Goal: Task Accomplishment & Management: Manage account settings

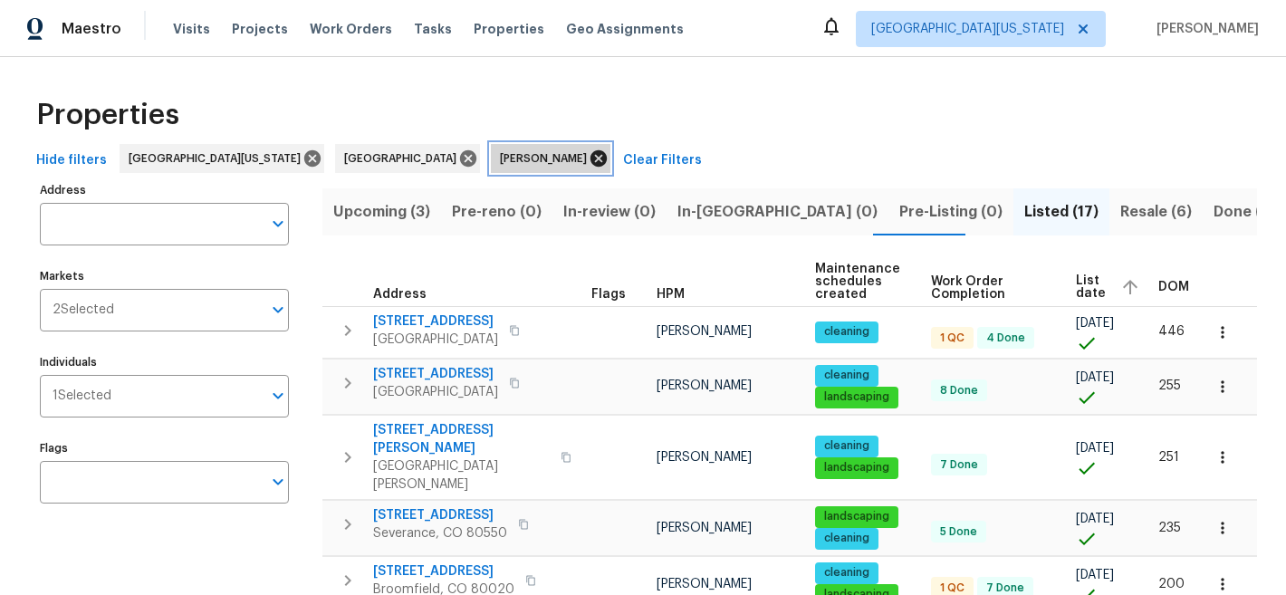
click at [590, 156] on icon at bounding box center [598, 158] width 16 height 16
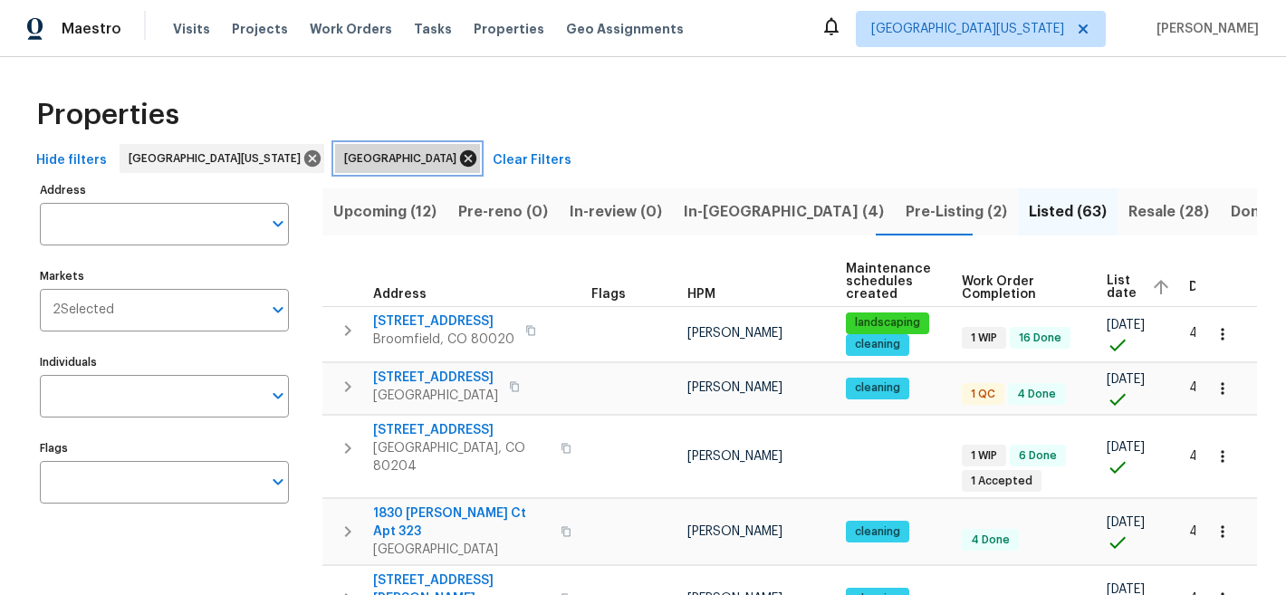
click at [458, 160] on icon at bounding box center [468, 159] width 20 height 20
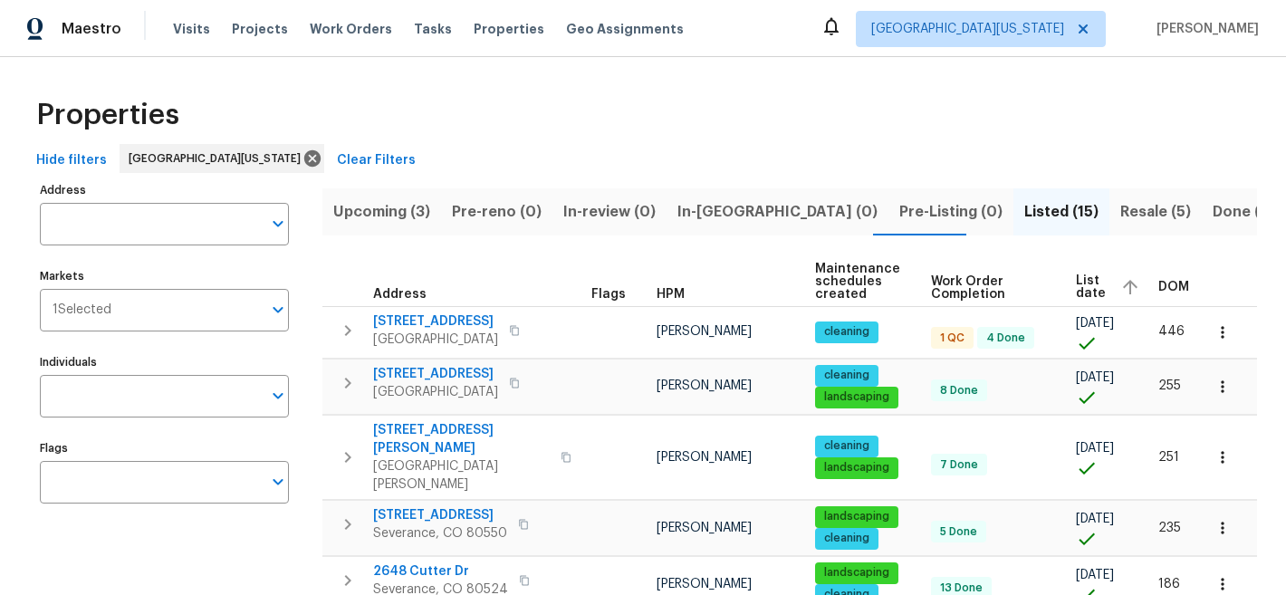
click at [1120, 219] on span "Resale (5)" at bounding box center [1155, 211] width 71 height 25
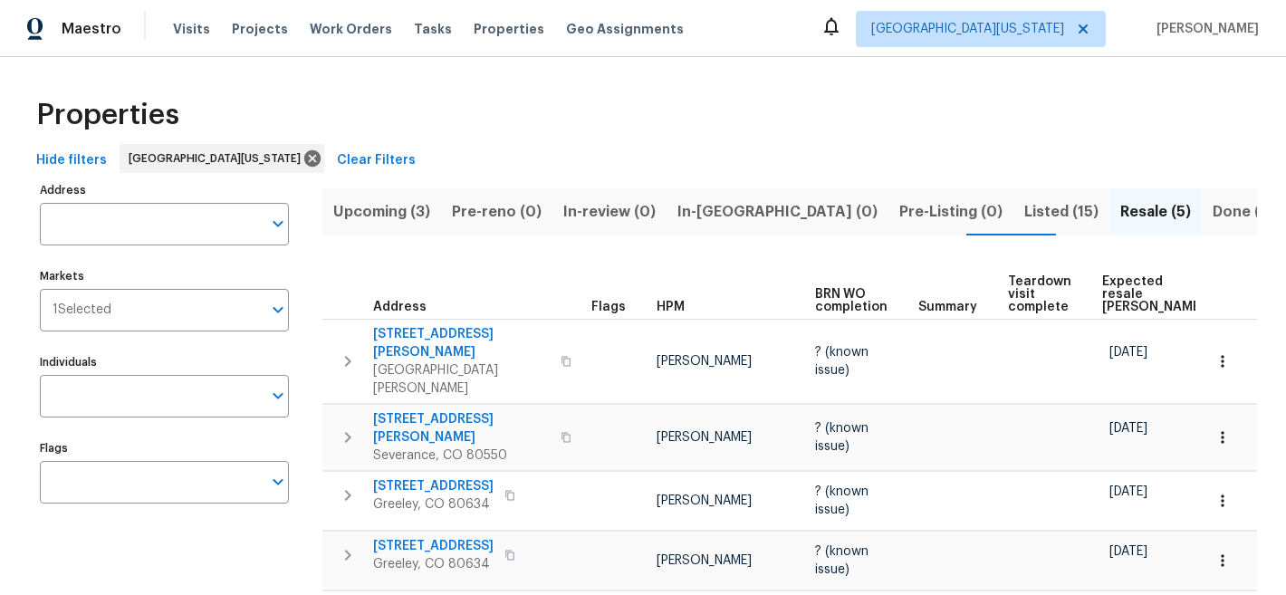
click at [1024, 208] on span "Listed (15)" at bounding box center [1061, 211] width 74 height 25
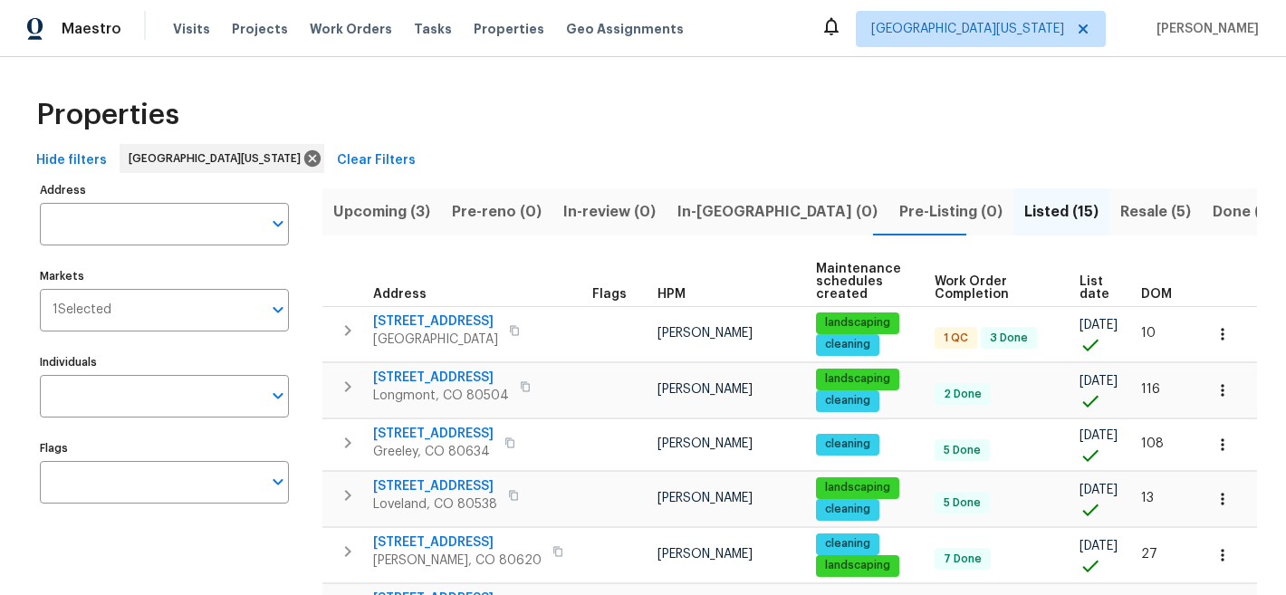
click at [1086, 275] on span "List date" at bounding box center [1094, 287] width 31 height 25
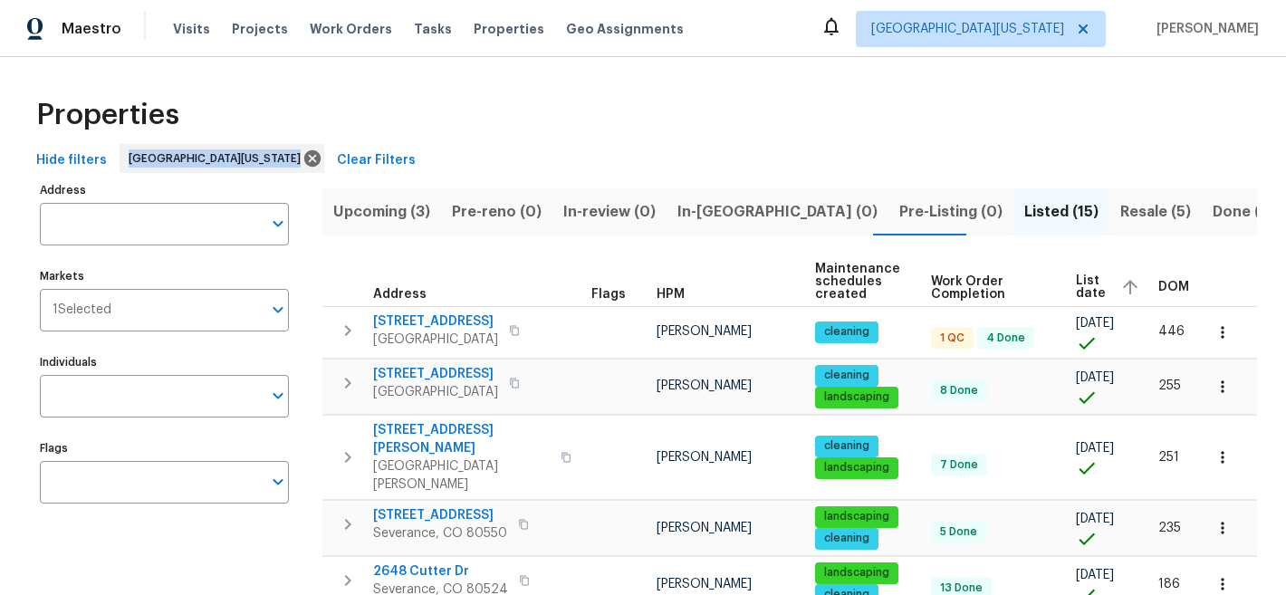
click at [714, 142] on div "Properties" at bounding box center [643, 115] width 1228 height 58
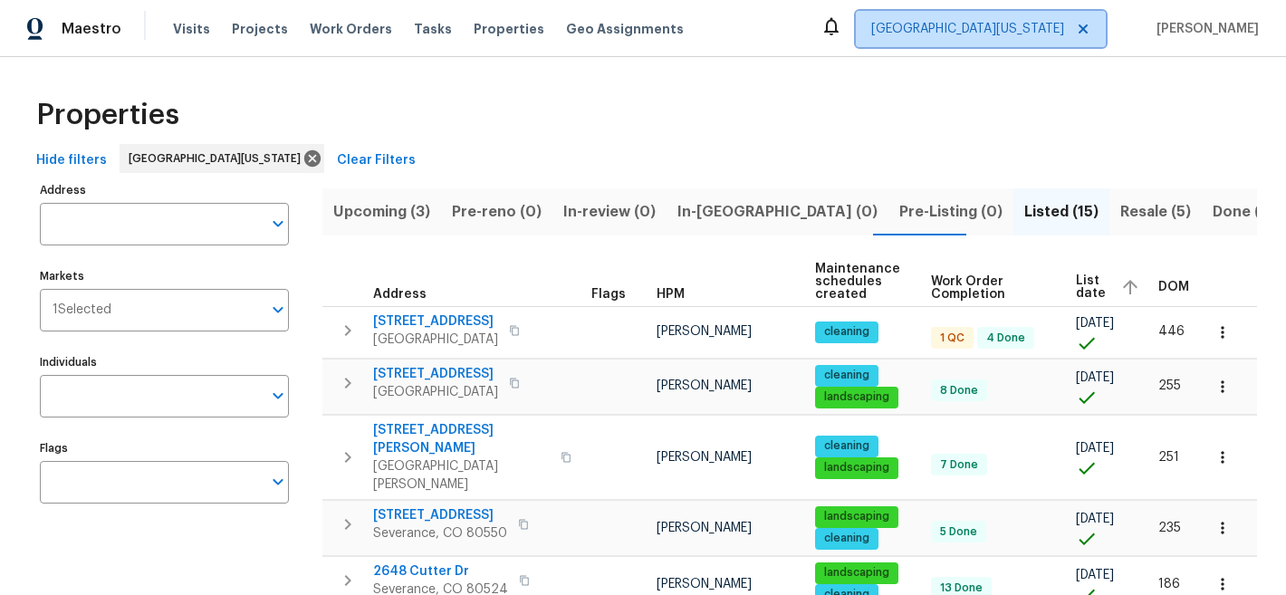
click at [1019, 32] on span "[GEOGRAPHIC_DATA][US_STATE]" at bounding box center [967, 29] width 193 height 18
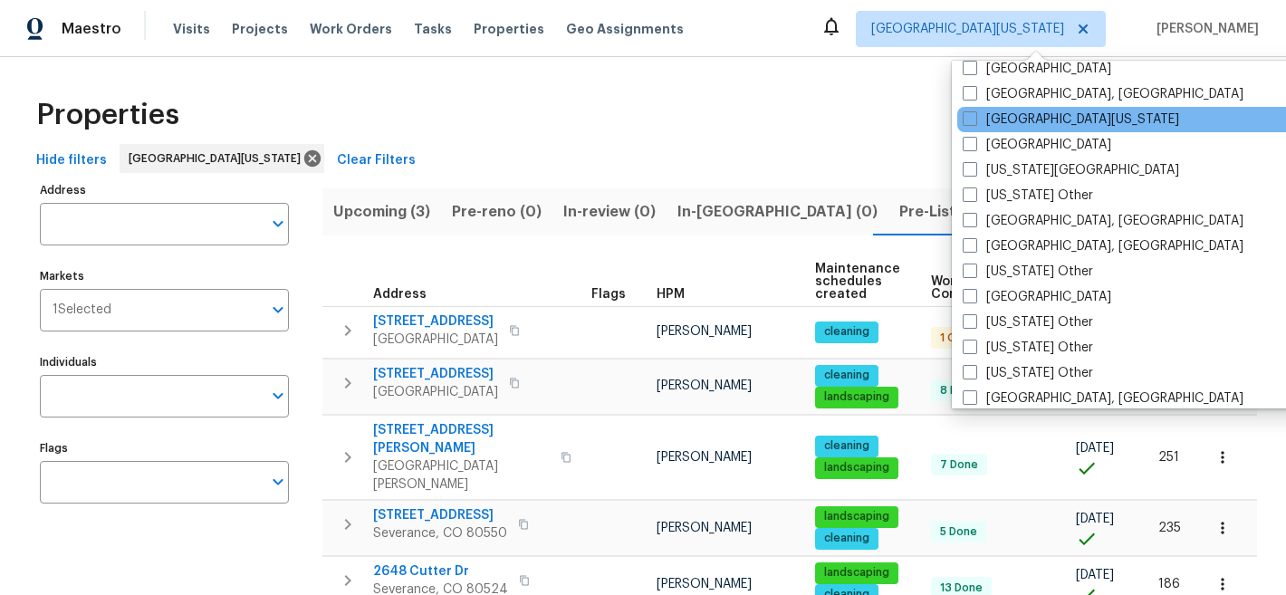
scroll to position [714, 0]
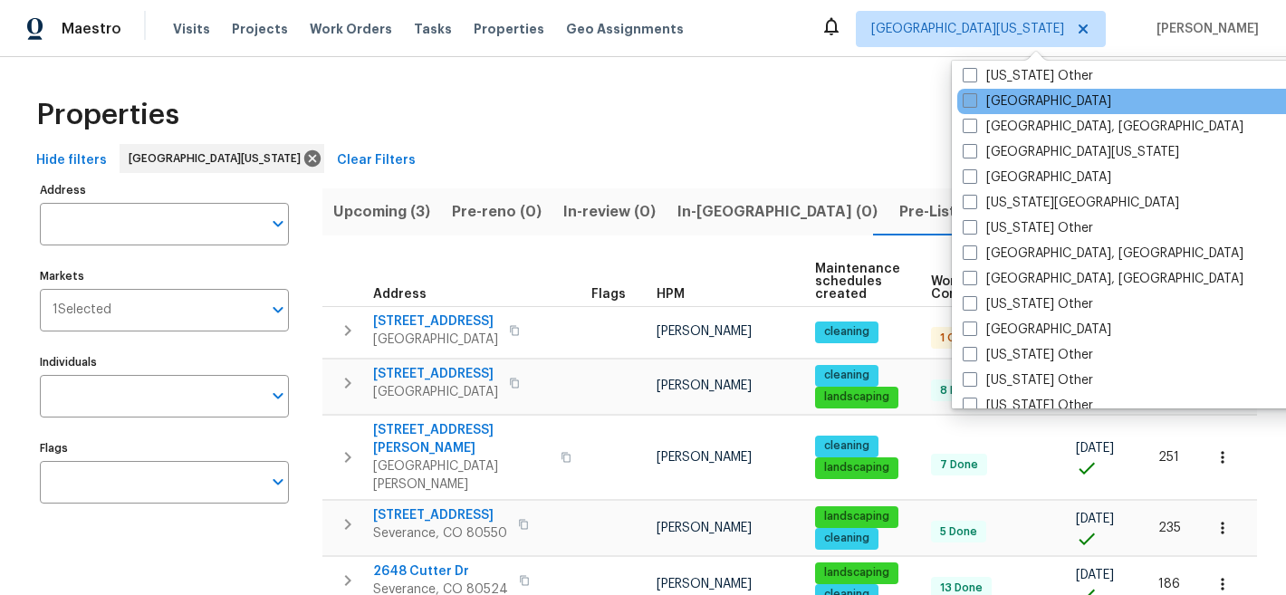
click at [1007, 97] on label "[GEOGRAPHIC_DATA]" at bounding box center [1037, 101] width 149 height 18
click at [974, 97] on input "[GEOGRAPHIC_DATA]" at bounding box center [969, 98] width 12 height 12
checkbox input "true"
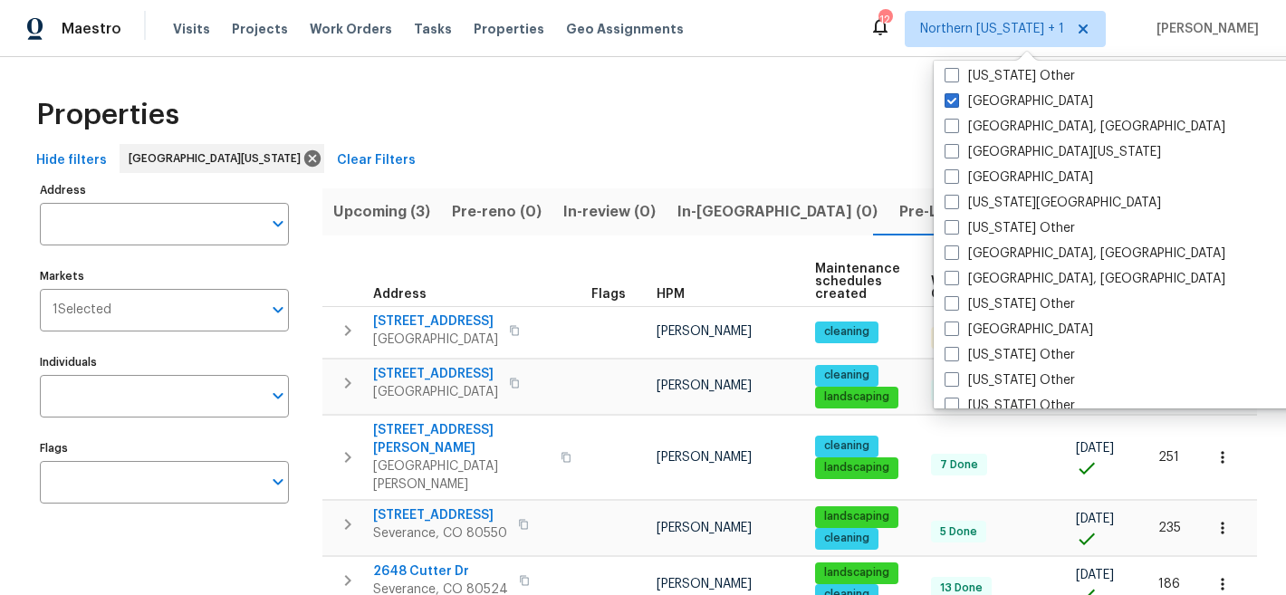
click at [800, 136] on div "Properties" at bounding box center [643, 115] width 1228 height 58
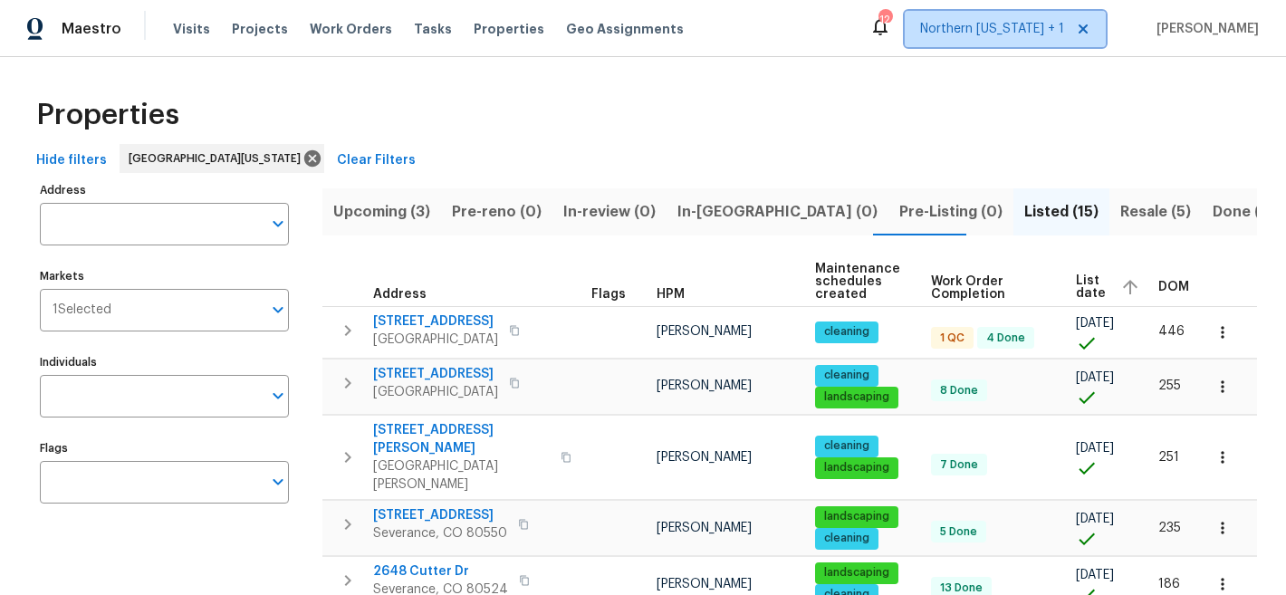
click at [1037, 31] on span "Northern Colorado + 1" at bounding box center [992, 29] width 144 height 18
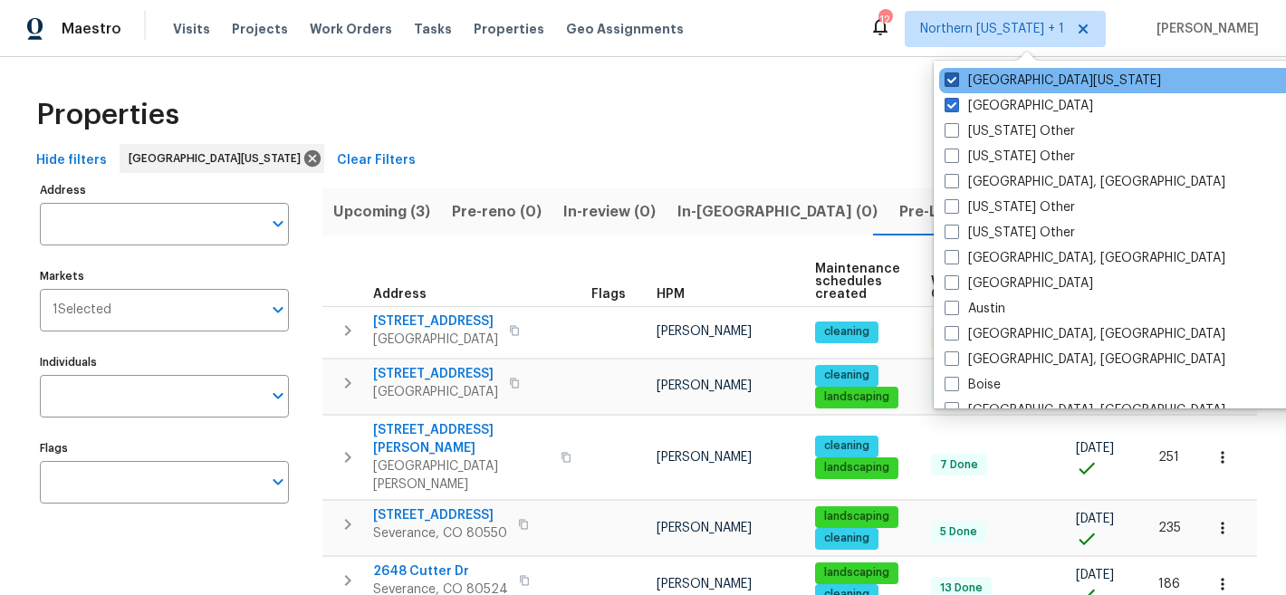
click at [948, 79] on span at bounding box center [951, 79] width 14 height 14
click at [948, 79] on input "[GEOGRAPHIC_DATA][US_STATE]" at bounding box center [950, 78] width 12 height 12
checkbox input "false"
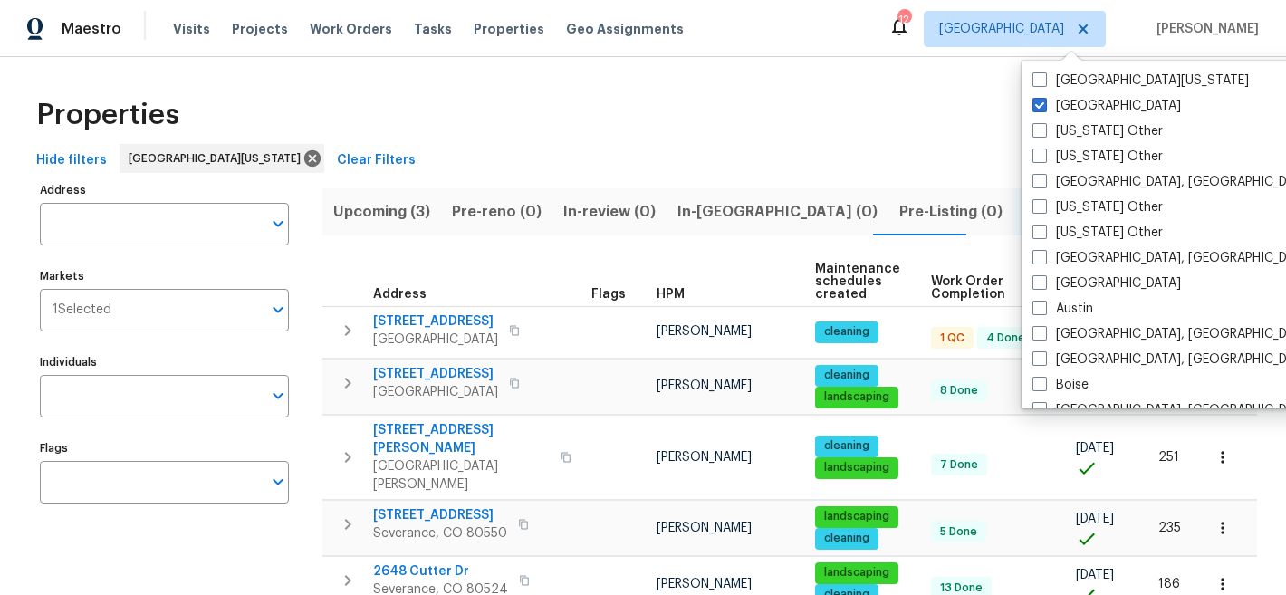
click at [652, 101] on div "Properties" at bounding box center [643, 115] width 1228 height 58
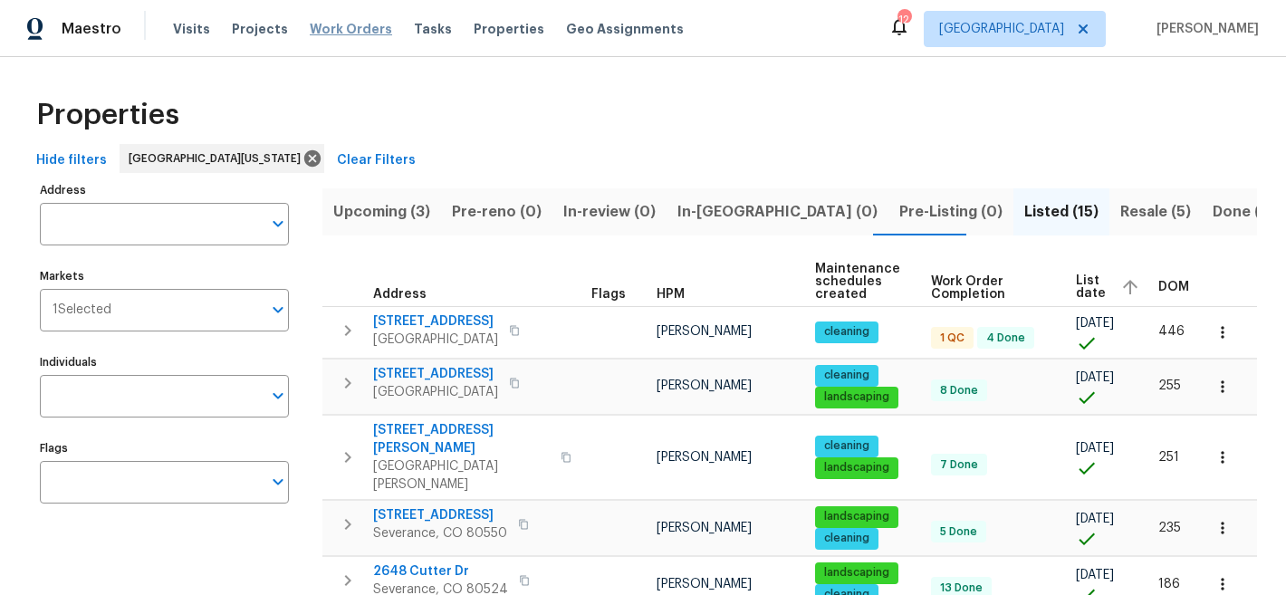
click at [331, 29] on span "Work Orders" at bounding box center [351, 29] width 82 height 18
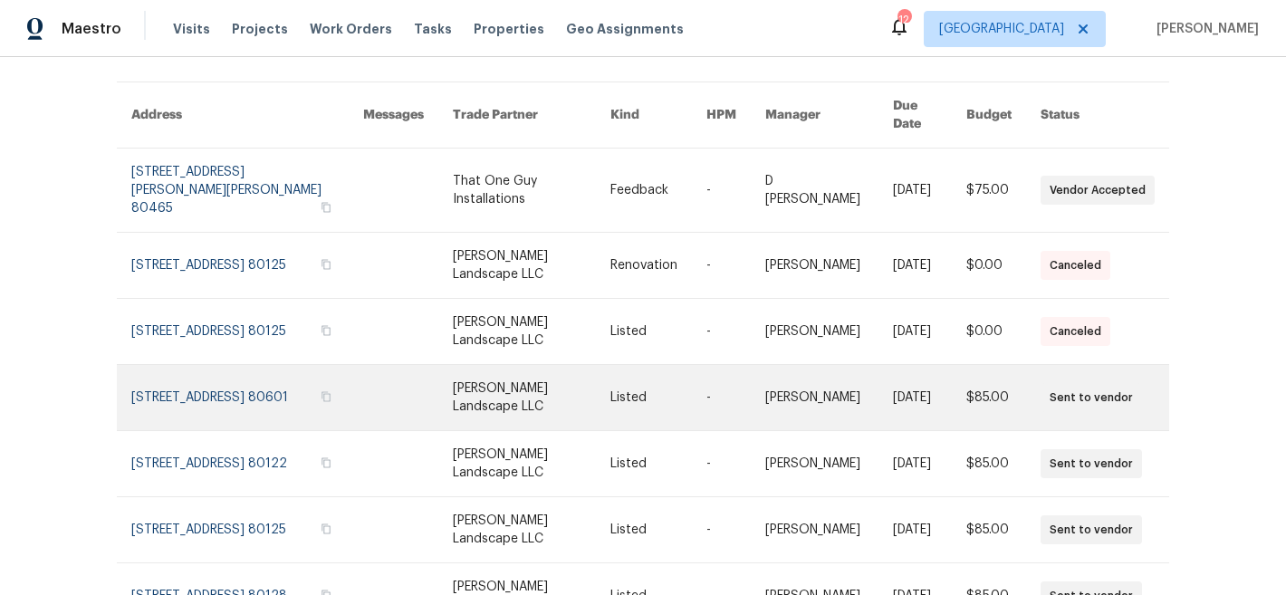
scroll to position [129, 0]
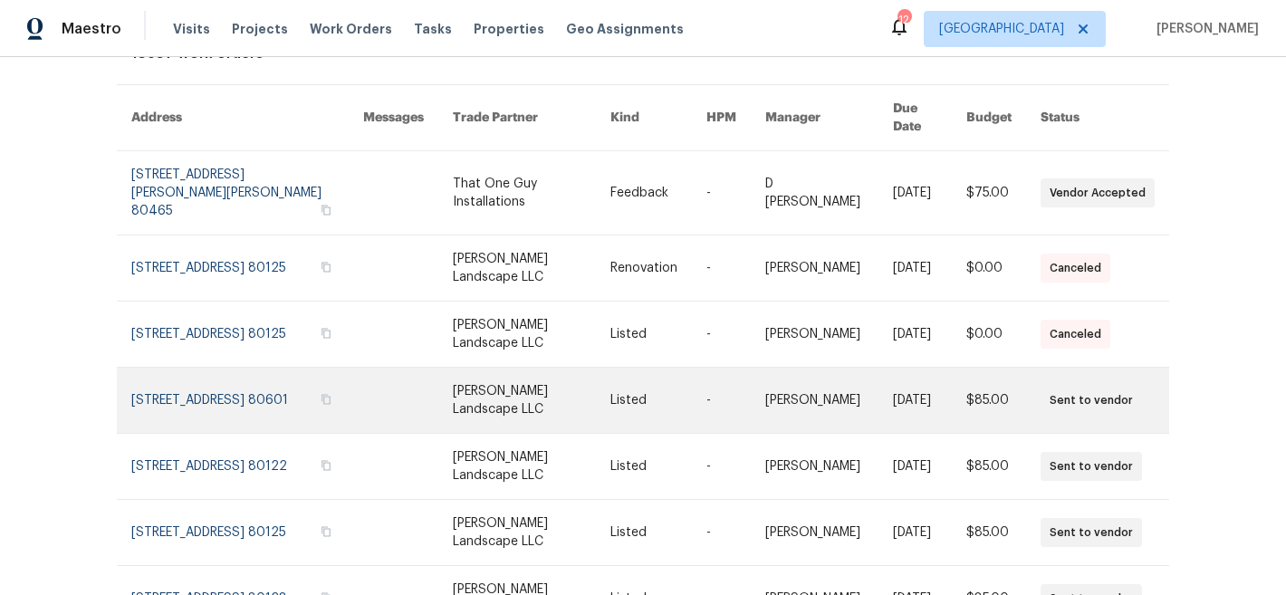
click at [498, 368] on link at bounding box center [532, 400] width 158 height 65
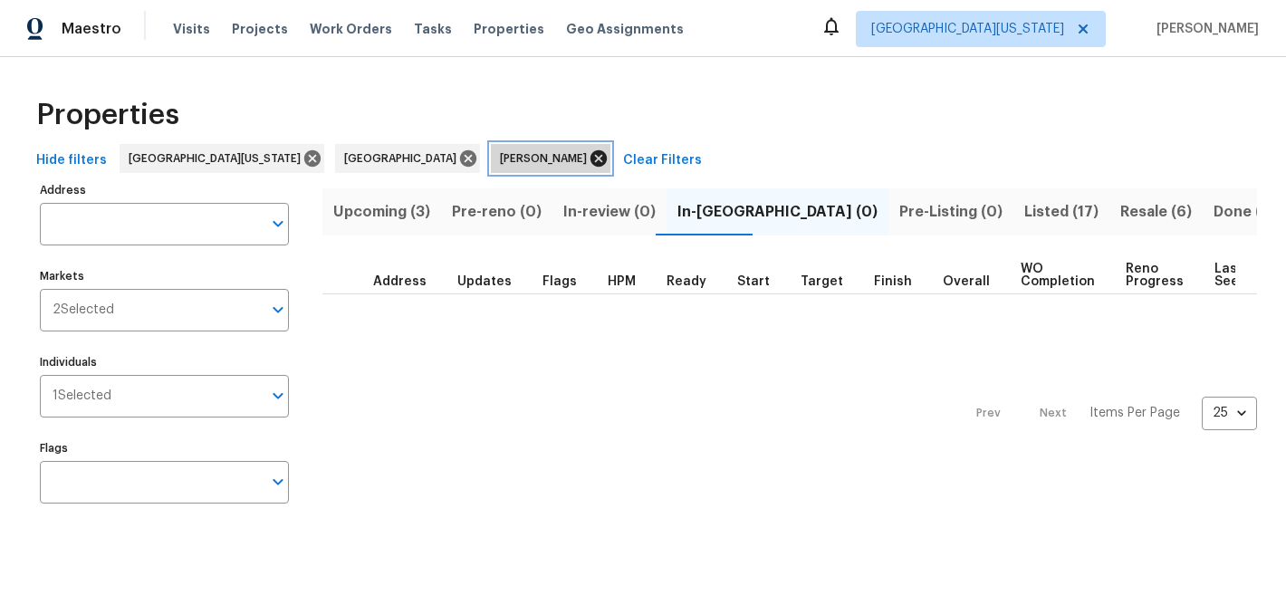
click at [589, 160] on icon at bounding box center [599, 159] width 20 height 20
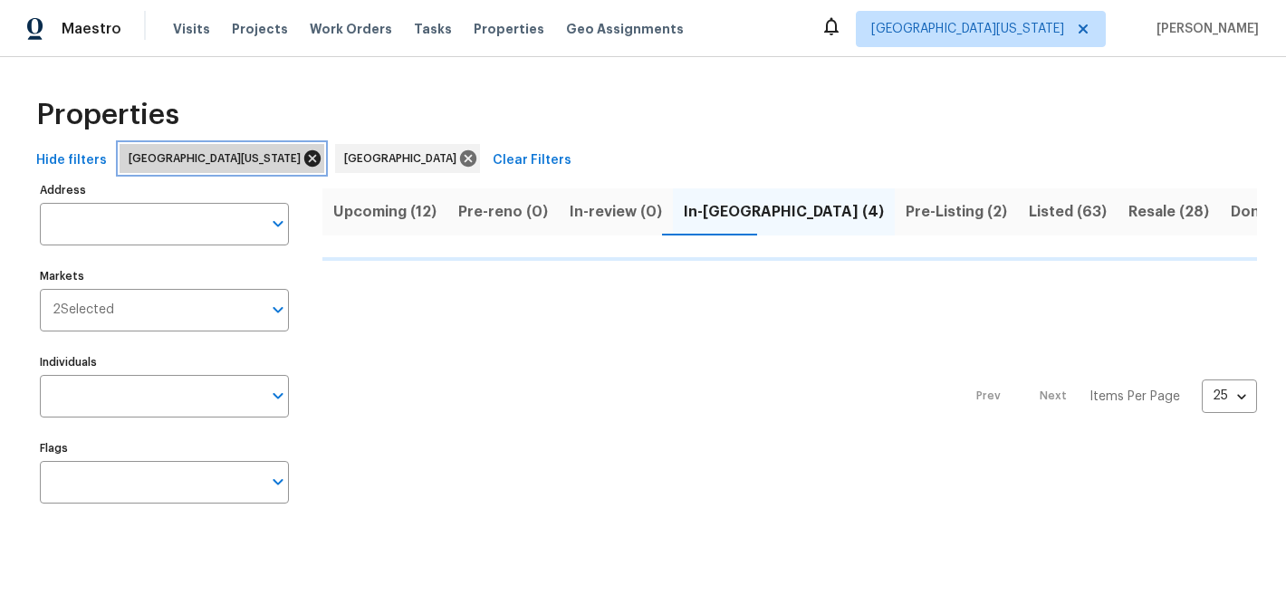
click at [304, 153] on icon at bounding box center [312, 158] width 16 height 16
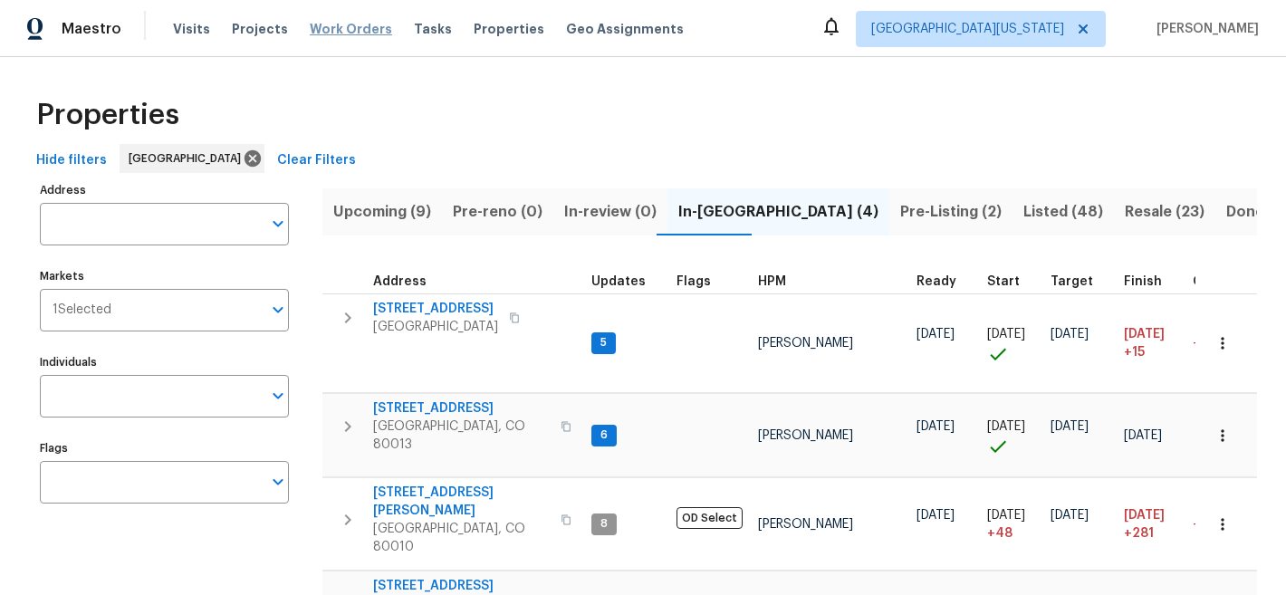
click at [323, 27] on span "Work Orders" at bounding box center [351, 29] width 82 height 18
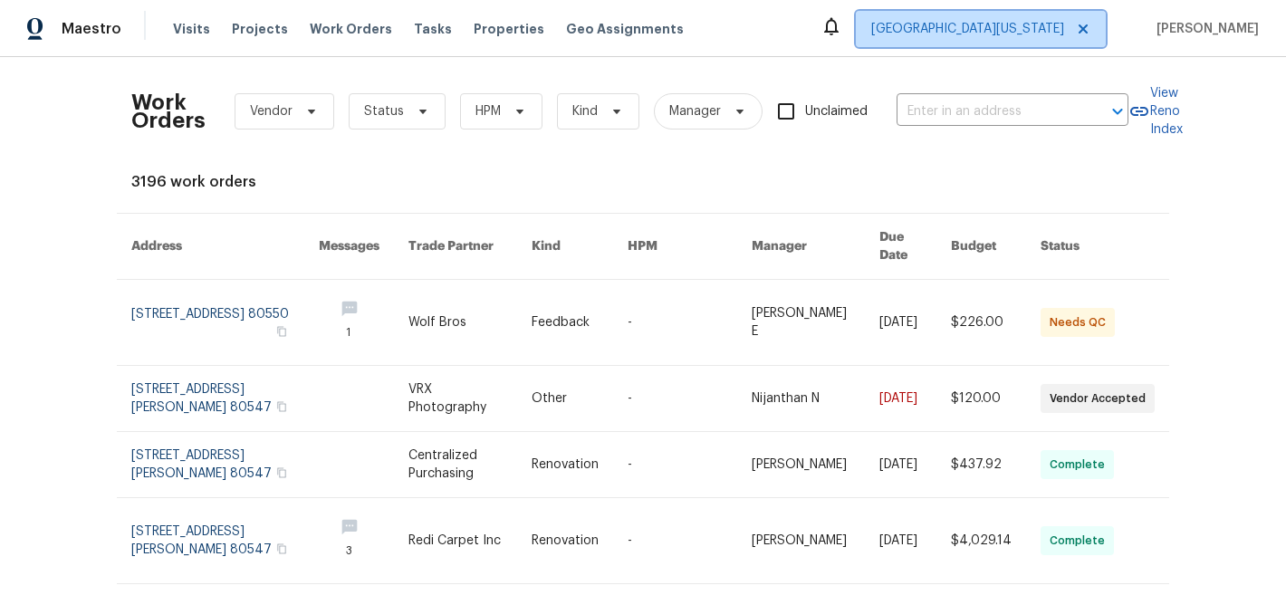
click at [1019, 26] on span "[GEOGRAPHIC_DATA][US_STATE]" at bounding box center [967, 29] width 193 height 18
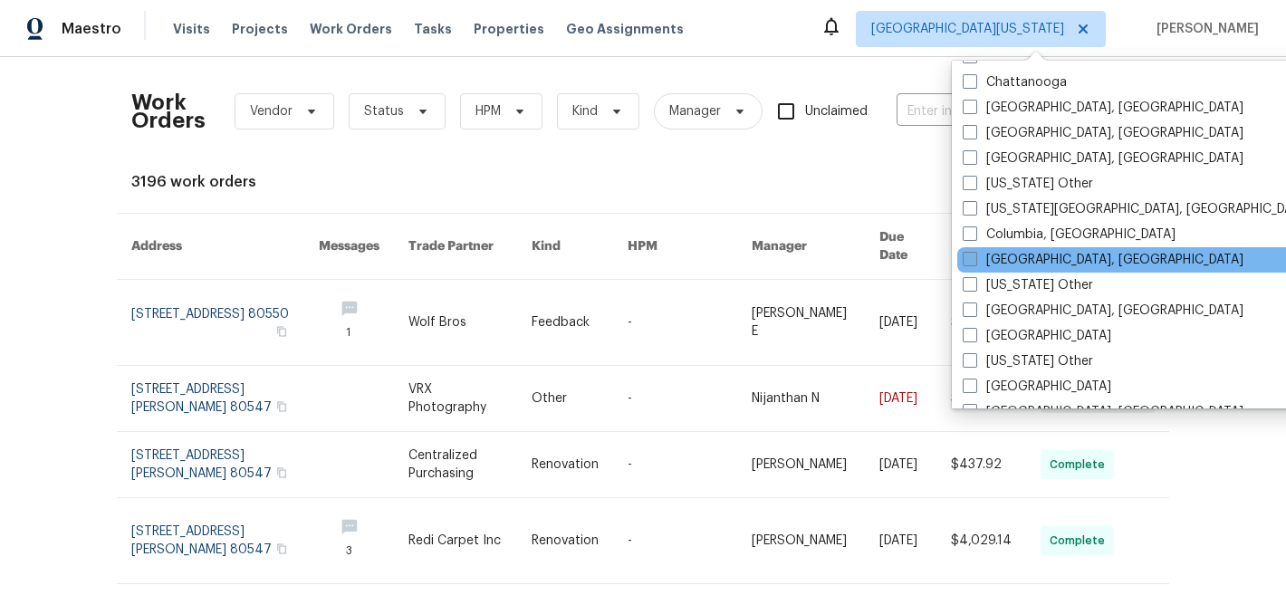
scroll to position [429, 0]
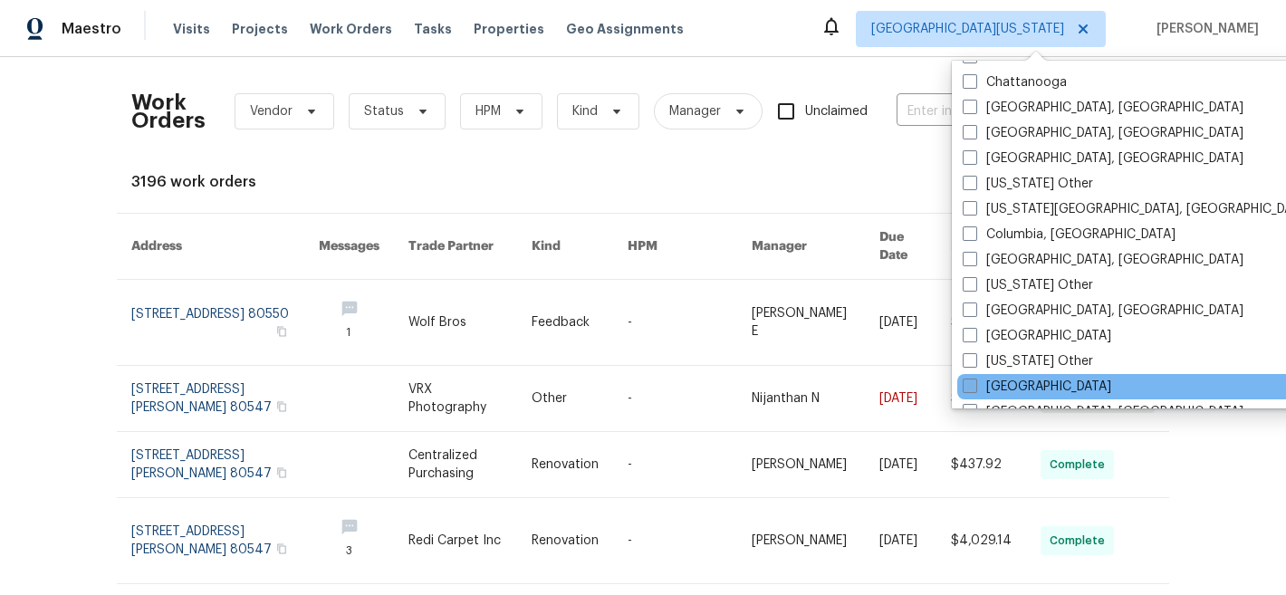
click at [981, 380] on label "[GEOGRAPHIC_DATA]" at bounding box center [1037, 387] width 149 height 18
click at [974, 380] on input "[GEOGRAPHIC_DATA]" at bounding box center [969, 384] width 12 height 12
checkbox input "true"
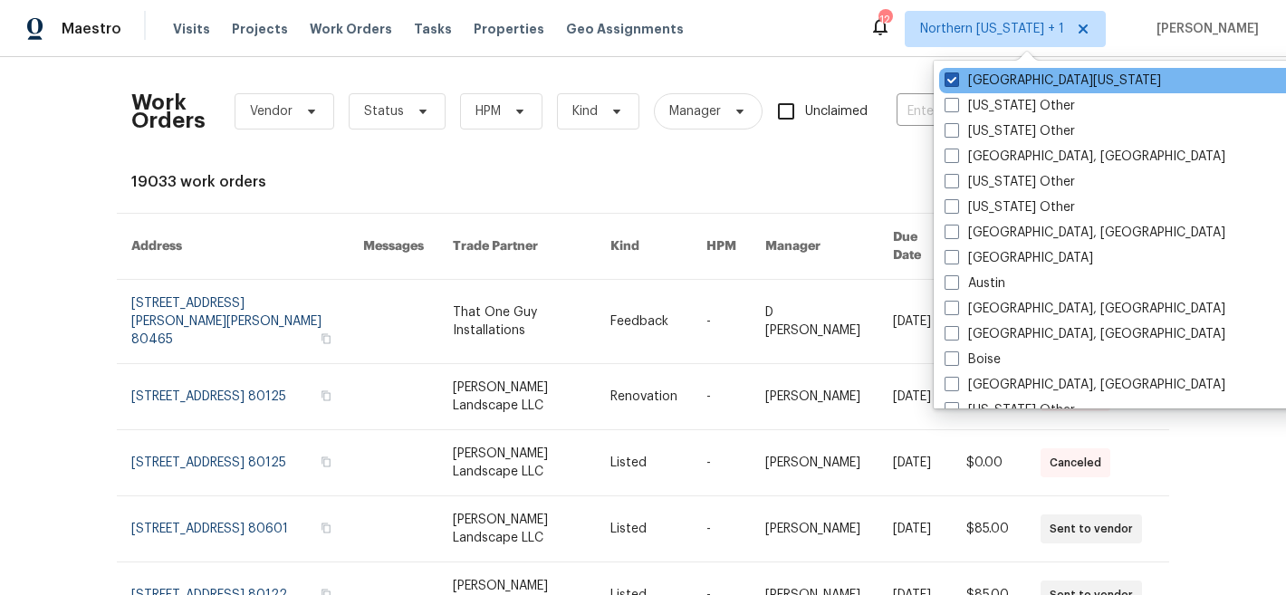
click at [955, 79] on span at bounding box center [951, 79] width 14 height 14
click at [955, 79] on input "[GEOGRAPHIC_DATA][US_STATE]" at bounding box center [950, 78] width 12 height 12
checkbox input "false"
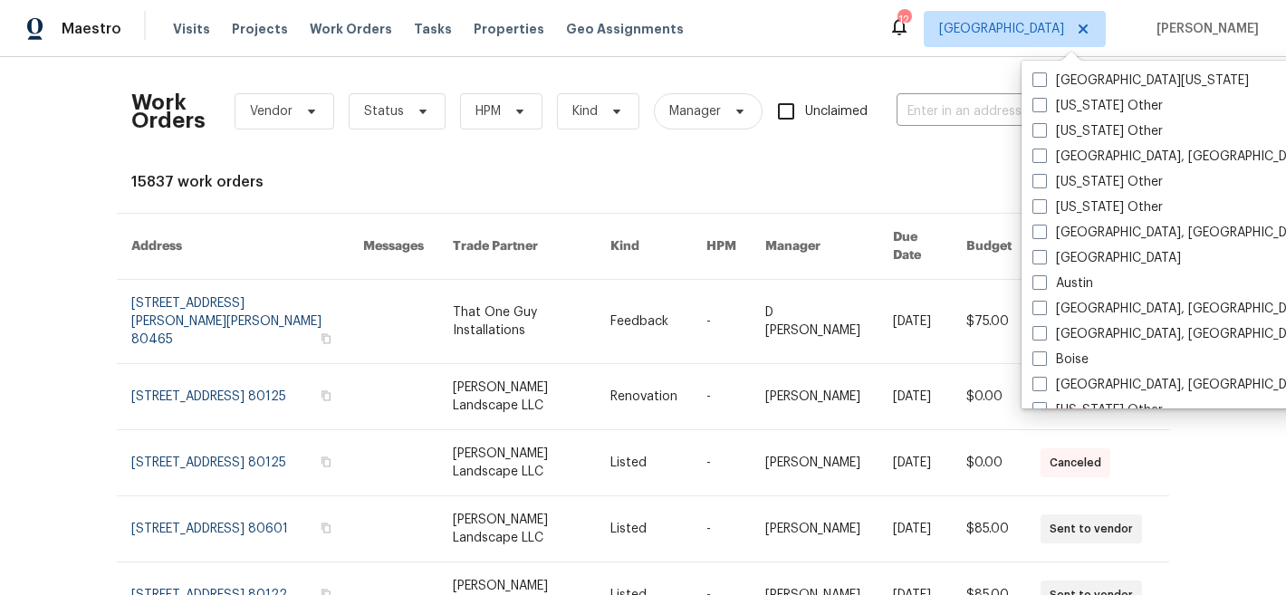
click at [751, 158] on div "Work Orders Vendor Status HPM Kind Manager Unclaimed ​ View Reno Index 15837 wo…" at bounding box center [642, 539] width 1023 height 934
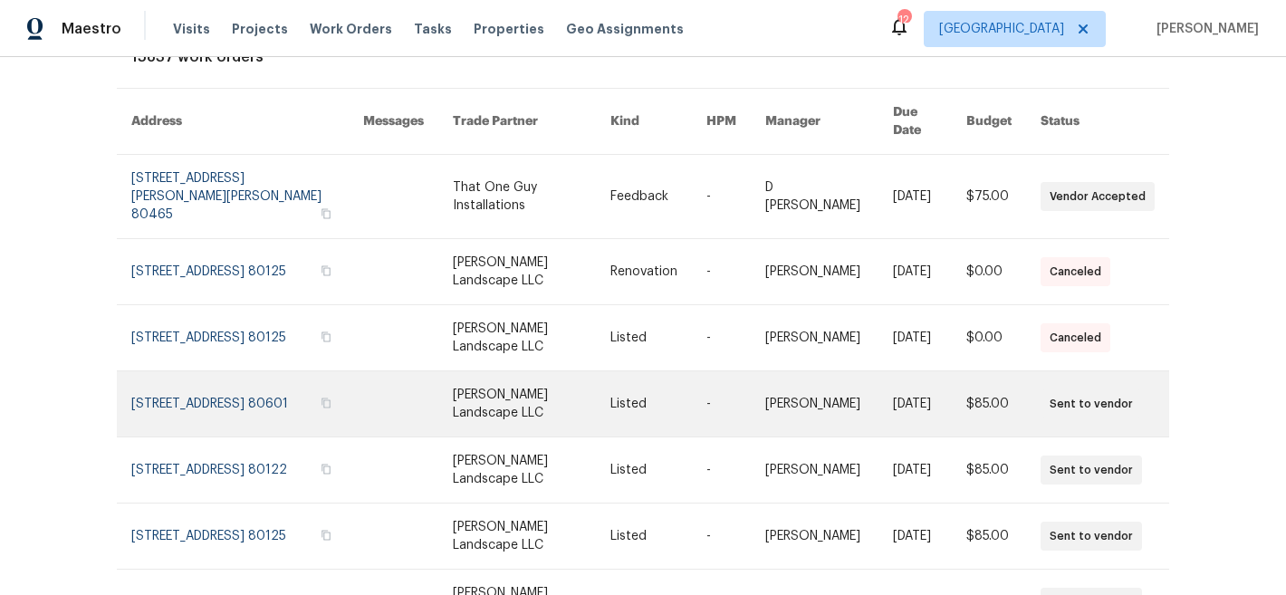
scroll to position [134, 0]
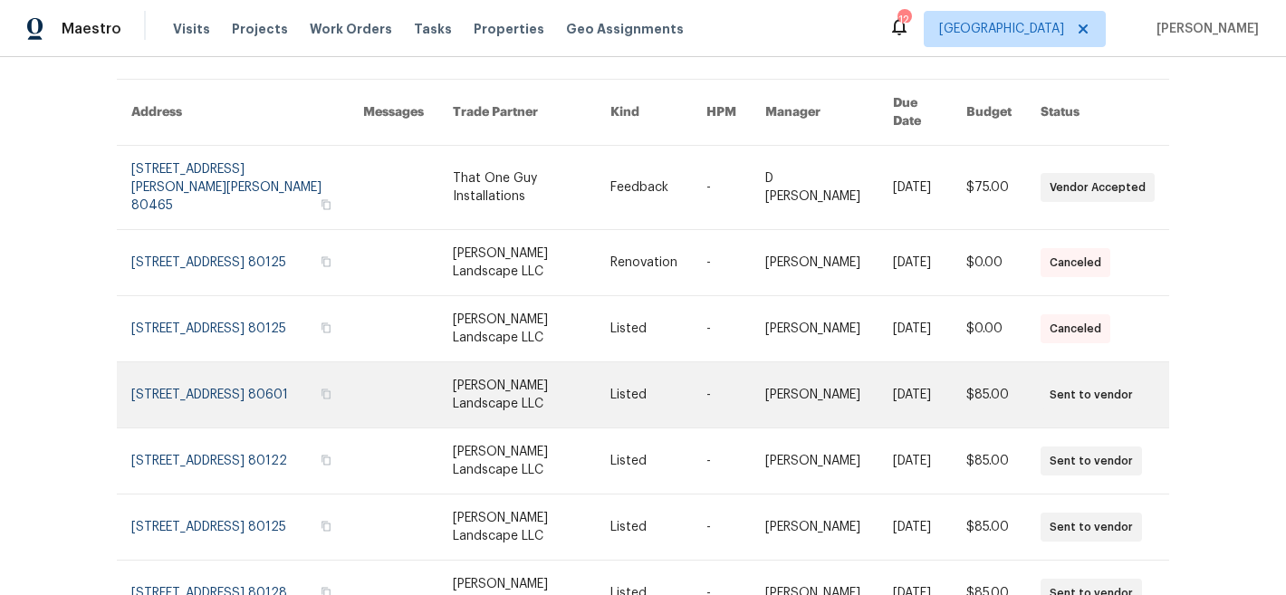
click at [513, 362] on link at bounding box center [532, 394] width 158 height 65
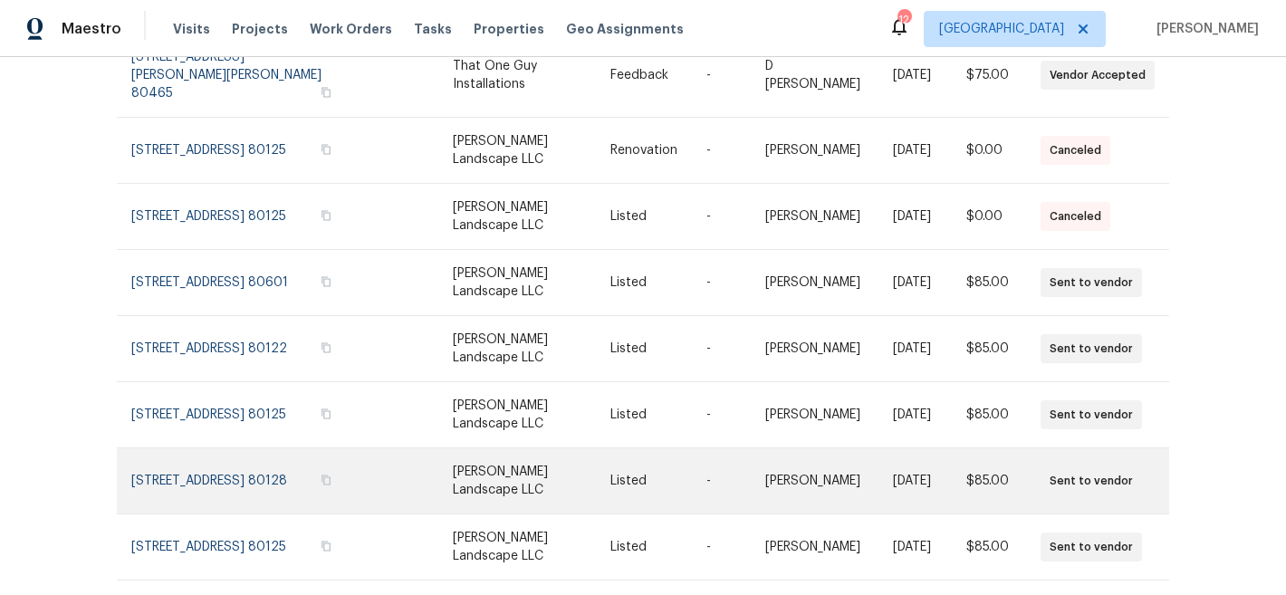
scroll to position [244, 0]
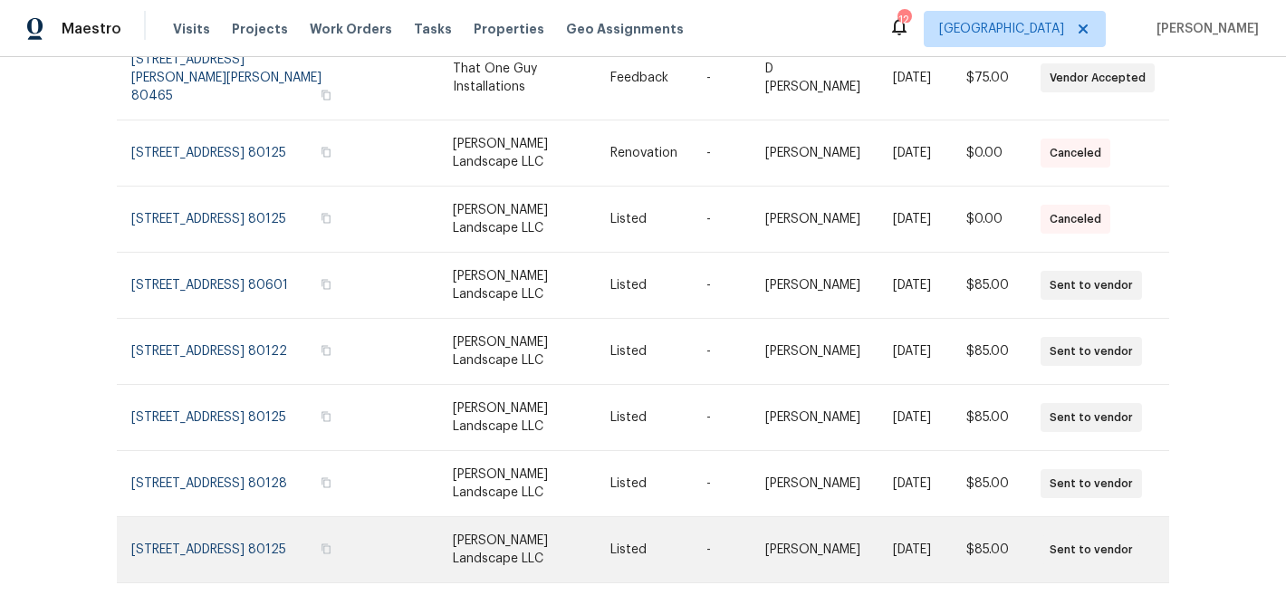
click at [534, 517] on link at bounding box center [532, 549] width 158 height 65
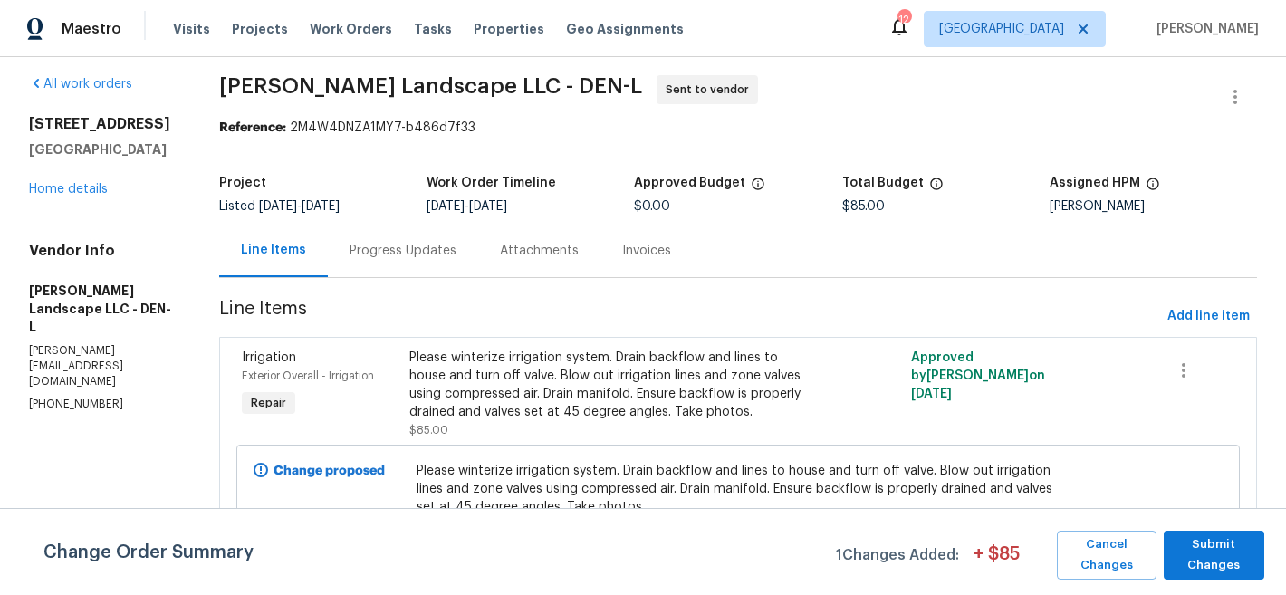
scroll to position [56, 0]
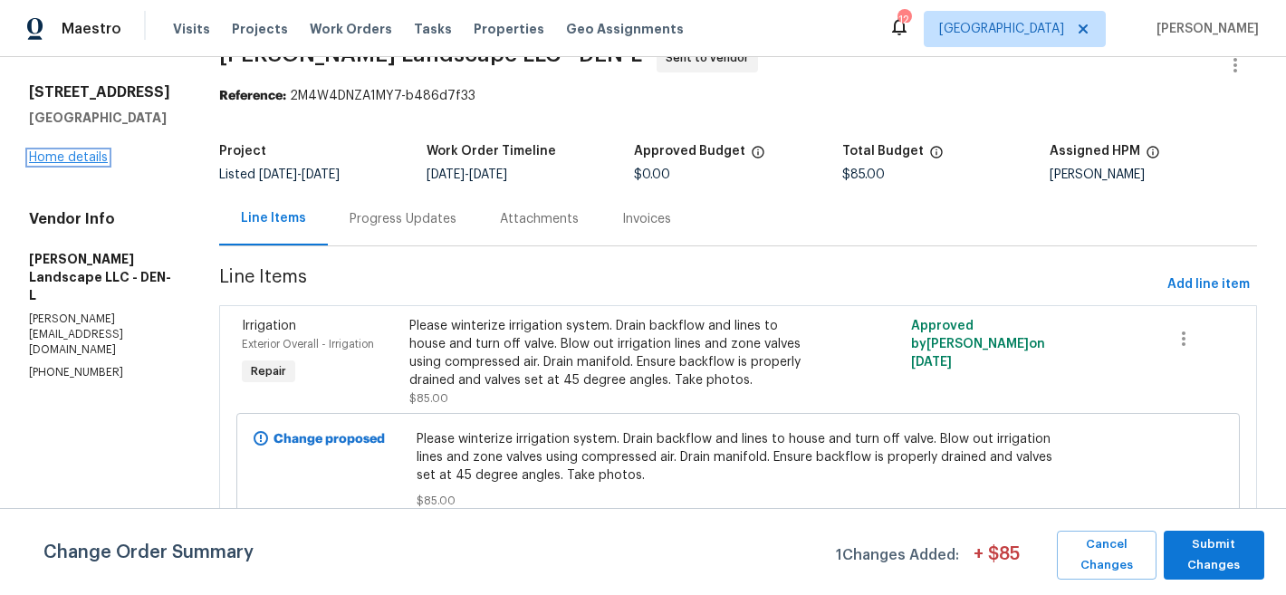
click at [59, 151] on link "Home details" at bounding box center [68, 157] width 79 height 13
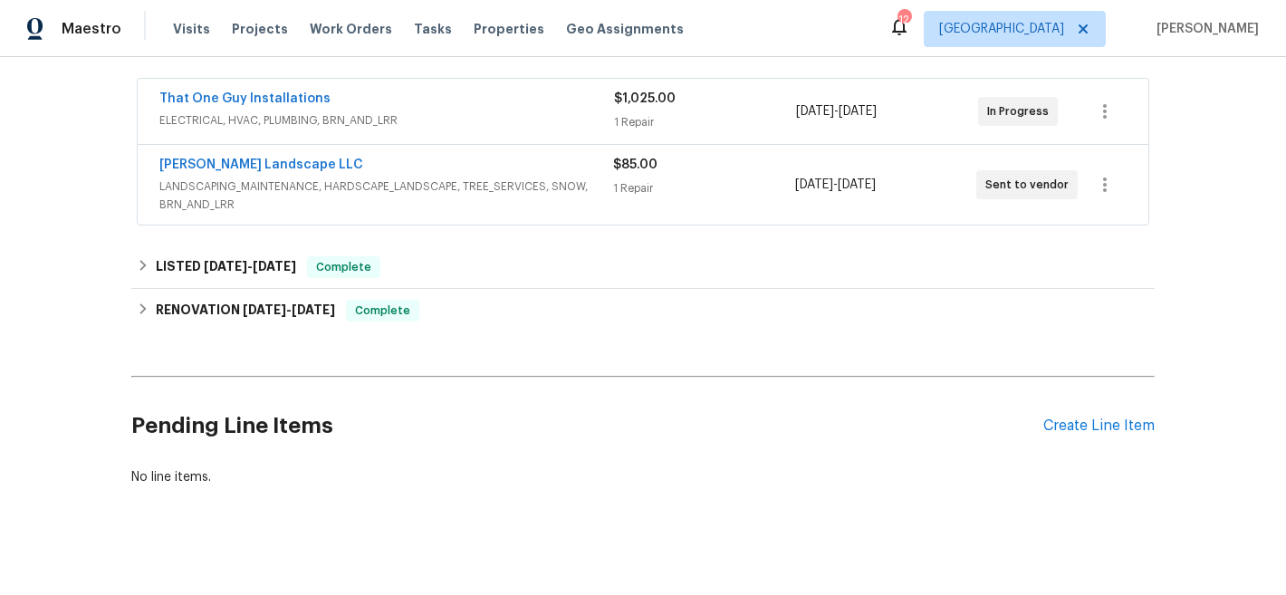
scroll to position [264, 0]
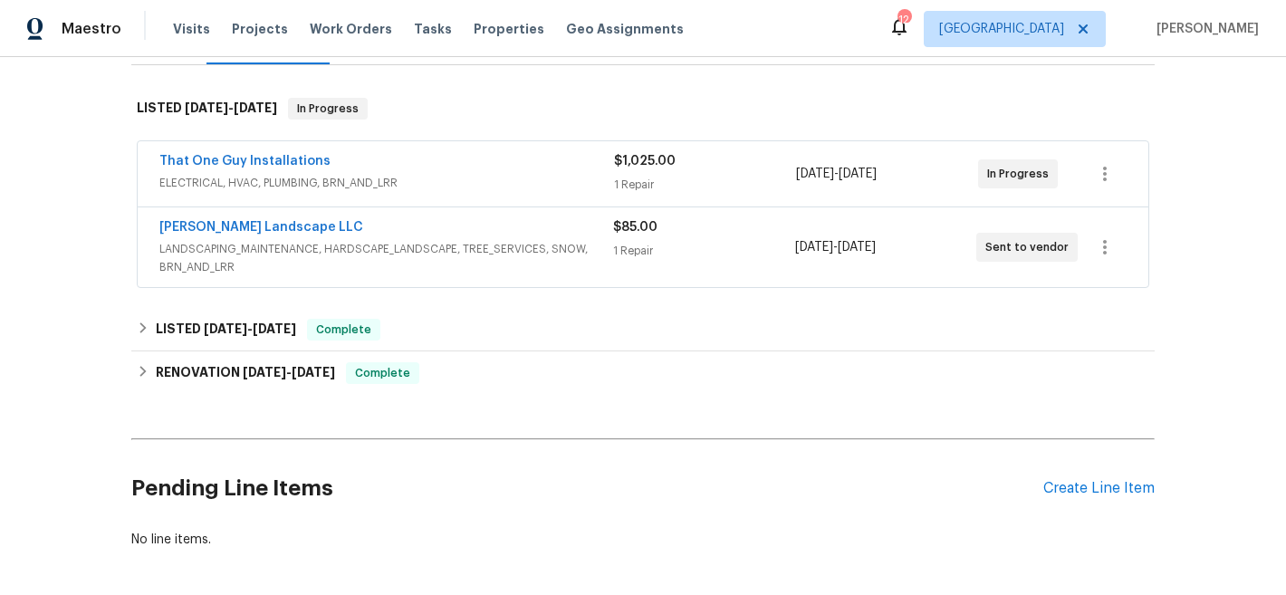
click at [414, 253] on span "LANDSCAPING_MAINTENANCE, HARDSCAPE_LANDSCAPE, TREE_SERVICES, SNOW, BRN_AND_LRR" at bounding box center [386, 258] width 454 height 36
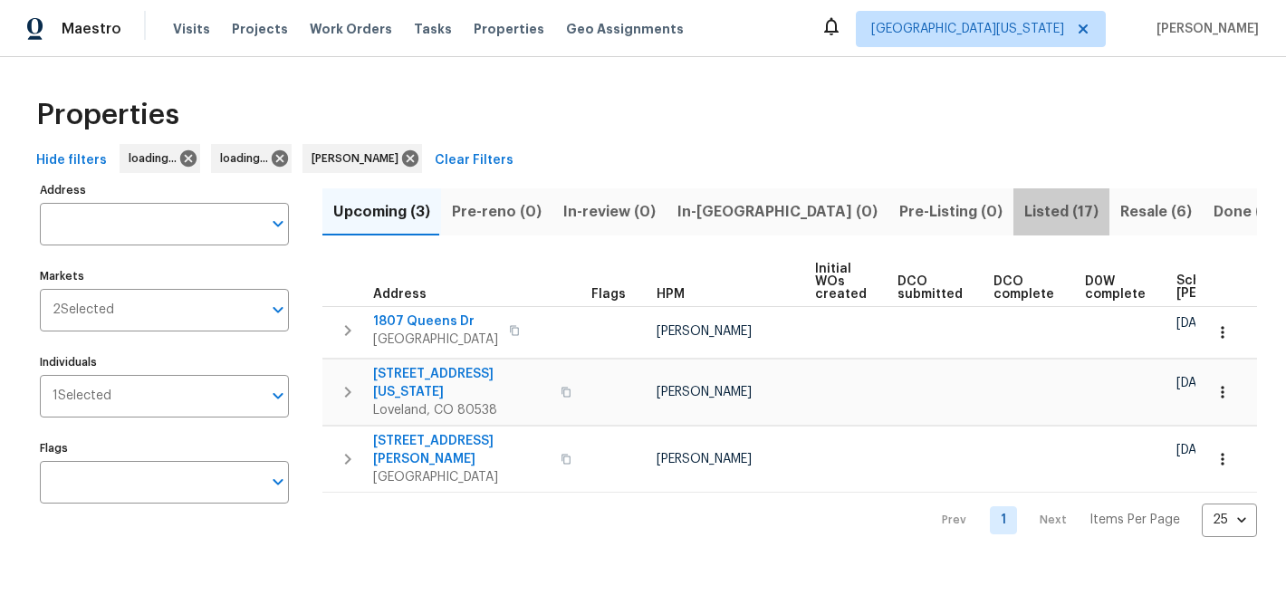
click at [1024, 213] on span "Listed (17)" at bounding box center [1061, 211] width 74 height 25
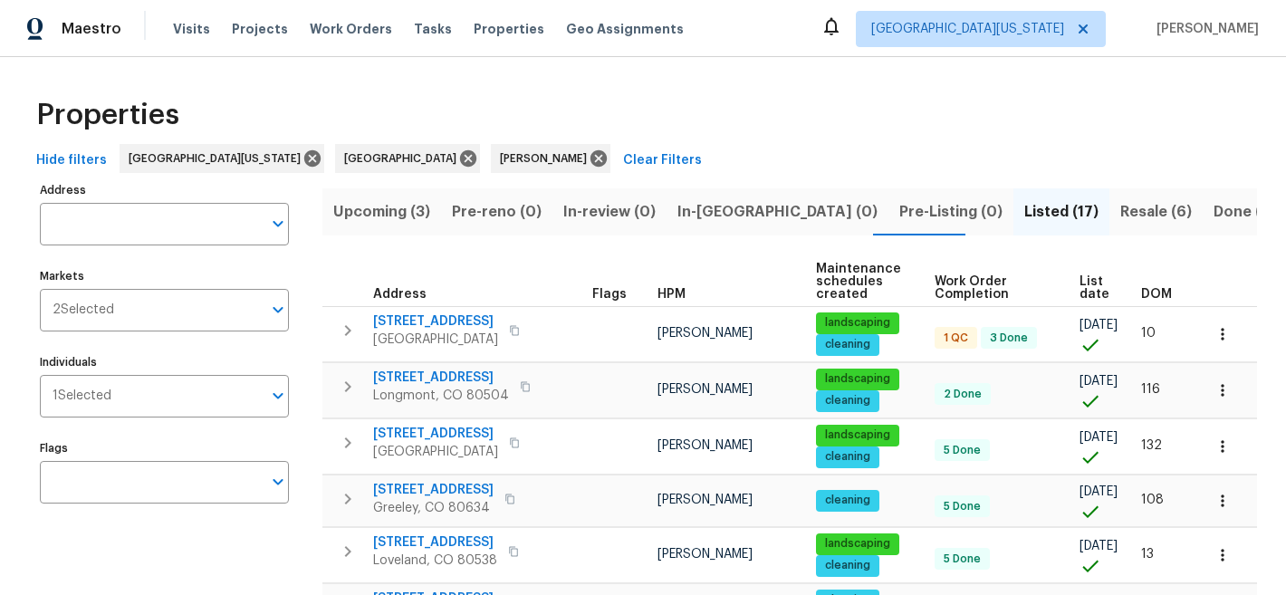
click at [1080, 283] on span "List date" at bounding box center [1094, 287] width 31 height 25
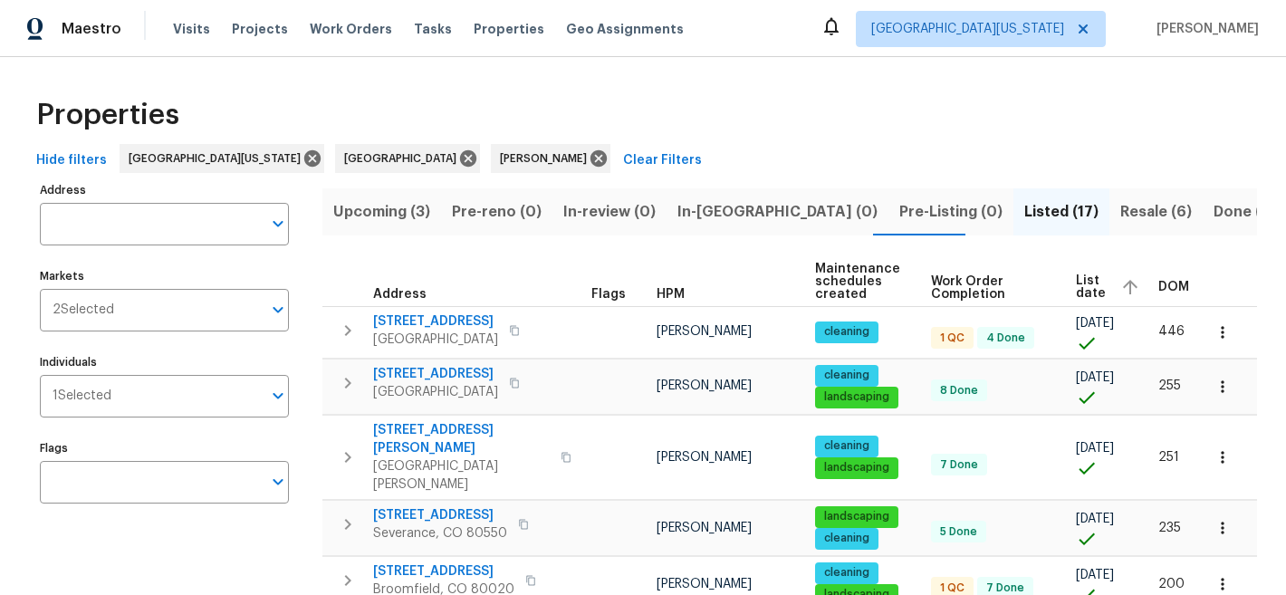
click at [1120, 199] on span "Resale (6)" at bounding box center [1156, 211] width 72 height 25
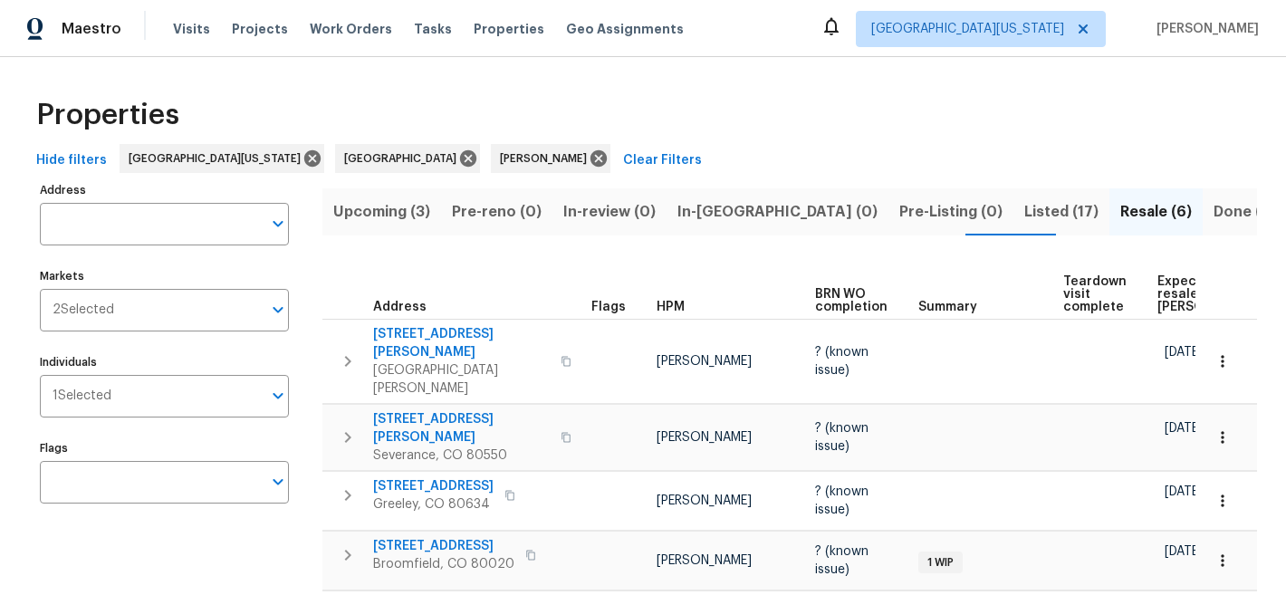
click at [1175, 288] on span "Expected resale [PERSON_NAME]" at bounding box center [1208, 294] width 102 height 38
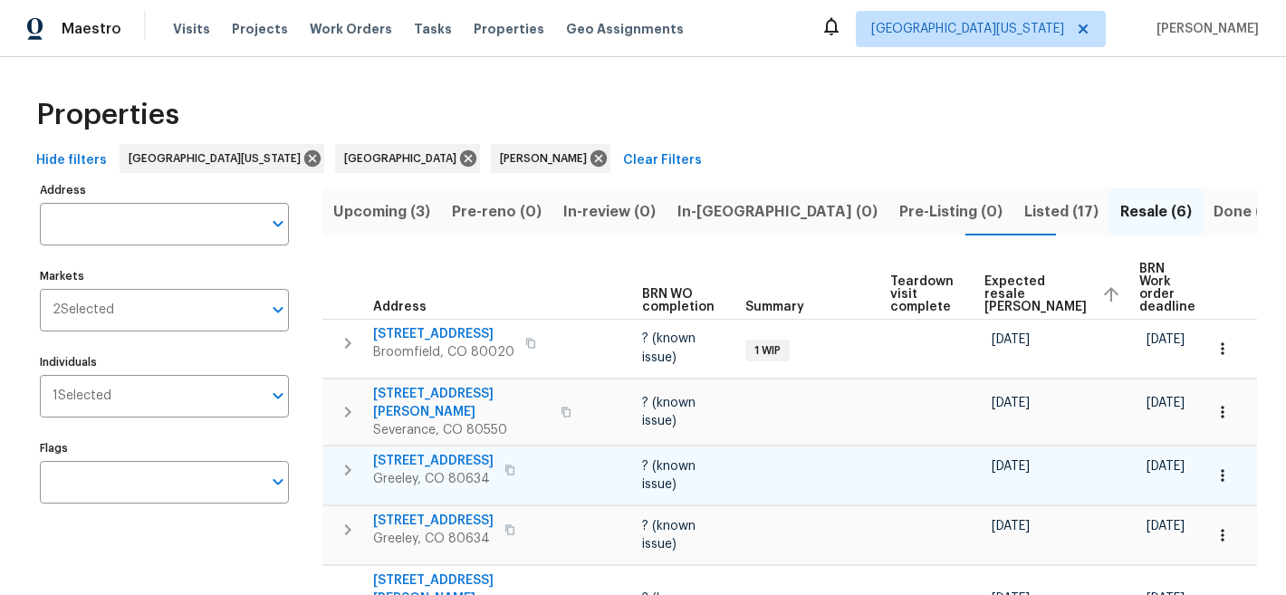
click at [426, 457] on span "[STREET_ADDRESS]" at bounding box center [433, 461] width 120 height 18
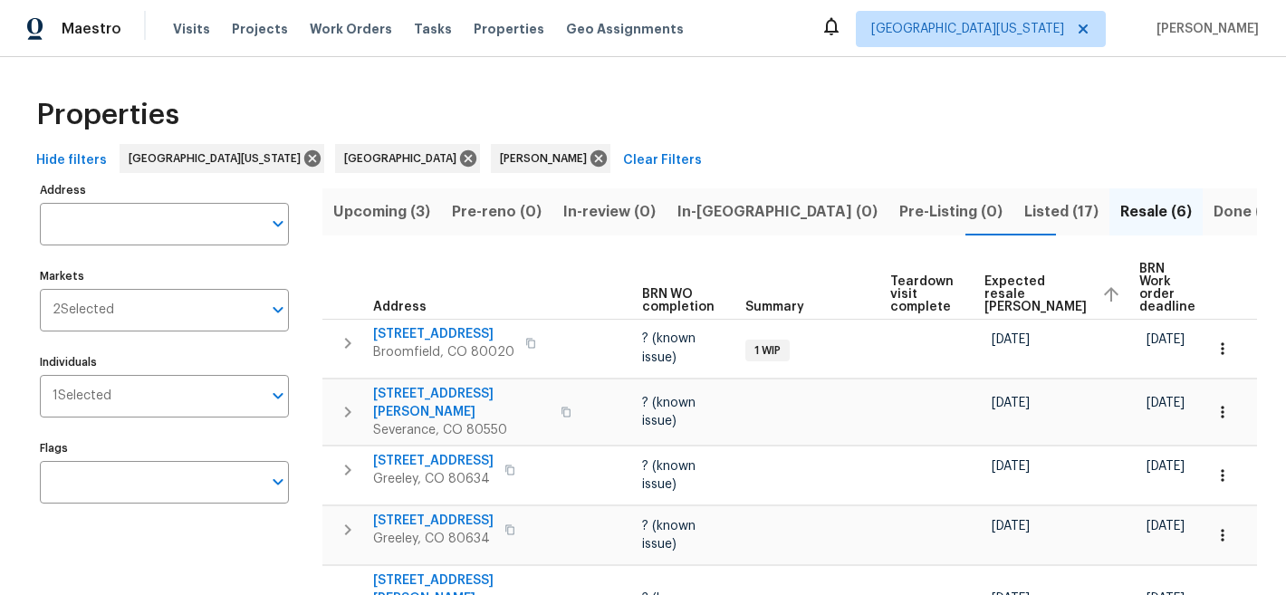
click at [729, 105] on div "Properties" at bounding box center [643, 115] width 1228 height 58
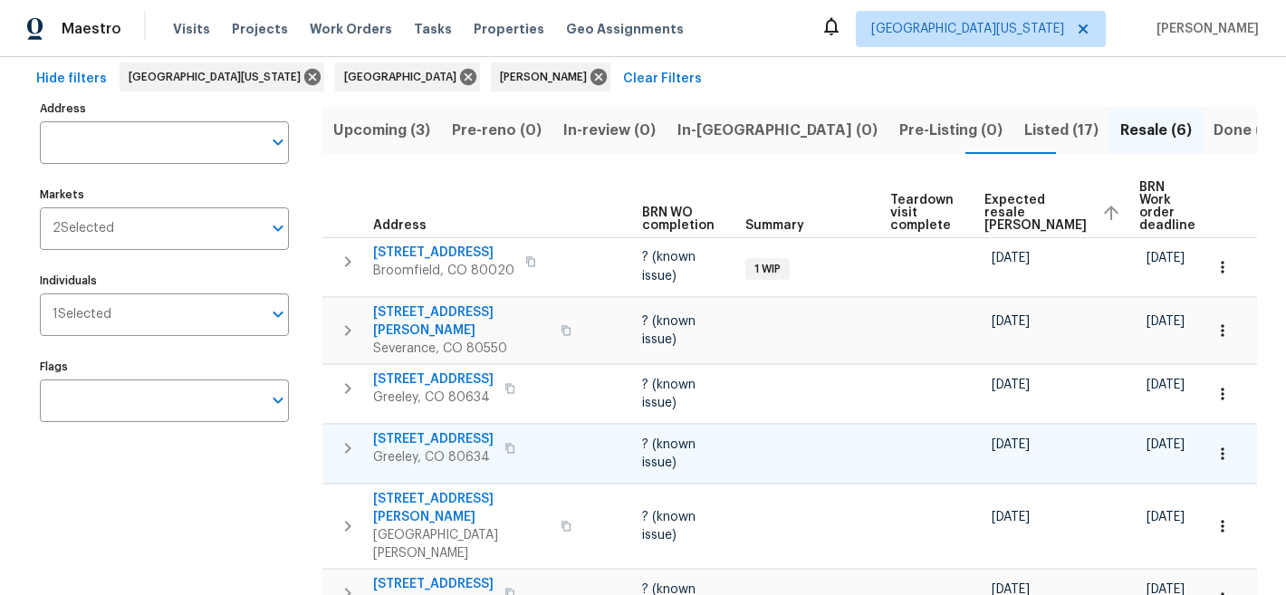
scroll to position [83, 0]
click at [478, 431] on span "4011 W 28th Street Rd" at bounding box center [433, 437] width 120 height 18
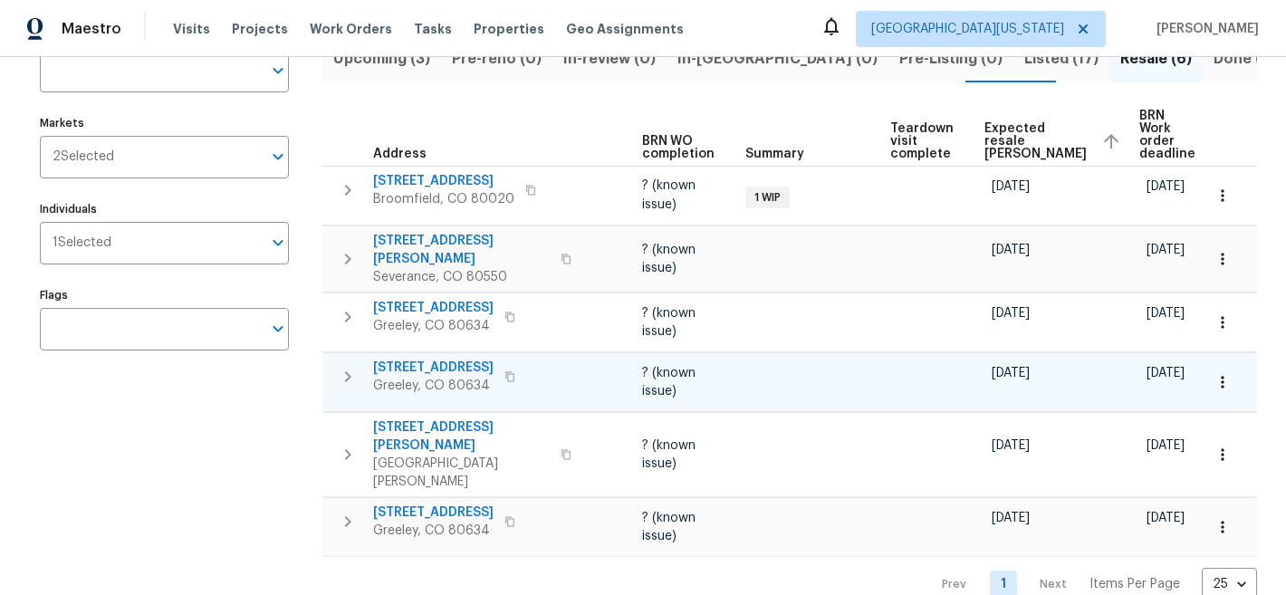
scroll to position [182, 0]
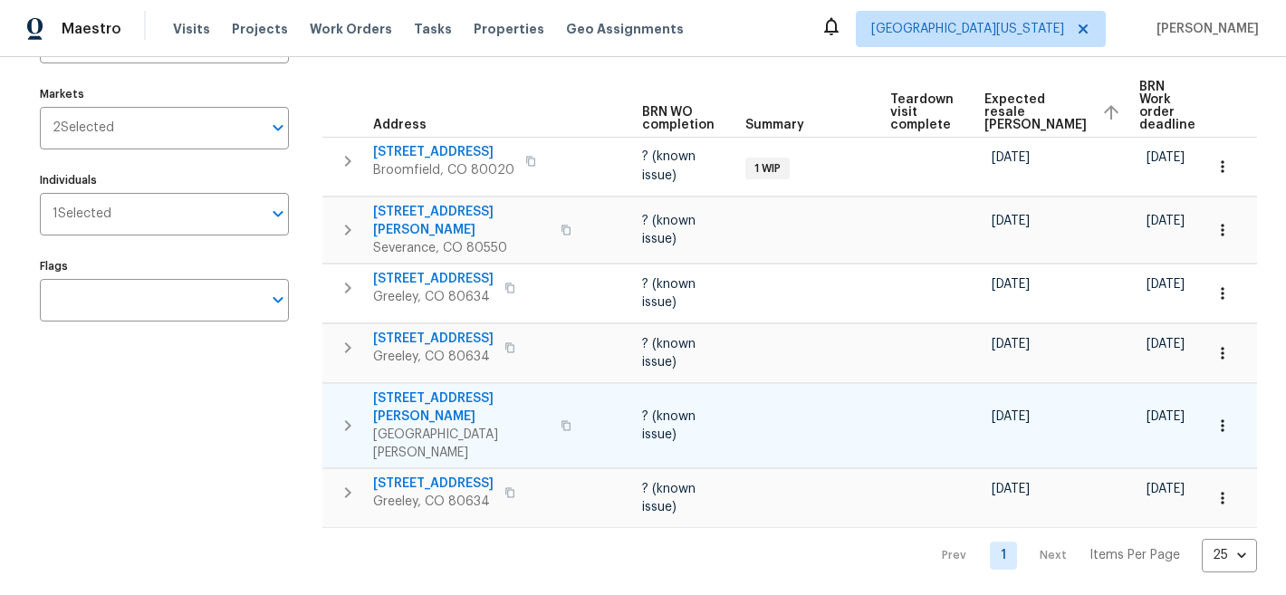
click at [437, 390] on span "3617 Mead St" at bounding box center [461, 407] width 177 height 36
click at [441, 389] on span "3617 Mead St" at bounding box center [461, 407] width 177 height 36
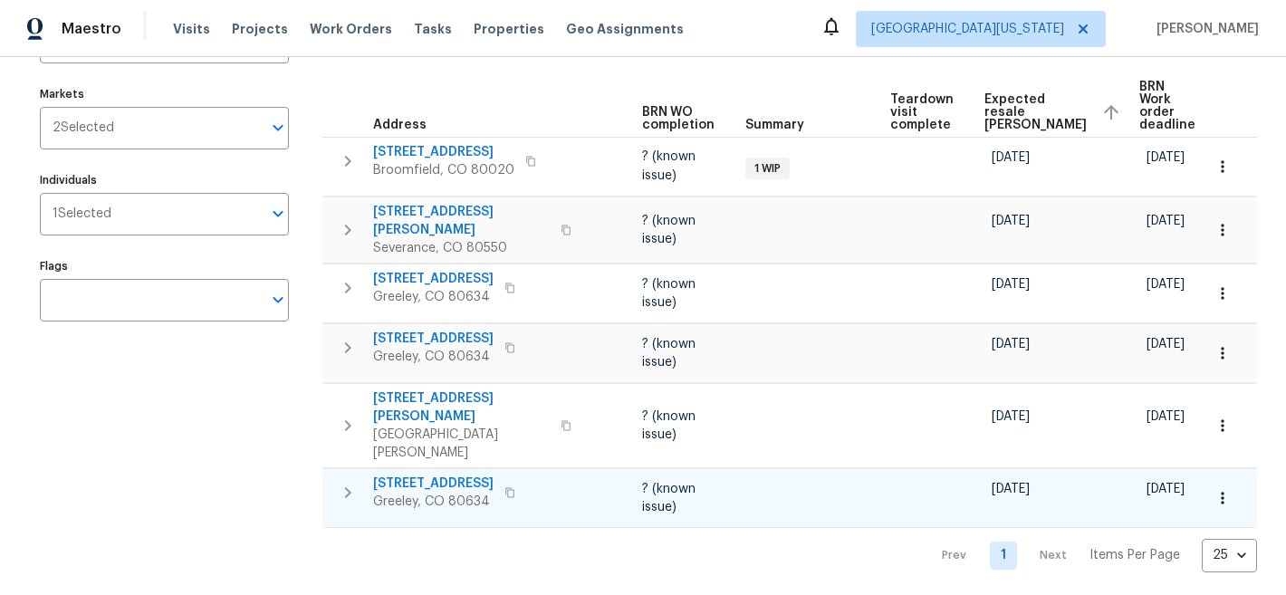
click at [436, 474] on span "2102 79th Ave" at bounding box center [433, 483] width 120 height 18
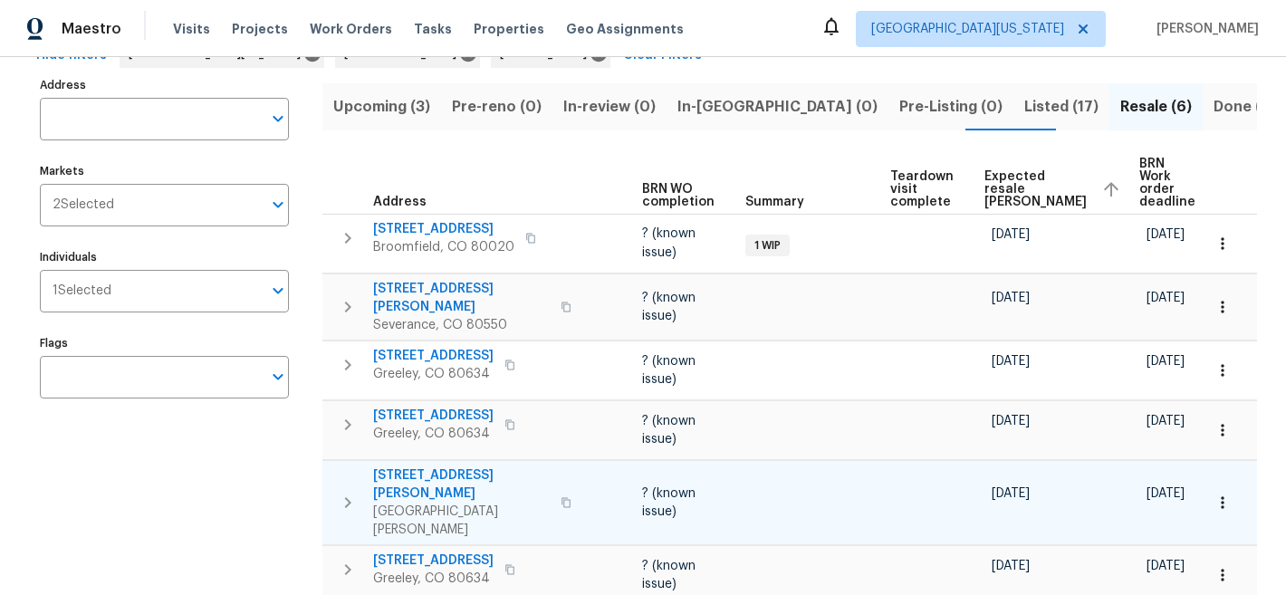
scroll to position [0, 0]
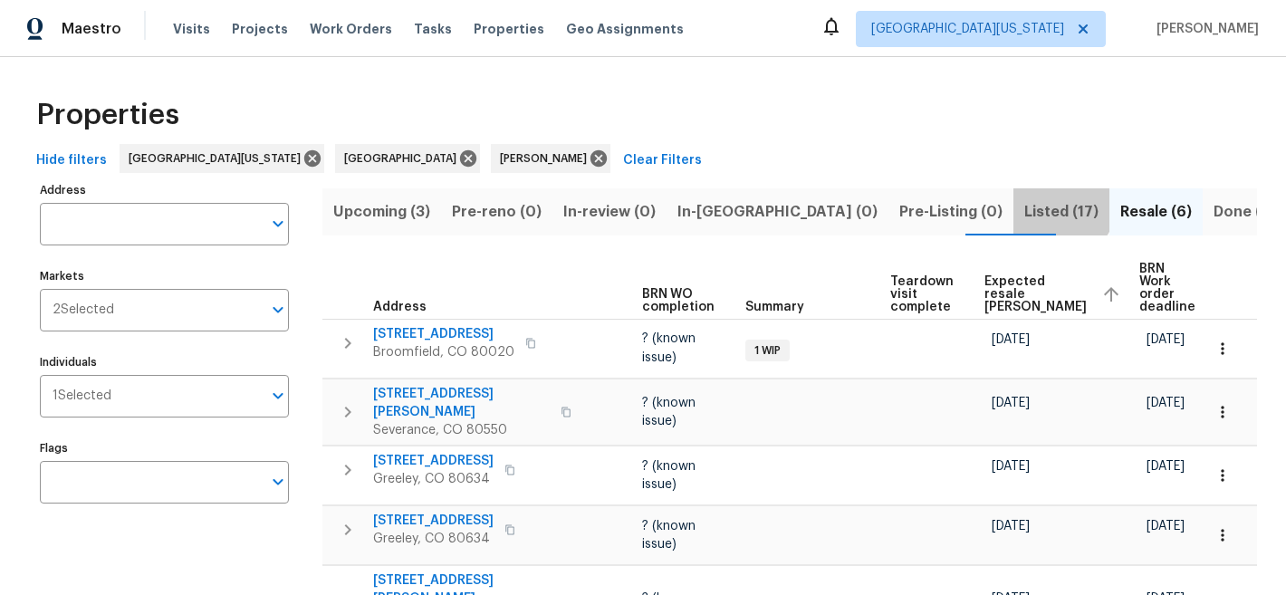
click at [1024, 202] on span "Listed (17)" at bounding box center [1061, 211] width 74 height 25
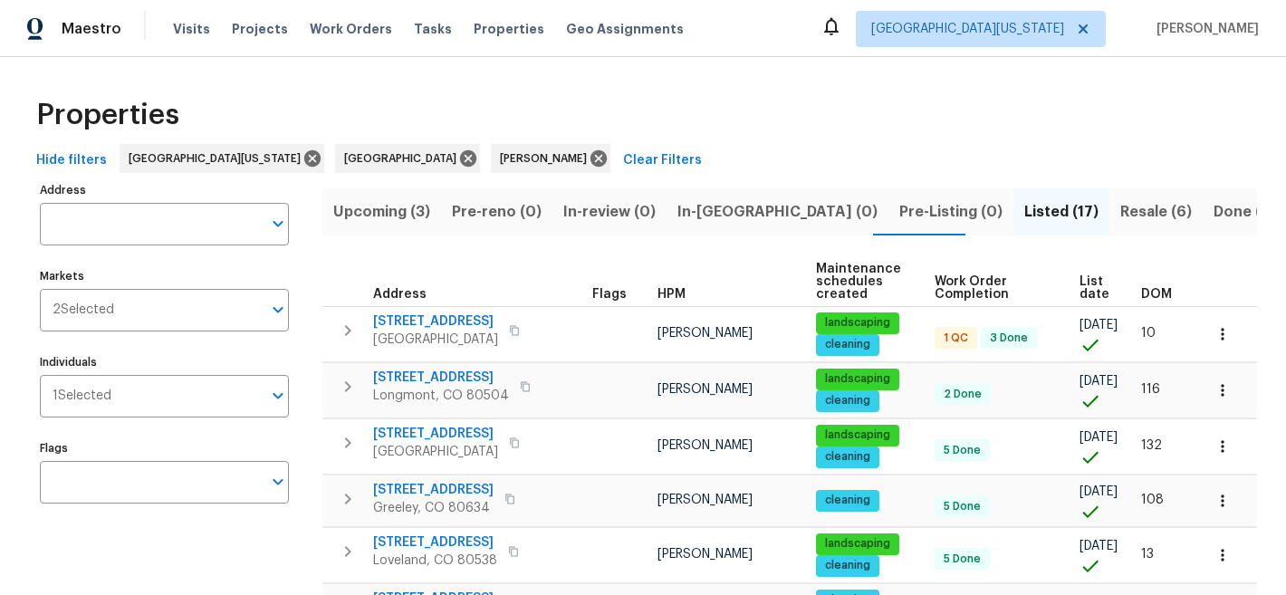
click at [1093, 283] on span "List date" at bounding box center [1094, 287] width 31 height 25
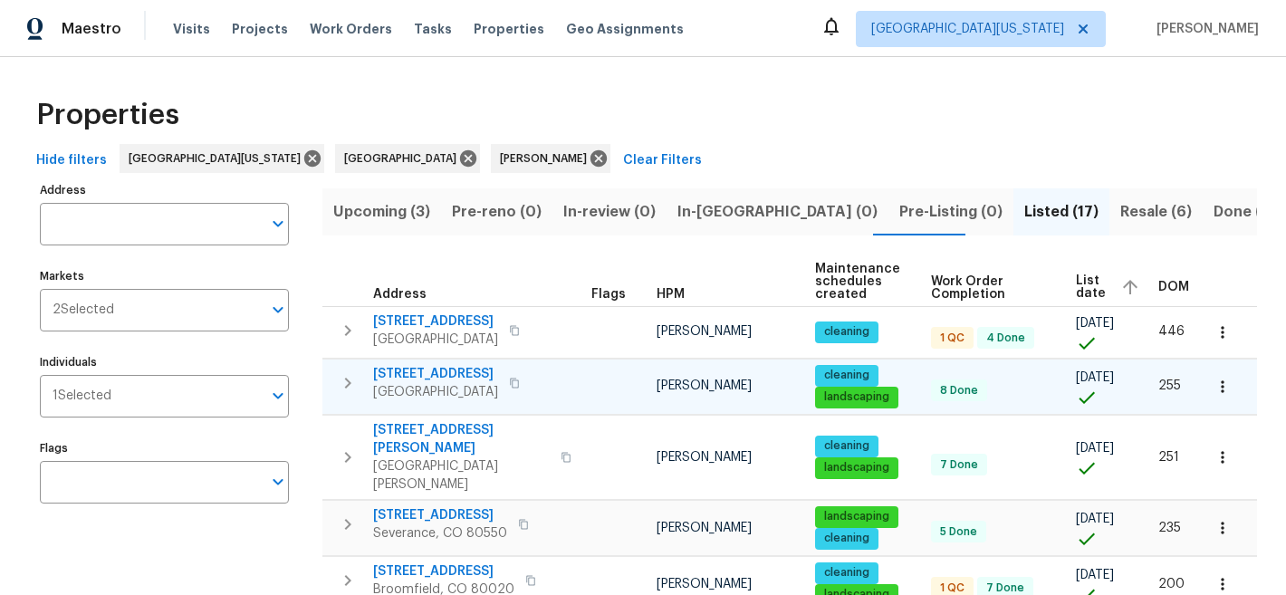
click at [432, 371] on span "385 32nd St" at bounding box center [435, 374] width 125 height 18
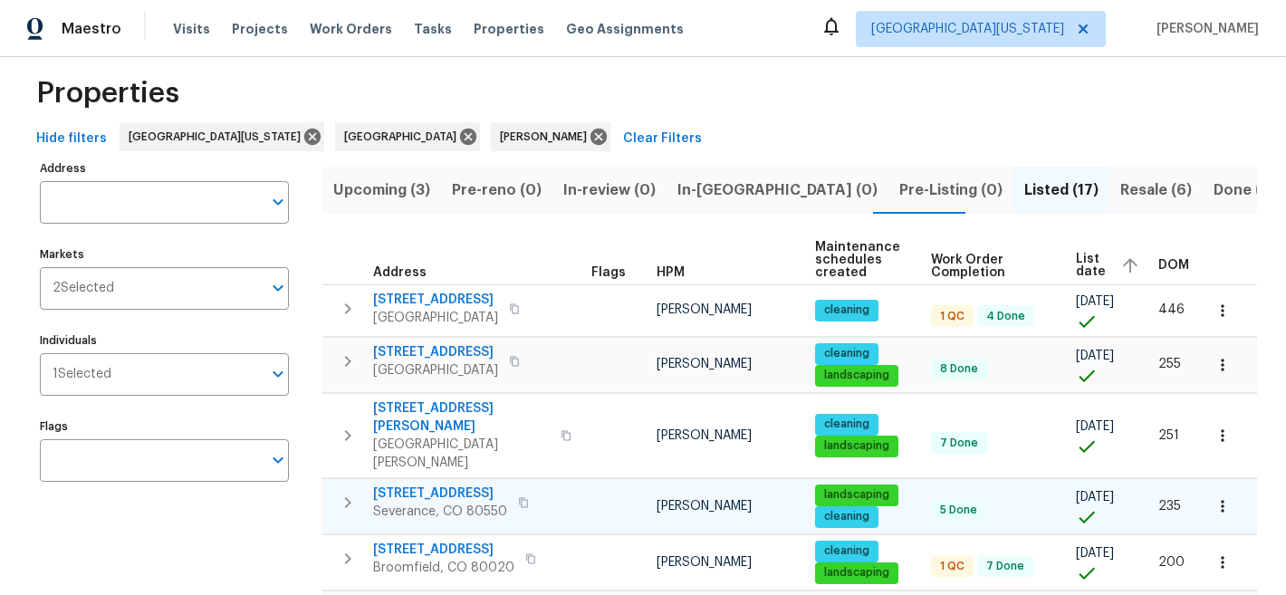
scroll to position [32, 0]
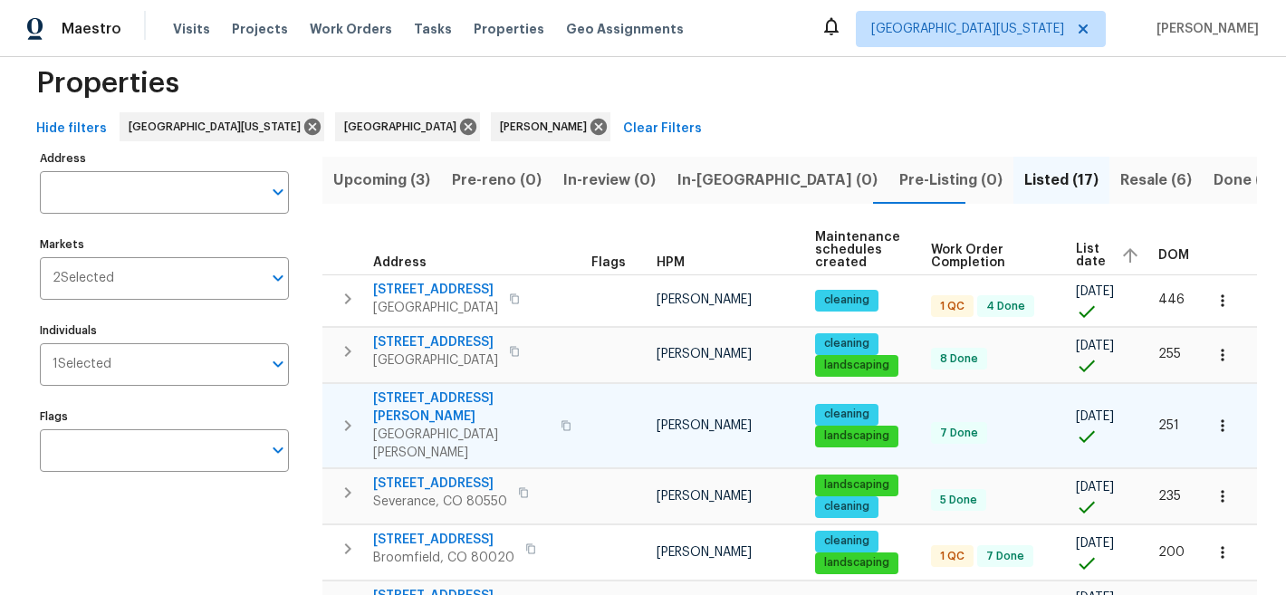
click at [437, 398] on span "4753 Brenton Dr" at bounding box center [461, 407] width 177 height 36
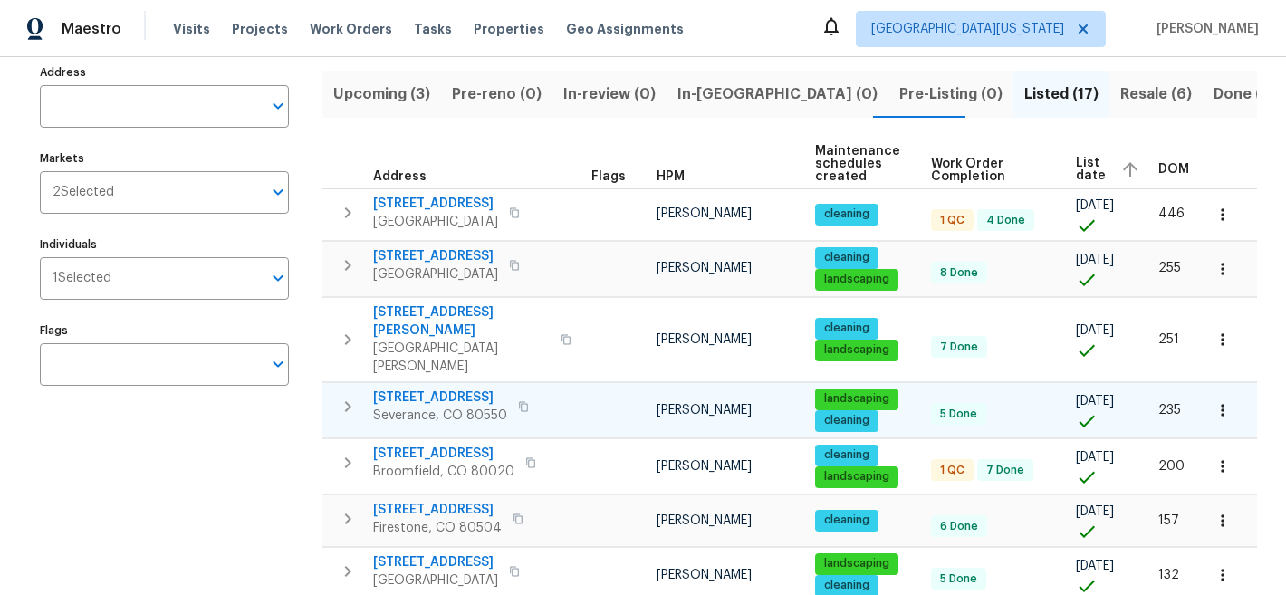
scroll to position [120, 0]
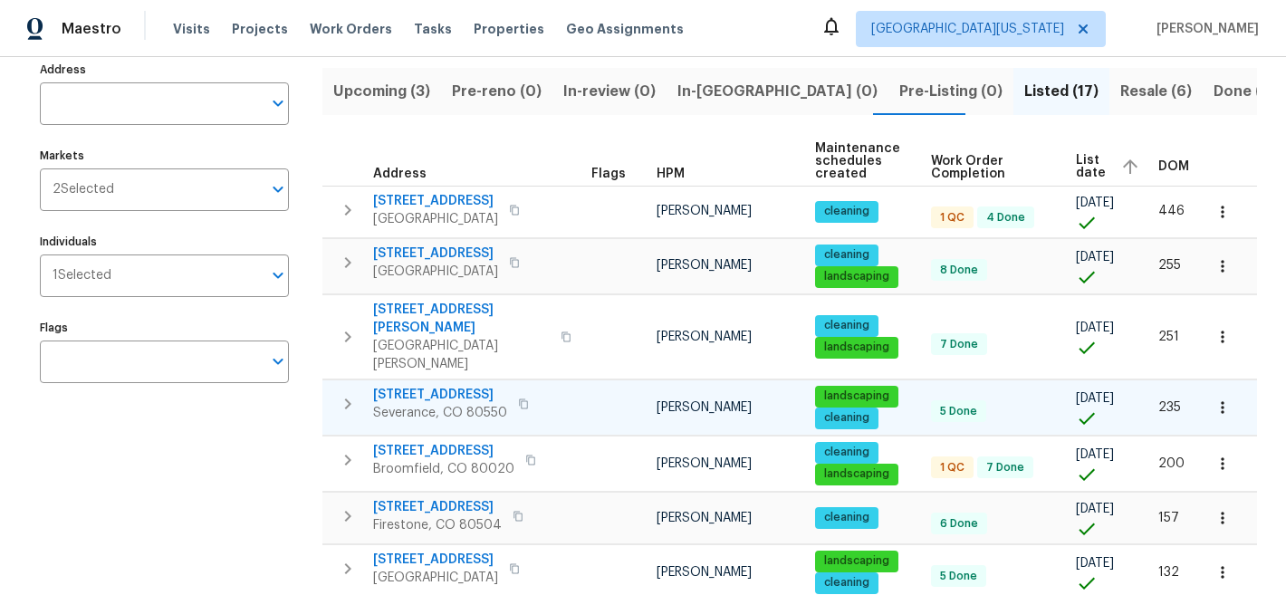
click at [425, 386] on span "983 Cascade Falls St" at bounding box center [440, 395] width 134 height 18
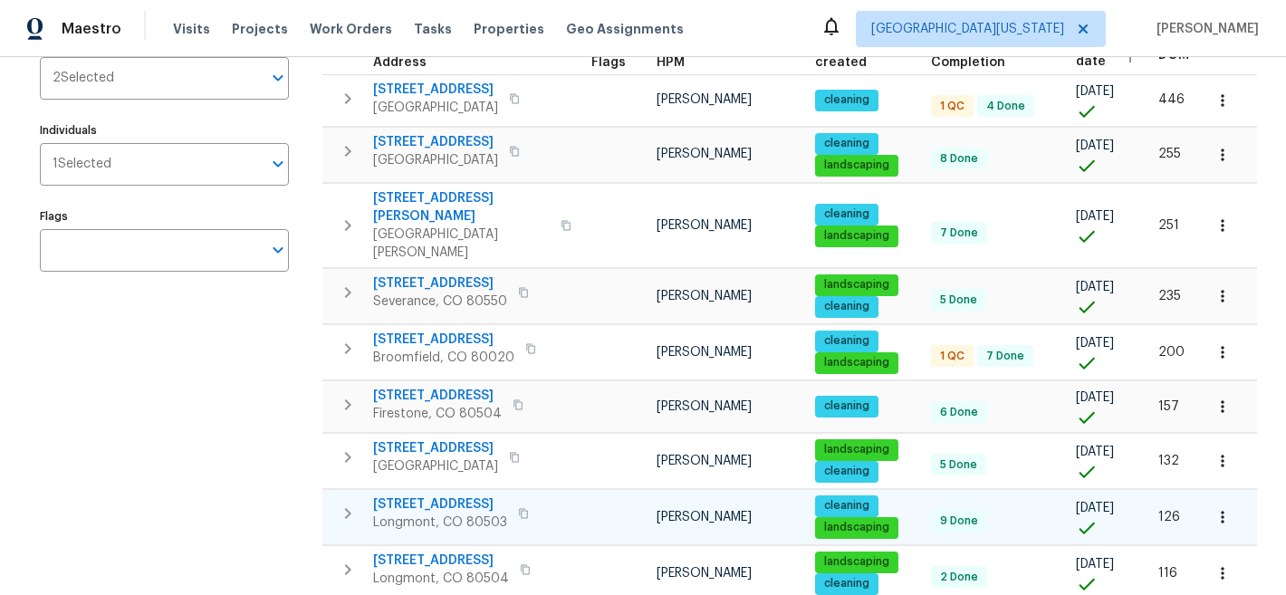
scroll to position [247, 0]
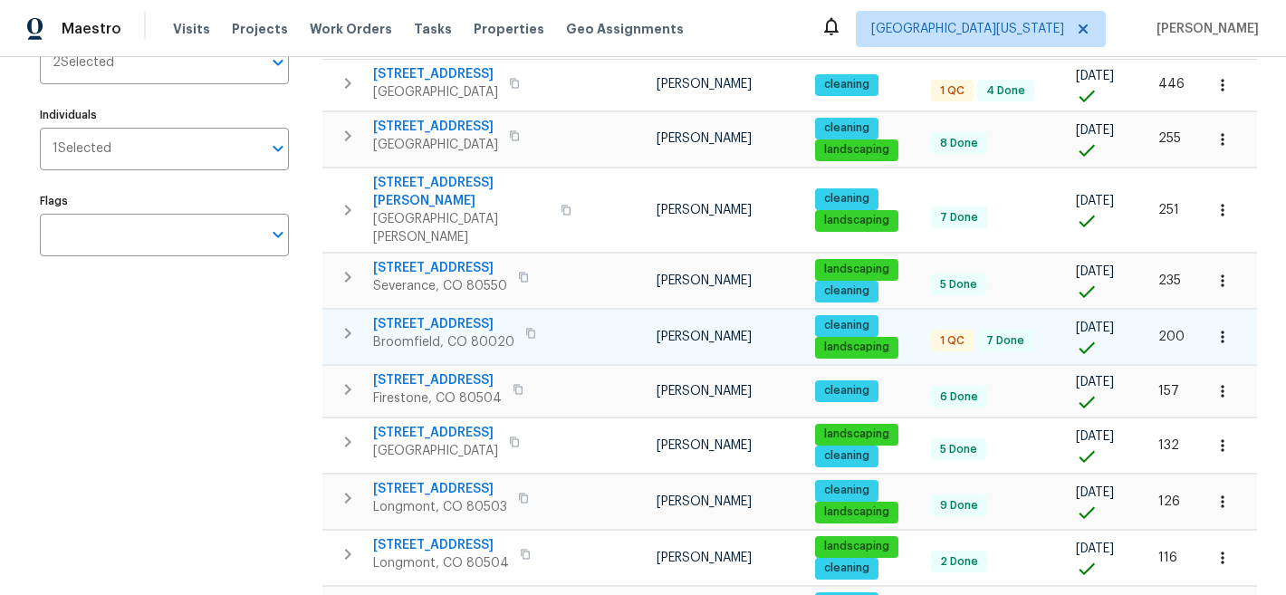
click at [416, 315] on span "927 E 7th Ave" at bounding box center [443, 324] width 141 height 18
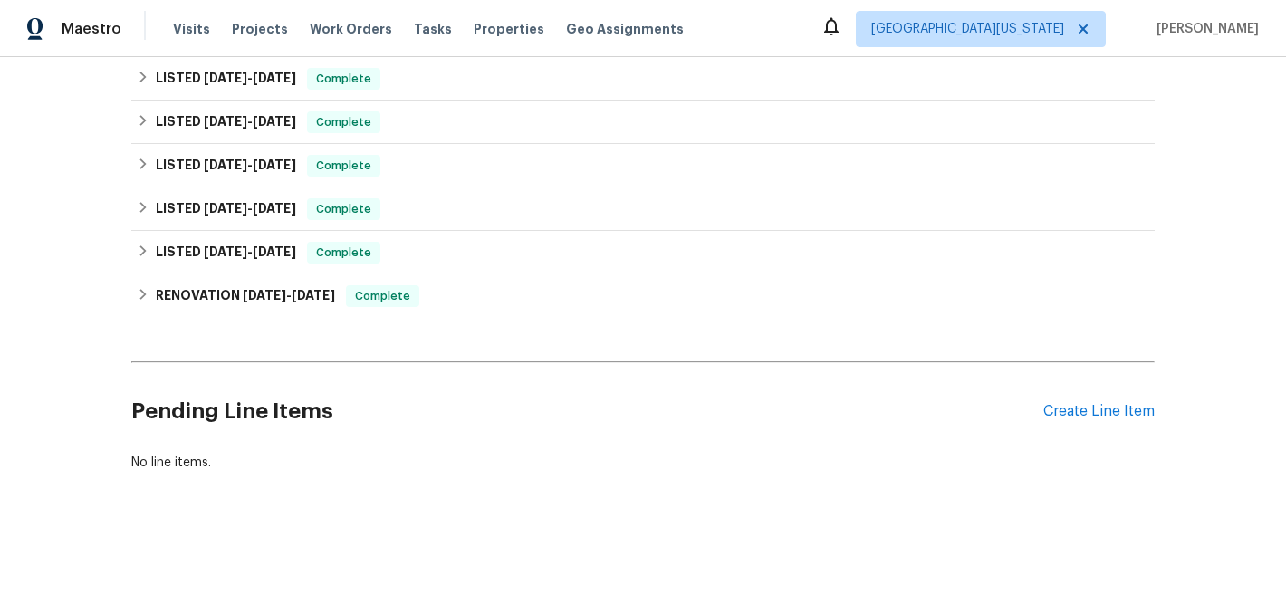
scroll to position [530, 0]
click at [1097, 403] on div "Create Line Item" at bounding box center [1098, 411] width 111 height 17
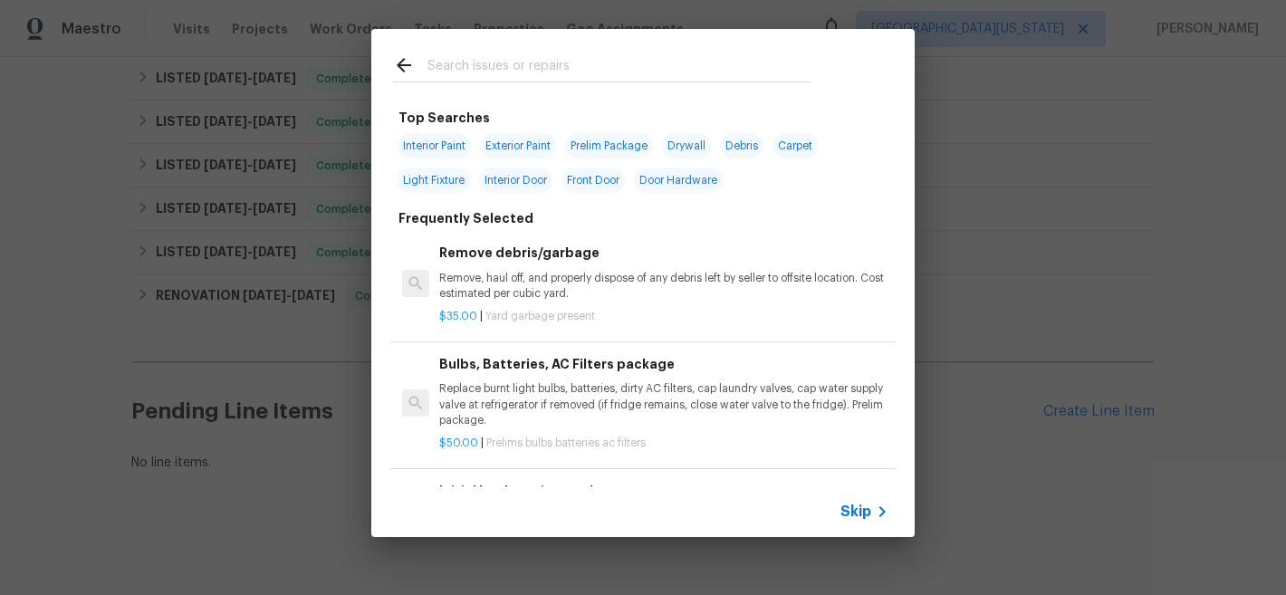
click at [556, 78] on input "text" at bounding box center [619, 67] width 384 height 27
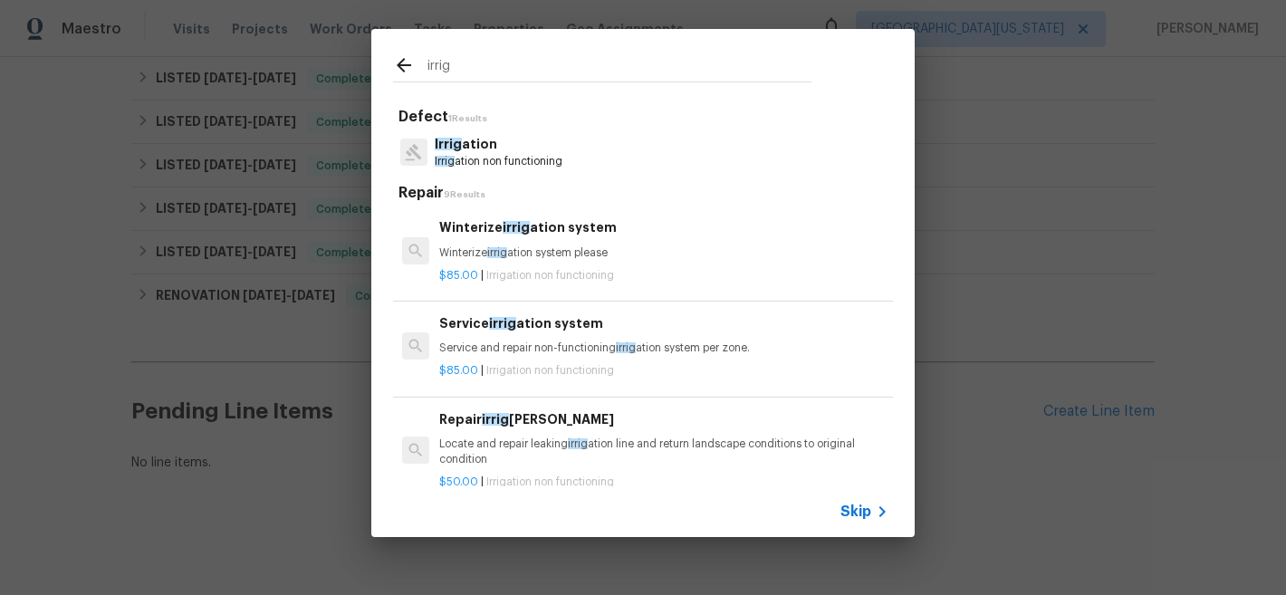
type input "irrig"
click at [539, 242] on div "Winterize irrig ation system Winterize irrig ation system please" at bounding box center [663, 238] width 449 height 43
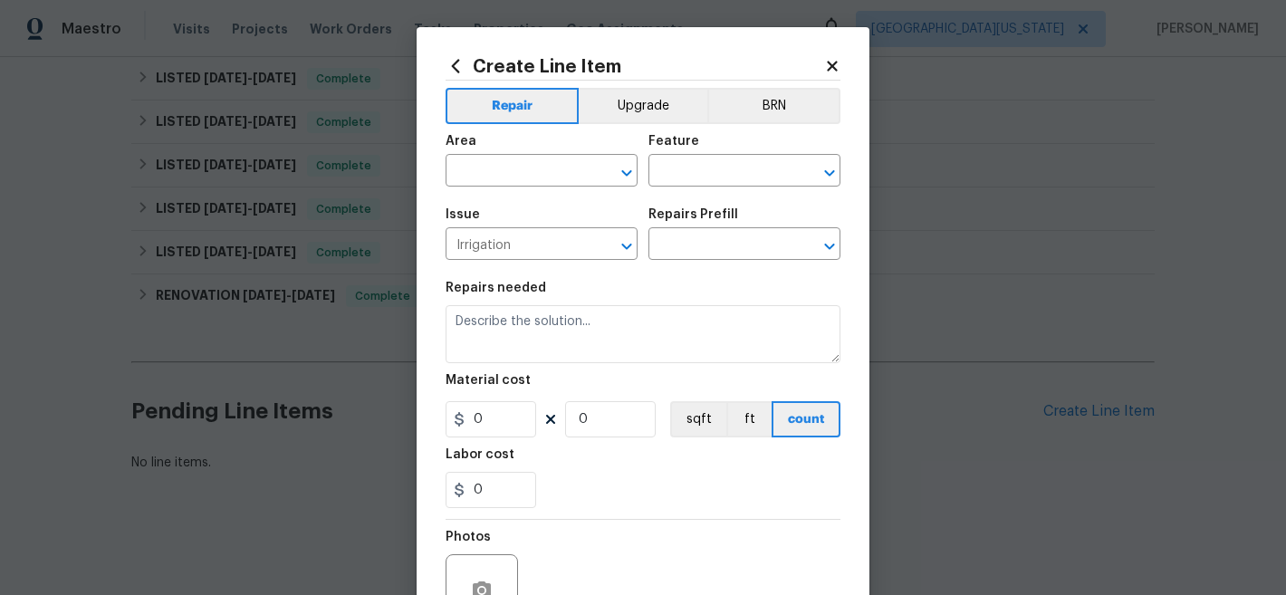
type input "Winterize irrigation system $85.00"
type textarea "Winterize irrigation system please"
type input "85"
type input "1"
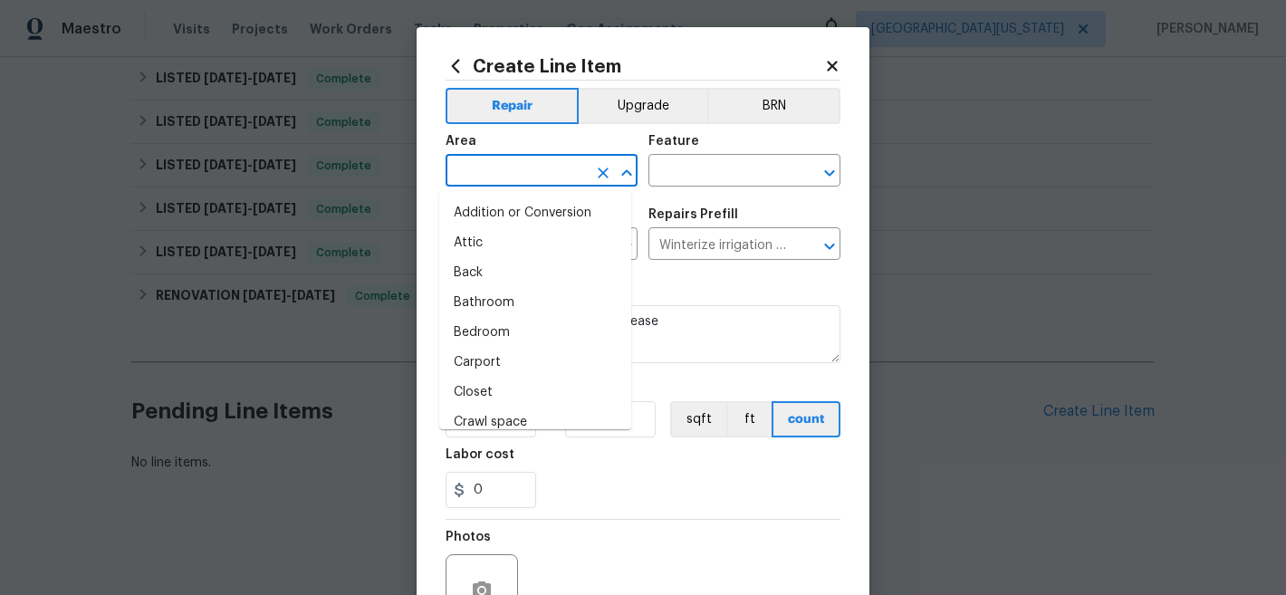
click at [513, 177] on input "text" at bounding box center [516, 172] width 141 height 28
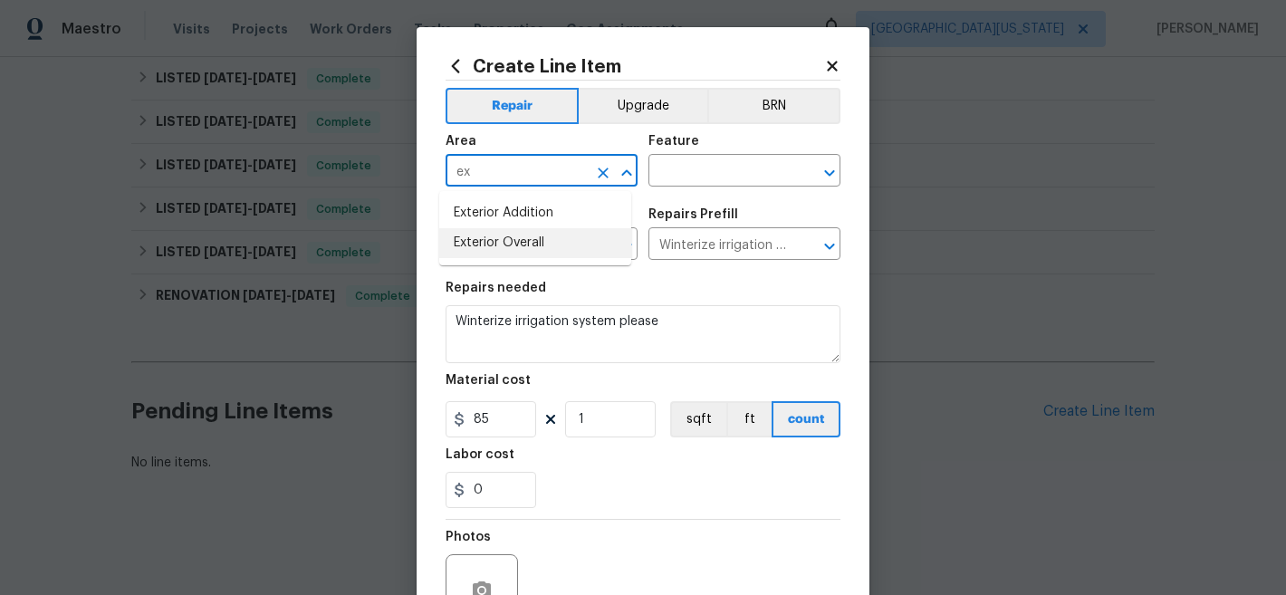
click at [569, 241] on li "Exterior Overall" at bounding box center [535, 243] width 192 height 30
type input "Exterior Overall"
click at [691, 177] on input "text" at bounding box center [718, 172] width 141 height 28
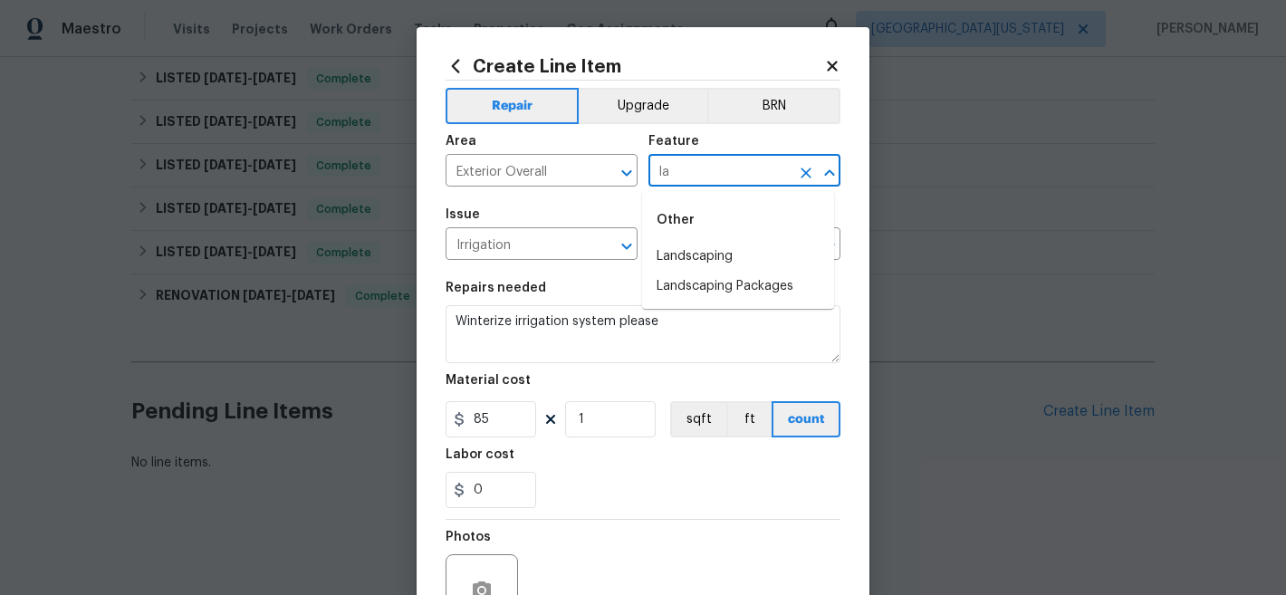
type input "l"
click at [721, 257] on li "Irrigation" at bounding box center [738, 257] width 192 height 30
type input "Irrigation"
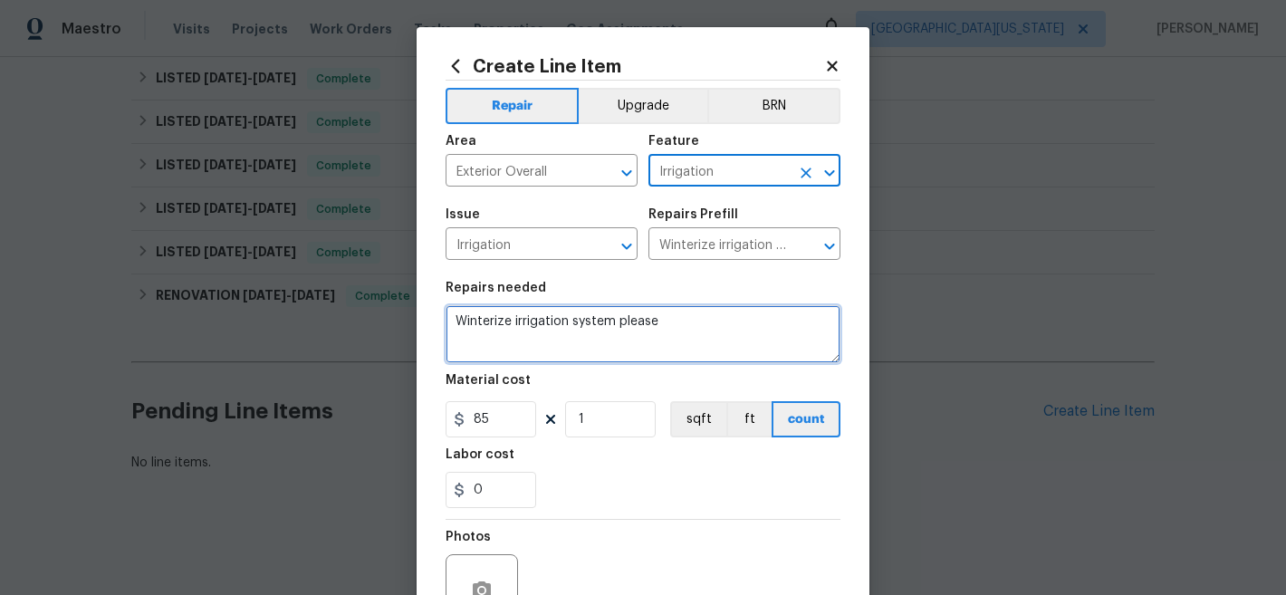
click at [620, 322] on textarea "Winterize irrigation system please" at bounding box center [643, 334] width 395 height 58
paste textarea "SepticSmart.org"
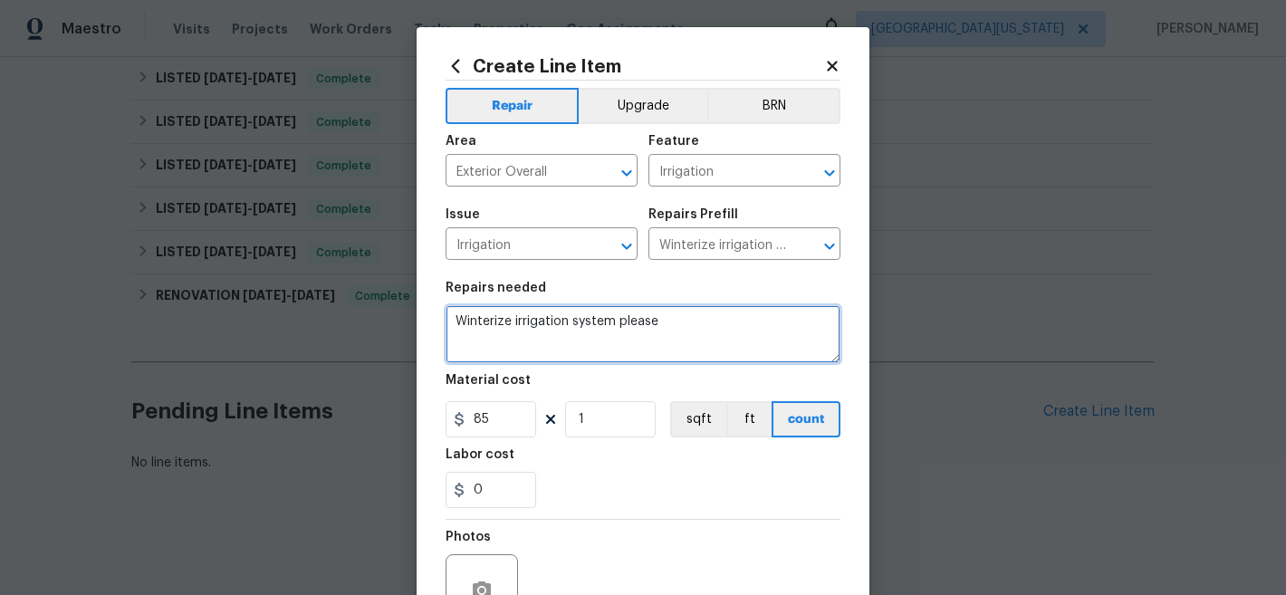
type textarea "SepticSmart.org"
click at [521, 326] on textarea "SepticSmart.org" at bounding box center [643, 334] width 395 height 58
paste textarea "Please winterize irrigation system. Drain backflow and lines to house and turn …"
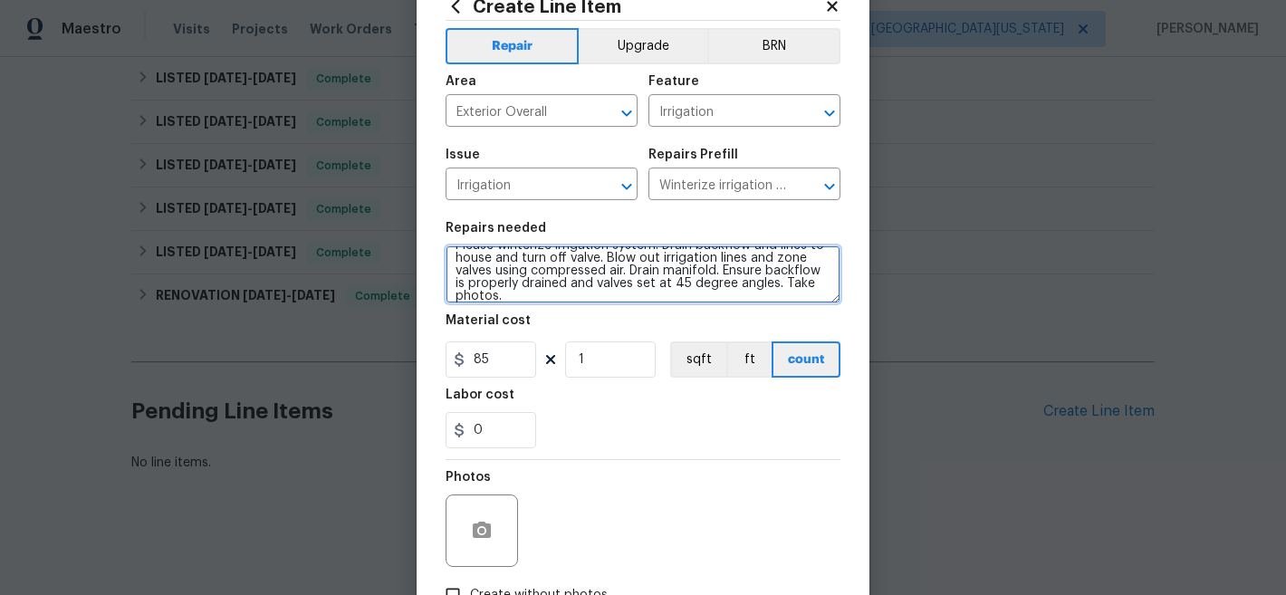
scroll to position [186, 0]
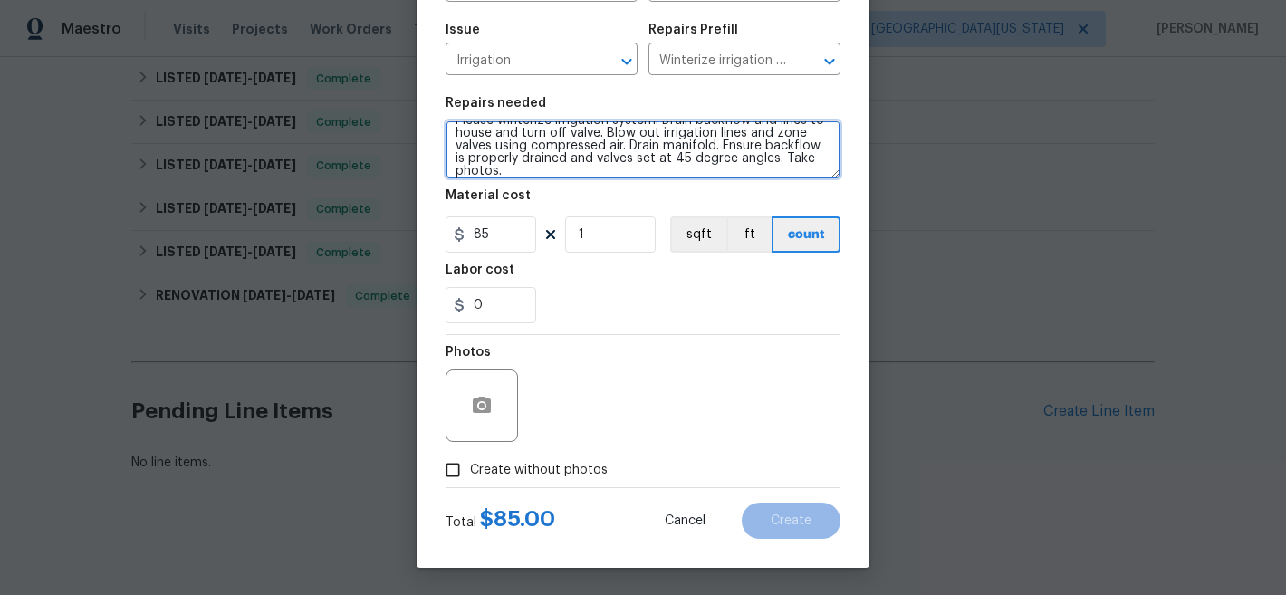
type textarea "Please winterize irrigation system. Drain backflow and lines to house and turn …"
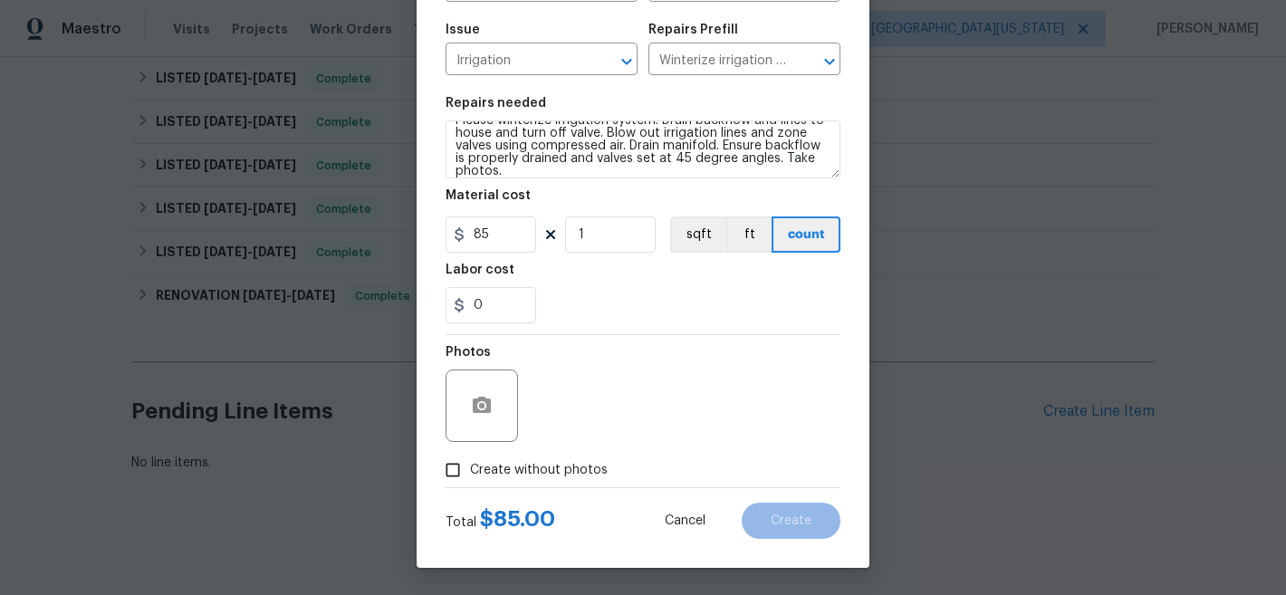
click at [568, 467] on span "Create without photos" at bounding box center [539, 470] width 138 height 19
click at [470, 467] on input "Create without photos" at bounding box center [453, 470] width 34 height 34
checkbox input "true"
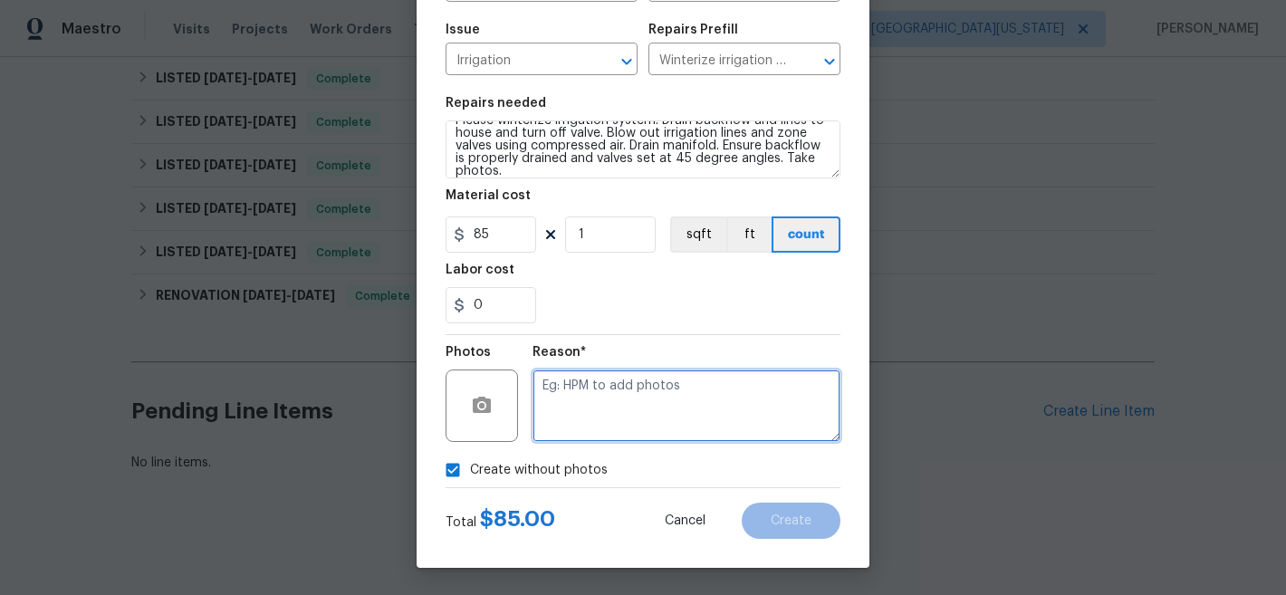
click at [701, 393] on textarea at bounding box center [686, 405] width 308 height 72
type textarea "Later"
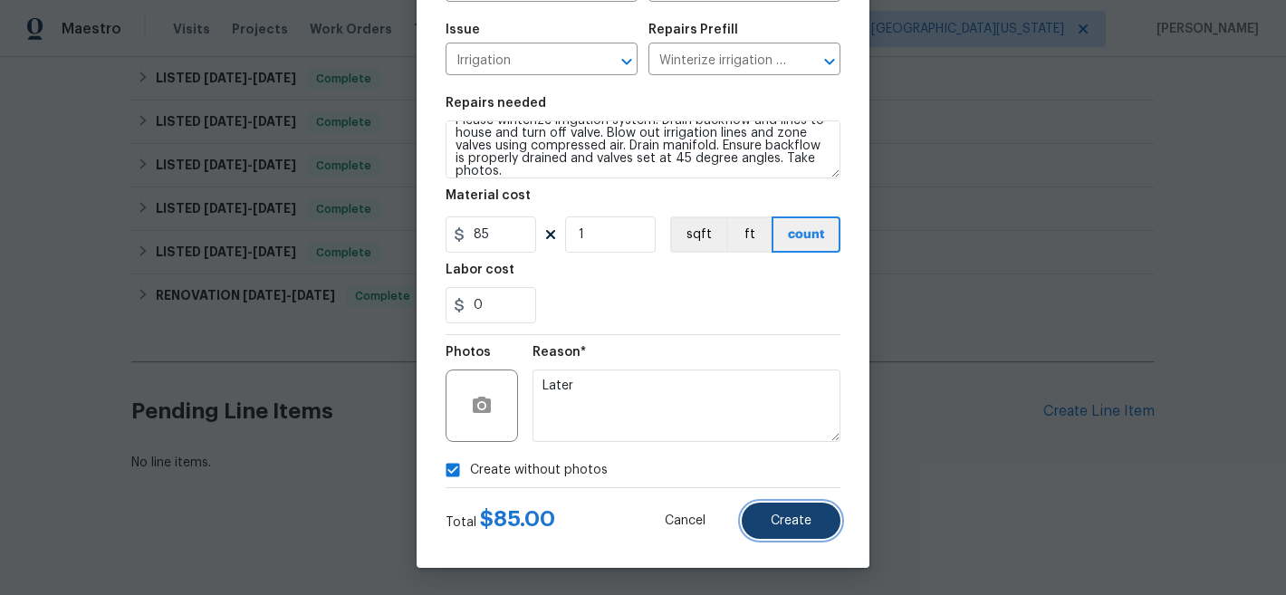
click at [791, 527] on button "Create" at bounding box center [791, 521] width 99 height 36
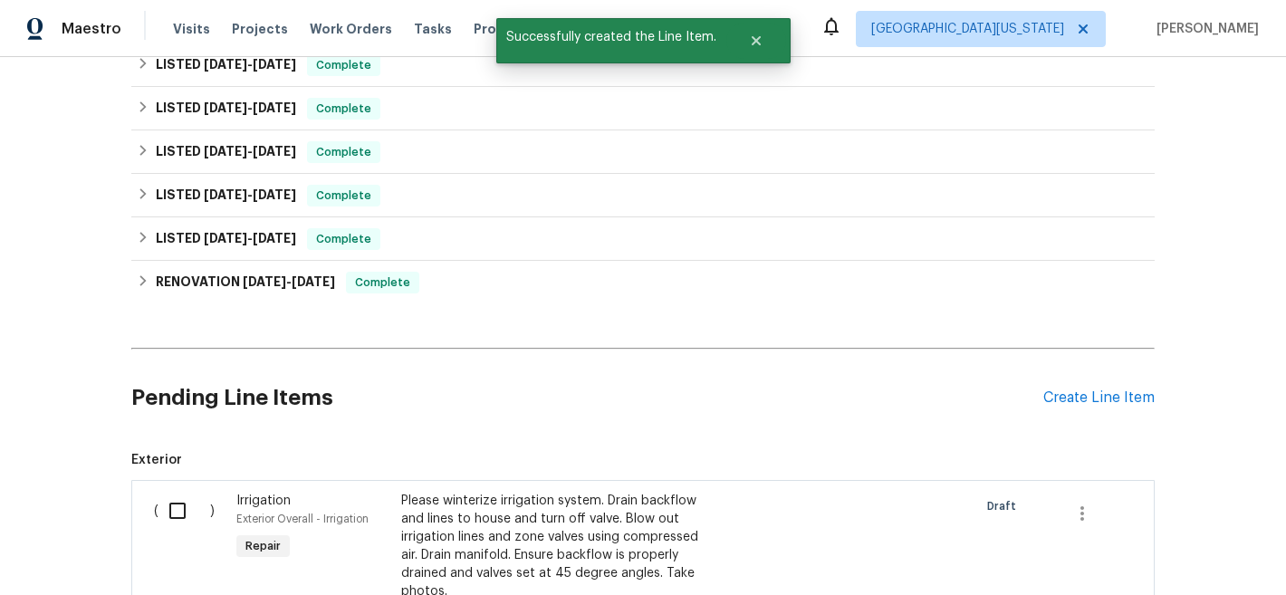
click at [168, 504] on input "checkbox" at bounding box center [184, 511] width 52 height 38
checkbox input "true"
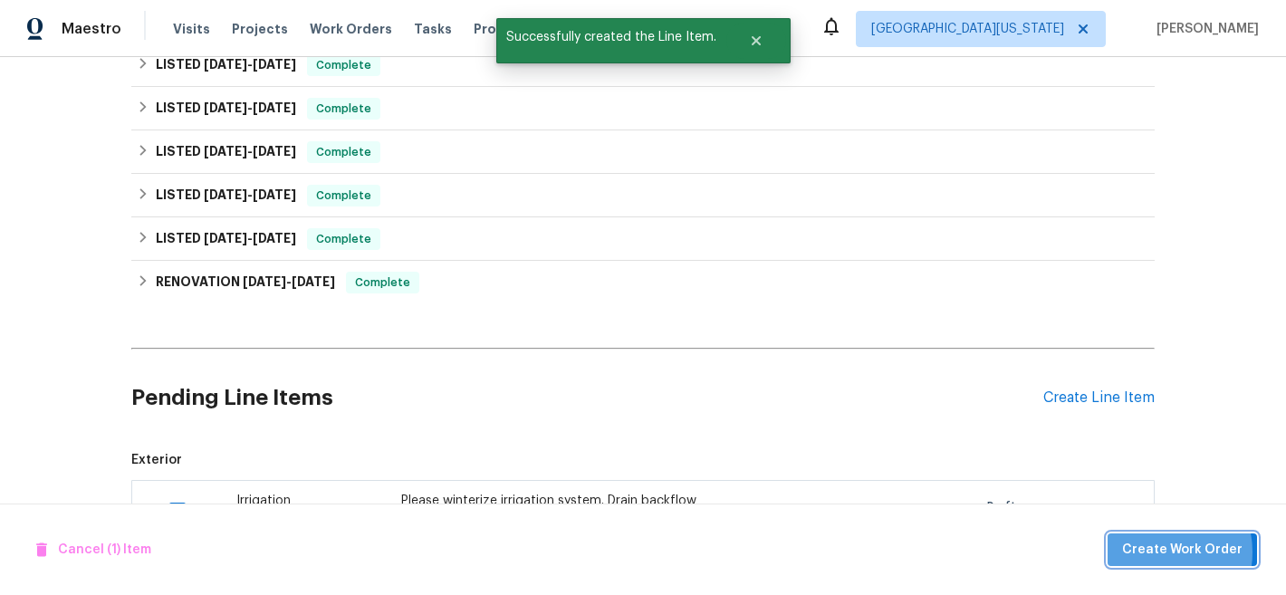
click at [1164, 551] on span "Create Work Order" at bounding box center [1182, 550] width 120 height 23
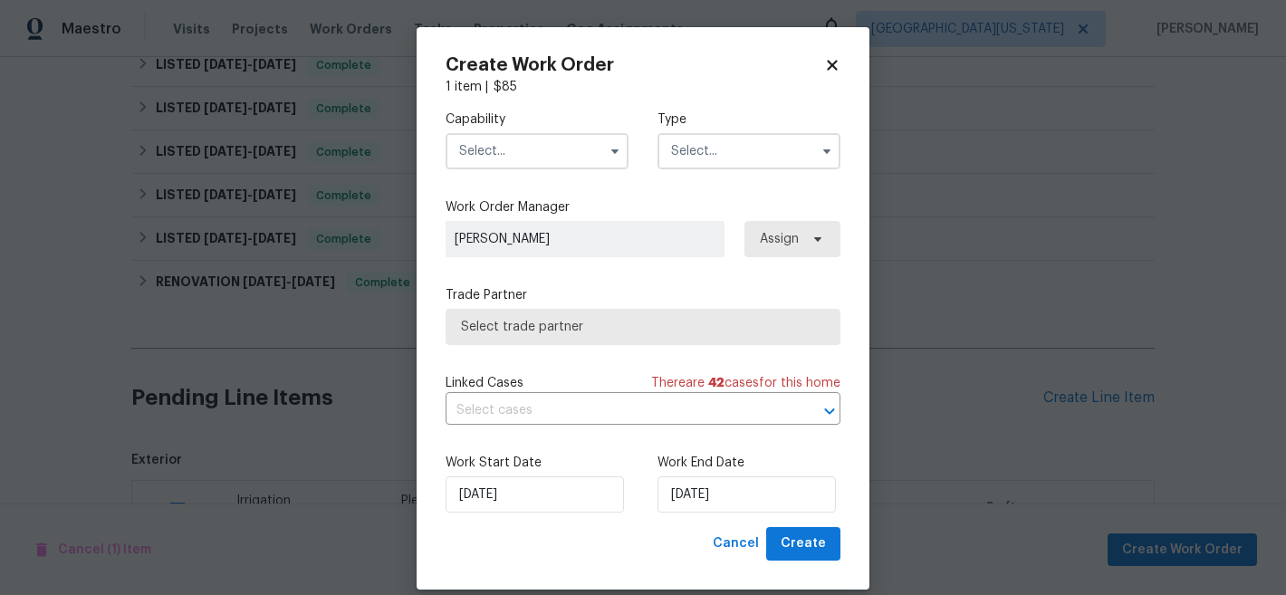
click at [539, 150] on input "text" at bounding box center [537, 151] width 183 height 36
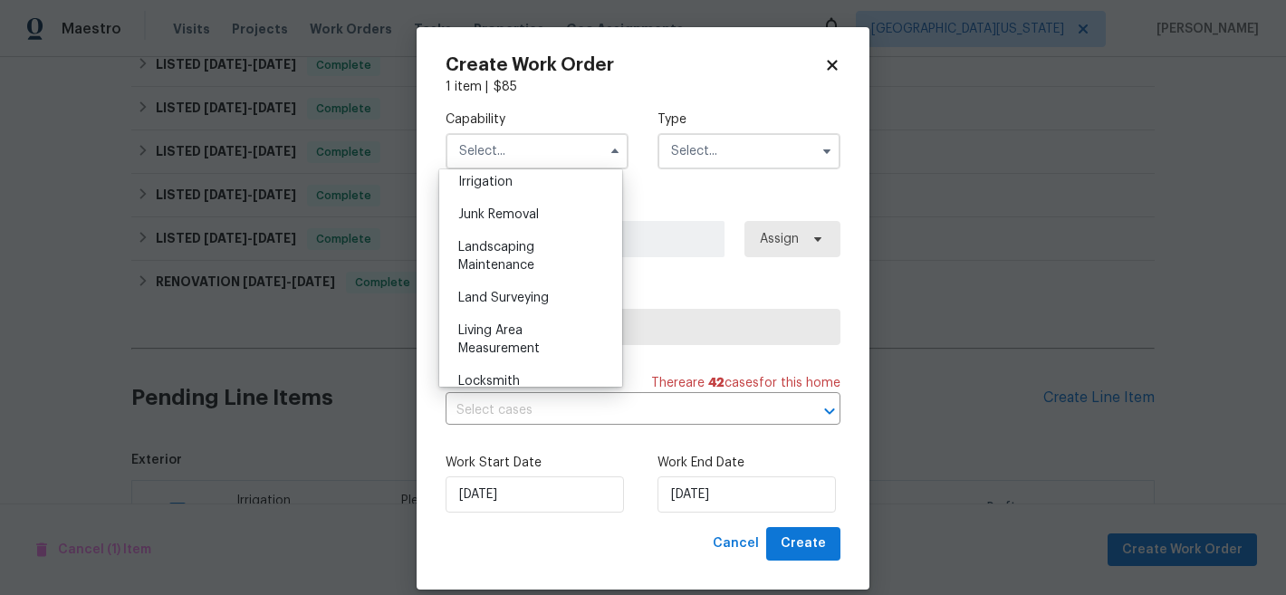
scroll to position [1139, 0]
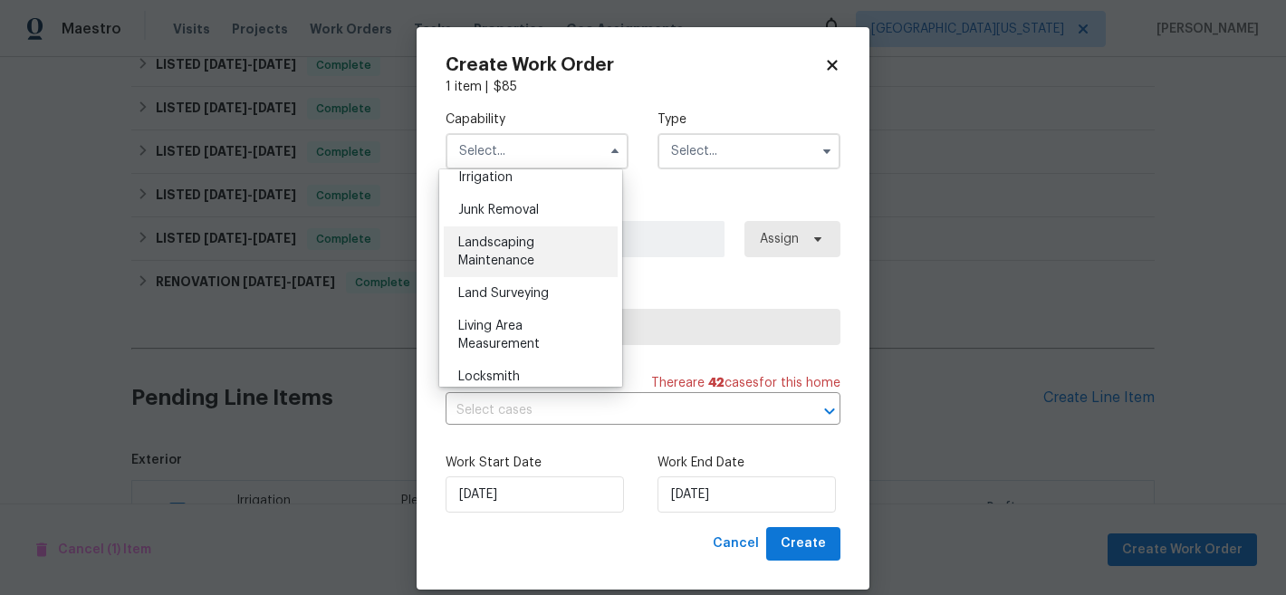
click at [528, 277] on div "Landscaping Maintenance" at bounding box center [531, 251] width 174 height 51
type input "Landscaping Maintenance"
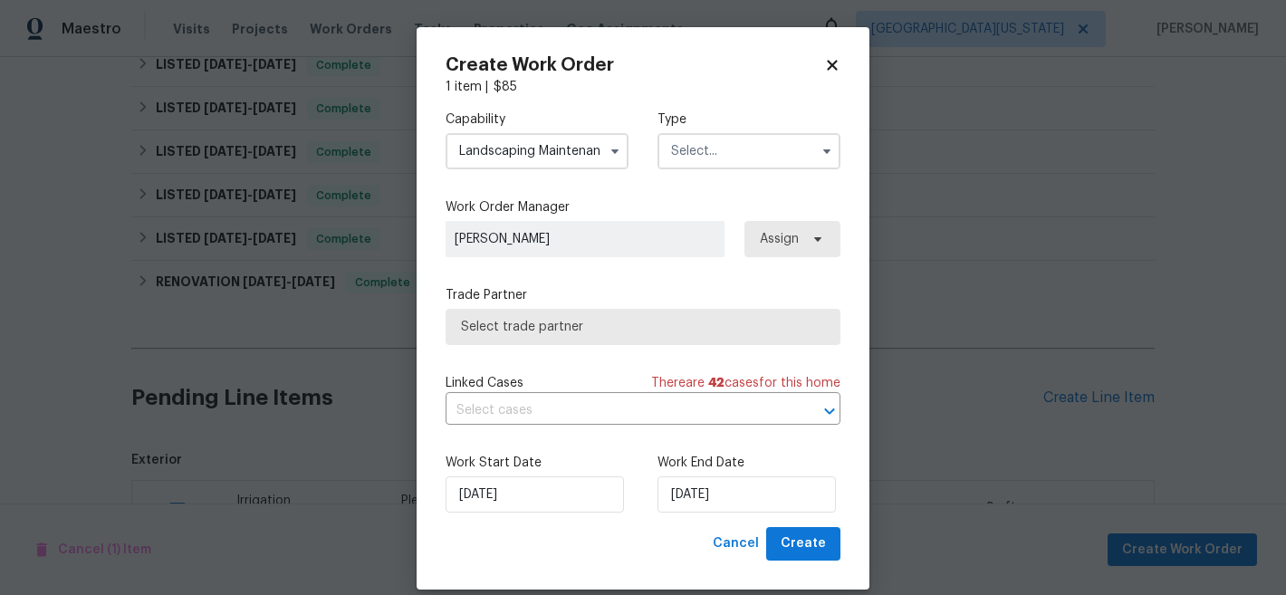
click at [698, 148] on input "text" at bounding box center [748, 151] width 183 height 36
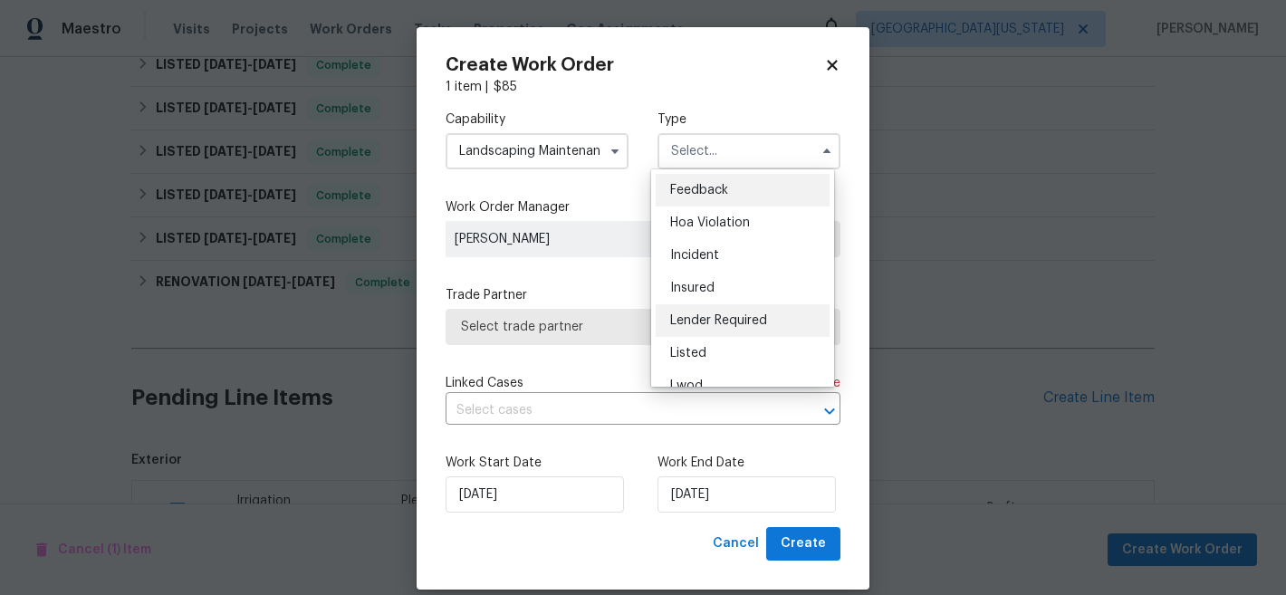
scroll to position [11, 0]
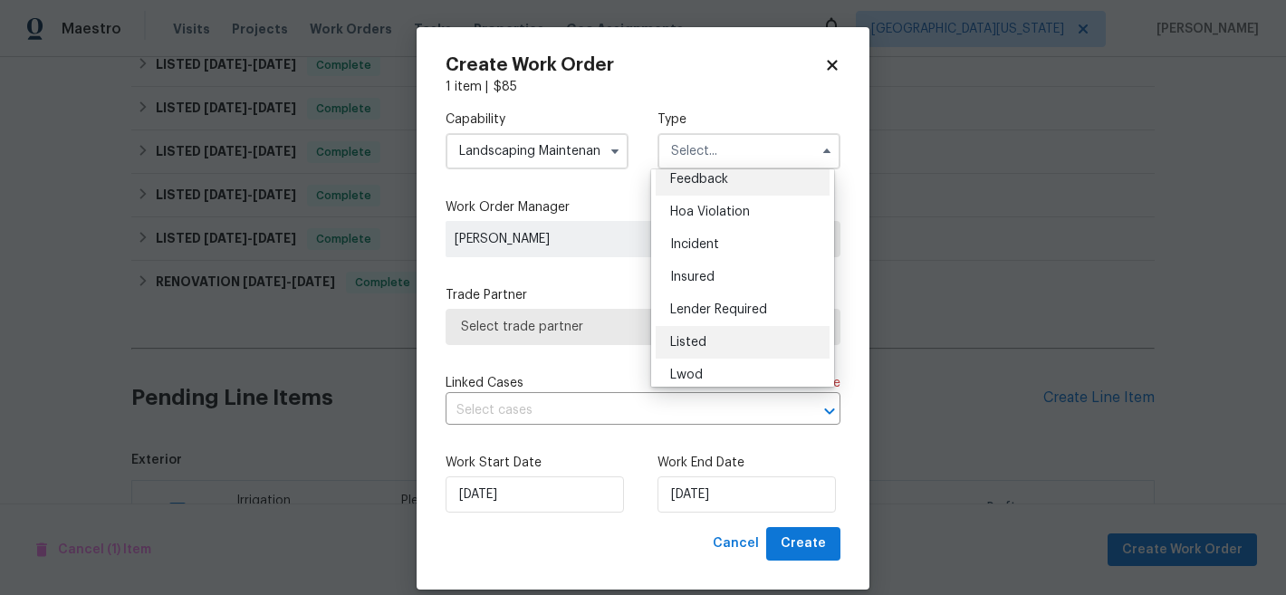
click at [734, 339] on div "Listed" at bounding box center [743, 342] width 174 height 33
type input "Listed"
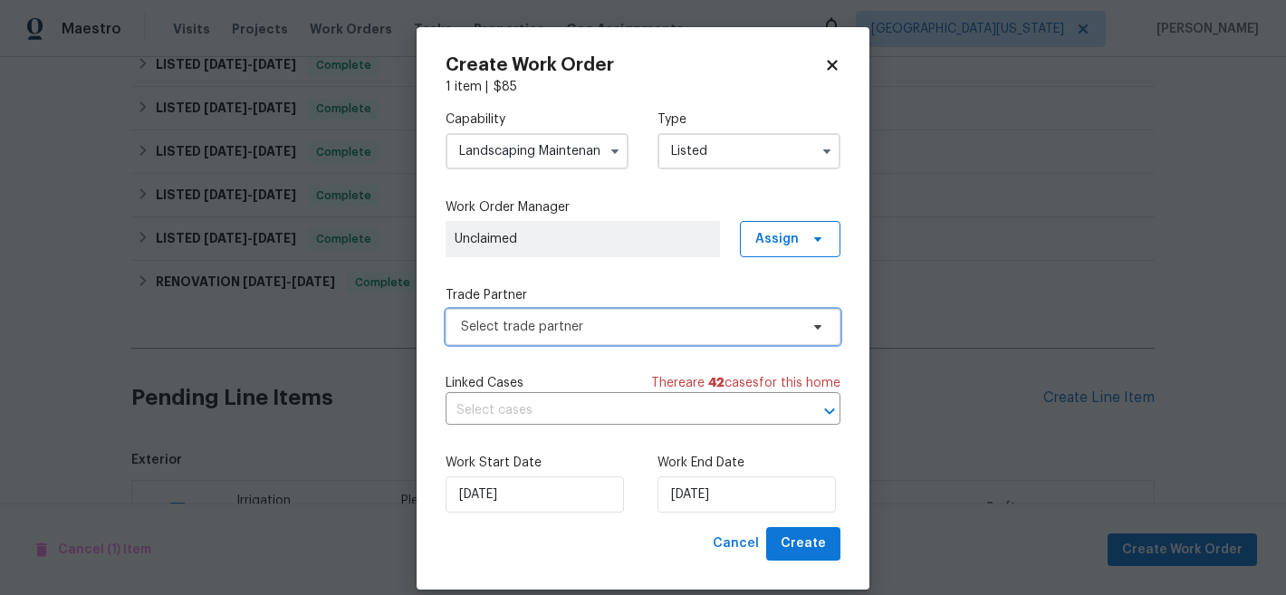
click at [609, 330] on span "Select trade partner" at bounding box center [630, 327] width 338 height 18
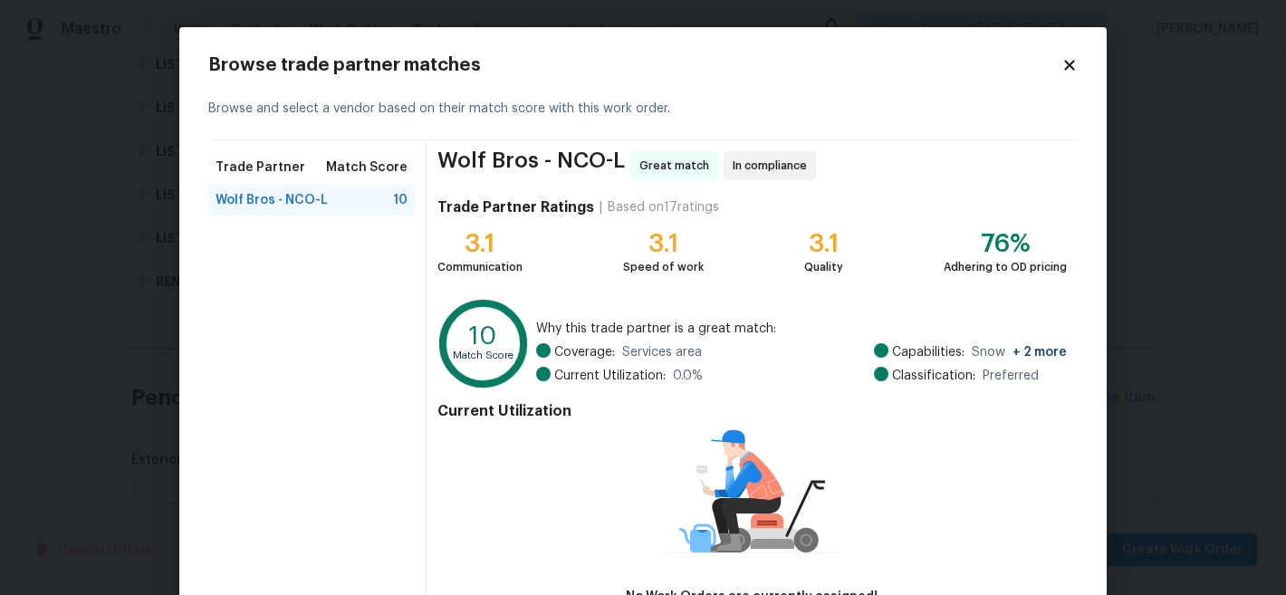
scroll to position [128, 0]
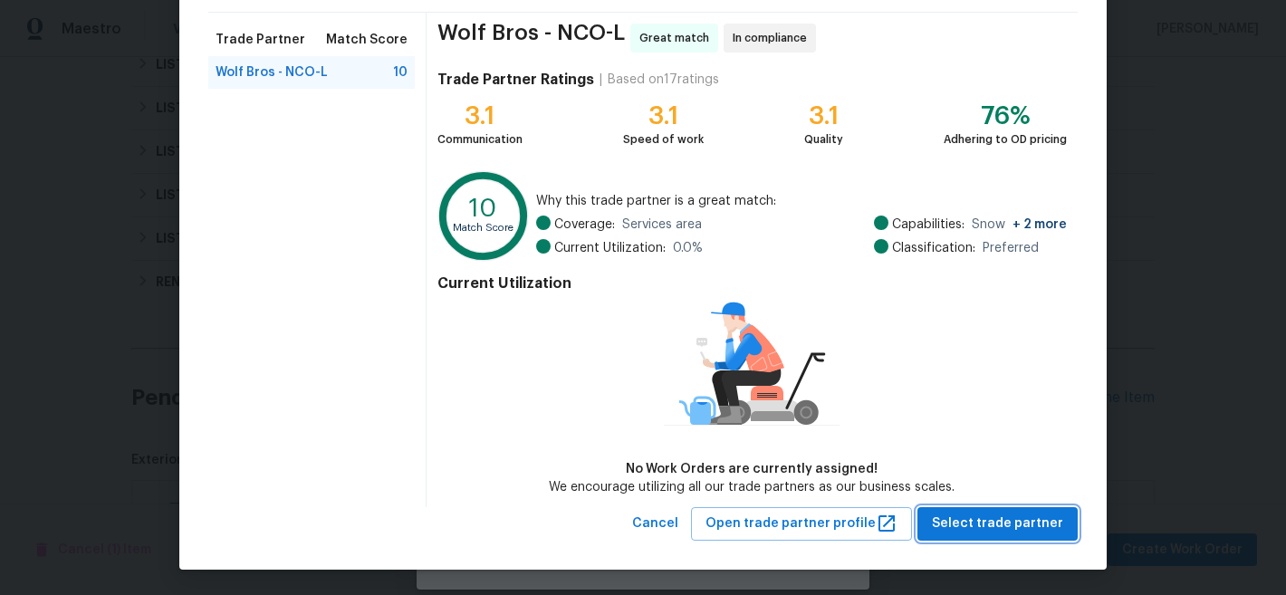
click at [960, 527] on span "Select trade partner" at bounding box center [997, 524] width 131 height 23
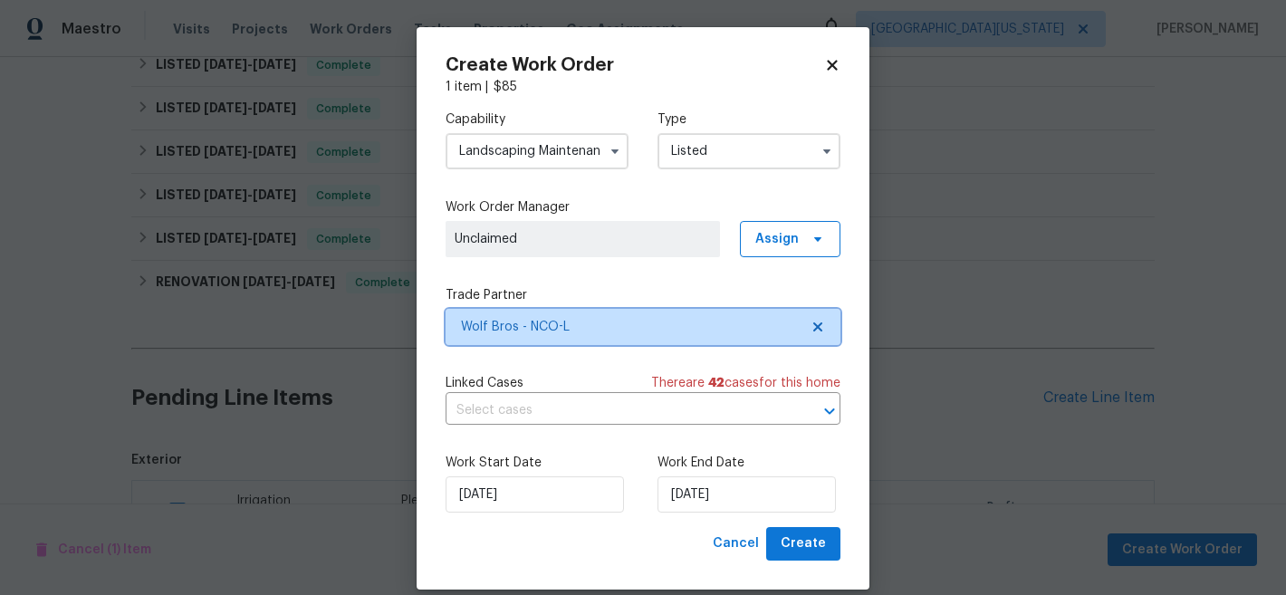
scroll to position [0, 0]
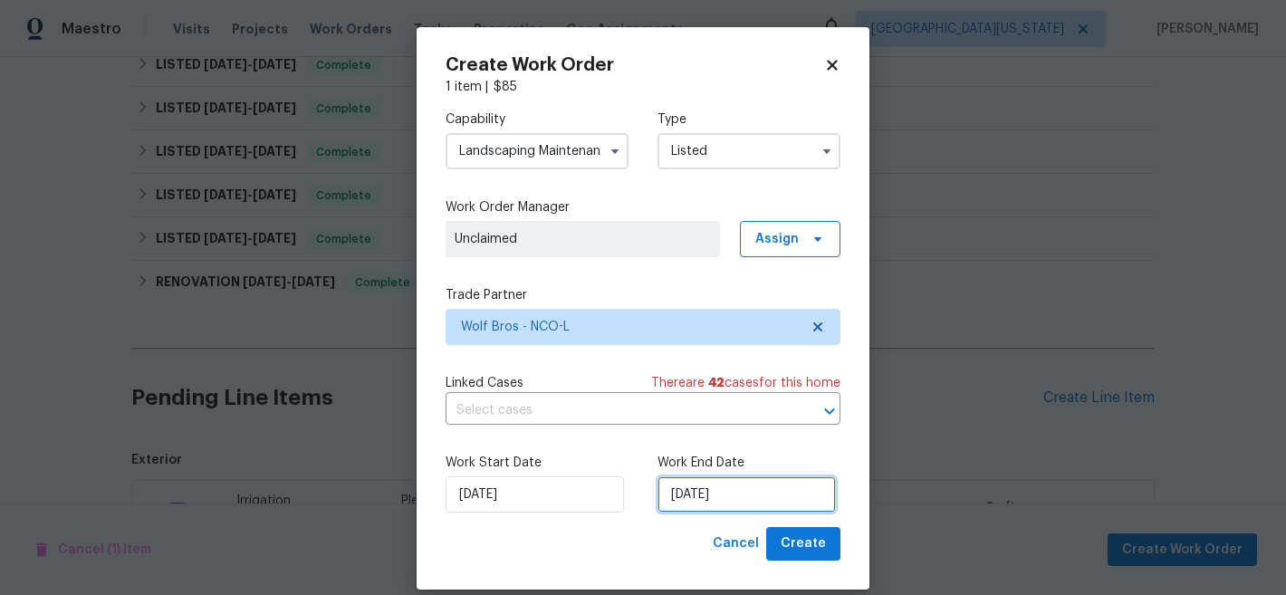
click at [752, 503] on input "[DATE]" at bounding box center [746, 494] width 178 height 36
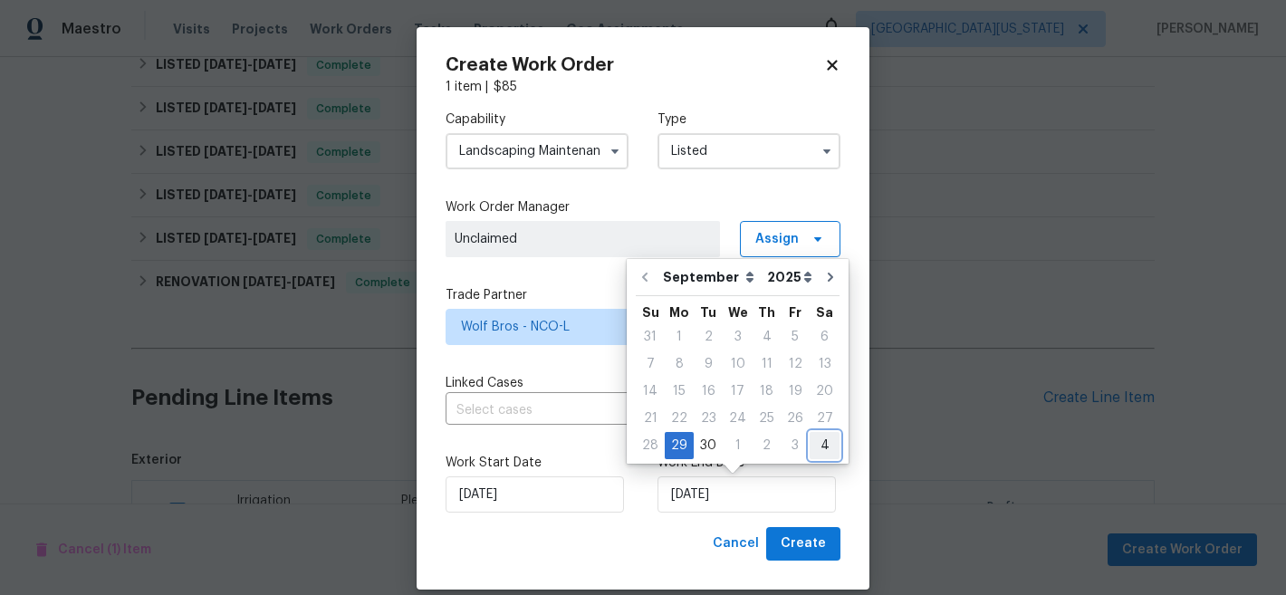
click at [819, 446] on div "4" at bounding box center [825, 445] width 30 height 25
type input "10/4/2025"
select select "9"
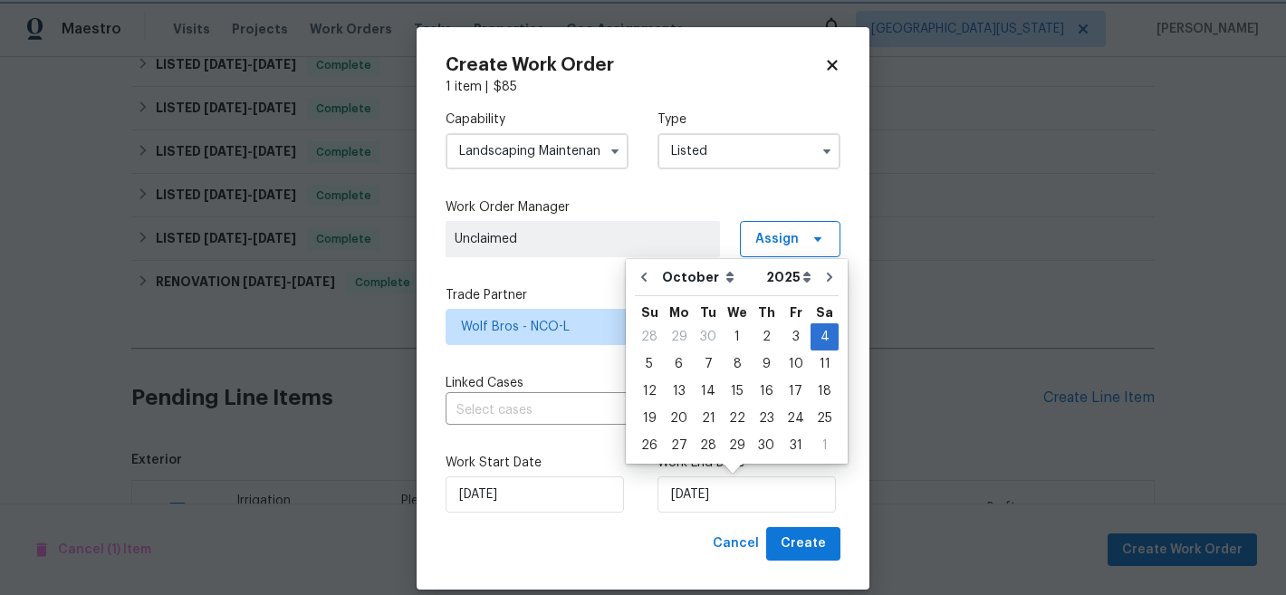
click at [609, 539] on div "Cancel Create" at bounding box center [643, 544] width 395 height 34
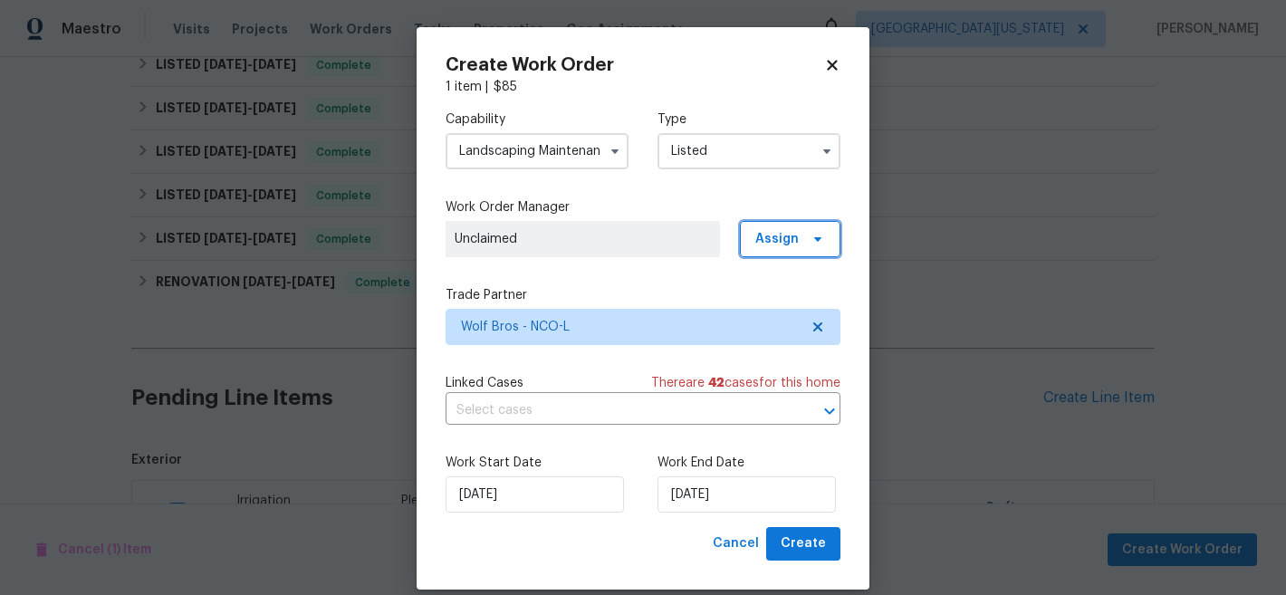
click at [814, 240] on icon at bounding box center [817, 239] width 7 height 5
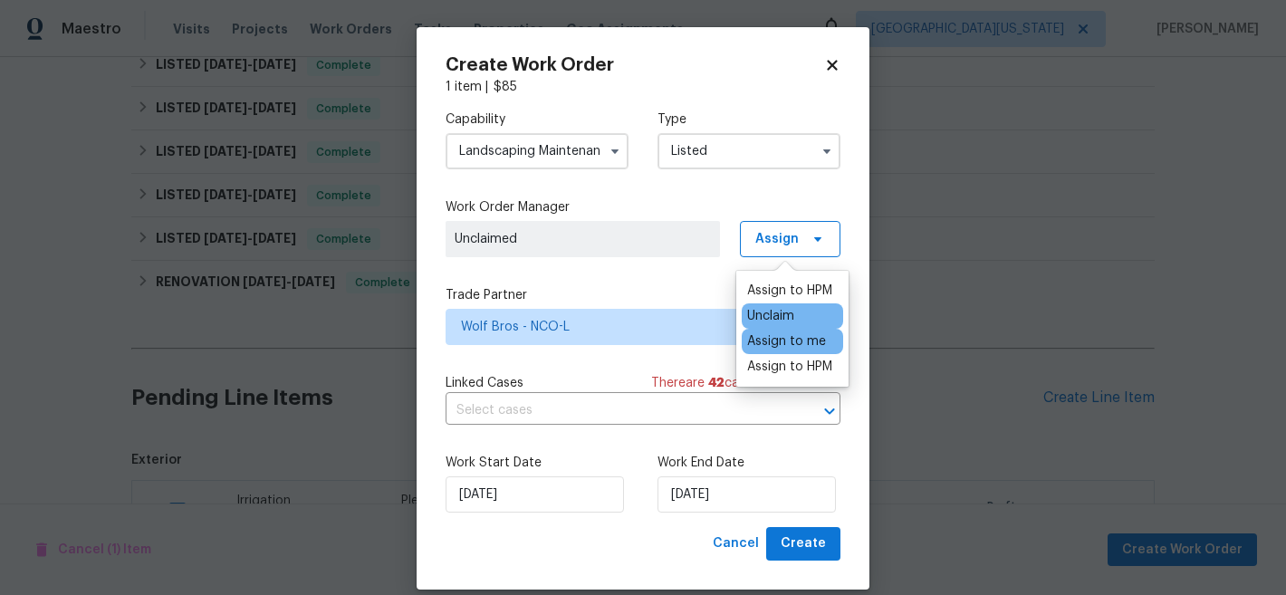
click at [792, 347] on div "Assign to me" at bounding box center [786, 341] width 79 height 18
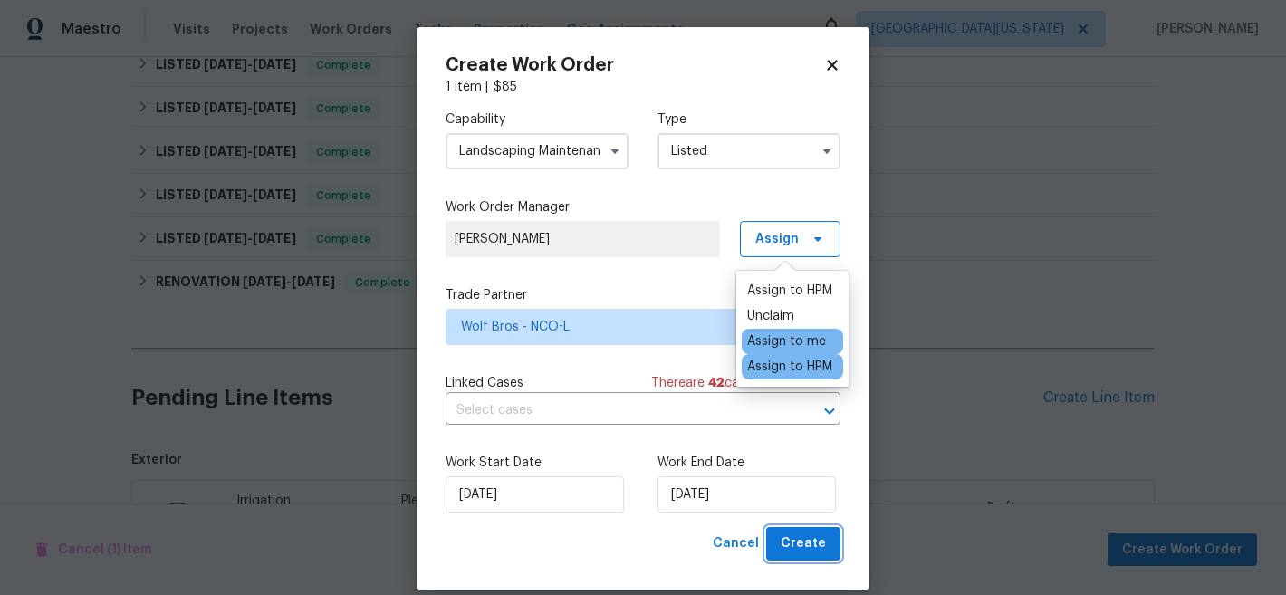
click at [810, 544] on span "Create" at bounding box center [803, 543] width 45 height 23
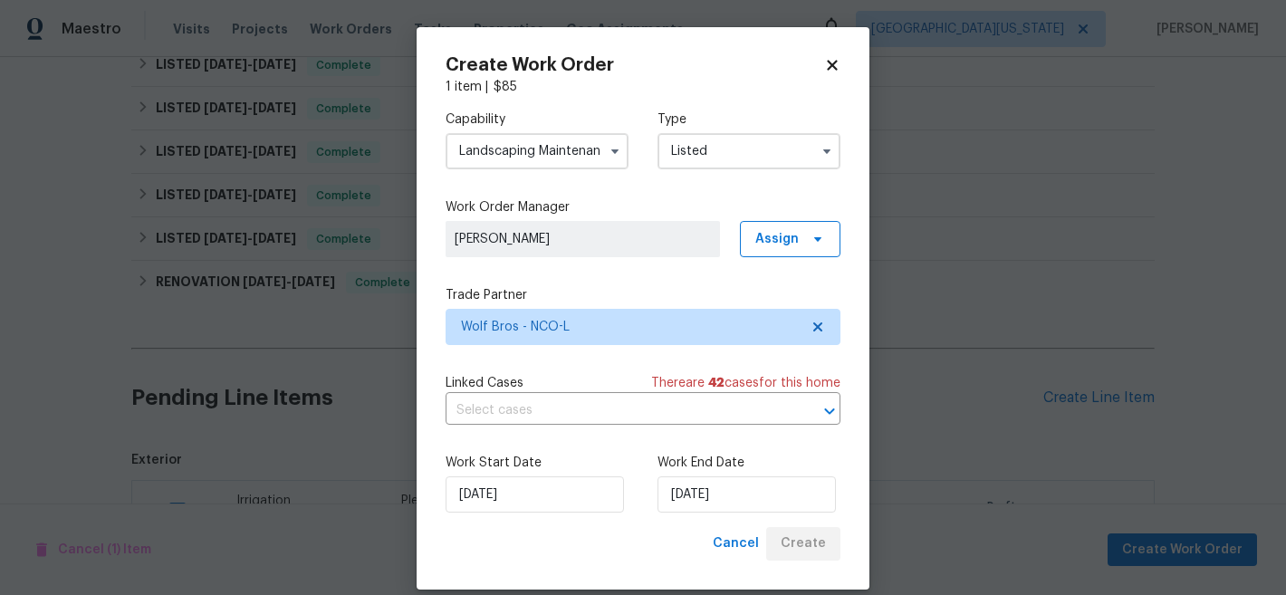
checkbox input "false"
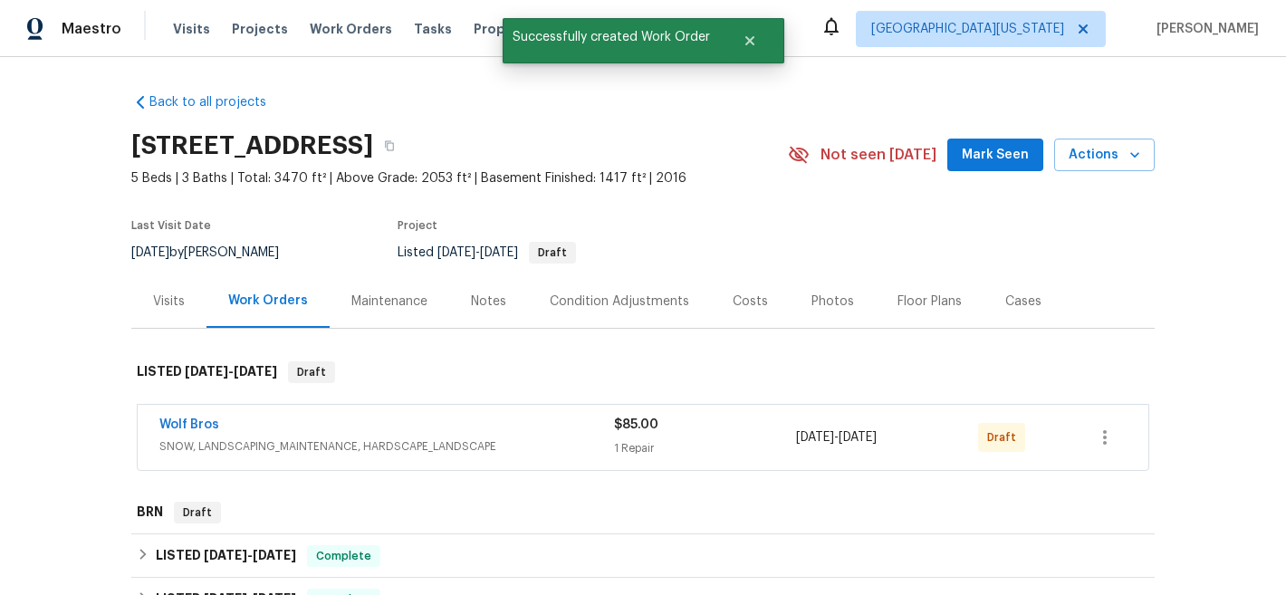
click at [522, 420] on div "Wolf Bros" at bounding box center [386, 427] width 455 height 22
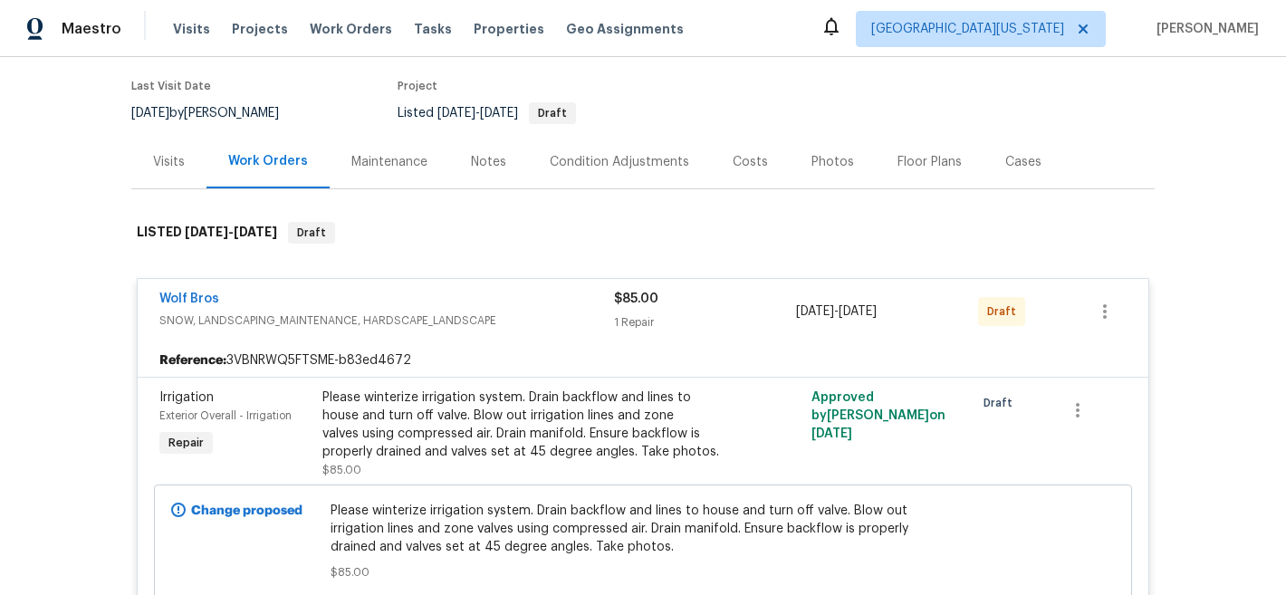
scroll to position [139, 0]
click at [532, 426] on div "Please winterize irrigation system. Drain backflow and lines to house and turn …" at bounding box center [520, 425] width 397 height 72
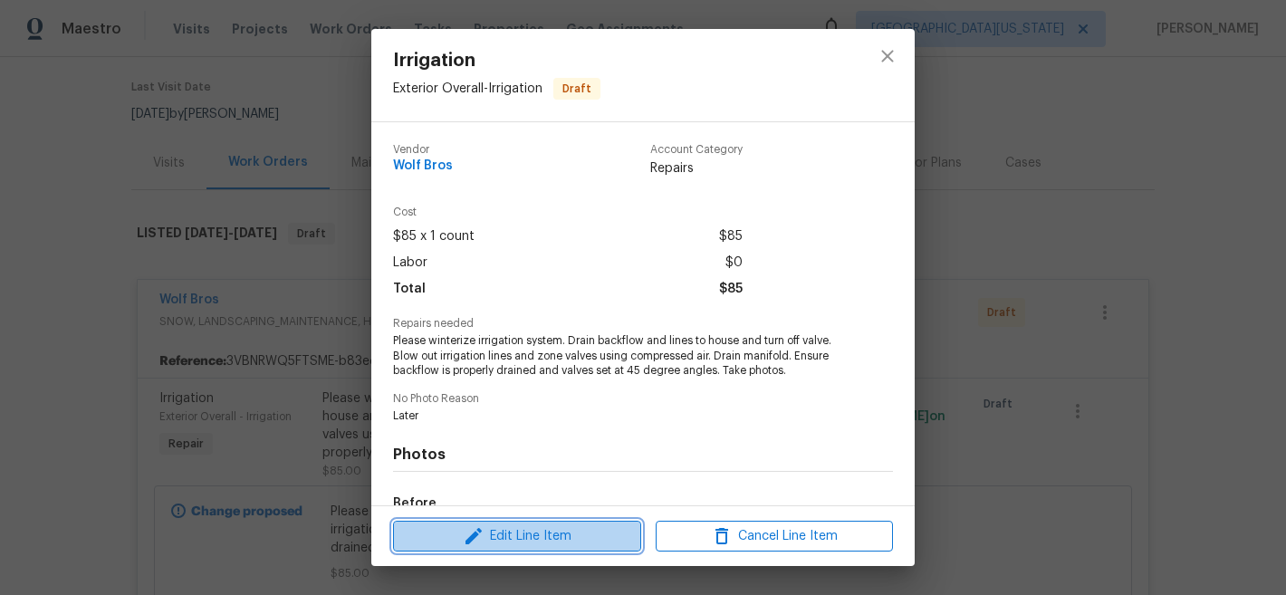
click at [592, 537] on span "Edit Line Item" at bounding box center [516, 536] width 237 height 23
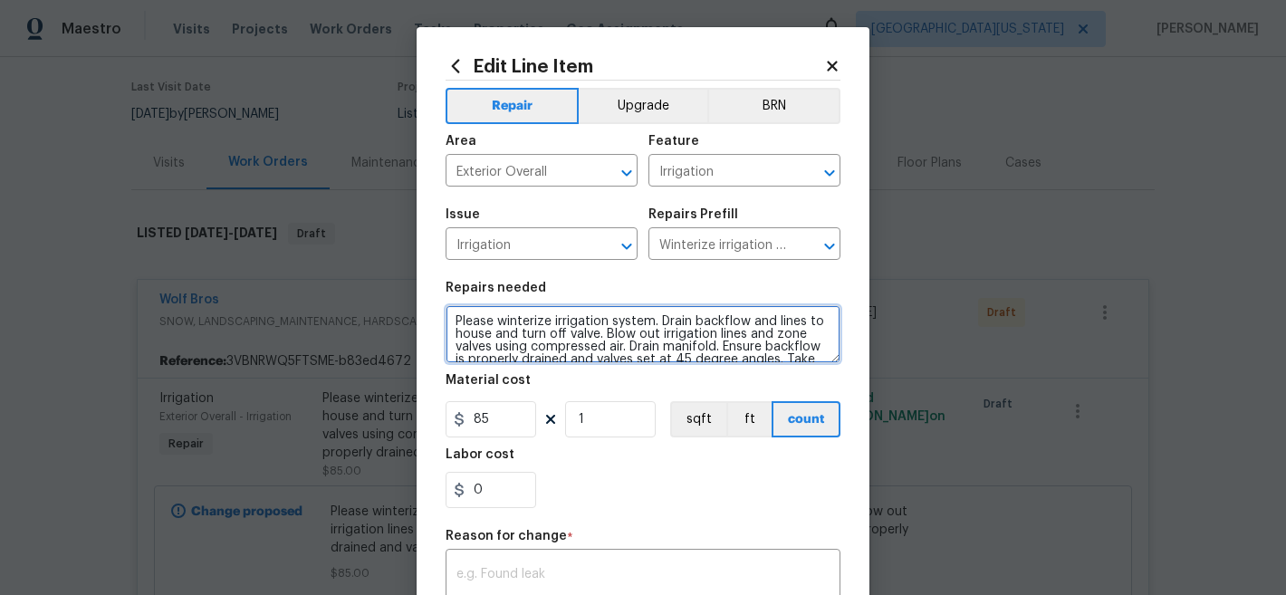
click at [450, 321] on textarea "Please winterize irrigation system. Drain backflow and lines to house and turn …" at bounding box center [643, 334] width 395 height 58
type textarea "IRRIGATION: Please winterize irrigation system. Drain backflow and lines to hou…"
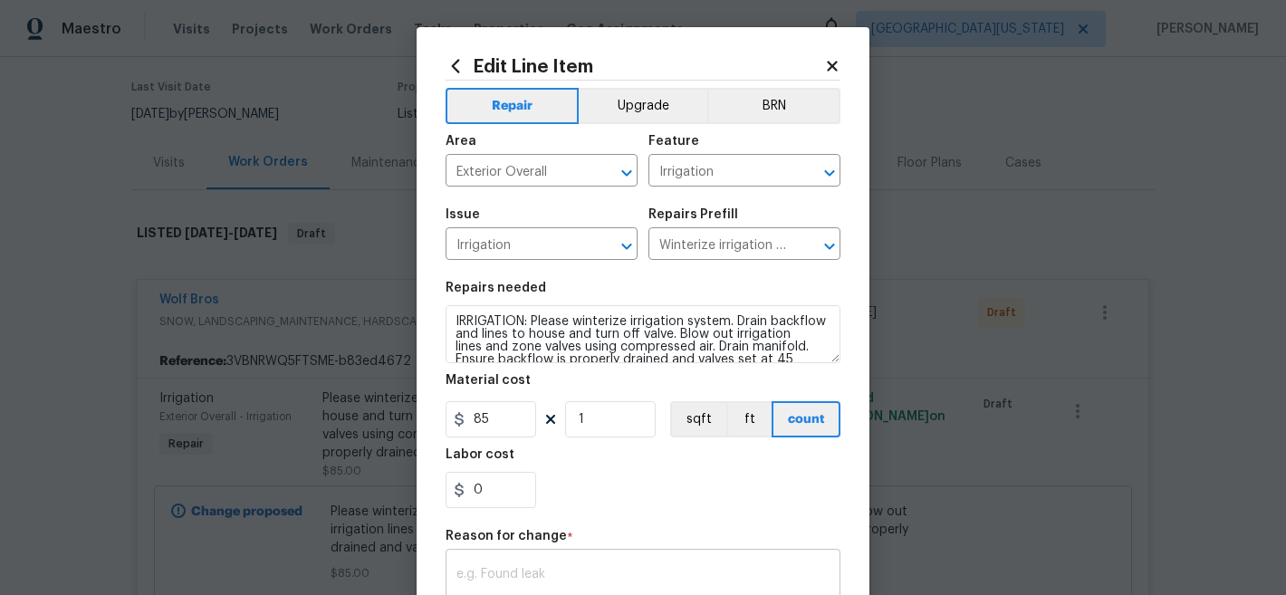
click at [607, 564] on div "x ​" at bounding box center [643, 586] width 395 height 67
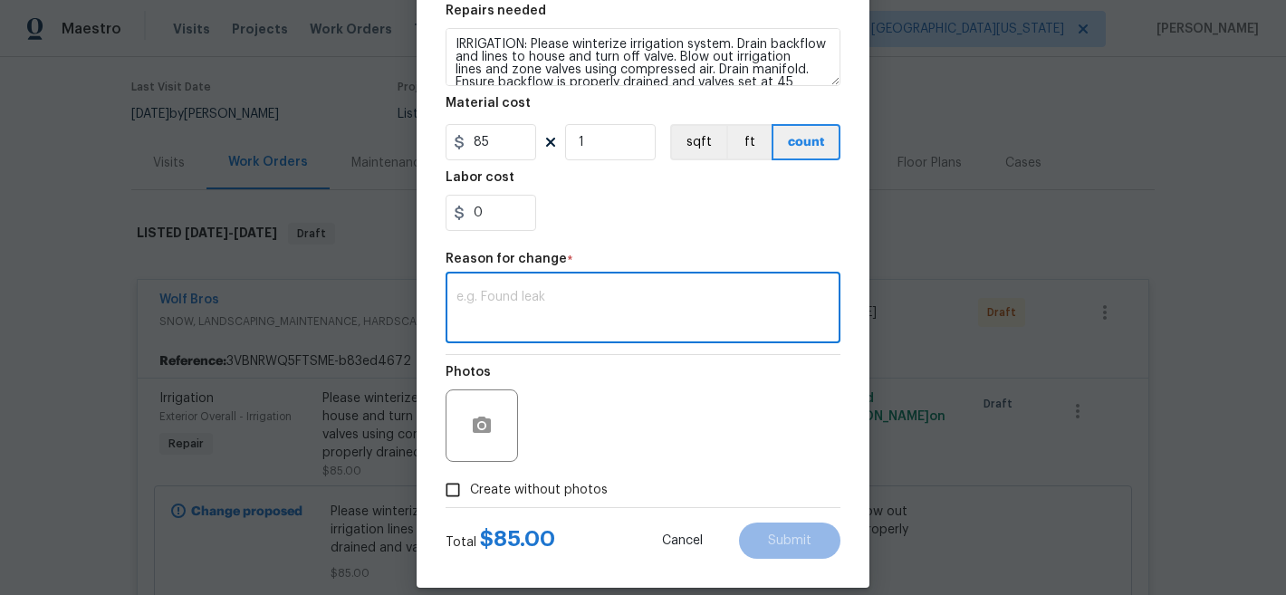
scroll to position [298, 0]
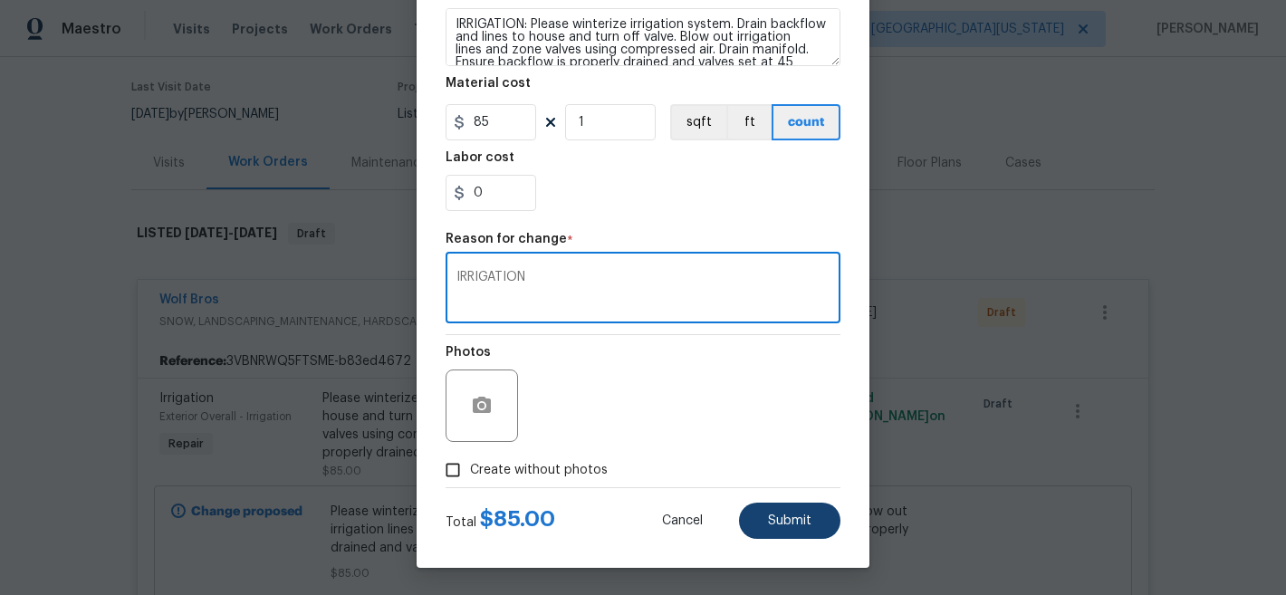
type textarea "IRRIGATION"
click at [800, 509] on button "Submit" at bounding box center [789, 521] width 101 height 36
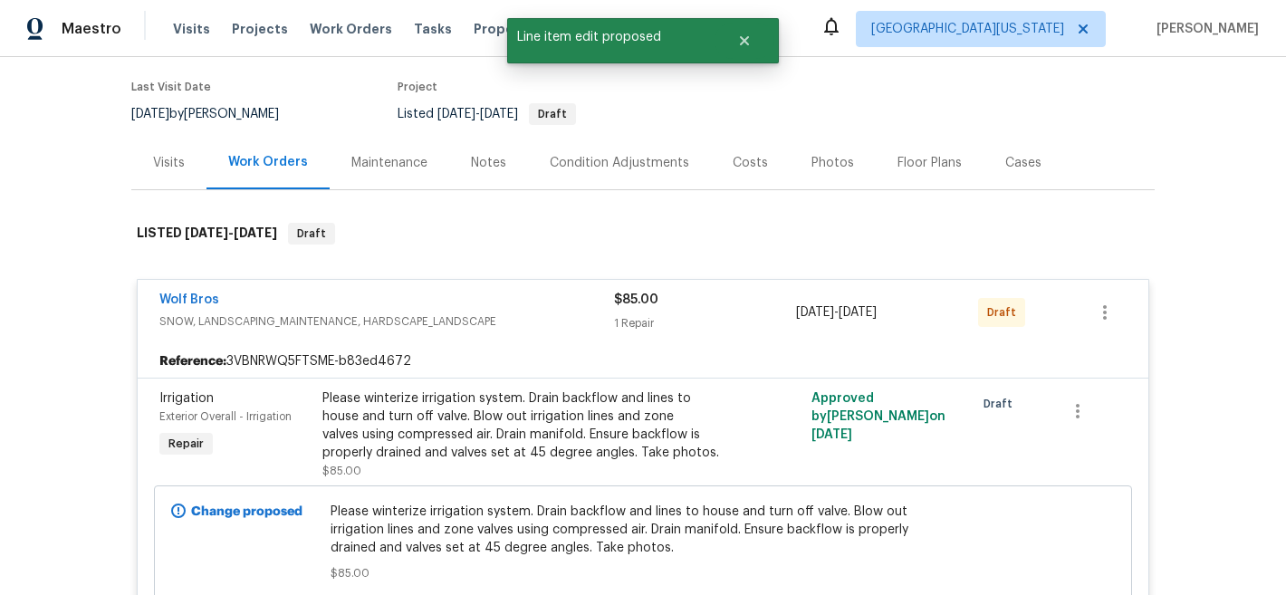
scroll to position [0, 0]
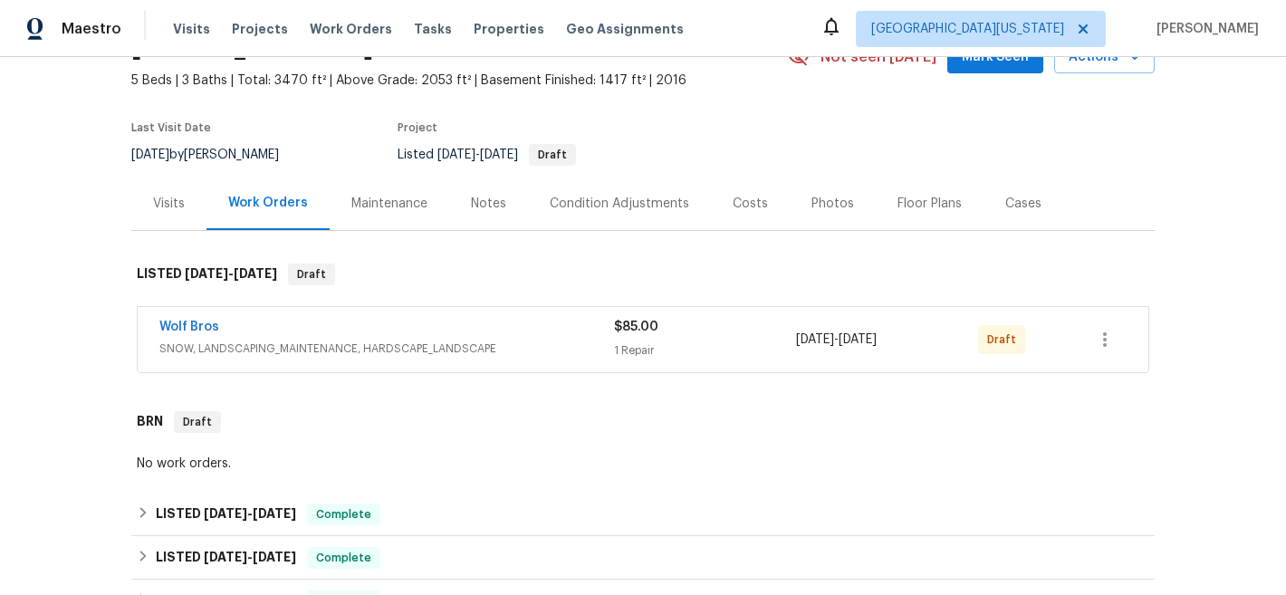
scroll to position [123, 0]
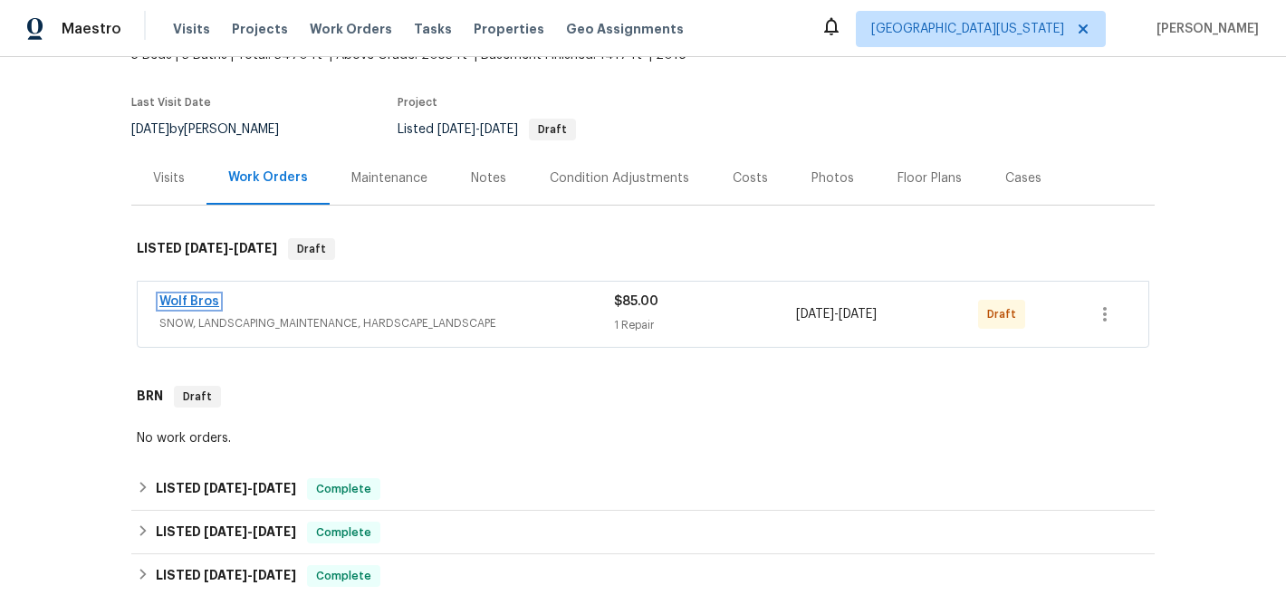
click at [209, 298] on link "Wolf Bros" at bounding box center [189, 301] width 60 height 13
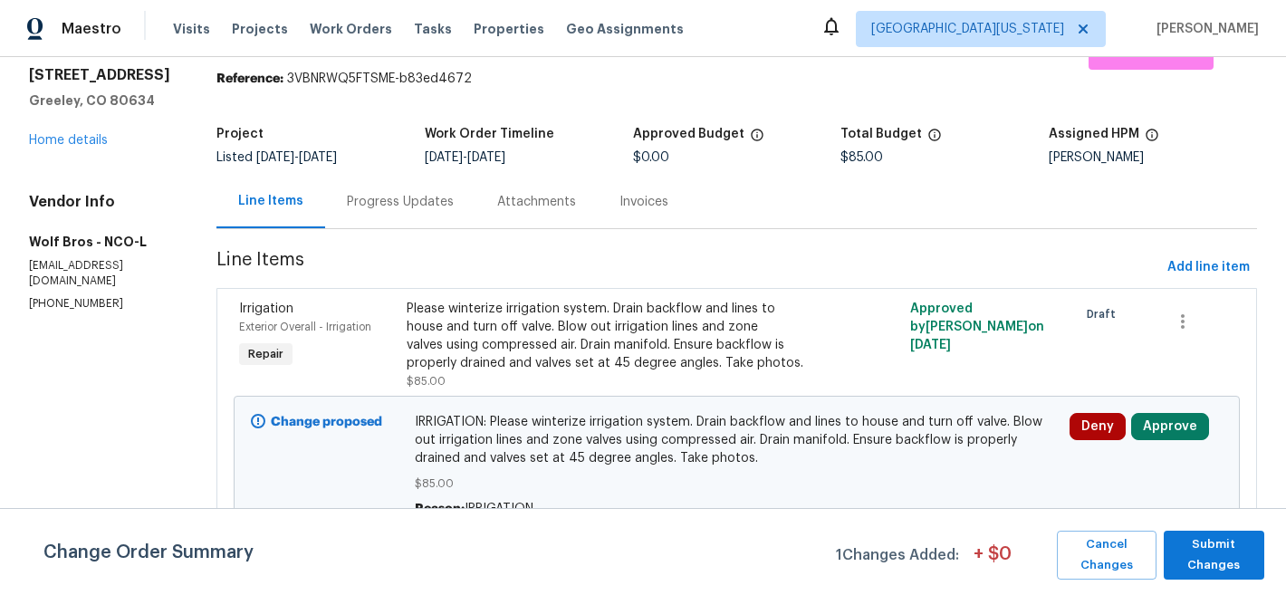
scroll to position [82, 0]
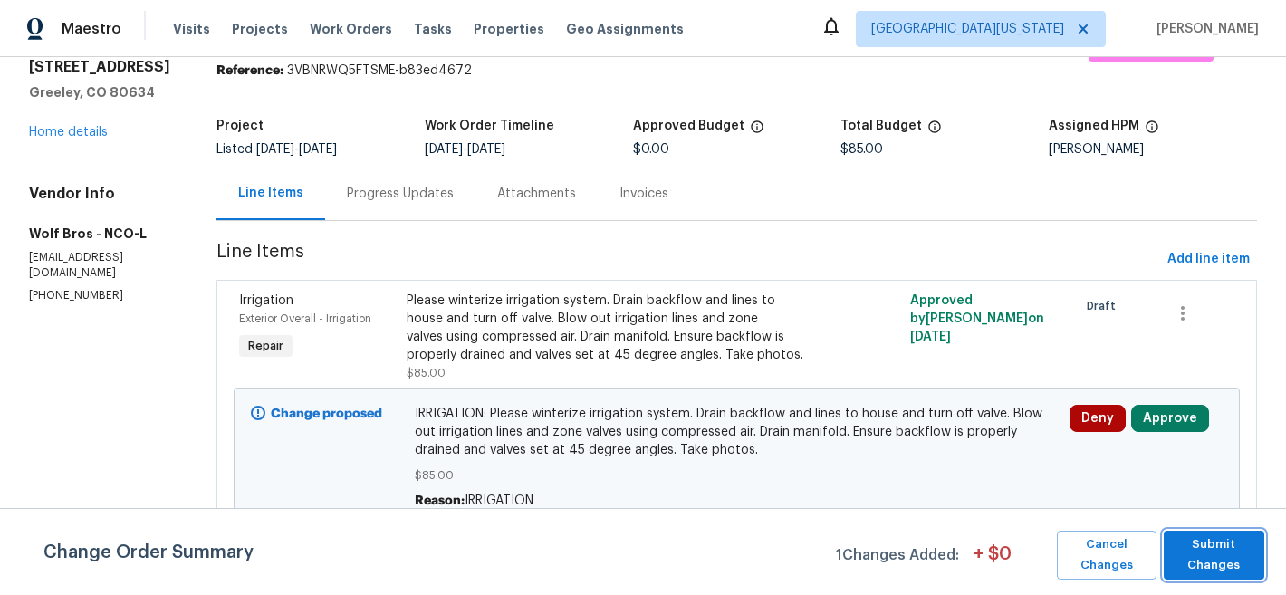
click at [1220, 552] on span "Submit Changes" at bounding box center [1214, 555] width 82 height 42
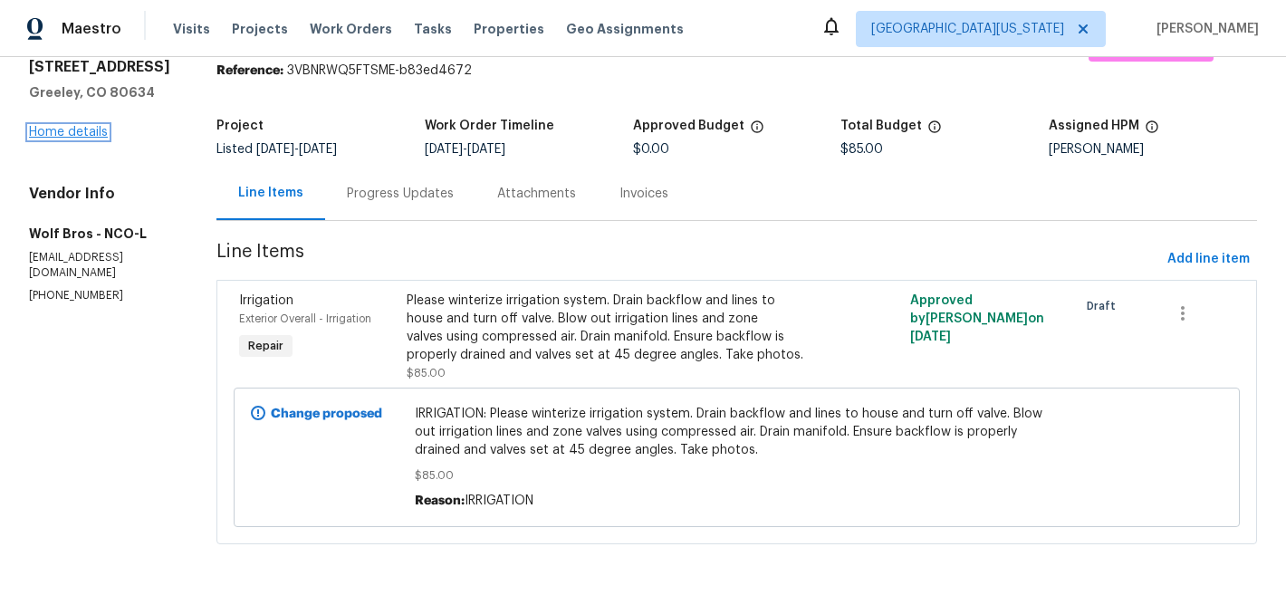
click at [86, 126] on link "Home details" at bounding box center [68, 132] width 79 height 13
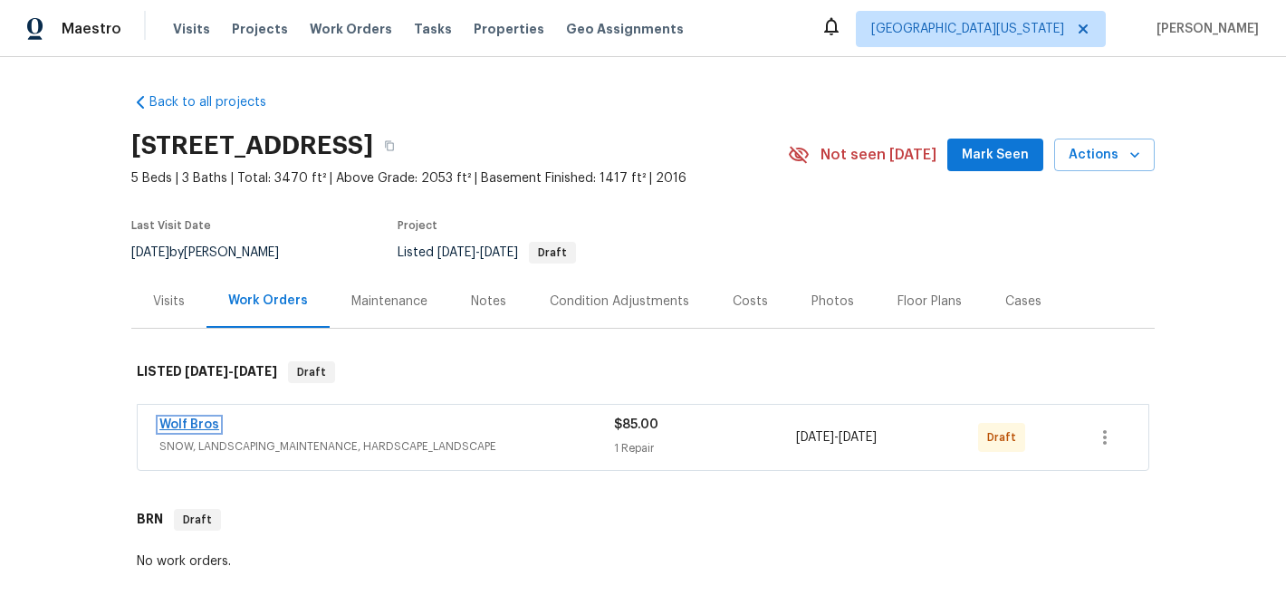
click at [183, 424] on link "Wolf Bros" at bounding box center [189, 424] width 60 height 13
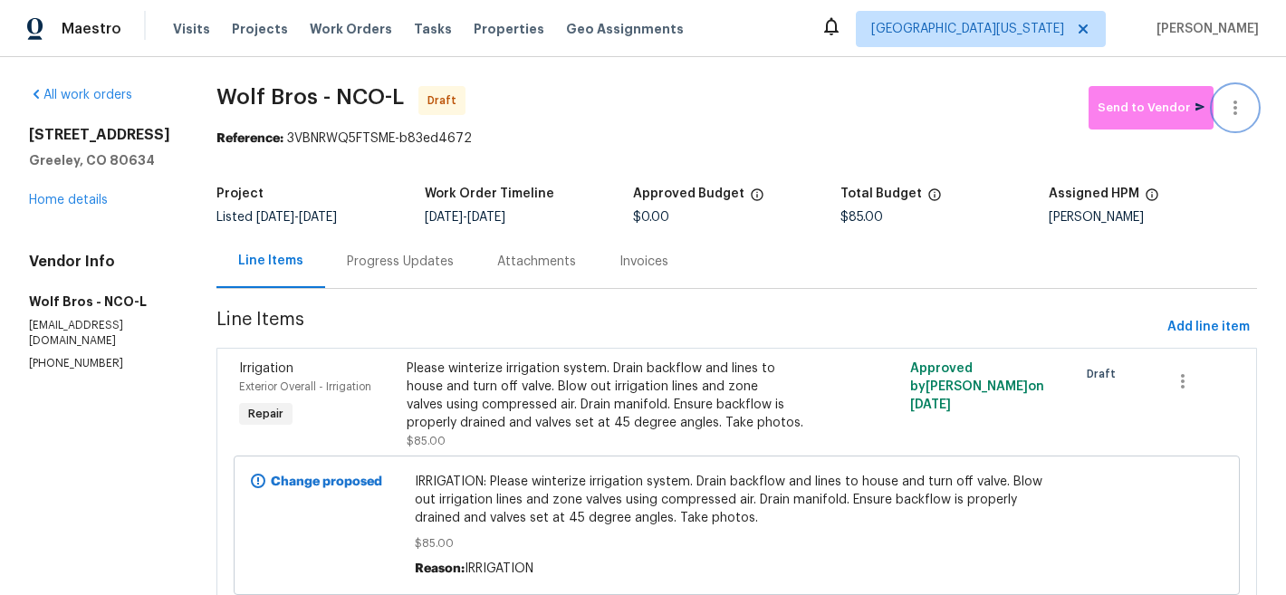
click at [1224, 102] on icon "button" at bounding box center [1235, 108] width 22 height 22
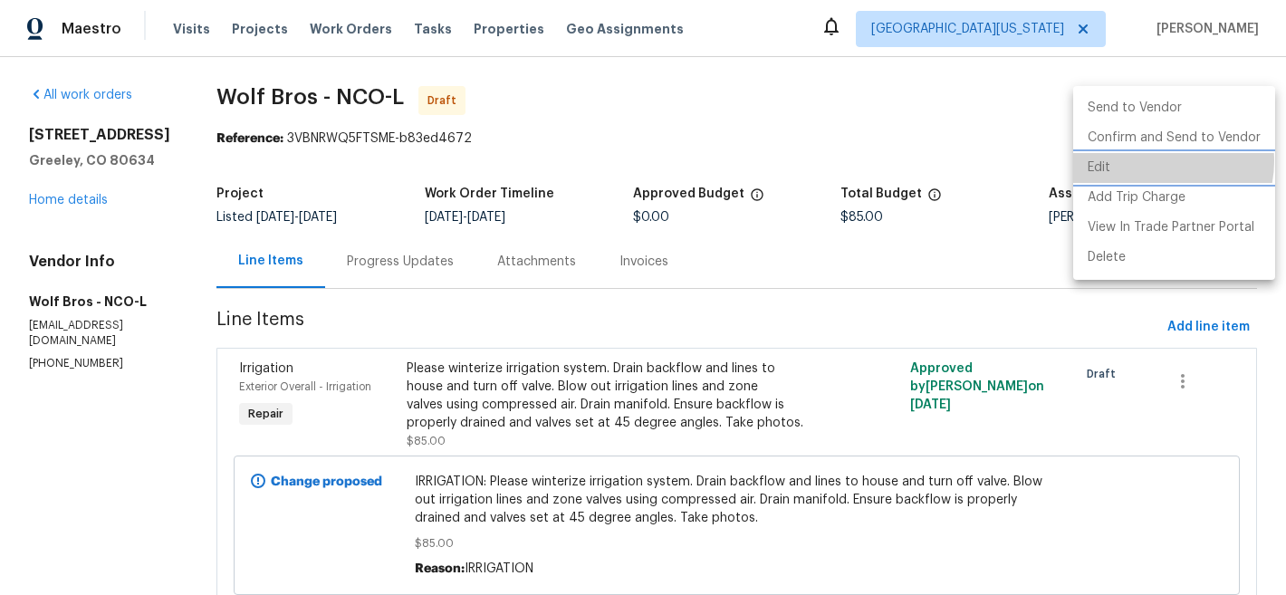
click at [1155, 161] on li "Edit" at bounding box center [1174, 168] width 202 height 30
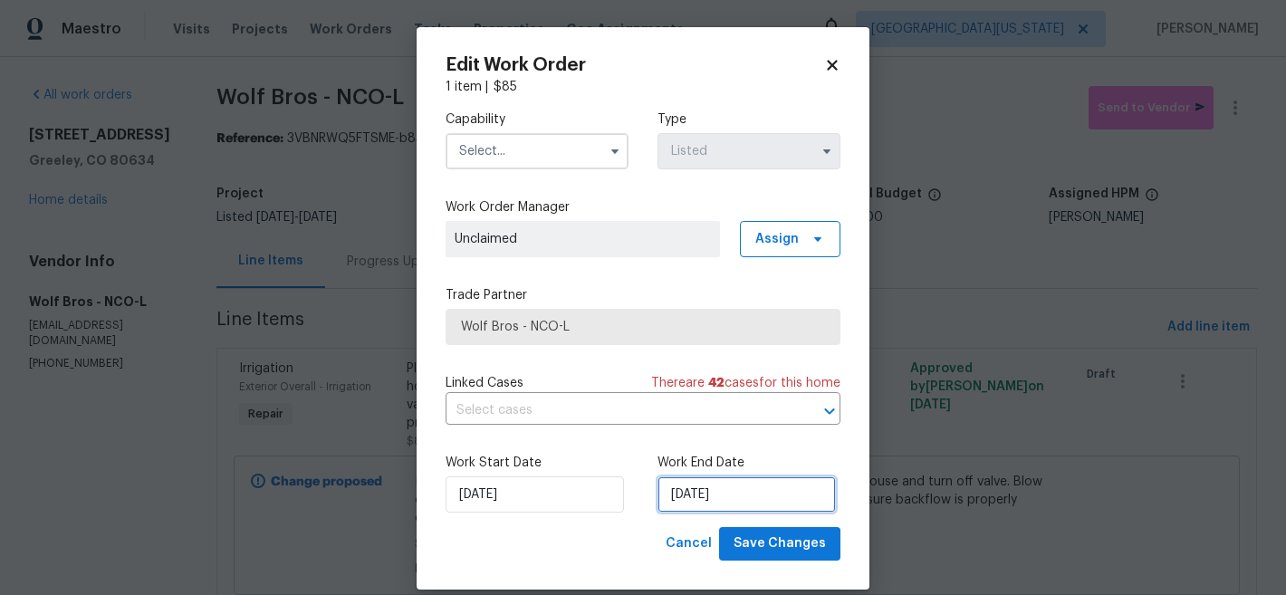
click at [735, 490] on input "[DATE]" at bounding box center [746, 494] width 178 height 36
select select "9"
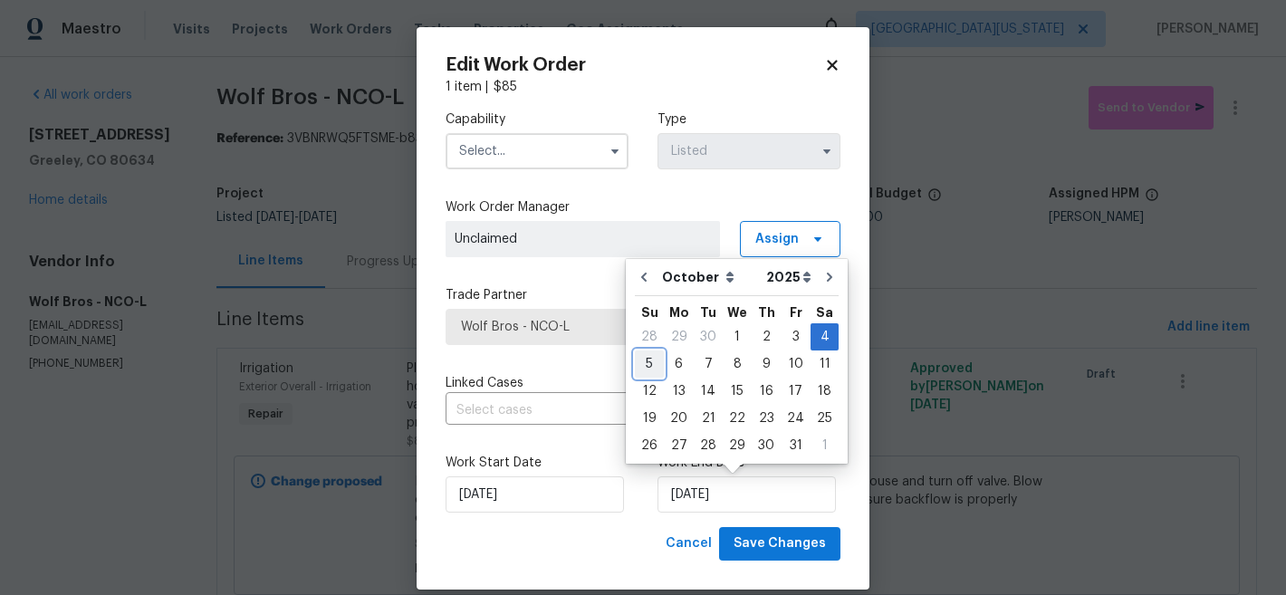
click at [652, 361] on div "5" at bounding box center [649, 363] width 29 height 25
type input "[DATE]"
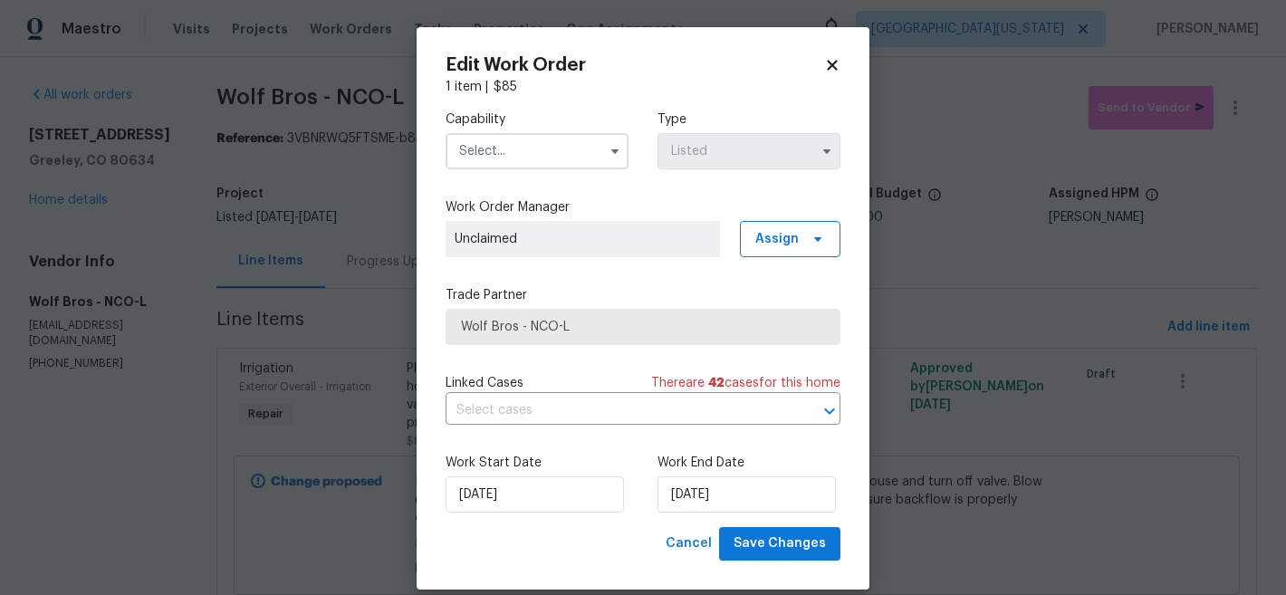
click at [551, 545] on div "Cancel Save Changes" at bounding box center [643, 544] width 395 height 34
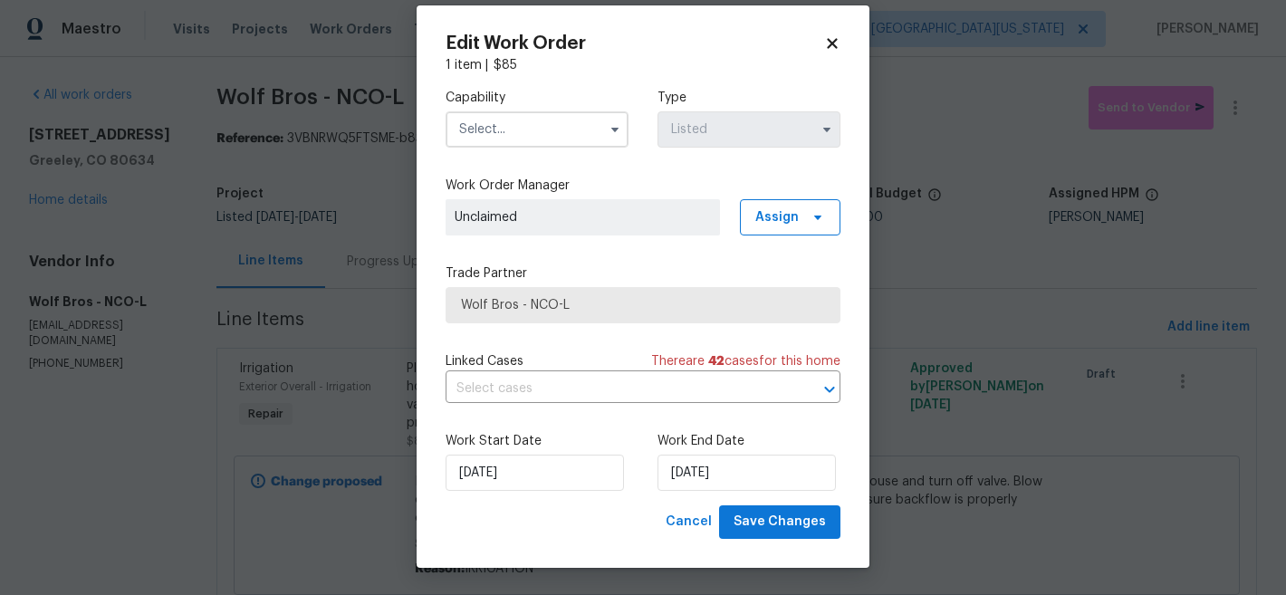
click at [510, 127] on input "text" at bounding box center [537, 129] width 183 height 36
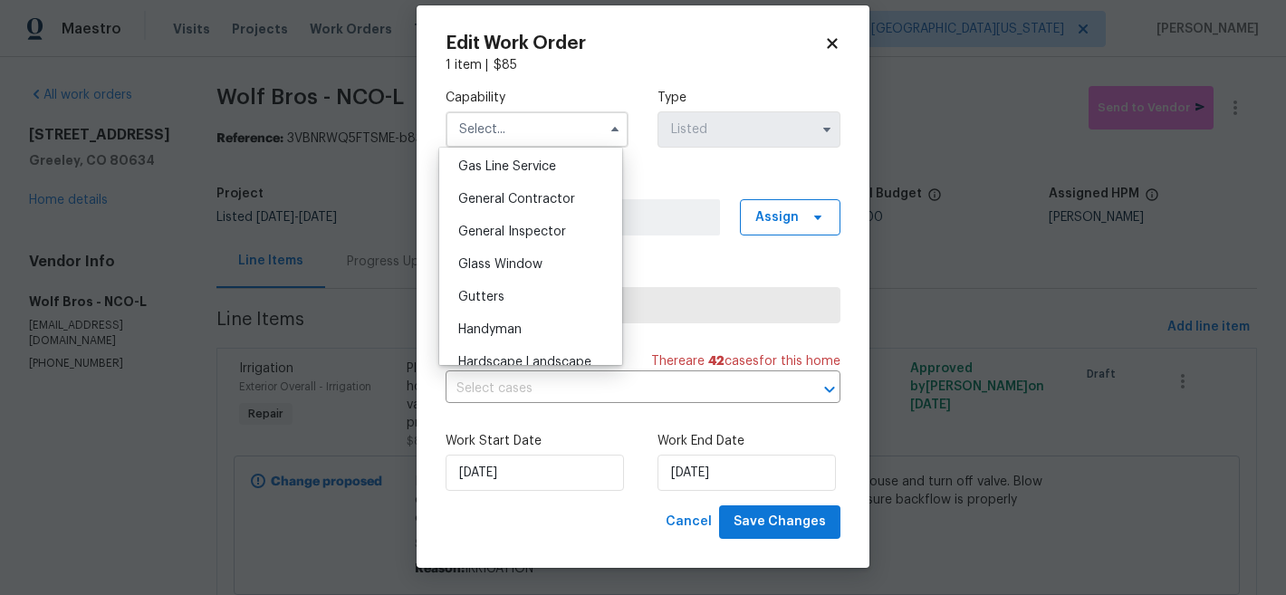
scroll to position [841, 0]
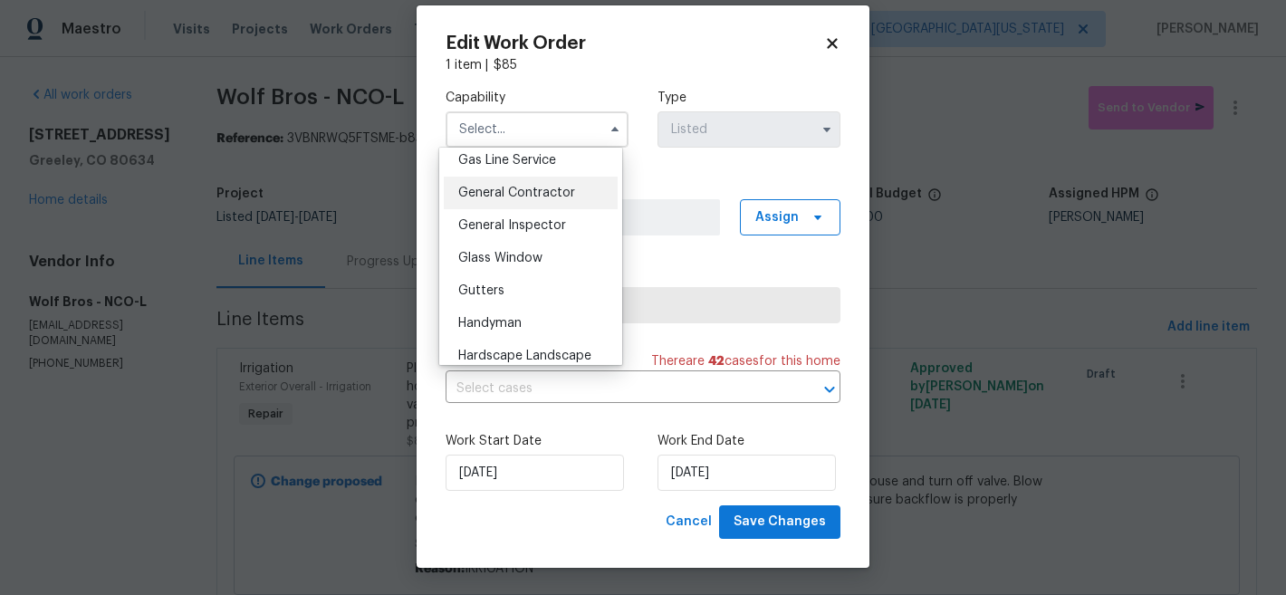
click at [557, 199] on span "General Contractor" at bounding box center [516, 193] width 117 height 13
type input "General Contractor"
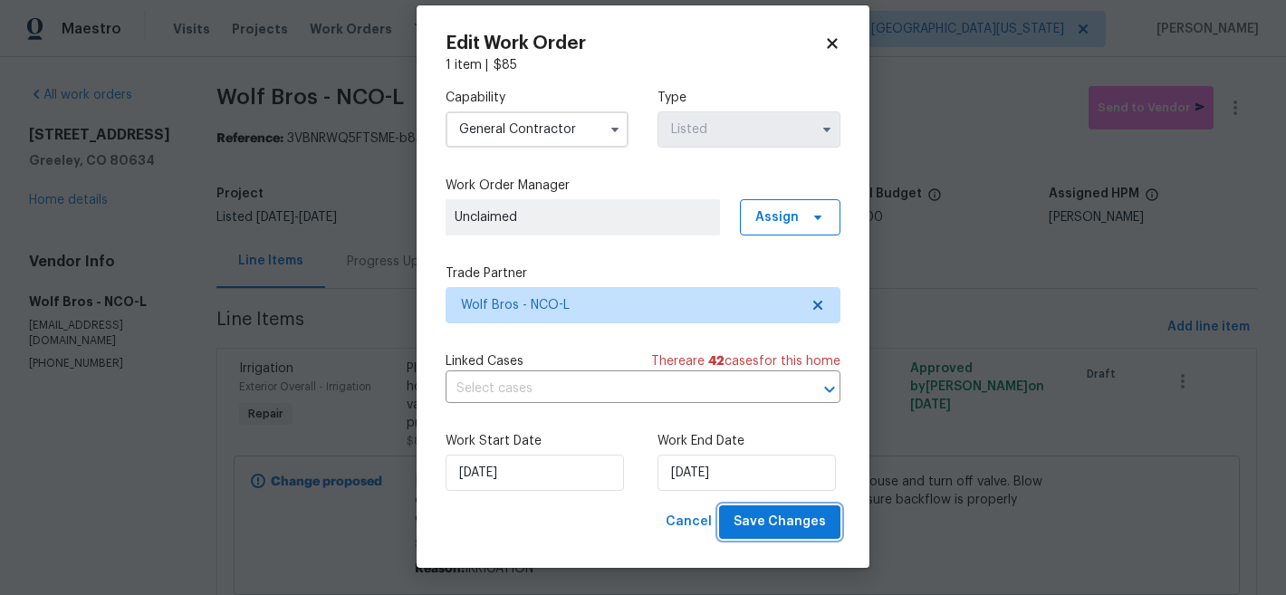
click at [785, 517] on span "Save Changes" at bounding box center [779, 522] width 92 height 23
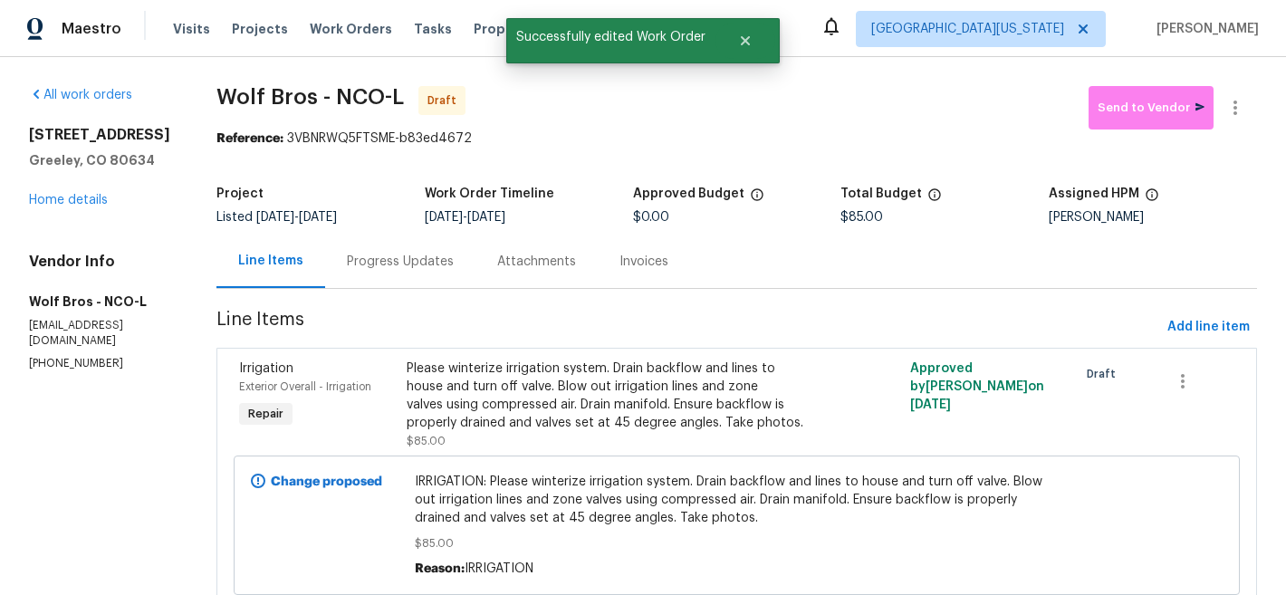
scroll to position [0, 0]
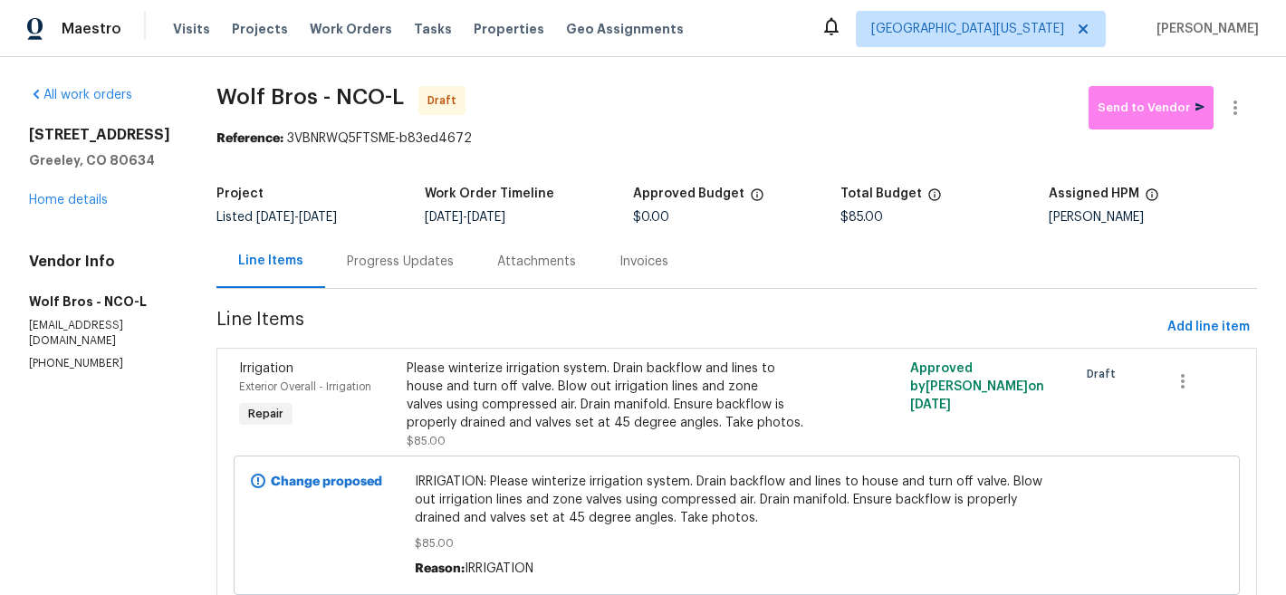
click at [819, 131] on div "Reference: 3VBNRWQ5FTSME-b83ed4672" at bounding box center [736, 138] width 1040 height 18
click at [1226, 115] on icon "button" at bounding box center [1235, 108] width 22 height 22
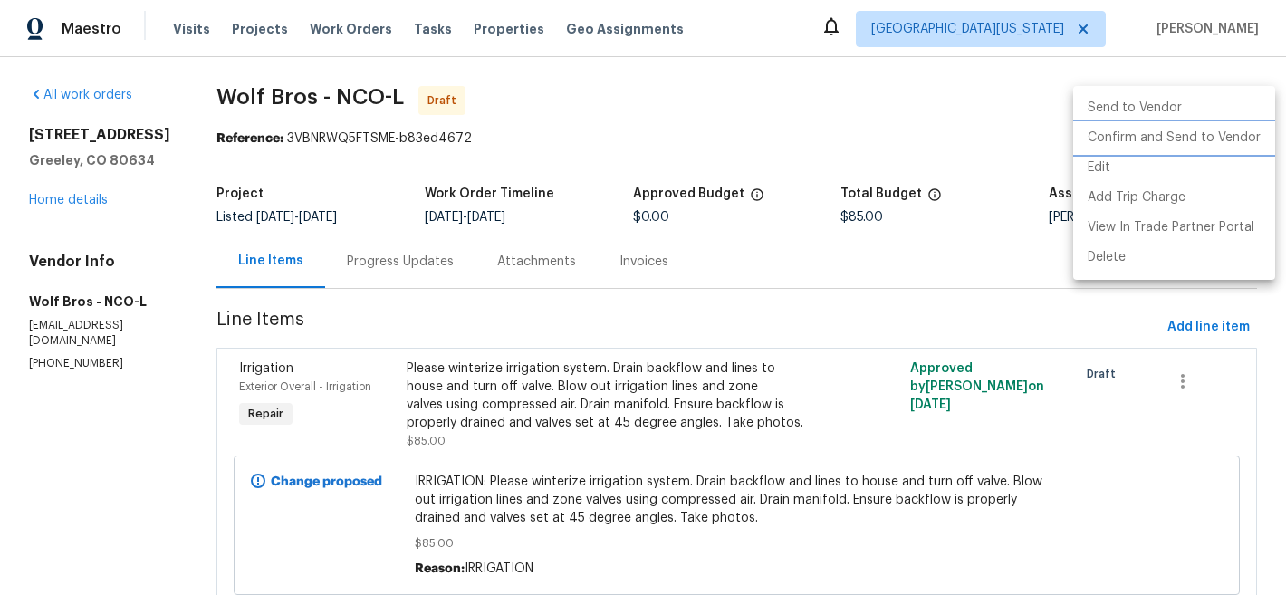
click at [1220, 134] on li "Confirm and Send to Vendor" at bounding box center [1174, 138] width 202 height 30
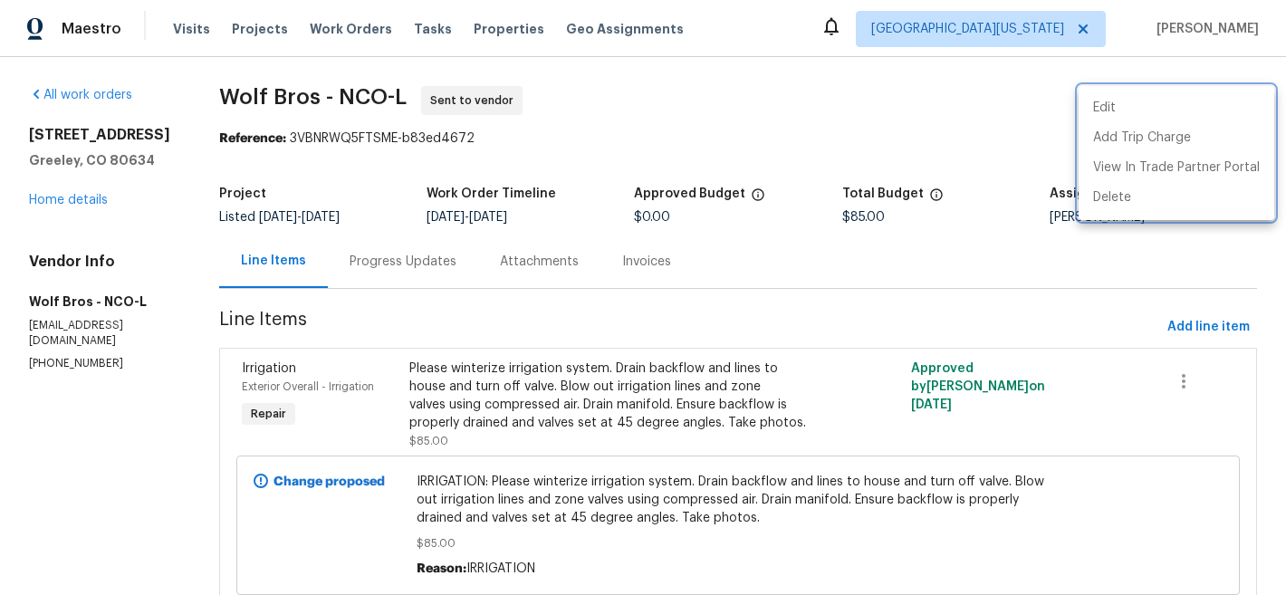
click at [746, 114] on div at bounding box center [643, 297] width 1286 height 595
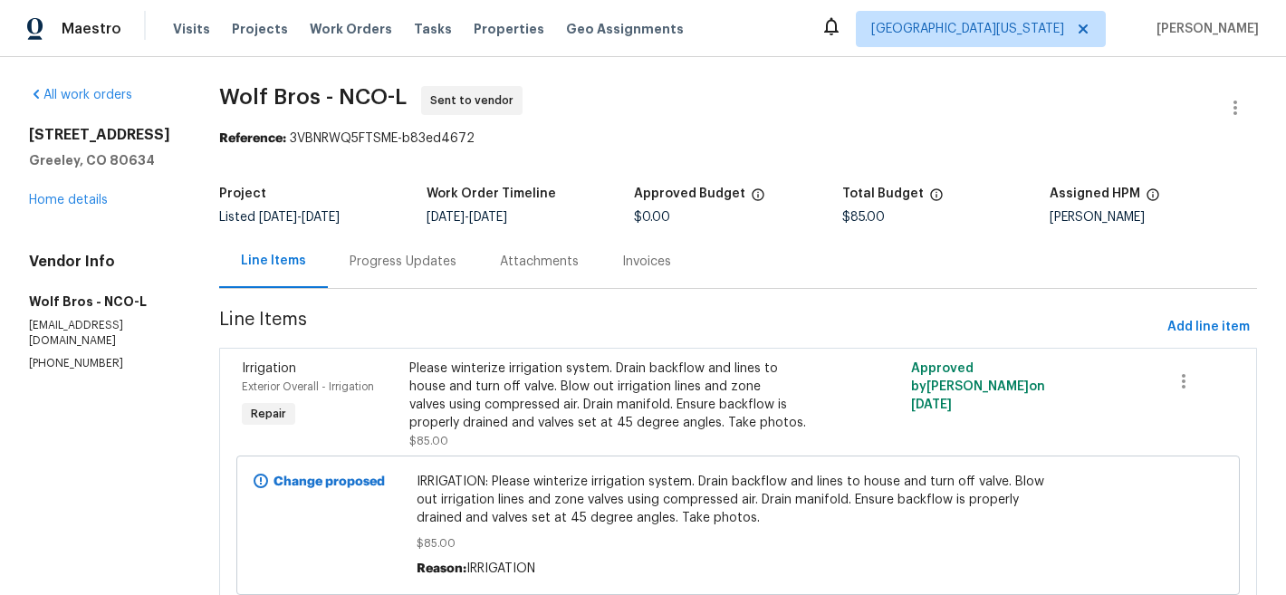
click at [723, 89] on span "Wolf Bros - NCO-L Sent to vendor" at bounding box center [716, 107] width 994 height 43
click at [77, 196] on link "Home details" at bounding box center [68, 200] width 79 height 13
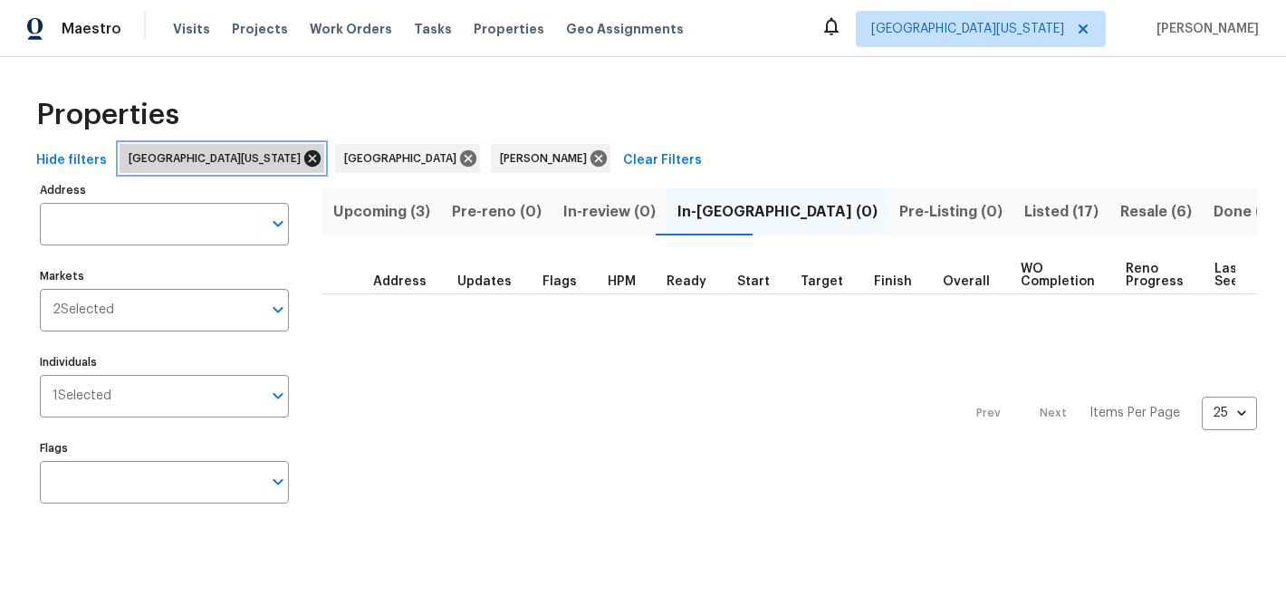
click at [302, 156] on icon at bounding box center [312, 159] width 20 height 20
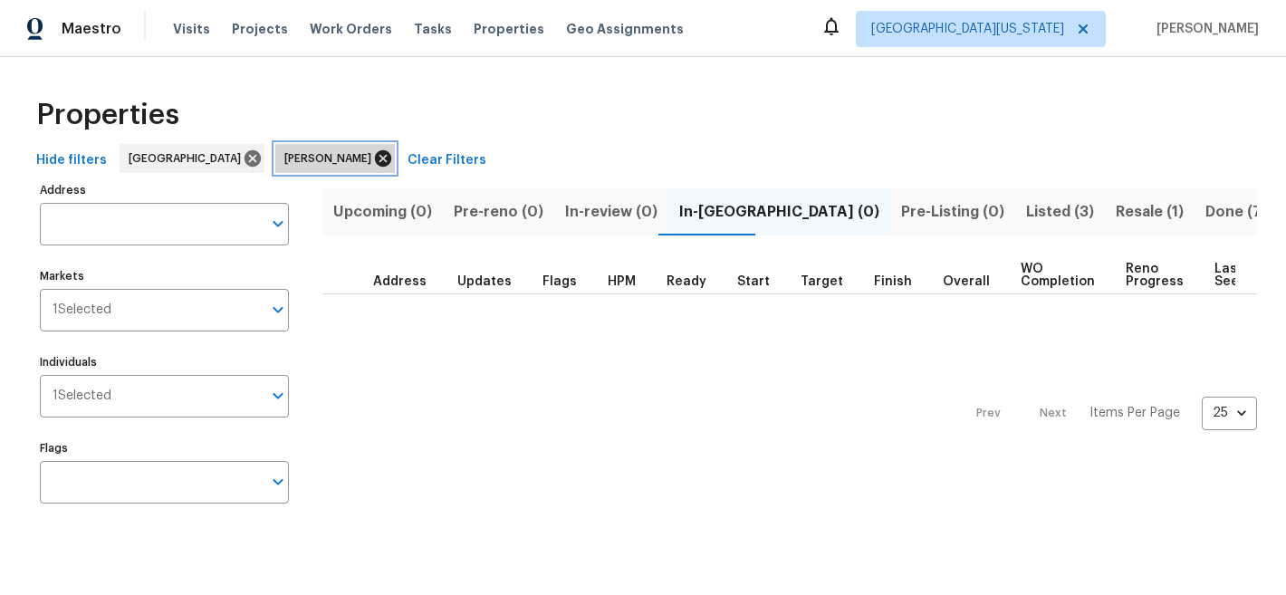
click at [375, 157] on icon at bounding box center [383, 158] width 16 height 16
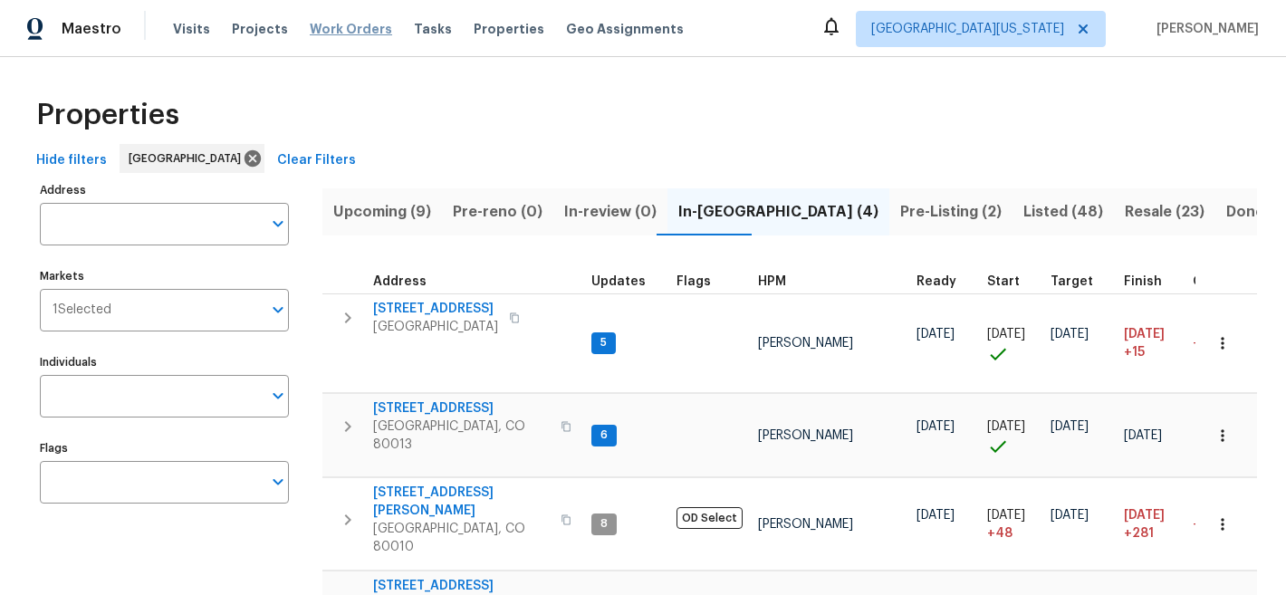
click at [315, 24] on span "Work Orders" at bounding box center [351, 29] width 82 height 18
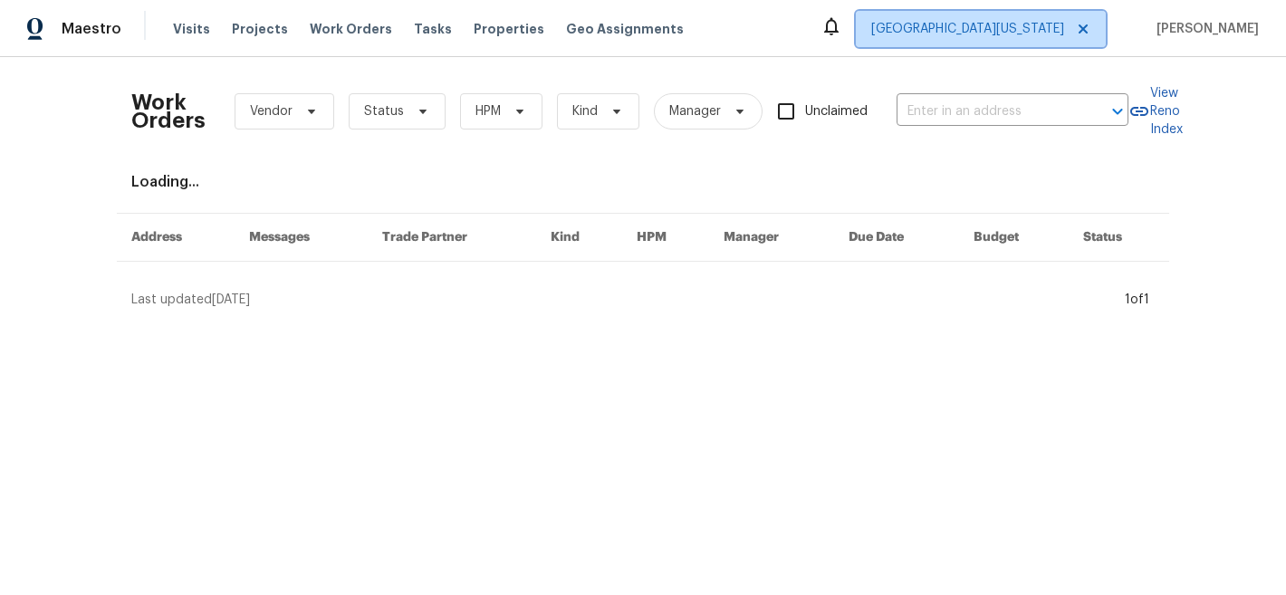
click at [995, 30] on span "Northern Colorado" at bounding box center [967, 29] width 193 height 18
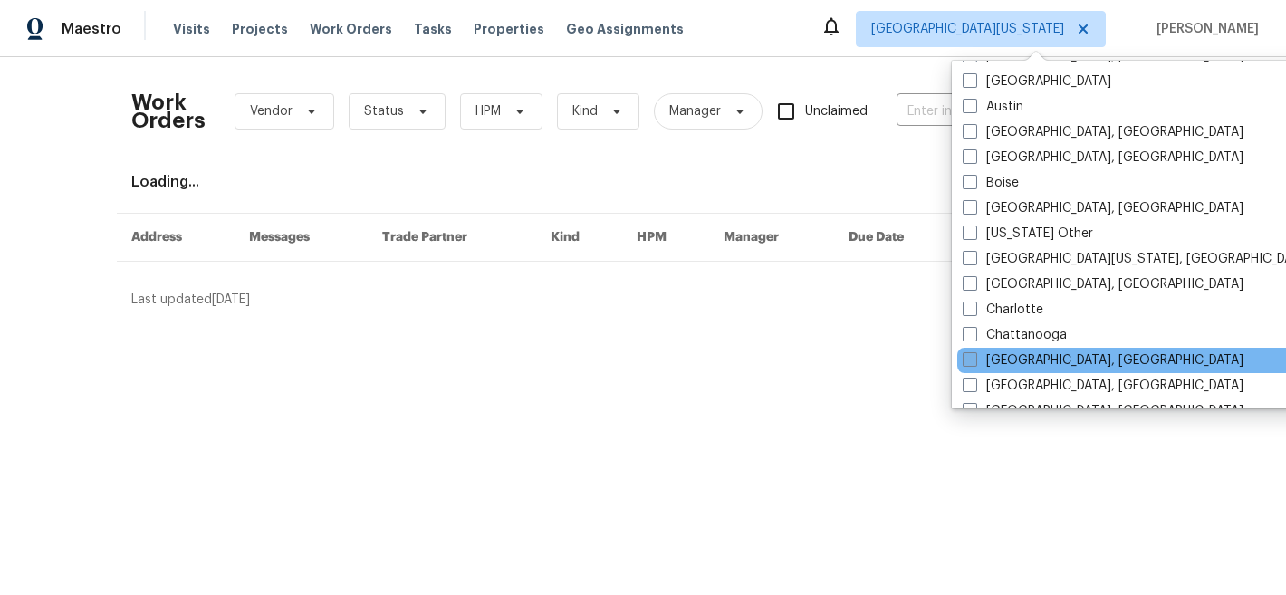
scroll to position [514, 0]
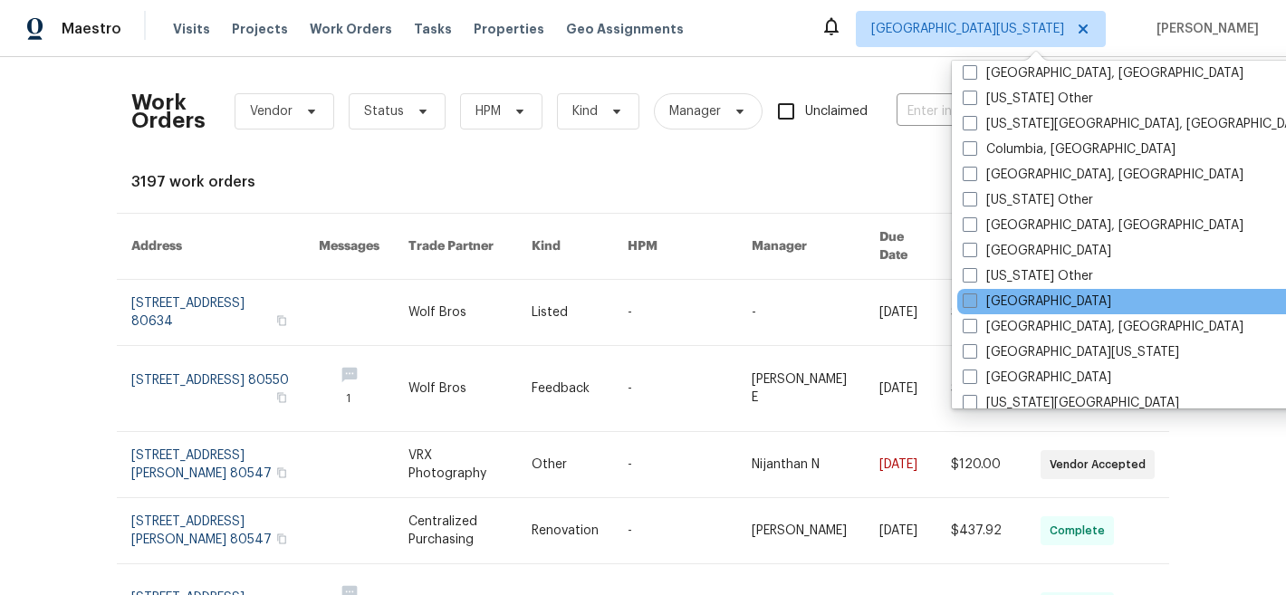
click at [1006, 304] on label "[GEOGRAPHIC_DATA]" at bounding box center [1037, 301] width 149 height 18
click at [974, 304] on input "[GEOGRAPHIC_DATA]" at bounding box center [969, 298] width 12 height 12
checkbox input "true"
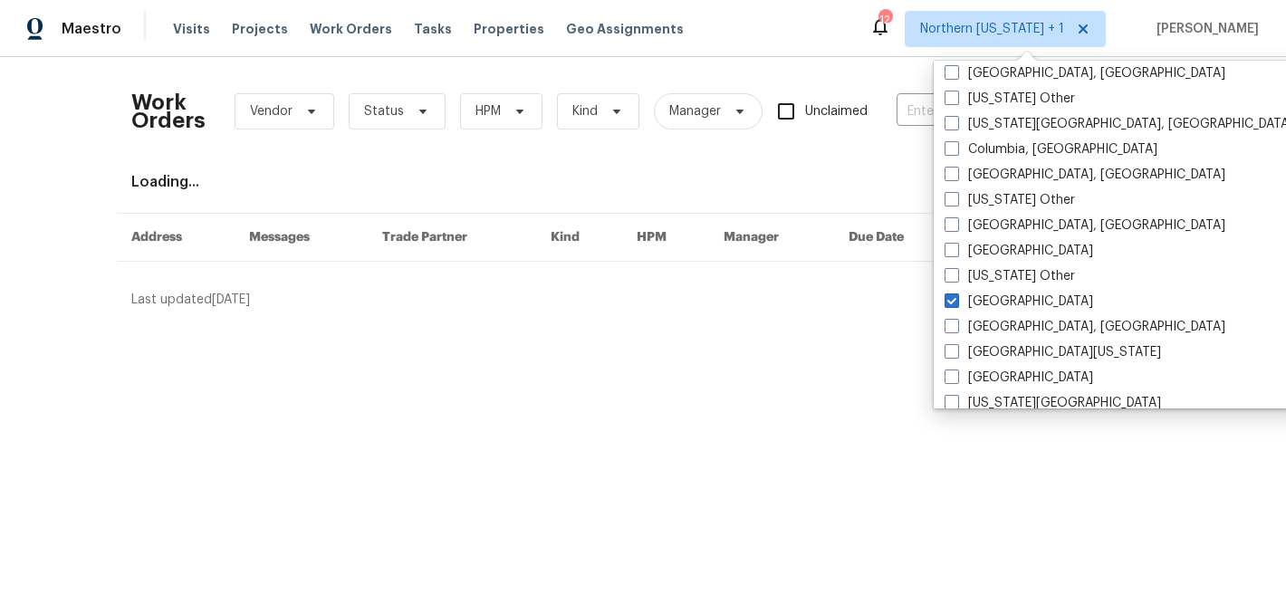
click at [828, 55] on div "Maestro Visits Projects Work Orders Tasks Properties Geo Assignments 12 Norther…" at bounding box center [643, 28] width 1286 height 57
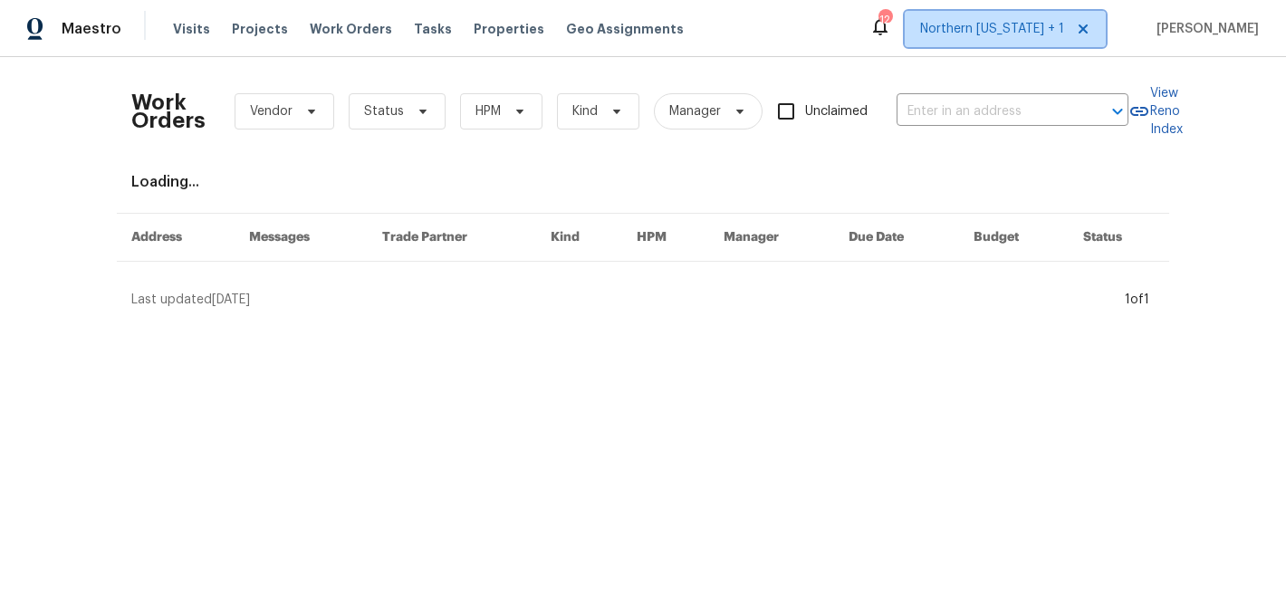
click at [1053, 31] on span "Northern Colorado + 1" at bounding box center [992, 29] width 144 height 18
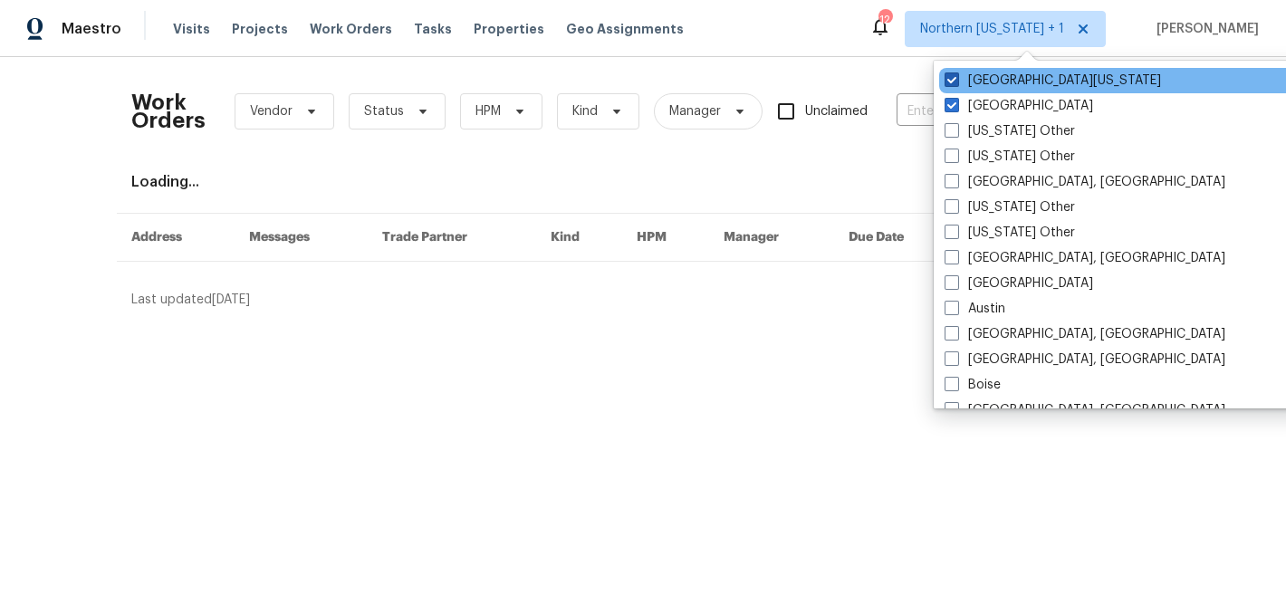
click at [969, 79] on label "Northern Colorado" at bounding box center [1052, 81] width 216 height 18
click at [956, 79] on input "Northern Colorado" at bounding box center [950, 78] width 12 height 12
checkbox input "false"
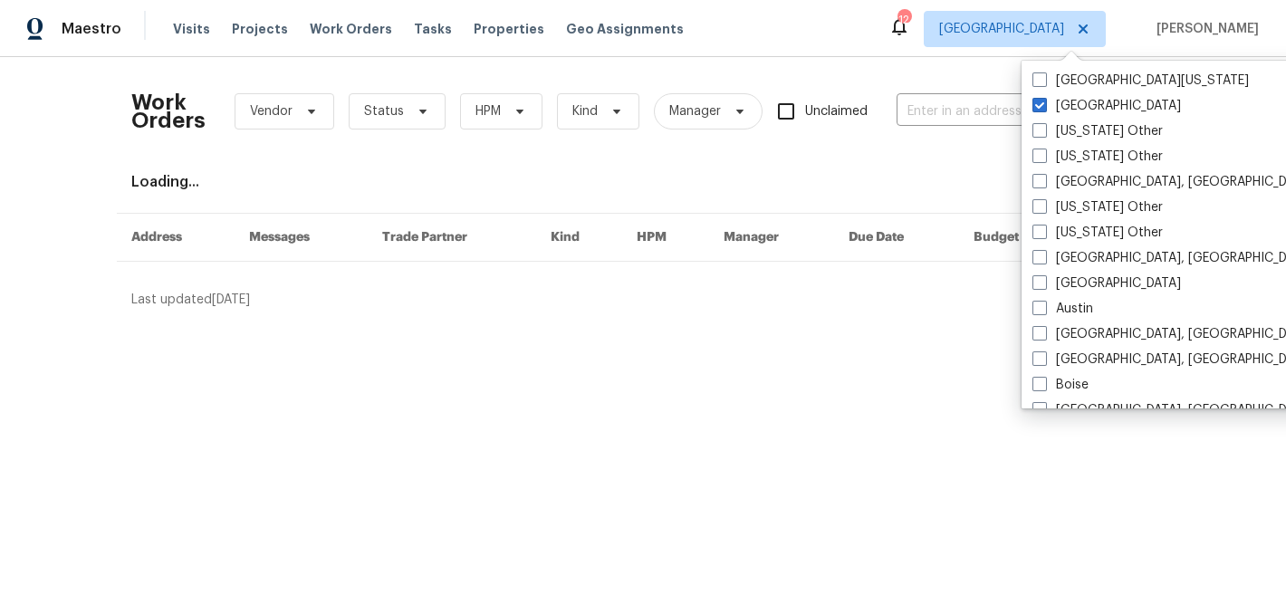
click at [864, 170] on div "Work Orders Vendor Status HPM Kind Manager Unclaimed ​ View Reno Index Loading.…" at bounding box center [642, 190] width 1023 height 237
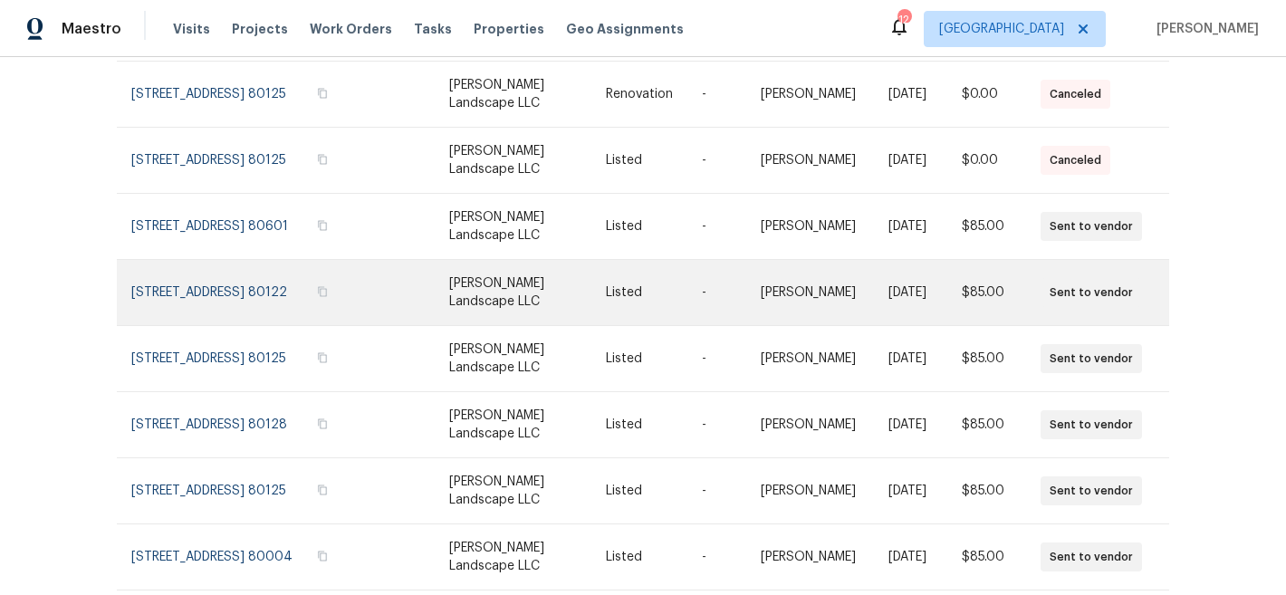
scroll to position [403, 0]
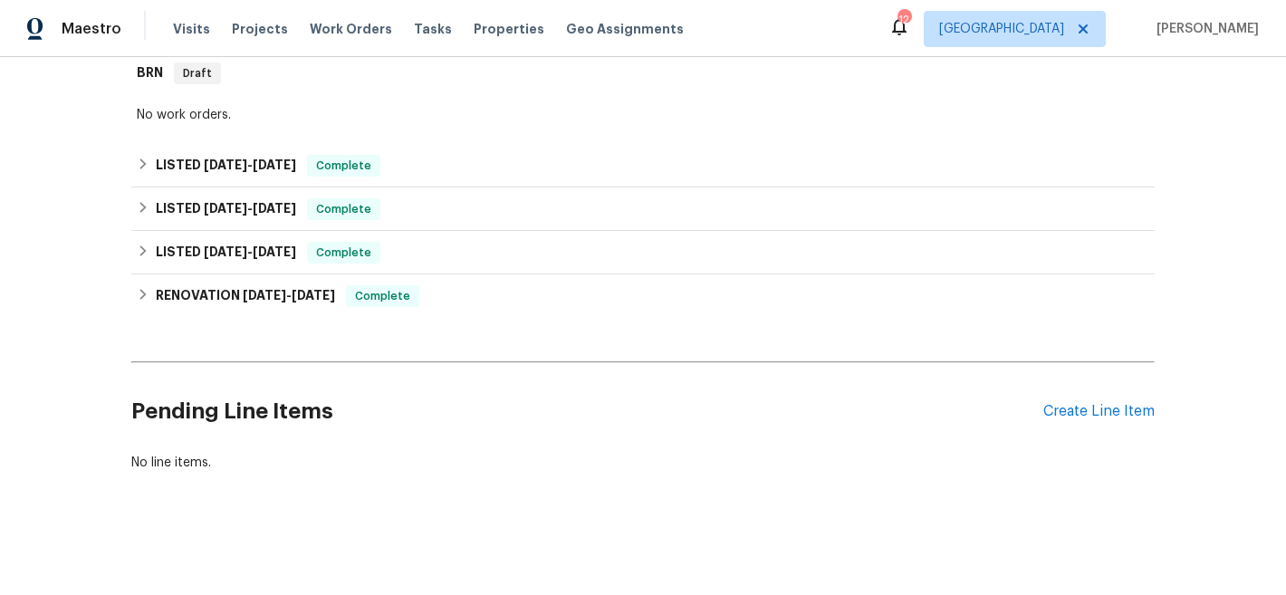
scroll to position [312, 0]
click at [1107, 380] on div "Pending Line Items Create Line Item" at bounding box center [642, 411] width 1023 height 84
click at [1102, 403] on div "Create Line Item" at bounding box center [1098, 411] width 111 height 17
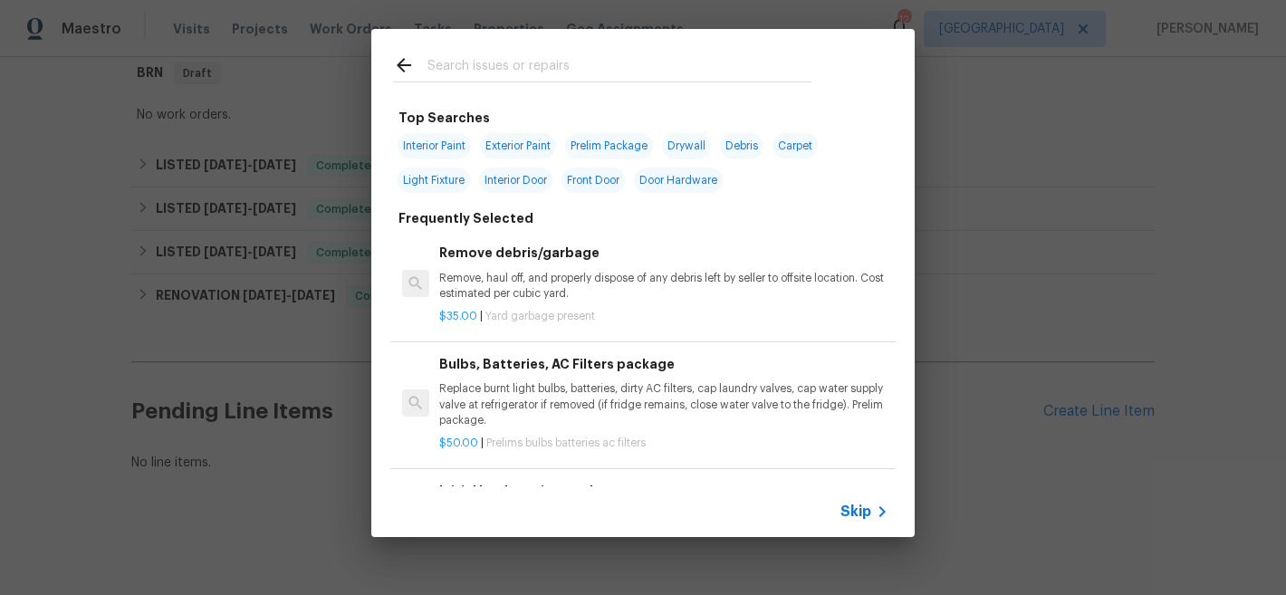
click at [501, 60] on input "text" at bounding box center [619, 67] width 384 height 27
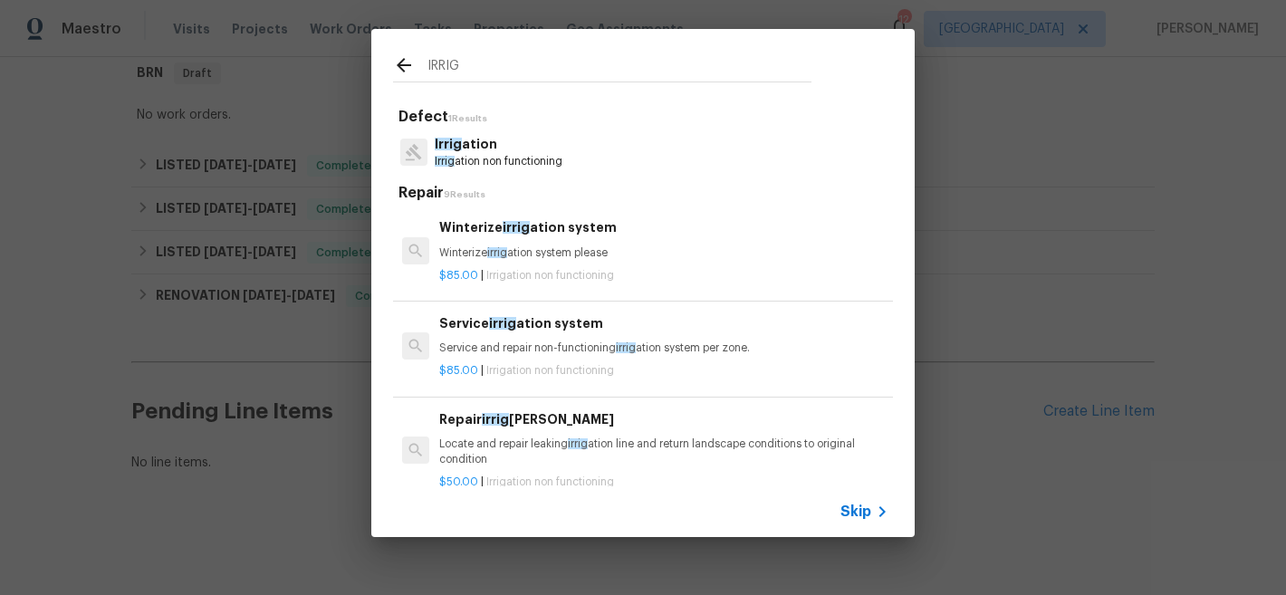
type input "IRRIG"
click at [496, 230] on h6 "Winterize irrig ation system" at bounding box center [663, 227] width 449 height 20
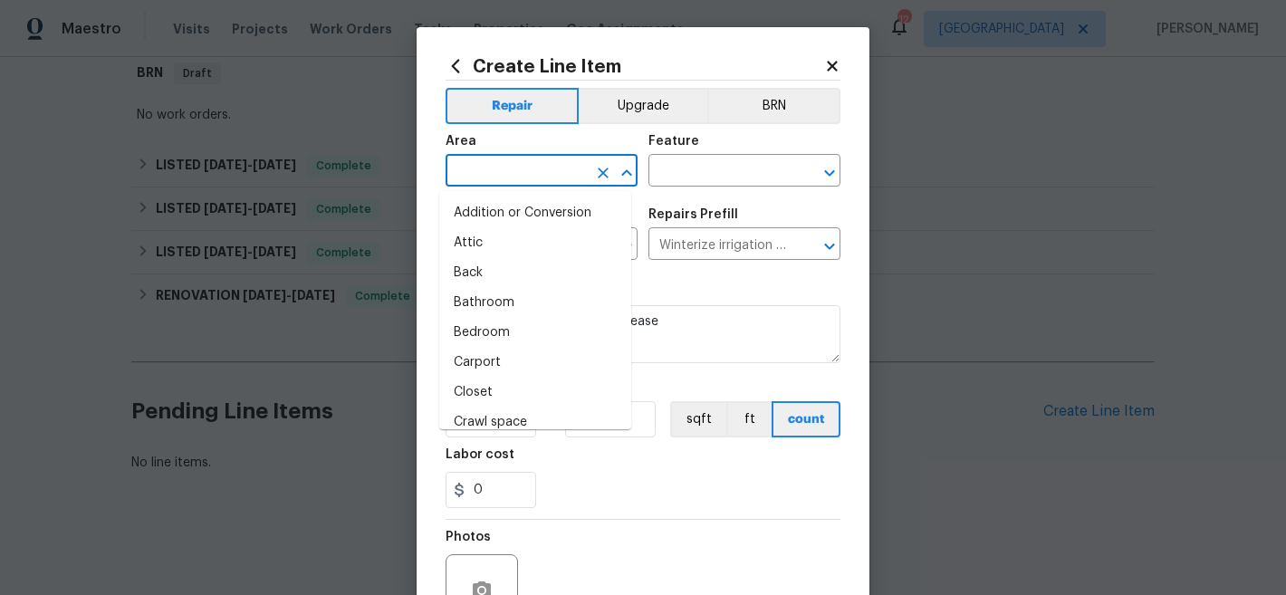
click at [489, 173] on input "text" at bounding box center [516, 172] width 141 height 28
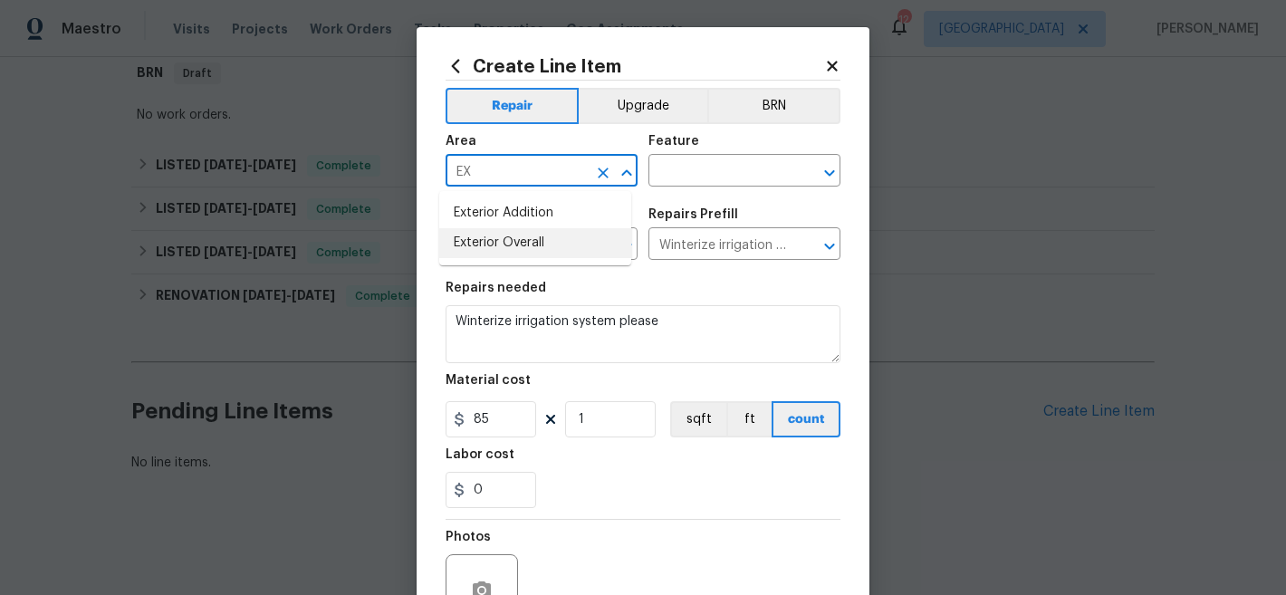
click at [503, 244] on li "Exterior Overall" at bounding box center [535, 243] width 192 height 30
type input "Exterior Overall"
click at [653, 162] on input "text" at bounding box center [718, 172] width 141 height 28
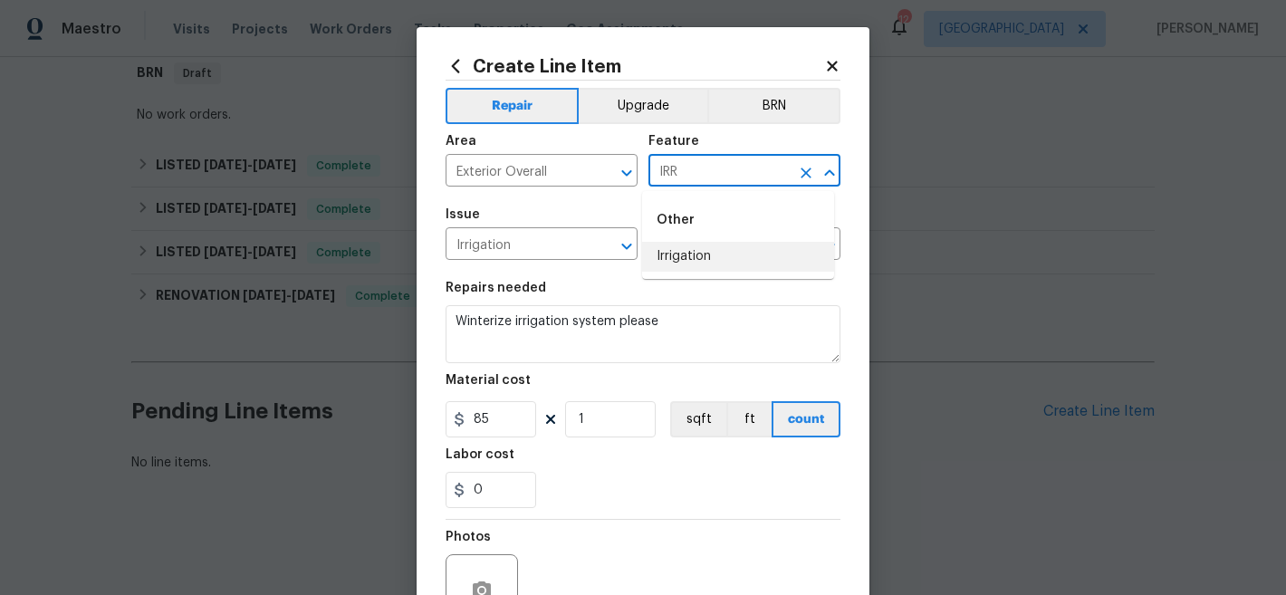
click at [696, 254] on li "Irrigation" at bounding box center [738, 257] width 192 height 30
type input "Irrigation"
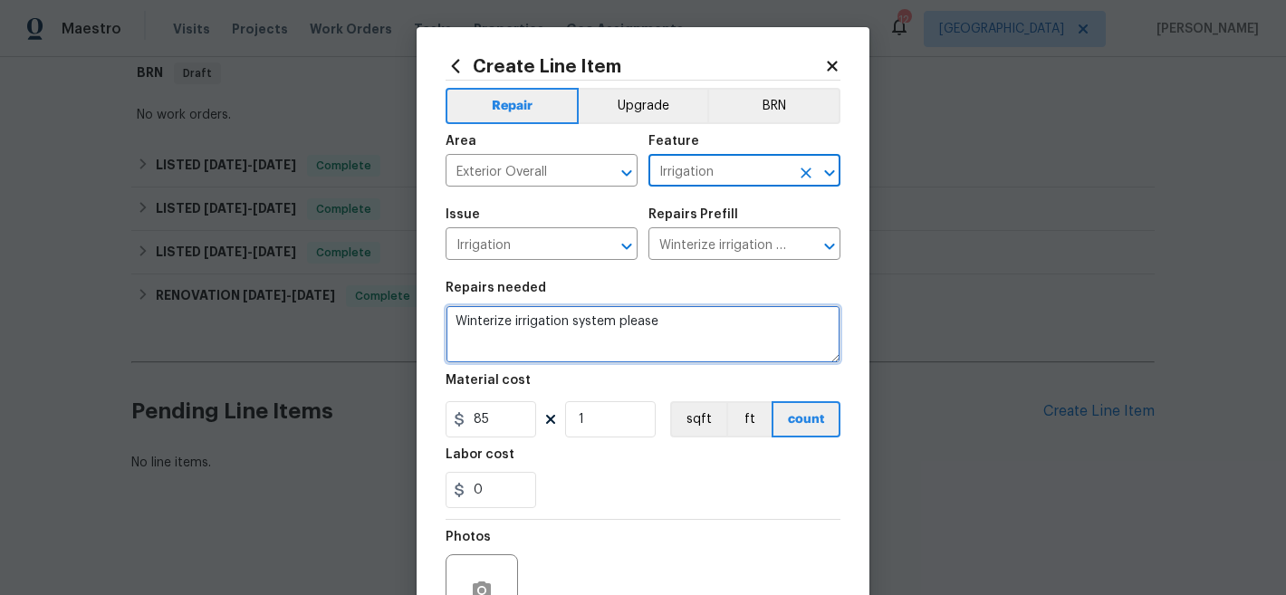
click at [605, 324] on textarea "Winterize irrigation system please" at bounding box center [643, 334] width 395 height 58
click at [605, 322] on textarea "Winterize irrigation system please" at bounding box center [643, 334] width 395 height 58
paste textarea "Please winterize irrigation system. Drain backflow and lines to house and turn …"
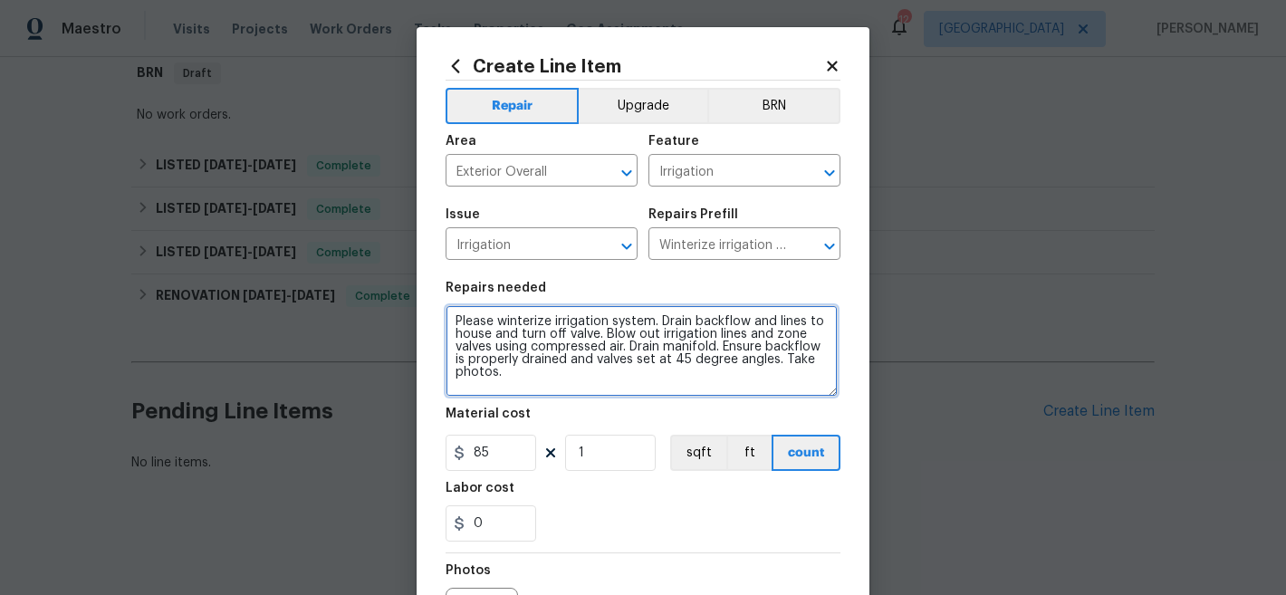
scroll to position [0, 0]
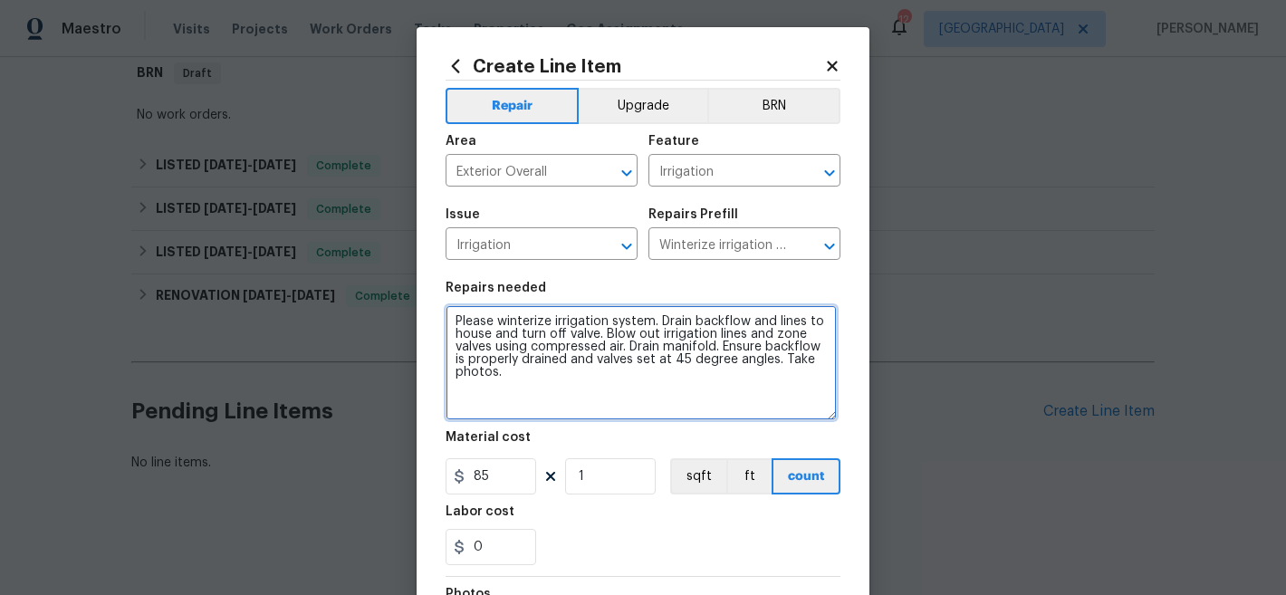
drag, startPoint x: 826, startPoint y: 358, endPoint x: 818, endPoint y: 435, distance: 77.4
click at [819, 420] on textarea "Please winterize irrigation system. Drain backflow and lines to house and turn …" at bounding box center [641, 362] width 391 height 115
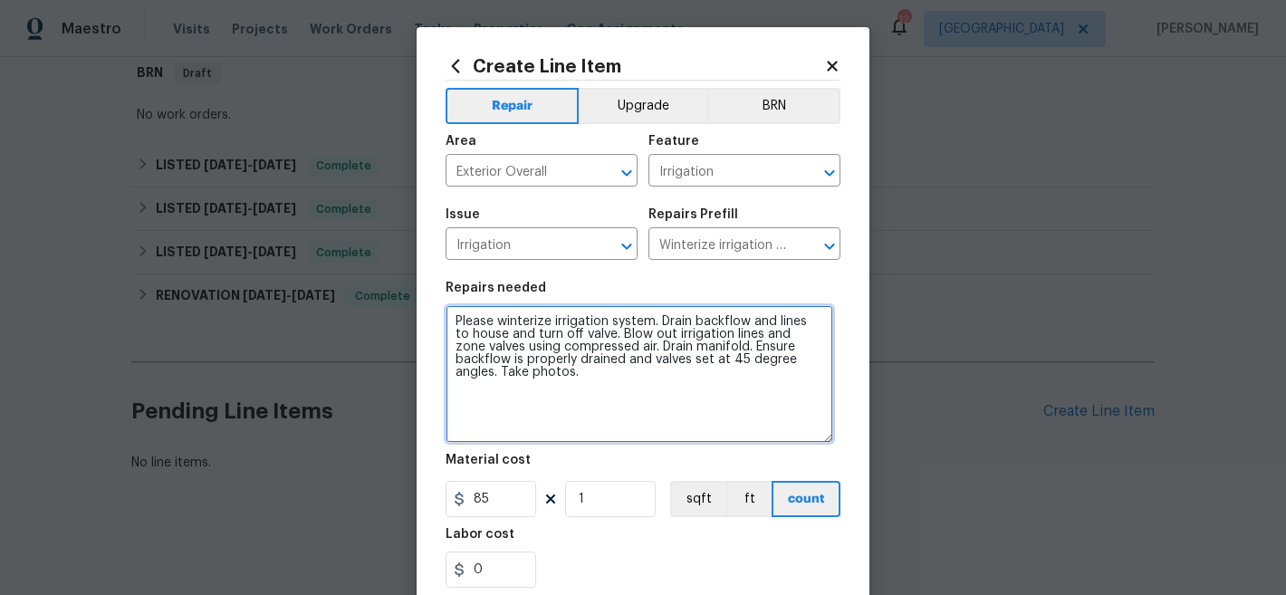
drag, startPoint x: 446, startPoint y: 319, endPoint x: 527, endPoint y: 412, distance: 123.3
click at [527, 412] on textarea "Please winterize irrigation system. Drain backflow and lines to house and turn …" at bounding box center [640, 374] width 388 height 138
paste textarea "IRRIGATION:"
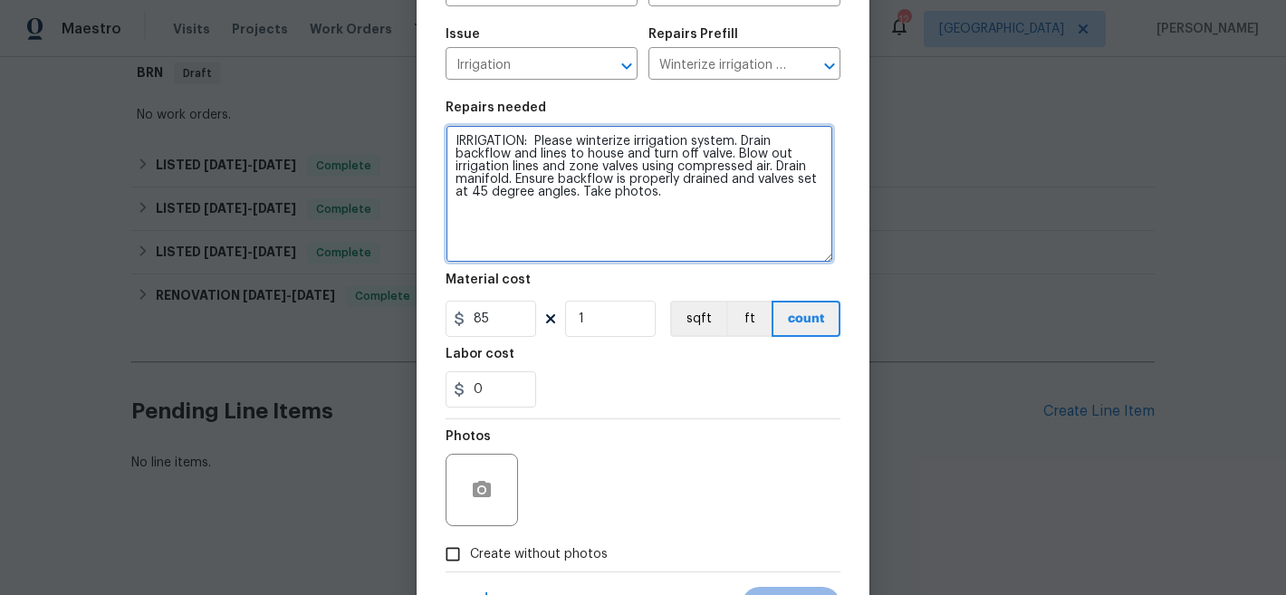
scroll to position [235, 0]
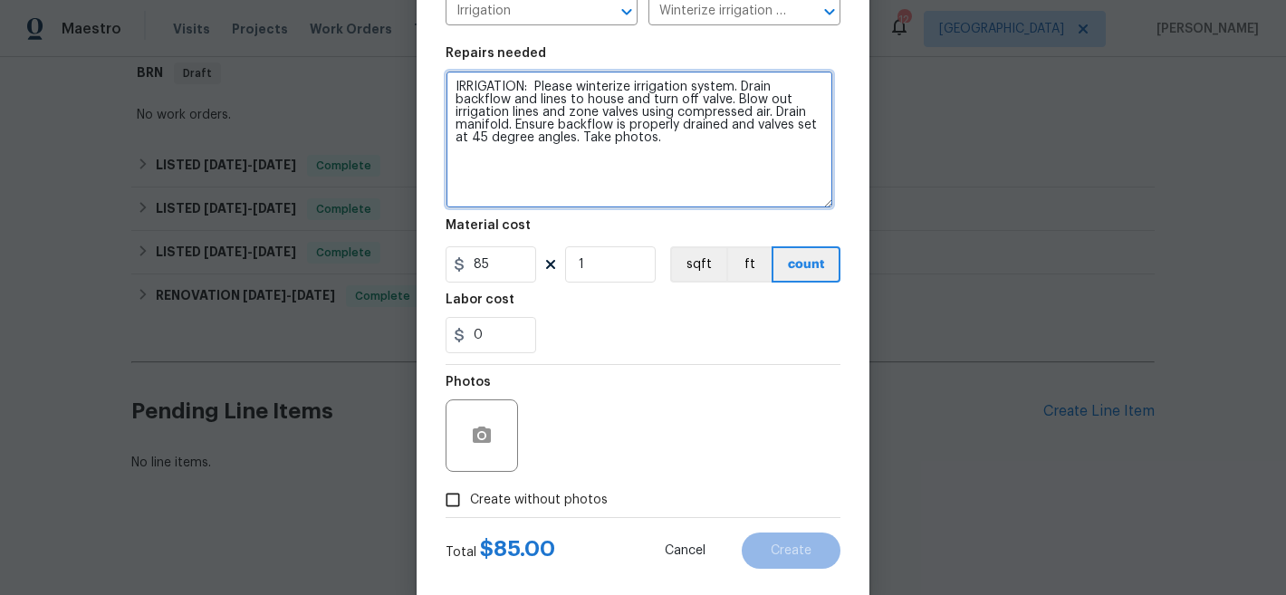
type textarea "IRRIGATION: Please winterize irrigation system. Drain backflow and lines to hou…"
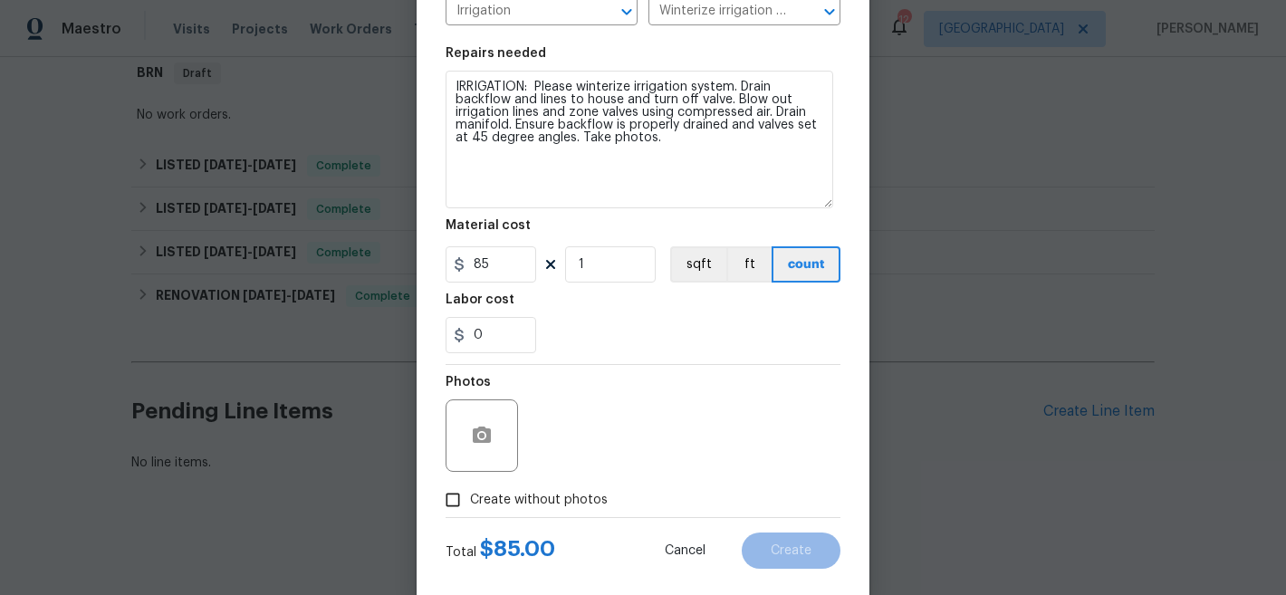
click at [503, 502] on span "Create without photos" at bounding box center [539, 500] width 138 height 19
click at [470, 502] on input "Create without photos" at bounding box center [453, 500] width 34 height 34
checkbox input "true"
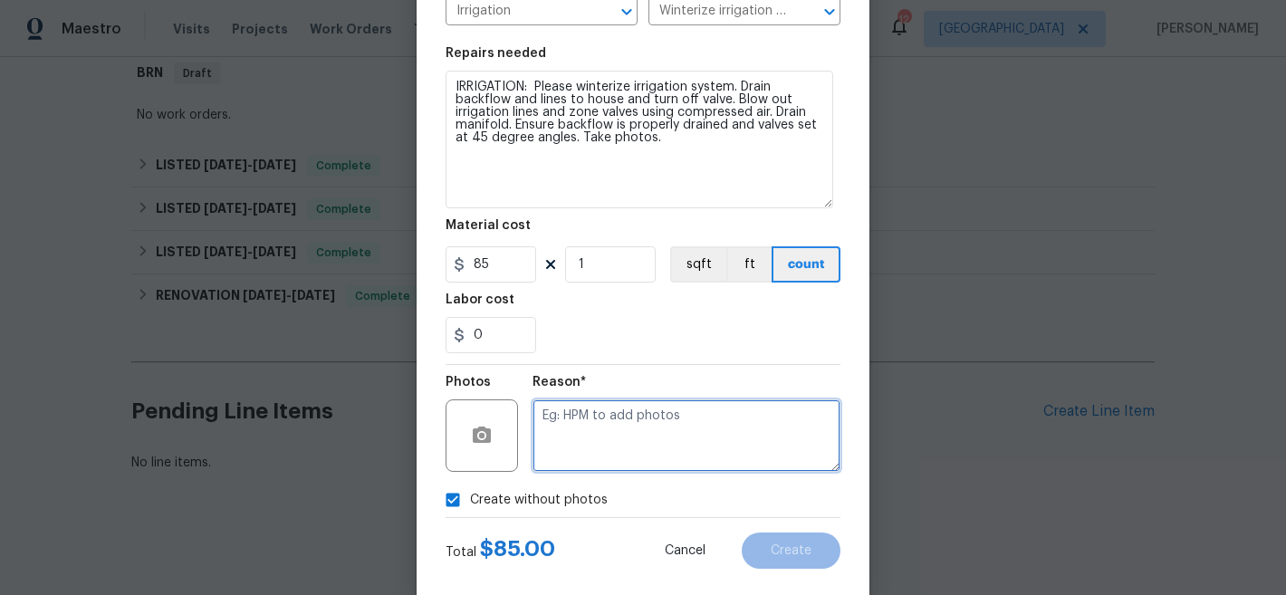
click at [792, 444] on textarea at bounding box center [686, 435] width 308 height 72
type textarea "na"
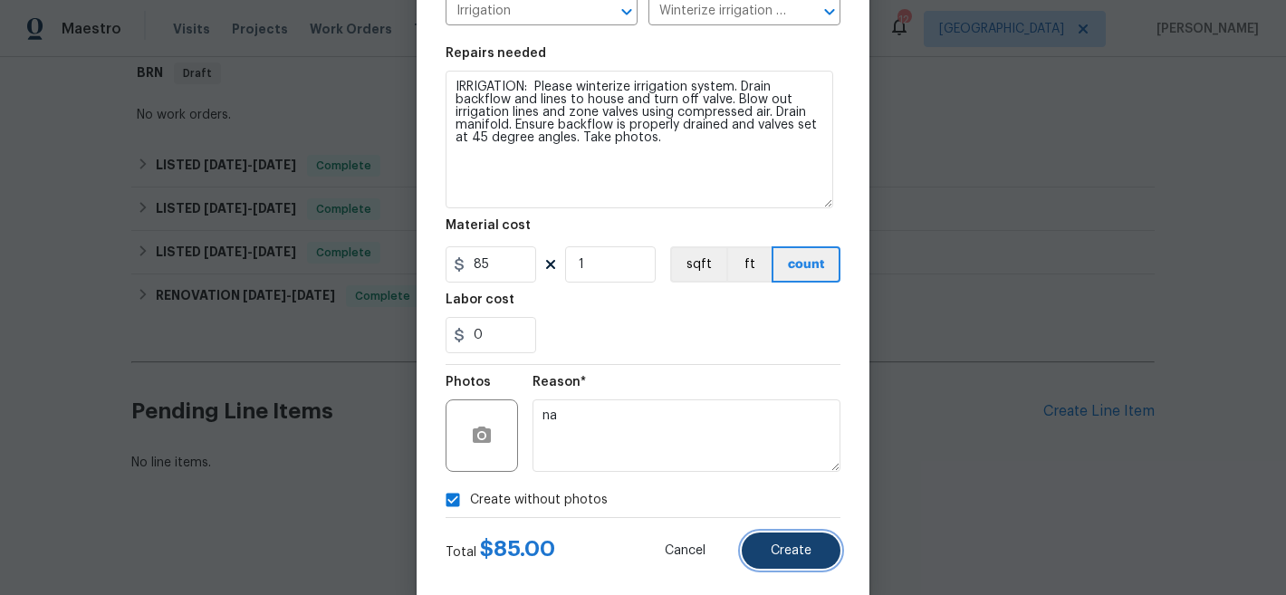
click at [790, 549] on span "Create" at bounding box center [791, 551] width 41 height 14
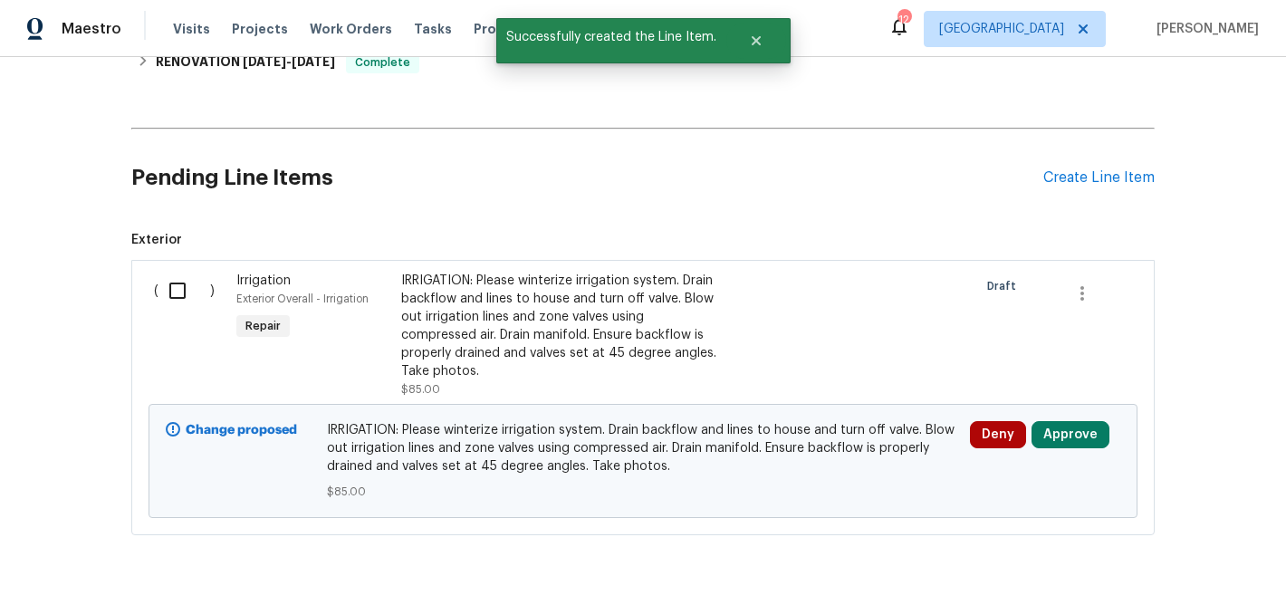
scroll to position [609, 0]
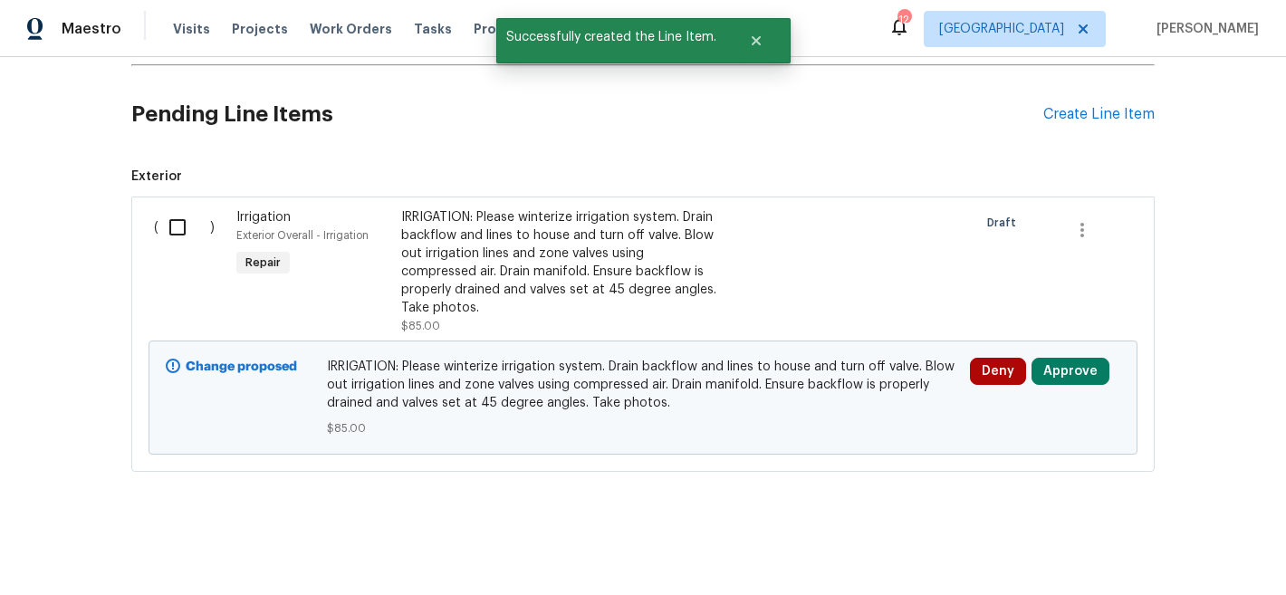
click at [177, 216] on input "checkbox" at bounding box center [184, 227] width 52 height 38
checkbox input "true"
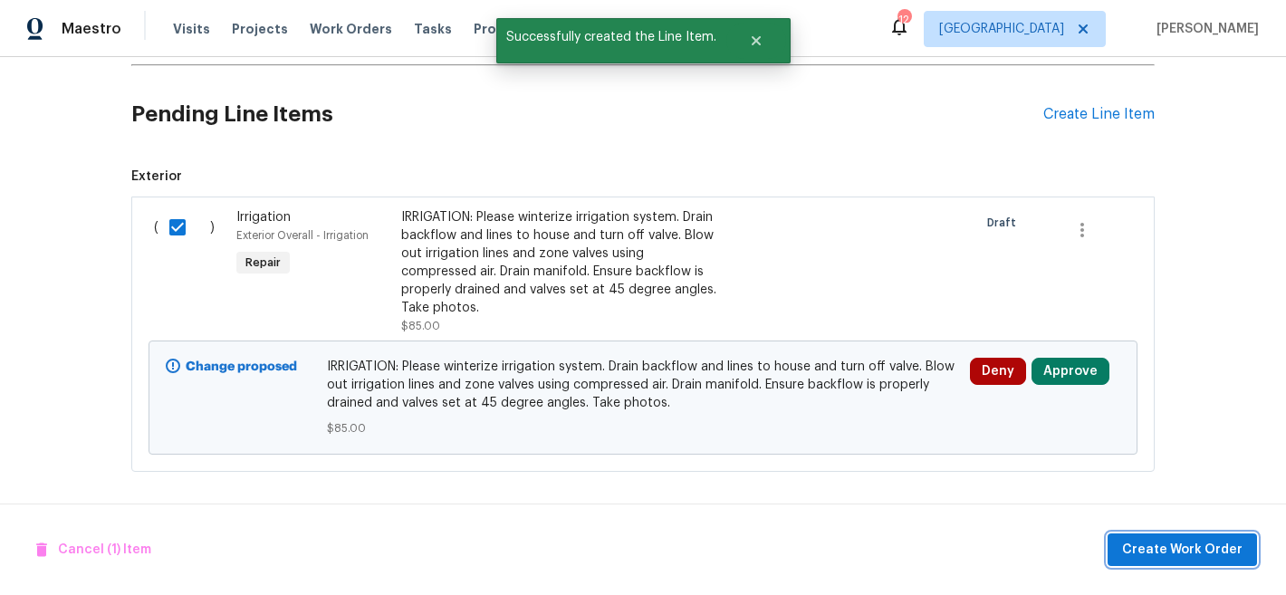
click at [1192, 557] on span "Create Work Order" at bounding box center [1182, 550] width 120 height 23
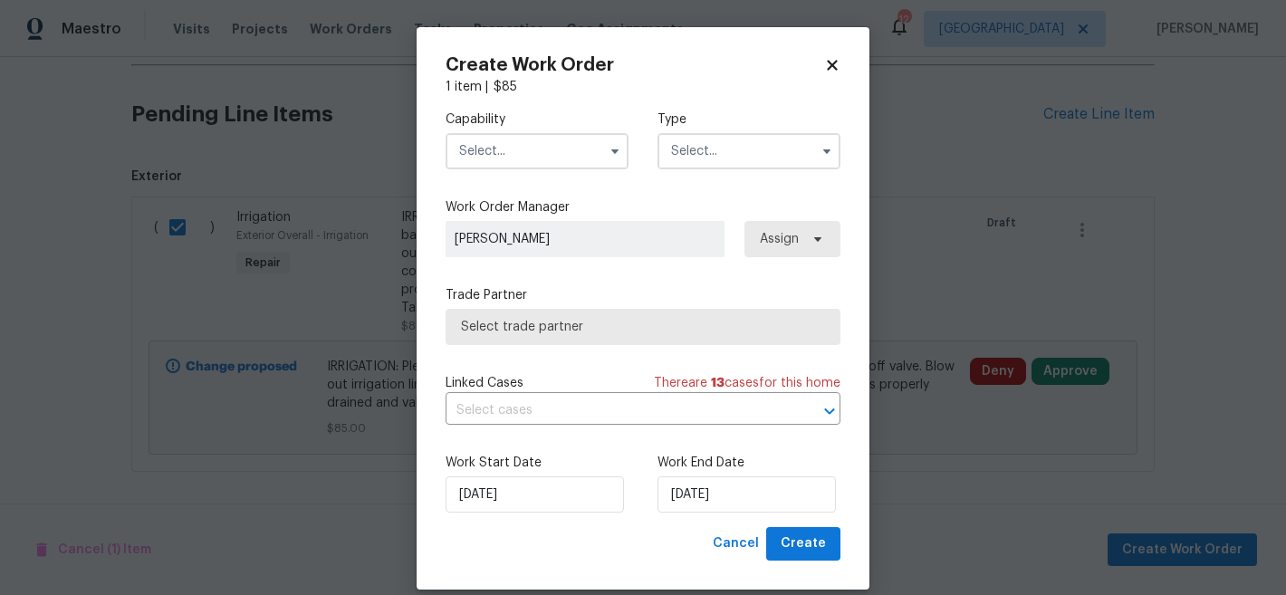
click at [529, 144] on input "text" at bounding box center [537, 151] width 183 height 36
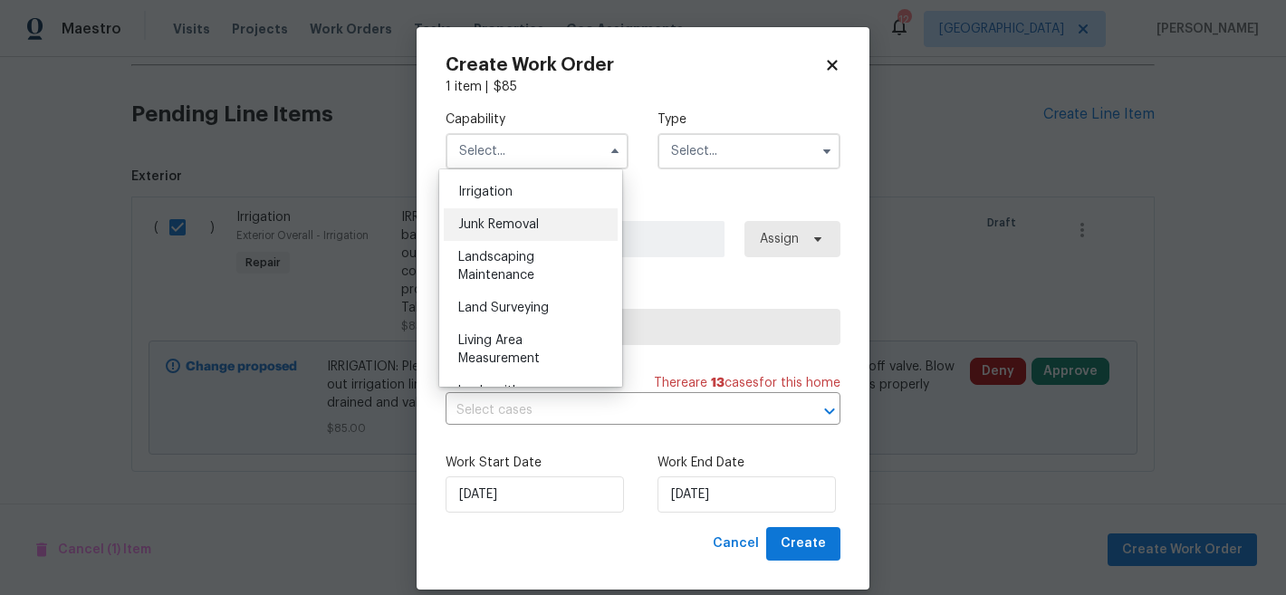
scroll to position [1181, 0]
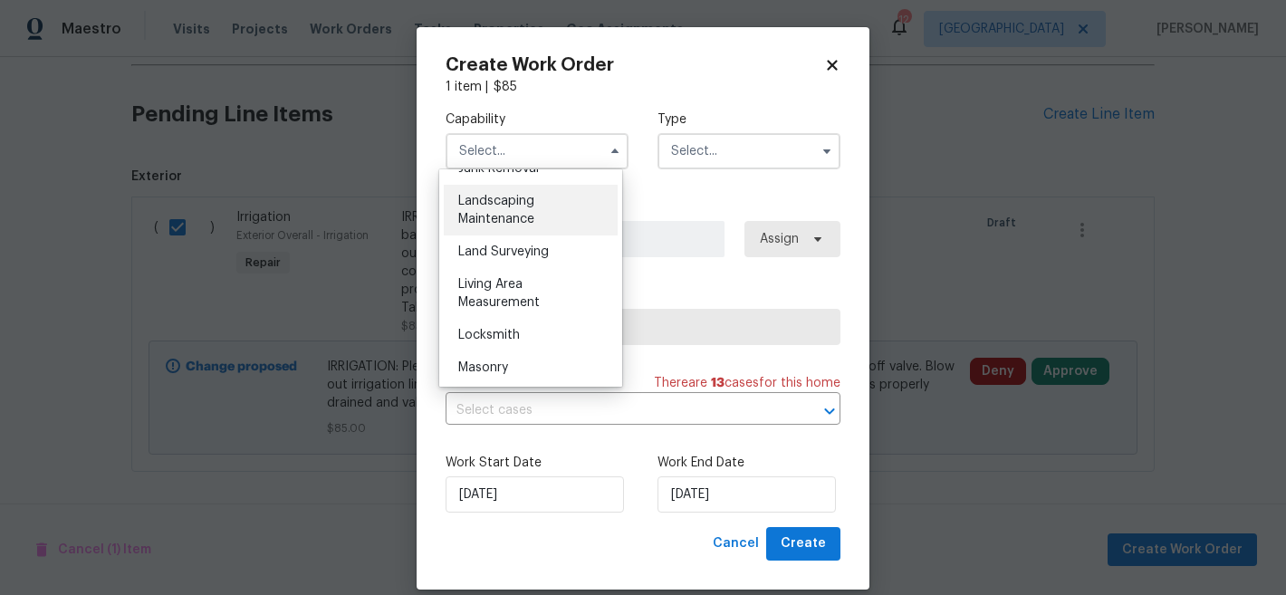
click at [551, 235] on div "Landscaping Maintenance" at bounding box center [531, 210] width 174 height 51
type input "Landscaping Maintenance"
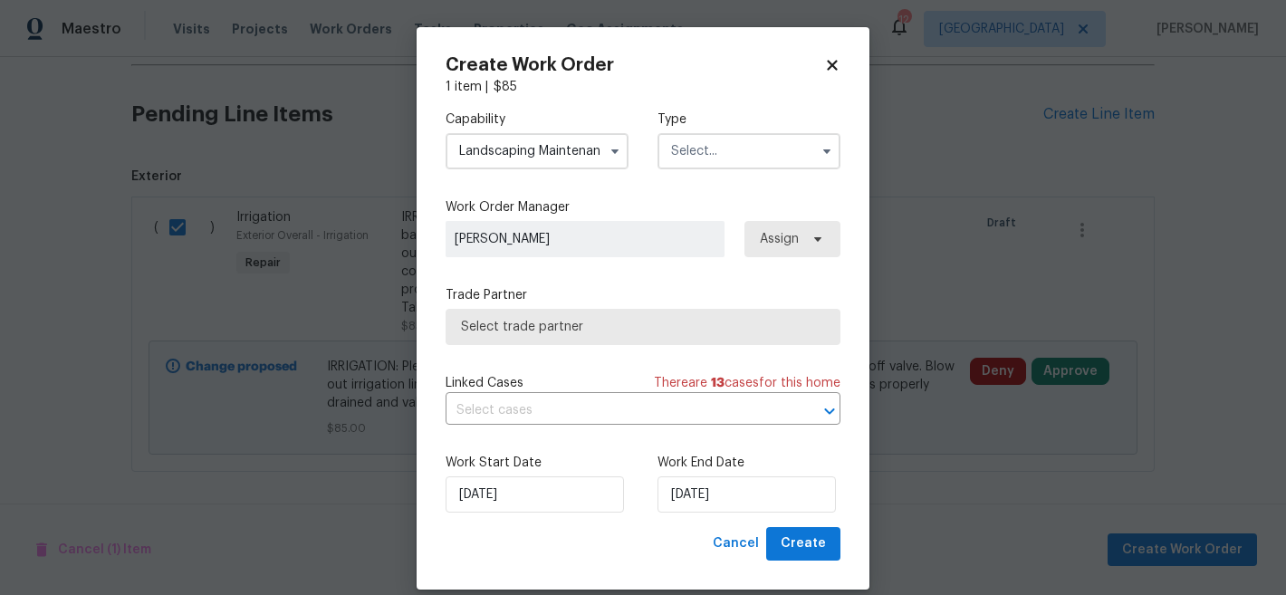
click at [739, 157] on input "text" at bounding box center [748, 151] width 183 height 36
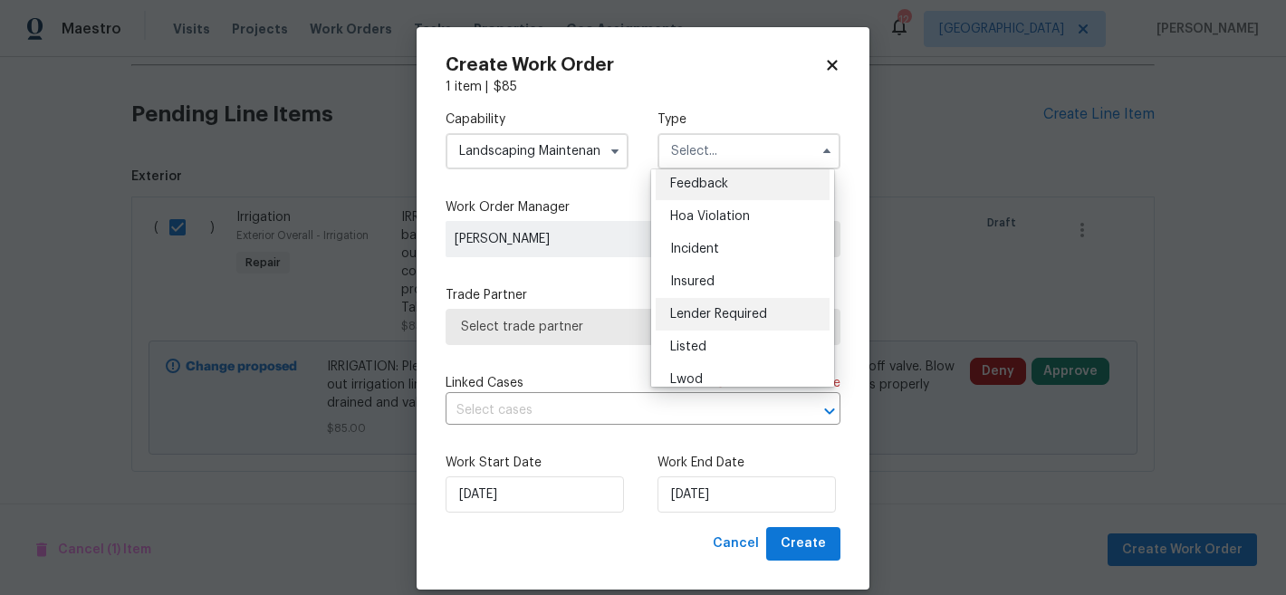
scroll to position [16, 0]
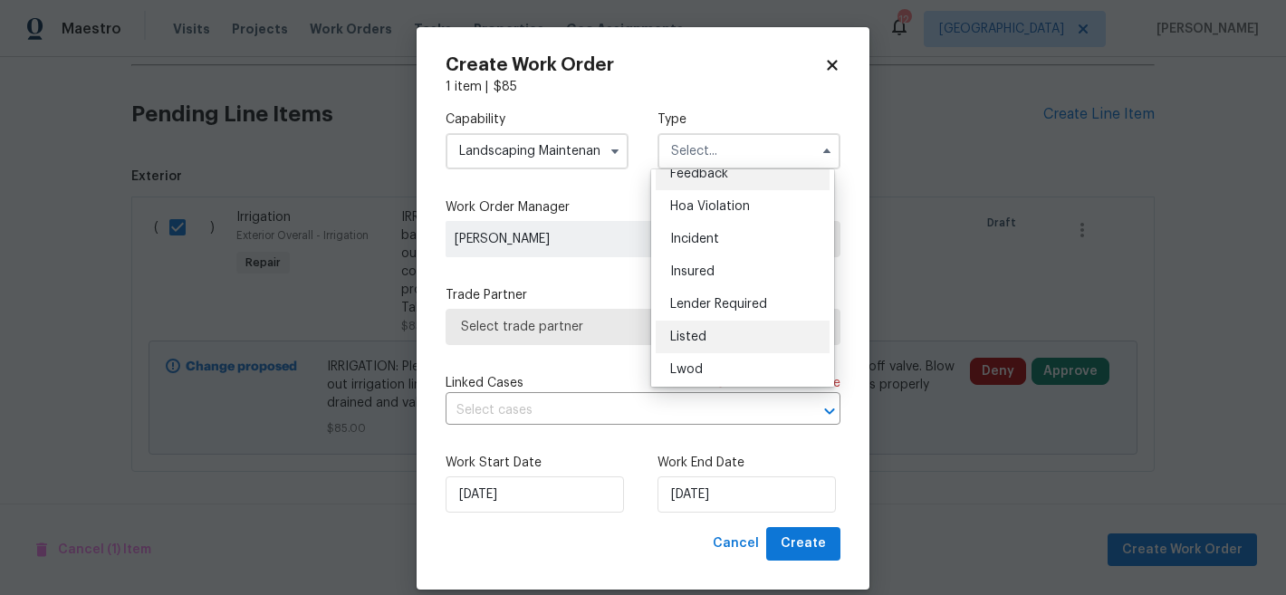
click at [720, 333] on div "Listed" at bounding box center [743, 337] width 174 height 33
type input "Listed"
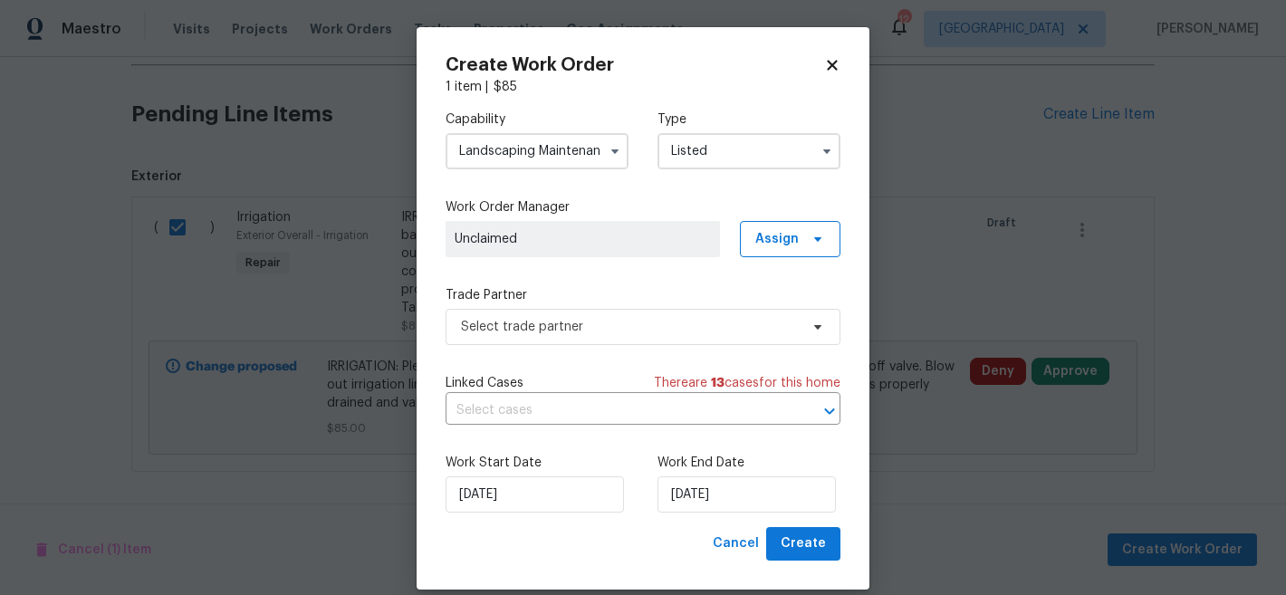
click at [587, 239] on span "Unclaimed" at bounding box center [583, 239] width 256 height 18
click at [707, 250] on span "Unclaimed" at bounding box center [583, 239] width 274 height 36
click at [781, 237] on span "Assign" at bounding box center [776, 239] width 43 height 18
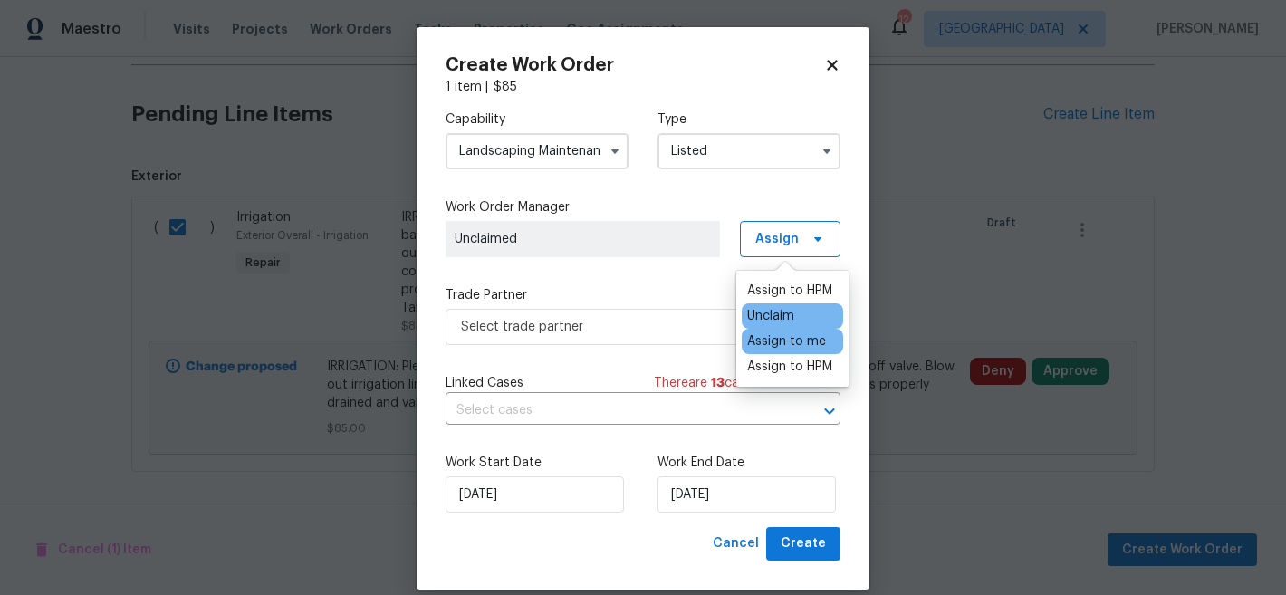
click at [778, 341] on div "Assign to me" at bounding box center [786, 341] width 79 height 18
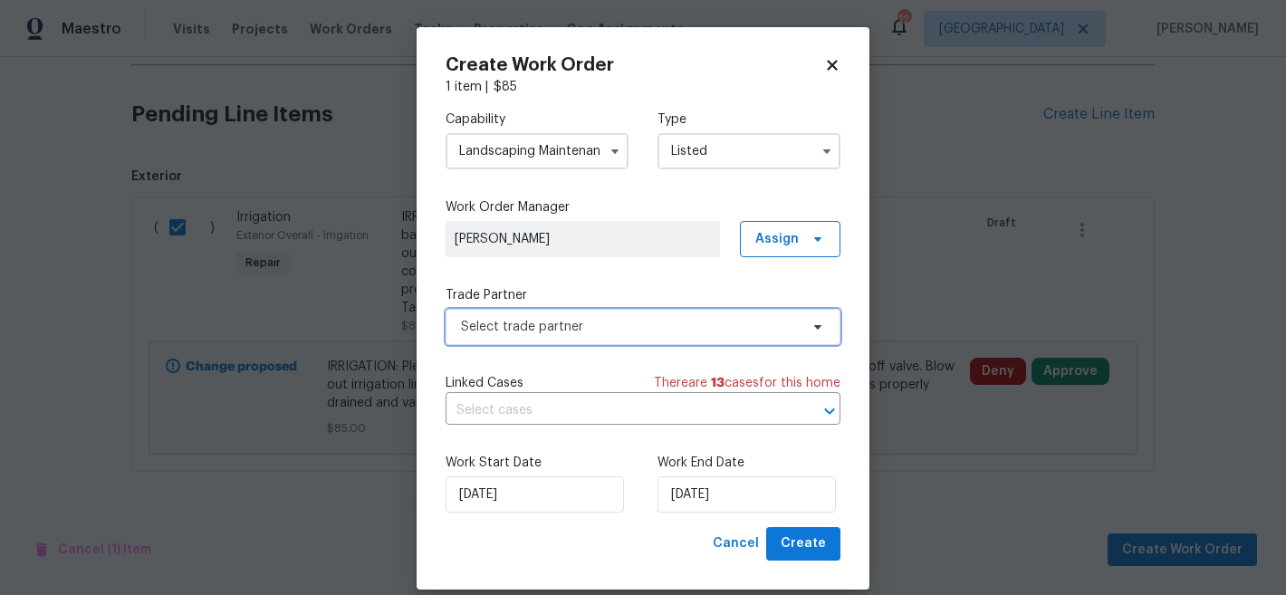
click at [588, 320] on span "Select trade partner" at bounding box center [630, 327] width 338 height 18
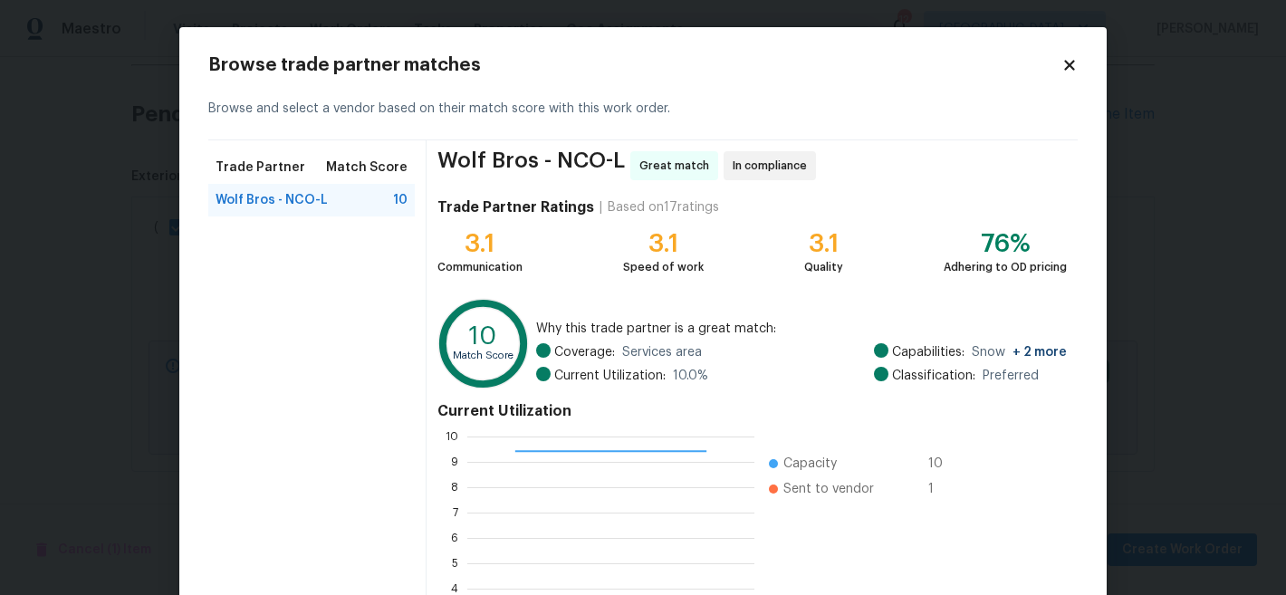
scroll to position [204, 0]
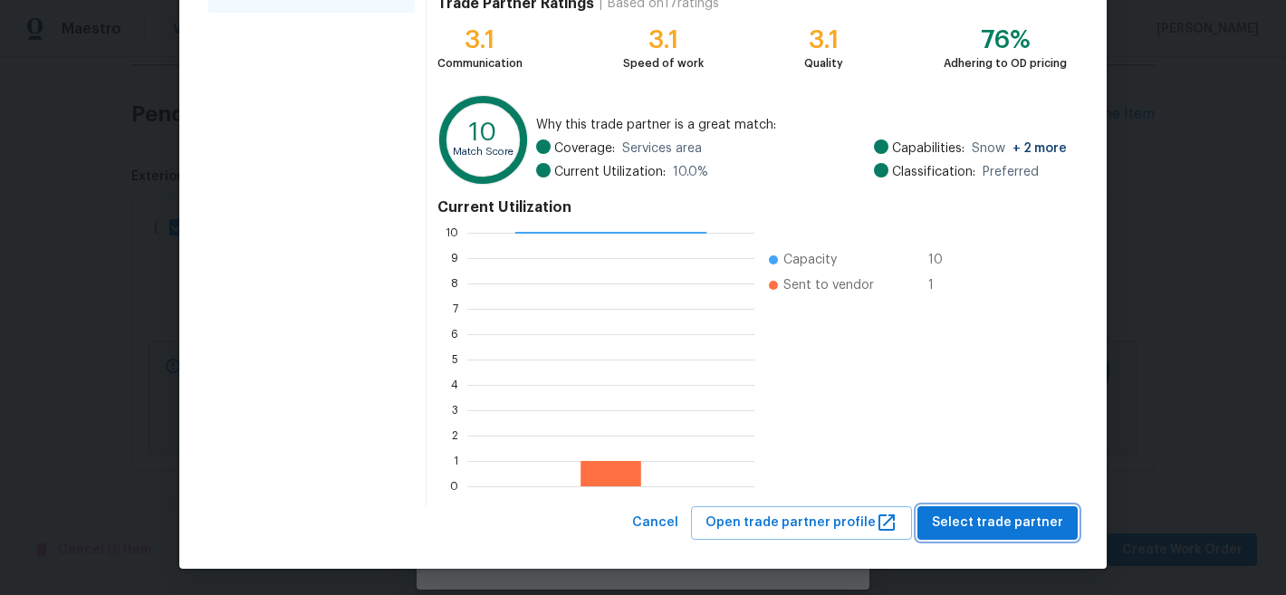
click at [1011, 510] on button "Select trade partner" at bounding box center [997, 523] width 160 height 34
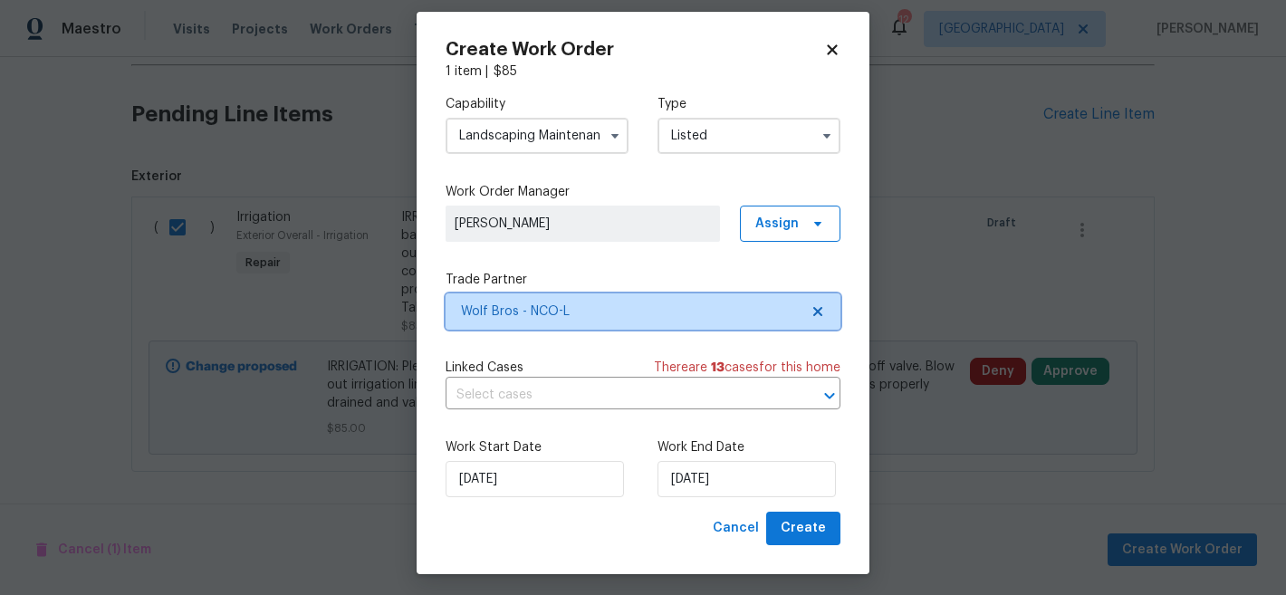
scroll to position [0, 0]
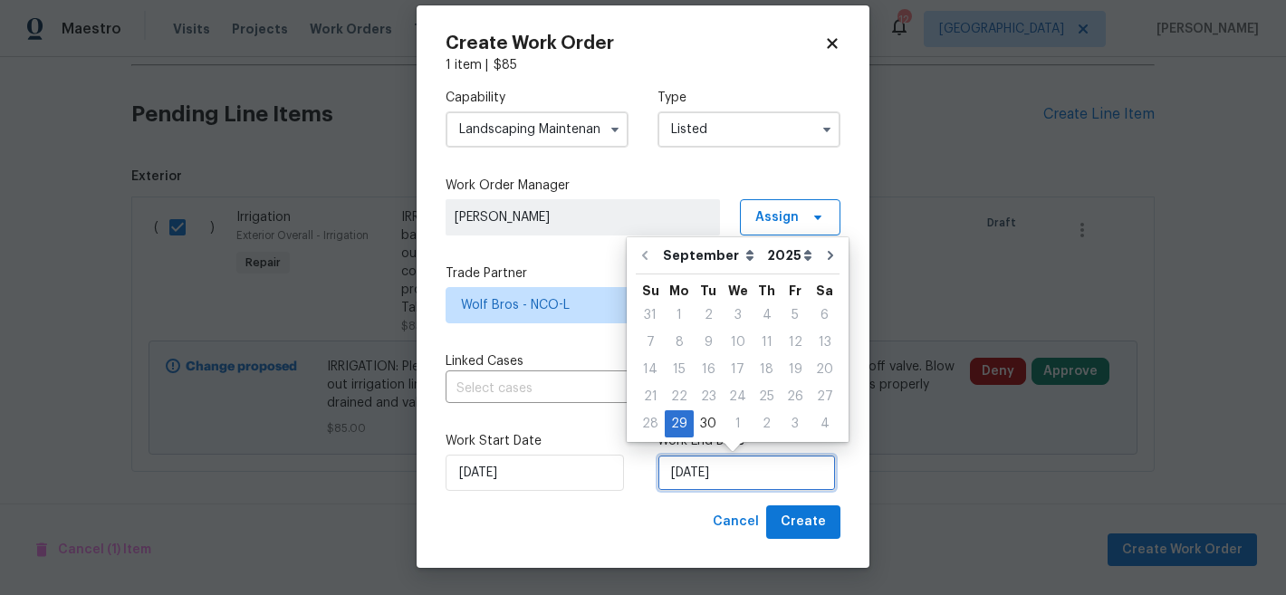
click at [738, 478] on input "[DATE]" at bounding box center [746, 473] width 178 height 36
click at [823, 252] on icon "Go to next month" at bounding box center [830, 255] width 14 height 14
type input "[DATE]"
select select "9"
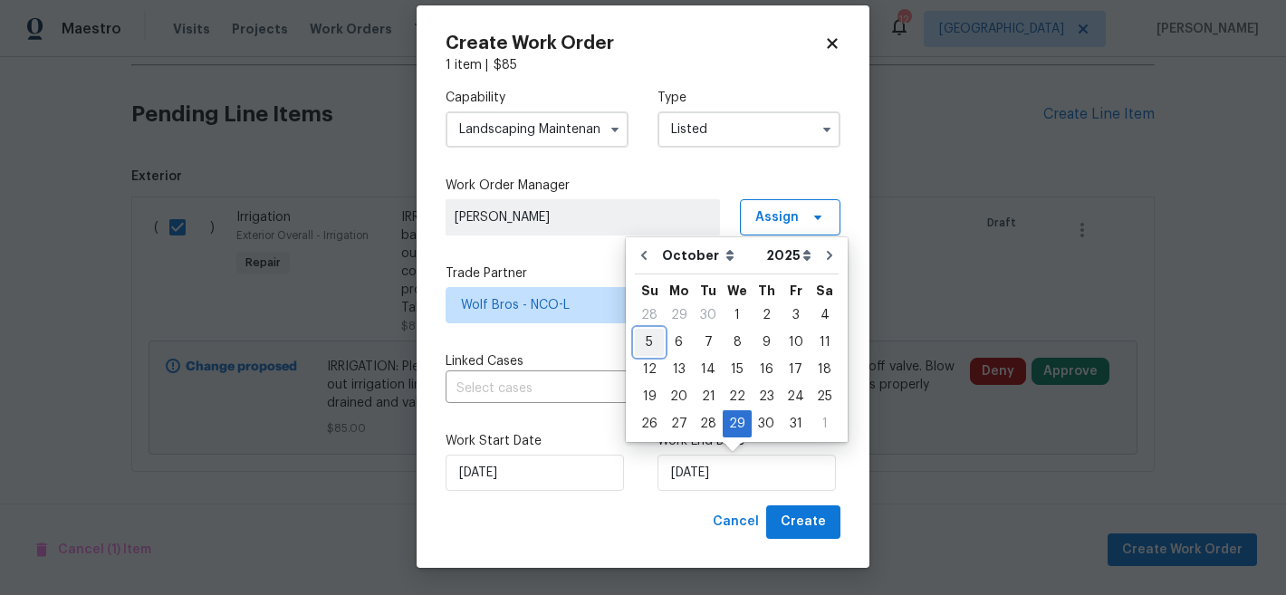
click at [645, 338] on div "5" at bounding box center [649, 342] width 29 height 25
type input "[DATE]"
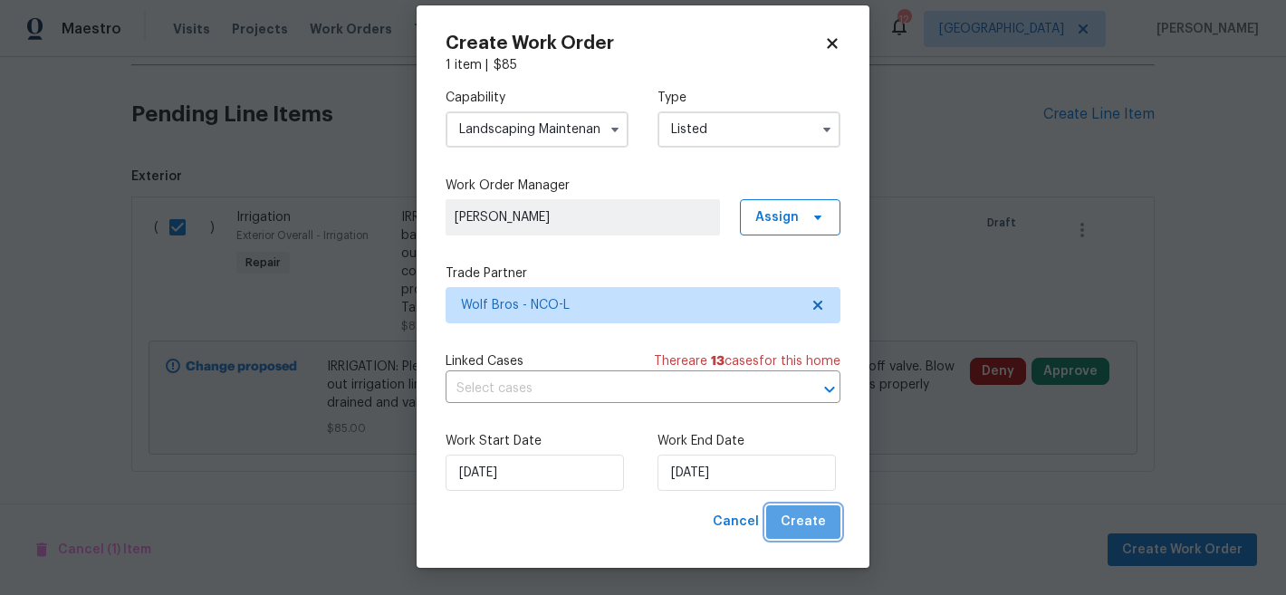
click at [803, 523] on span "Create" at bounding box center [803, 522] width 45 height 23
checkbox input "false"
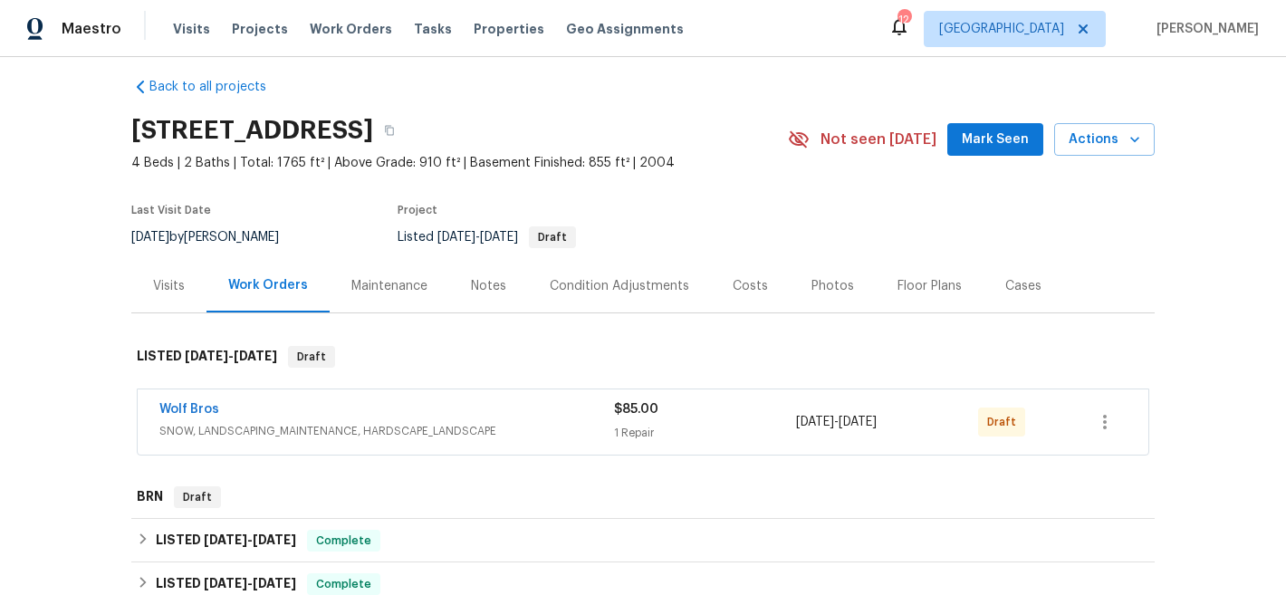
scroll to position [6, 0]
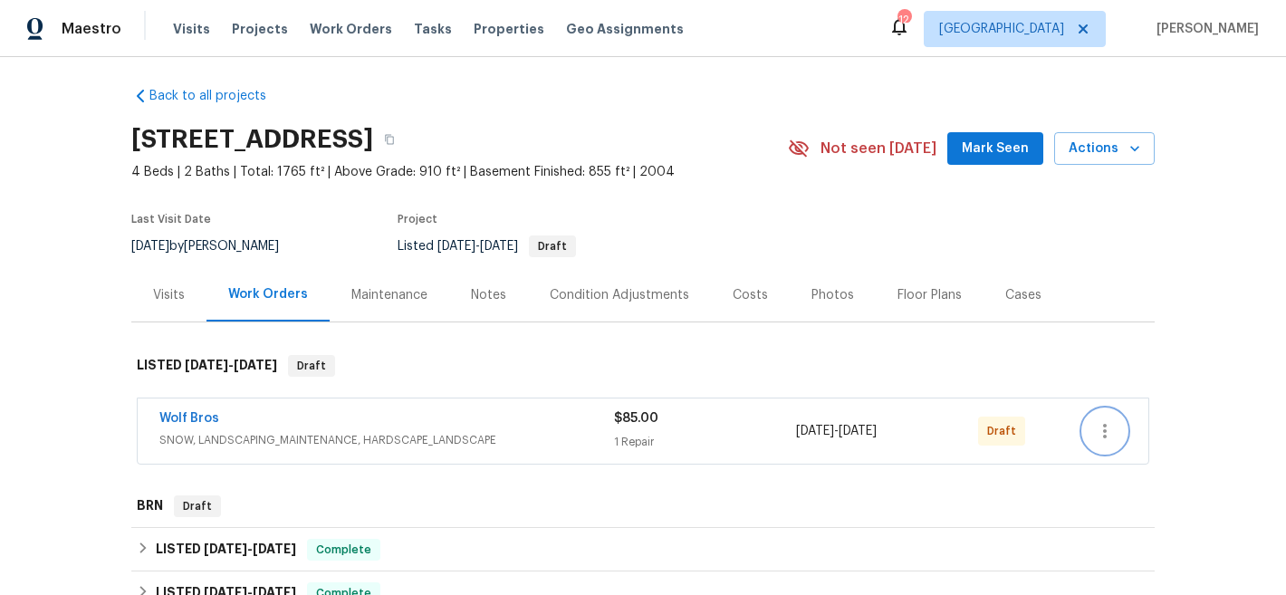
click at [1109, 446] on button "button" at bounding box center [1104, 430] width 43 height 43
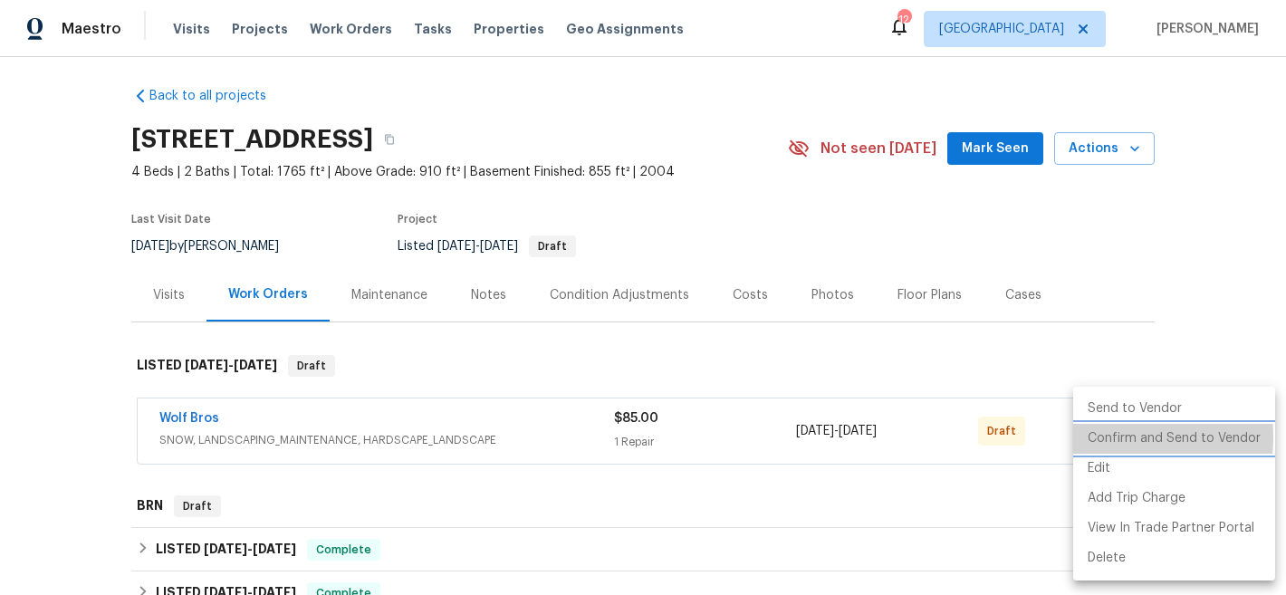
click at [1121, 437] on li "Confirm and Send to Vendor" at bounding box center [1174, 439] width 202 height 30
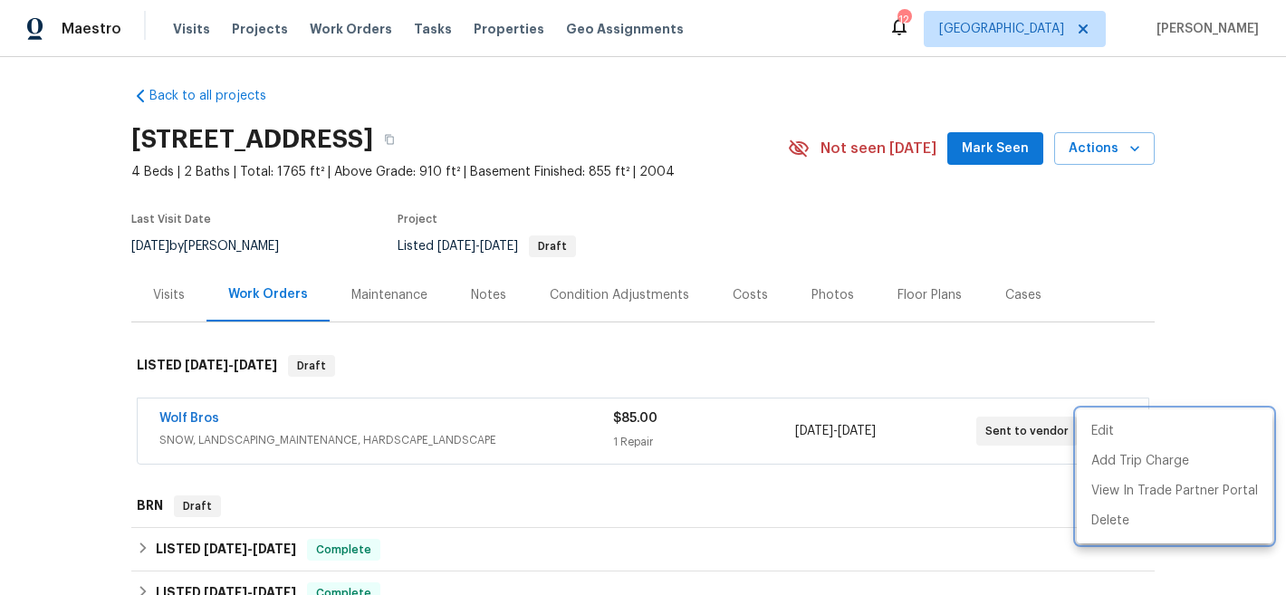
click at [1043, 227] on div at bounding box center [643, 297] width 1286 height 595
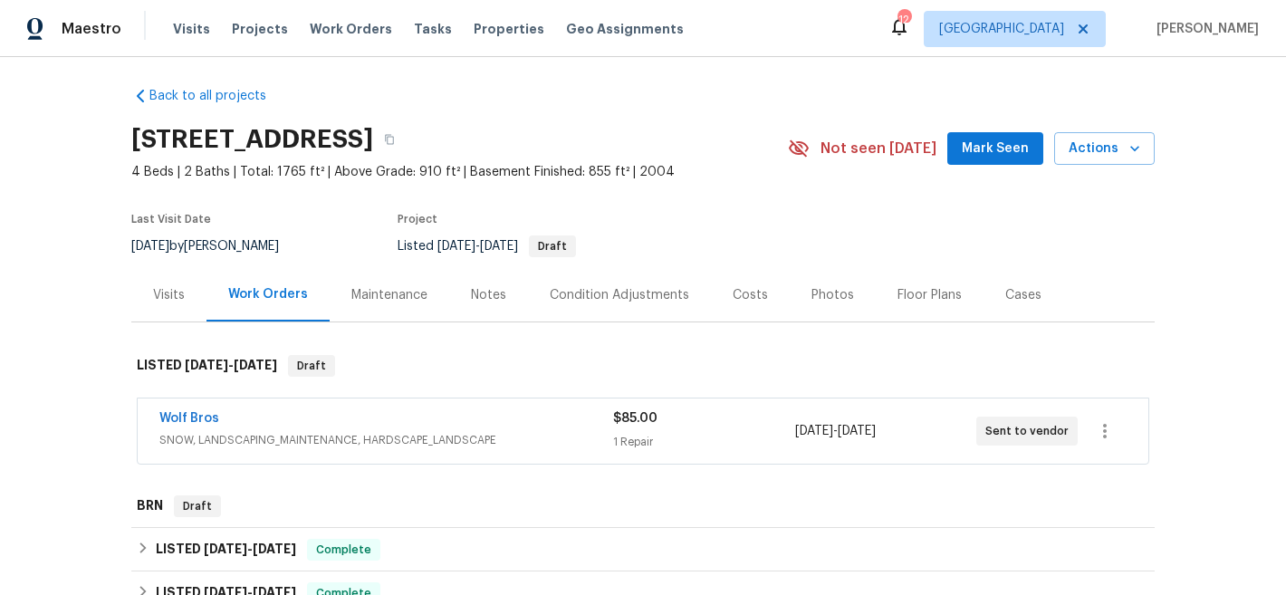
click at [393, 438] on span "SNOW, LANDSCAPING_MAINTENANCE, HARDSCAPE_LANDSCAPE" at bounding box center [386, 440] width 454 height 18
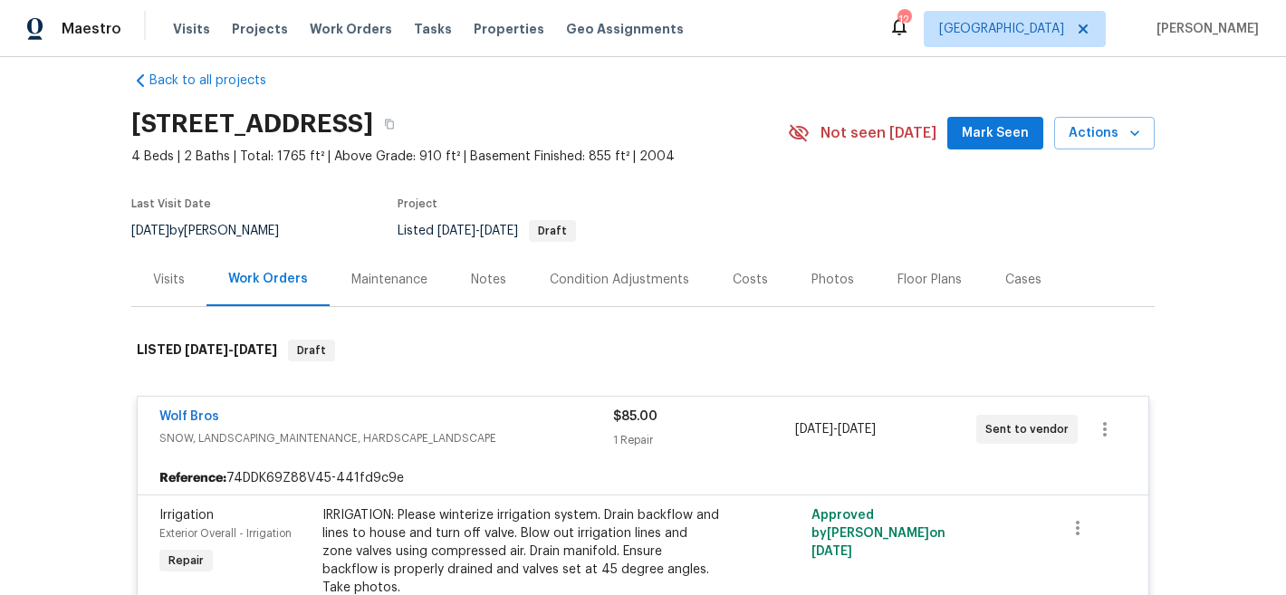
scroll to position [14, 0]
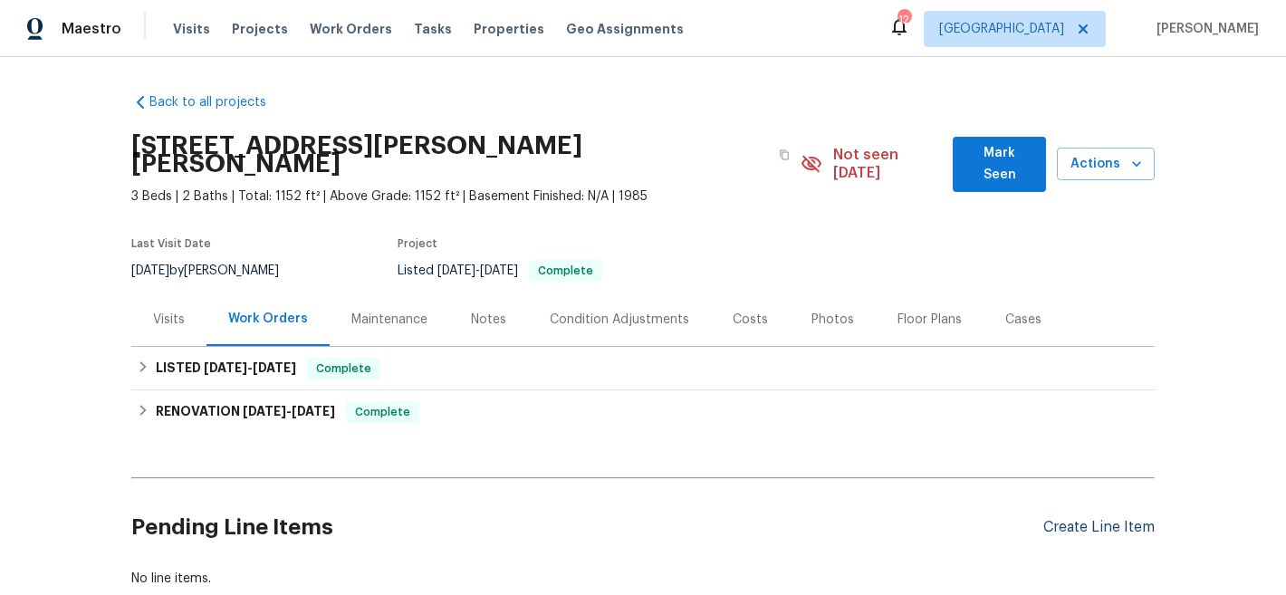
click at [1106, 519] on div "Create Line Item" at bounding box center [1098, 527] width 111 height 17
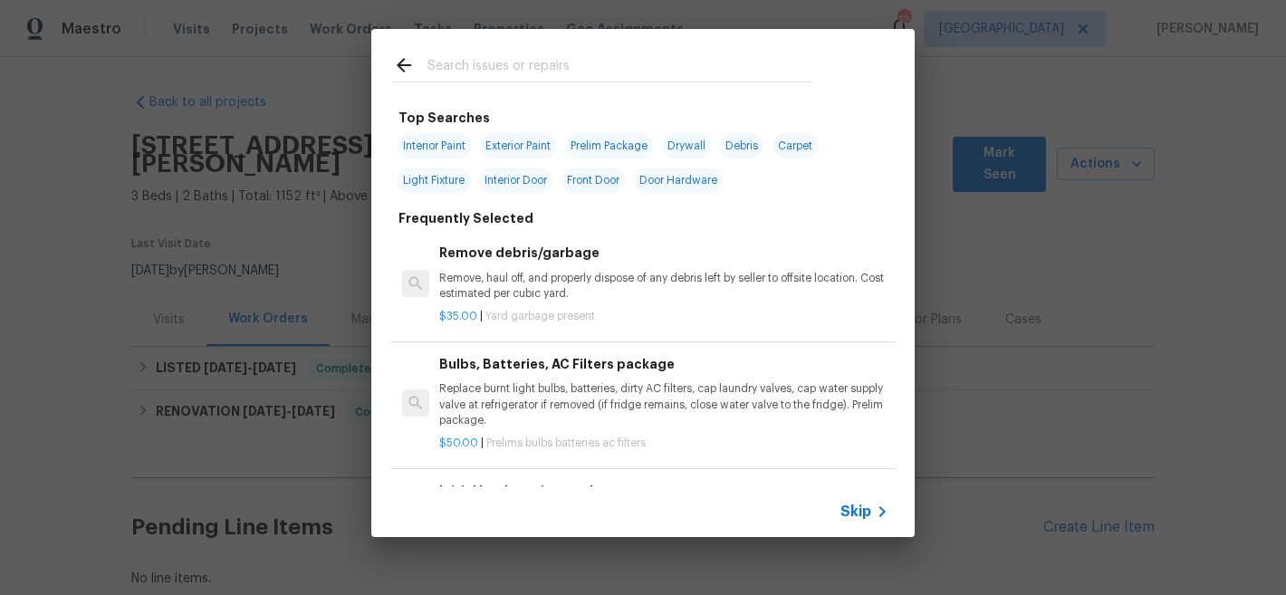
click at [522, 62] on input "text" at bounding box center [619, 67] width 384 height 27
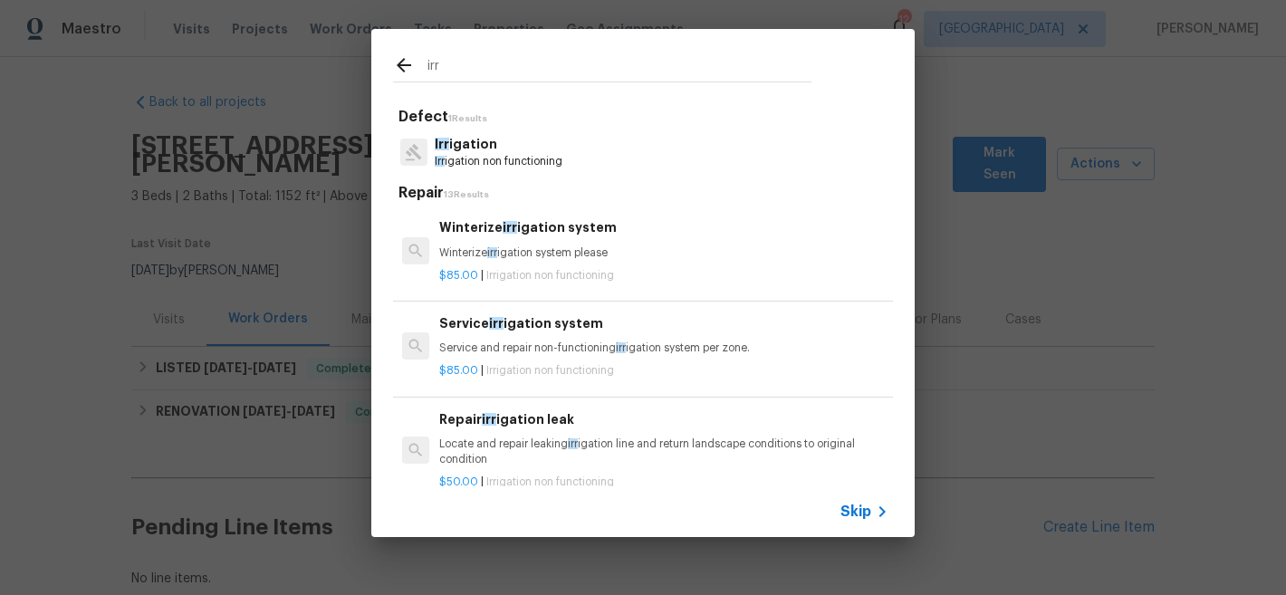
type input "irr"
click at [499, 245] on p "Winterize irr igation system please" at bounding box center [663, 252] width 449 height 15
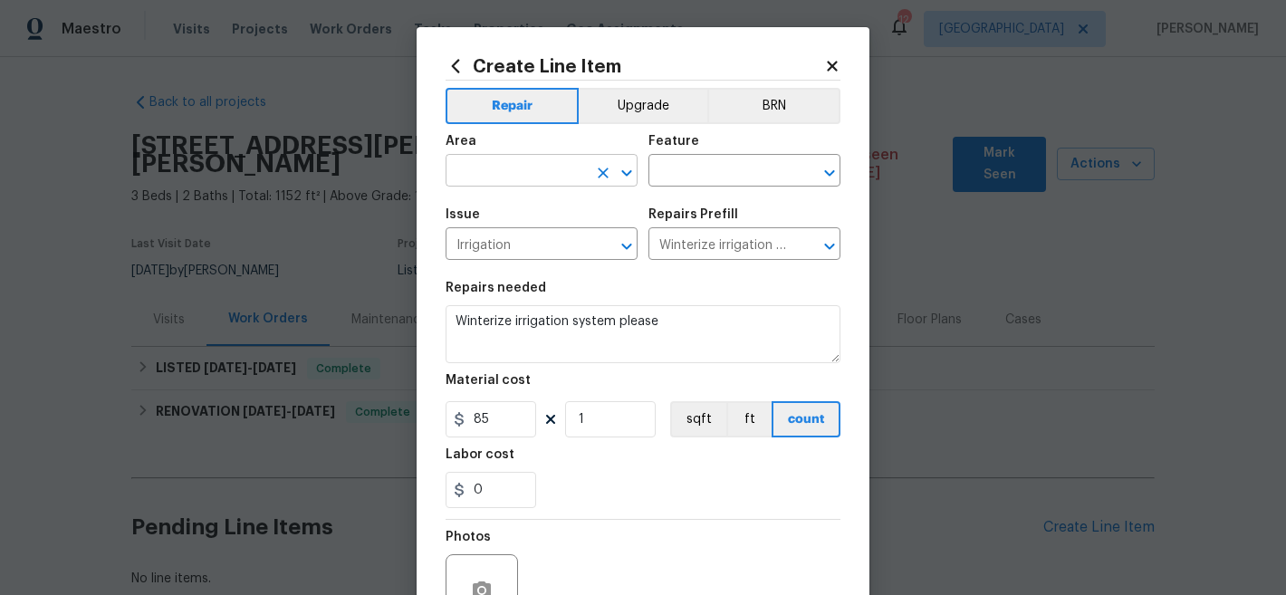
click at [518, 176] on input "text" at bounding box center [516, 172] width 141 height 28
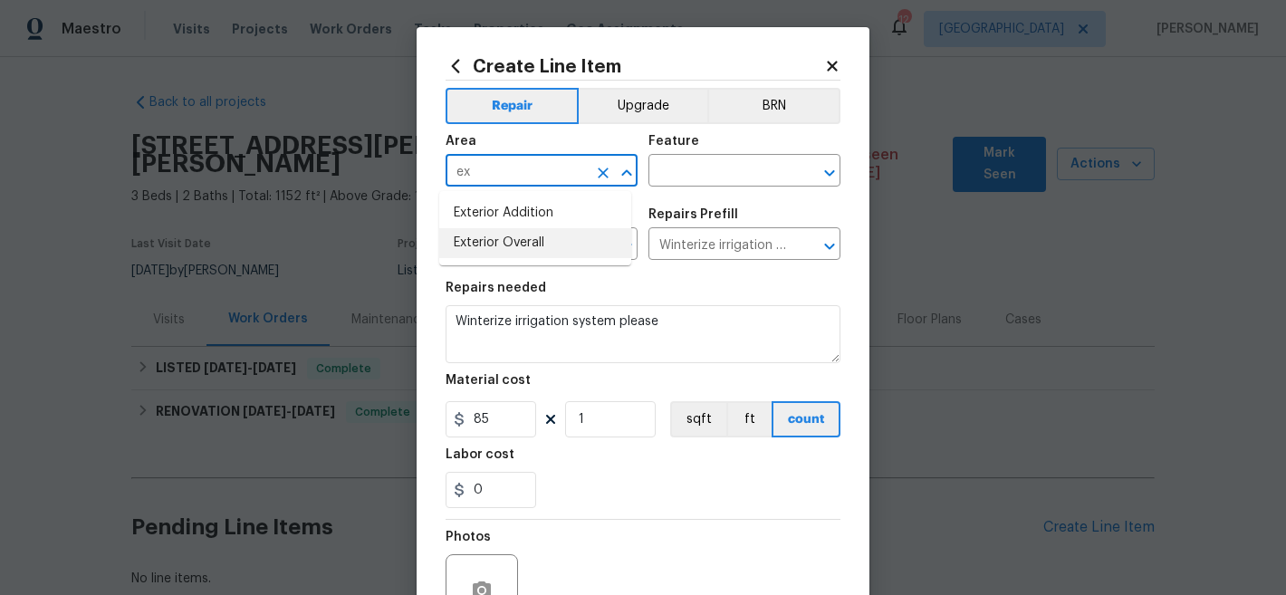
click at [522, 248] on li "Exterior Overall" at bounding box center [535, 243] width 192 height 30
type input "Exterior Overall"
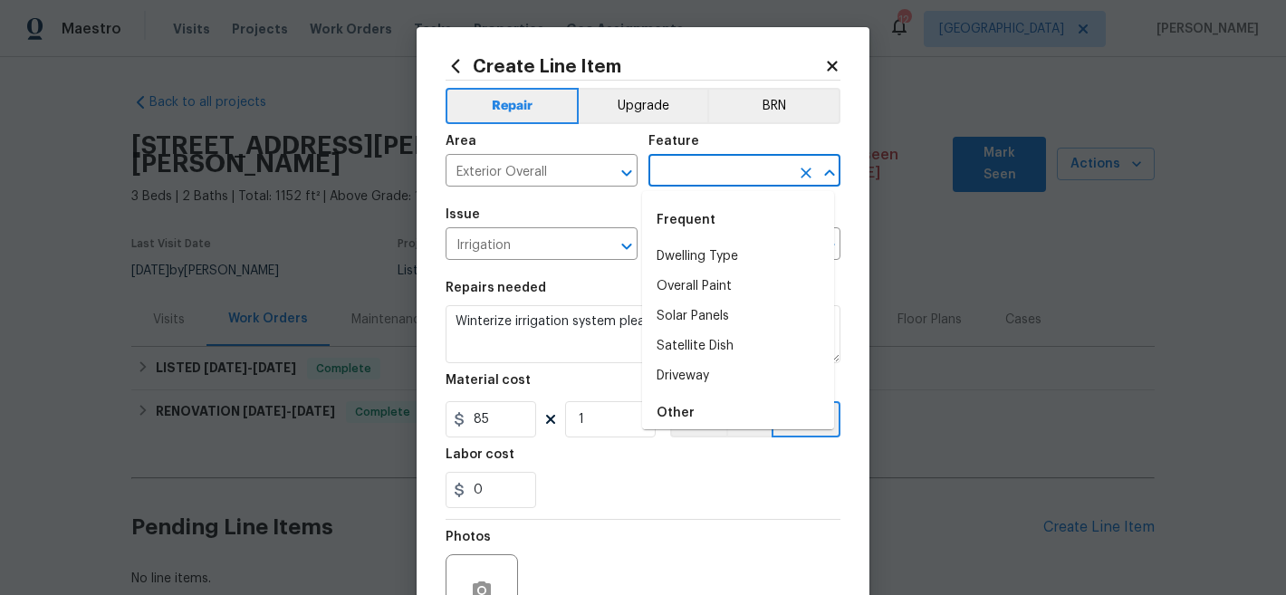
click at [672, 170] on input "text" at bounding box center [718, 172] width 141 height 28
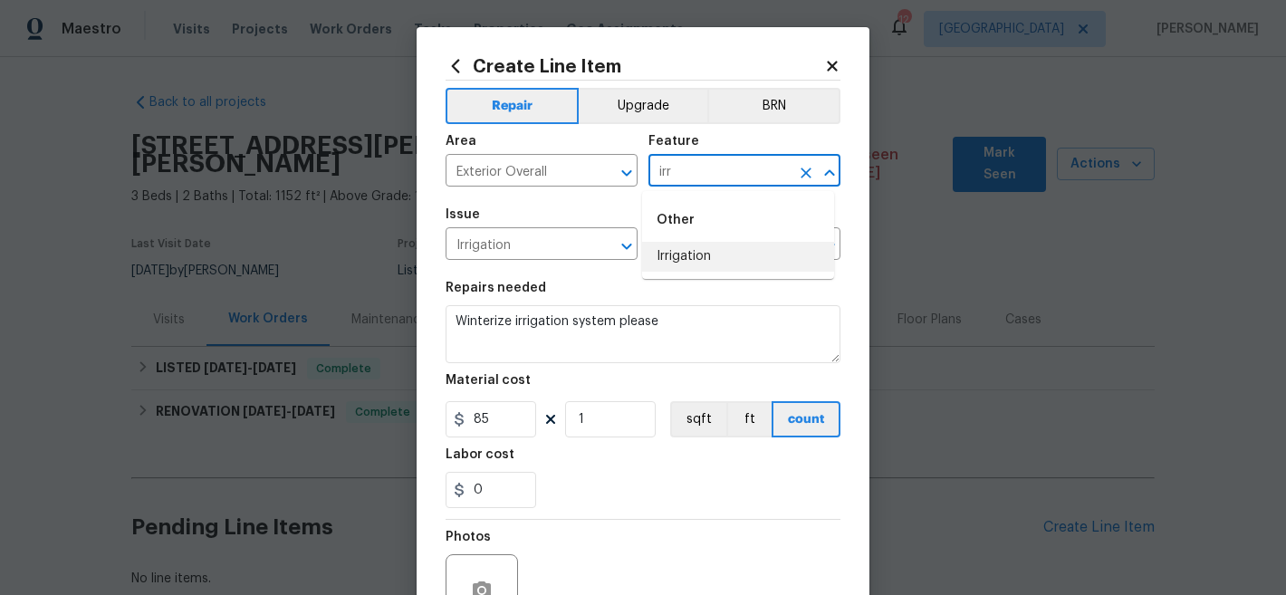
click at [724, 264] on li "Irrigation" at bounding box center [738, 257] width 192 height 30
type input "Irrigation"
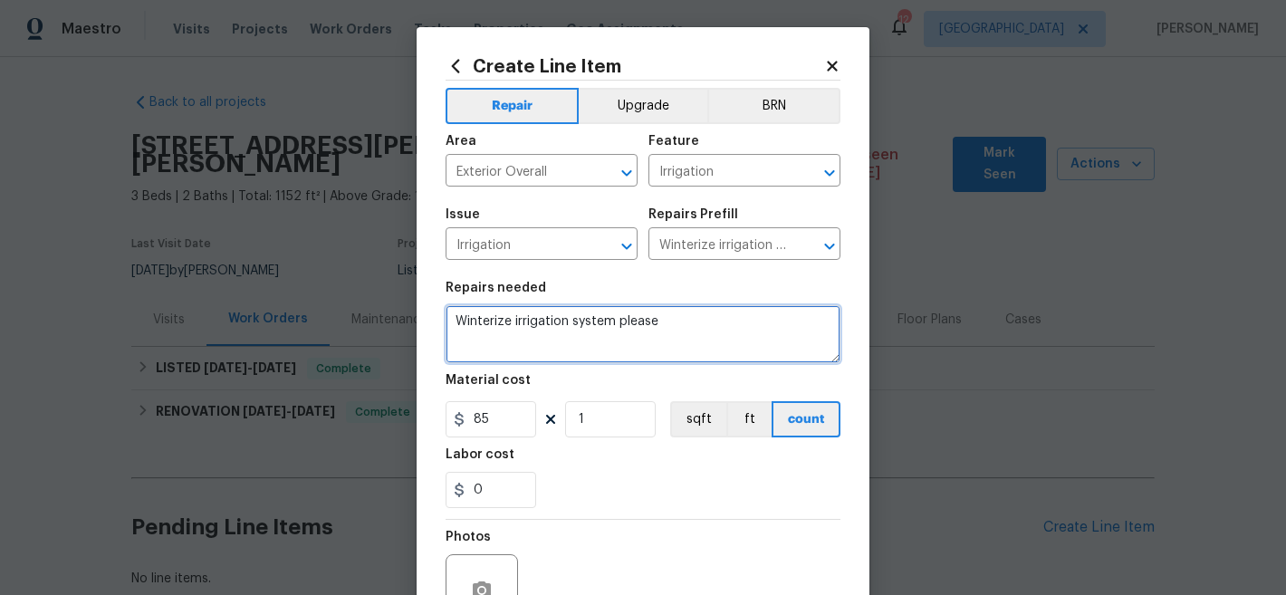
click at [606, 326] on textarea "Winterize irrigation system please" at bounding box center [643, 334] width 395 height 58
paste textarea "IRRIGATION: Please winterize irrigation system. Drain backflow and lines to hou…"
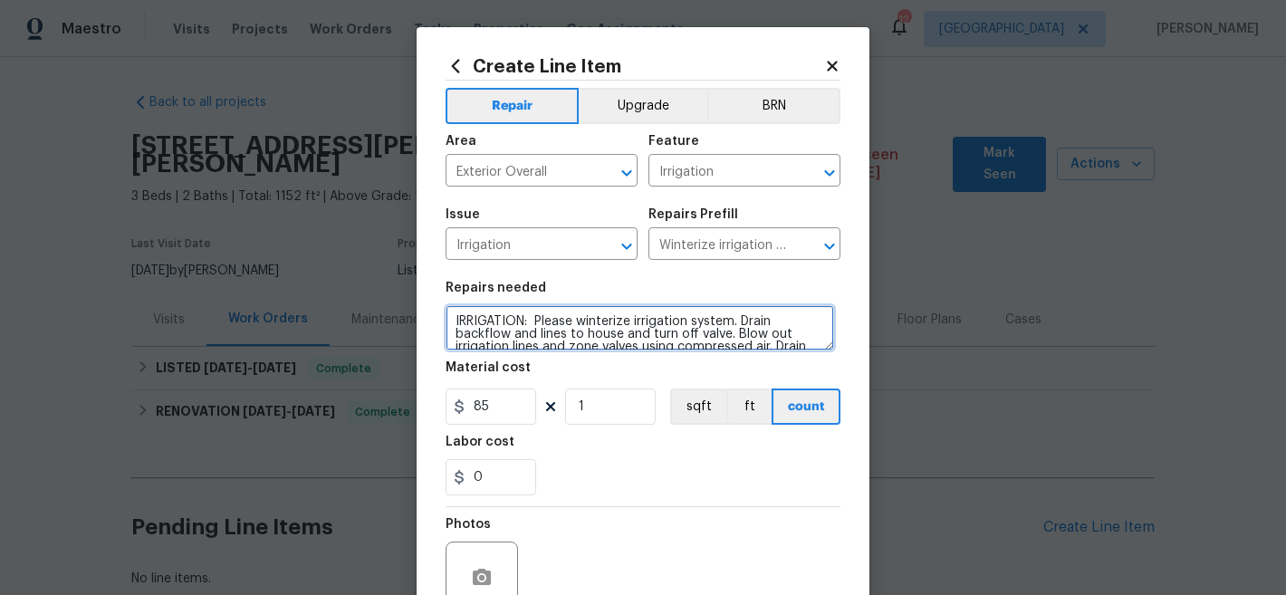
drag, startPoint x: 820, startPoint y: 359, endPoint x: 814, endPoint y: 346, distance: 14.2
click at [814, 346] on textarea "IRRIGATION: Please winterize irrigation system. Drain backflow and lines to hou…" at bounding box center [640, 327] width 388 height 45
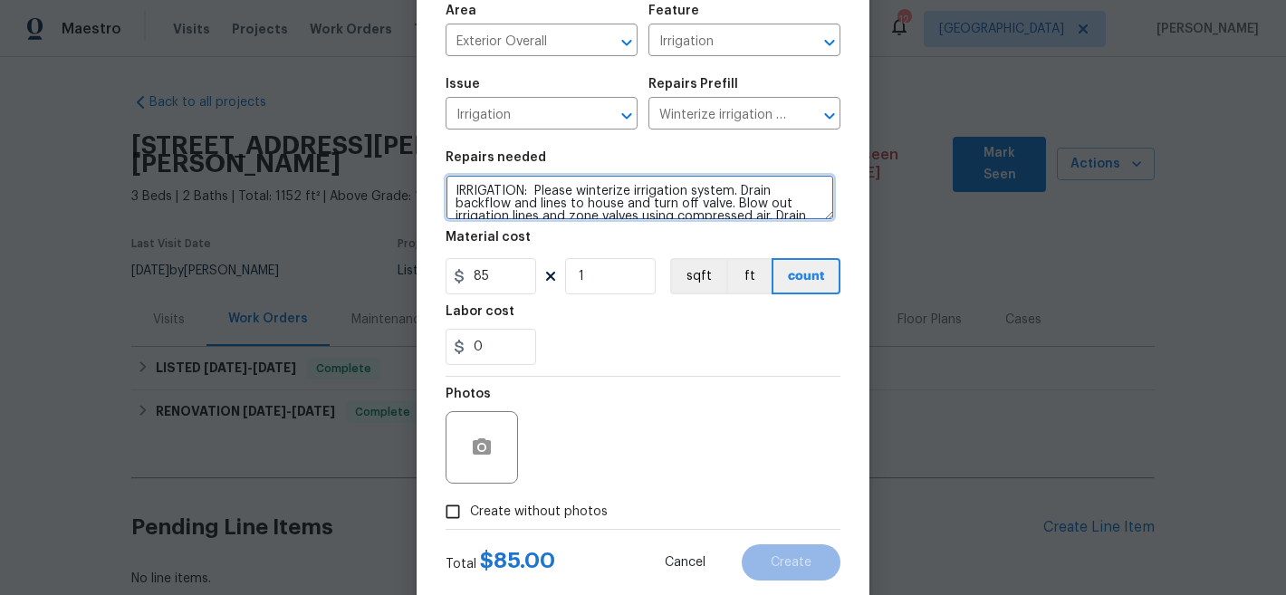
scroll to position [173, 0]
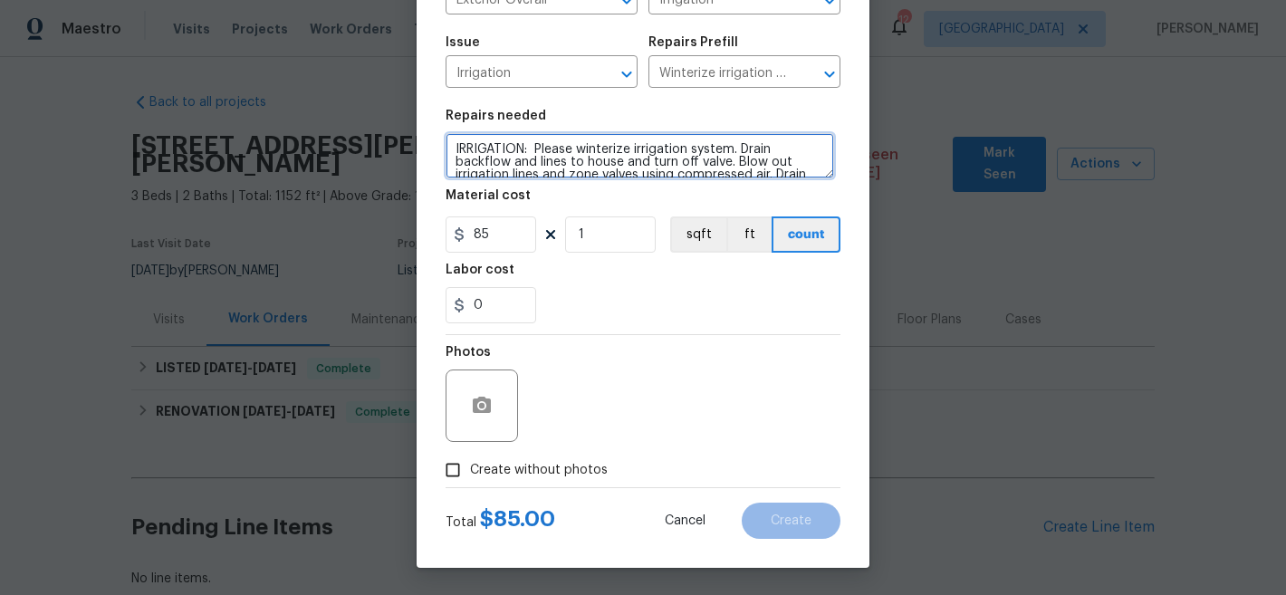
type textarea "IRRIGATION: Please winterize irrigation system. Drain backflow and lines to hou…"
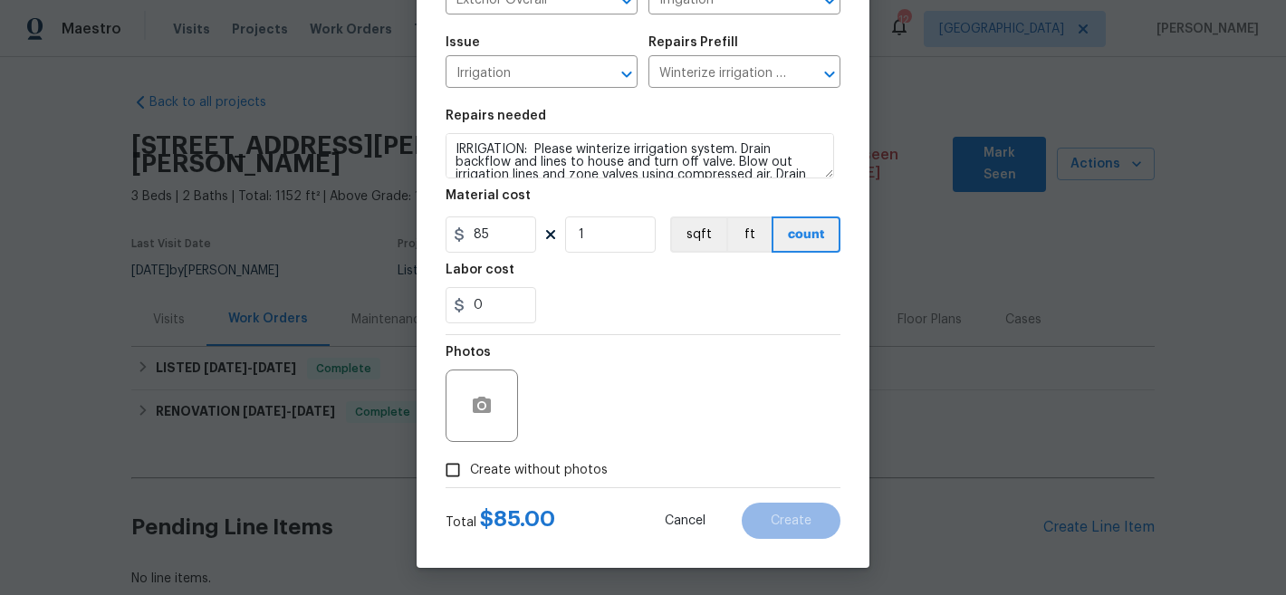
click at [523, 467] on span "Create without photos" at bounding box center [539, 470] width 138 height 19
click at [470, 467] on input "Create without photos" at bounding box center [453, 470] width 34 height 34
checkbox input "true"
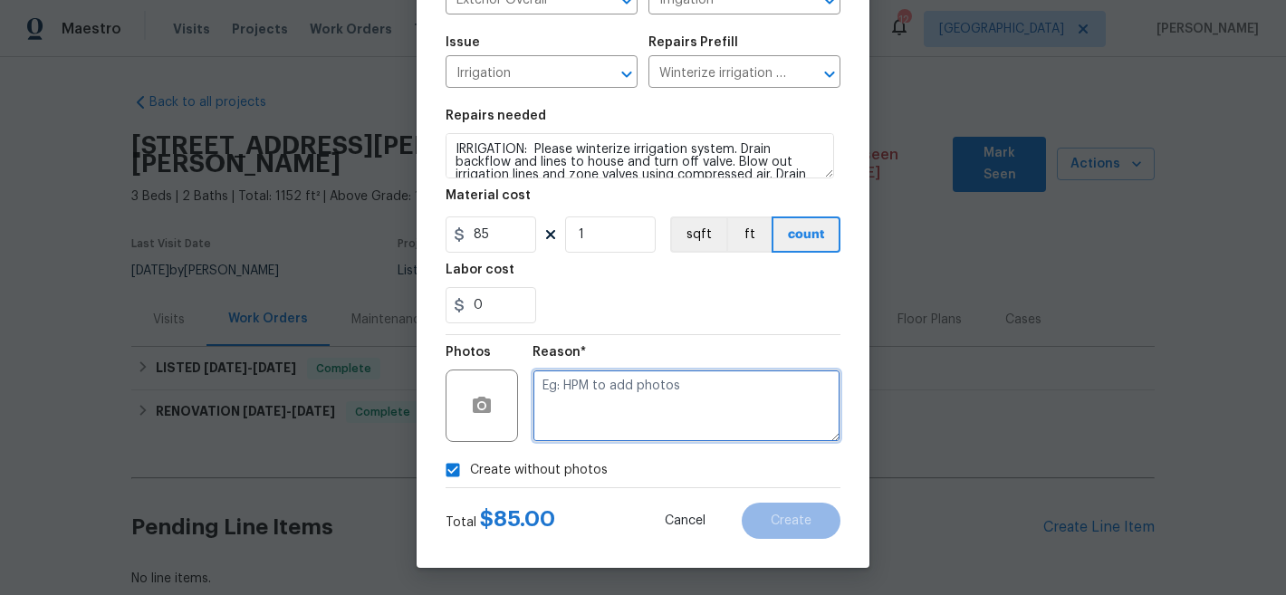
click at [639, 416] on textarea at bounding box center [686, 405] width 308 height 72
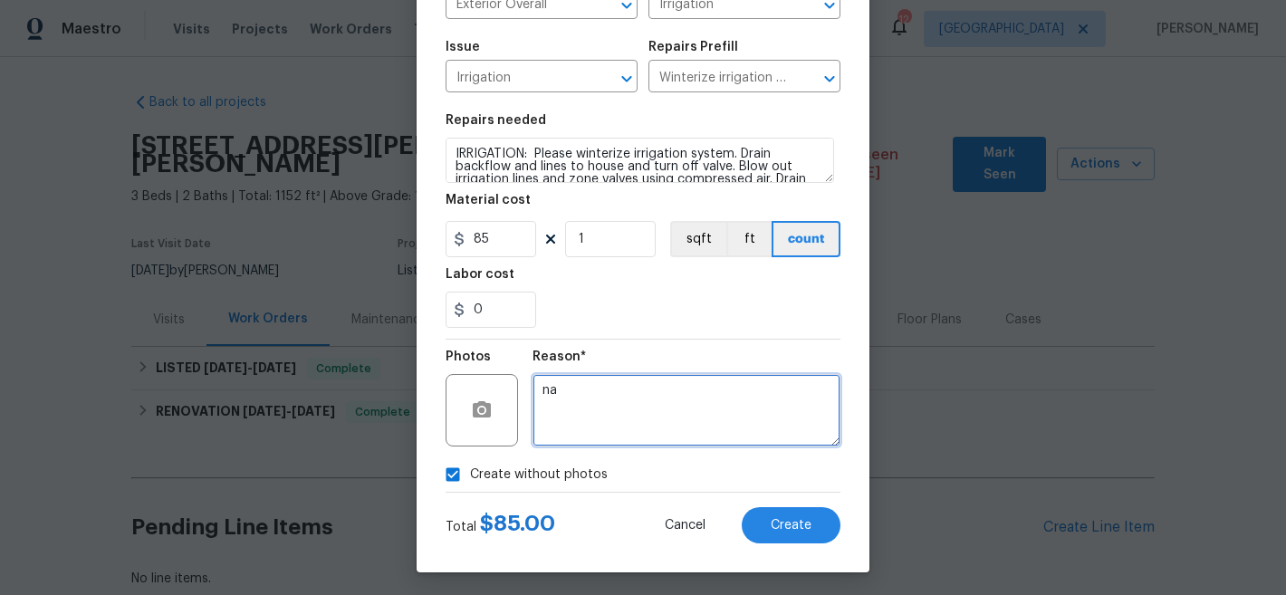
scroll to position [166, 0]
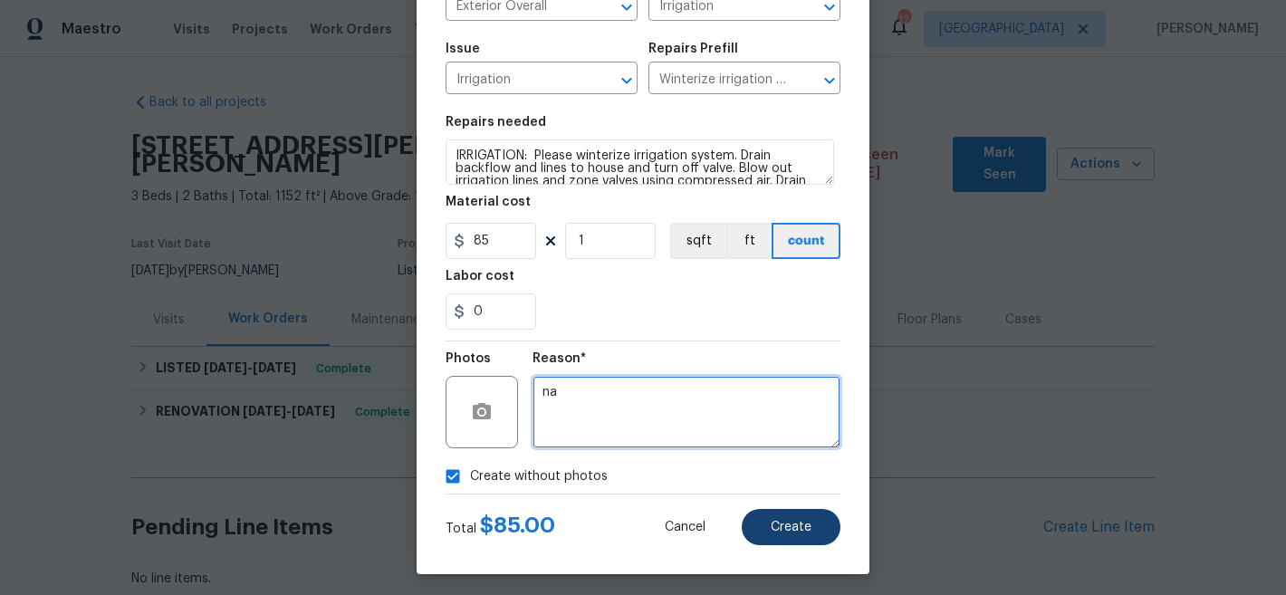
type textarea "na"
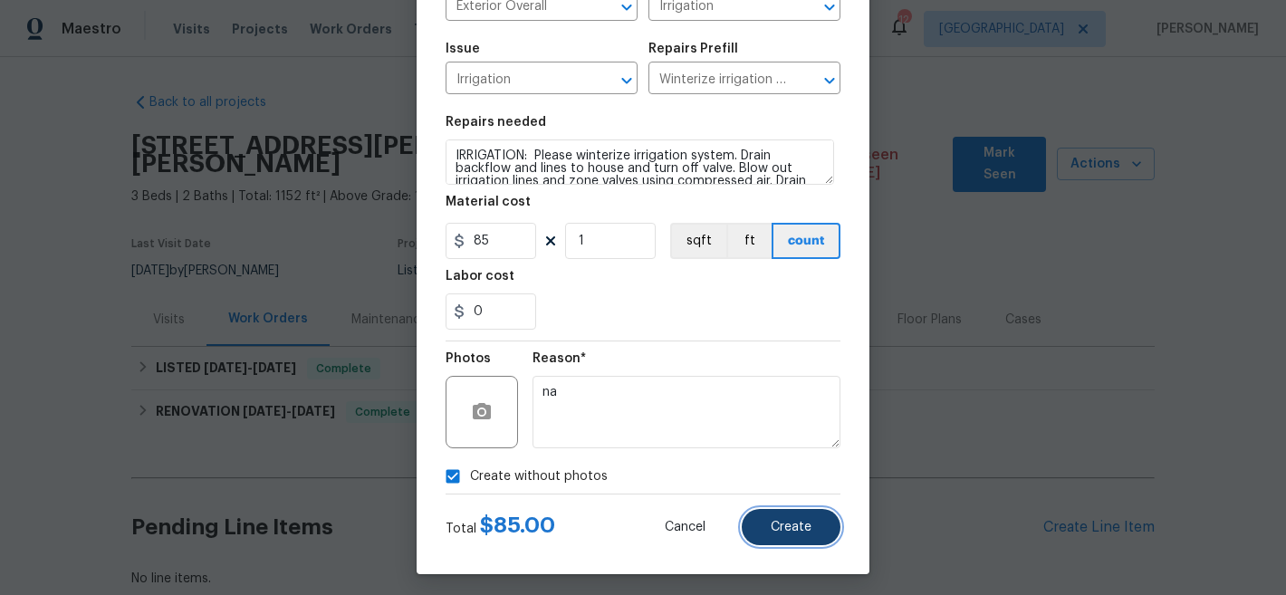
click at [784, 528] on span "Create" at bounding box center [791, 528] width 41 height 14
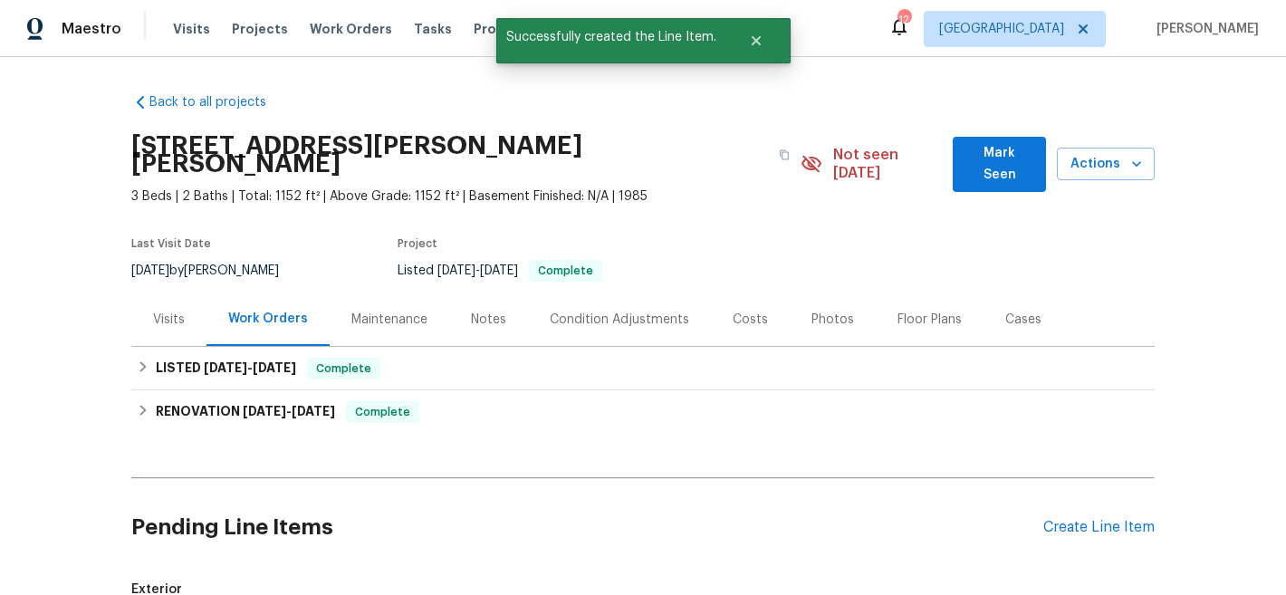
scroll to position [408, 0]
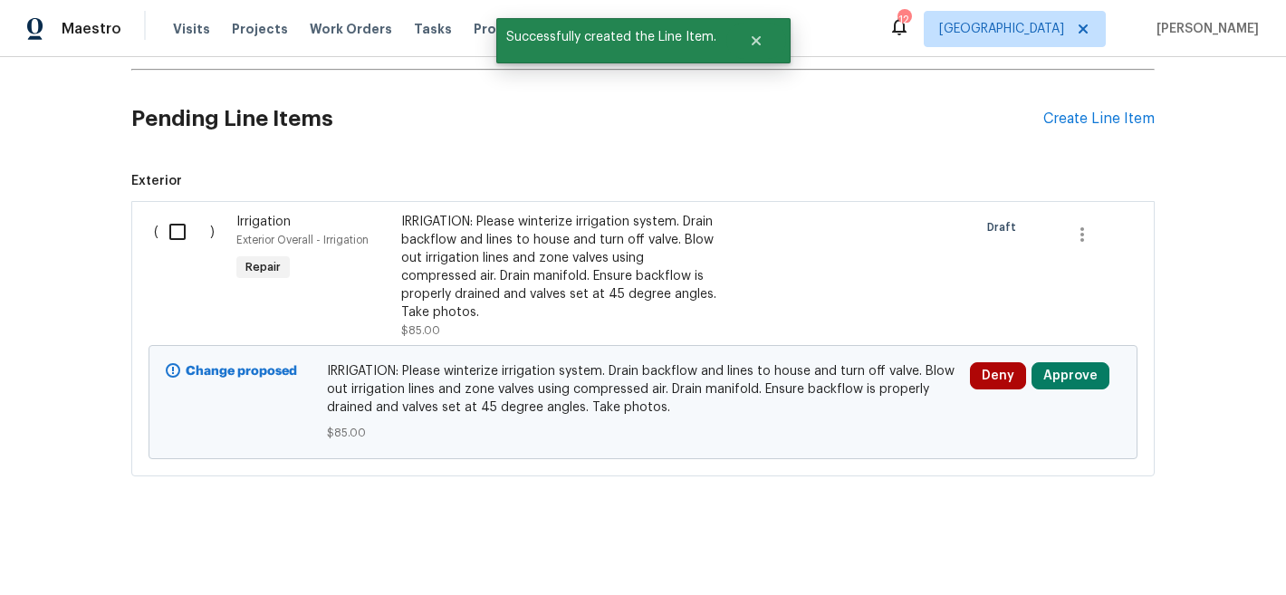
click at [159, 215] on input "checkbox" at bounding box center [184, 232] width 52 height 38
checkbox input "true"
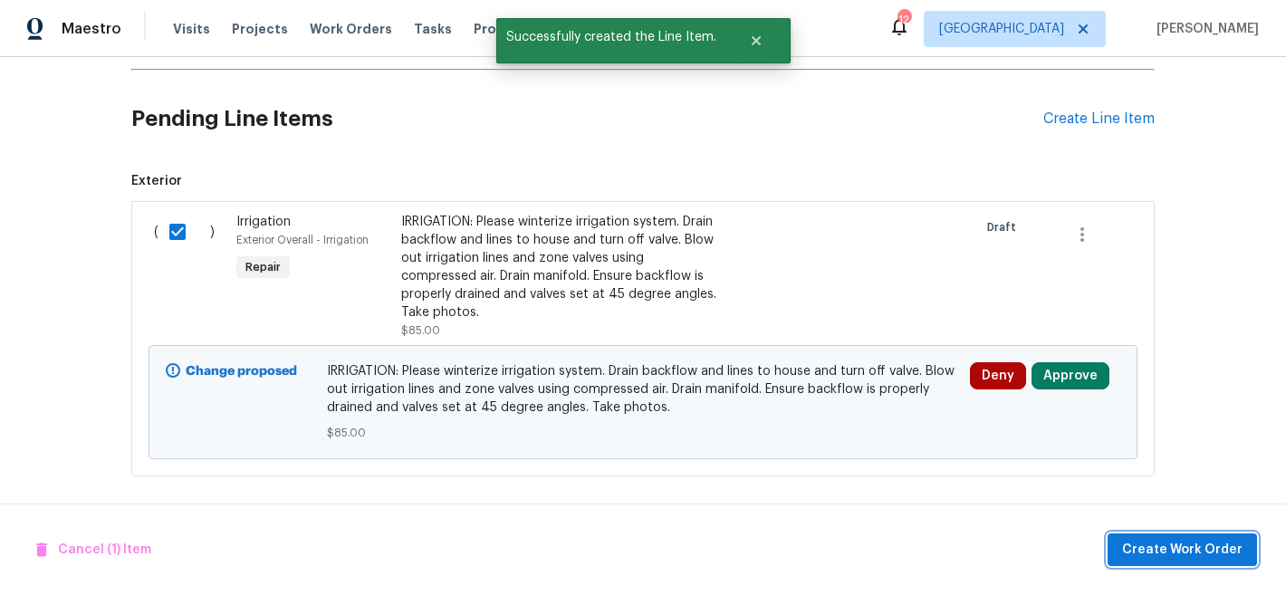
click at [1208, 553] on span "Create Work Order" at bounding box center [1182, 550] width 120 height 23
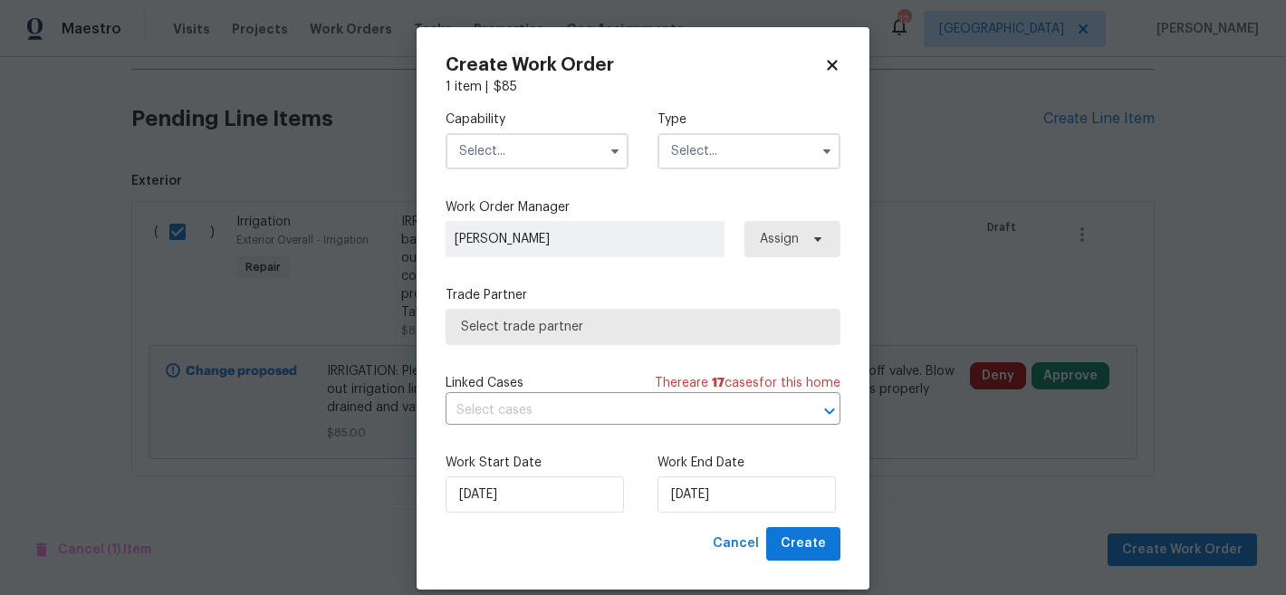
click at [474, 148] on input "text" at bounding box center [537, 151] width 183 height 36
click at [521, 149] on input "text" at bounding box center [537, 151] width 183 height 36
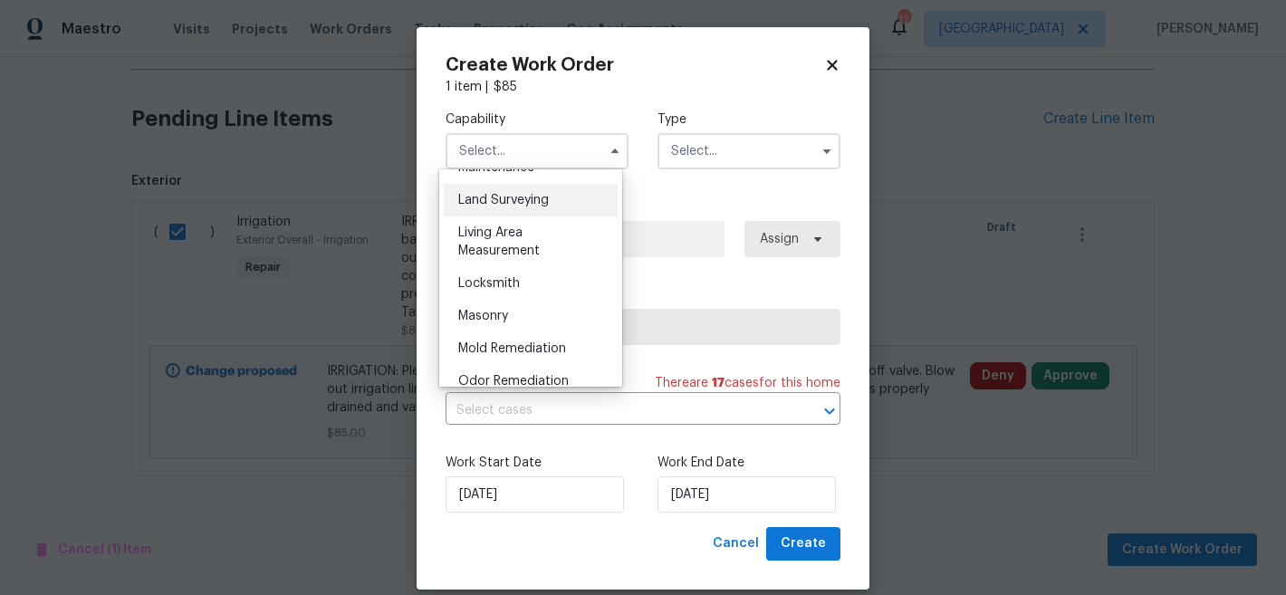
scroll to position [1213, 0]
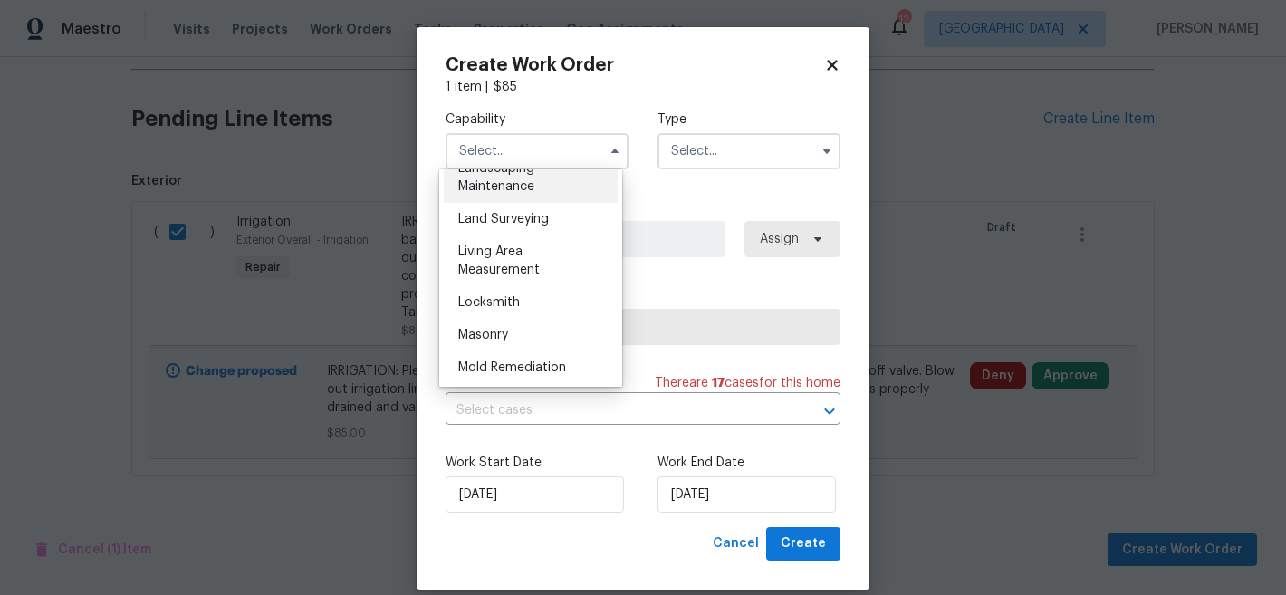
click at [559, 203] on div "Landscaping Maintenance" at bounding box center [531, 177] width 174 height 51
type input "Landscaping Maintenance"
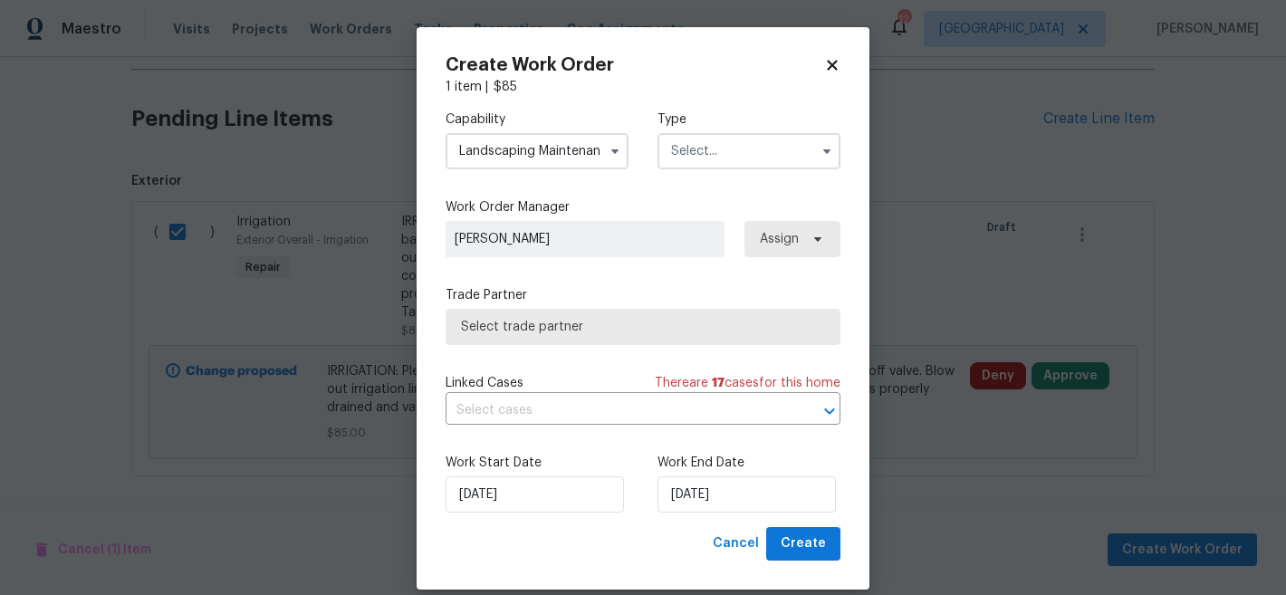
click at [717, 156] on input "text" at bounding box center [748, 151] width 183 height 36
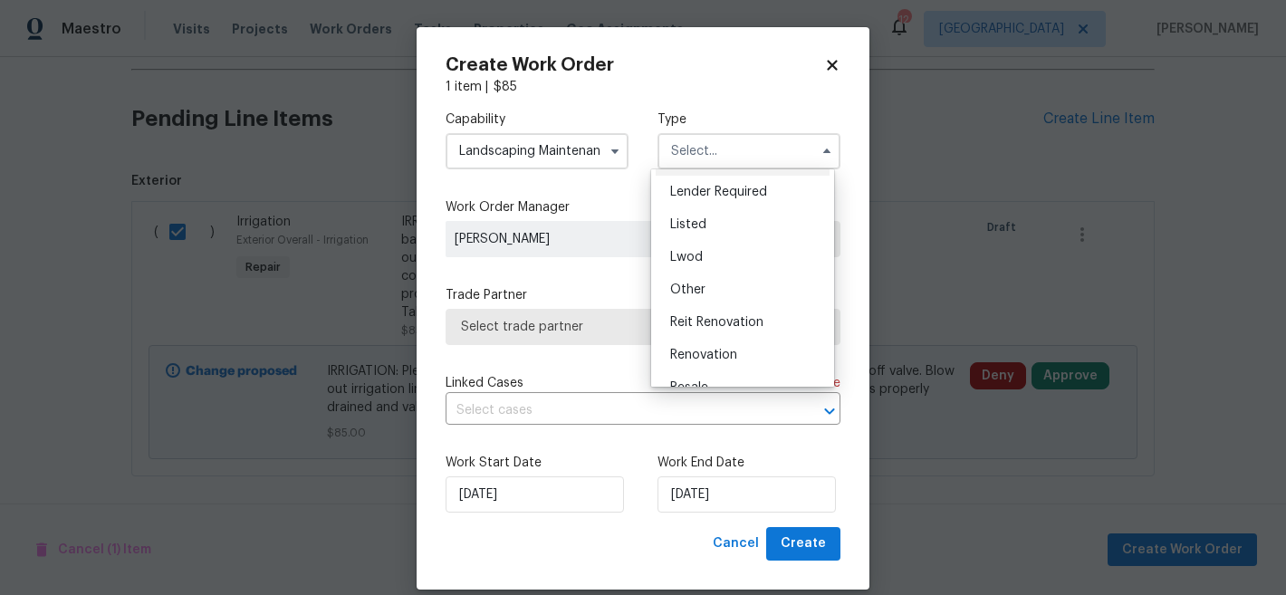
scroll to position [152, 0]
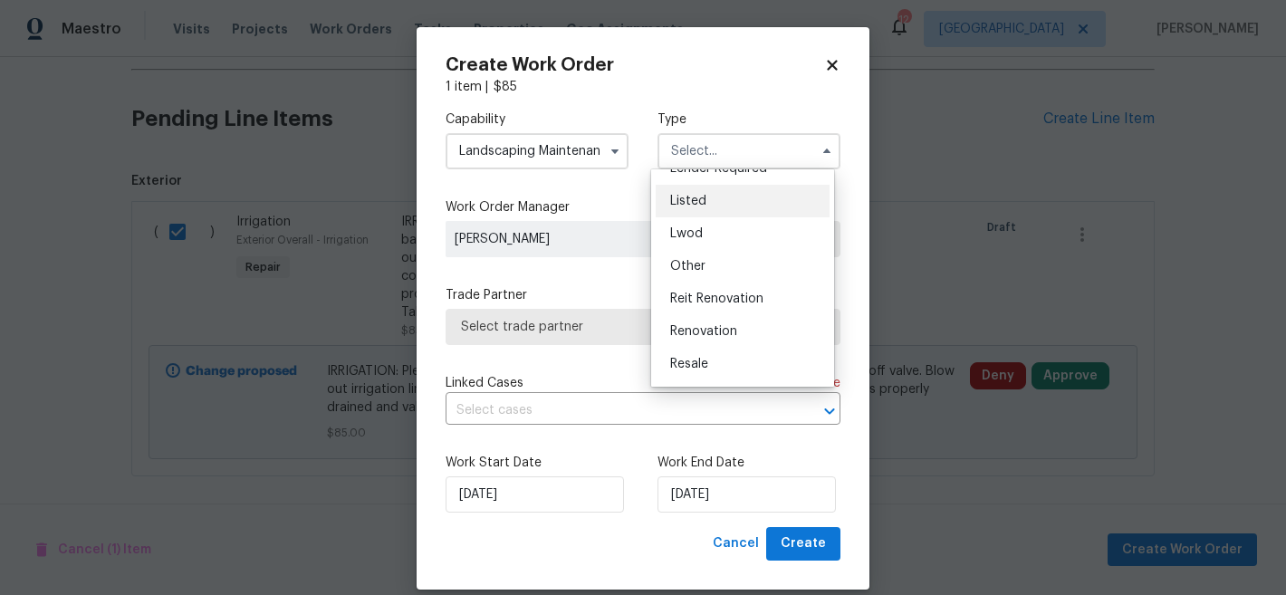
click at [734, 203] on div "Listed" at bounding box center [743, 201] width 174 height 33
type input "Listed"
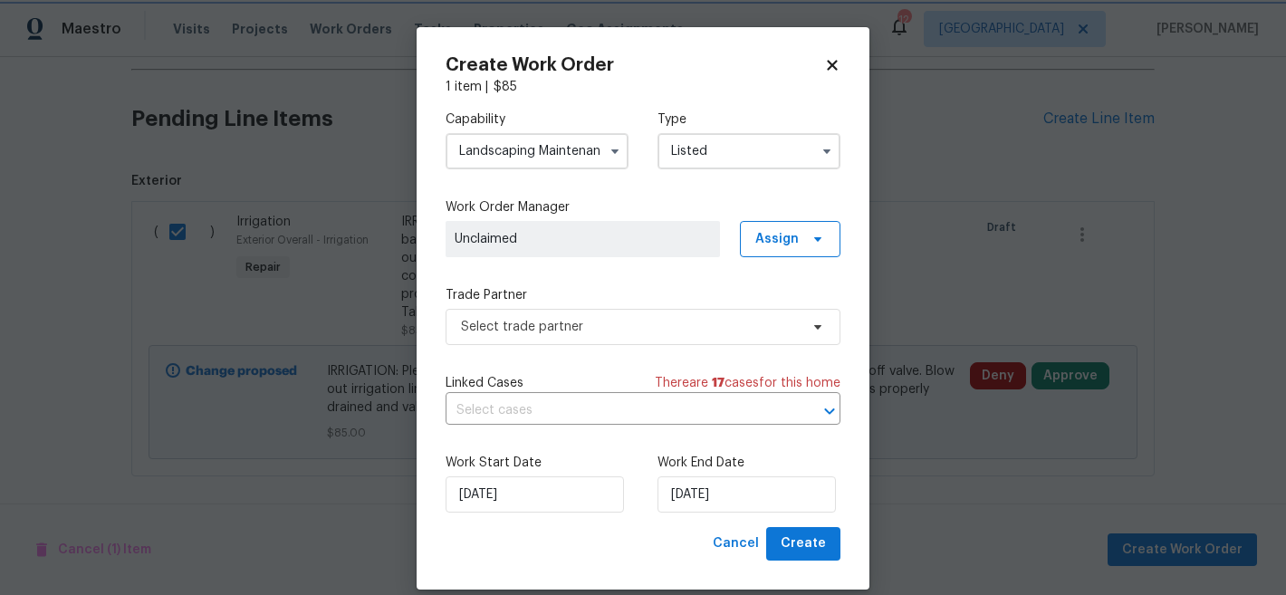
scroll to position [0, 0]
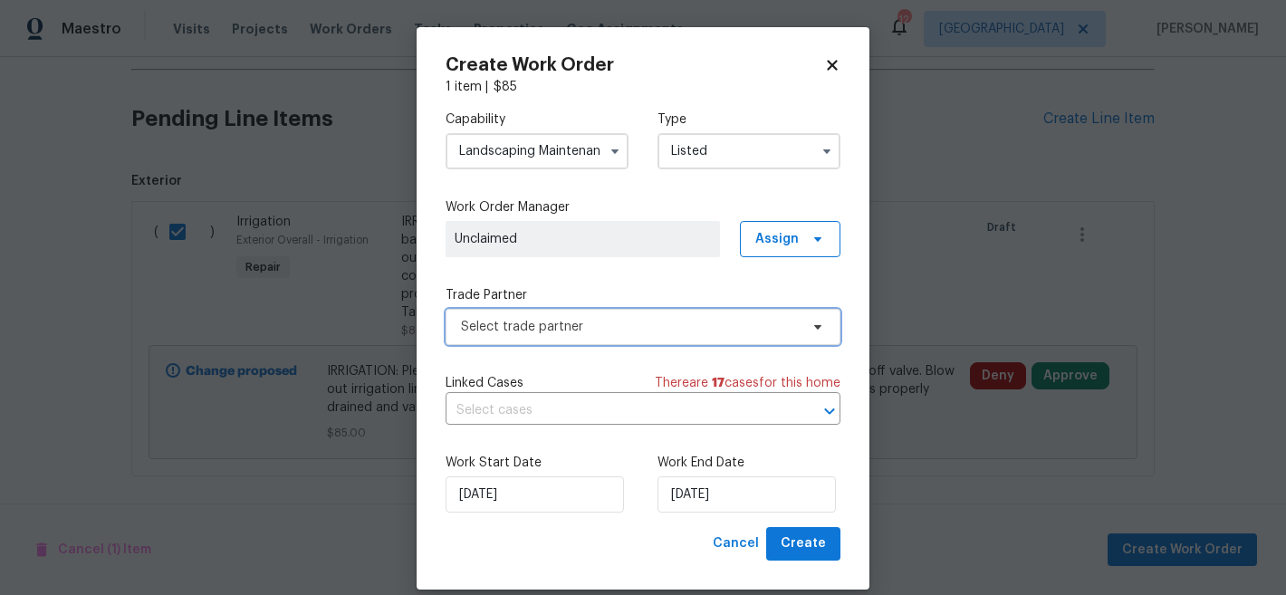
click at [664, 322] on span "Select trade partner" at bounding box center [630, 327] width 338 height 18
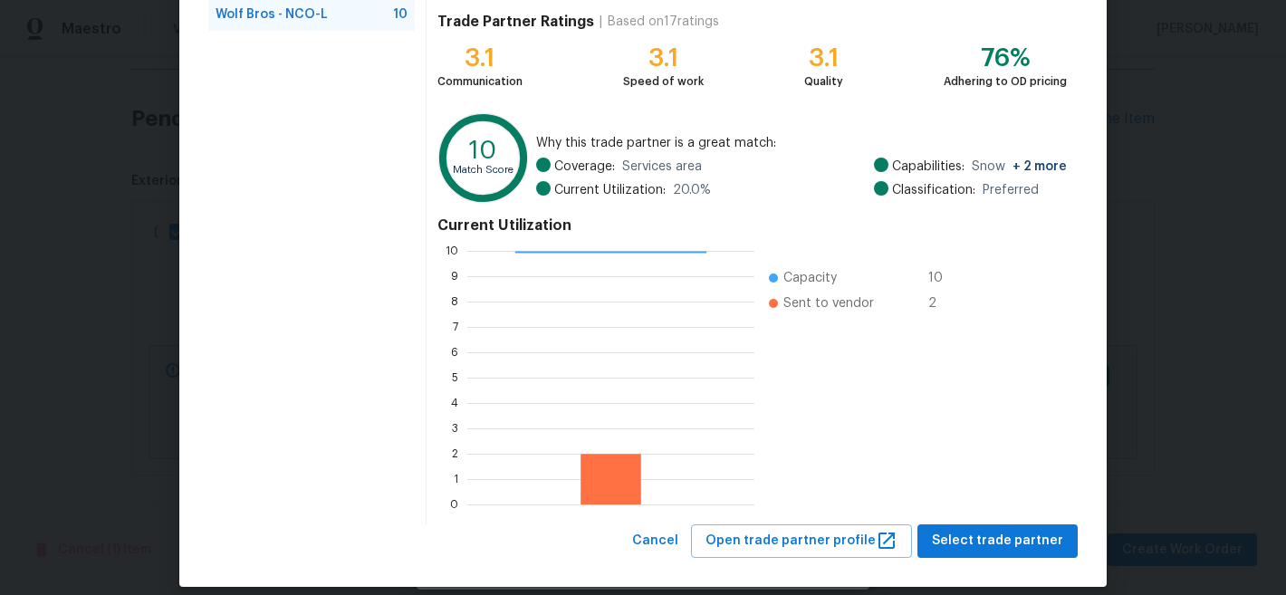
scroll to position [204, 0]
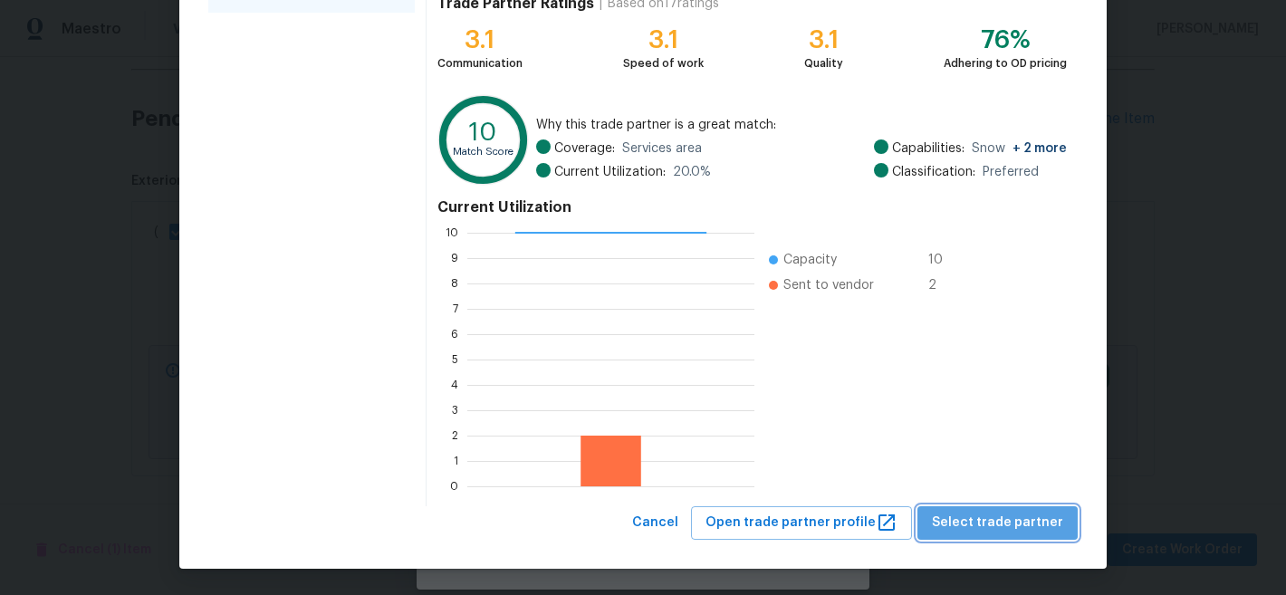
click at [1010, 525] on span "Select trade partner" at bounding box center [997, 523] width 131 height 23
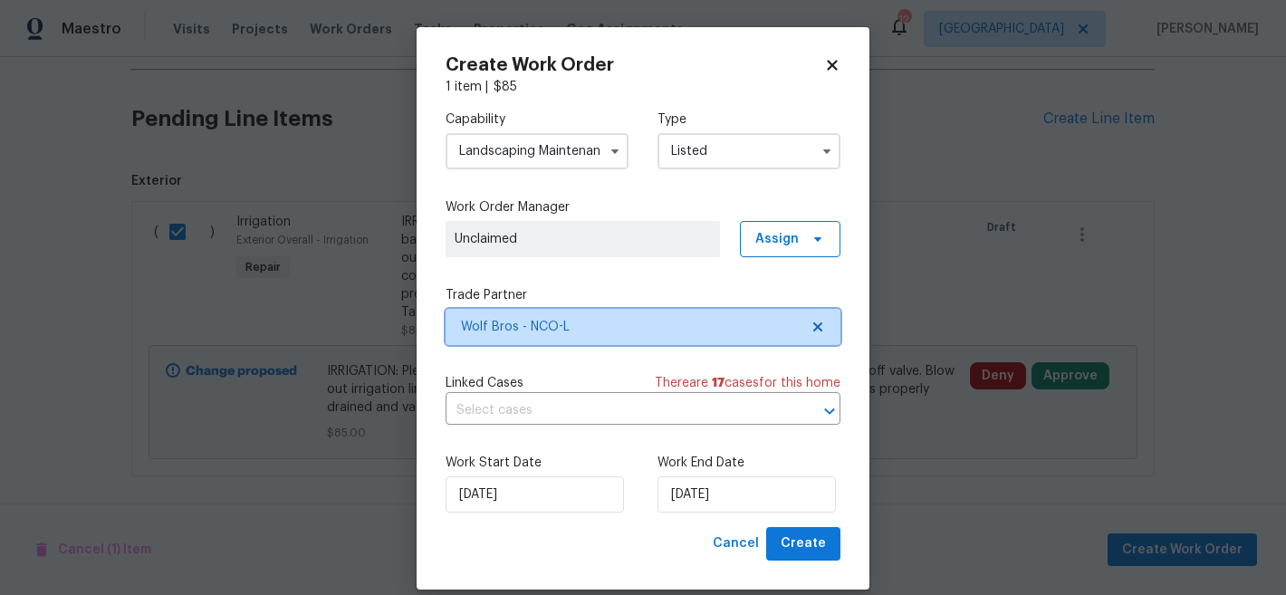
scroll to position [0, 0]
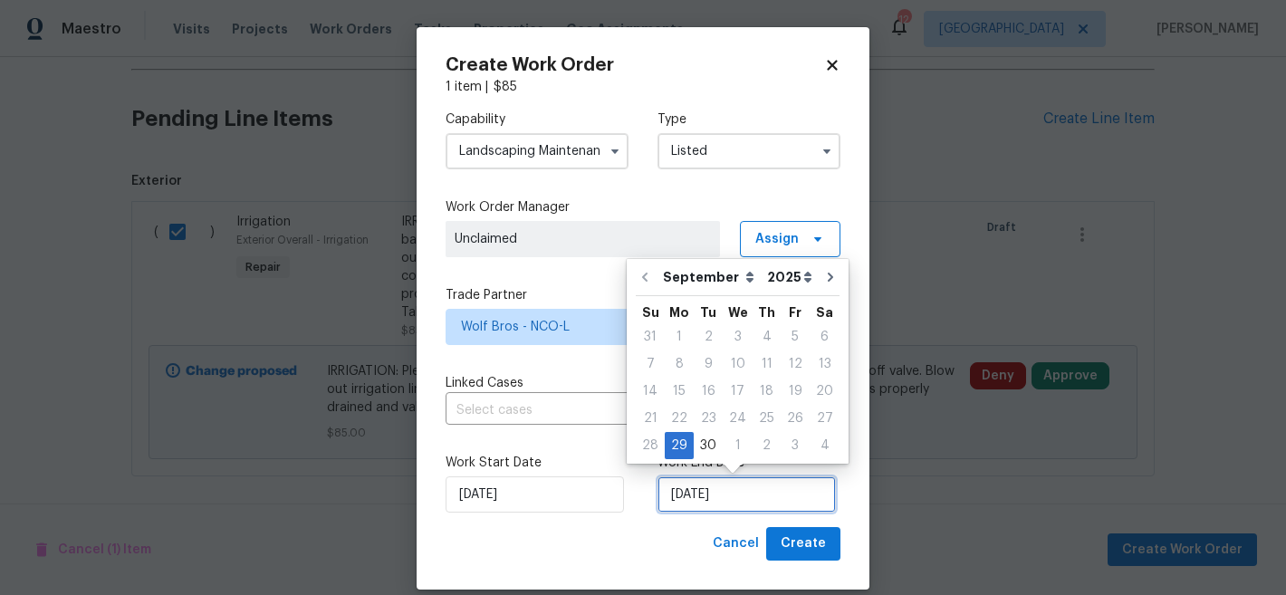
click at [770, 500] on input "[DATE]" at bounding box center [746, 494] width 178 height 36
click at [823, 282] on icon "Go to next month" at bounding box center [830, 277] width 14 height 14
type input "[DATE]"
select select "9"
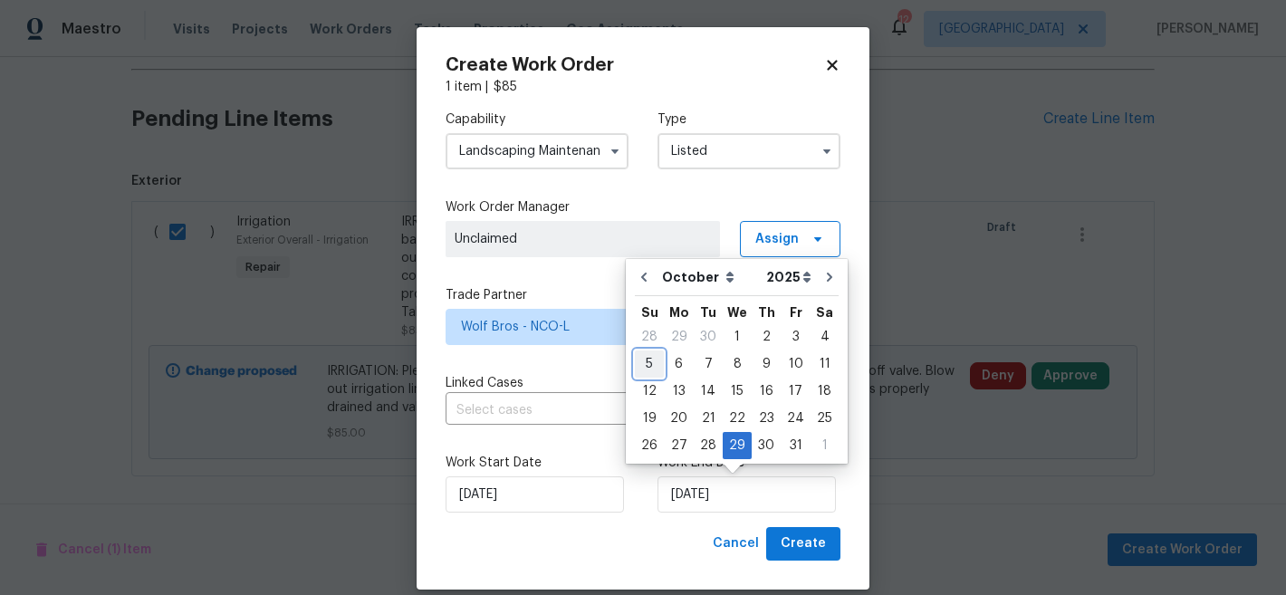
click at [655, 361] on div "5" at bounding box center [649, 363] width 29 height 25
type input "[DATE]"
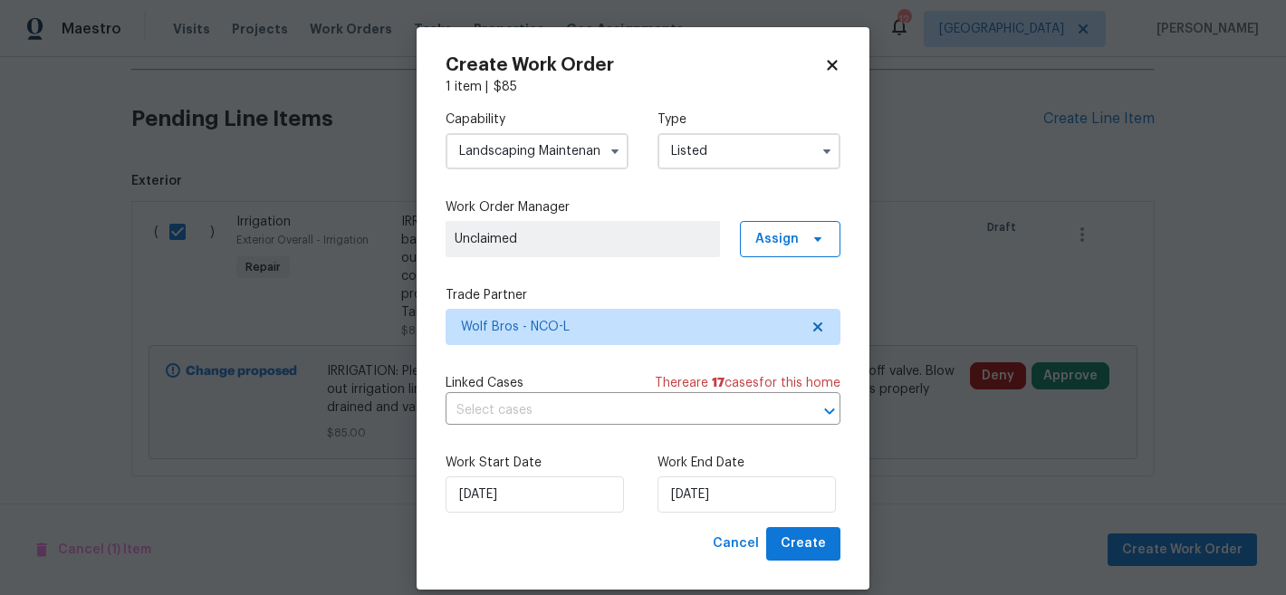
click at [666, 574] on div "Create Work Order 1 item | $ 85 Capability Landscaping Maintenance Type Listed …" at bounding box center [643, 308] width 453 height 562
click at [820, 544] on button "Create" at bounding box center [803, 544] width 74 height 34
checkbox input "false"
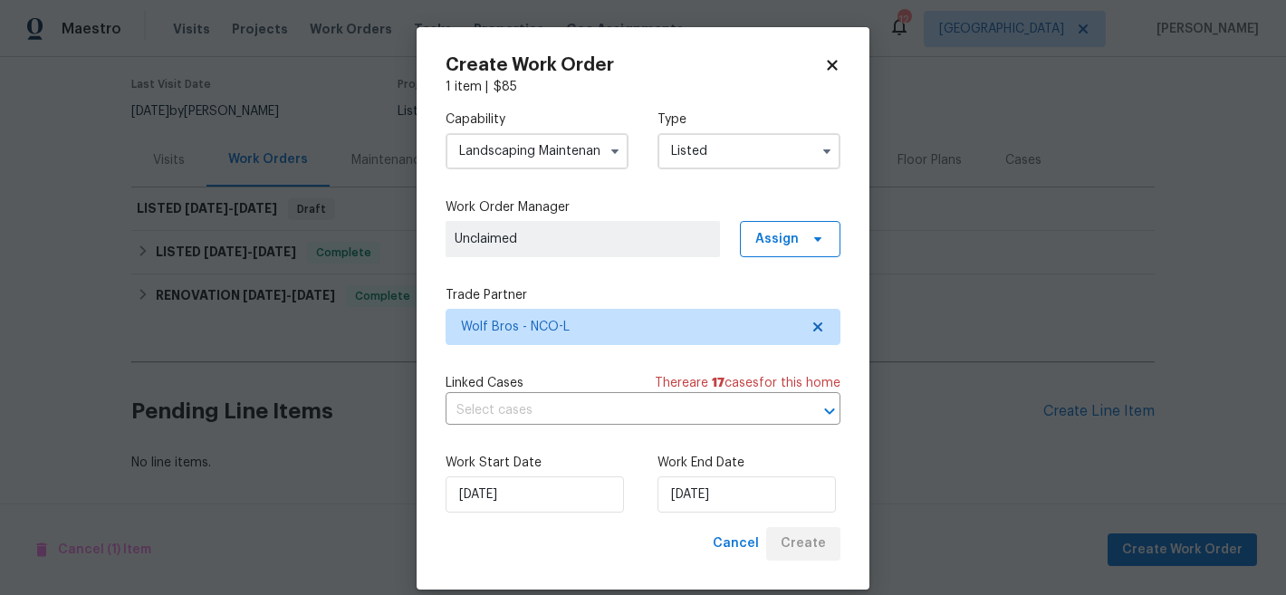
scroll to position [155, 0]
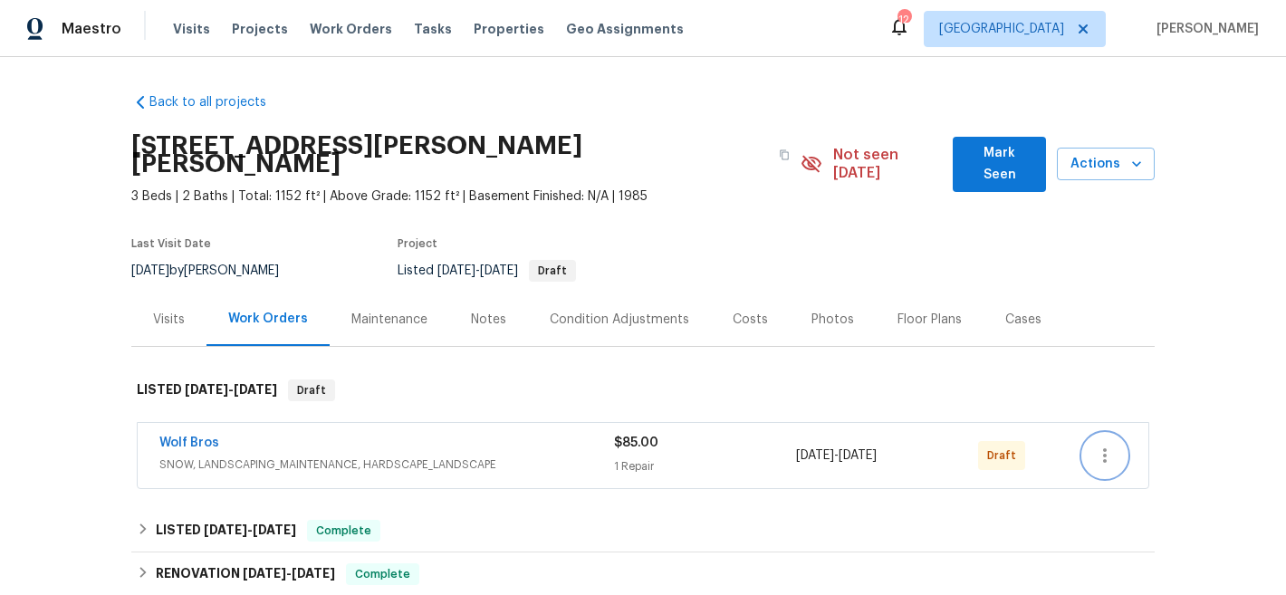
click at [1105, 445] on icon "button" at bounding box center [1105, 456] width 22 height 22
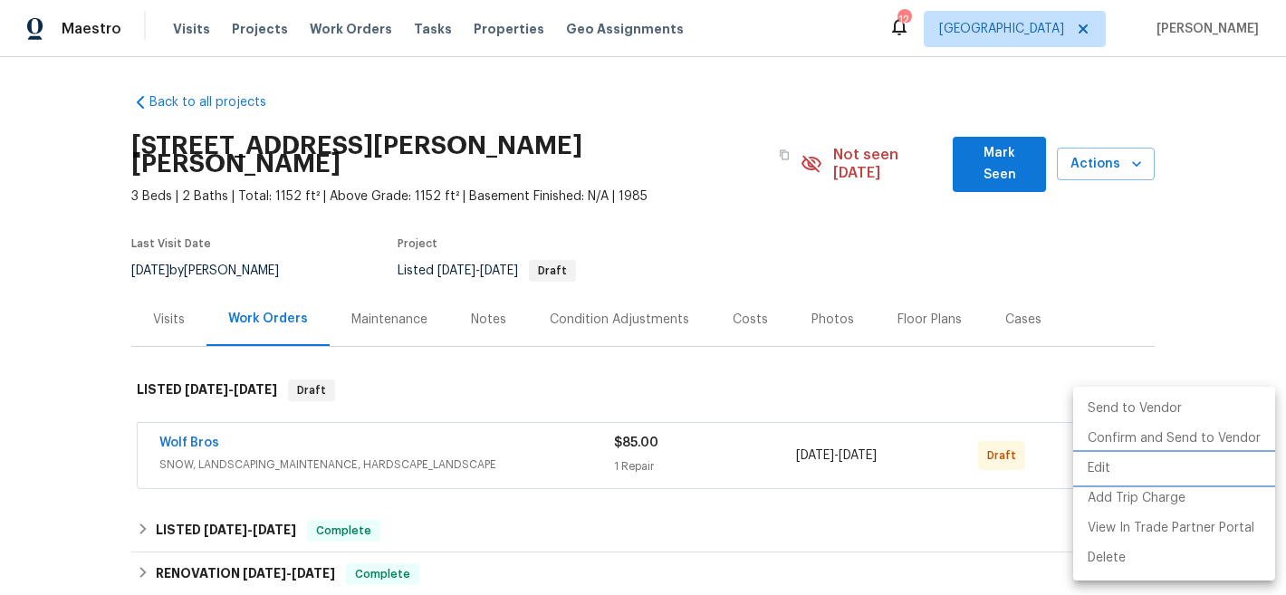
click at [1113, 466] on li "Edit" at bounding box center [1174, 469] width 202 height 30
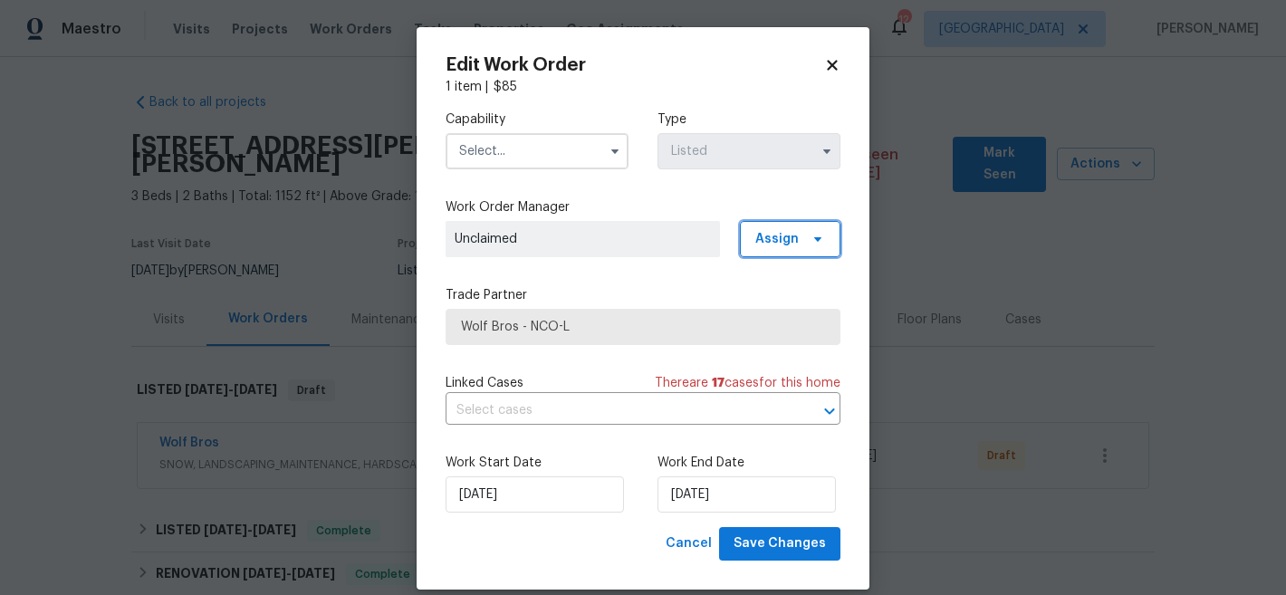
click at [810, 236] on icon at bounding box center [817, 239] width 14 height 14
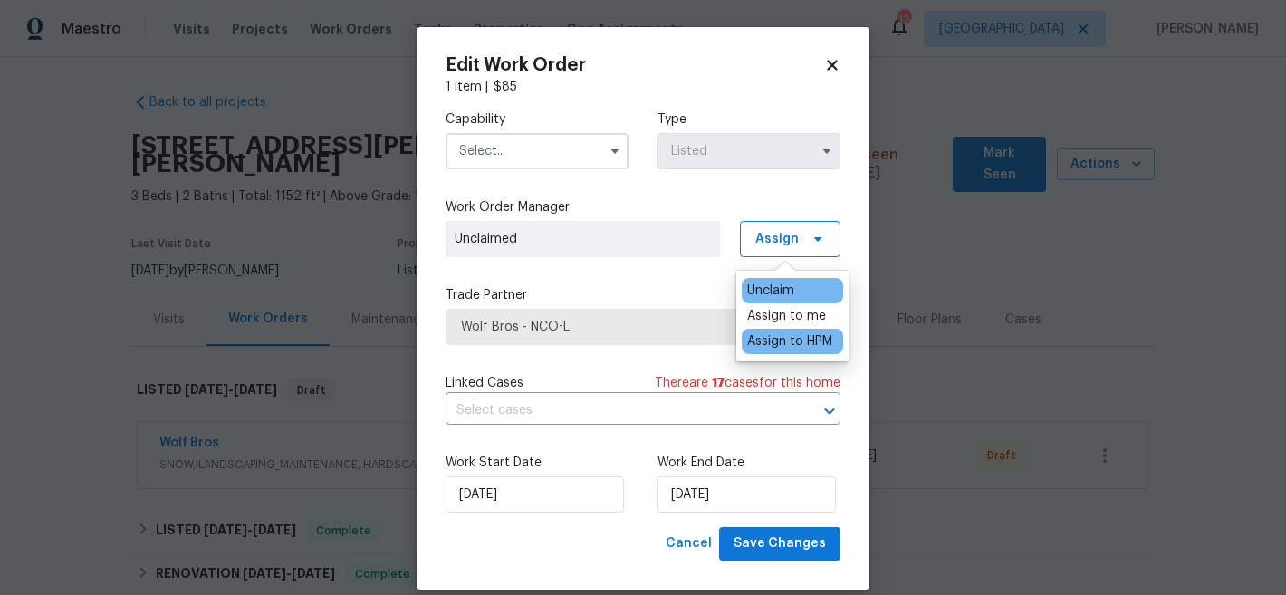
click at [791, 341] on div "Assign to HPM" at bounding box center [789, 341] width 85 height 18
click at [808, 310] on div "Assign to me" at bounding box center [786, 316] width 79 height 18
click at [648, 288] on label "Trade Partner" at bounding box center [643, 295] width 395 height 18
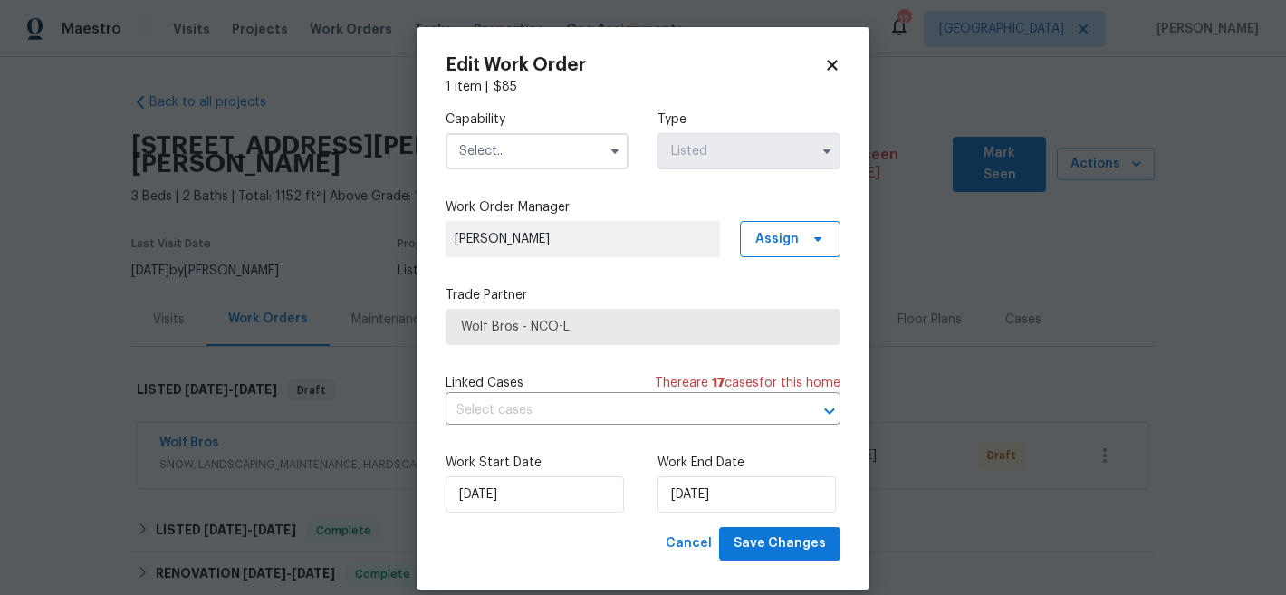
click at [527, 147] on input "text" at bounding box center [537, 151] width 183 height 36
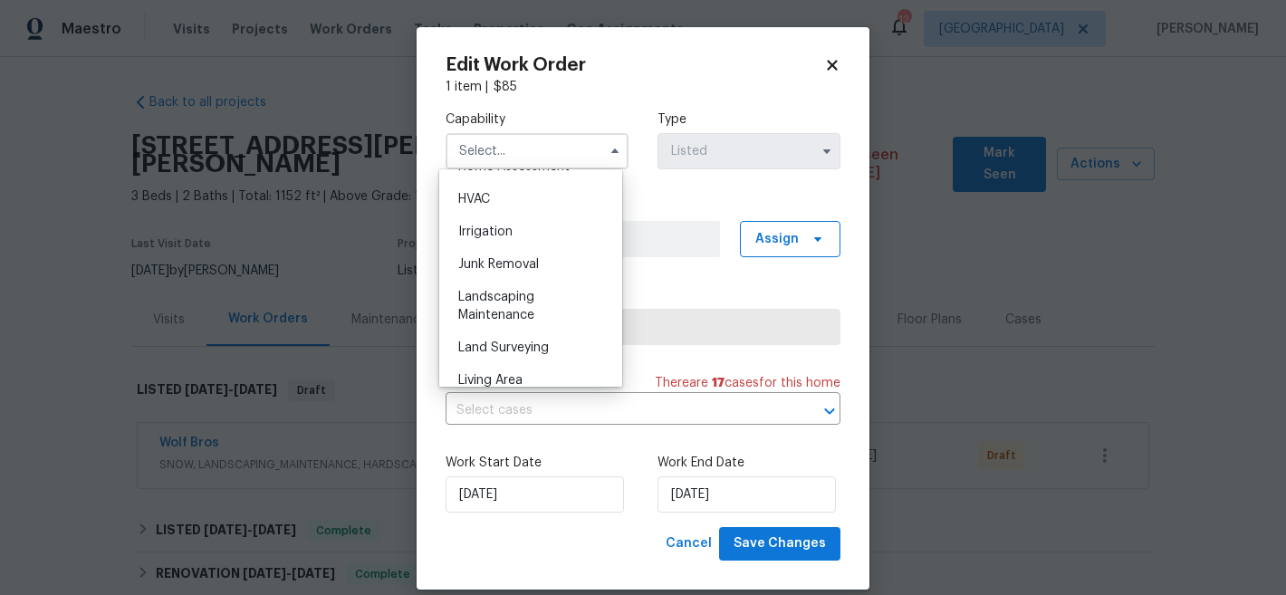
scroll to position [1145, 0]
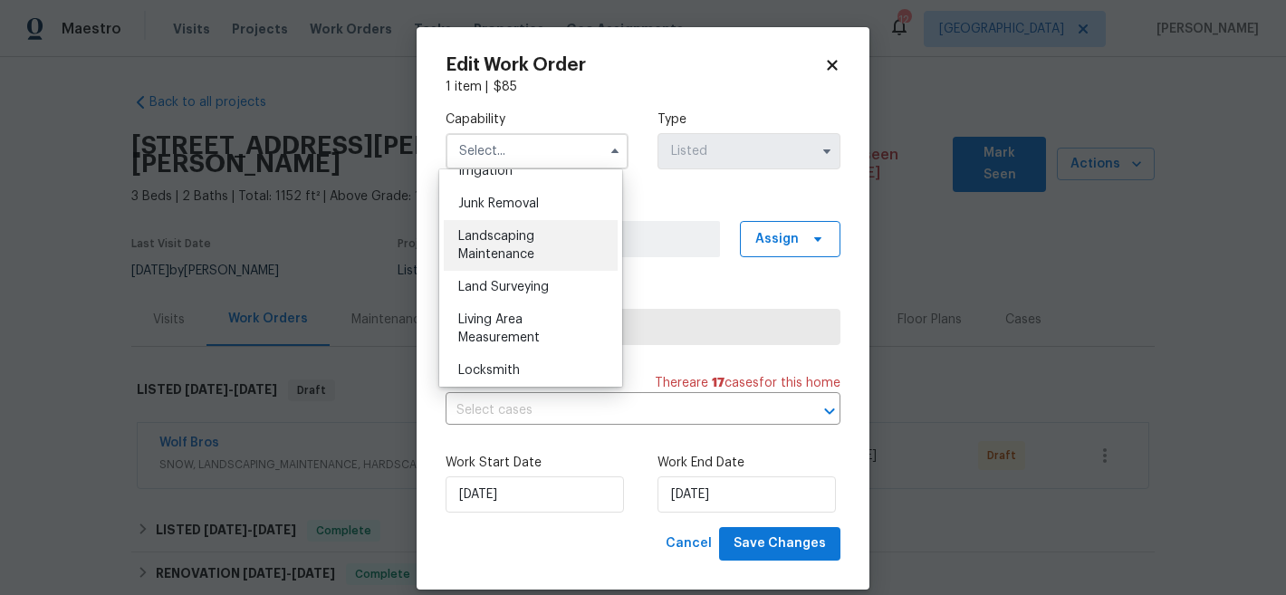
click at [544, 271] on div "Landscaping Maintenance" at bounding box center [531, 245] width 174 height 51
type input "Landscaping Maintenance"
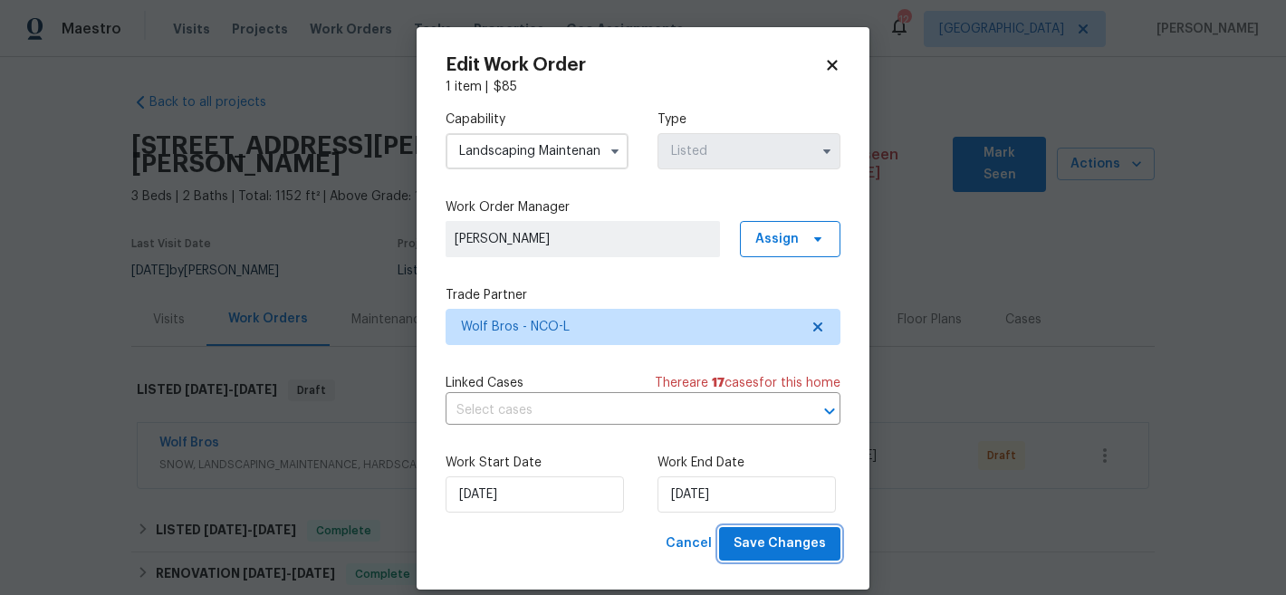
click at [771, 551] on span "Save Changes" at bounding box center [779, 543] width 92 height 23
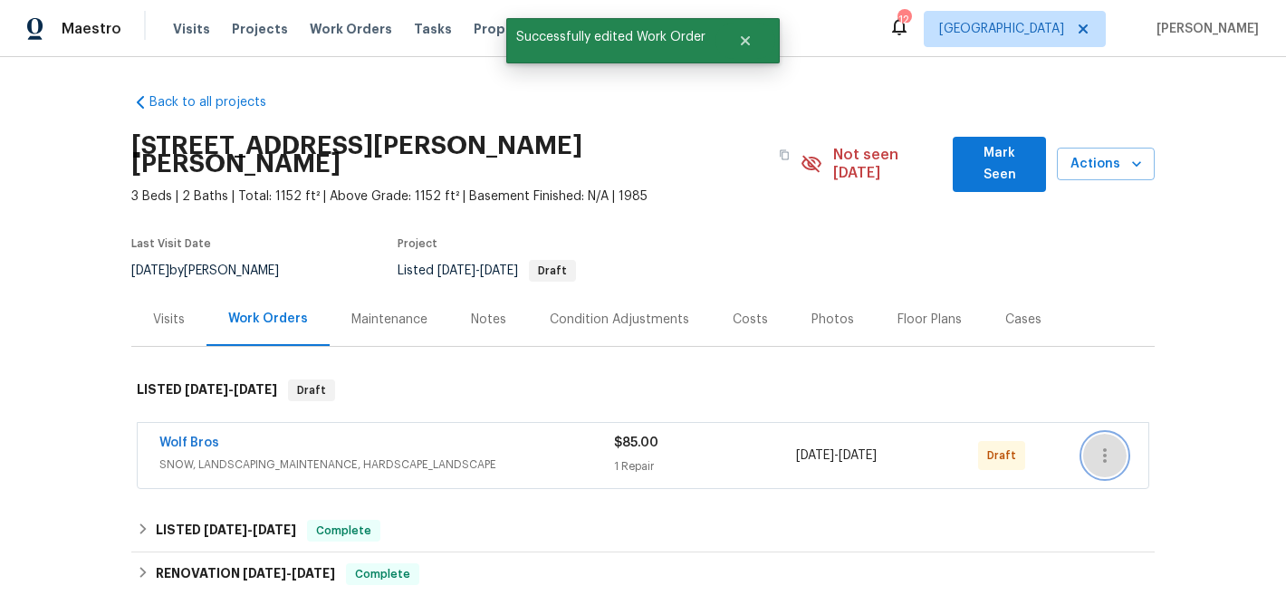
click at [1094, 447] on icon "button" at bounding box center [1105, 456] width 22 height 22
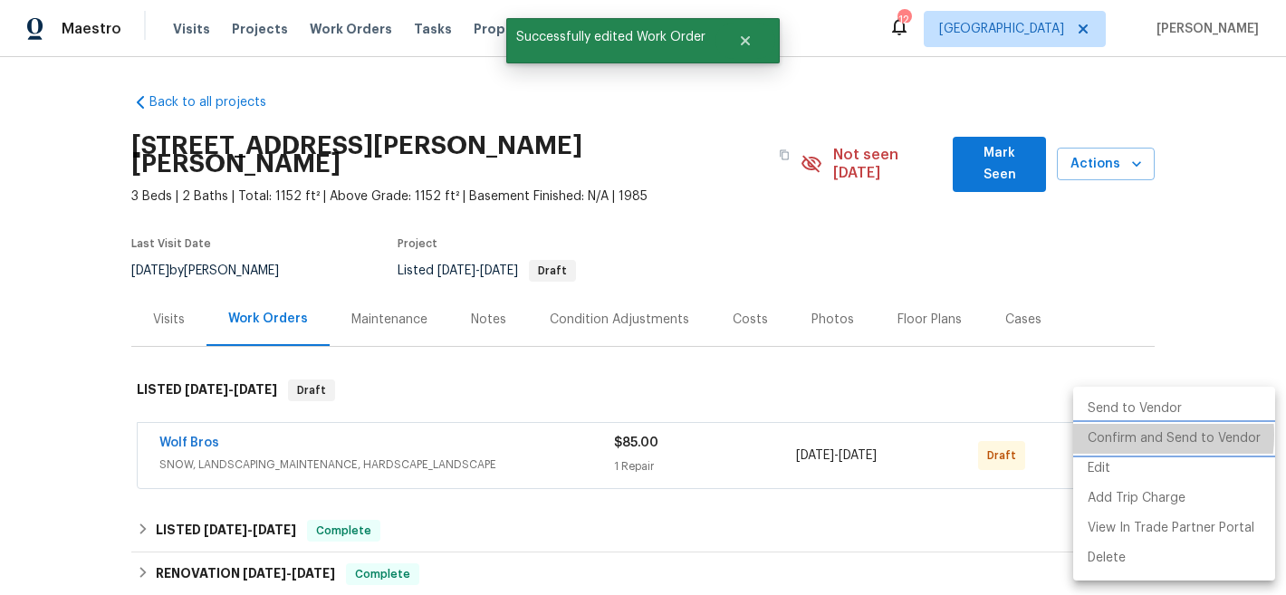
click at [1127, 435] on li "Confirm and Send to Vendor" at bounding box center [1174, 439] width 202 height 30
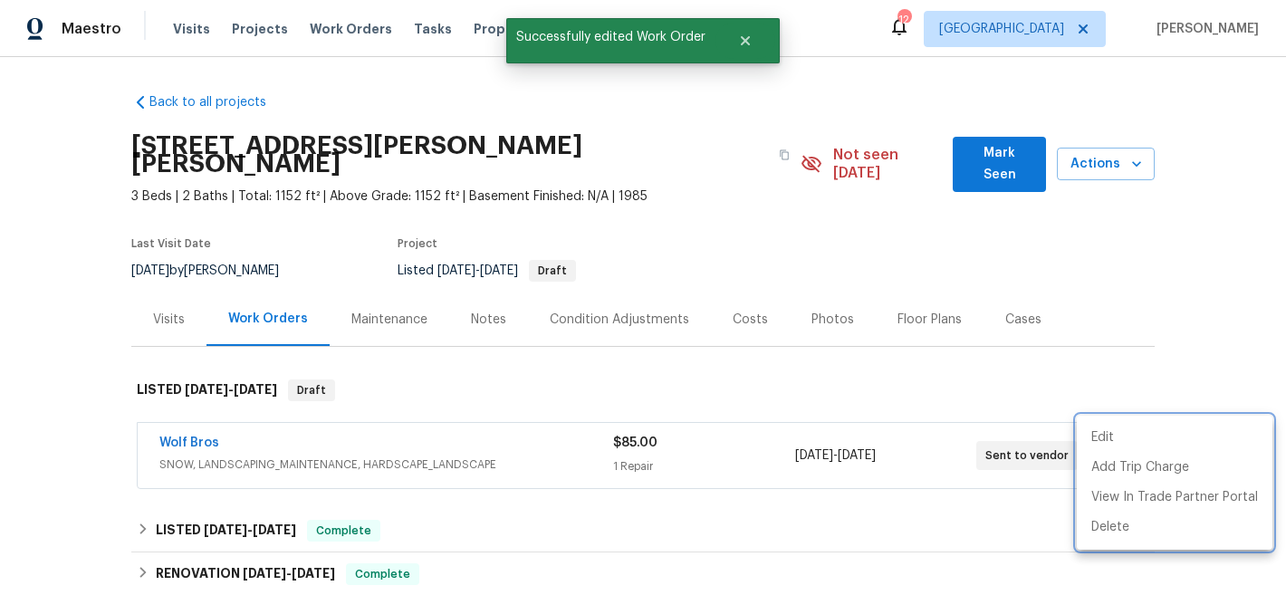
click at [786, 216] on div at bounding box center [643, 297] width 1286 height 595
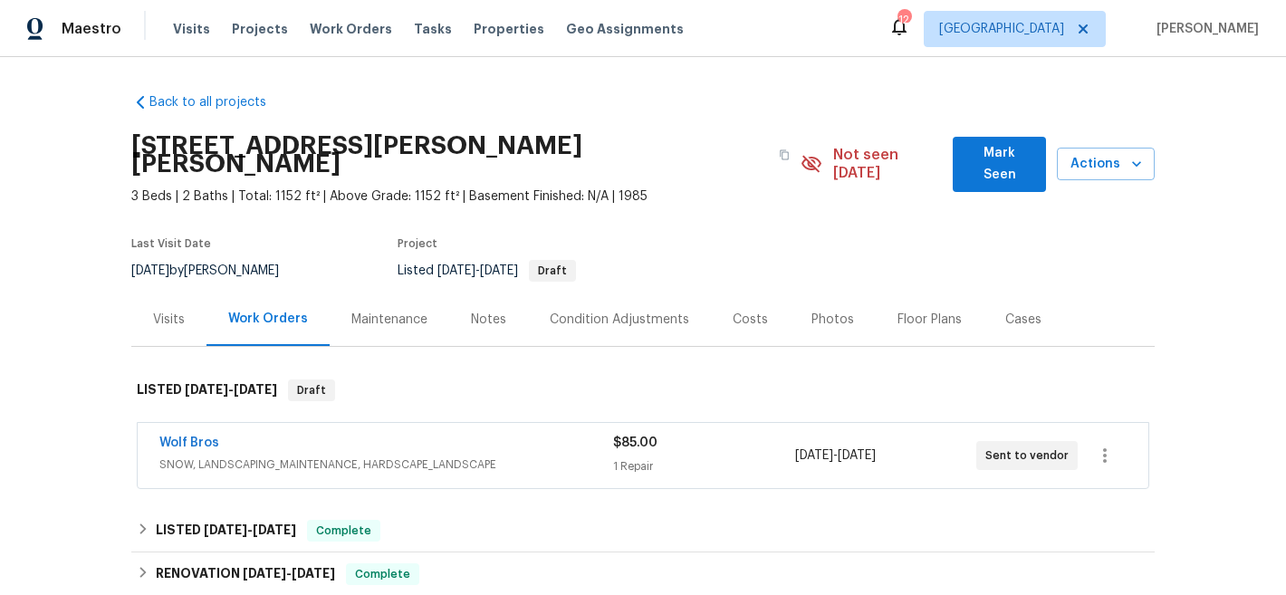
click at [726, 227] on div "Last Visit Date 9/11/2025 by John Gonzalez Project Listed 9/29/2025 - 10/5/2025…" at bounding box center [438, 259] width 614 height 65
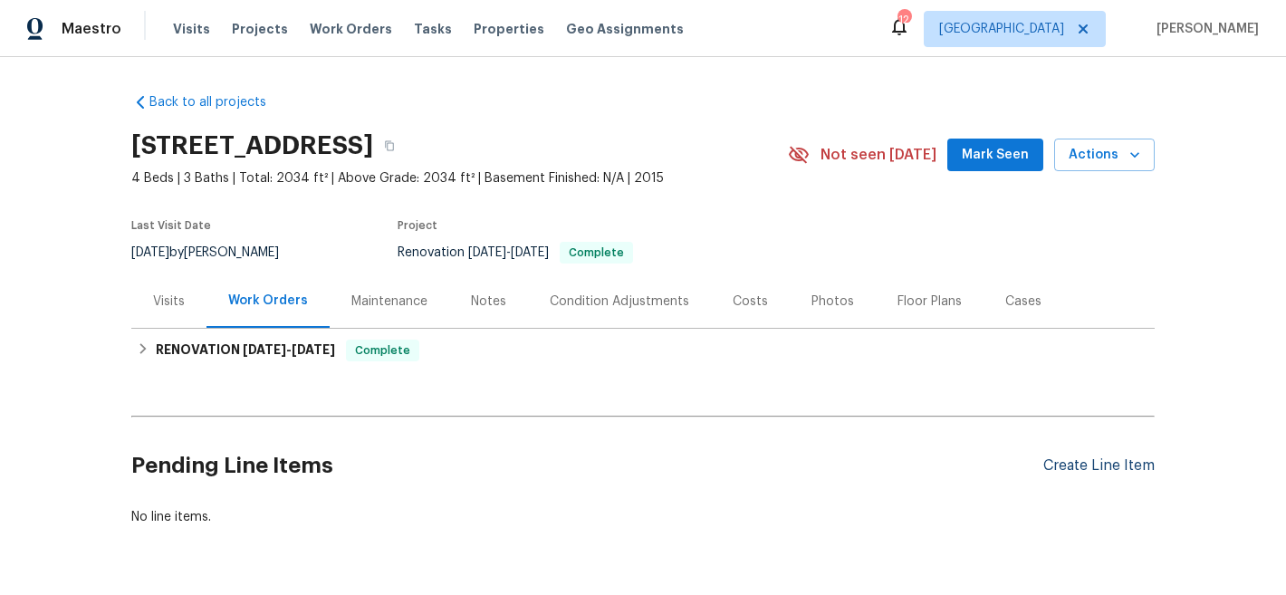
click at [1091, 465] on div "Create Line Item" at bounding box center [1098, 465] width 111 height 17
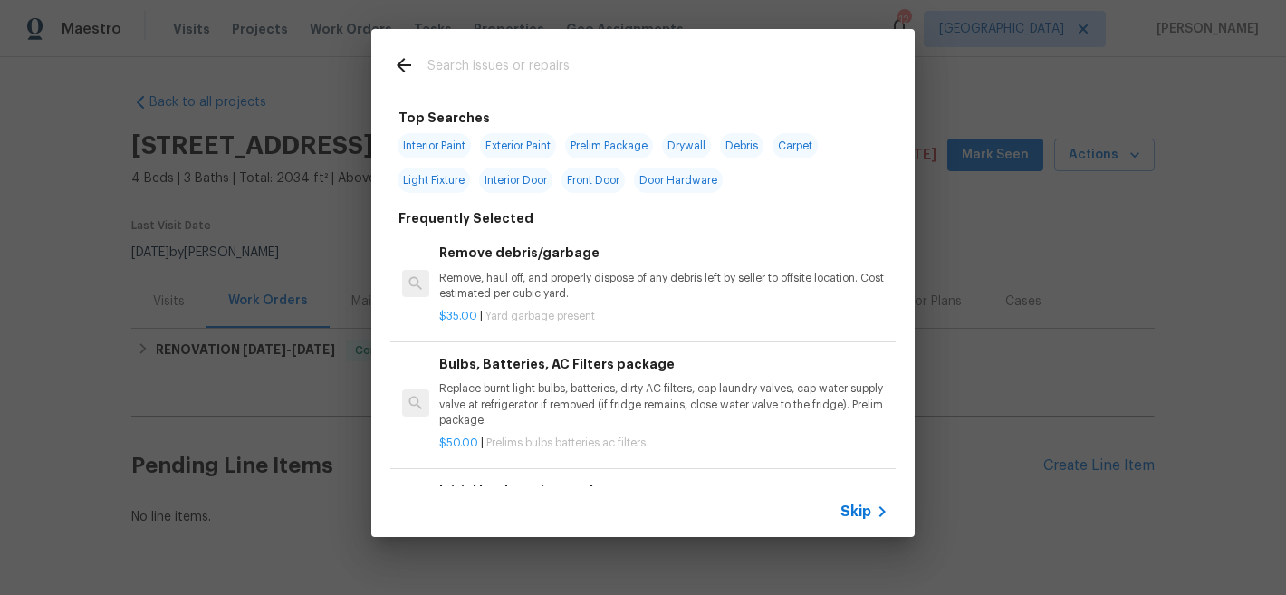
click at [495, 65] on input "text" at bounding box center [619, 67] width 384 height 27
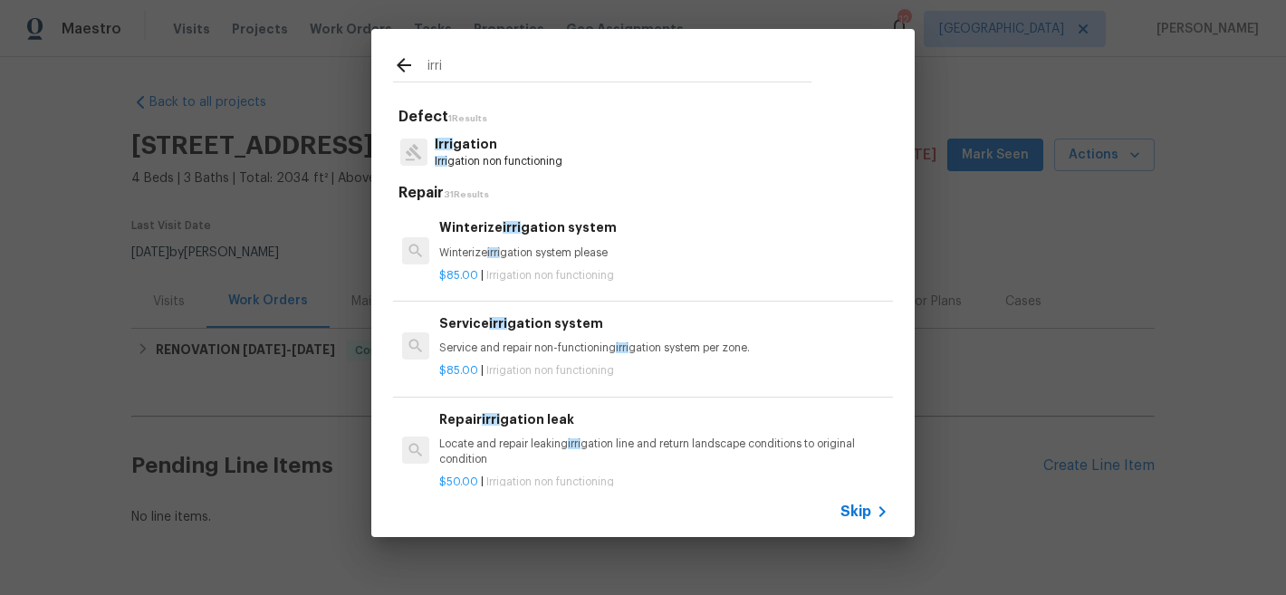
type input "irri"
click at [561, 243] on div "Winterize irri gation system Winterize irri gation system please" at bounding box center [663, 238] width 449 height 43
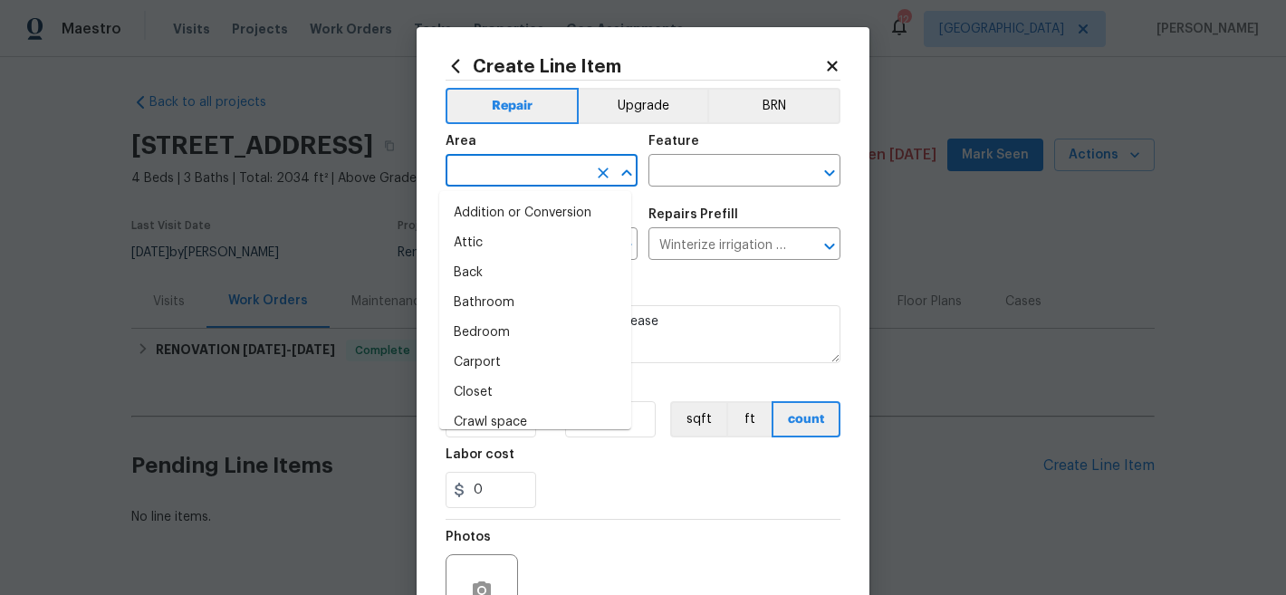
click at [564, 173] on input "text" at bounding box center [516, 172] width 141 height 28
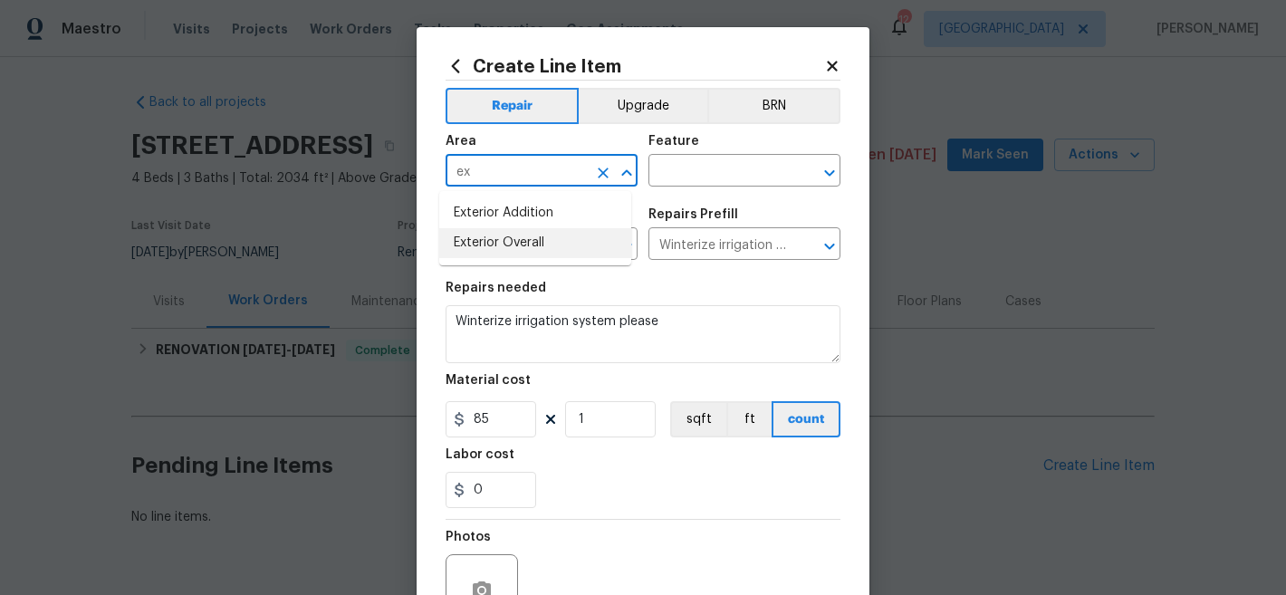
click at [559, 246] on li "Exterior Overall" at bounding box center [535, 243] width 192 height 30
type input "Exterior Overall"
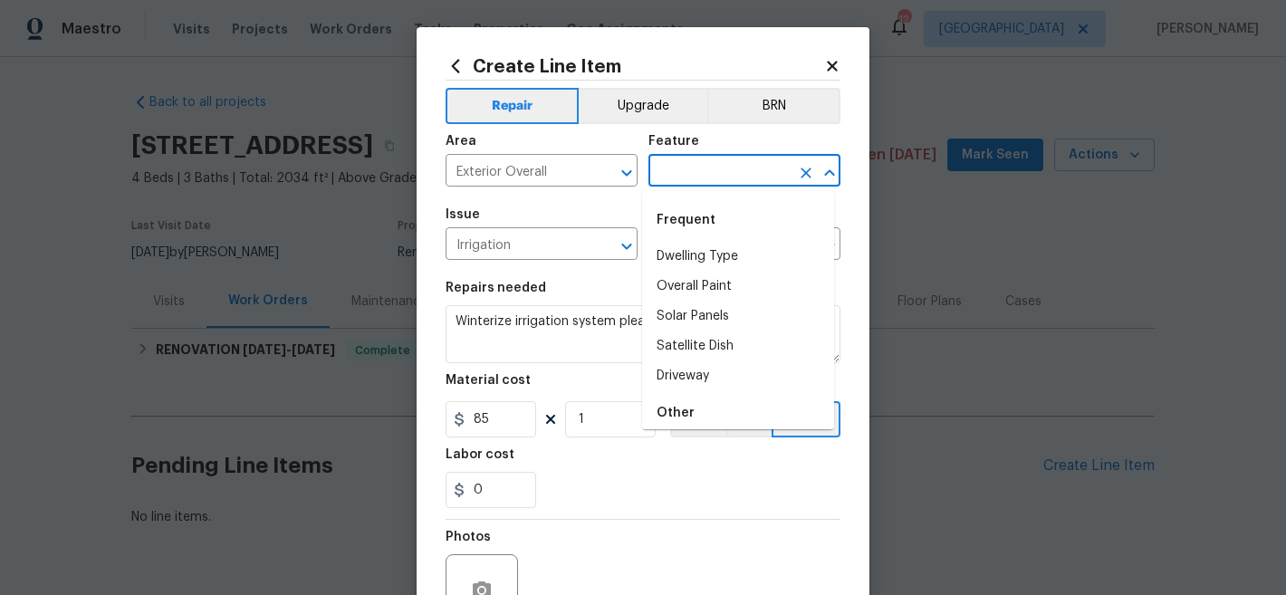
click at [727, 181] on input "text" at bounding box center [718, 172] width 141 height 28
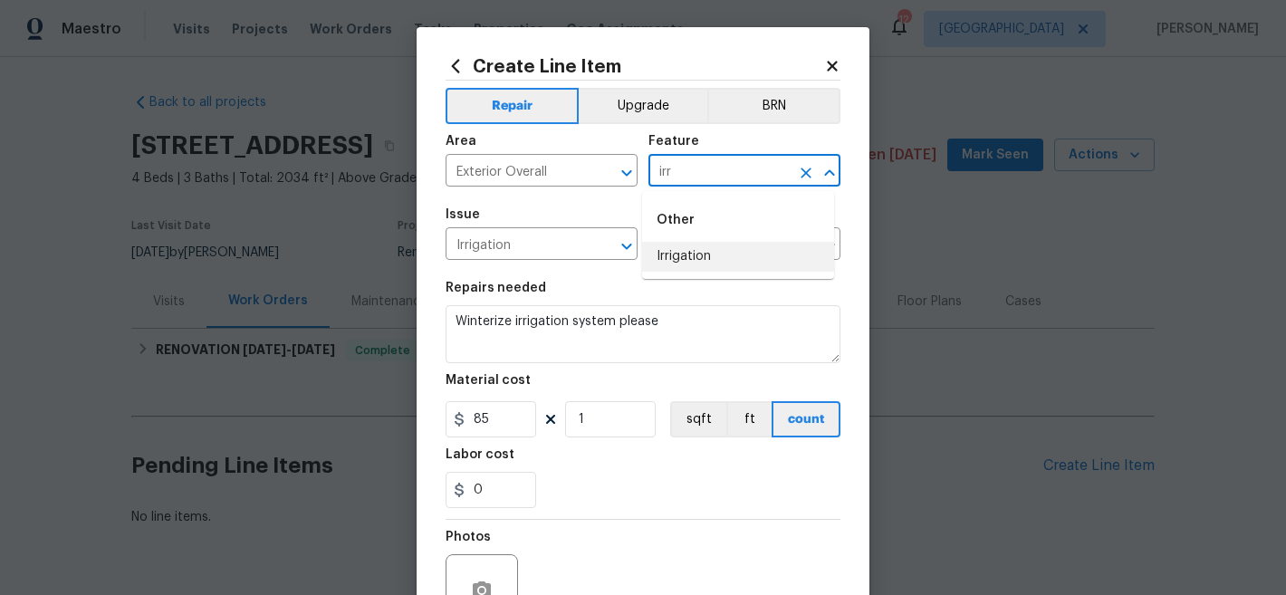
click at [736, 253] on li "Irrigation" at bounding box center [738, 257] width 192 height 30
type input "Irrigation"
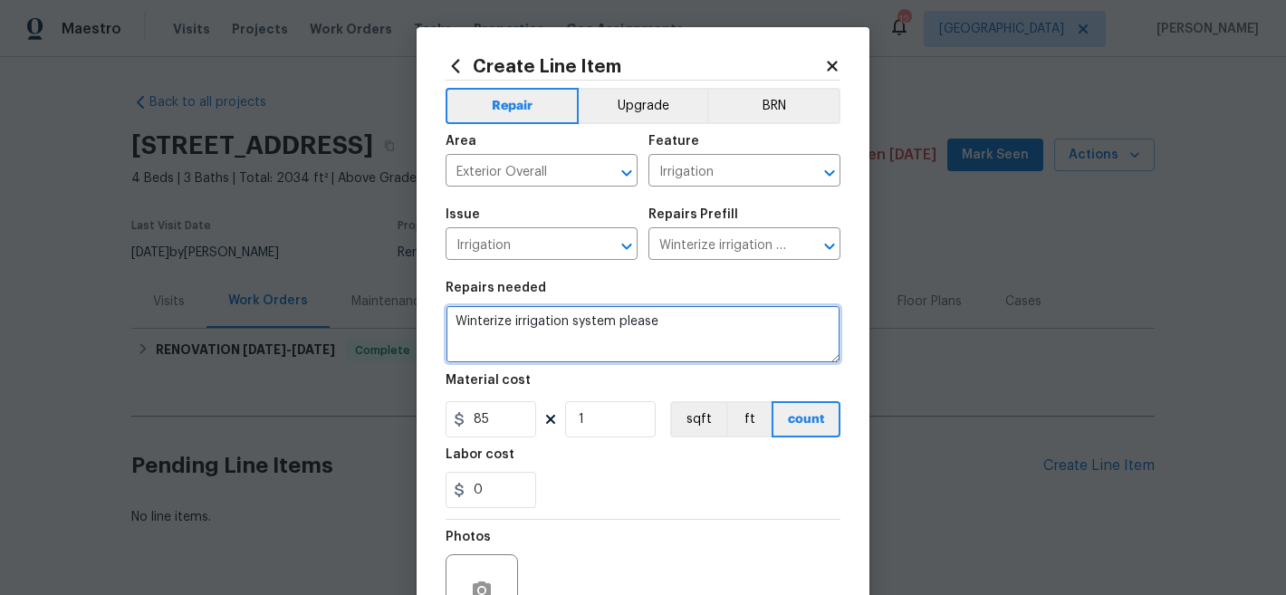
click at [728, 325] on textarea "Winterize irrigation system please" at bounding box center [643, 334] width 395 height 58
paste textarea "IRRIGATION: Please winterize irrigation system. Drain backflow and lines to hou…"
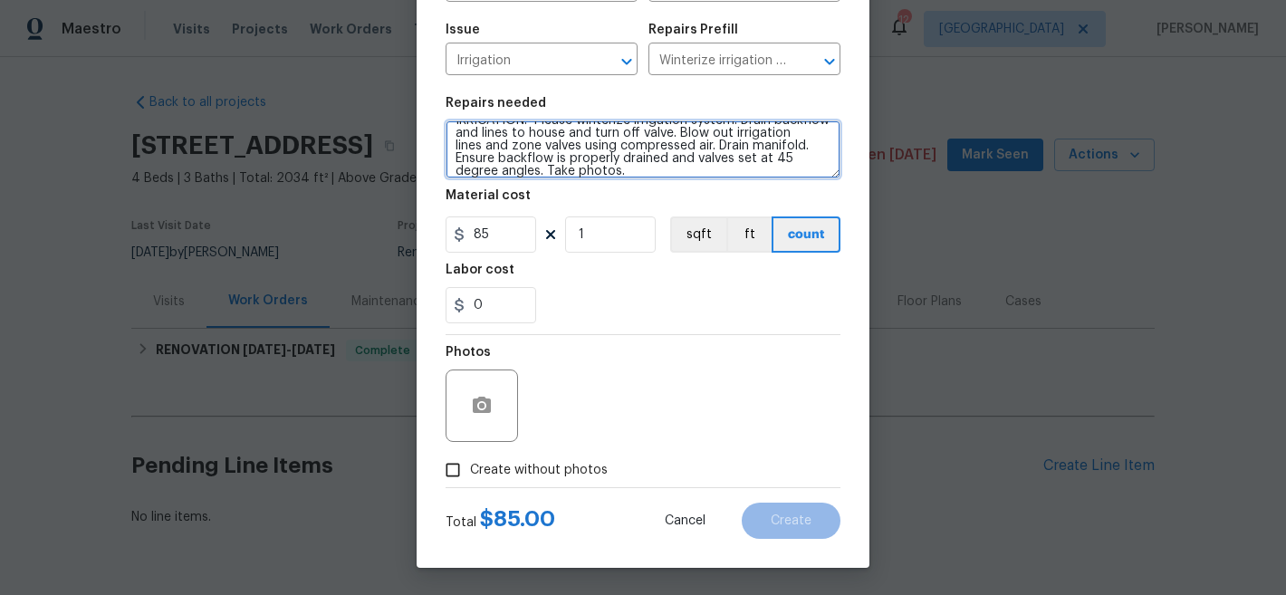
scroll to position [186, 0]
type textarea "IRRIGATION: Please winterize irrigation system. Drain backflow and lines to hou…"
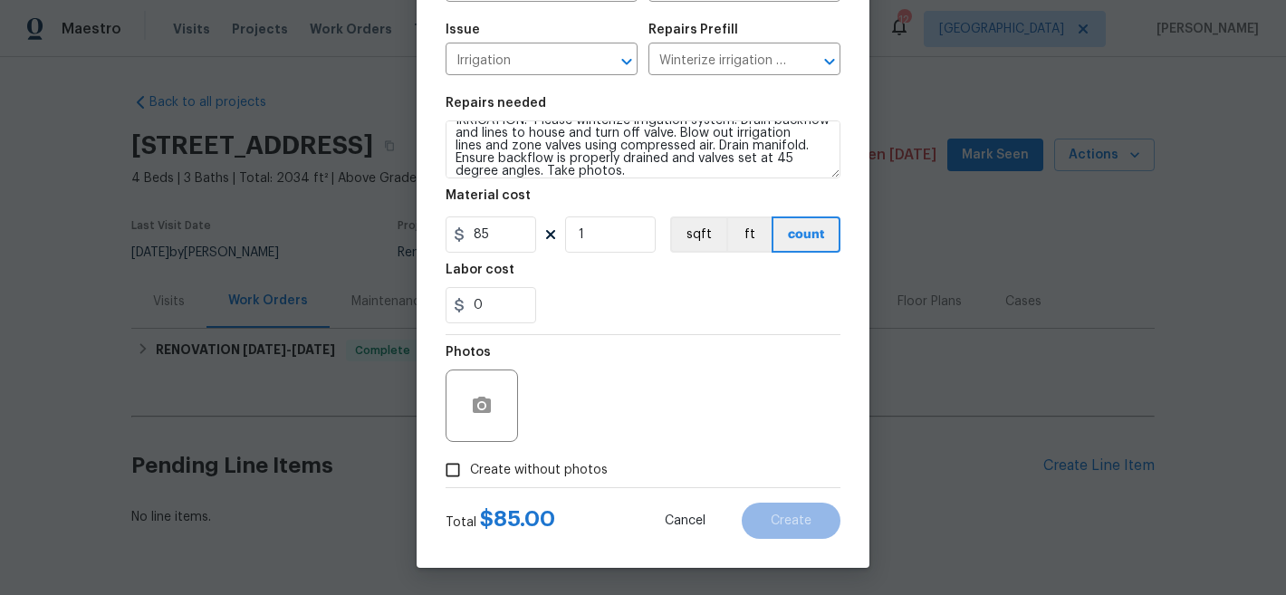
click at [499, 464] on span "Create without photos" at bounding box center [539, 470] width 138 height 19
click at [470, 464] on input "Create without photos" at bounding box center [453, 470] width 34 height 34
checkbox input "true"
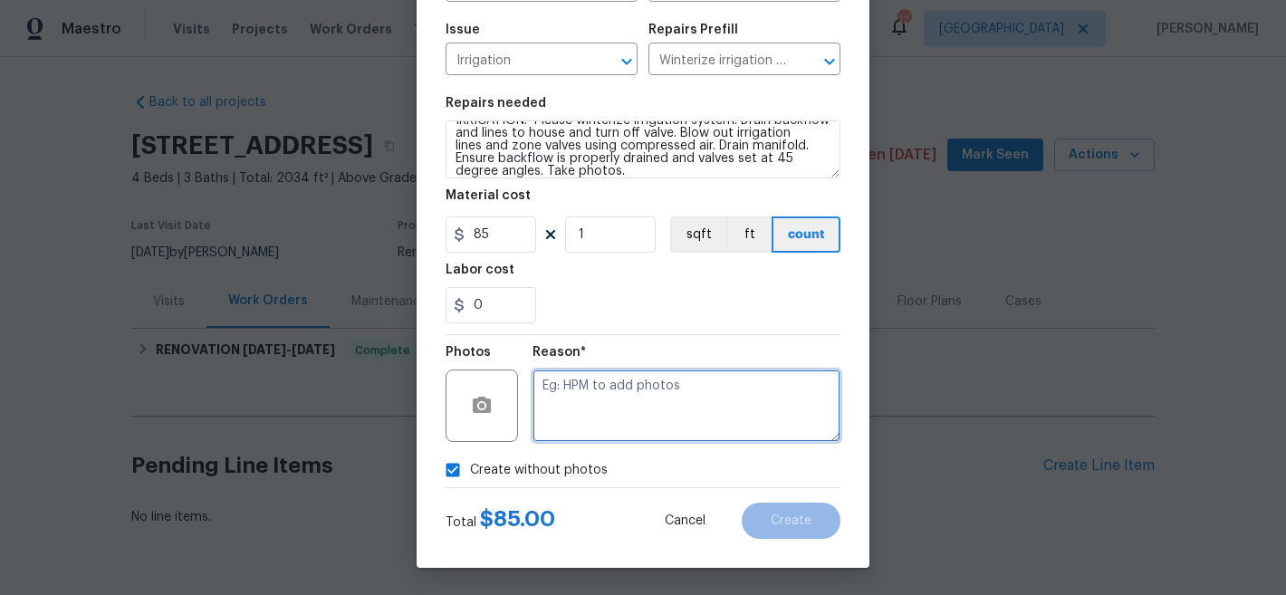
click at [698, 389] on textarea at bounding box center [686, 405] width 308 height 72
type textarea "na"
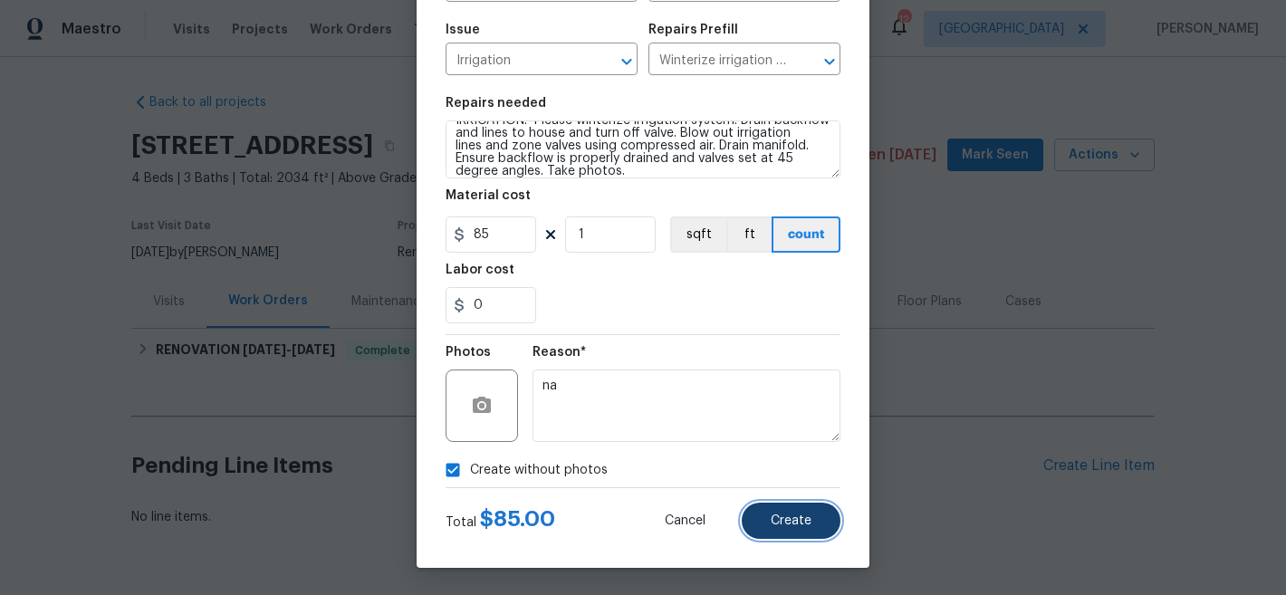
click at [810, 521] on button "Create" at bounding box center [791, 521] width 99 height 36
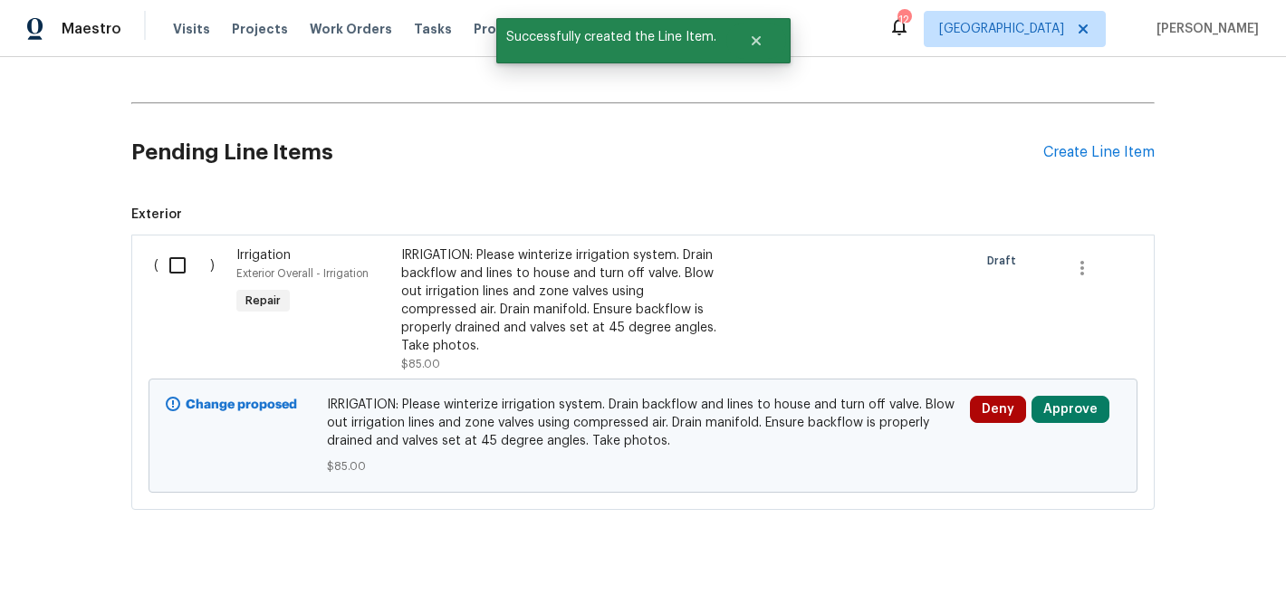
scroll to position [365, 0]
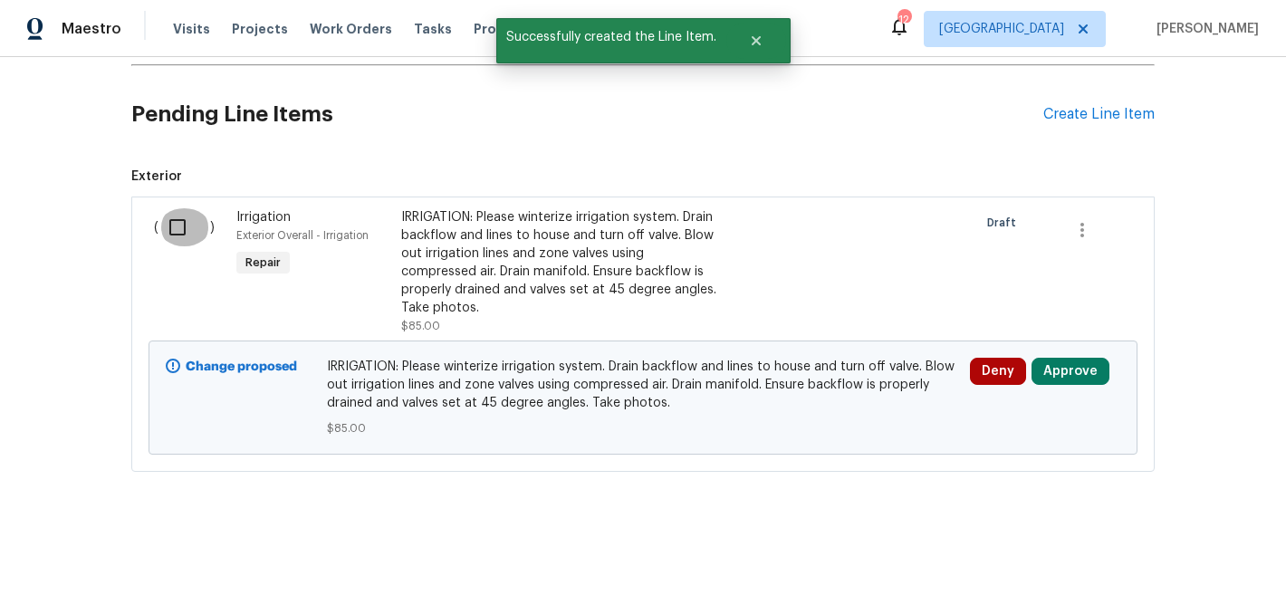
click at [176, 216] on input "checkbox" at bounding box center [184, 227] width 52 height 38
checkbox input "true"
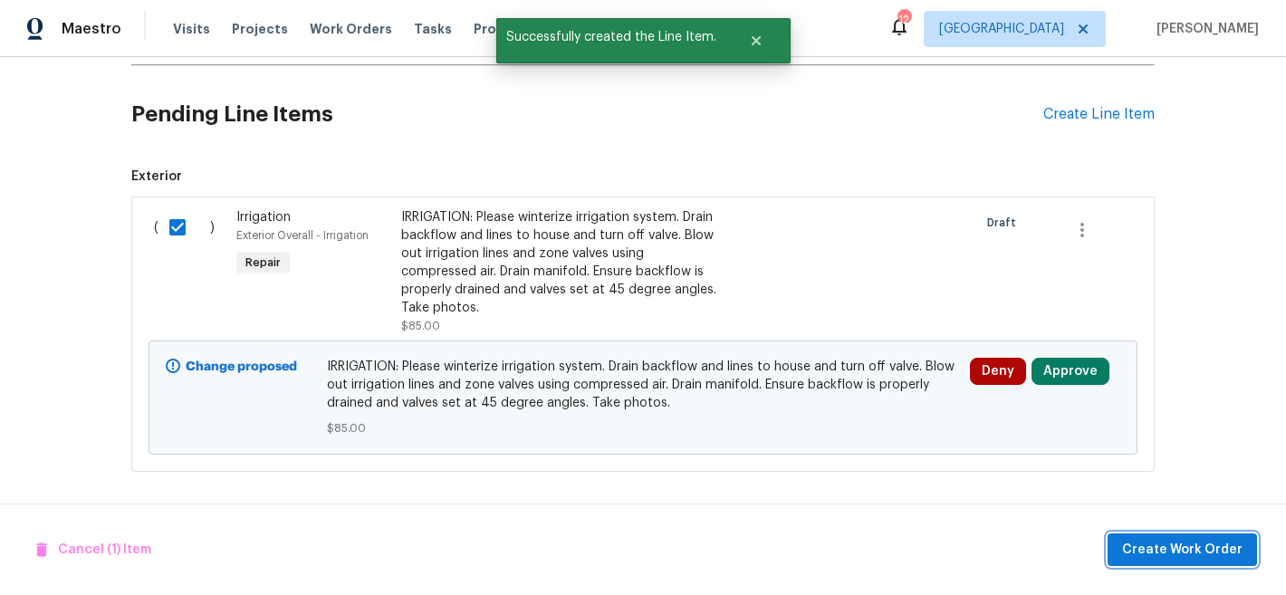
click at [1189, 546] on span "Create Work Order" at bounding box center [1182, 550] width 120 height 23
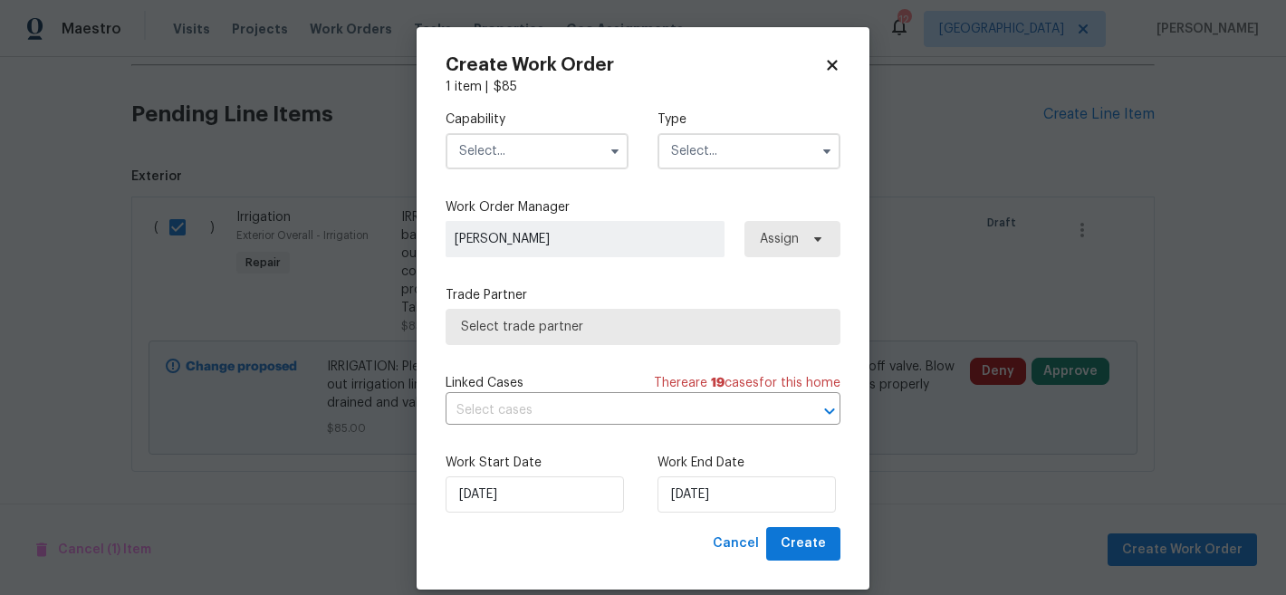
click at [548, 147] on input "text" at bounding box center [537, 151] width 183 height 36
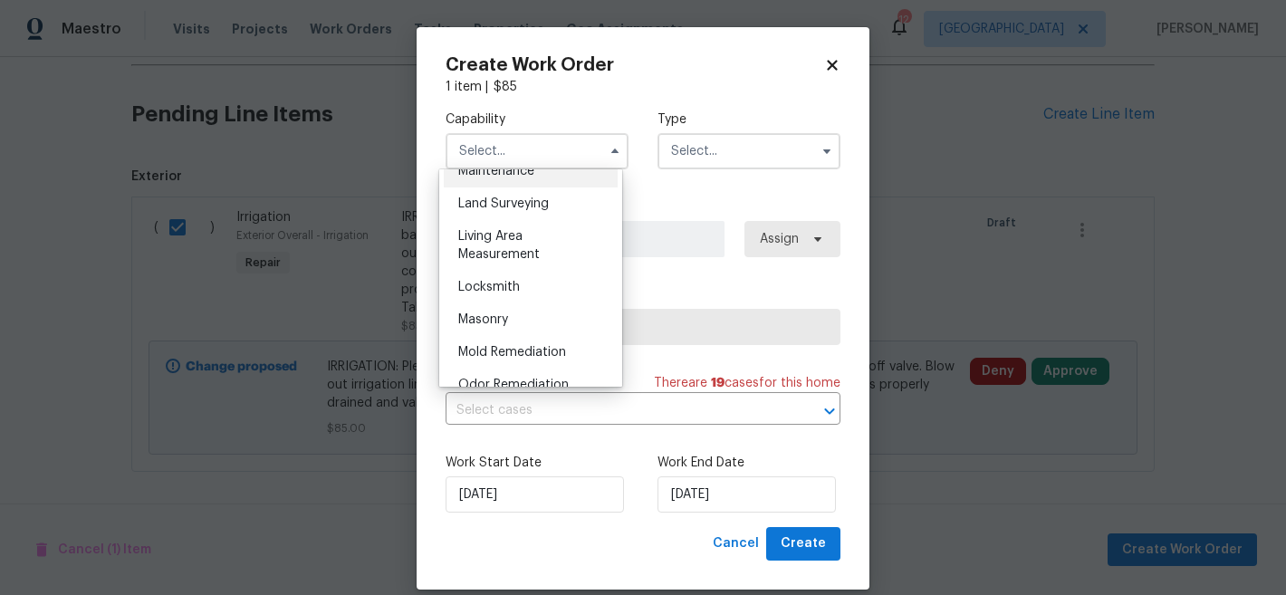
click at [561, 187] on div "Landscaping Maintenance" at bounding box center [531, 162] width 174 height 51
type input "Landscaping Maintenance"
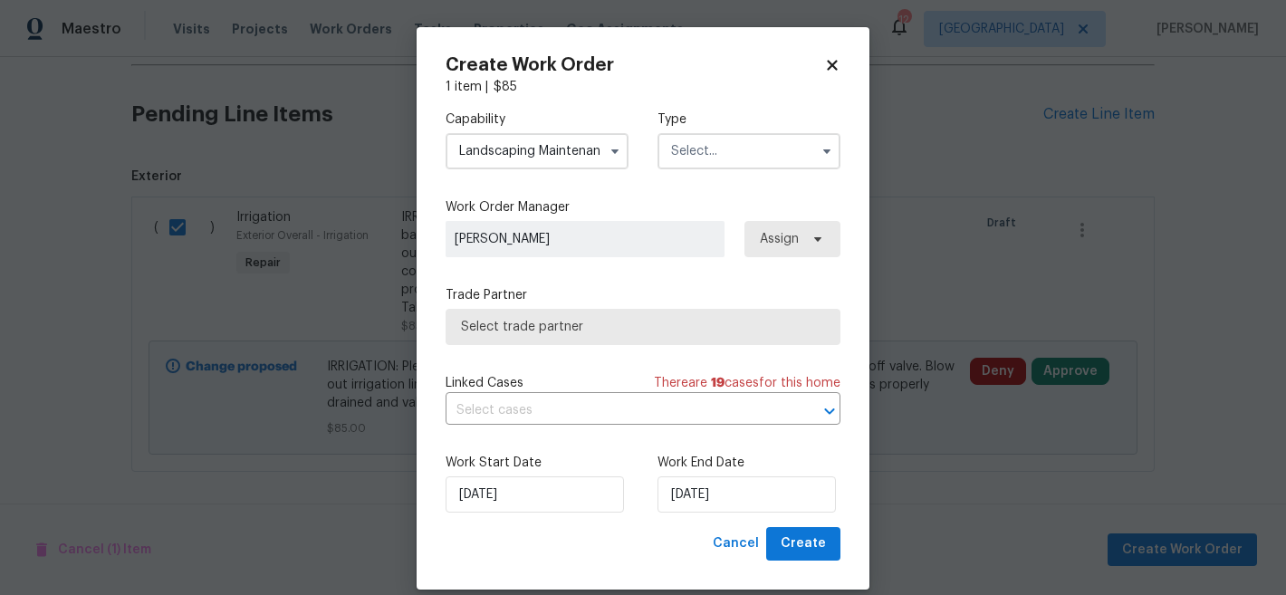
click at [680, 147] on input "text" at bounding box center [748, 151] width 183 height 36
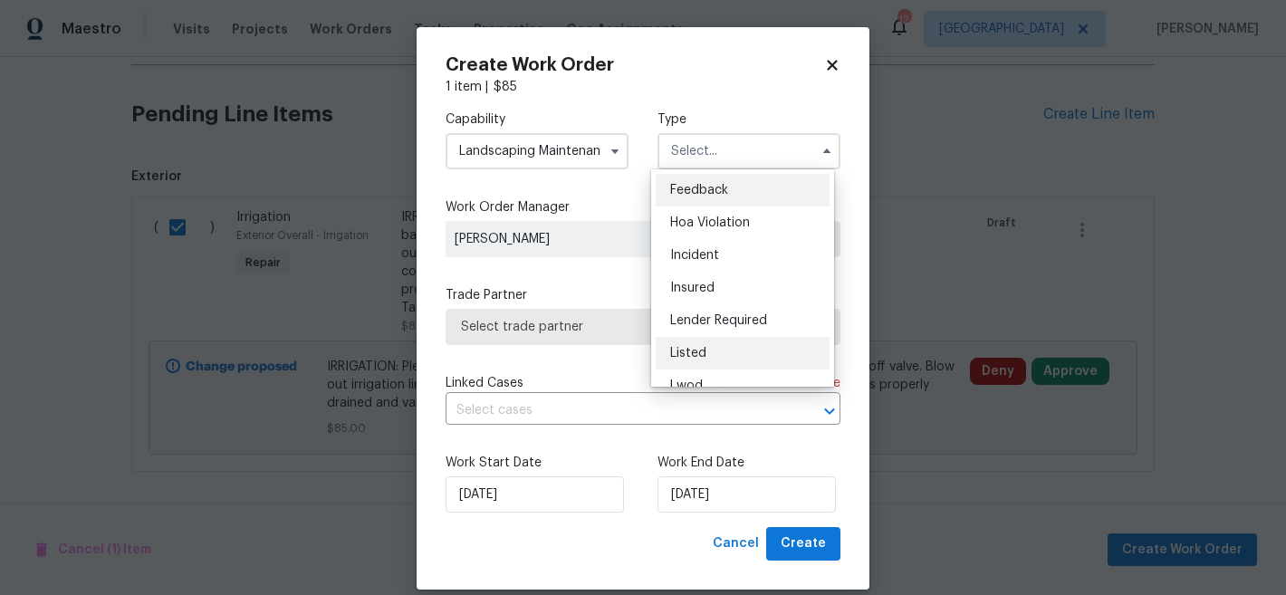
click at [721, 344] on div "Listed" at bounding box center [743, 353] width 174 height 33
type input "Listed"
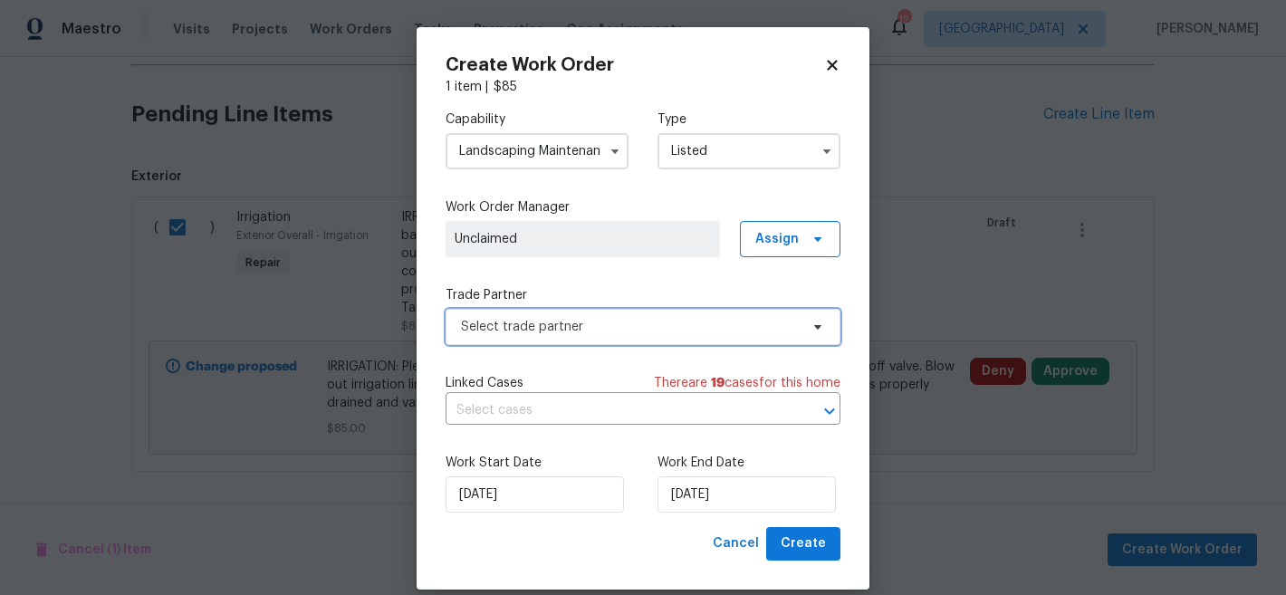
click at [625, 324] on span "Select trade partner" at bounding box center [630, 327] width 338 height 18
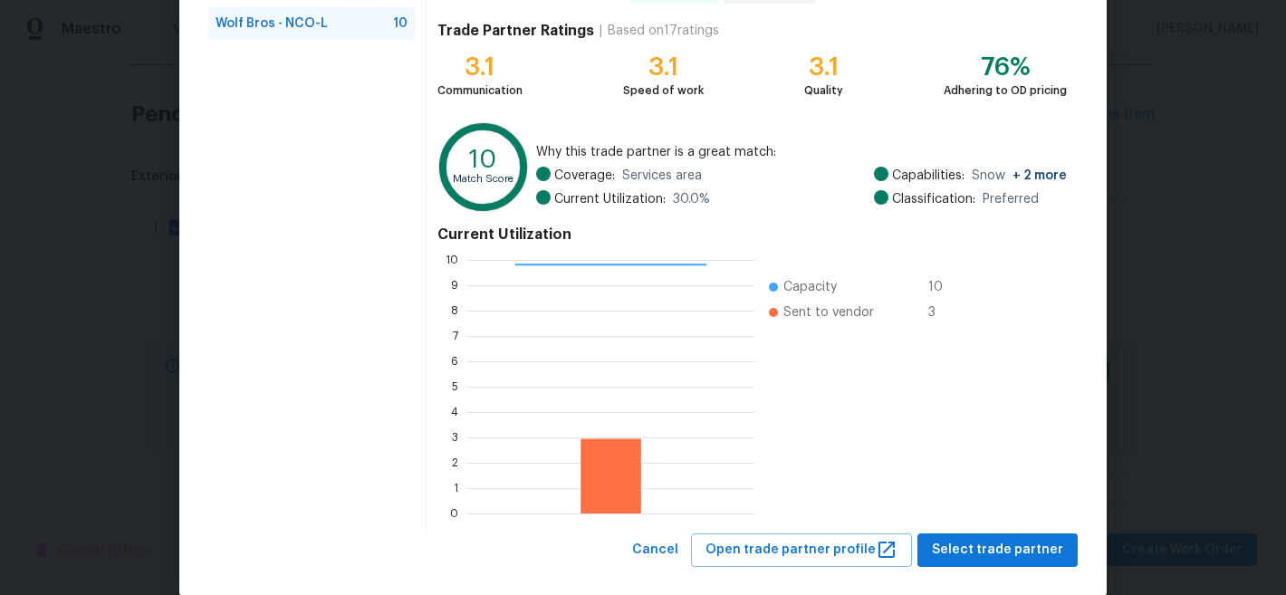
scroll to position [204, 0]
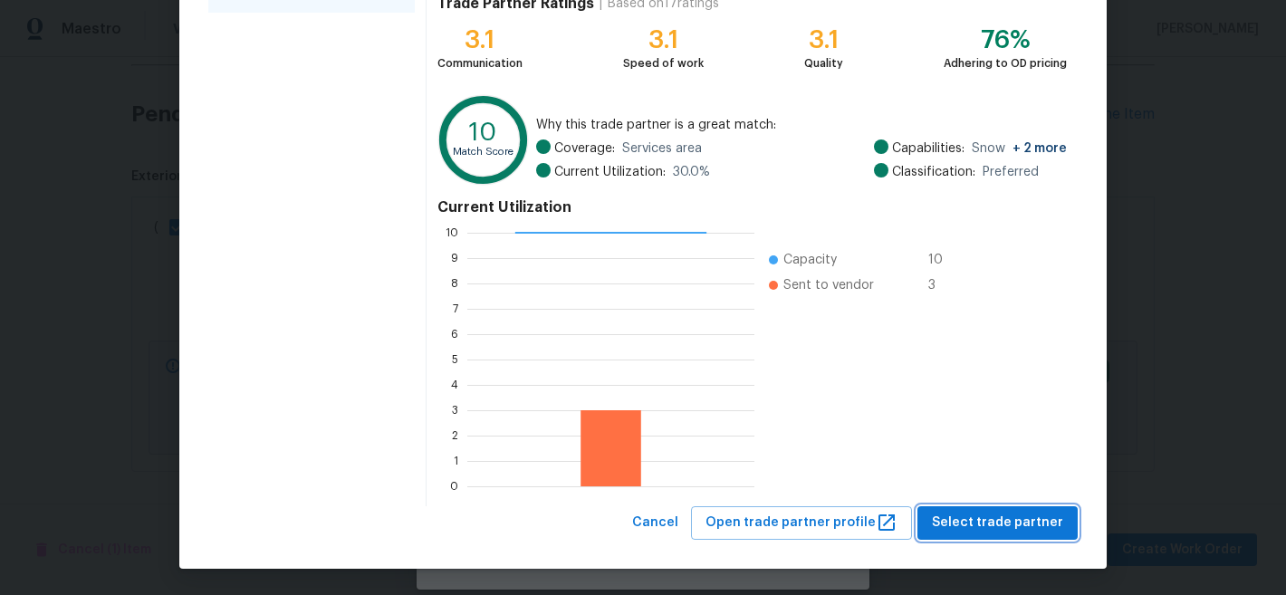
click at [973, 521] on span "Select trade partner" at bounding box center [997, 523] width 131 height 23
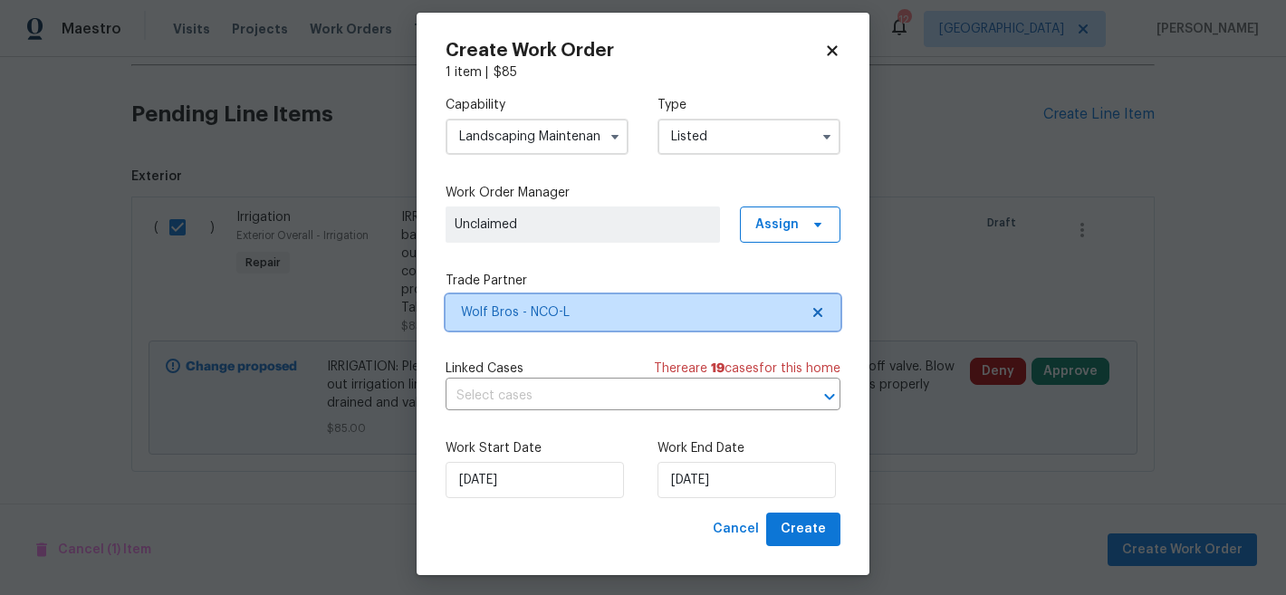
scroll to position [22, 0]
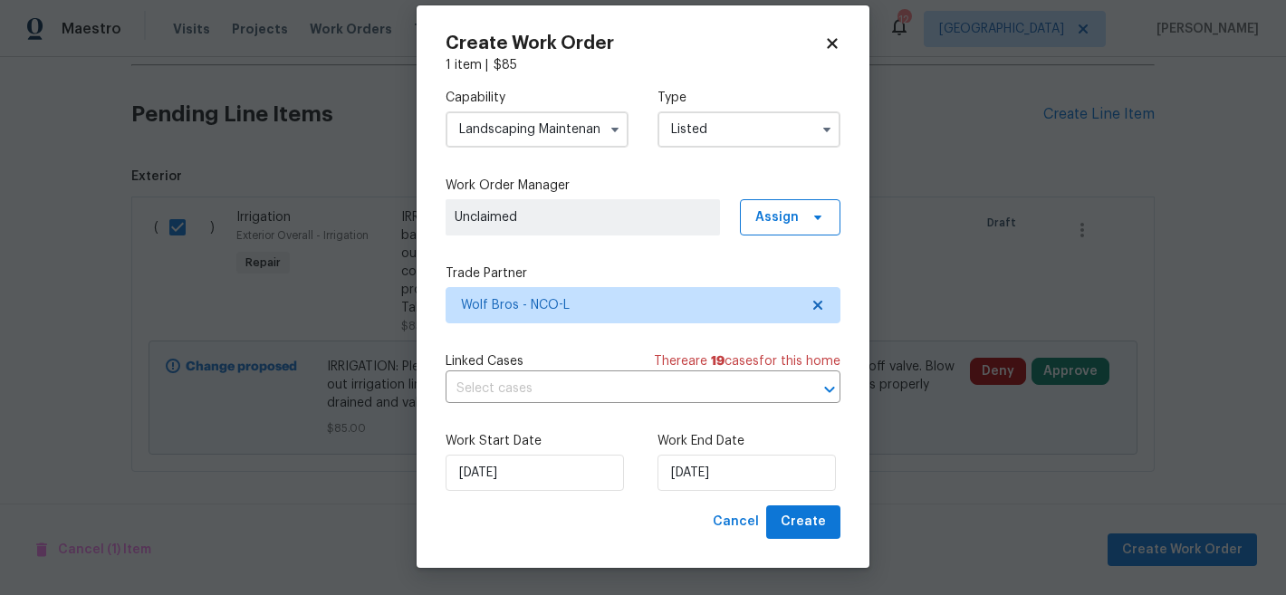
click at [603, 214] on span "Unclaimed" at bounding box center [583, 217] width 256 height 18
click at [781, 209] on span "Assign" at bounding box center [776, 217] width 43 height 18
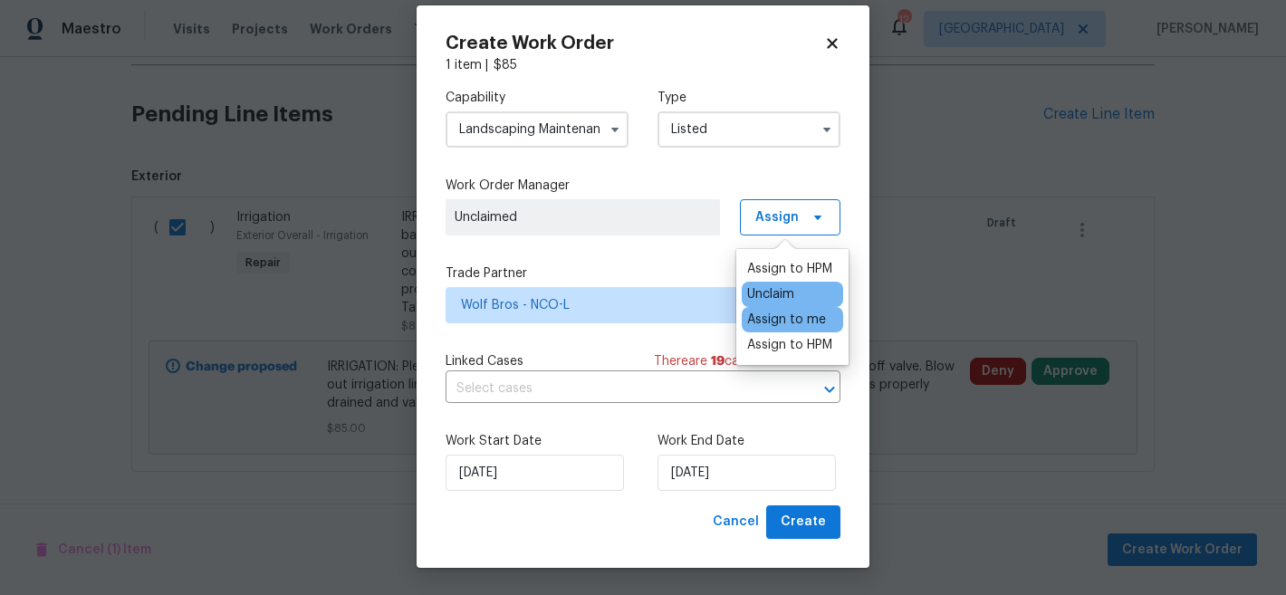
click at [795, 318] on div "Assign to me" at bounding box center [786, 320] width 79 height 18
click at [701, 414] on div "Capability Landscaping Maintenance Type Listed Work Order Manager [PERSON_NAME]…" at bounding box center [643, 289] width 395 height 431
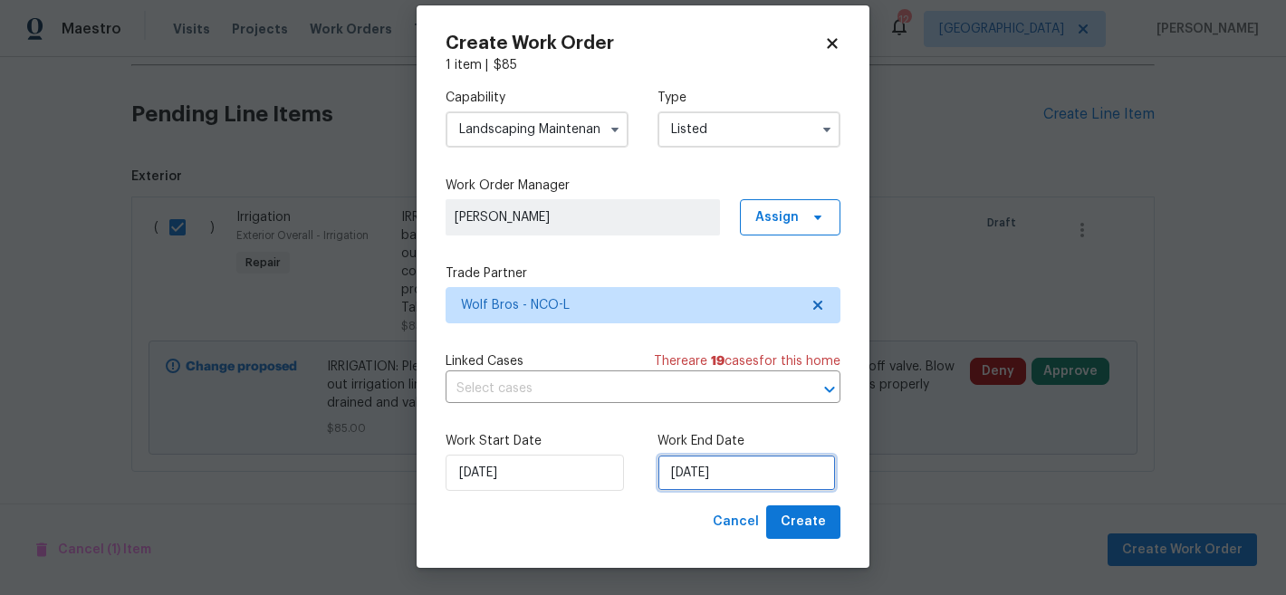
click at [723, 471] on input "[DATE]" at bounding box center [746, 473] width 178 height 36
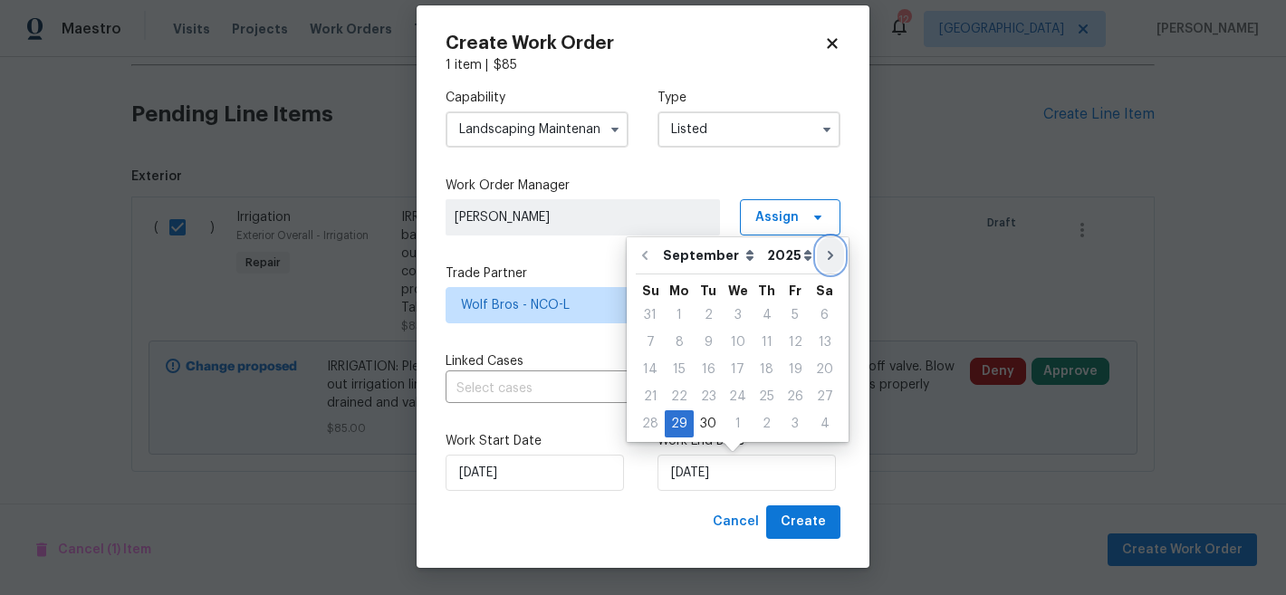
click at [822, 263] on button "Go to next month" at bounding box center [830, 255] width 27 height 36
type input "[DATE]"
select select "9"
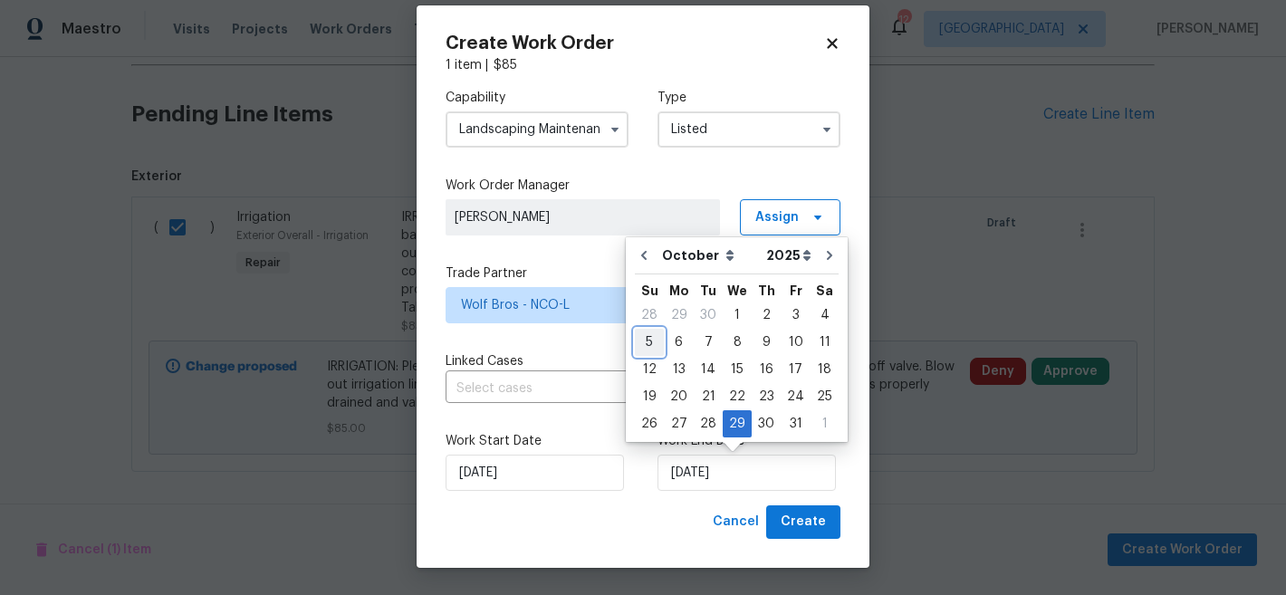
click at [642, 338] on div "5" at bounding box center [649, 342] width 29 height 25
type input "[DATE]"
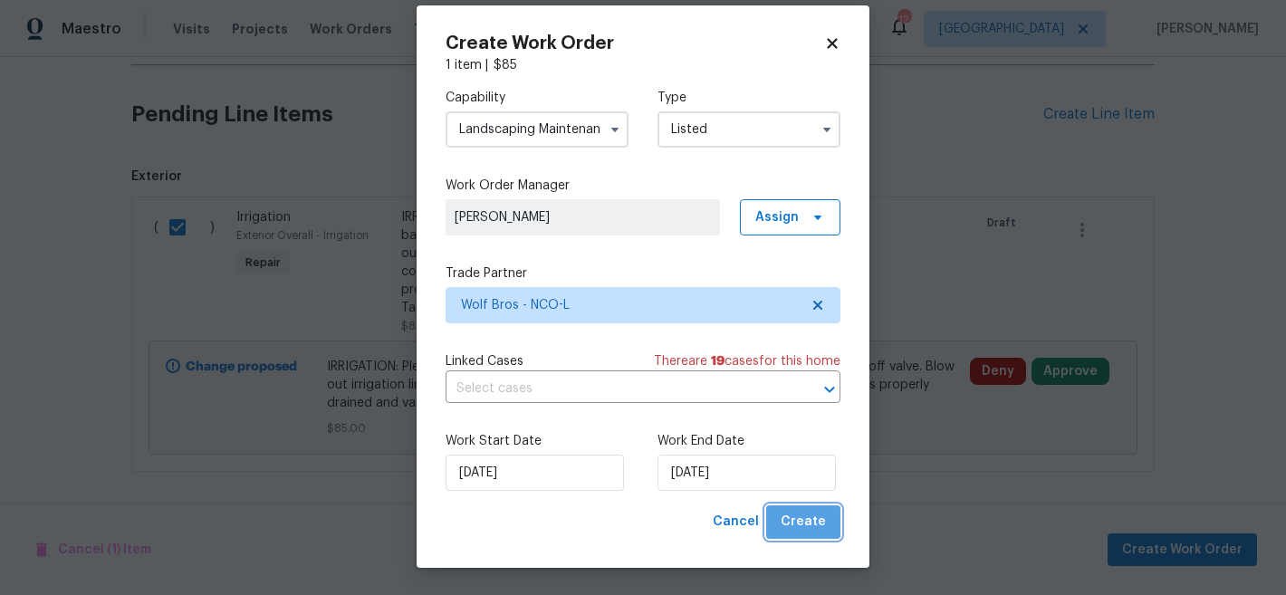
click at [810, 534] on button "Create" at bounding box center [803, 522] width 74 height 34
checkbox input "false"
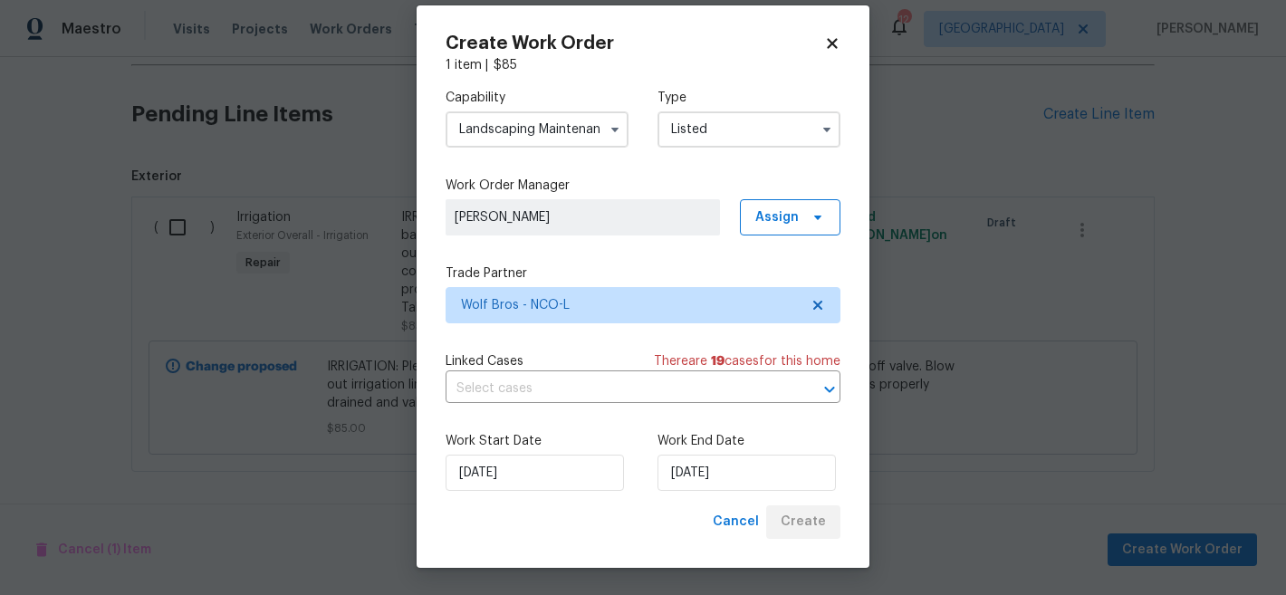
scroll to position [111, 0]
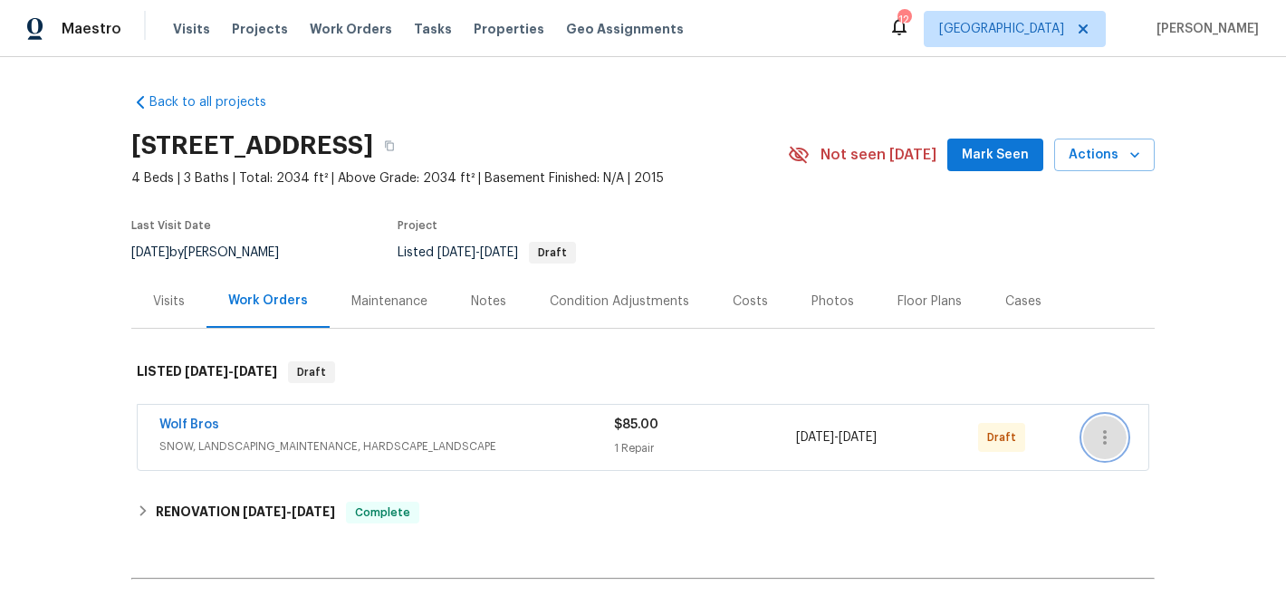
click at [1107, 436] on icon "button" at bounding box center [1105, 437] width 22 height 22
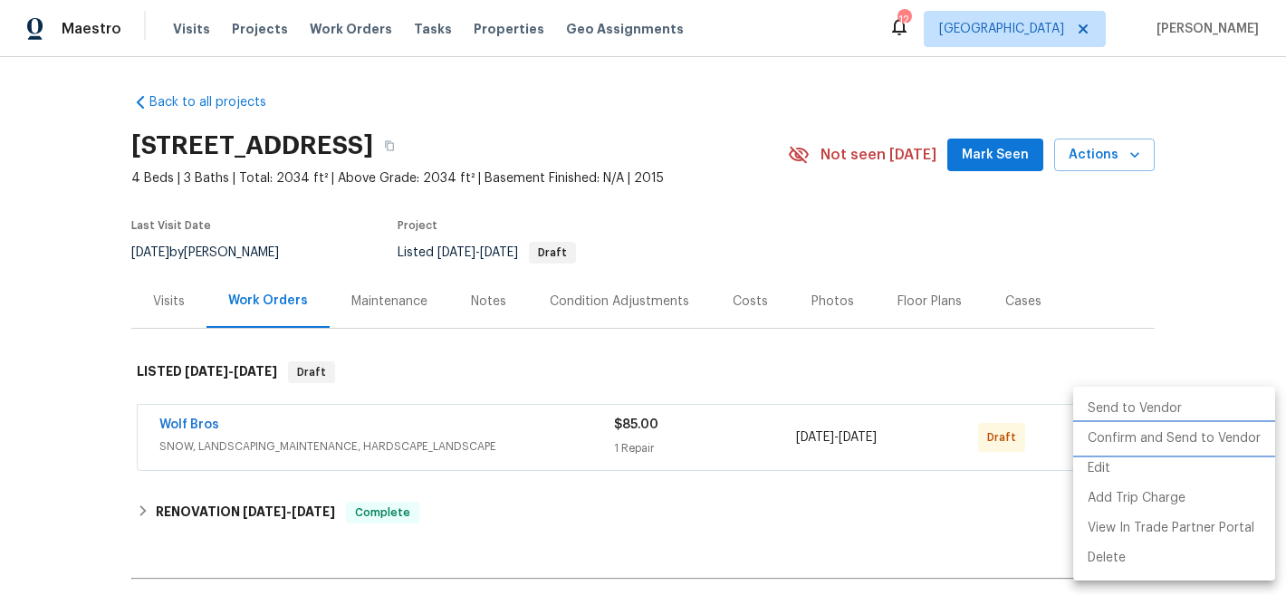
click at [1110, 437] on li "Confirm and Send to Vendor" at bounding box center [1174, 439] width 202 height 30
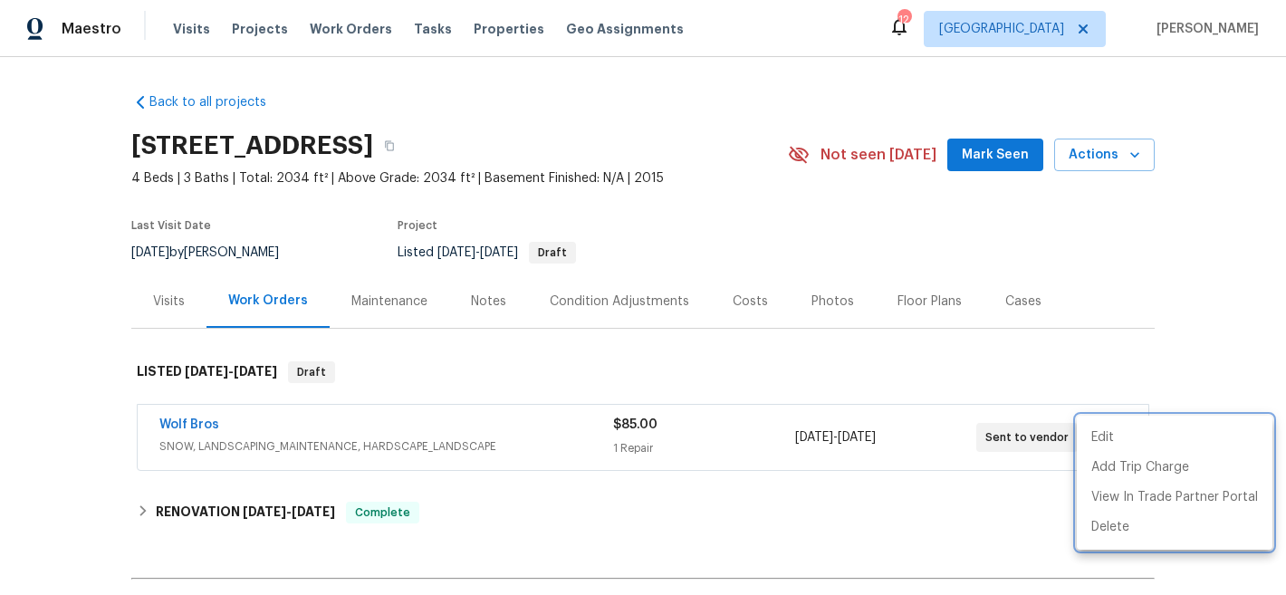
click at [743, 217] on div at bounding box center [643, 297] width 1286 height 595
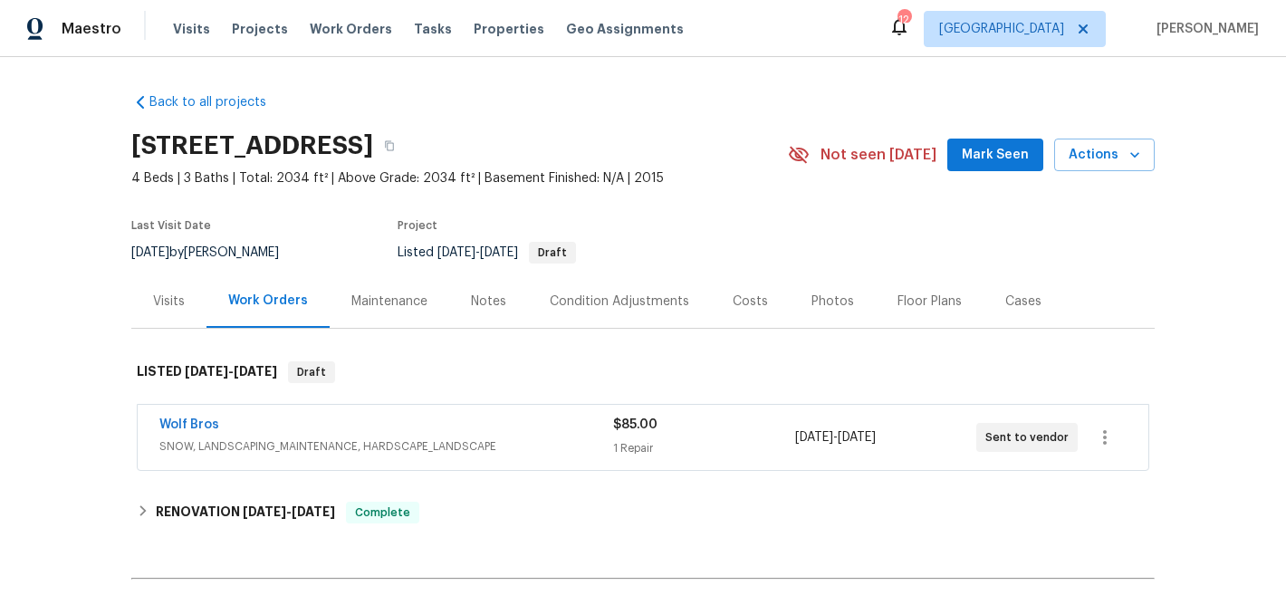
click at [503, 426] on div "Wolf Bros" at bounding box center [386, 427] width 454 height 22
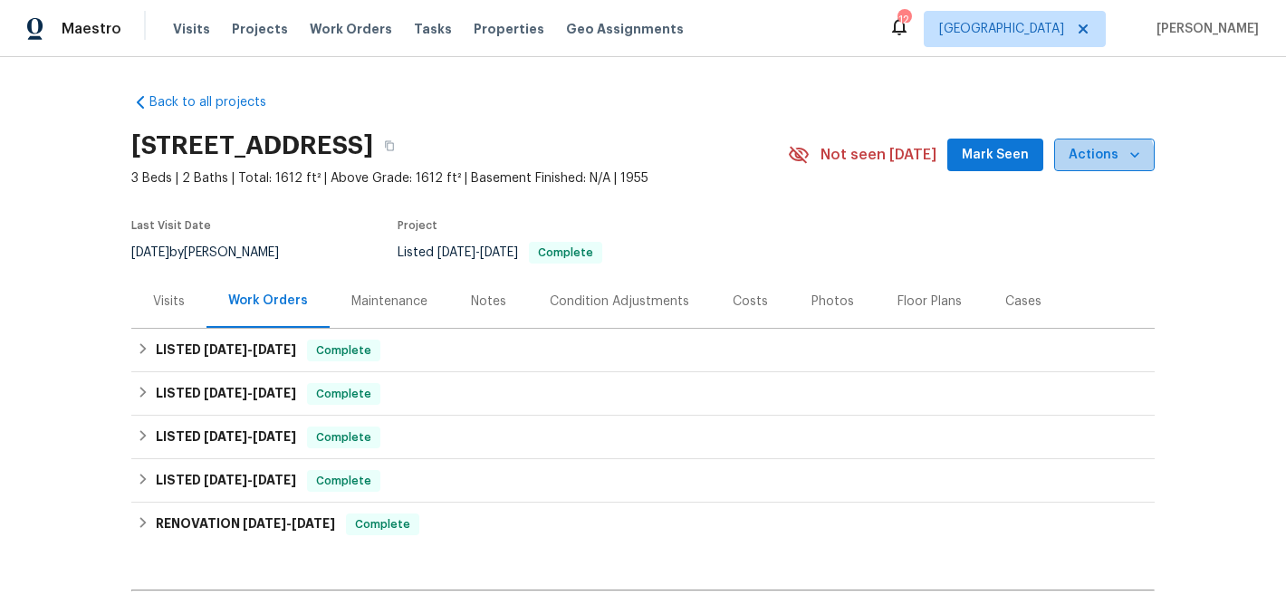
click at [1094, 161] on span "Actions" at bounding box center [1104, 155] width 72 height 23
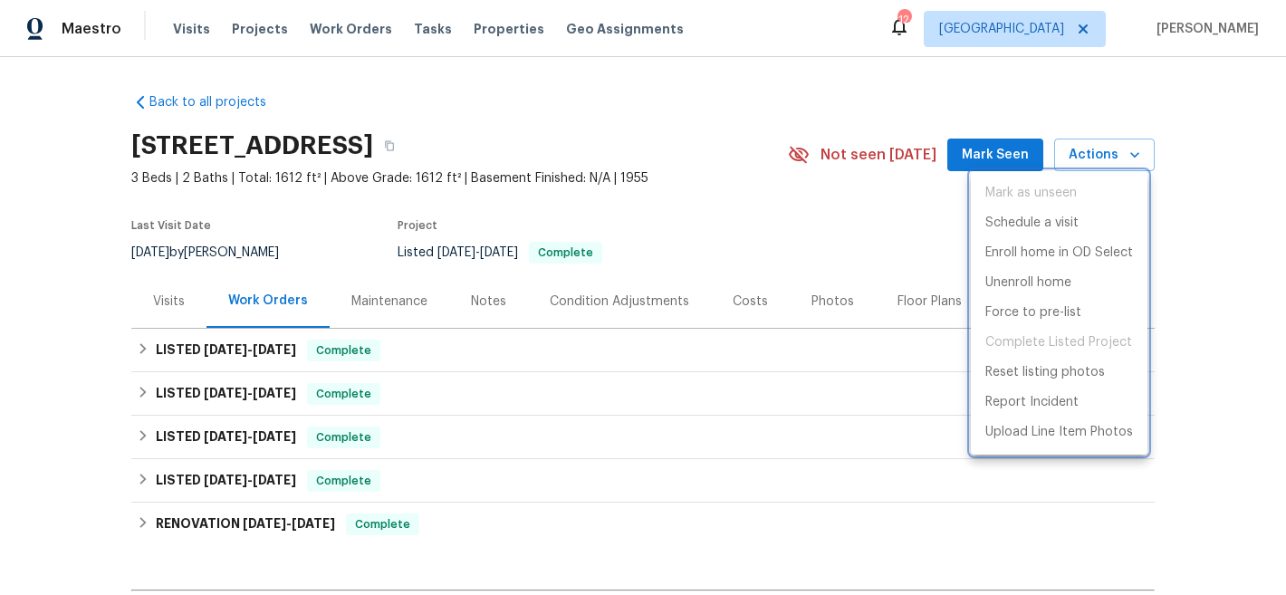
click at [1082, 90] on div at bounding box center [643, 297] width 1286 height 595
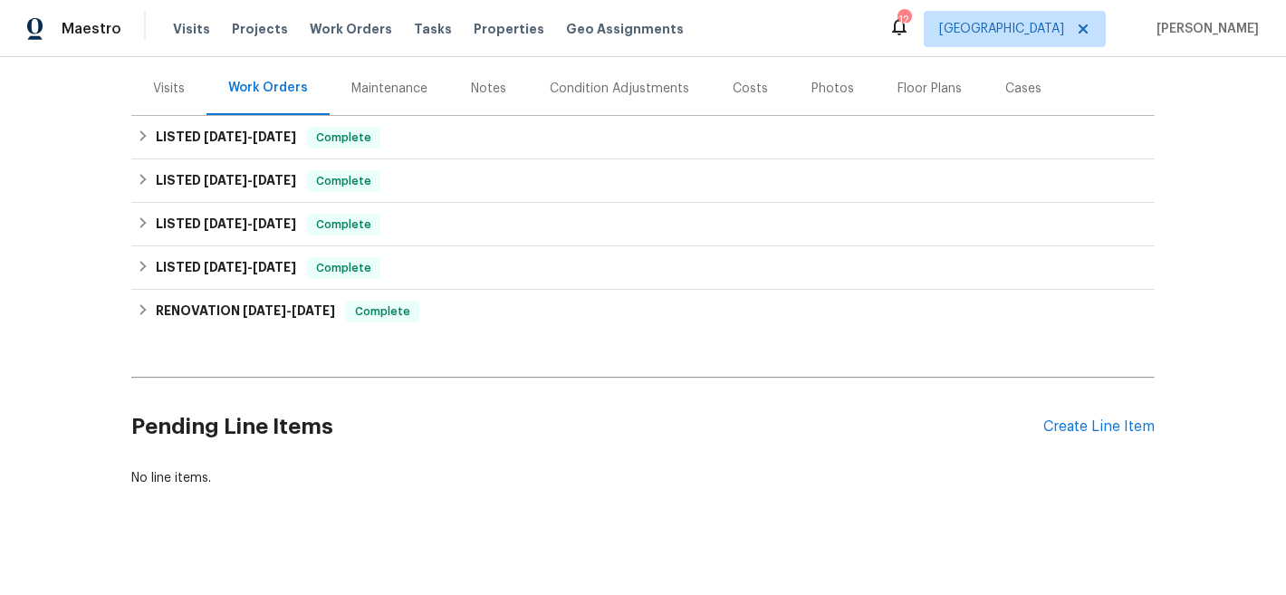
scroll to position [242, 0]
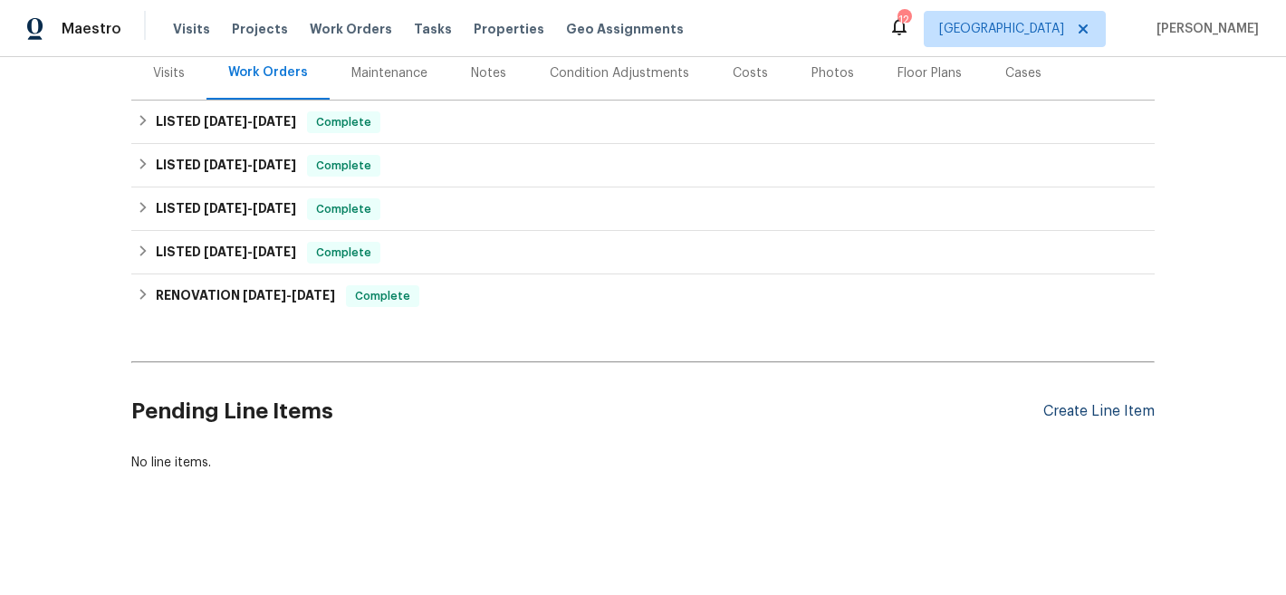
click at [1097, 403] on div "Create Line Item" at bounding box center [1098, 411] width 111 height 17
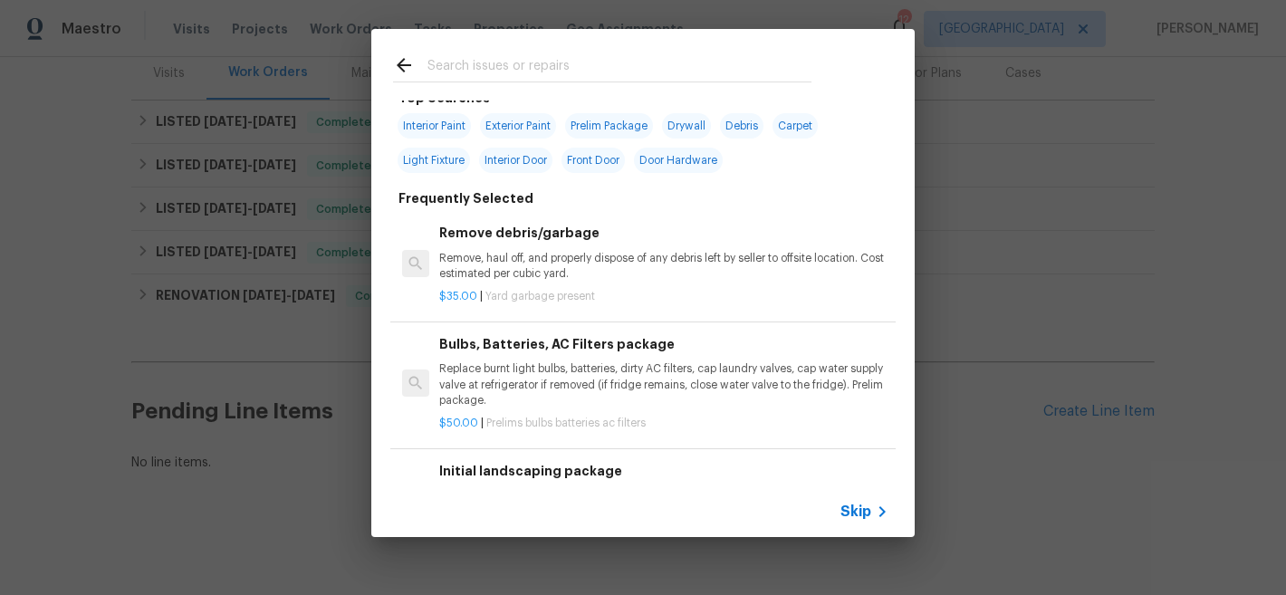
scroll to position [0, 0]
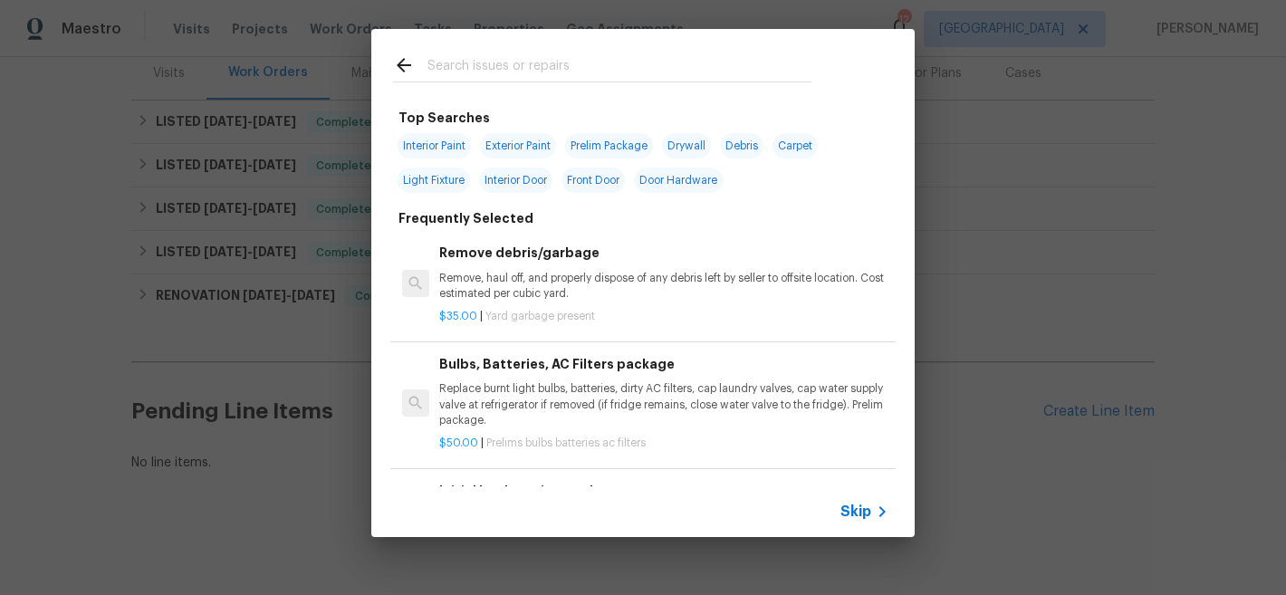
click at [579, 73] on input "text" at bounding box center [619, 67] width 384 height 27
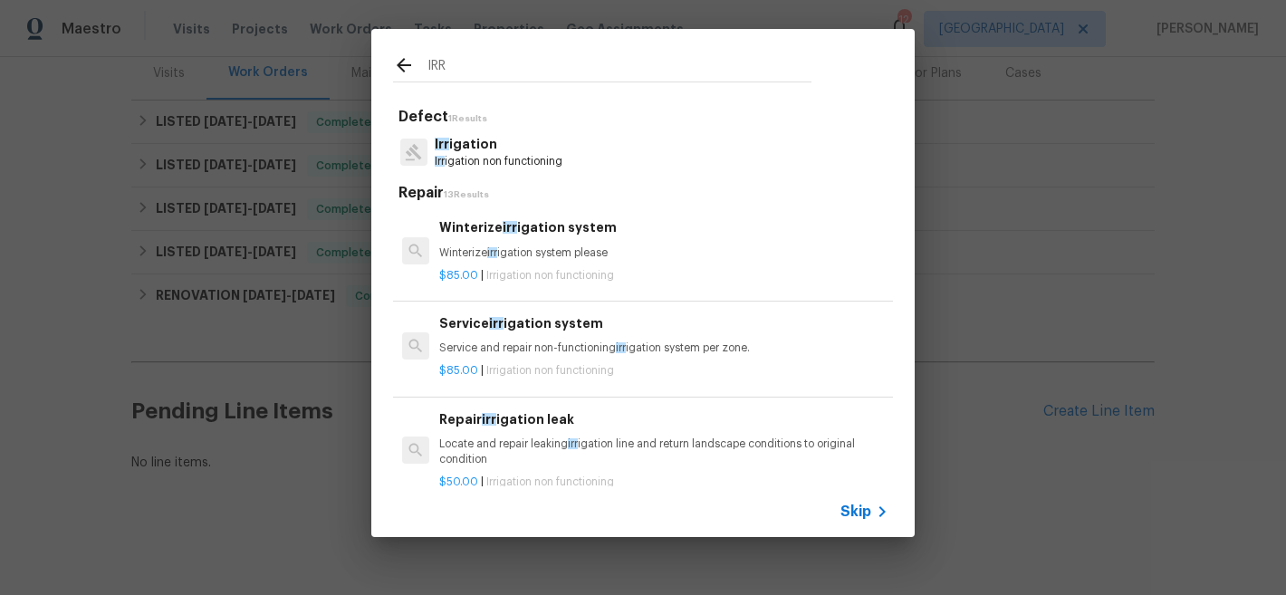
type input "IRR"
click at [533, 242] on div "Winterize irr igation system Winterize irr igation system please" at bounding box center [663, 238] width 449 height 43
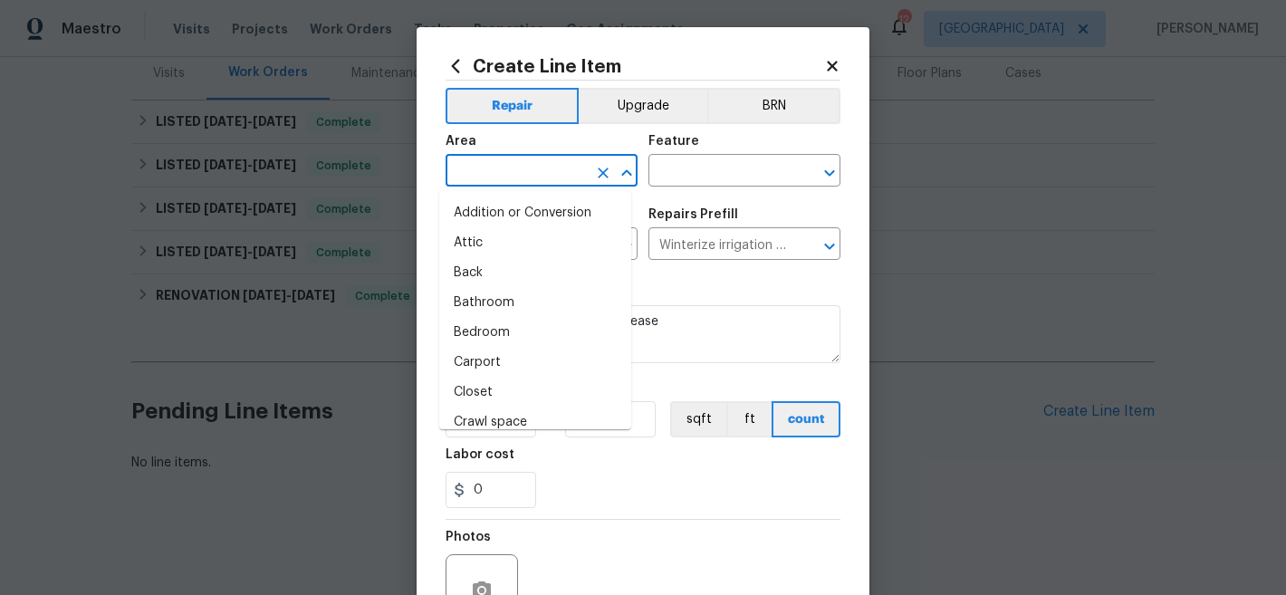
click at [551, 163] on input "text" at bounding box center [516, 172] width 141 height 28
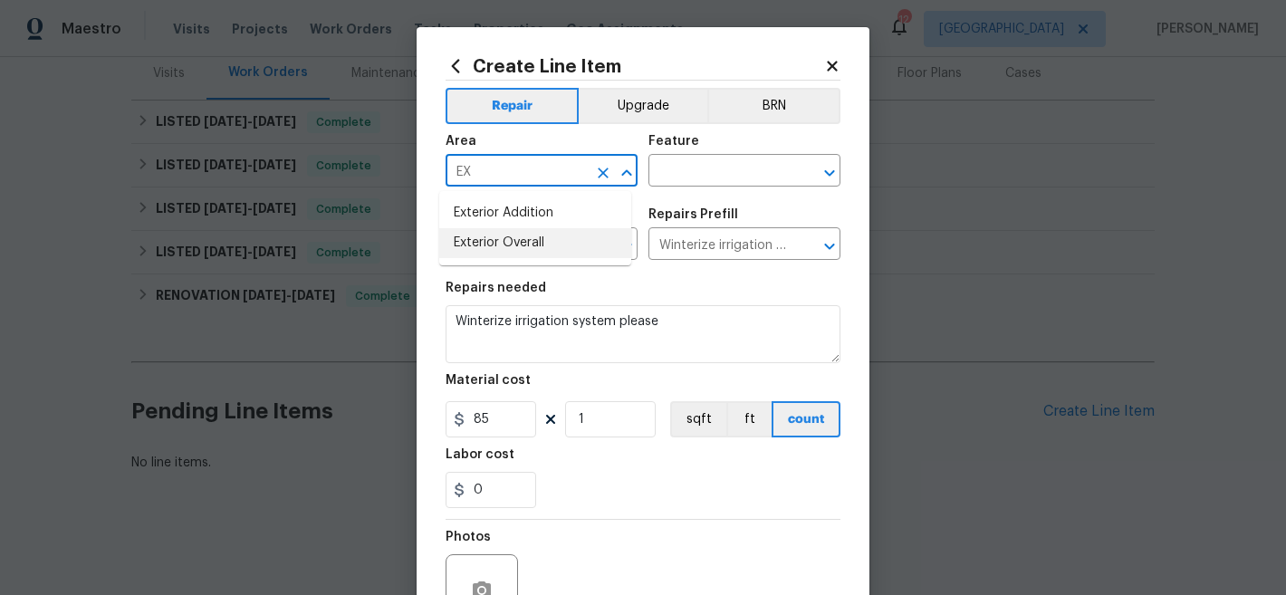
click at [532, 254] on li "Exterior Overall" at bounding box center [535, 243] width 192 height 30
type input "Exterior Overall"
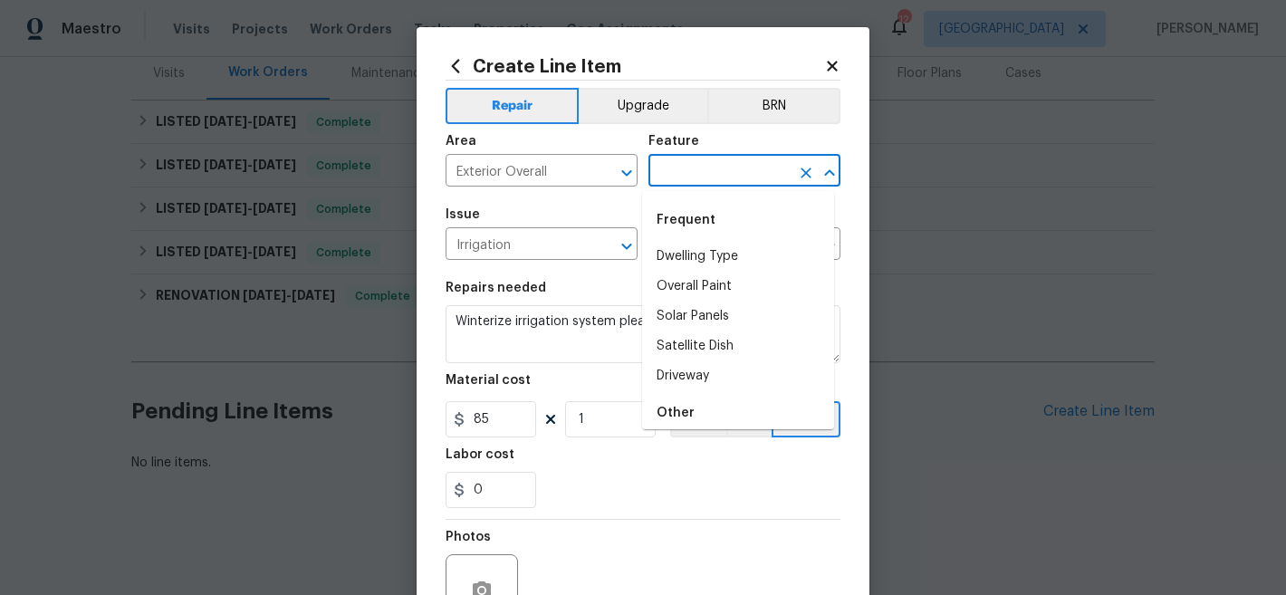
click at [697, 165] on input "text" at bounding box center [718, 172] width 141 height 28
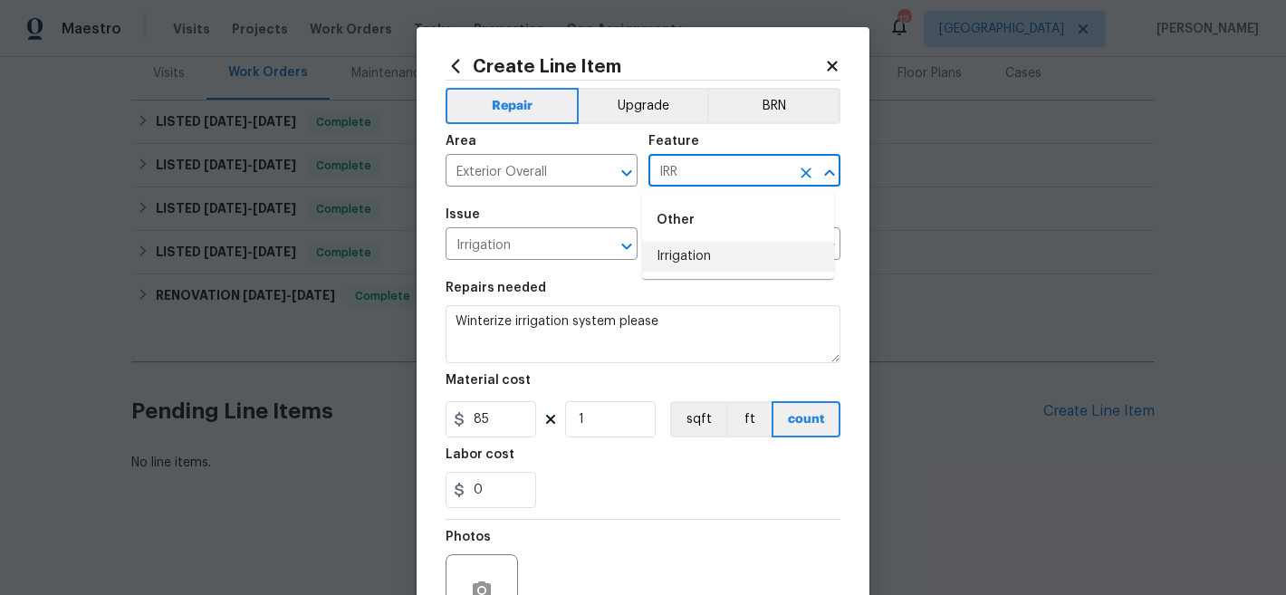
click at [688, 256] on li "Irrigation" at bounding box center [738, 257] width 192 height 30
type input "Irrigation"
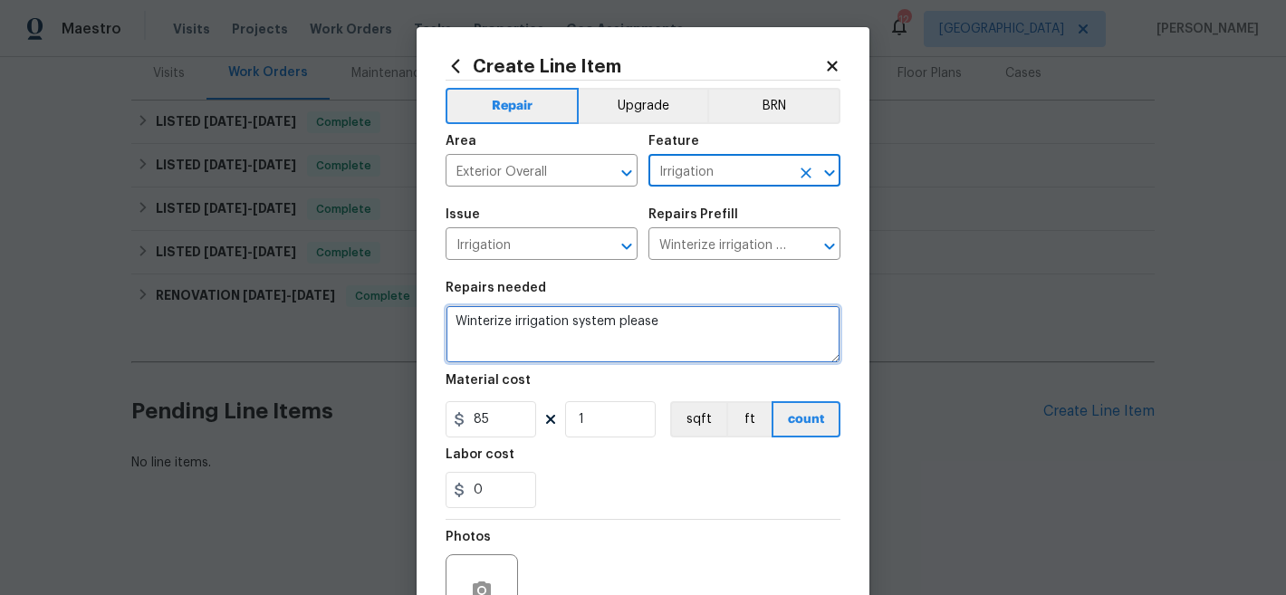
click at [624, 319] on textarea "Winterize irrigation system please" at bounding box center [643, 334] width 395 height 58
paste textarea "IRRIGATION: Please winterize irrigation system. Drain backflow and lines to hou…"
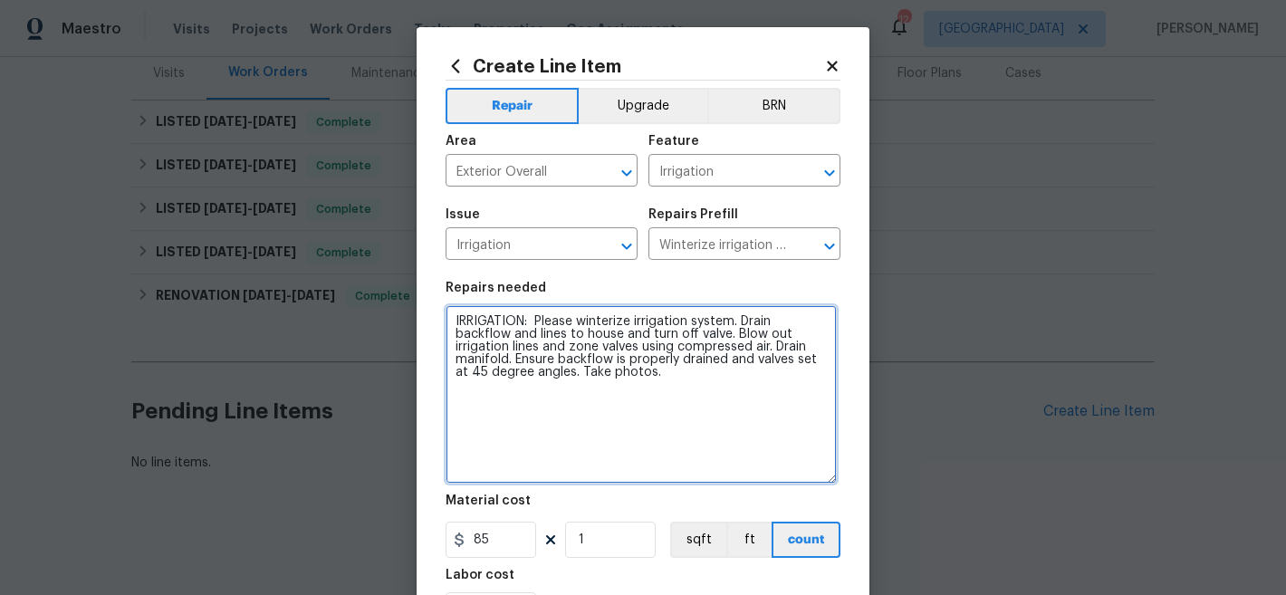
drag, startPoint x: 824, startPoint y: 356, endPoint x: 820, endPoint y: 476, distance: 120.5
click at [820, 476] on textarea "IRRIGATION: Please winterize irrigation system. Drain backflow and lines to hou…" at bounding box center [641, 394] width 391 height 178
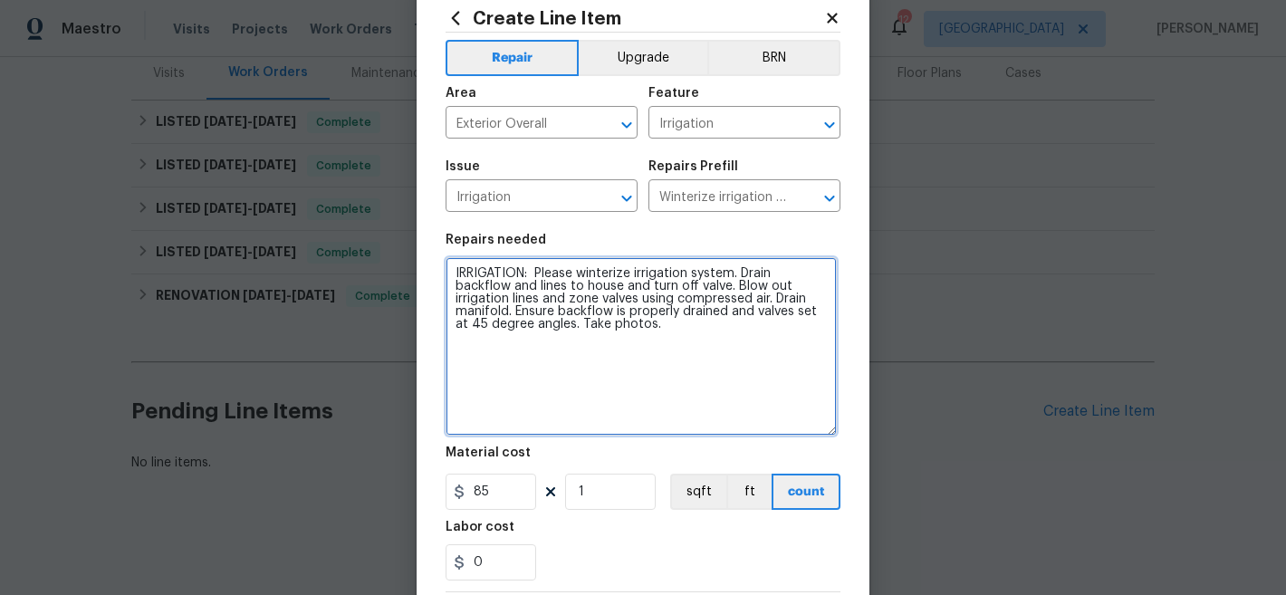
scroll to position [306, 0]
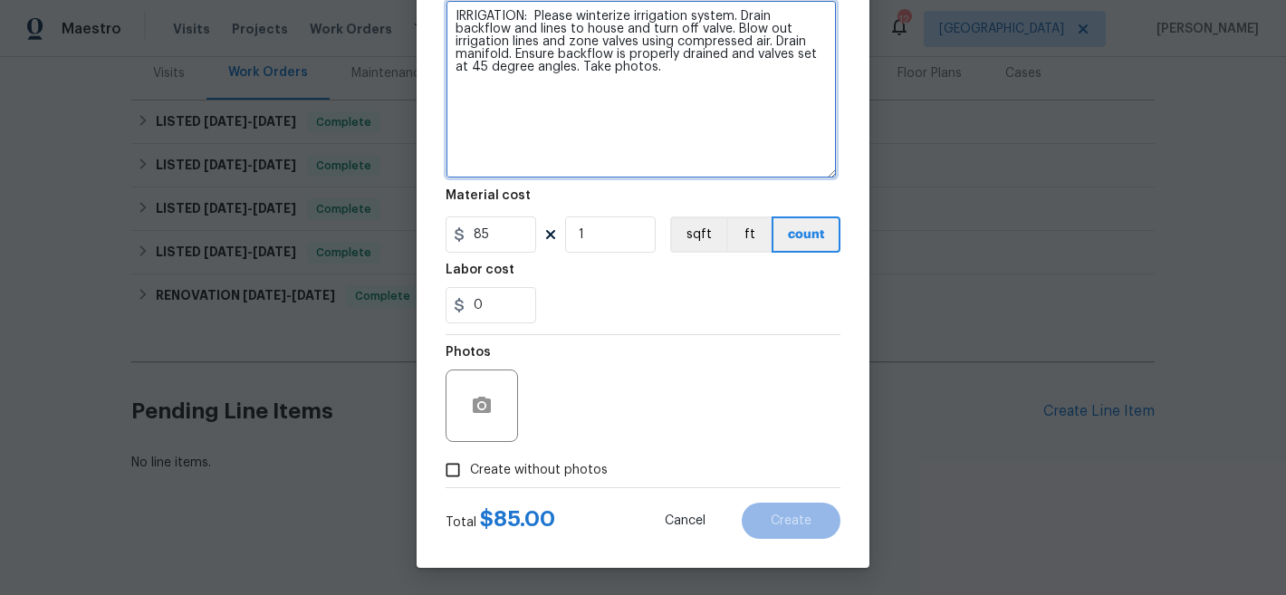
type textarea "IRRIGATION: Please winterize irrigation system. Drain backflow and lines to hou…"
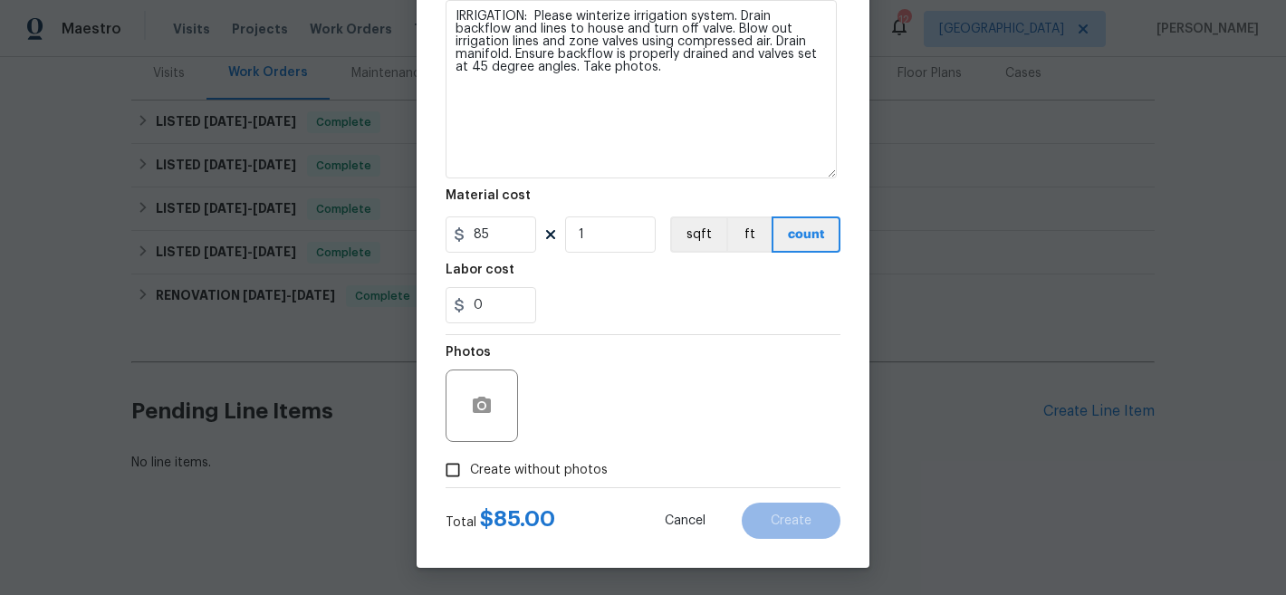
click at [507, 477] on span "Create without photos" at bounding box center [539, 470] width 138 height 19
click at [470, 477] on input "Create without photos" at bounding box center [453, 470] width 34 height 34
checkbox input "true"
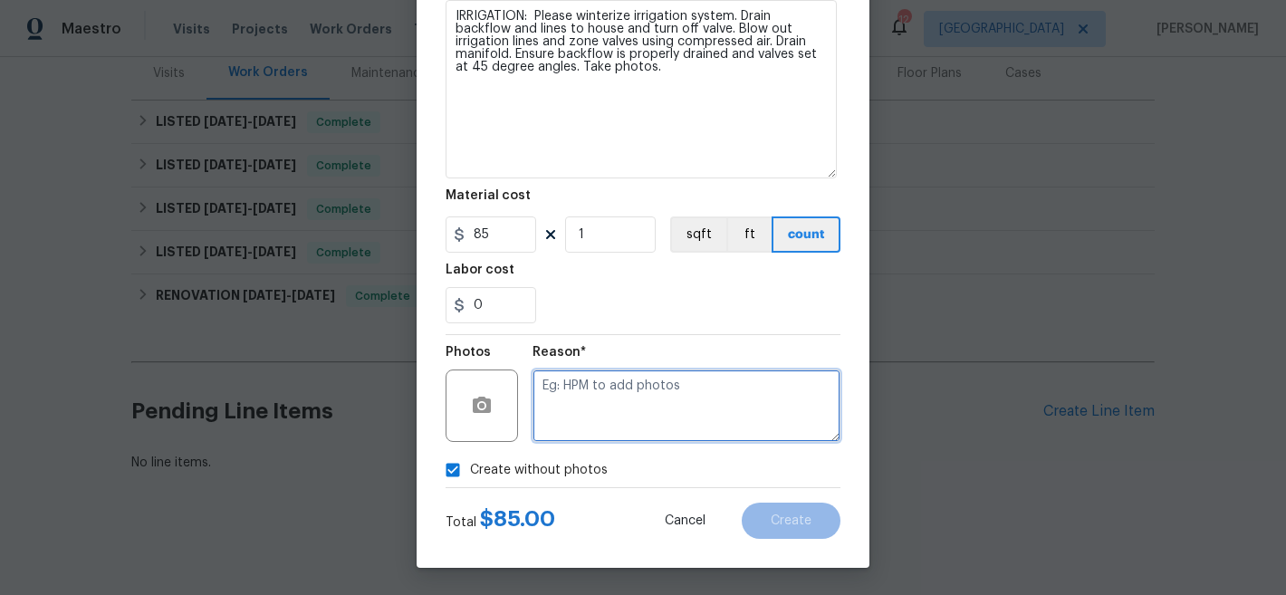
click at [659, 401] on textarea at bounding box center [686, 405] width 308 height 72
type textarea "NA"
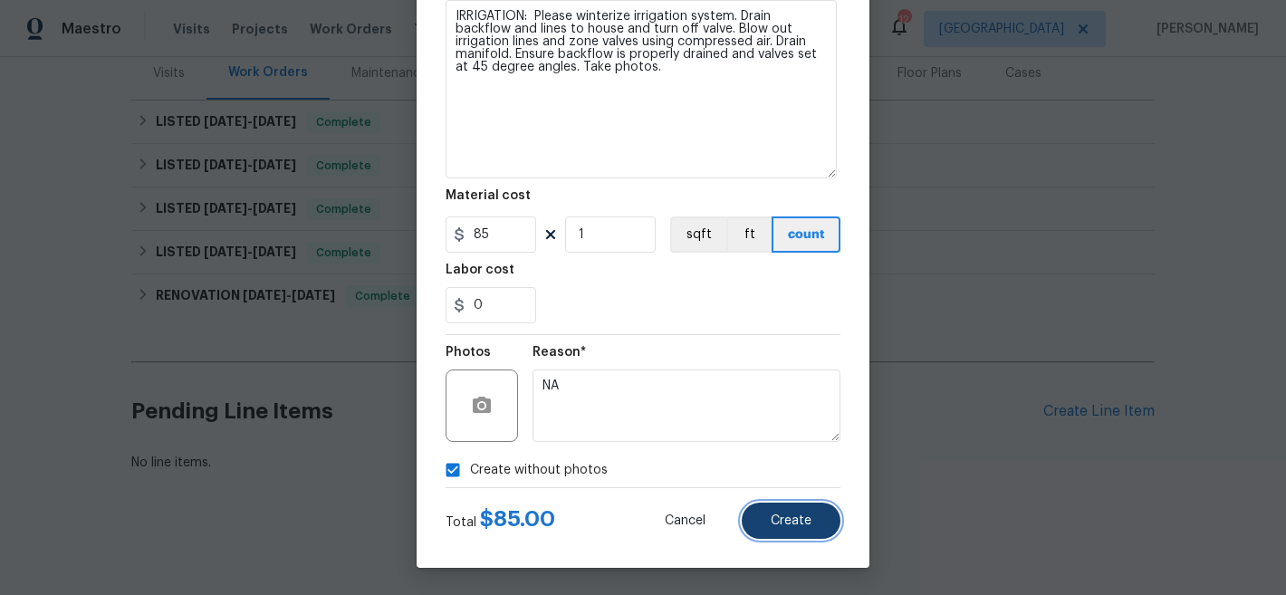
click at [771, 521] on span "Create" at bounding box center [791, 521] width 41 height 14
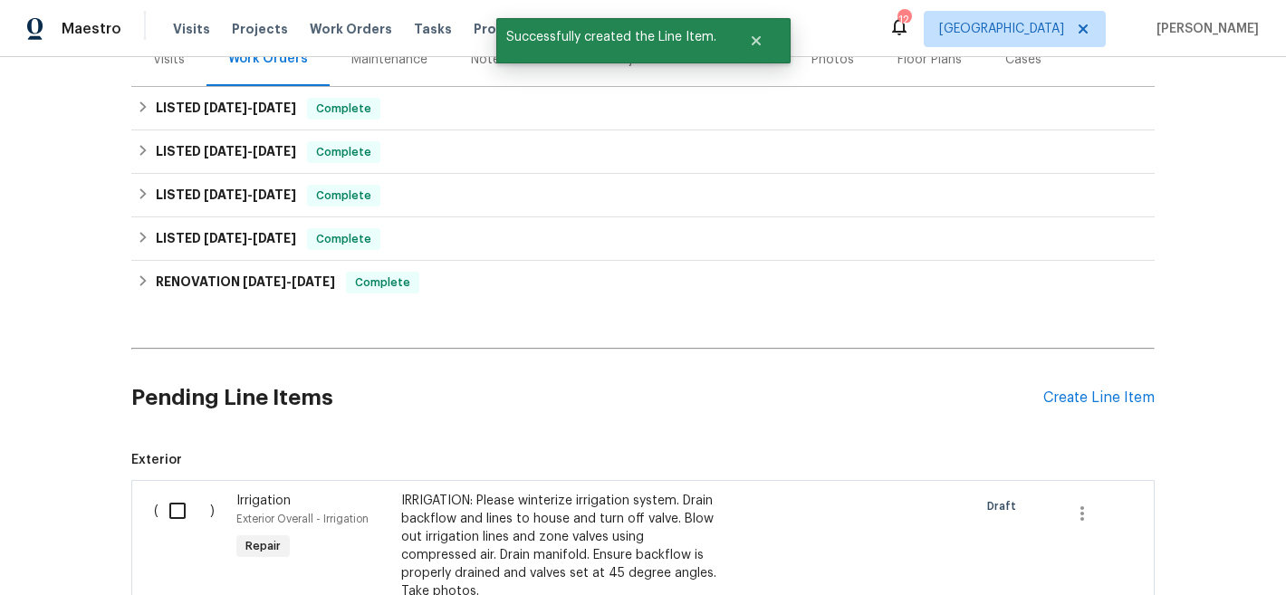
click at [168, 503] on input "checkbox" at bounding box center [184, 511] width 52 height 38
checkbox input "true"
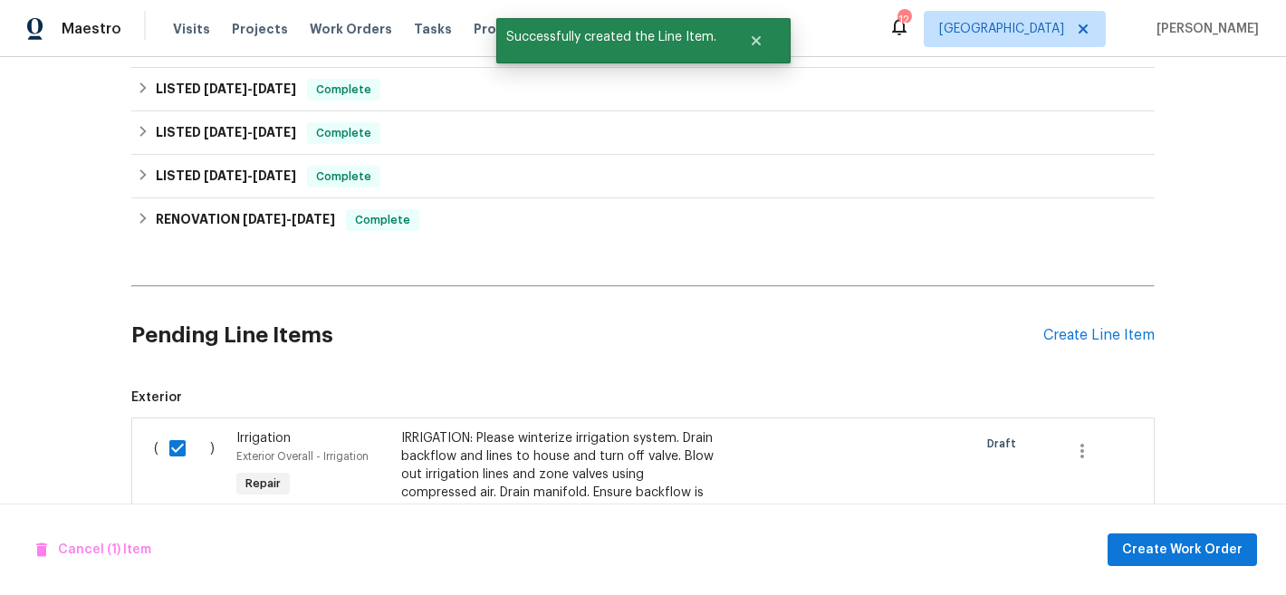
scroll to position [322, 0]
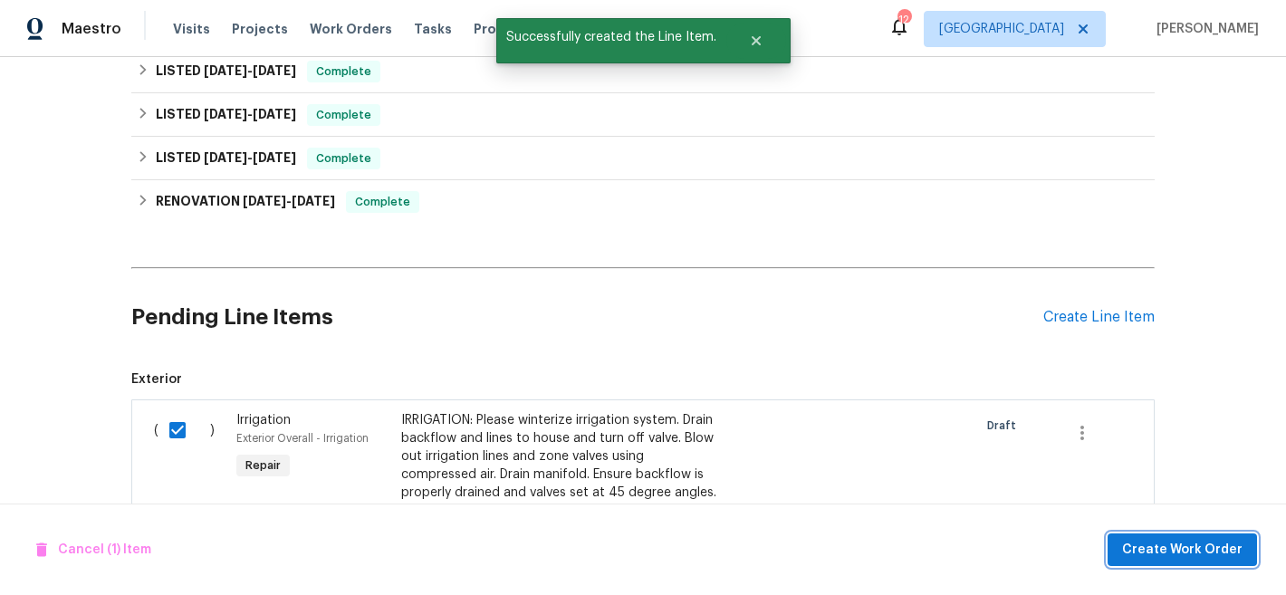
click at [1163, 534] on button "Create Work Order" at bounding box center [1181, 550] width 149 height 34
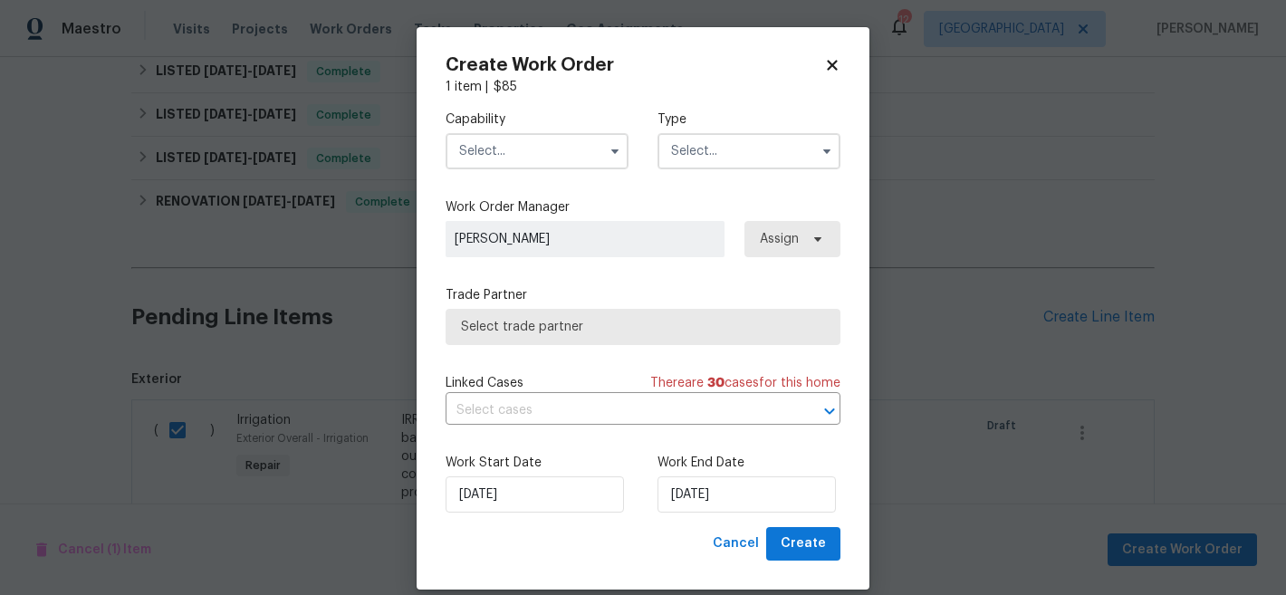
click at [513, 154] on input "text" at bounding box center [537, 151] width 183 height 36
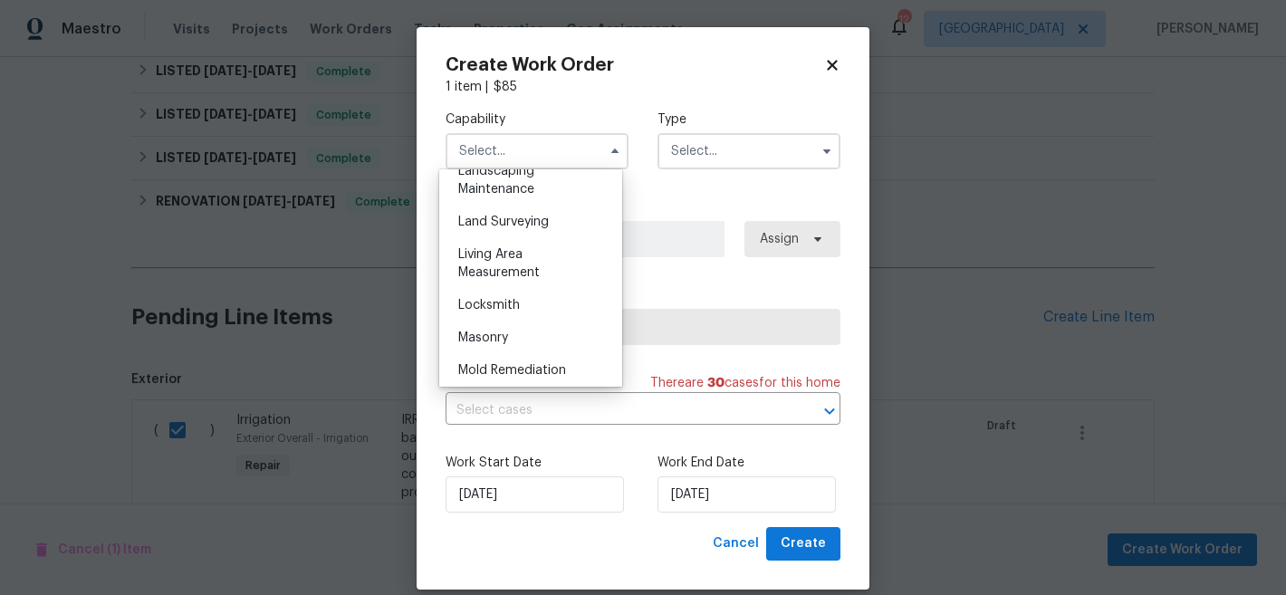
scroll to position [1184, 0]
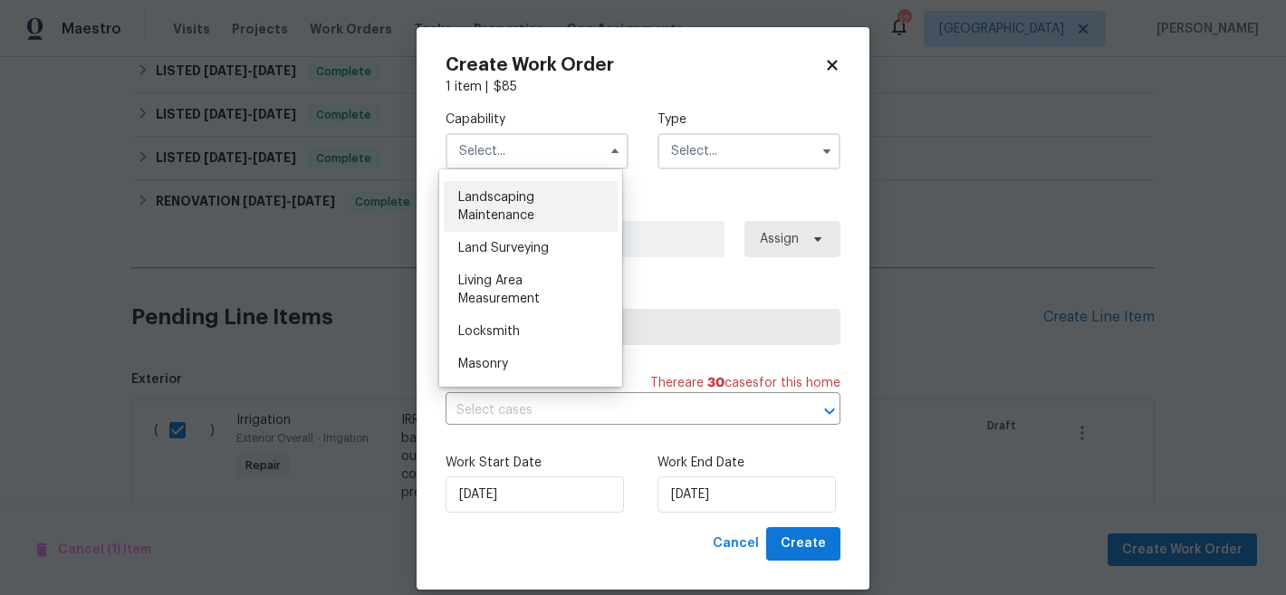
click at [527, 222] on span "Landscaping Maintenance" at bounding box center [496, 206] width 76 height 31
type input "Landscaping Maintenance"
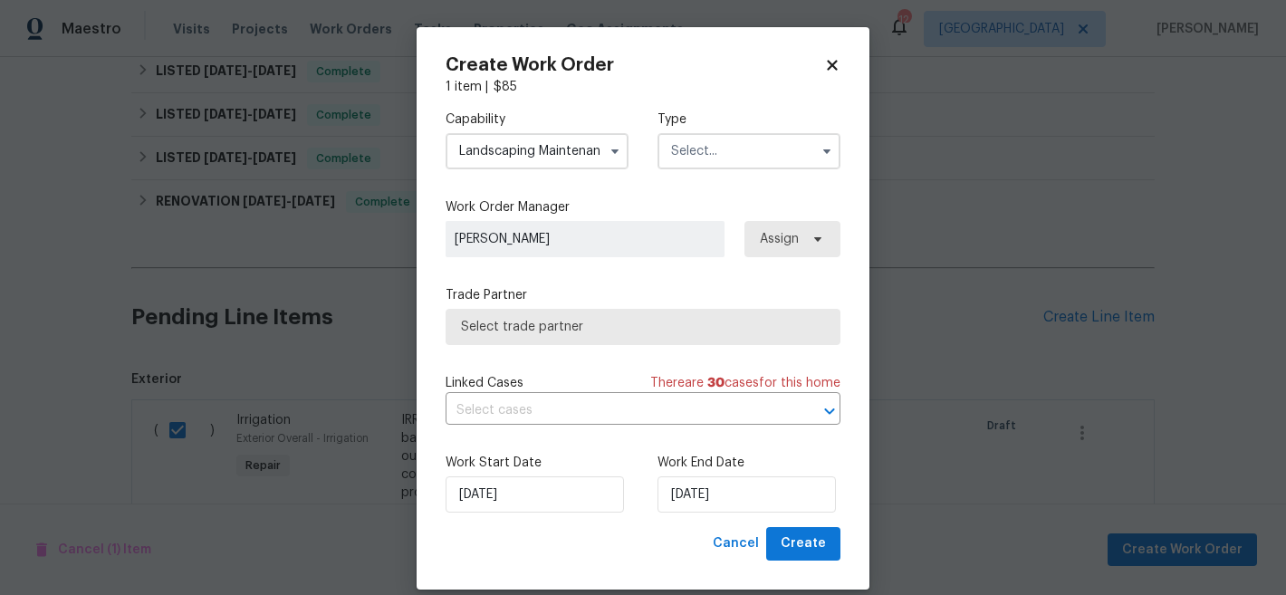
click at [732, 146] on input "text" at bounding box center [748, 151] width 183 height 36
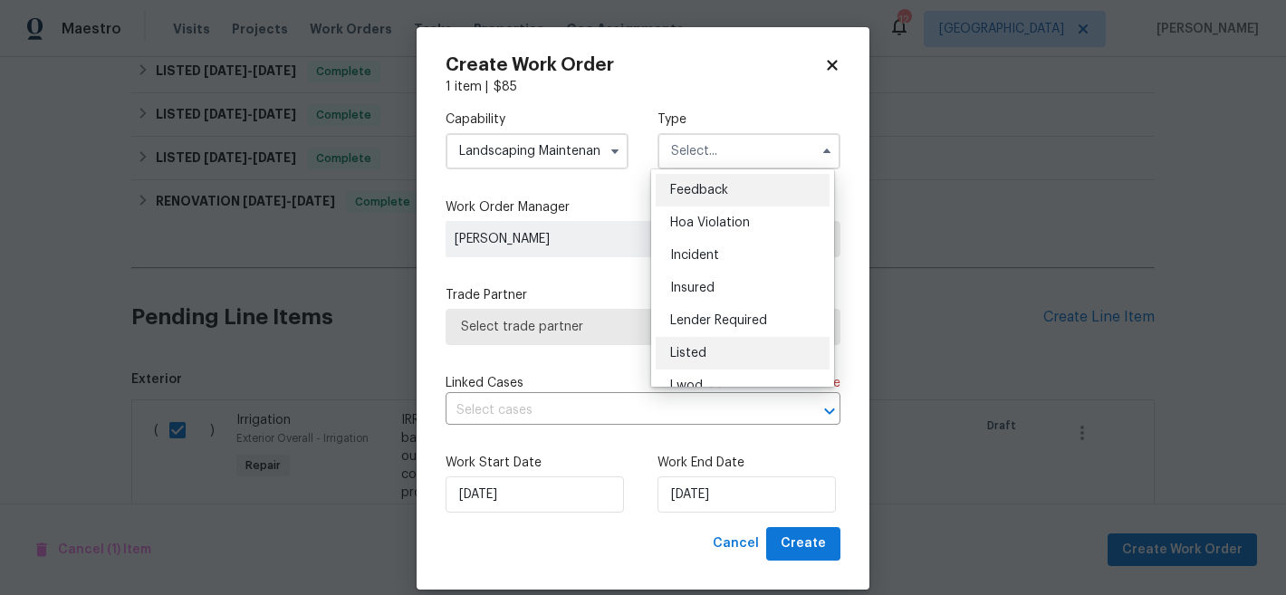
click at [720, 349] on div "Listed" at bounding box center [743, 353] width 174 height 33
type input "Listed"
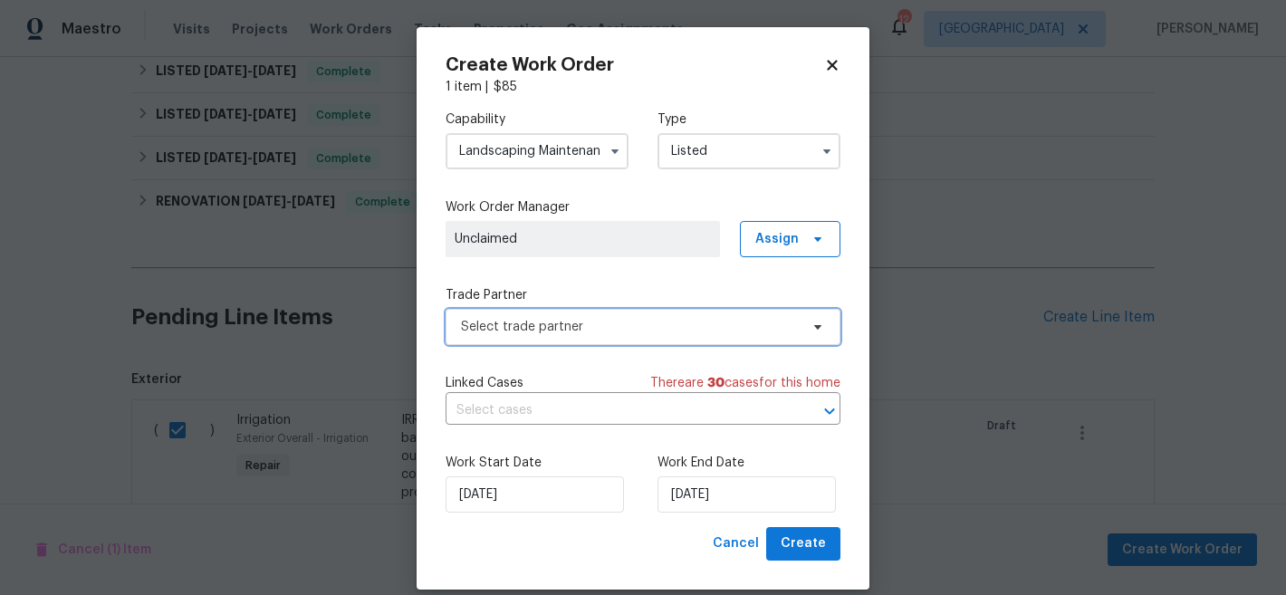
click at [629, 326] on span "Select trade partner" at bounding box center [630, 327] width 338 height 18
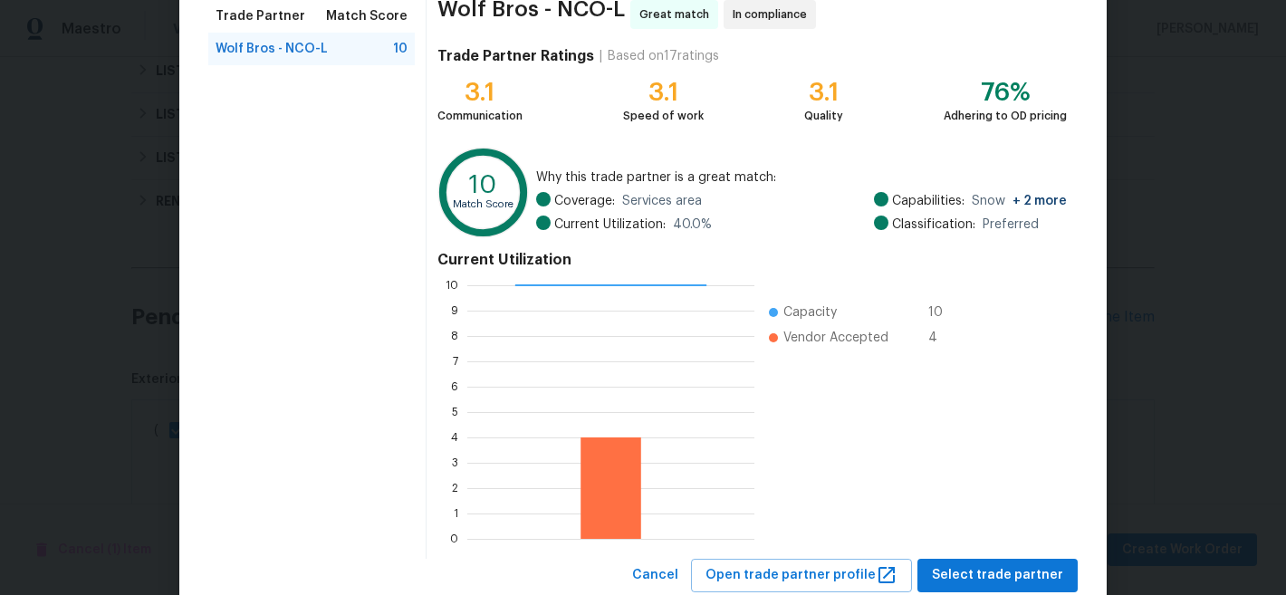
scroll to position [204, 0]
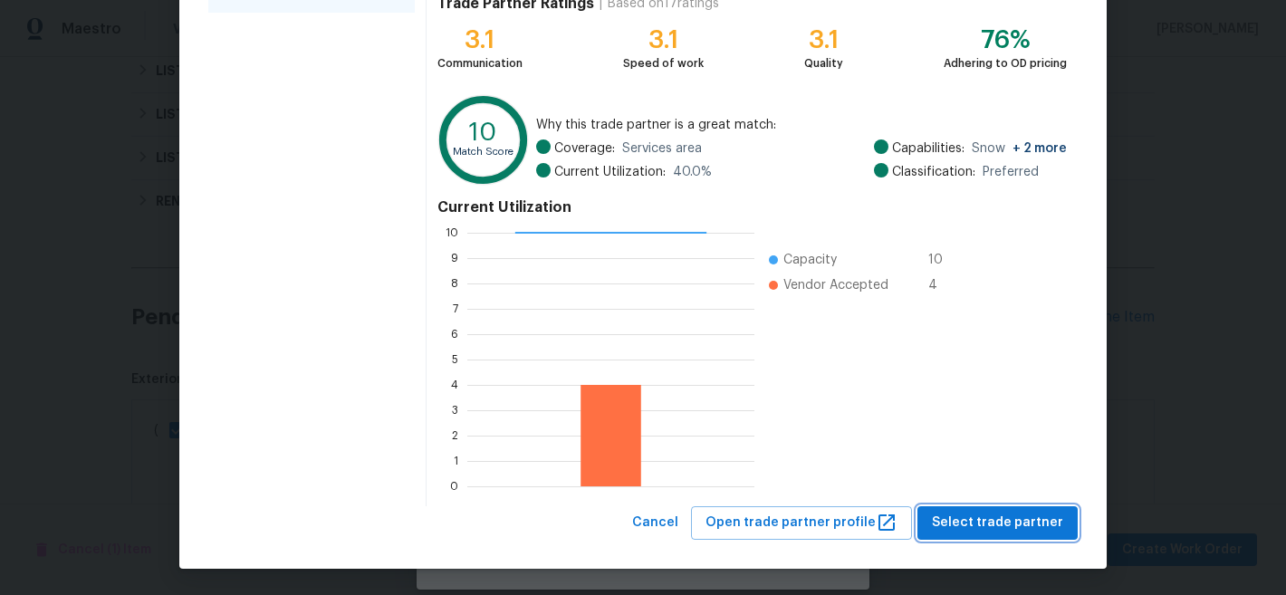
click at [1018, 520] on span "Select trade partner" at bounding box center [997, 523] width 131 height 23
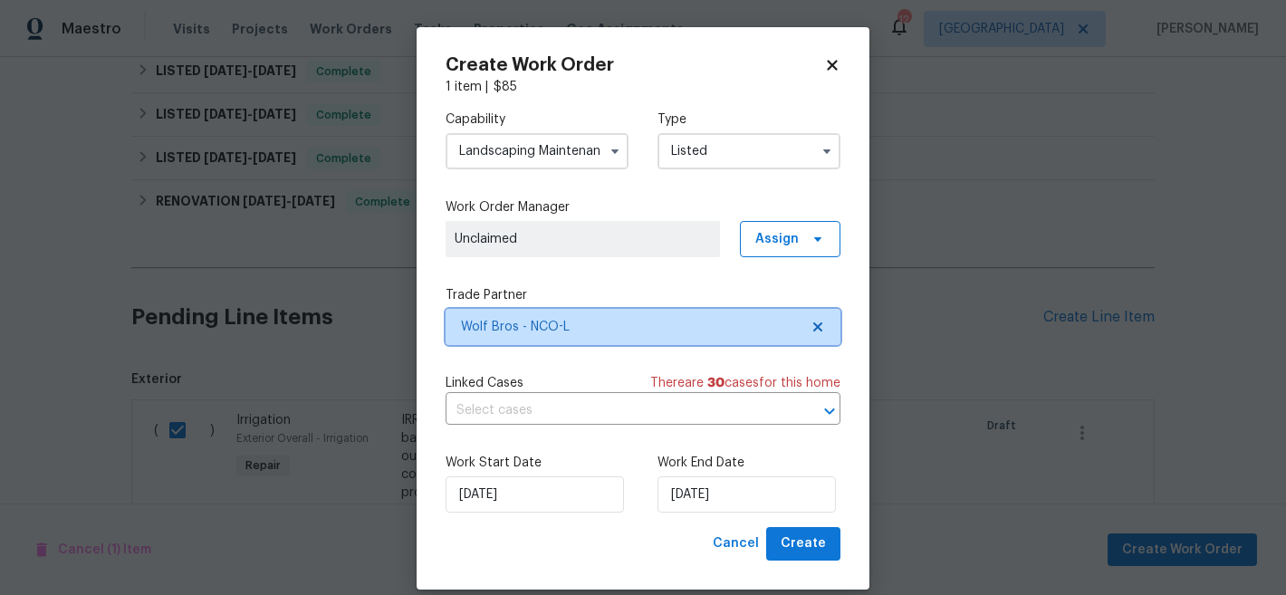
scroll to position [0, 0]
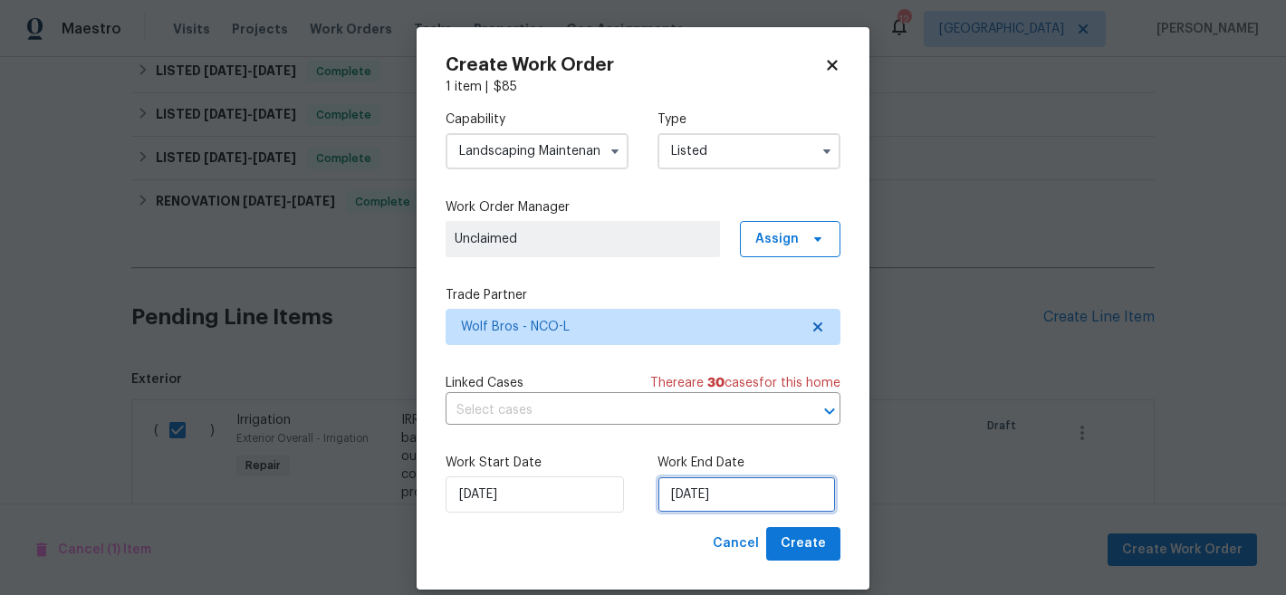
click at [744, 492] on input "[DATE]" at bounding box center [746, 494] width 178 height 36
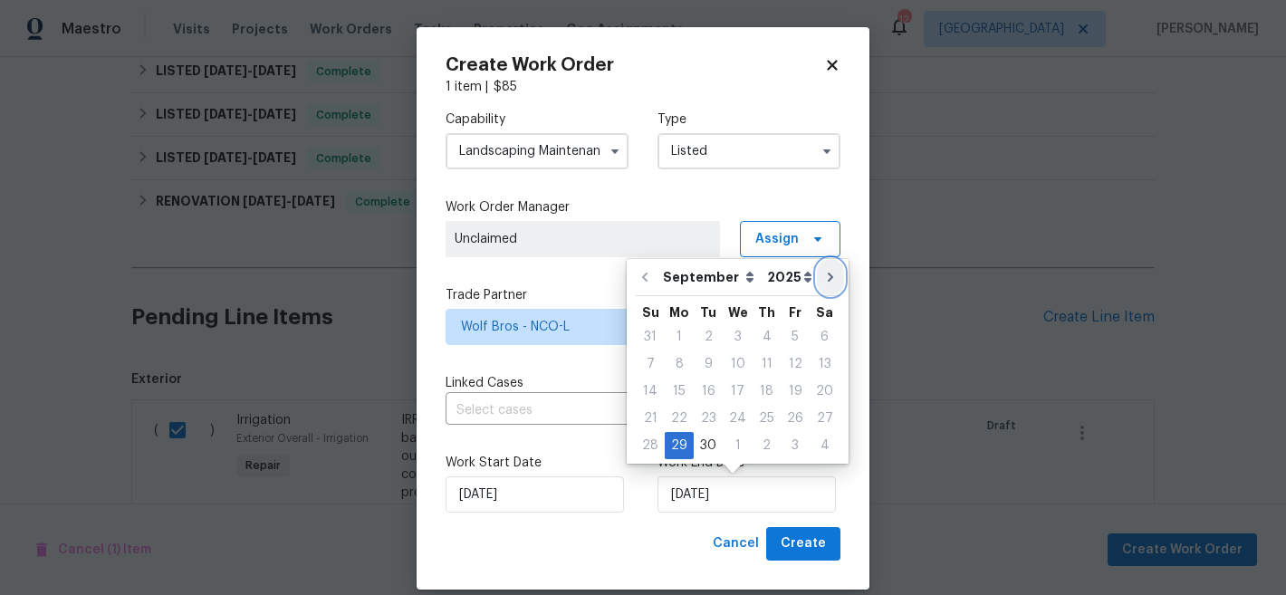
click at [823, 276] on icon "Go to next month" at bounding box center [830, 277] width 14 height 14
type input "[DATE]"
select select "9"
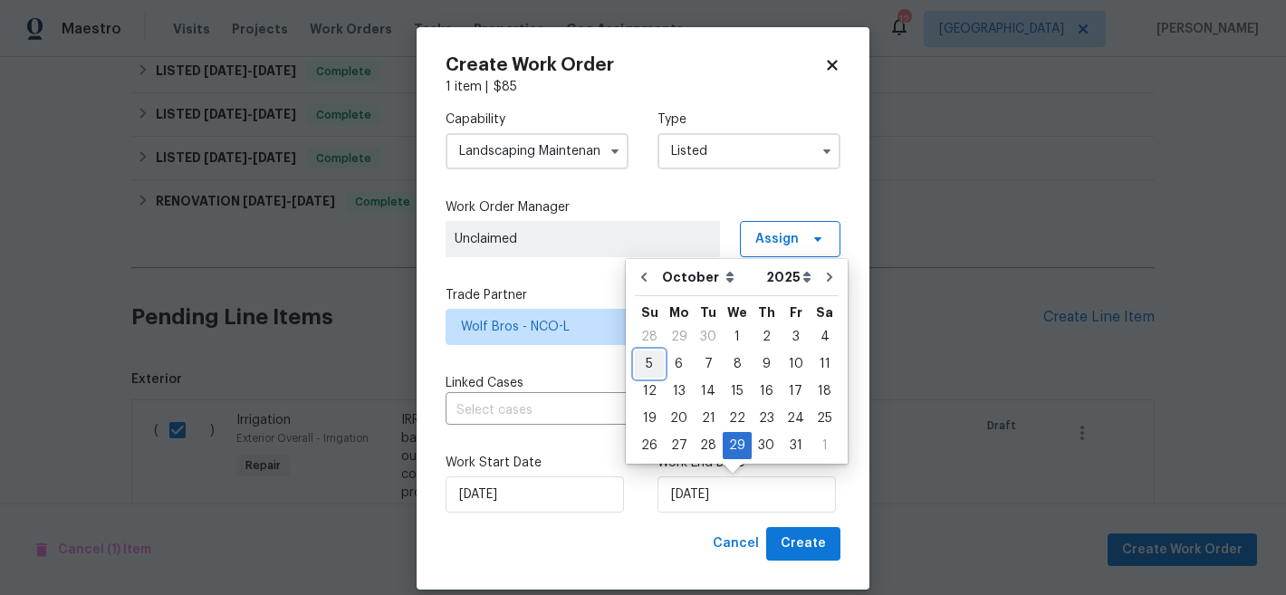
drag, startPoint x: 656, startPoint y: 364, endPoint x: 653, endPoint y: 378, distance: 14.1
click at [656, 364] on div "5" at bounding box center [649, 363] width 29 height 25
type input "[DATE]"
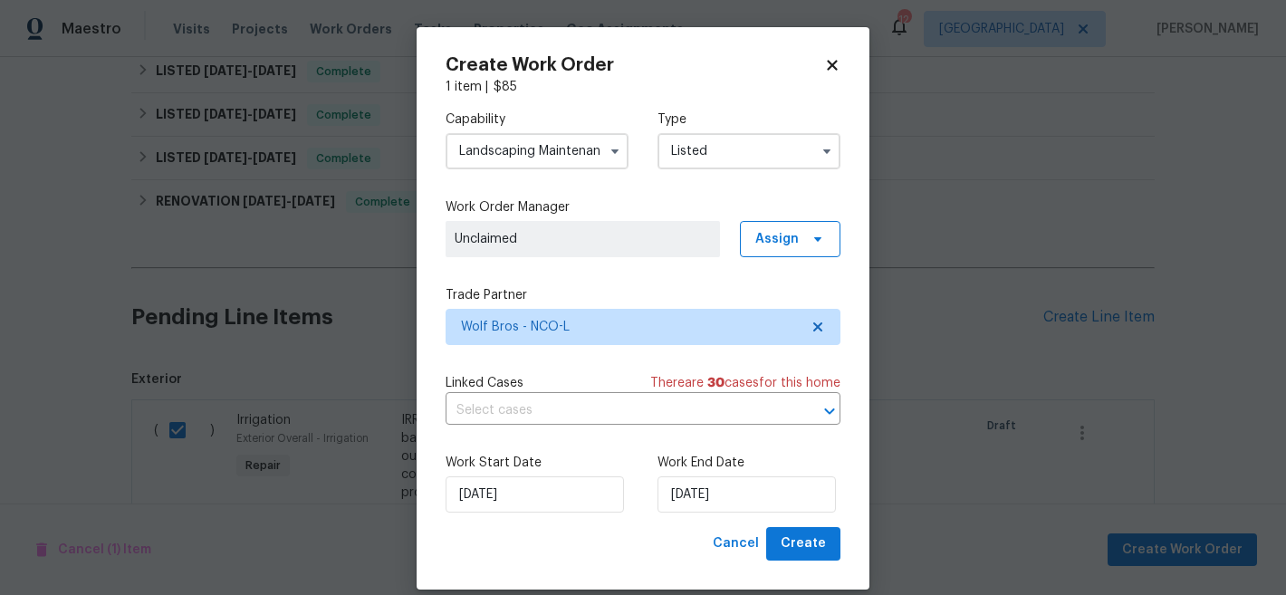
click at [611, 546] on div "Cancel Create" at bounding box center [643, 544] width 395 height 34
click at [790, 237] on span "Assign" at bounding box center [776, 239] width 43 height 18
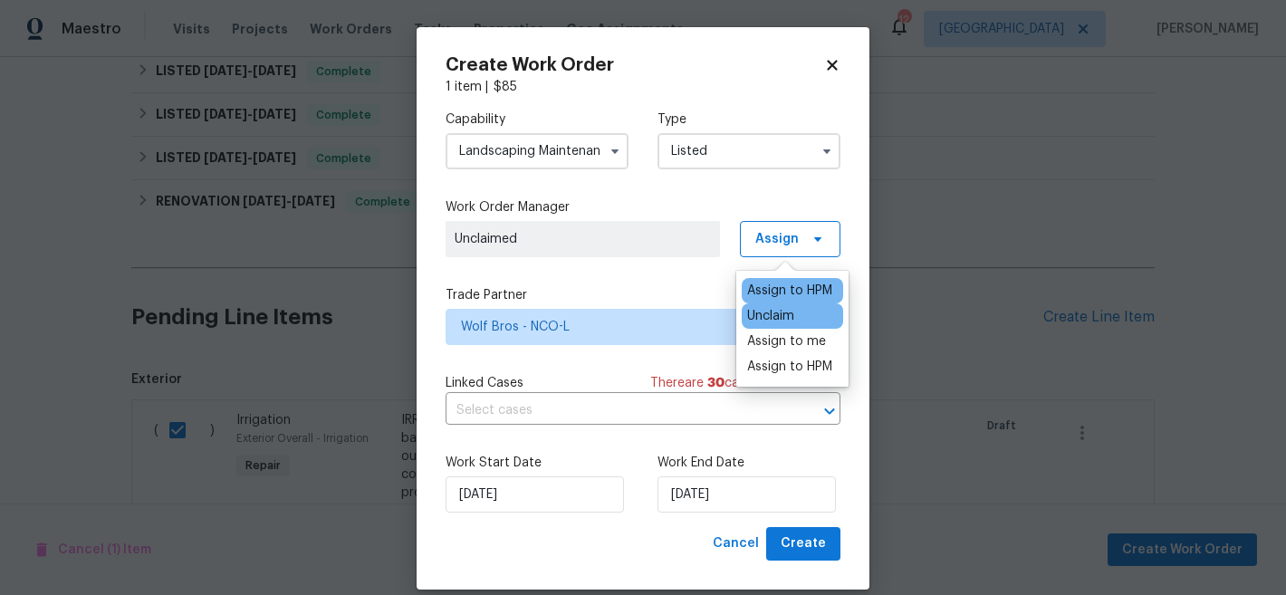
click at [783, 289] on div "Assign to HPM" at bounding box center [789, 291] width 85 height 18
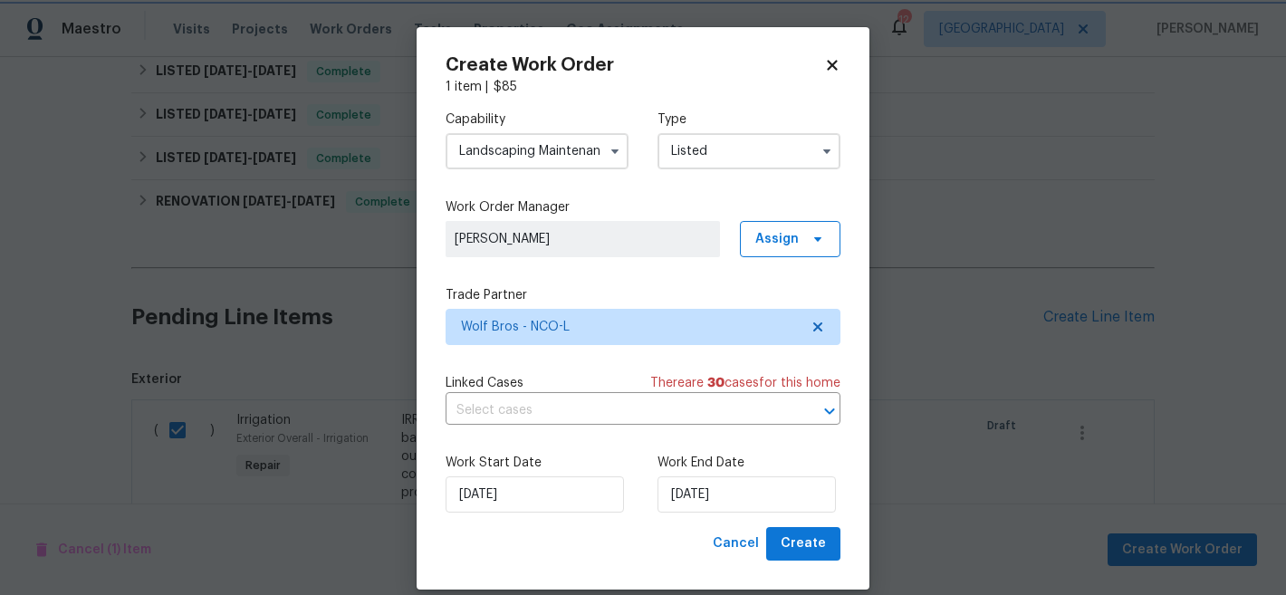
click at [618, 500] on div "[DATE]" at bounding box center [537, 494] width 183 height 36
click at [818, 545] on span "Create" at bounding box center [803, 543] width 45 height 23
checkbox input "false"
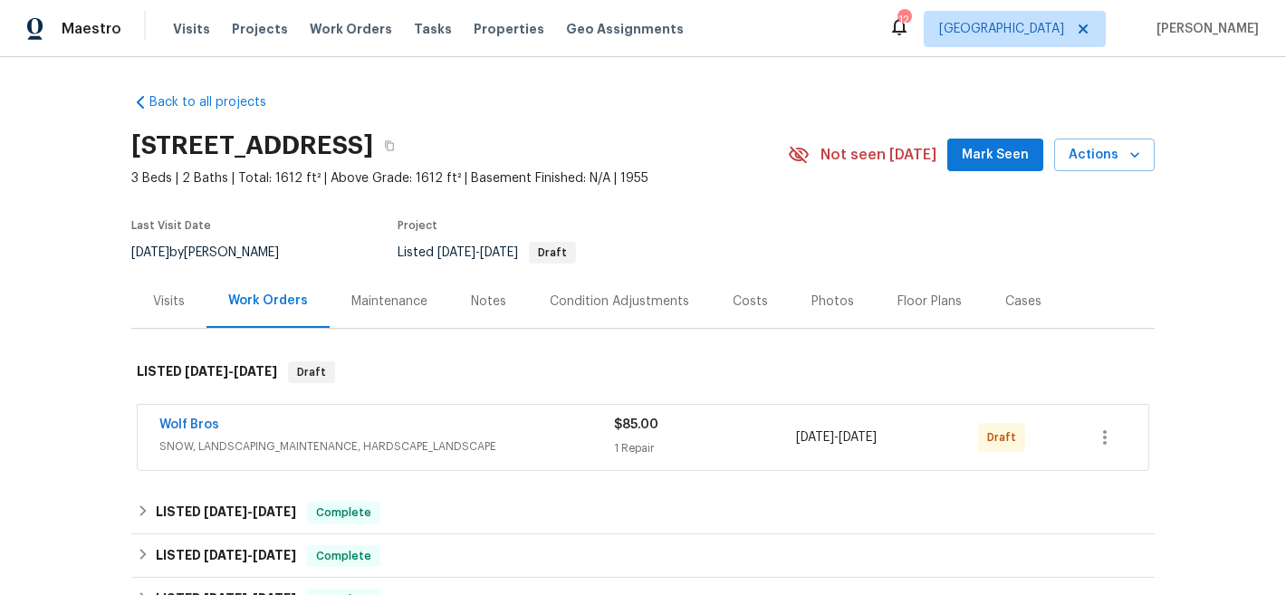
click at [303, 444] on span "SNOW, LANDSCAPING_MAINTENANCE, HARDSCAPE_LANDSCAPE" at bounding box center [386, 446] width 455 height 18
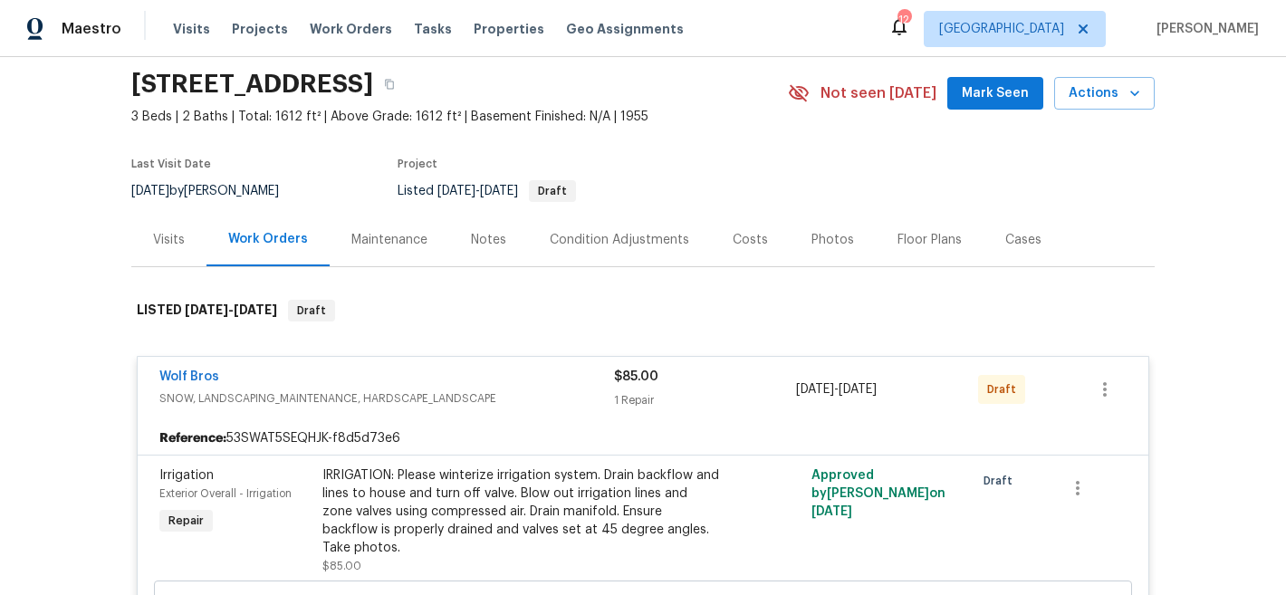
scroll to position [4, 0]
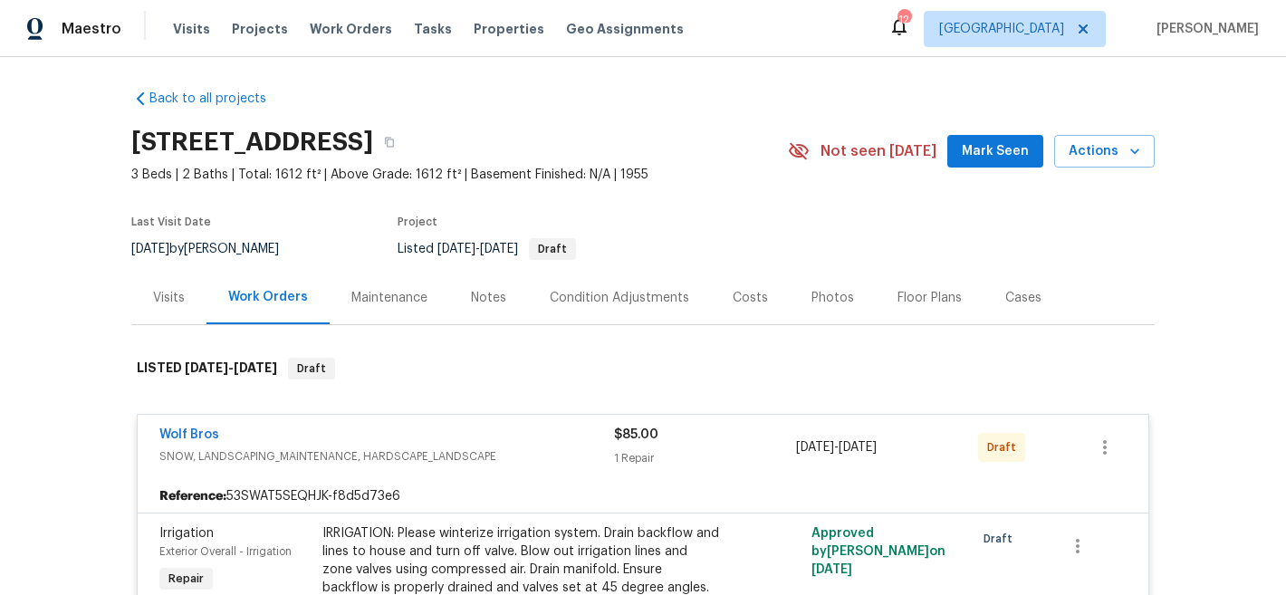
click at [235, 294] on div "Work Orders" at bounding box center [268, 297] width 80 height 18
click at [285, 297] on div "Work Orders" at bounding box center [268, 297] width 80 height 18
click at [283, 293] on div "Work Orders" at bounding box center [268, 297] width 80 height 18
click at [273, 426] on div "Wolf Bros" at bounding box center [386, 437] width 455 height 22
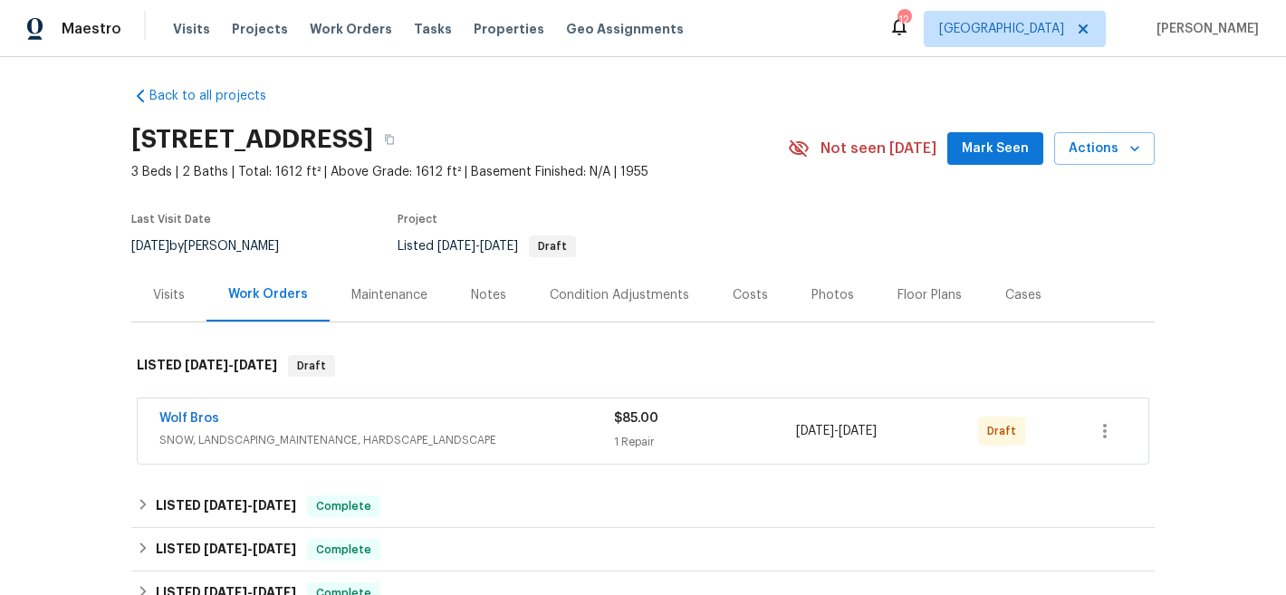
scroll to position [7, 0]
click at [160, 417] on link "Wolf Bros" at bounding box center [189, 417] width 60 height 13
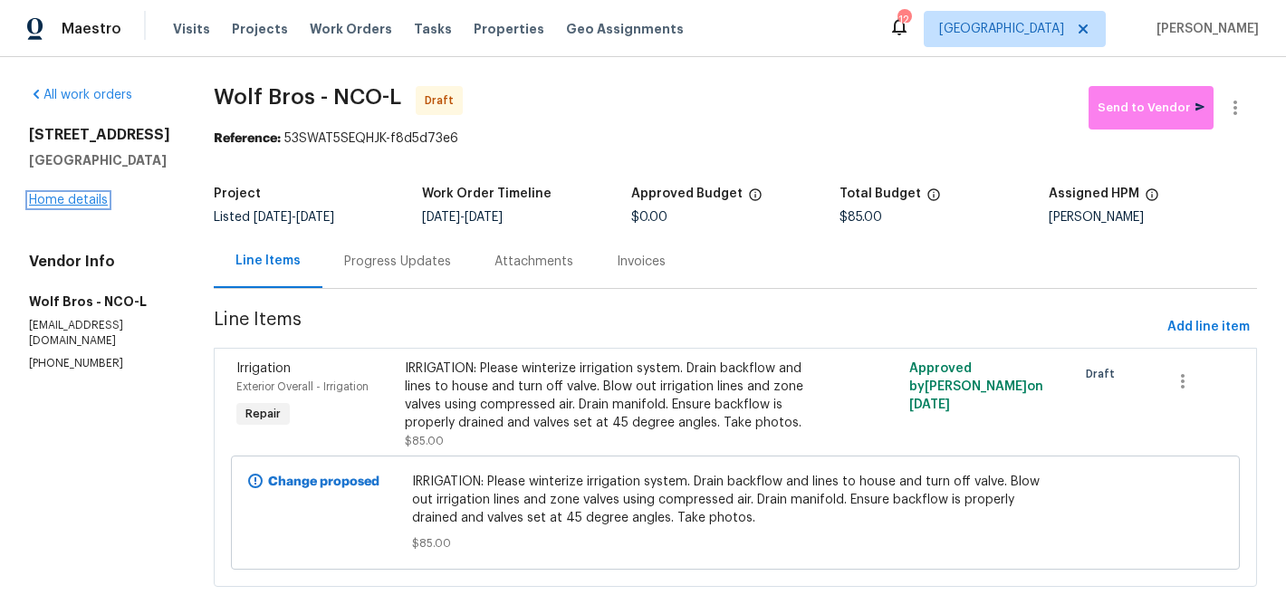
click at [91, 201] on link "Home details" at bounding box center [68, 200] width 79 height 13
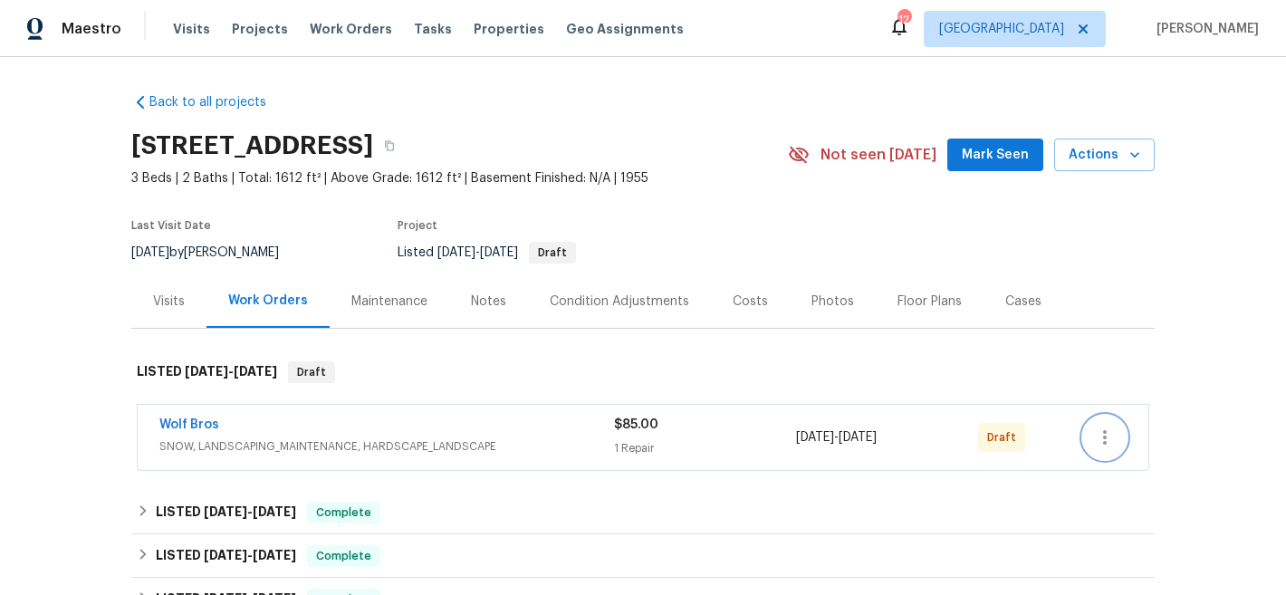
click at [1104, 432] on icon "button" at bounding box center [1105, 437] width 22 height 22
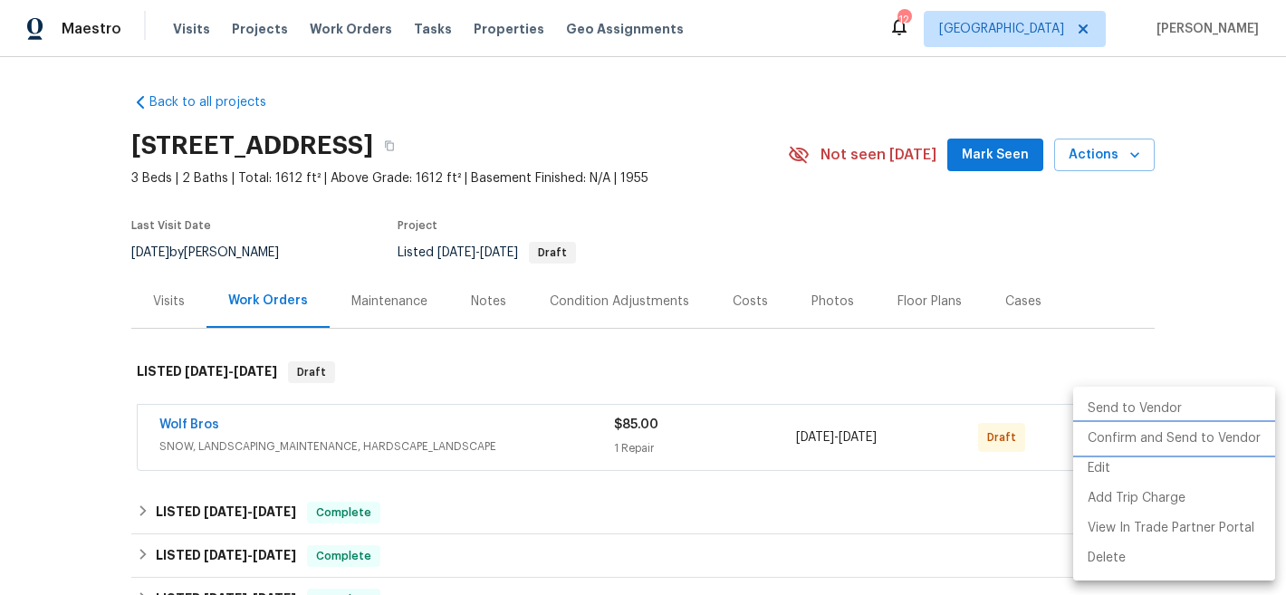
click at [1122, 440] on li "Confirm and Send to Vendor" at bounding box center [1174, 439] width 202 height 30
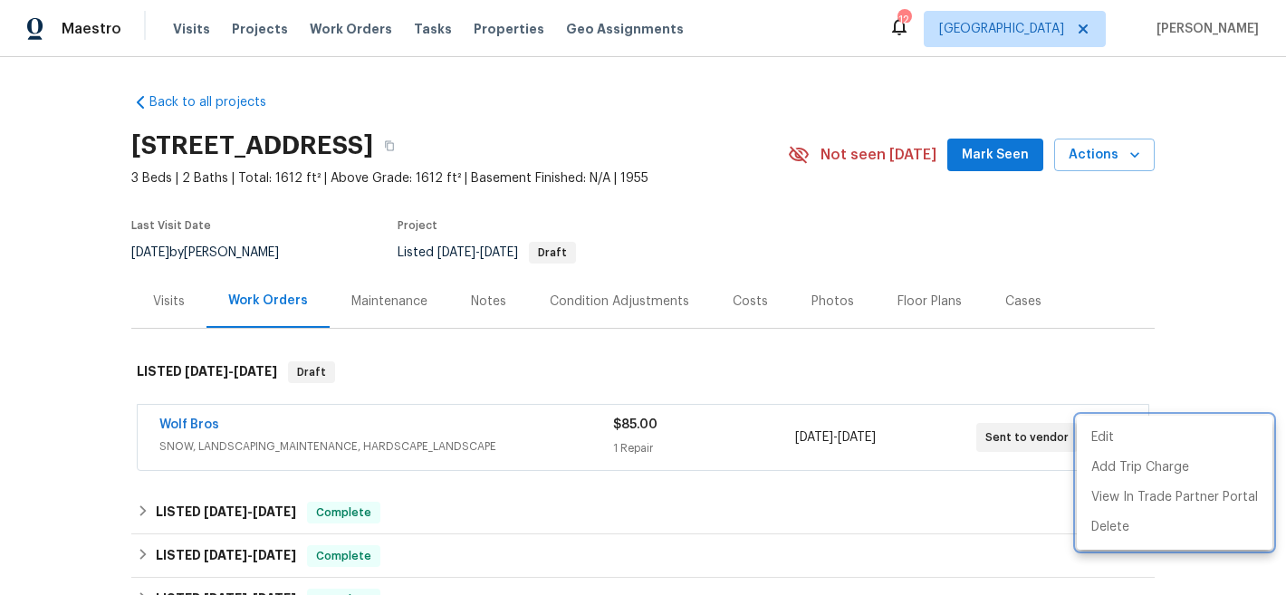
click at [733, 221] on div at bounding box center [643, 297] width 1286 height 595
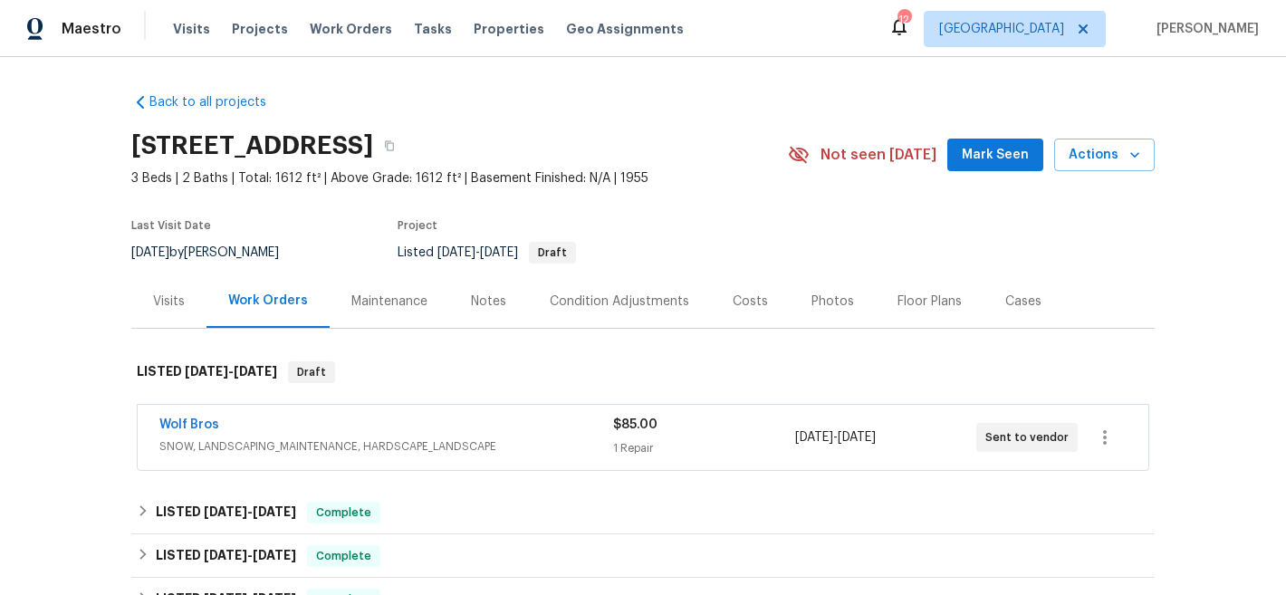
click at [493, 418] on div "Wolf Bros" at bounding box center [386, 427] width 454 height 22
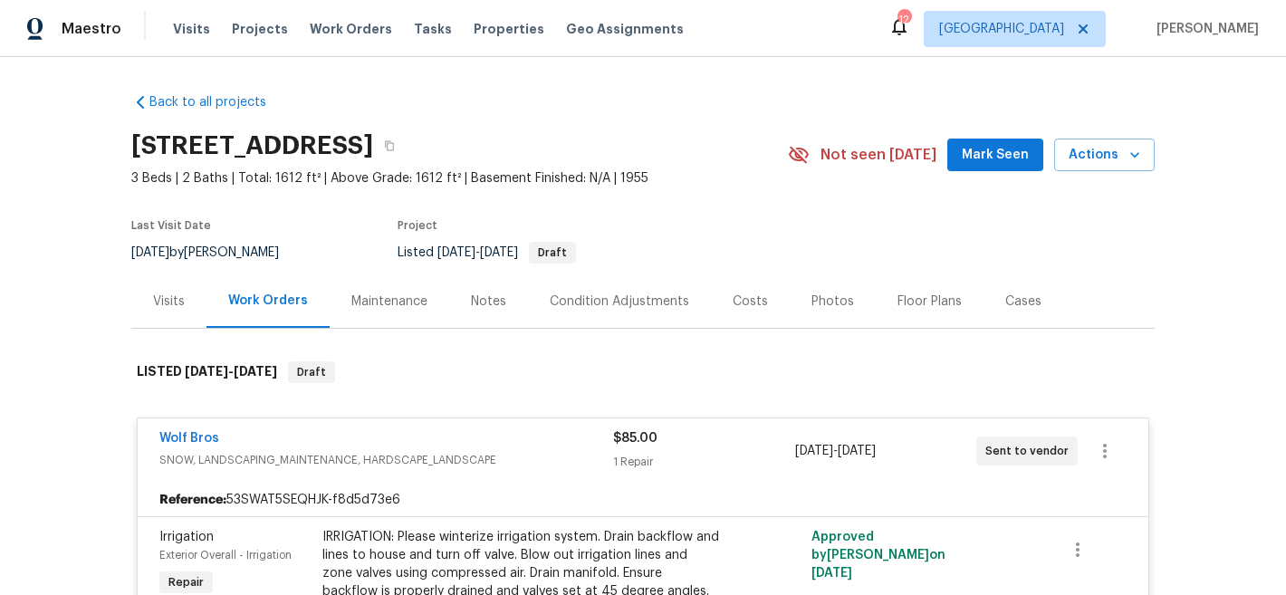
click at [708, 454] on div "1 Repair" at bounding box center [703, 462] width 181 height 18
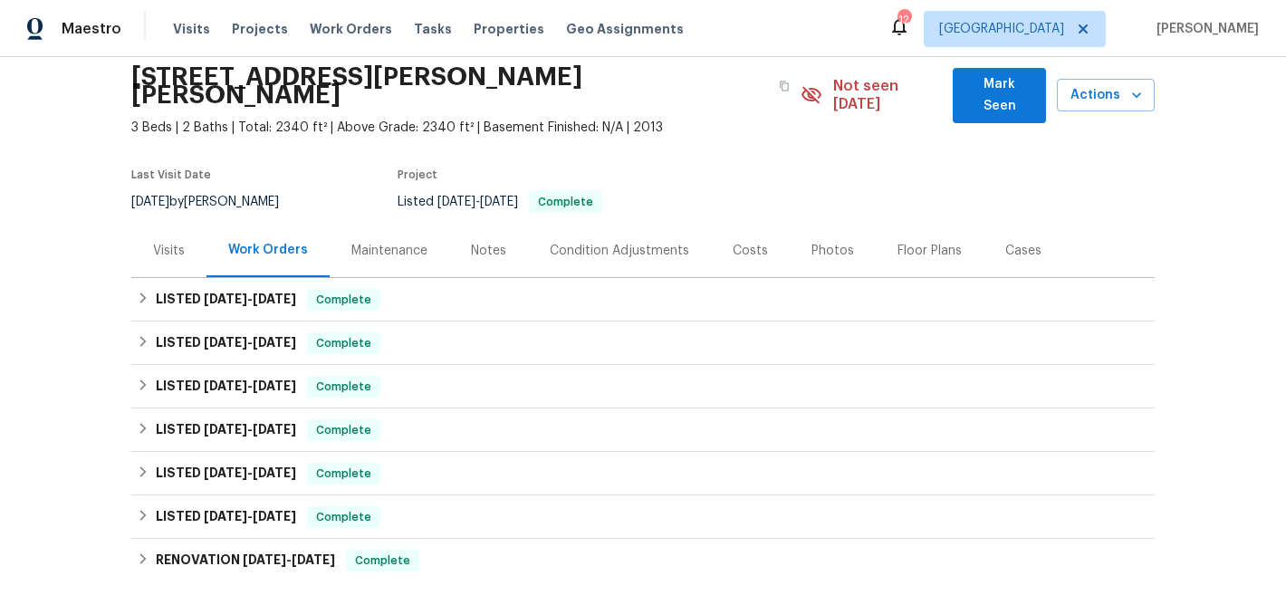
scroll to position [329, 0]
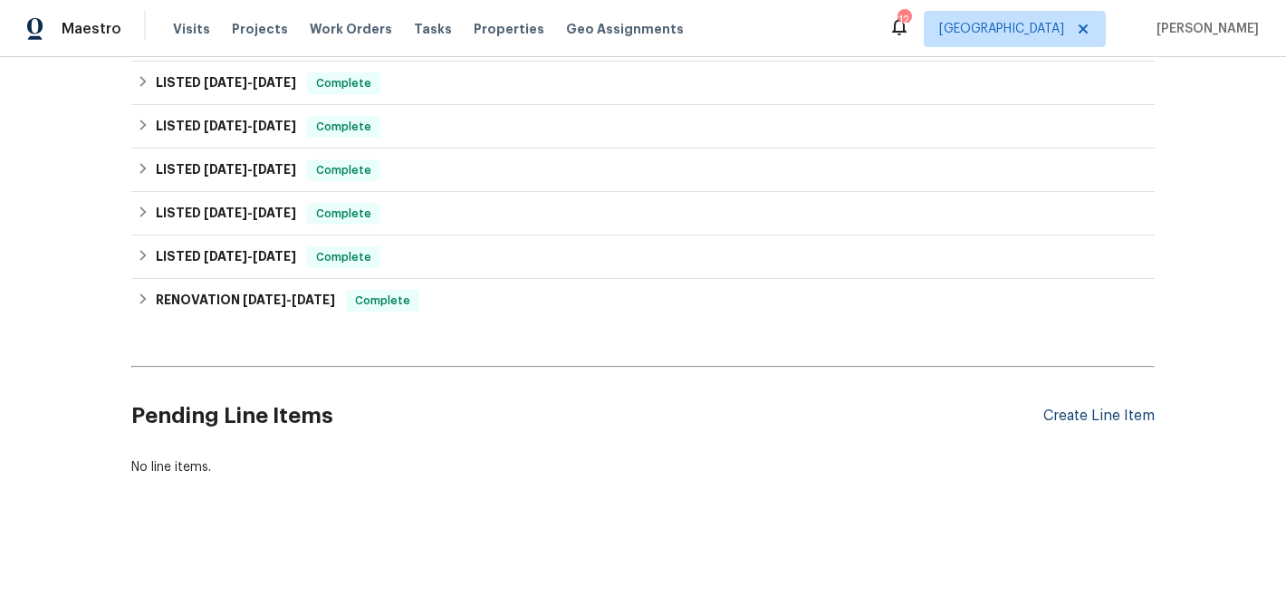
click at [1081, 407] on div "Create Line Item" at bounding box center [1098, 415] width 111 height 17
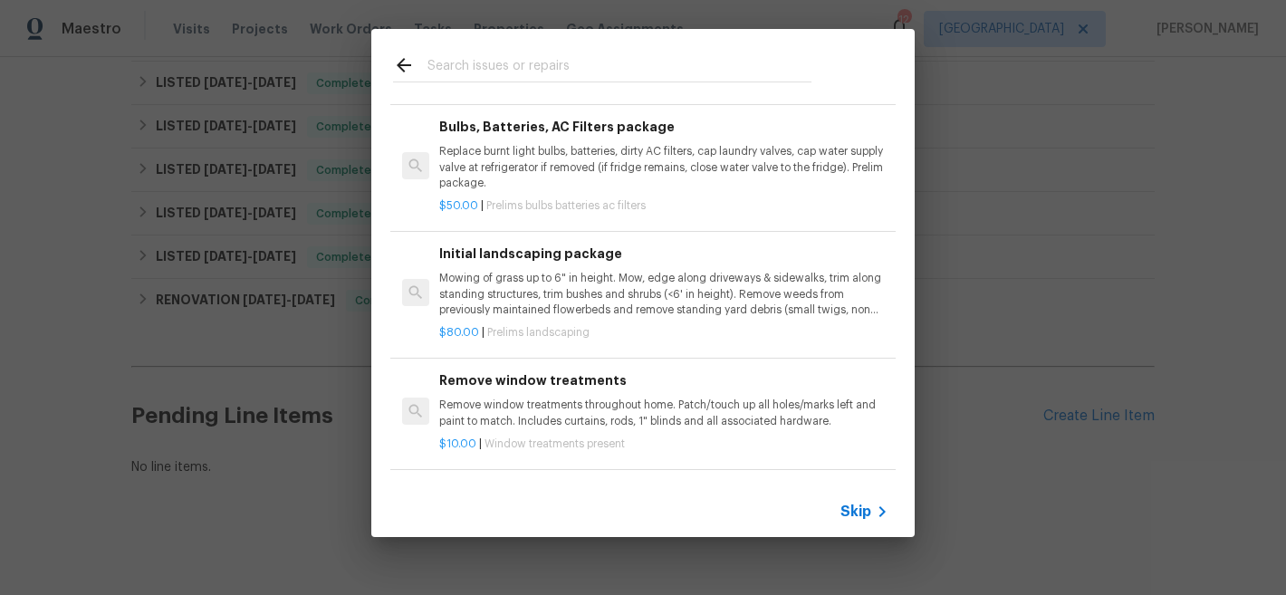
scroll to position [0, 0]
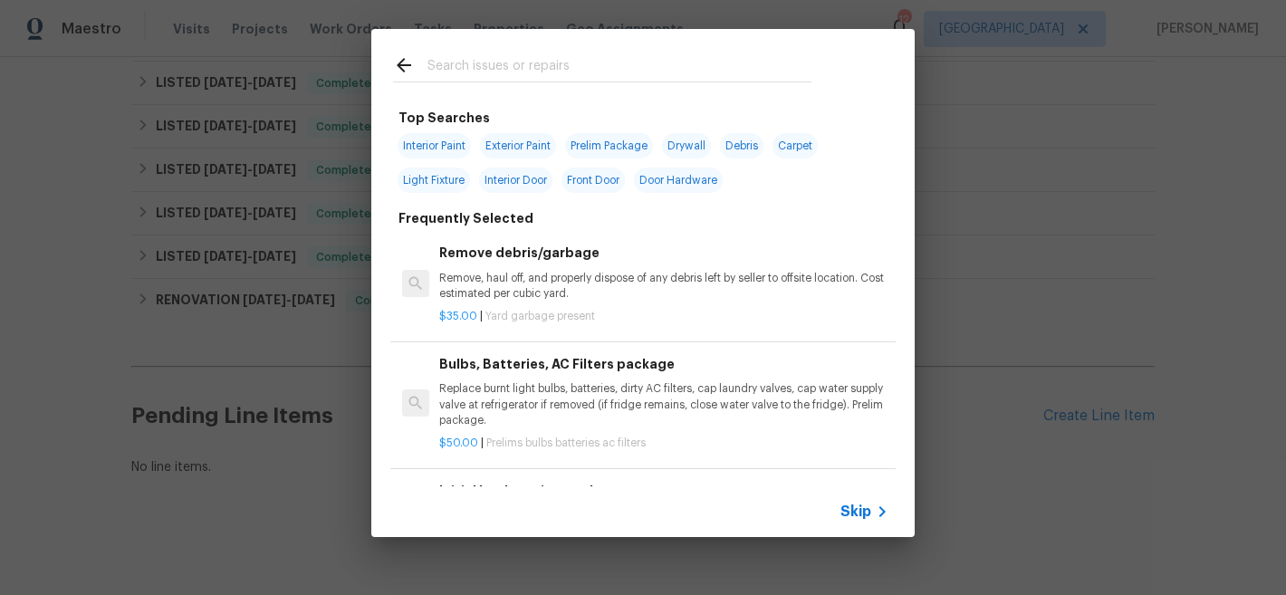
click at [728, 71] on input "text" at bounding box center [619, 67] width 384 height 27
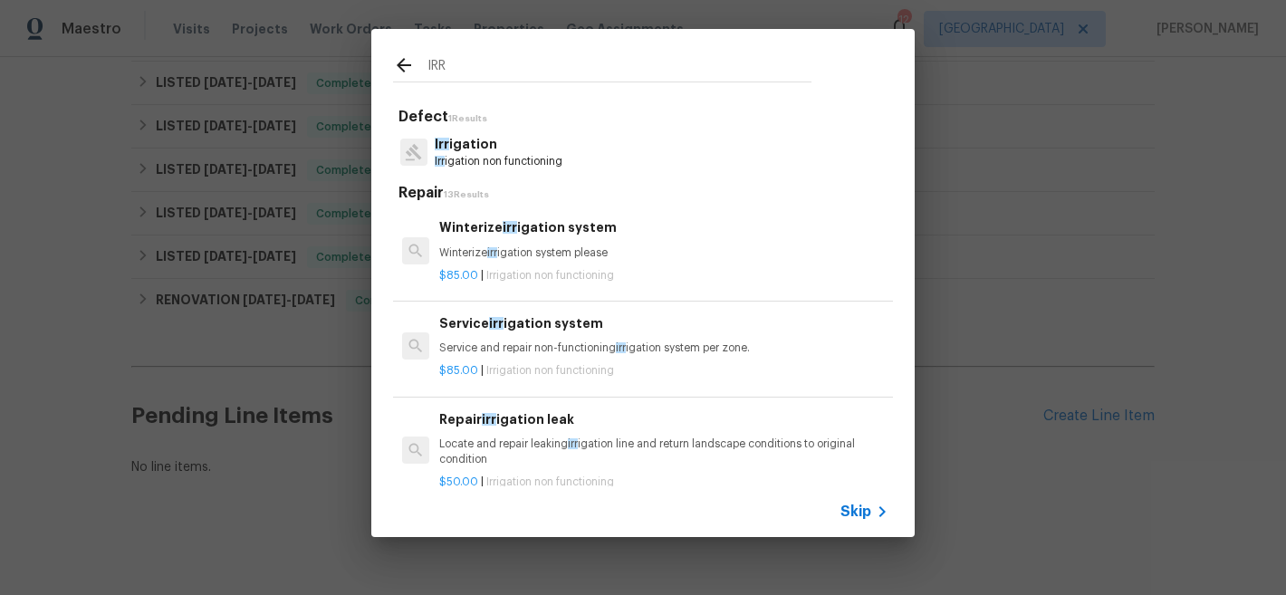
type input "IRR"
click at [512, 259] on p "Winterize irr igation system please" at bounding box center [663, 252] width 449 height 15
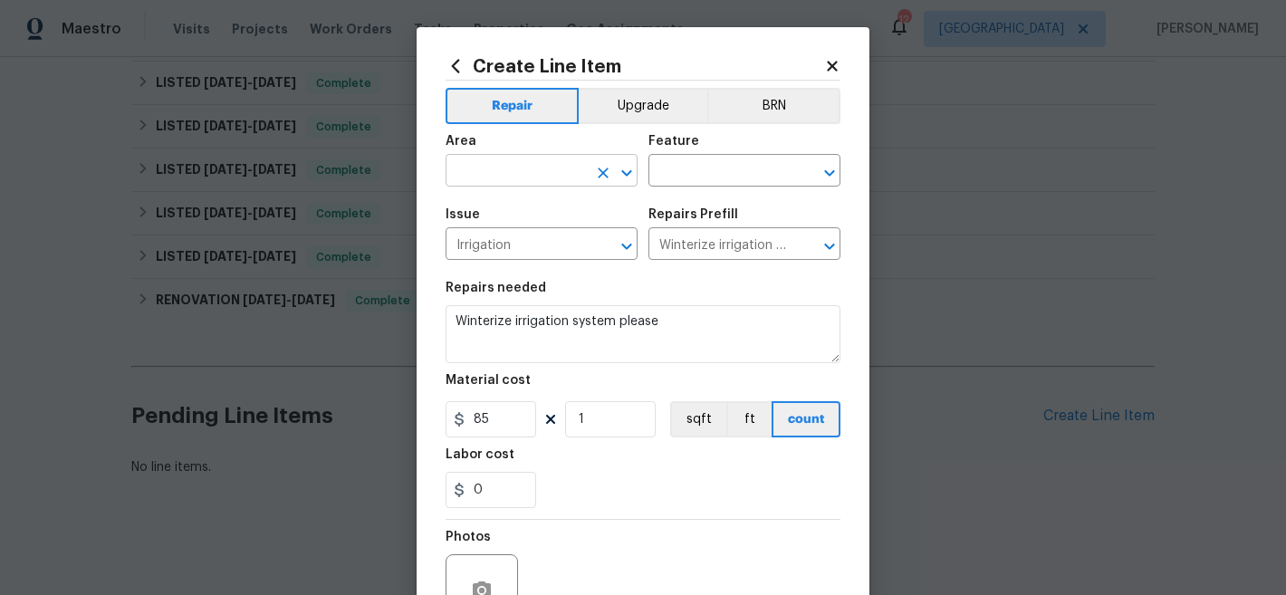
click at [538, 163] on input "text" at bounding box center [516, 172] width 141 height 28
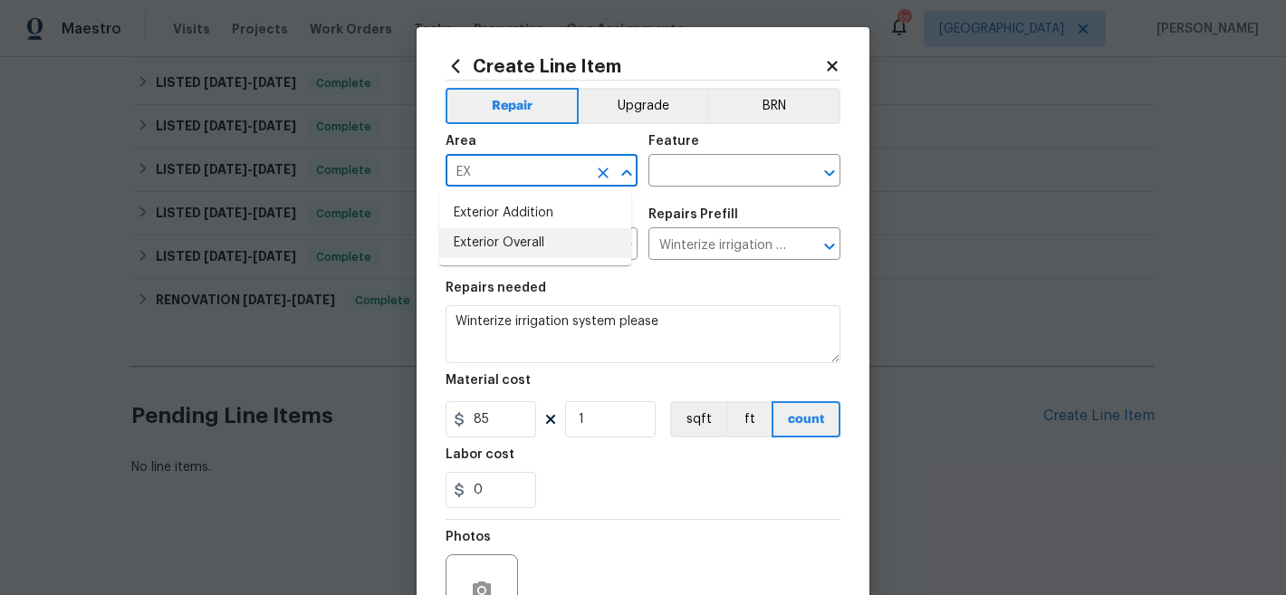
click at [558, 251] on li "Exterior Overall" at bounding box center [535, 243] width 192 height 30
type input "Exterior Overall"
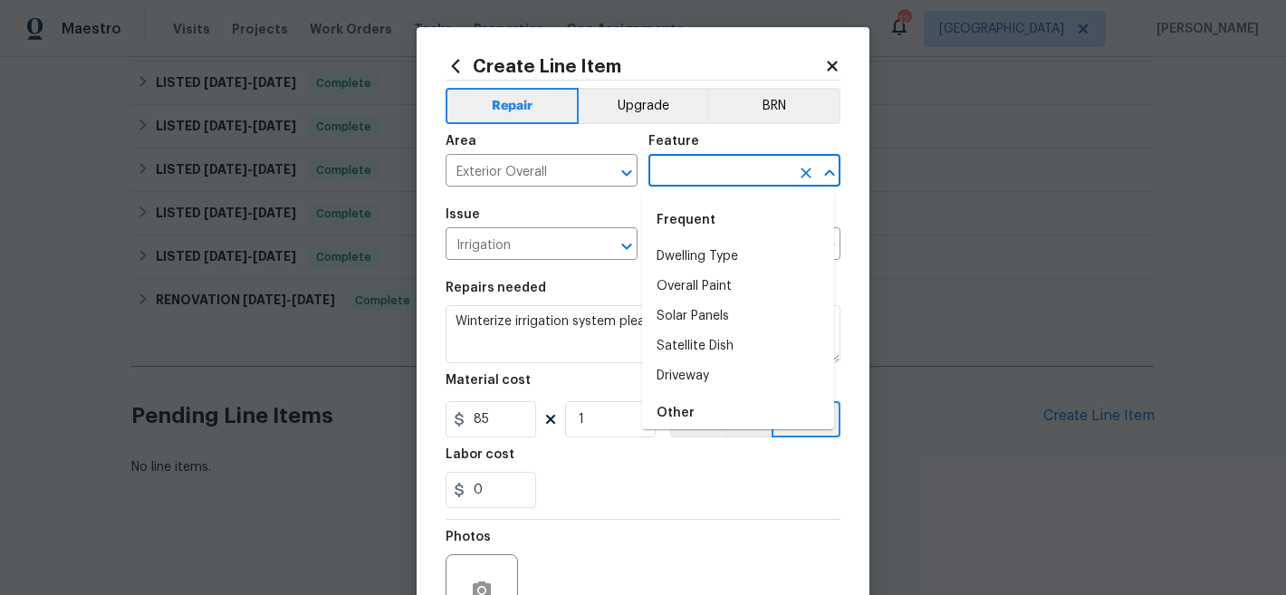
click at [676, 176] on input "text" at bounding box center [718, 172] width 141 height 28
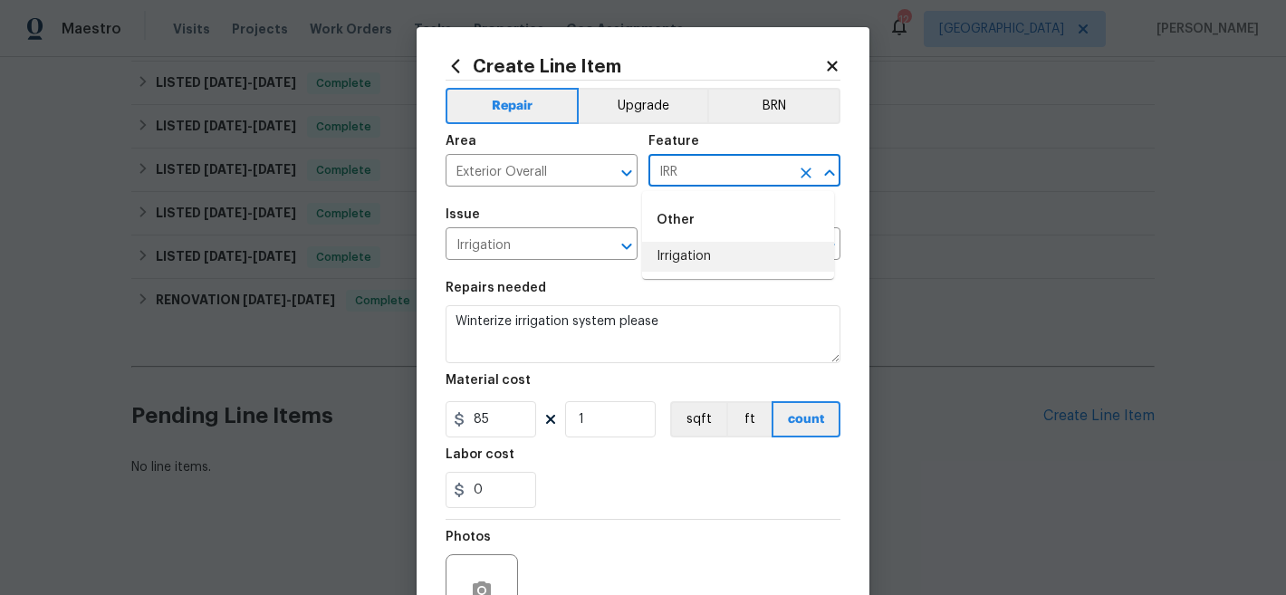
click at [687, 261] on li "Irrigation" at bounding box center [738, 257] width 192 height 30
type input "Irrigation"
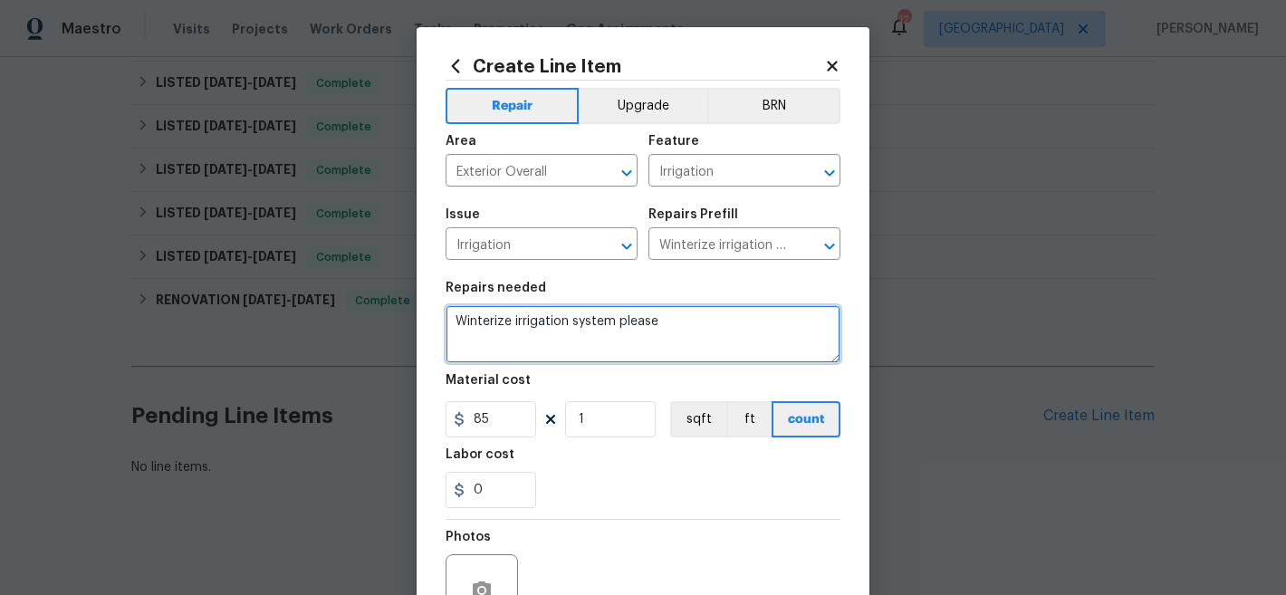
click at [605, 326] on textarea "Winterize irrigation system please" at bounding box center [643, 334] width 395 height 58
paste textarea "IRRIGATION: Please winterize irrigation system. Drain backflow and lines to hou…"
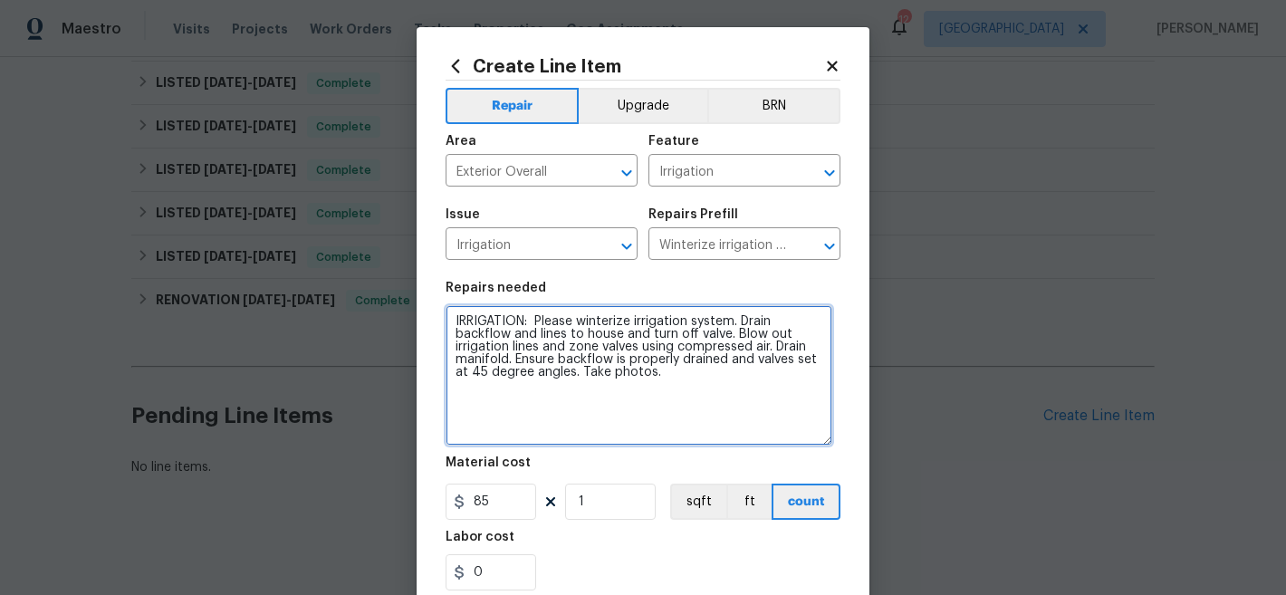
drag, startPoint x: 829, startPoint y: 359, endPoint x: 821, endPoint y: 441, distance: 82.8
click at [821, 441] on textarea "IRRIGATION: Please winterize irrigation system. Drain backflow and lines to hou…" at bounding box center [639, 375] width 387 height 140
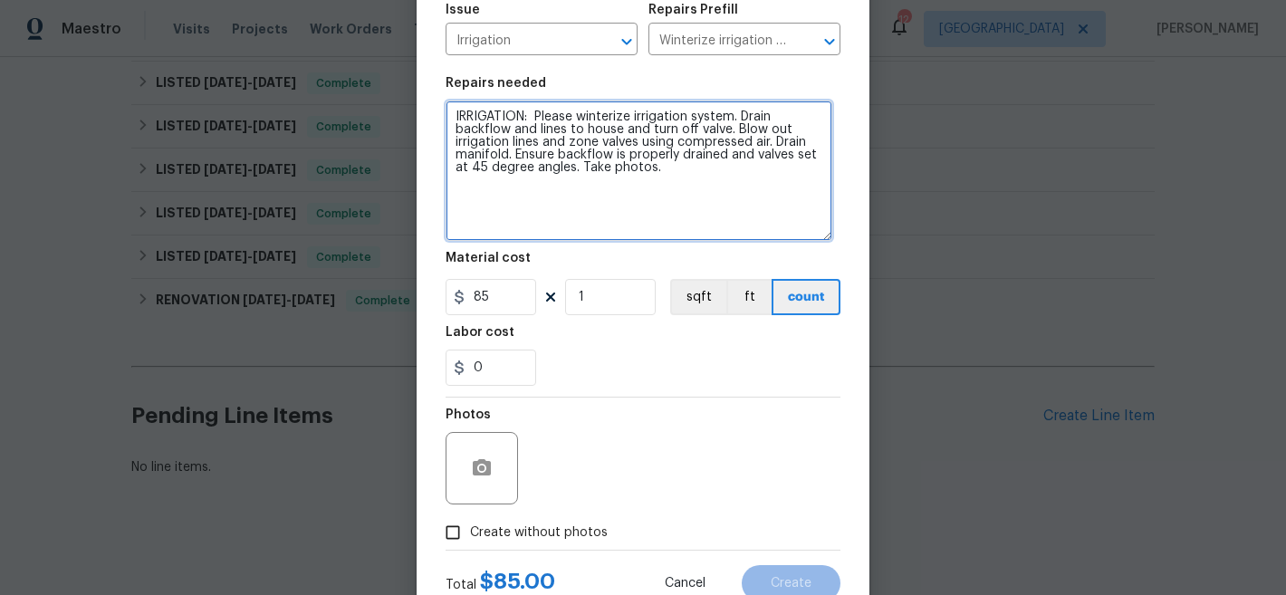
scroll to position [268, 0]
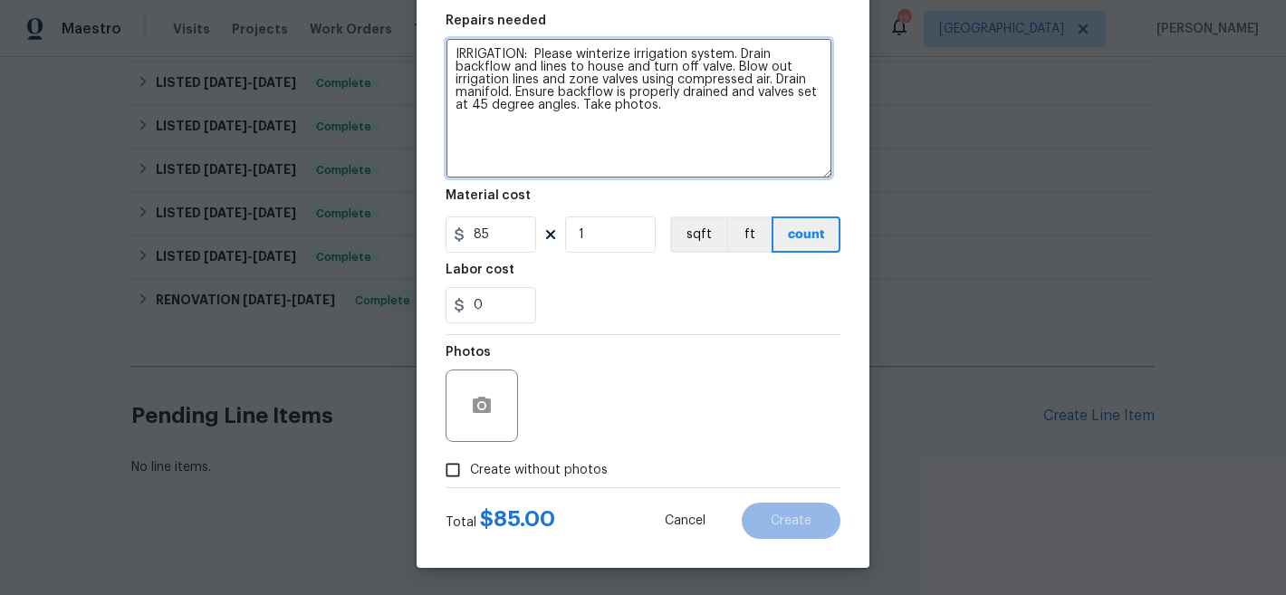
type textarea "IRRIGATION: Please winterize irrigation system. Drain backflow and lines to hou…"
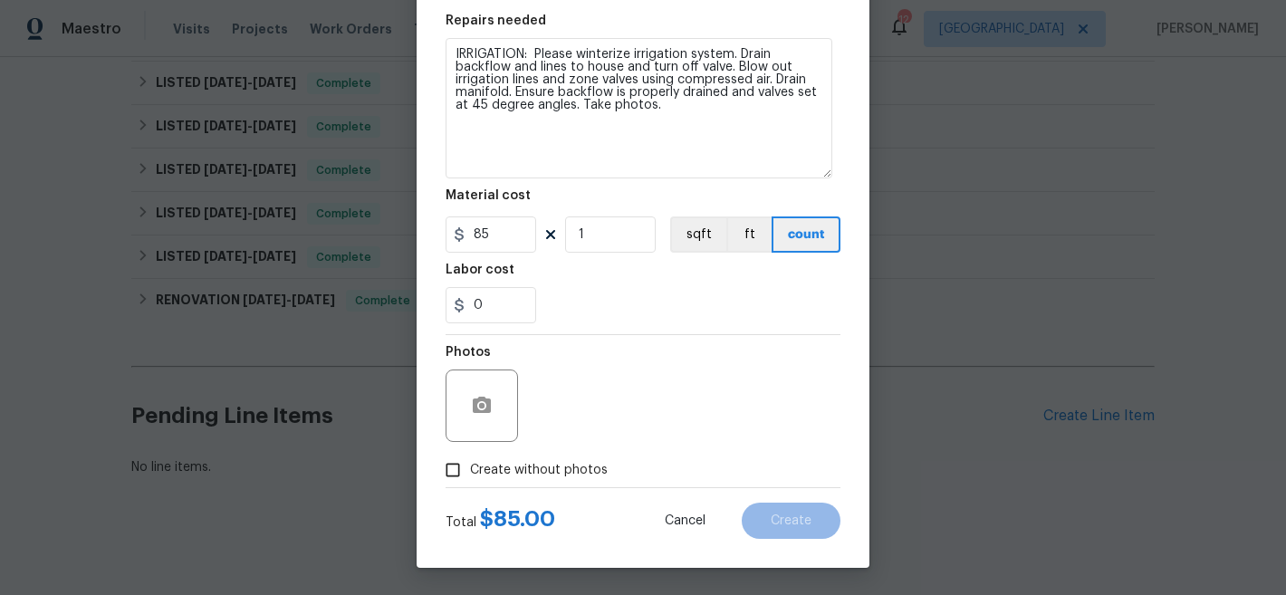
click at [573, 469] on span "Create without photos" at bounding box center [539, 470] width 138 height 19
click at [470, 469] on input "Create without photos" at bounding box center [453, 470] width 34 height 34
checkbox input "true"
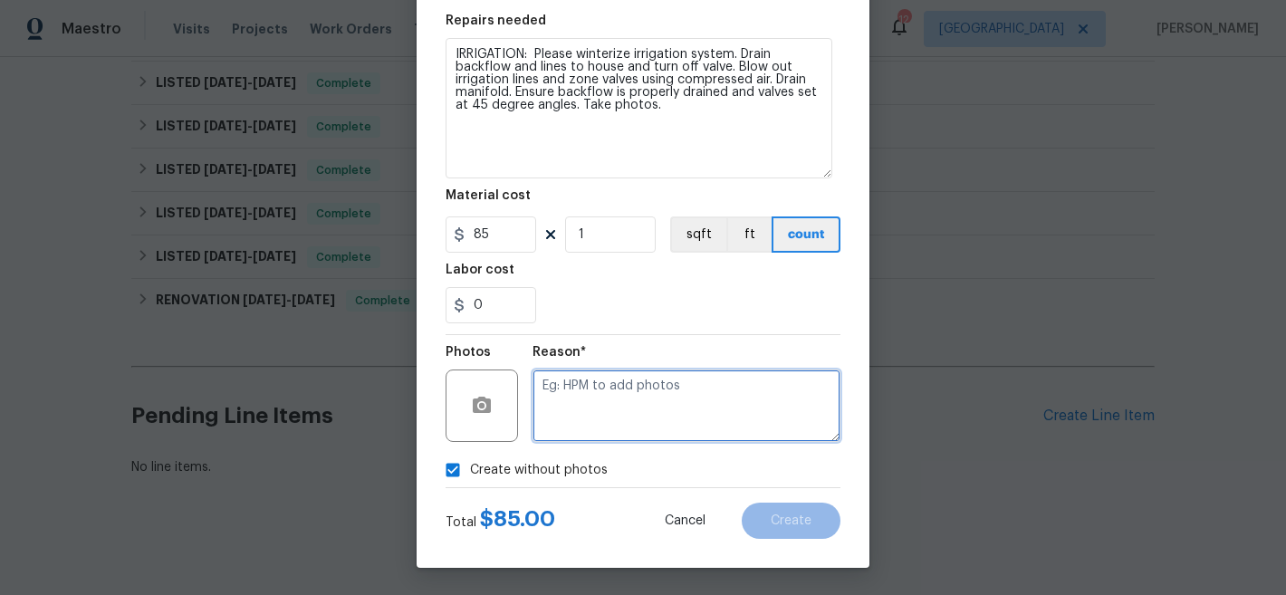
click at [674, 402] on textarea at bounding box center [686, 405] width 308 height 72
type textarea "NA"
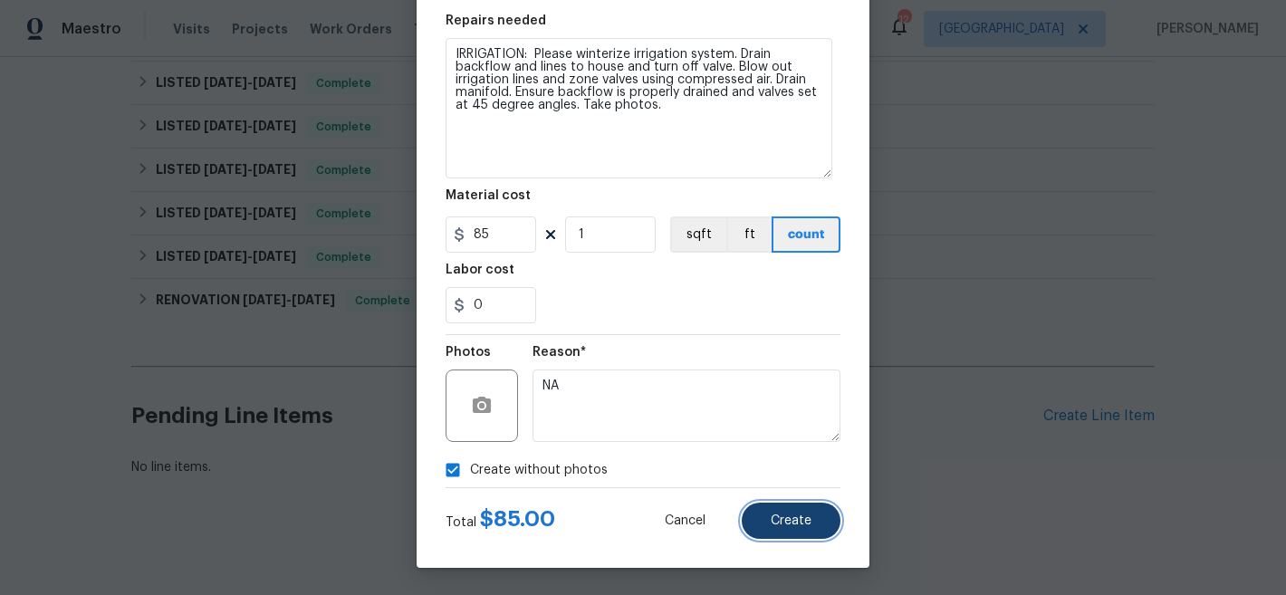
click at [806, 532] on button "Create" at bounding box center [791, 521] width 99 height 36
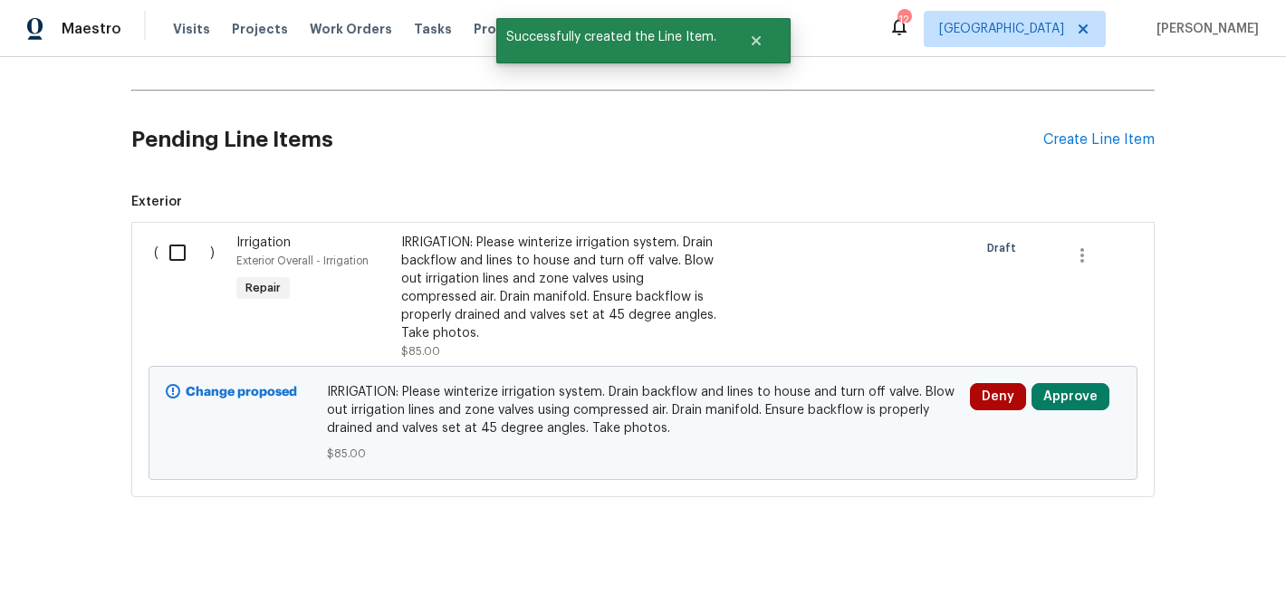
scroll to position [626, 0]
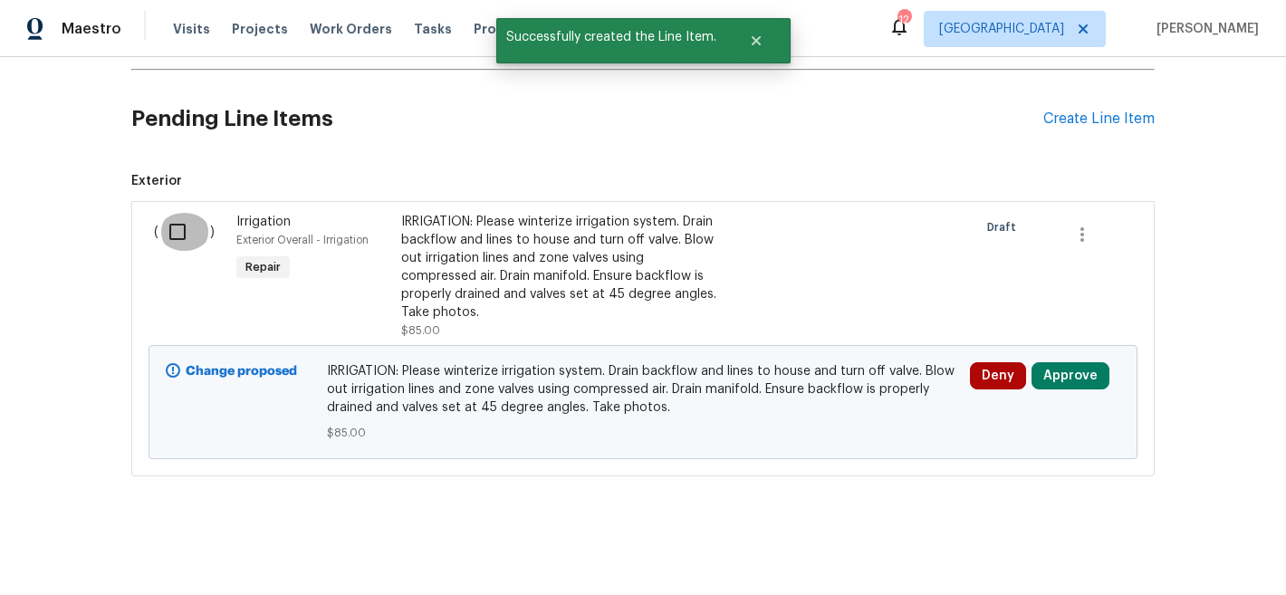
click at [169, 213] on input "checkbox" at bounding box center [184, 232] width 52 height 38
checkbox input "true"
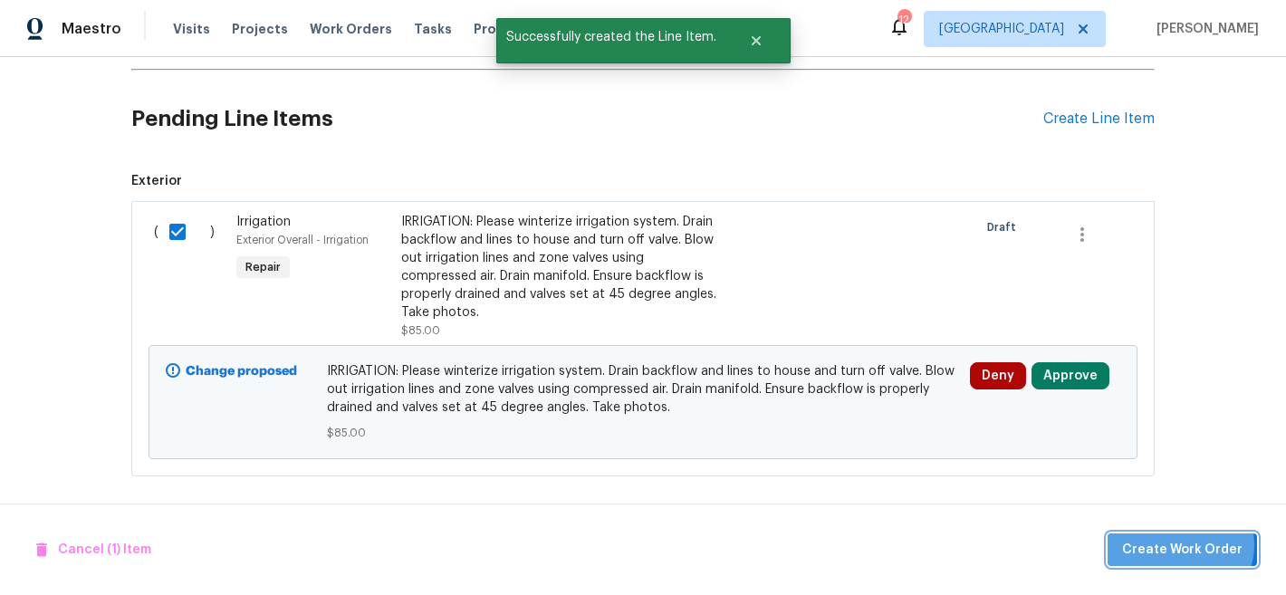
click at [1185, 544] on span "Create Work Order" at bounding box center [1182, 550] width 120 height 23
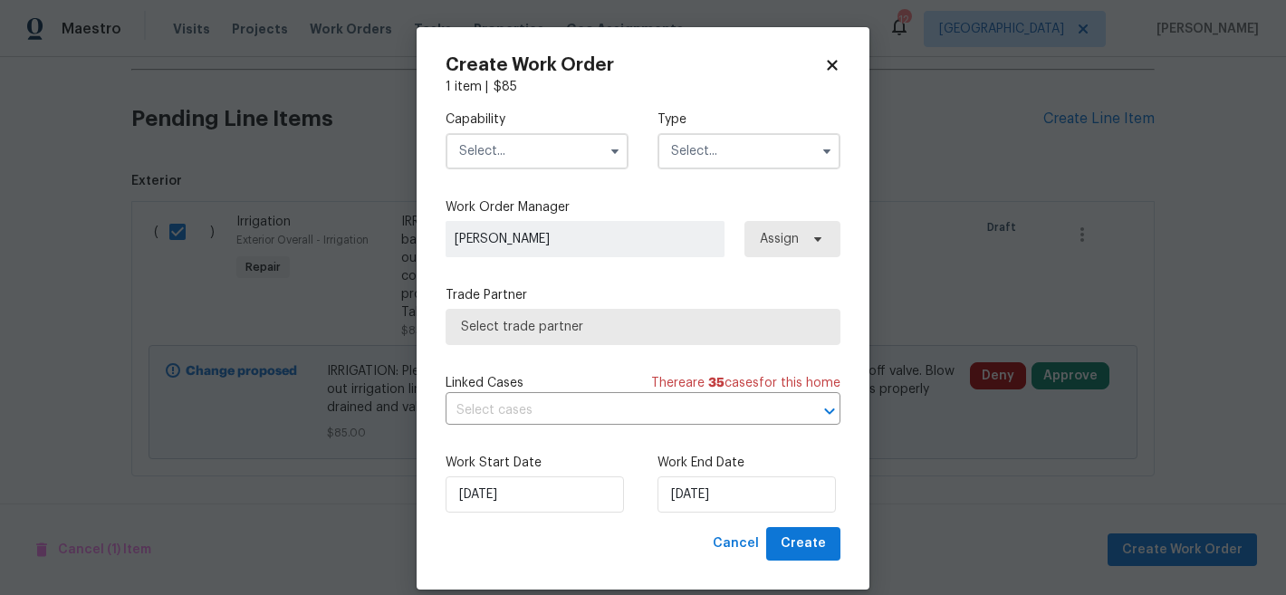
click at [511, 154] on input "text" at bounding box center [537, 151] width 183 height 36
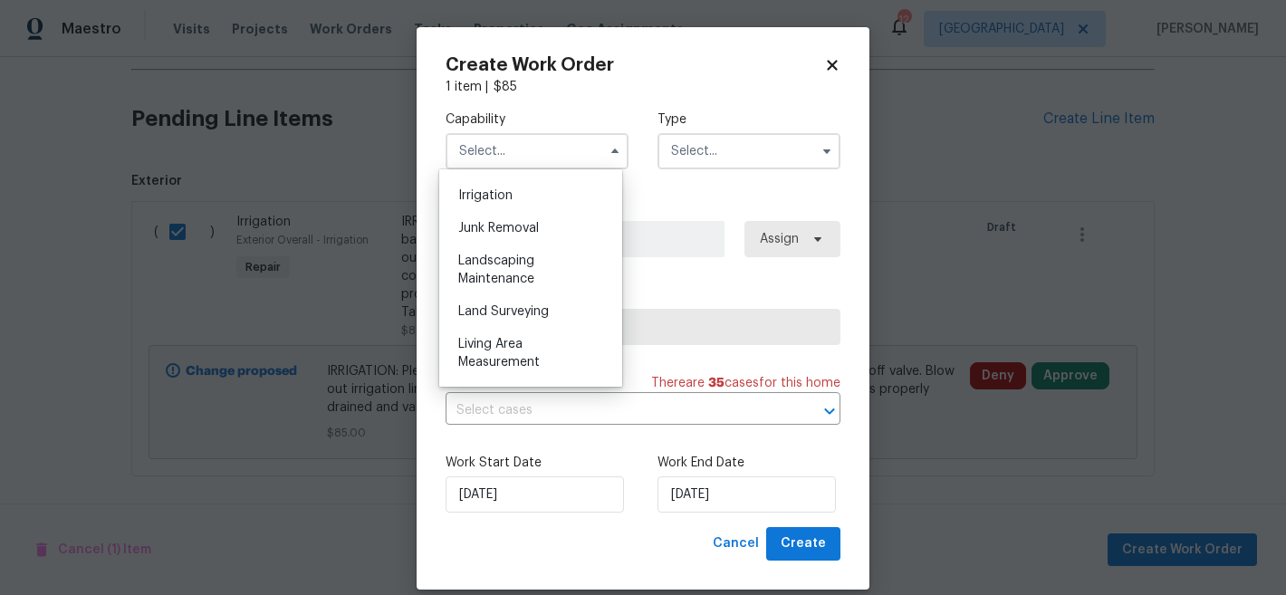
scroll to position [1123, 0]
click at [514, 283] on span "Landscaping Maintenance" at bounding box center [496, 268] width 76 height 31
type input "Landscaping Maintenance"
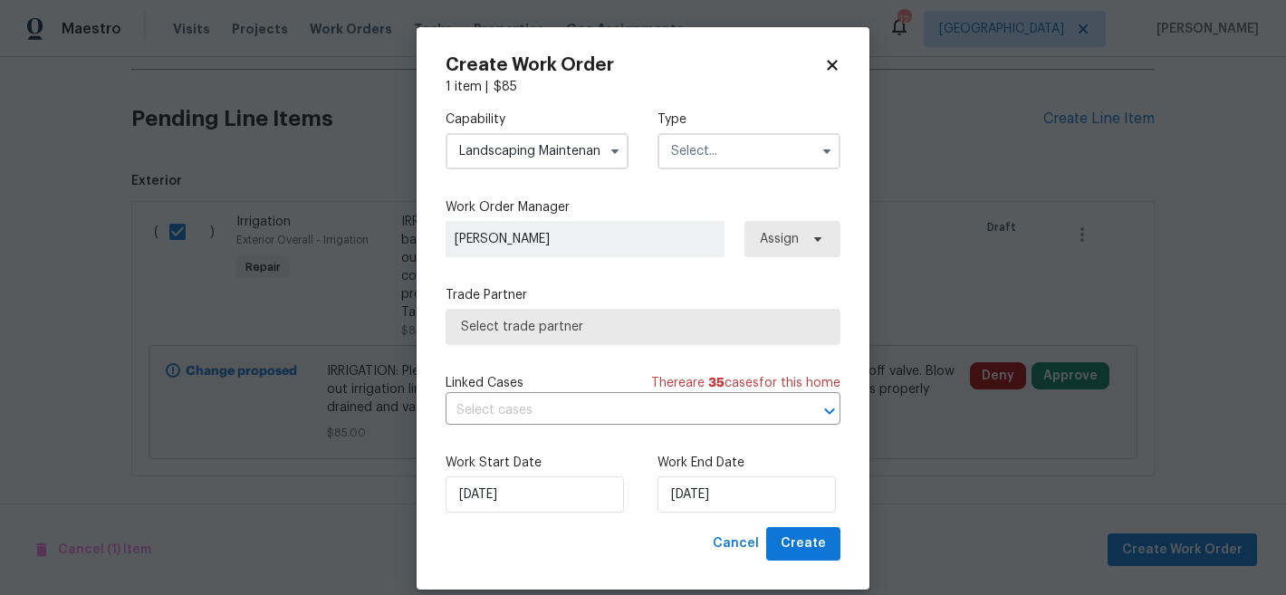
click at [749, 149] on input "text" at bounding box center [748, 151] width 183 height 36
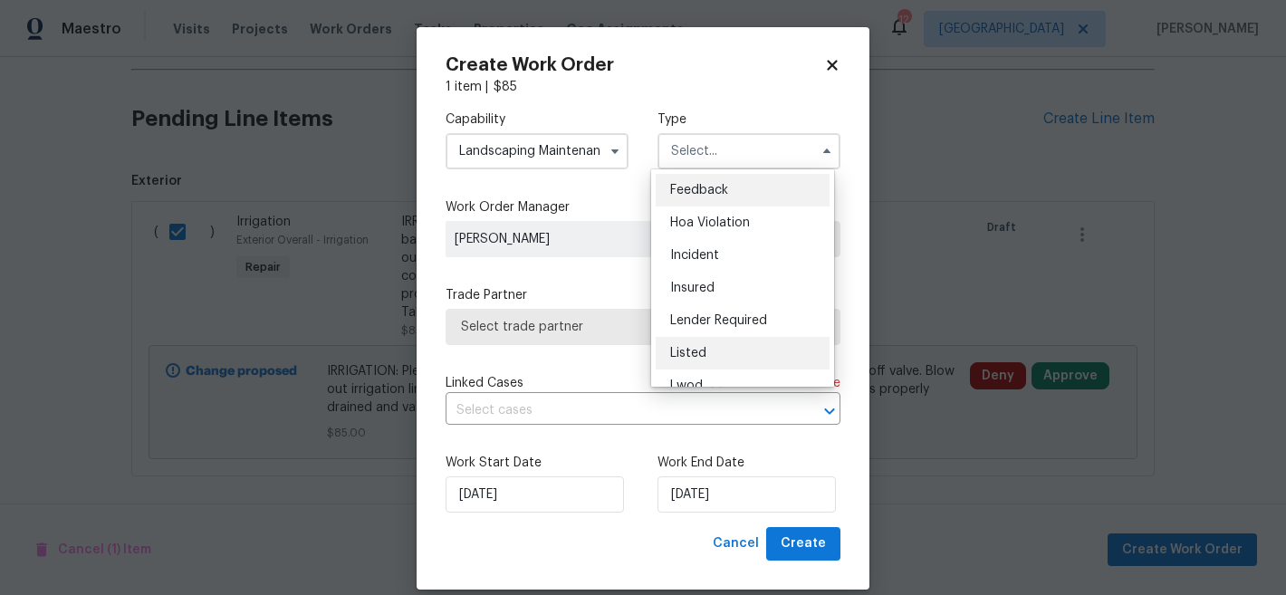
click at [718, 350] on div "Listed" at bounding box center [743, 353] width 174 height 33
type input "Listed"
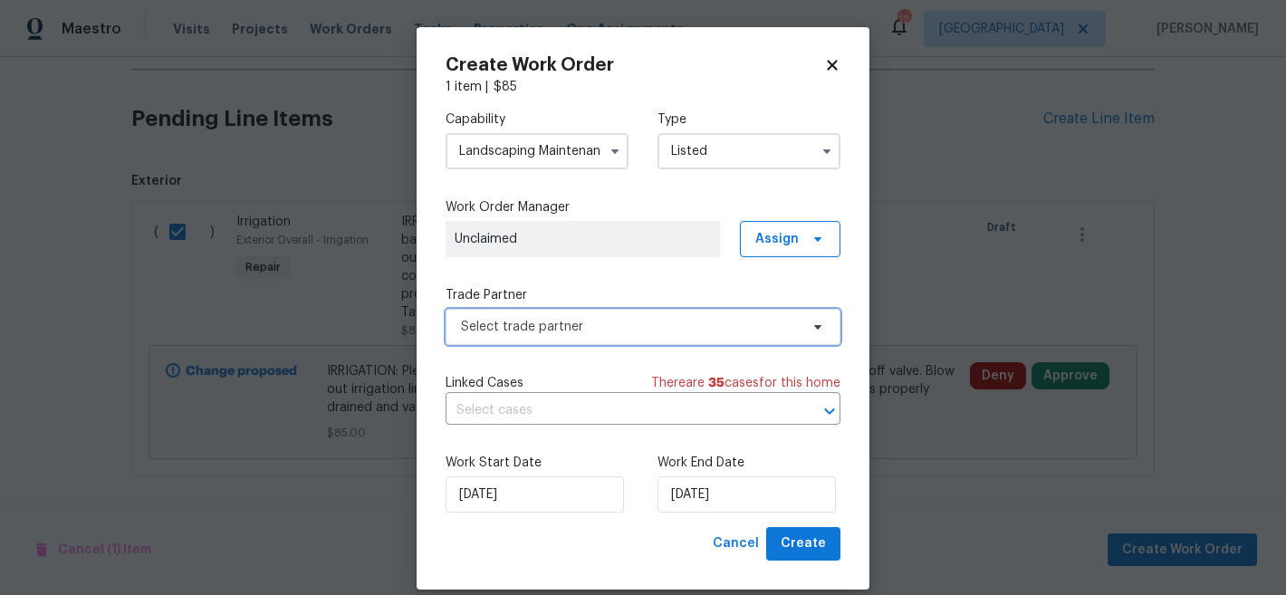
click at [685, 321] on span "Select trade partner" at bounding box center [630, 327] width 338 height 18
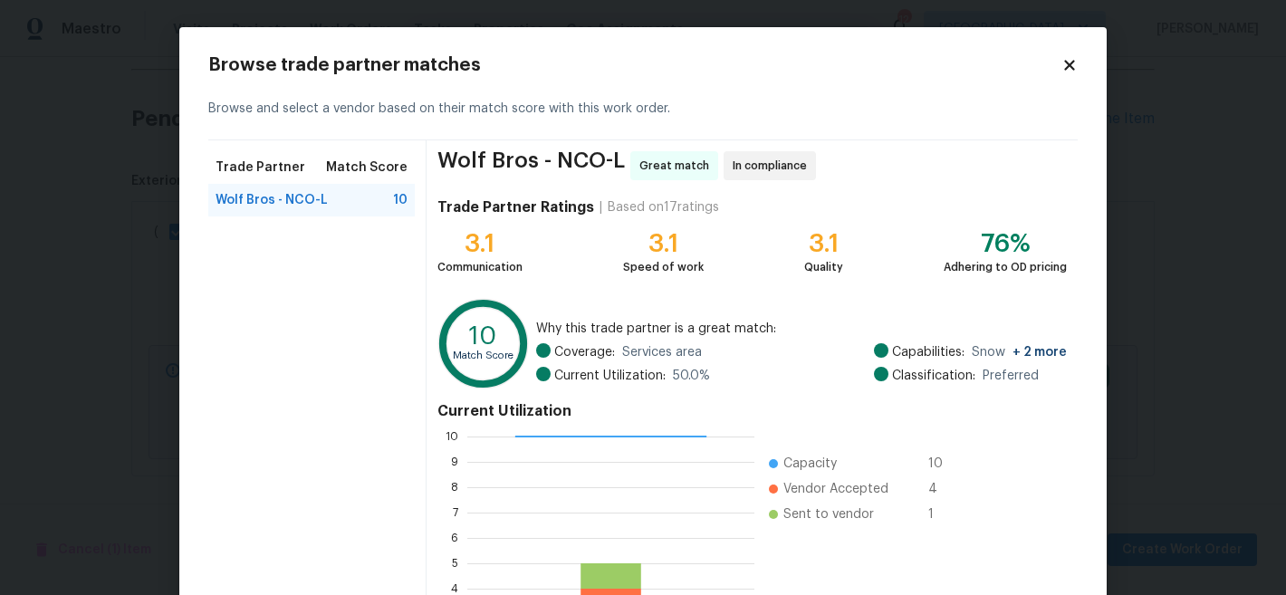
scroll to position [204, 0]
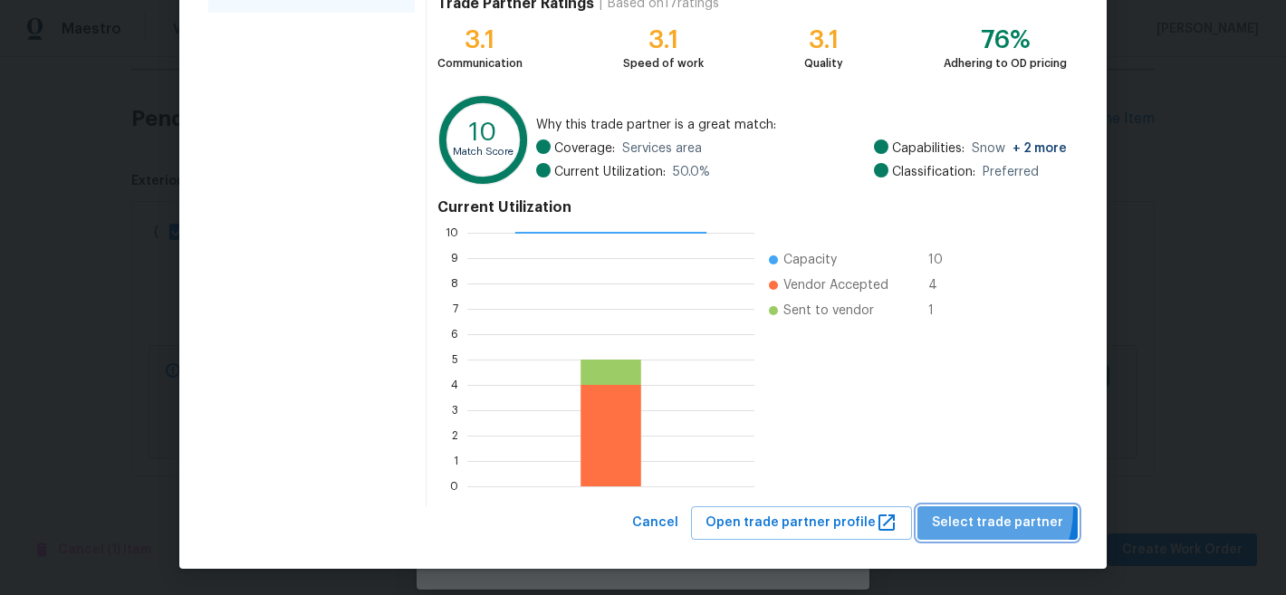
click at [970, 511] on button "Select trade partner" at bounding box center [997, 523] width 160 height 34
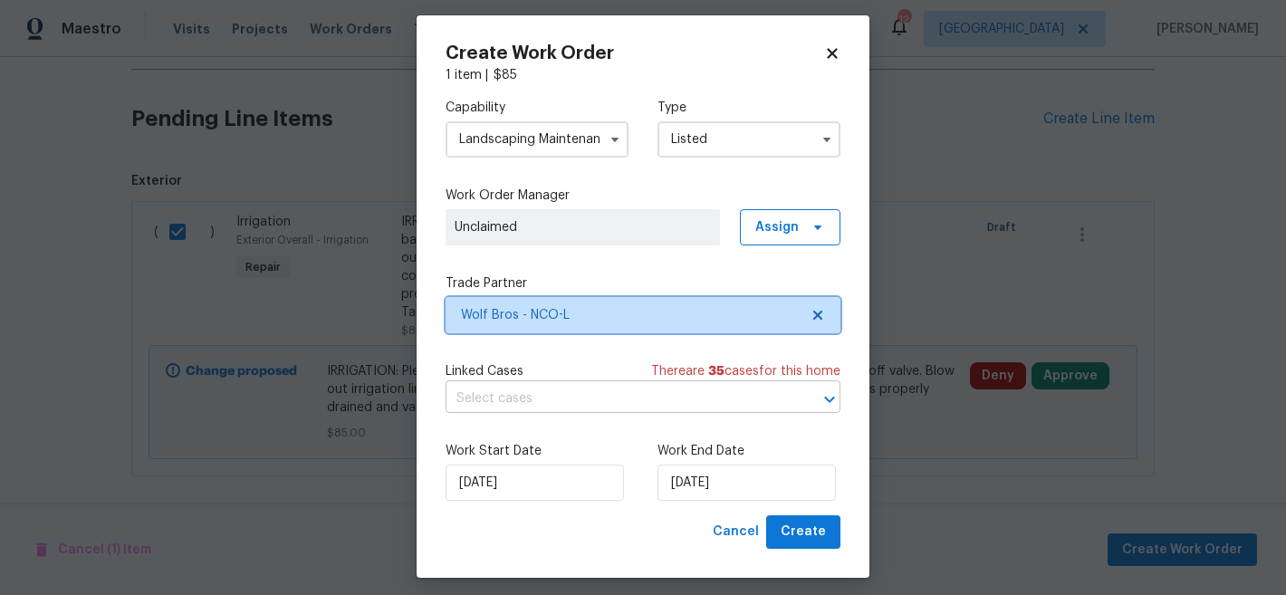
scroll to position [22, 0]
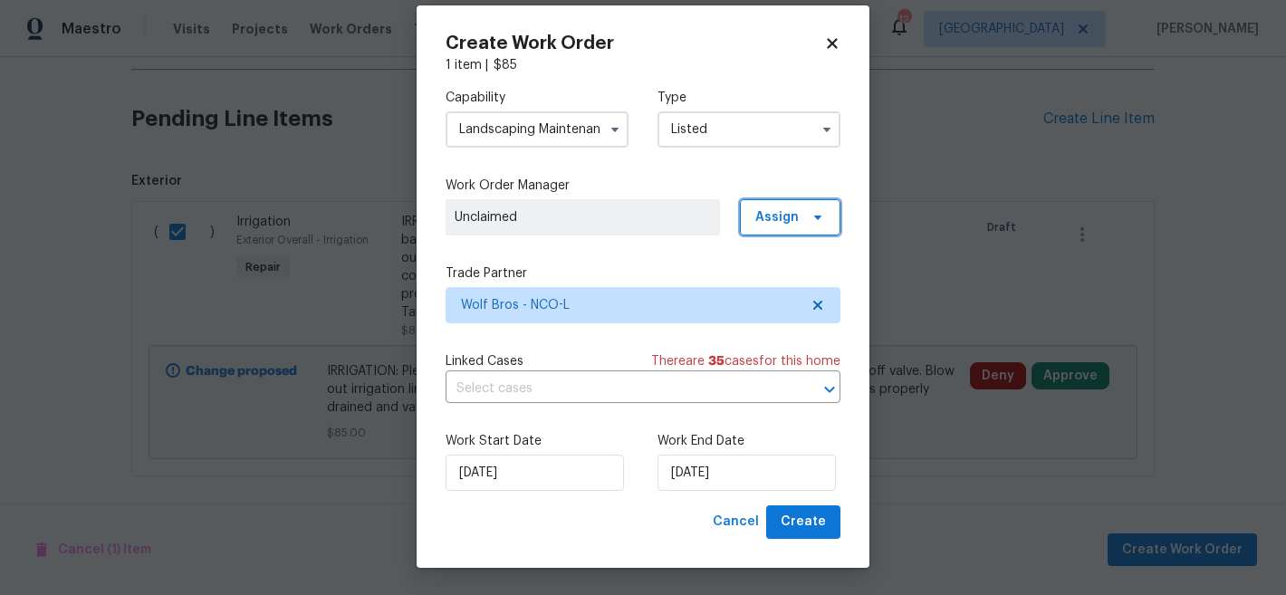
click at [787, 216] on span "Assign" at bounding box center [776, 217] width 43 height 18
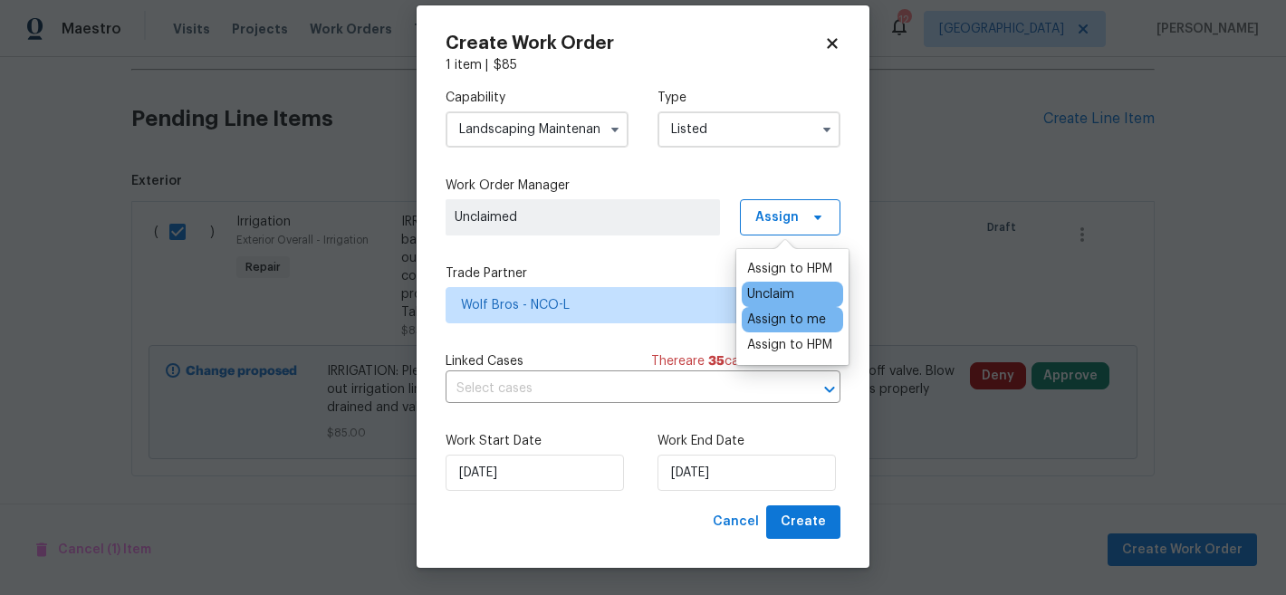
click at [786, 318] on div "Assign to me" at bounding box center [786, 320] width 79 height 18
click at [619, 437] on label "Work Start Date" at bounding box center [537, 441] width 183 height 18
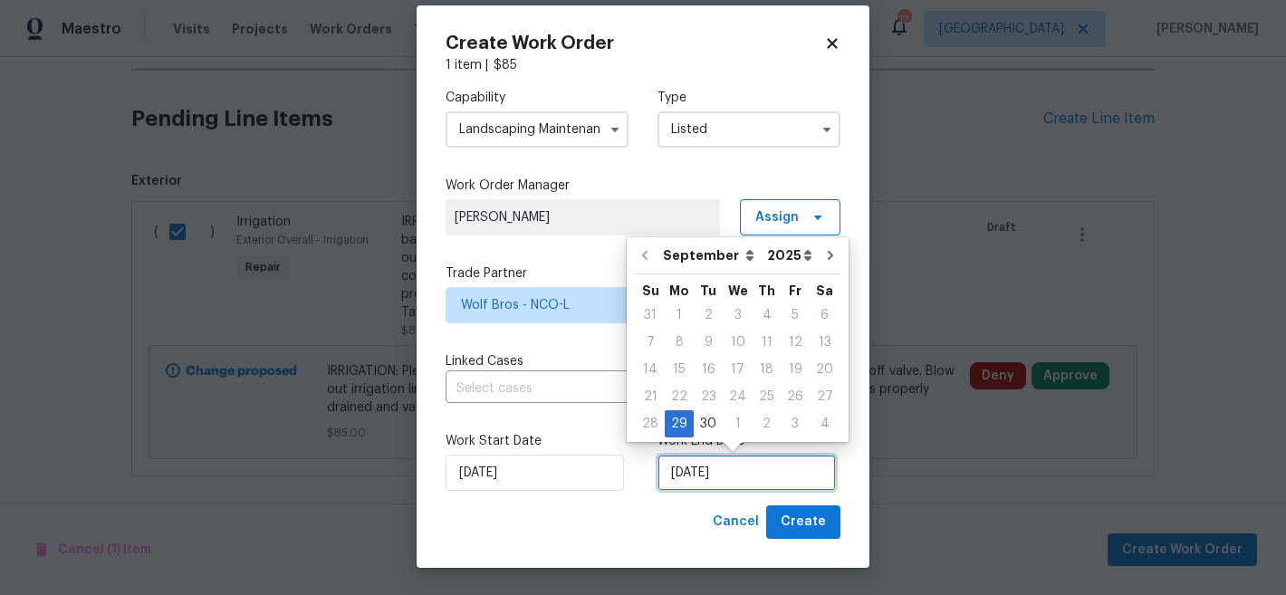
click at [720, 479] on input "[DATE]" at bounding box center [746, 473] width 178 height 36
click at [828, 256] on icon "Go to next month" at bounding box center [830, 255] width 5 height 9
type input "[DATE]"
select select "9"
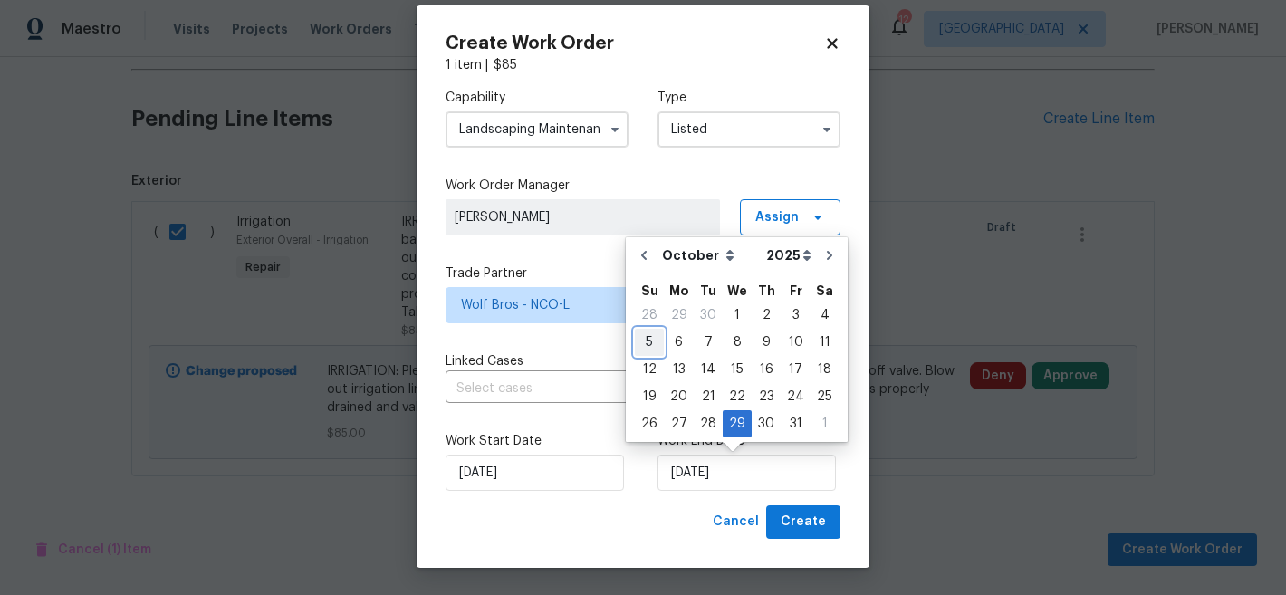
click at [647, 348] on div "5" at bounding box center [649, 342] width 29 height 25
type input "[DATE]"
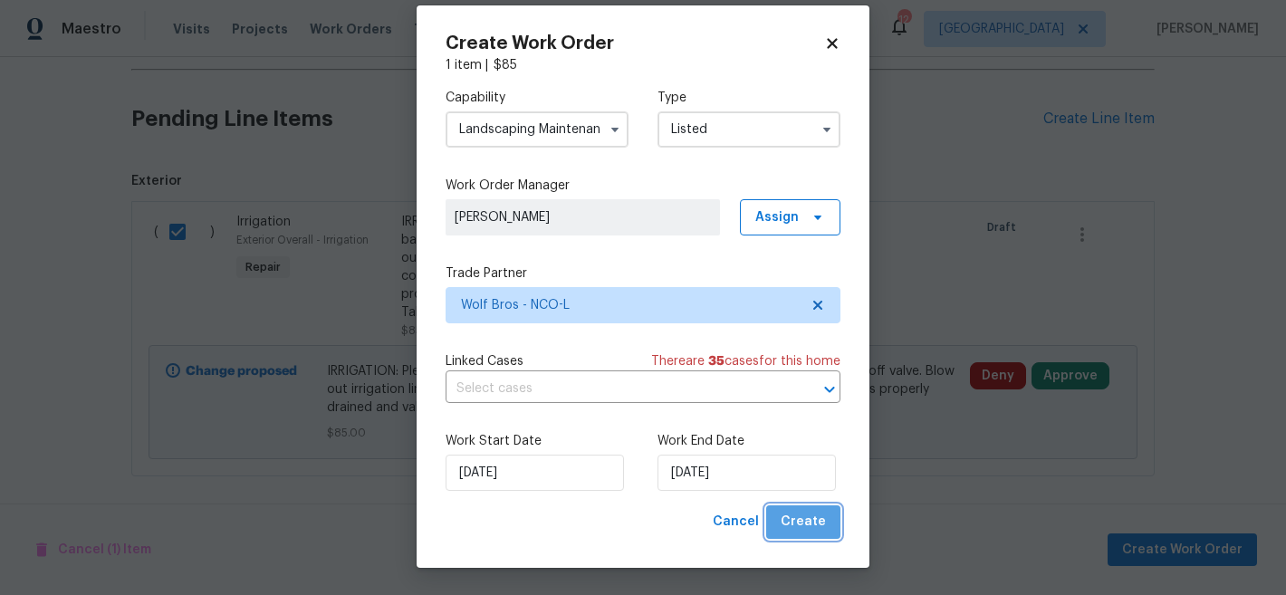
click at [807, 522] on span "Create" at bounding box center [803, 522] width 45 height 23
checkbox input "false"
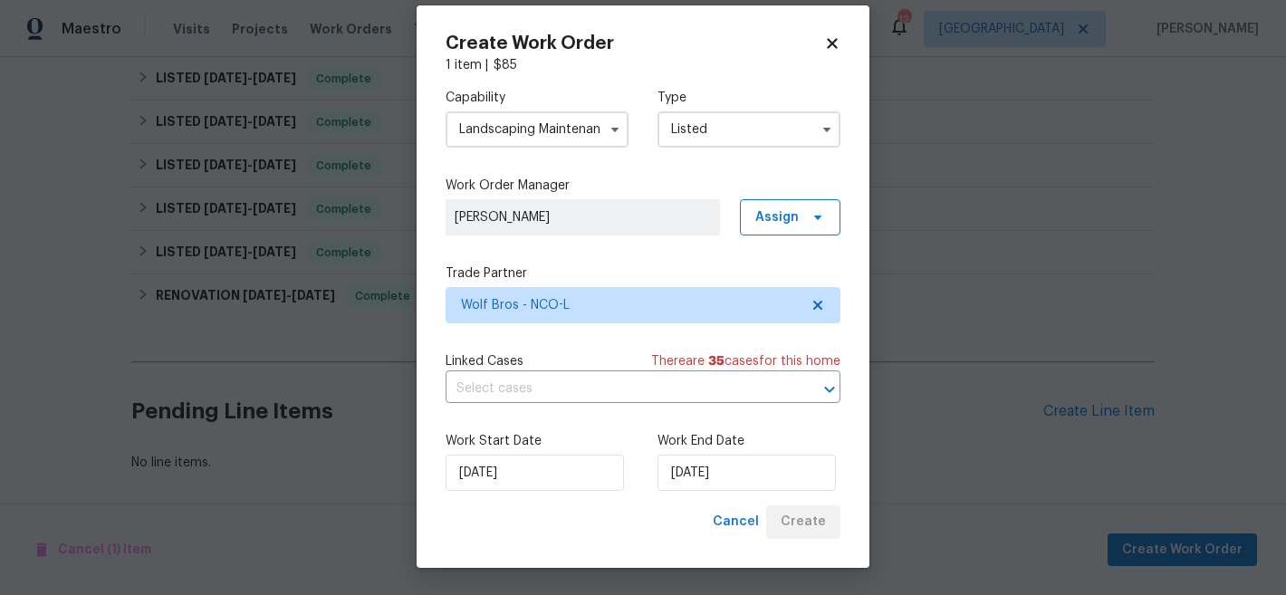
scroll to position [372, 0]
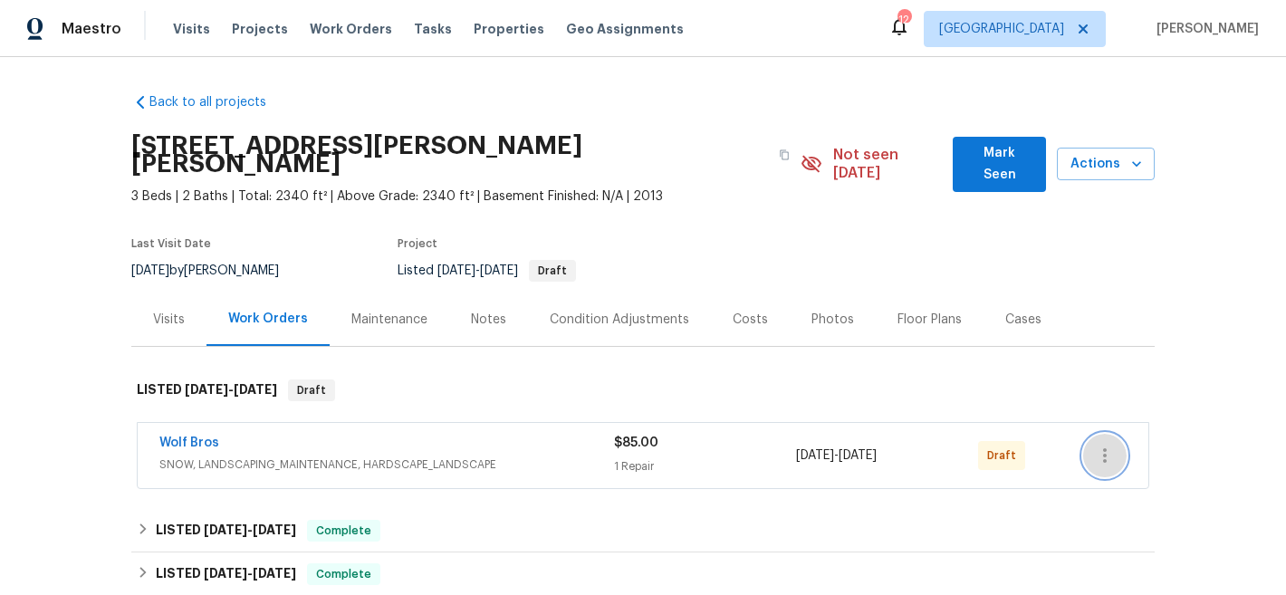
click at [1105, 445] on icon "button" at bounding box center [1105, 456] width 22 height 22
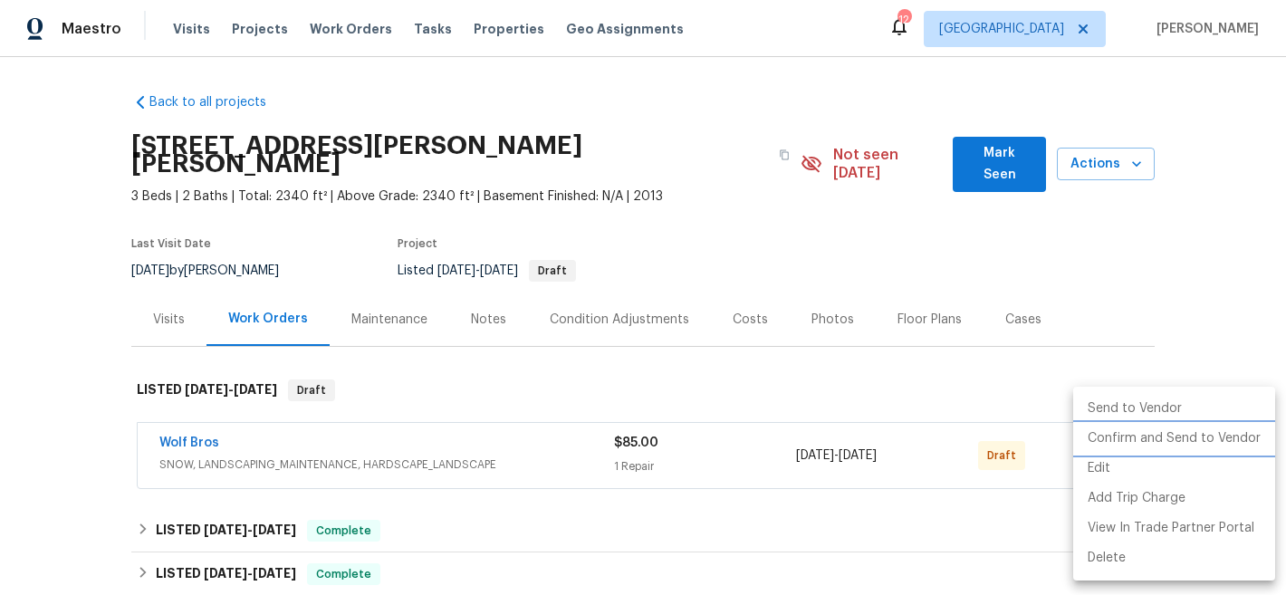
click at [1116, 440] on li "Confirm and Send to Vendor" at bounding box center [1174, 439] width 202 height 30
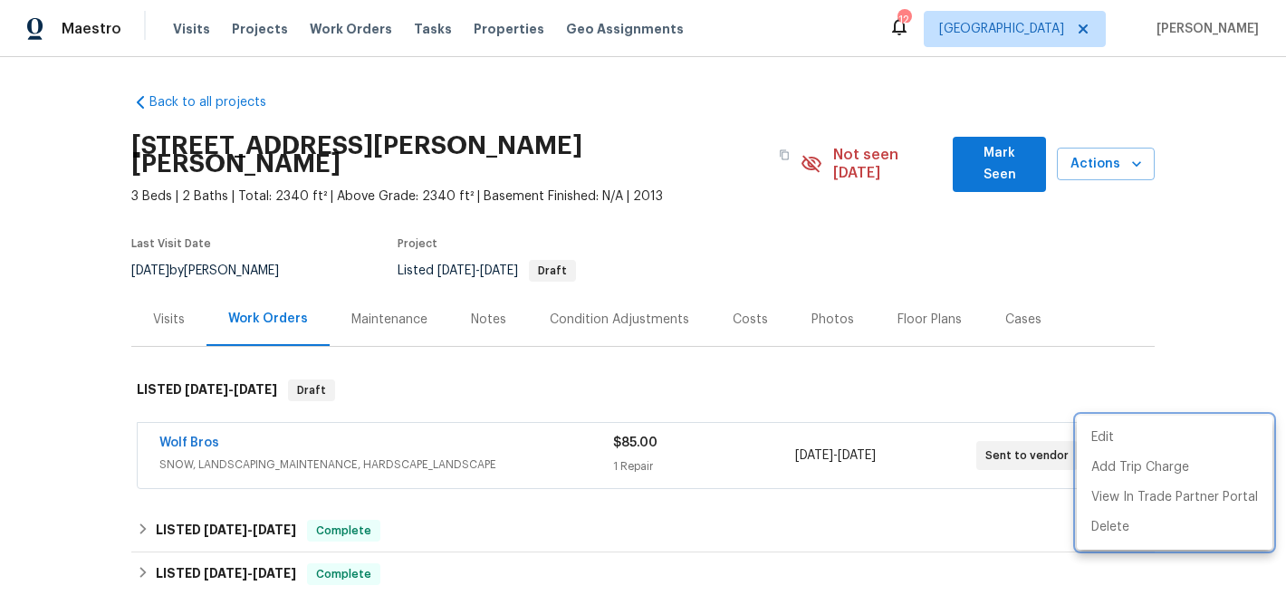
click at [886, 356] on div at bounding box center [643, 297] width 1286 height 595
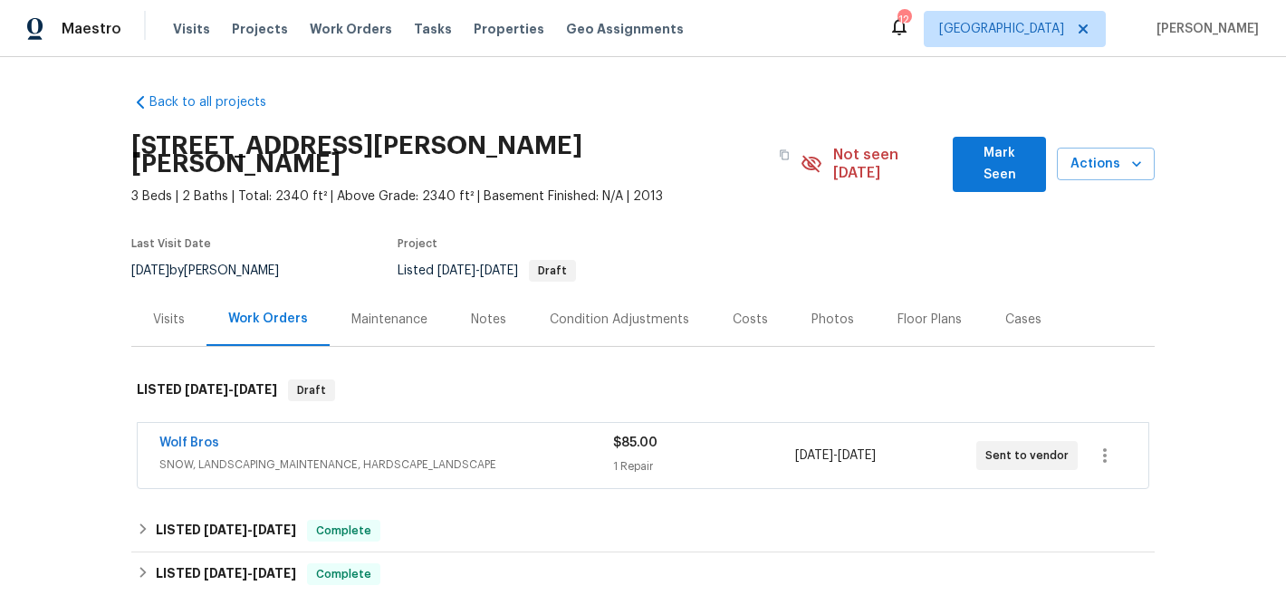
click at [423, 434] on div "Wolf Bros" at bounding box center [386, 445] width 454 height 22
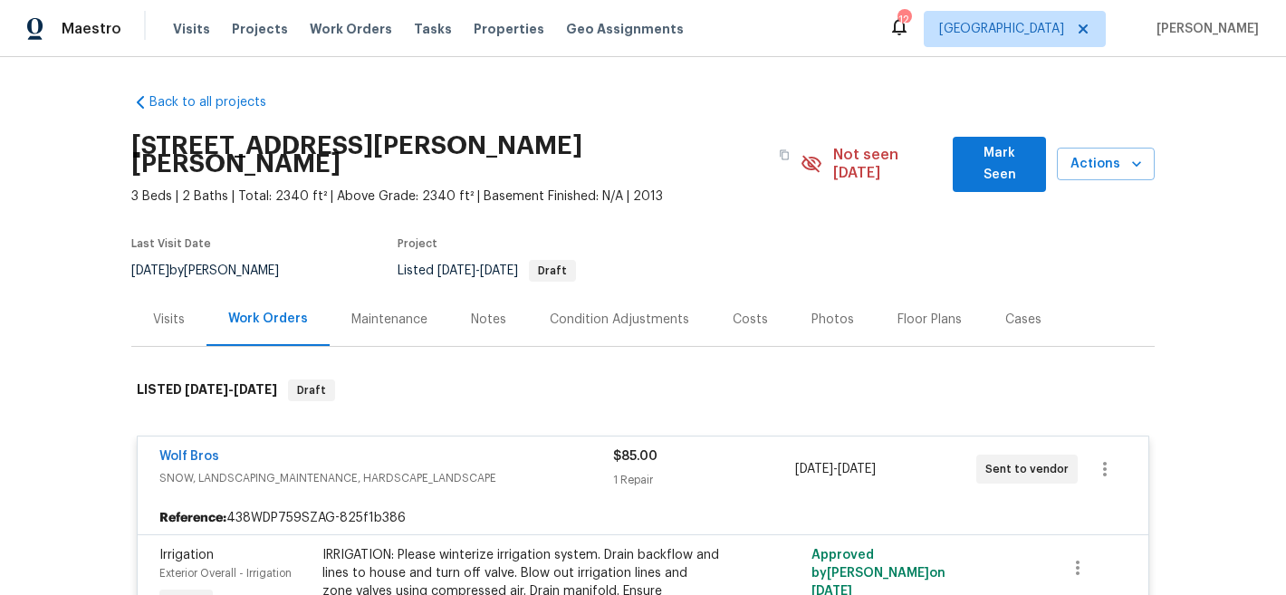
click at [228, 447] on div "Wolf Bros" at bounding box center [386, 458] width 454 height 22
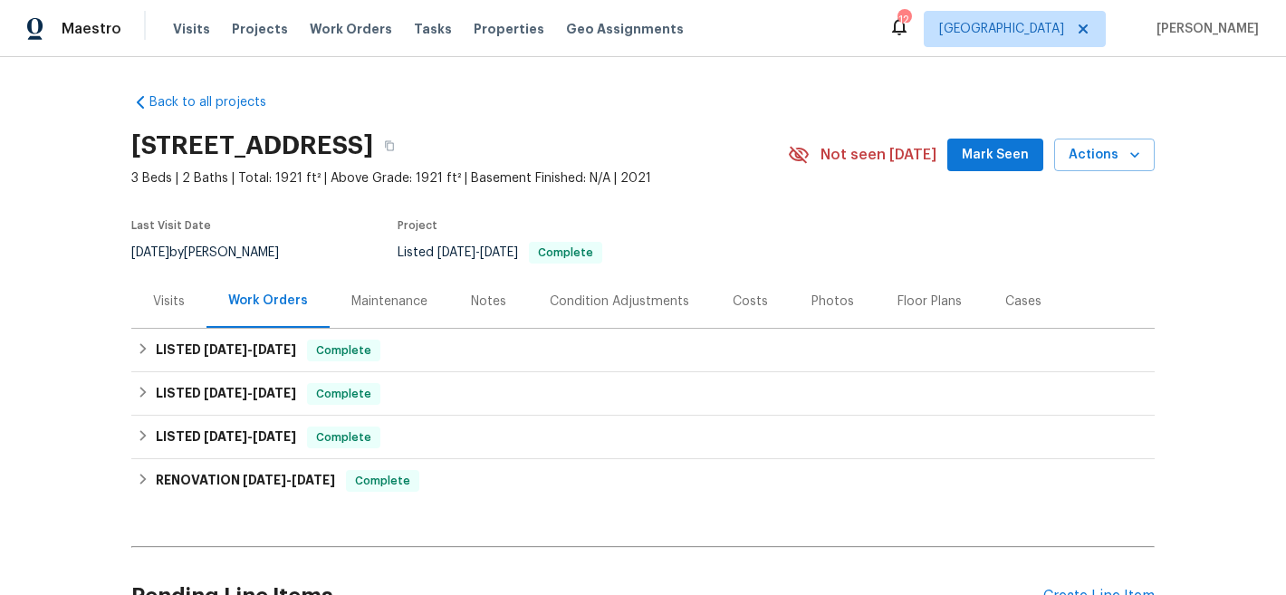
scroll to position [198, 0]
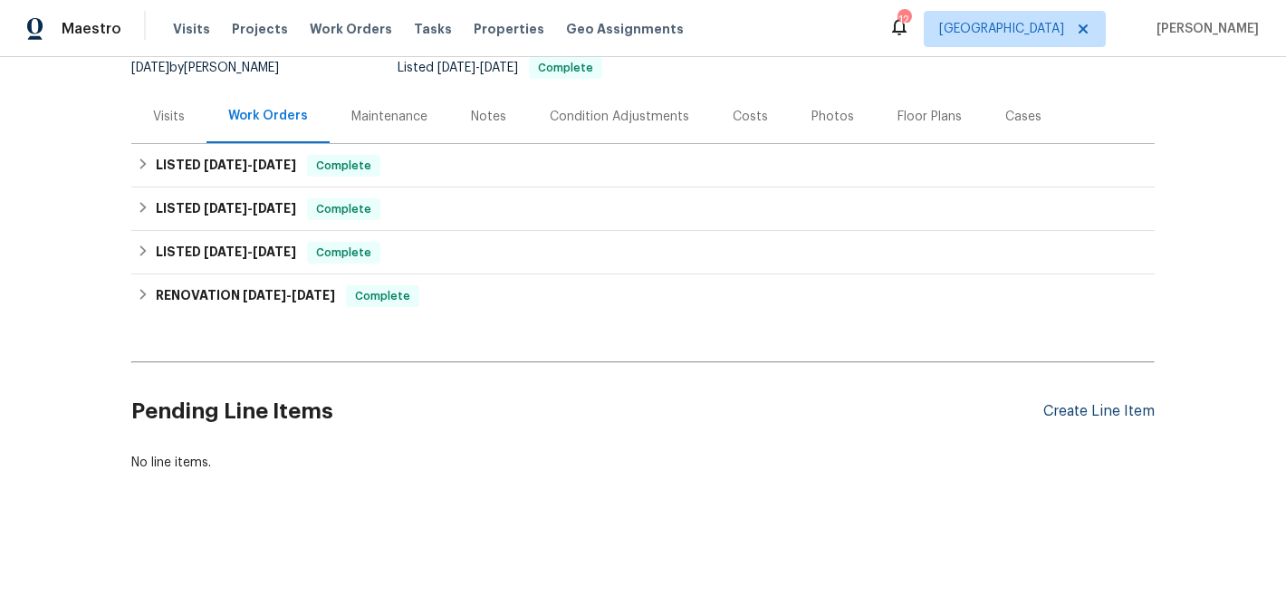
click at [1105, 403] on div "Create Line Item" at bounding box center [1098, 411] width 111 height 17
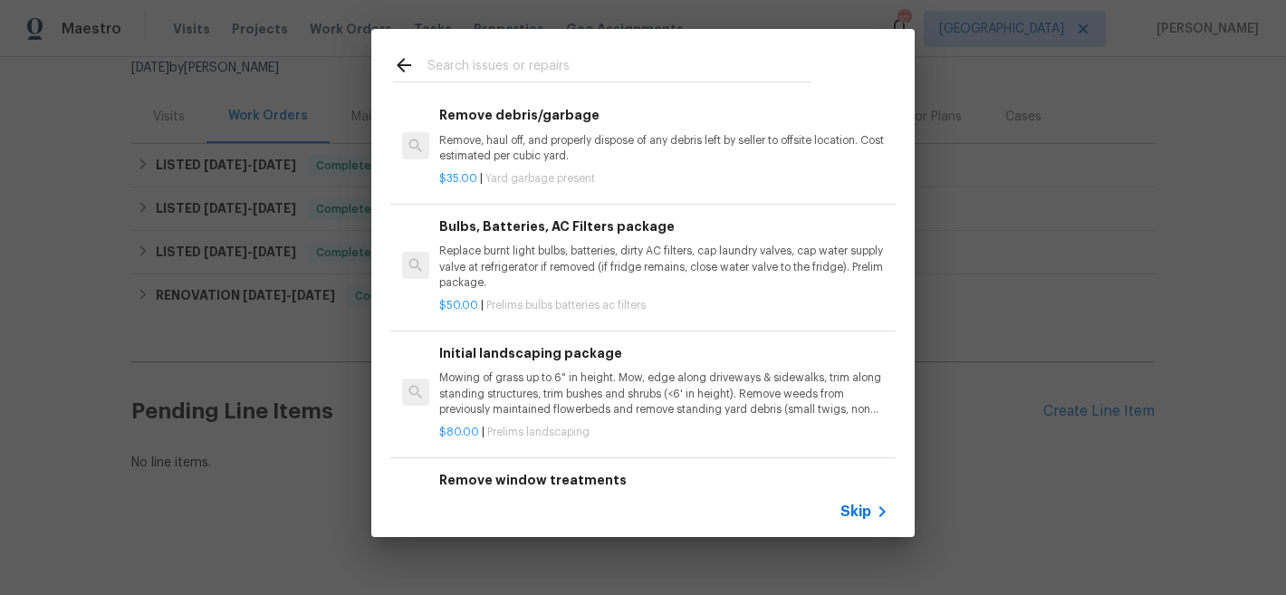
scroll to position [147, 0]
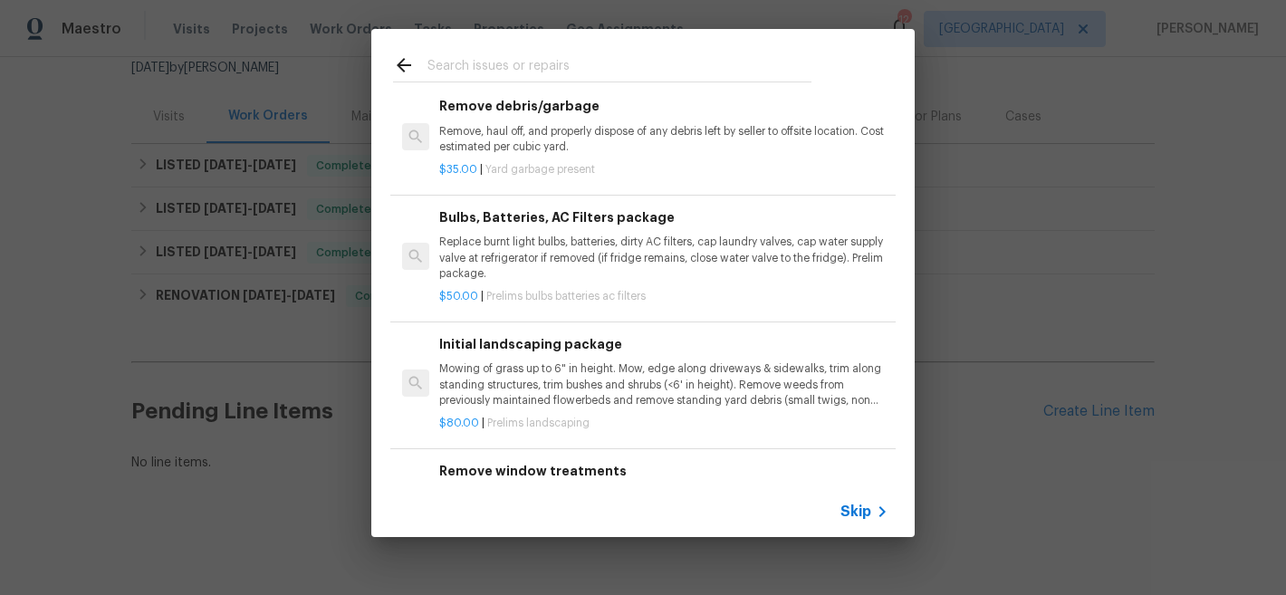
click at [571, 75] on input "text" at bounding box center [619, 67] width 384 height 27
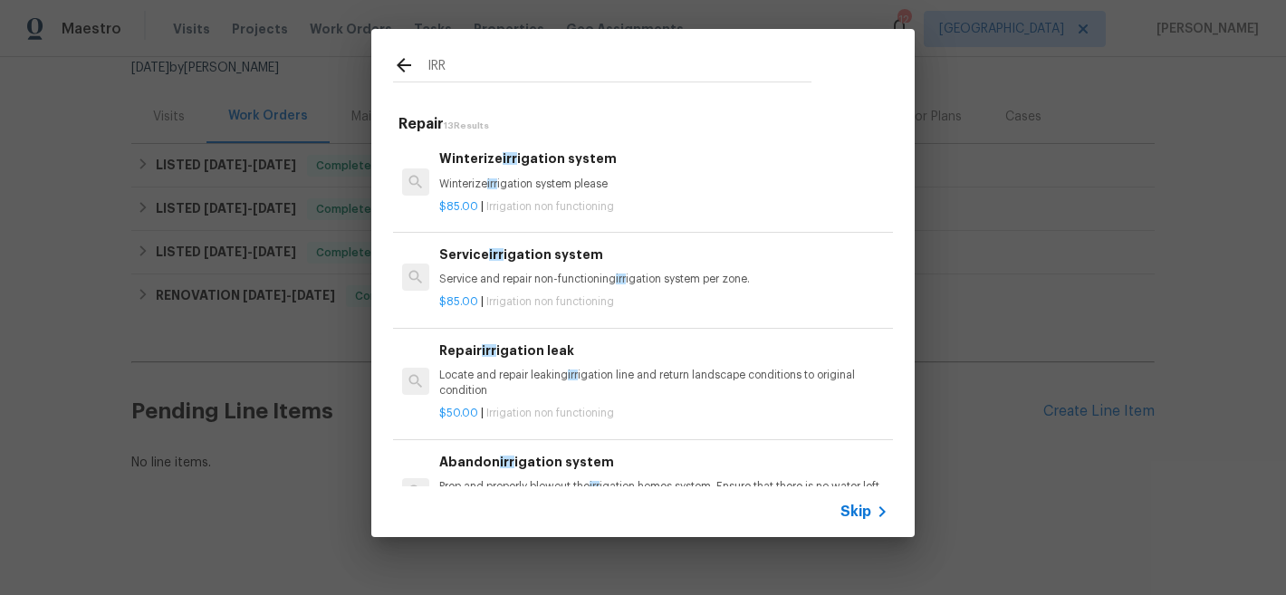
scroll to position [0, 0]
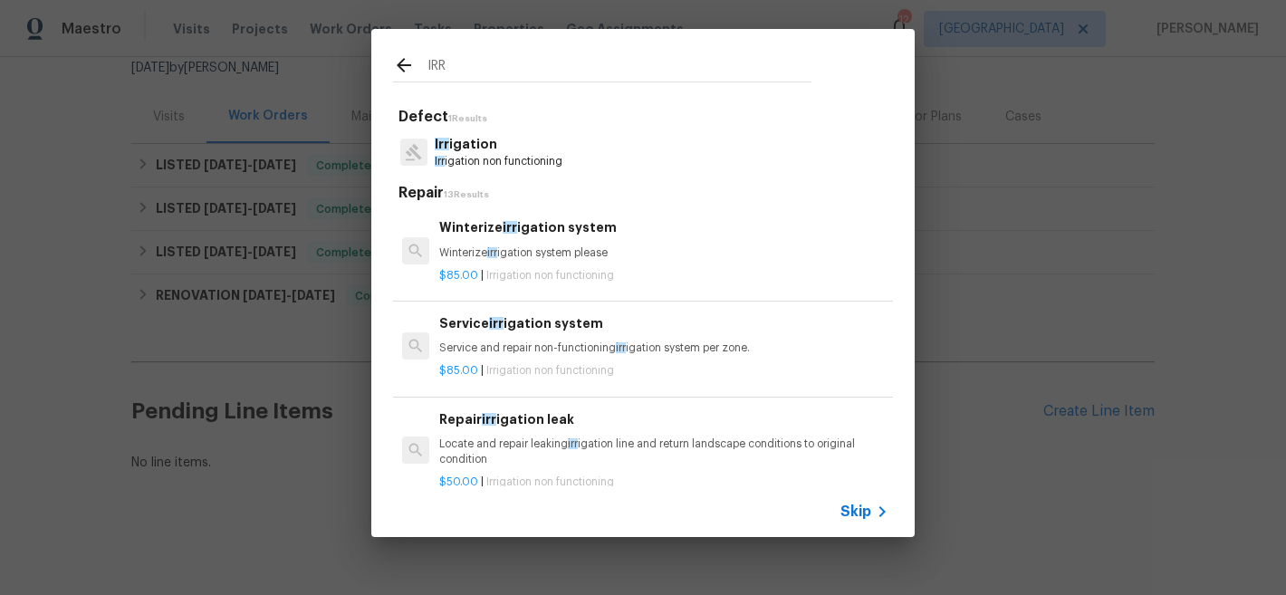
type input "IRR"
click at [580, 235] on h6 "Winterize irr igation system" at bounding box center [663, 227] width 449 height 20
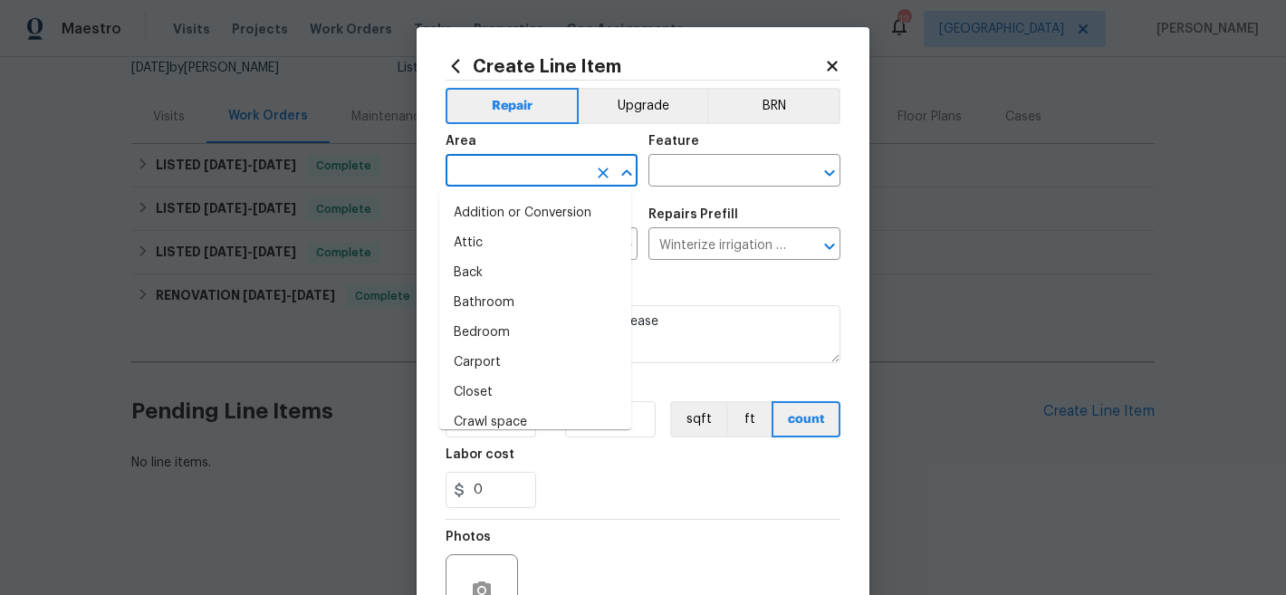
click at [550, 176] on input "text" at bounding box center [516, 172] width 141 height 28
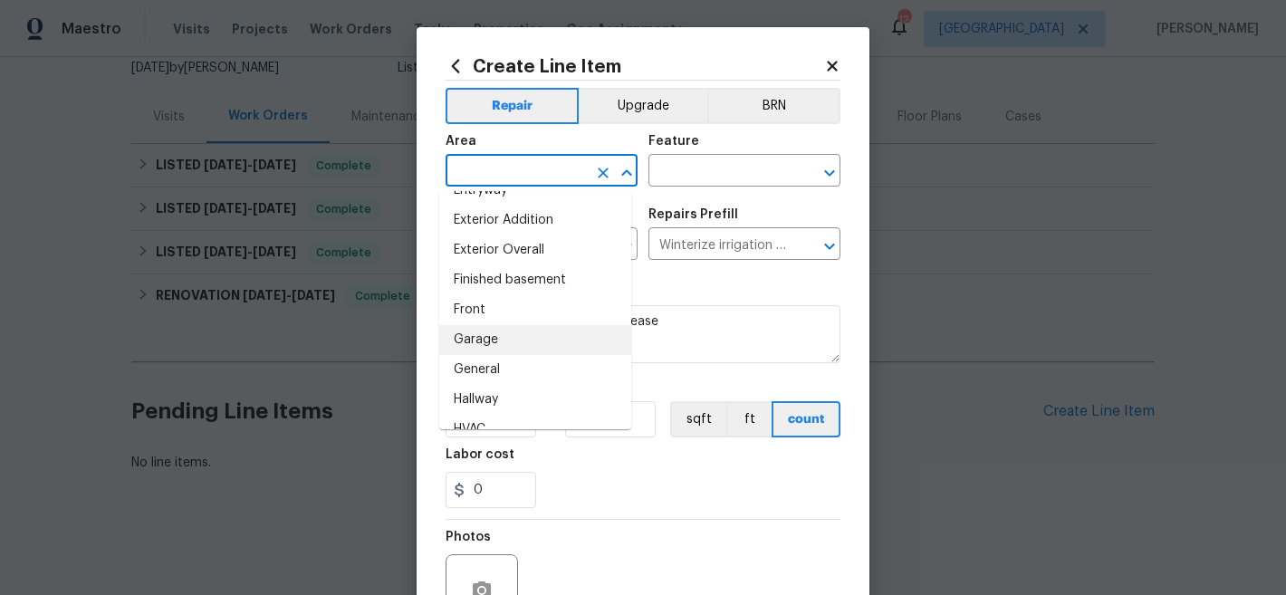
scroll to position [444, 0]
click at [557, 250] on li "Exterior Overall" at bounding box center [535, 248] width 192 height 30
type input "Exterior Overall"
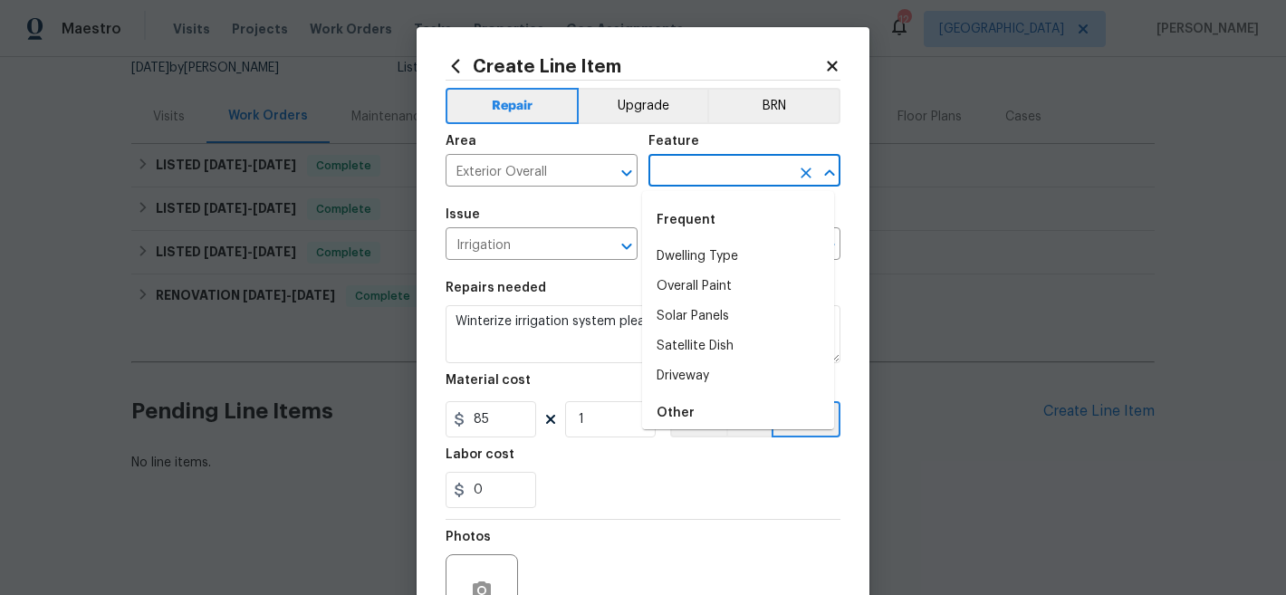
click at [722, 178] on input "text" at bounding box center [718, 172] width 141 height 28
click at [704, 361] on li "Irrigation" at bounding box center [738, 346] width 192 height 30
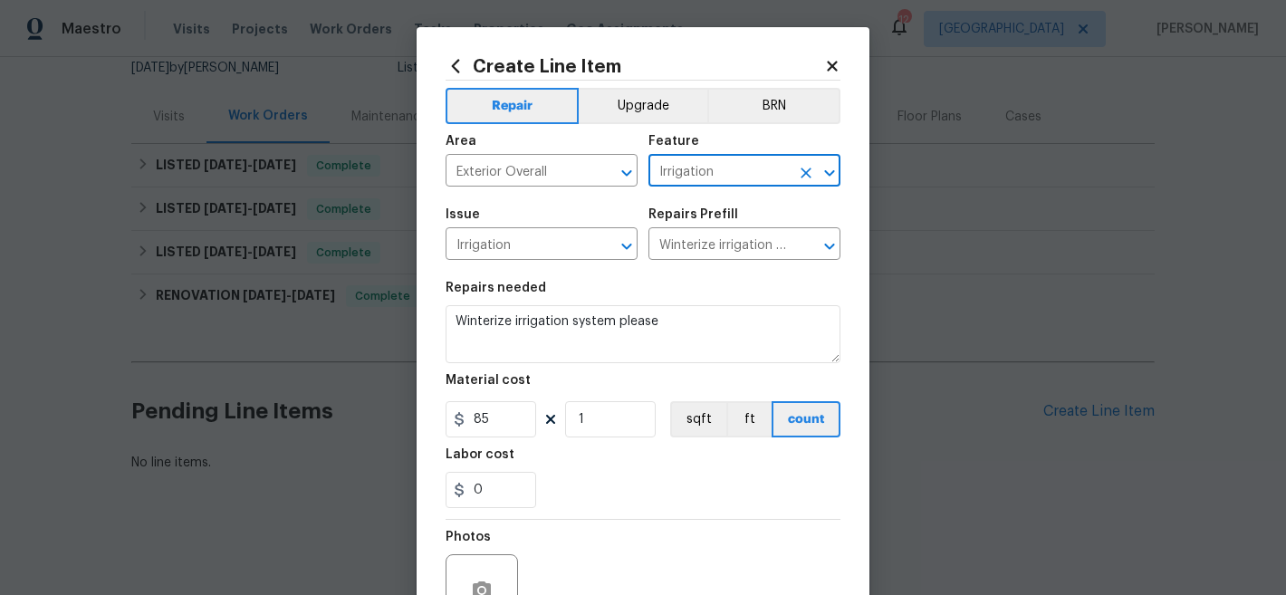
type input "Irrigation"
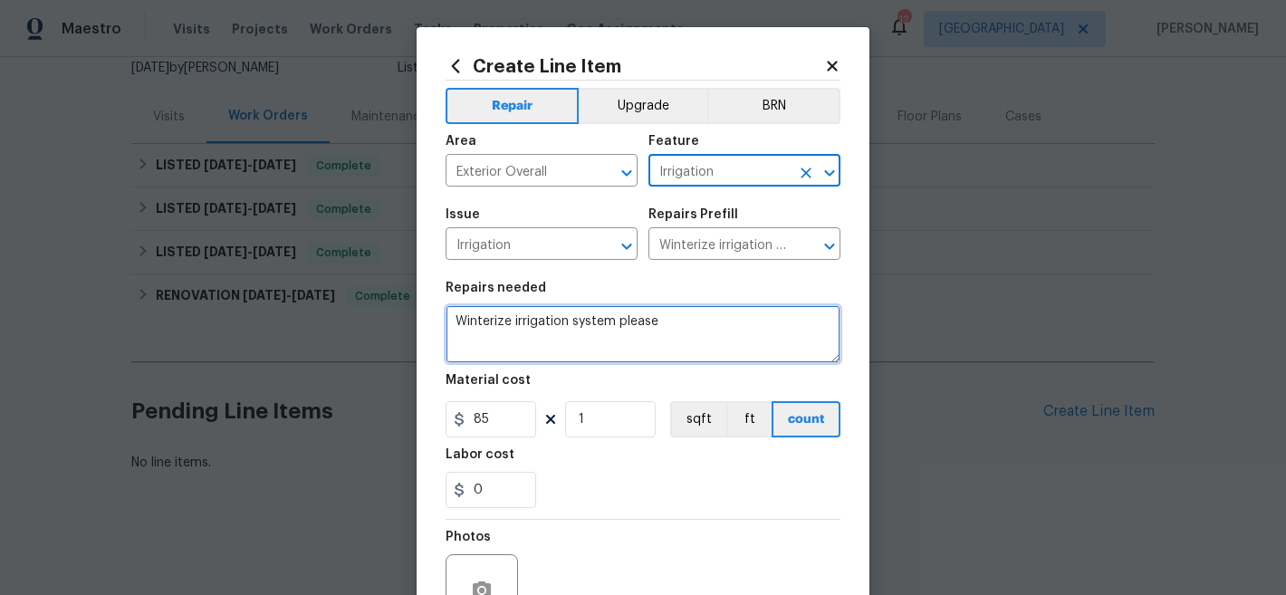
click at [614, 309] on textarea "Winterize irrigation system please" at bounding box center [643, 334] width 395 height 58
click at [616, 322] on textarea "Winterize irrigation system please" at bounding box center [643, 334] width 395 height 58
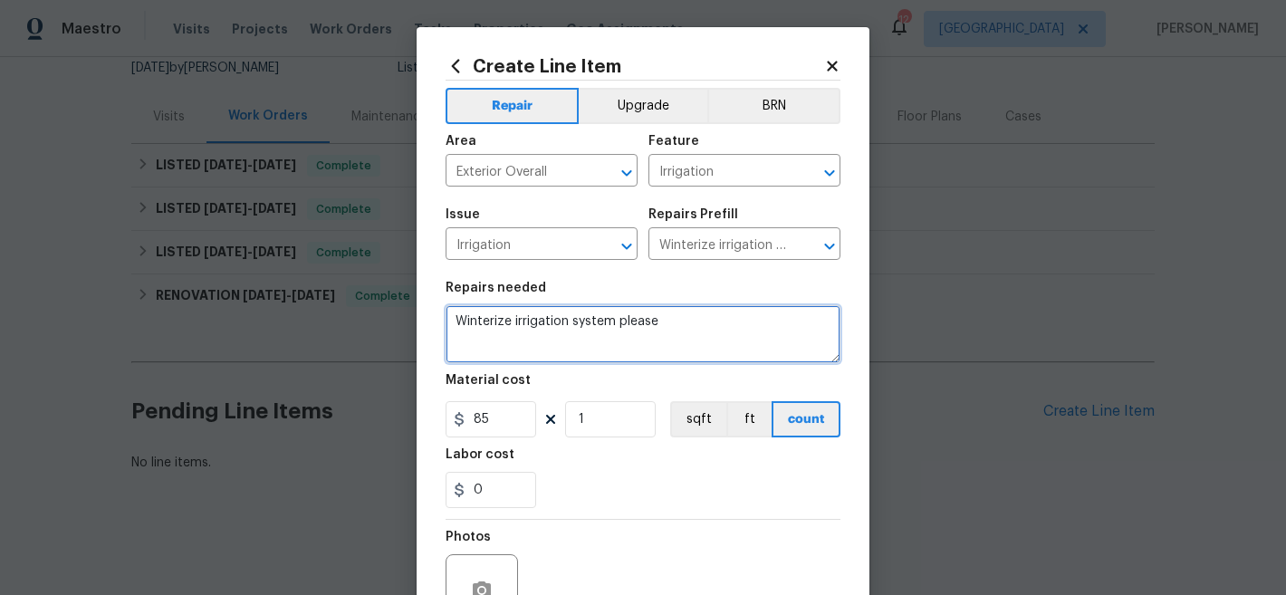
paste textarea "IRRIGATION: Please winterize irrigation system. Drain backflow and lines to hou…"
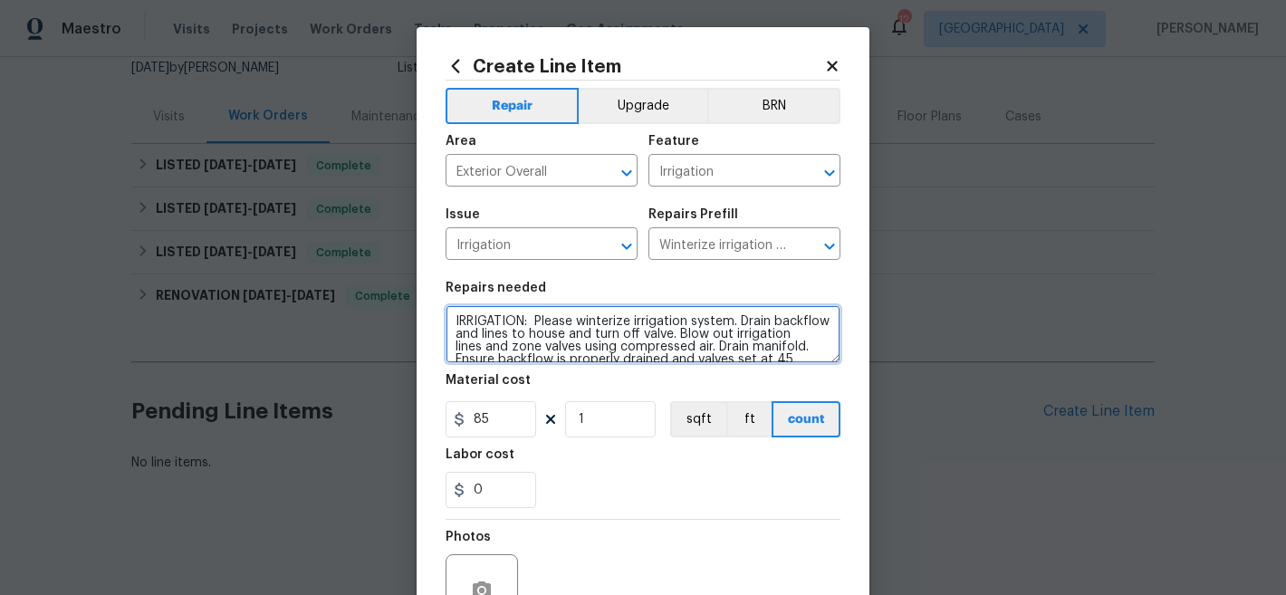
scroll to position [16, 0]
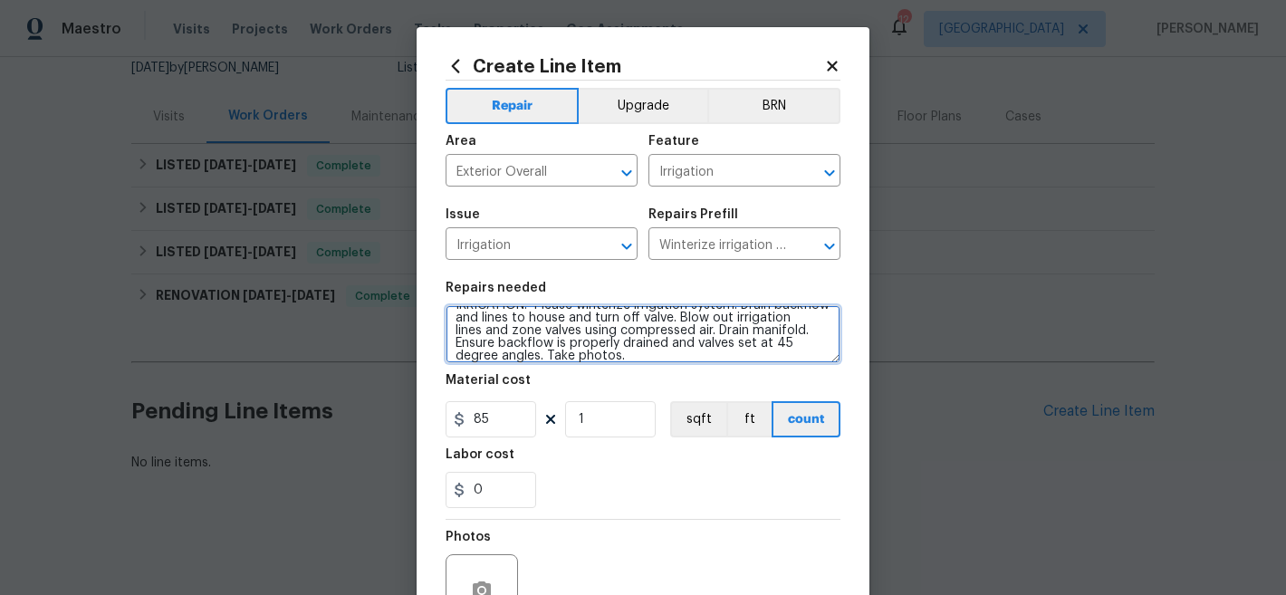
type textarea "IRRIGATION: Please winterize irrigation system. Drain backflow and lines to hou…"
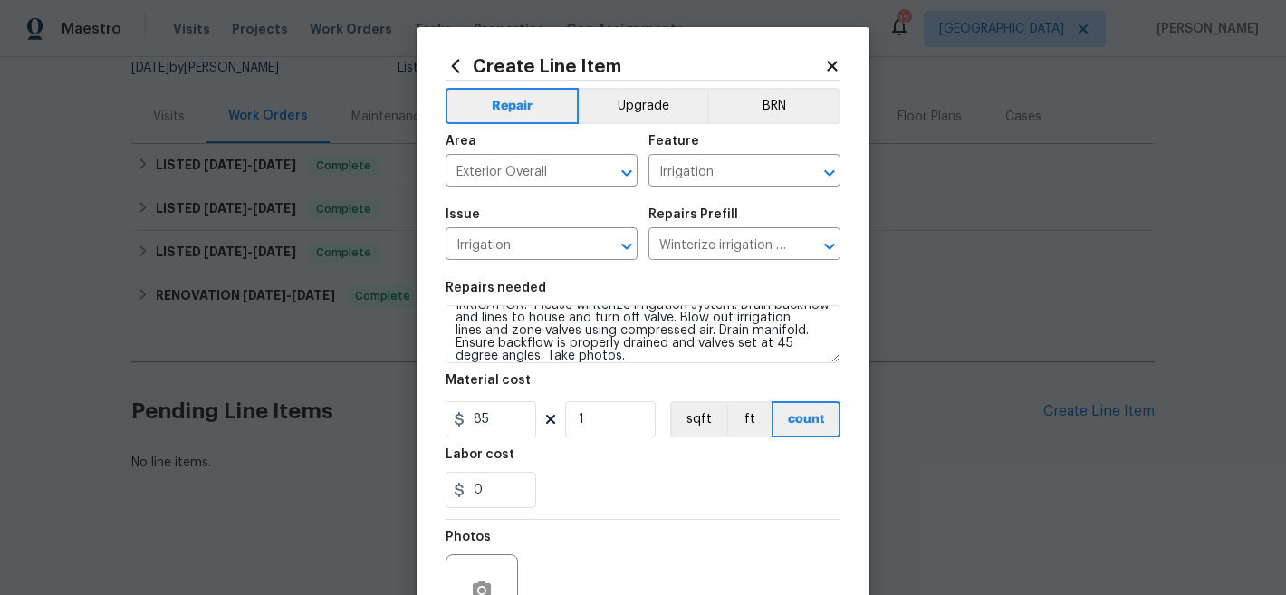
click at [689, 495] on div "0" at bounding box center [643, 490] width 395 height 36
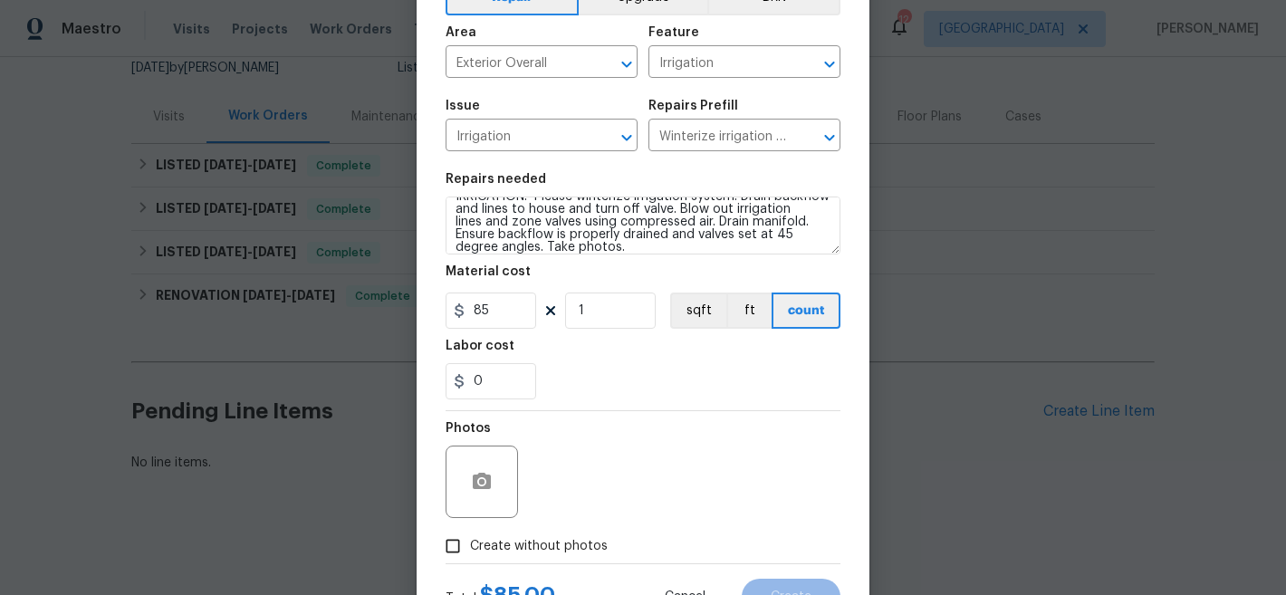
scroll to position [186, 0]
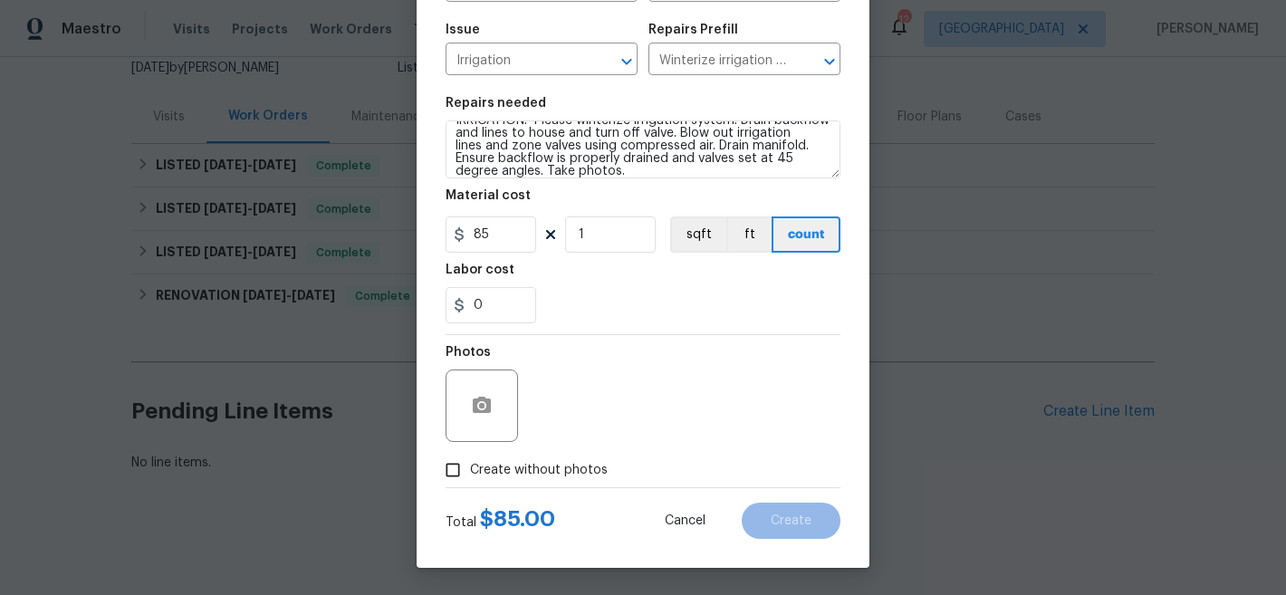
click at [532, 481] on label "Create without photos" at bounding box center [522, 470] width 172 height 34
click at [470, 481] on input "Create without photos" at bounding box center [453, 470] width 34 height 34
checkbox input "true"
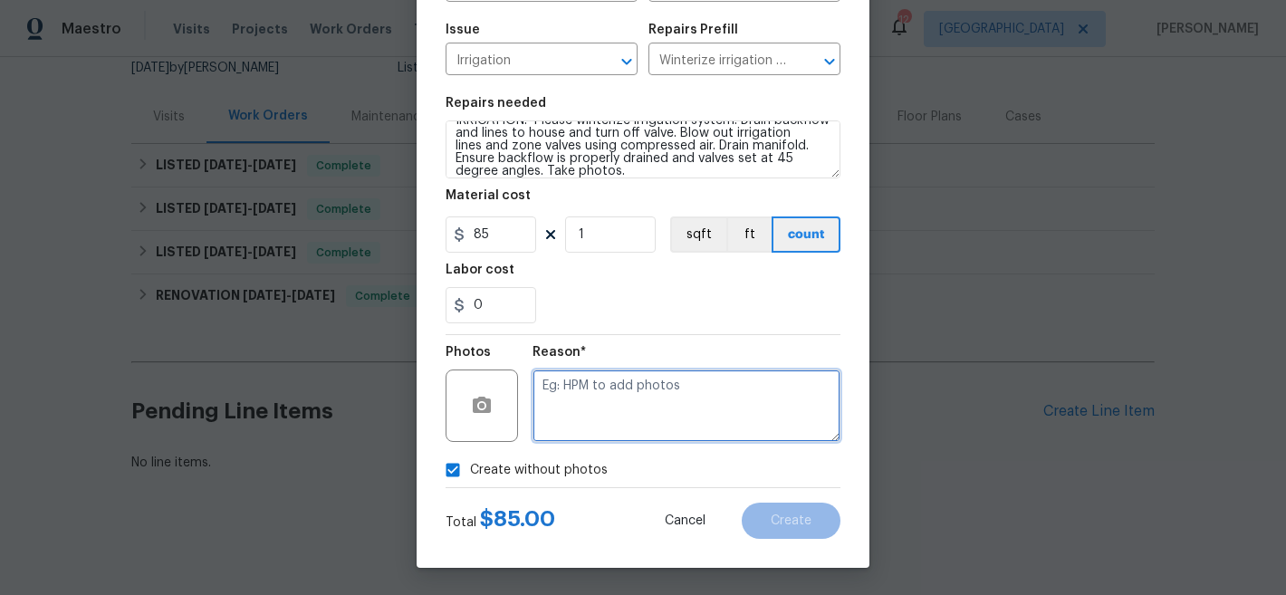
click at [686, 423] on textarea at bounding box center [686, 405] width 308 height 72
type textarea "NA"
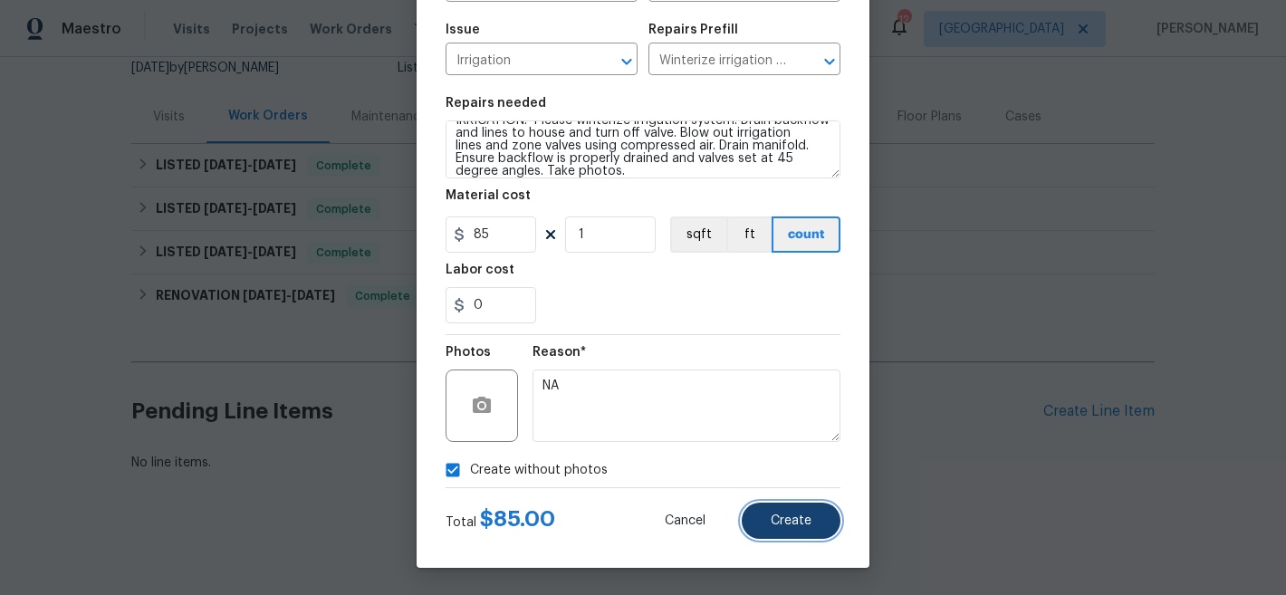
click at [781, 516] on span "Create" at bounding box center [791, 521] width 41 height 14
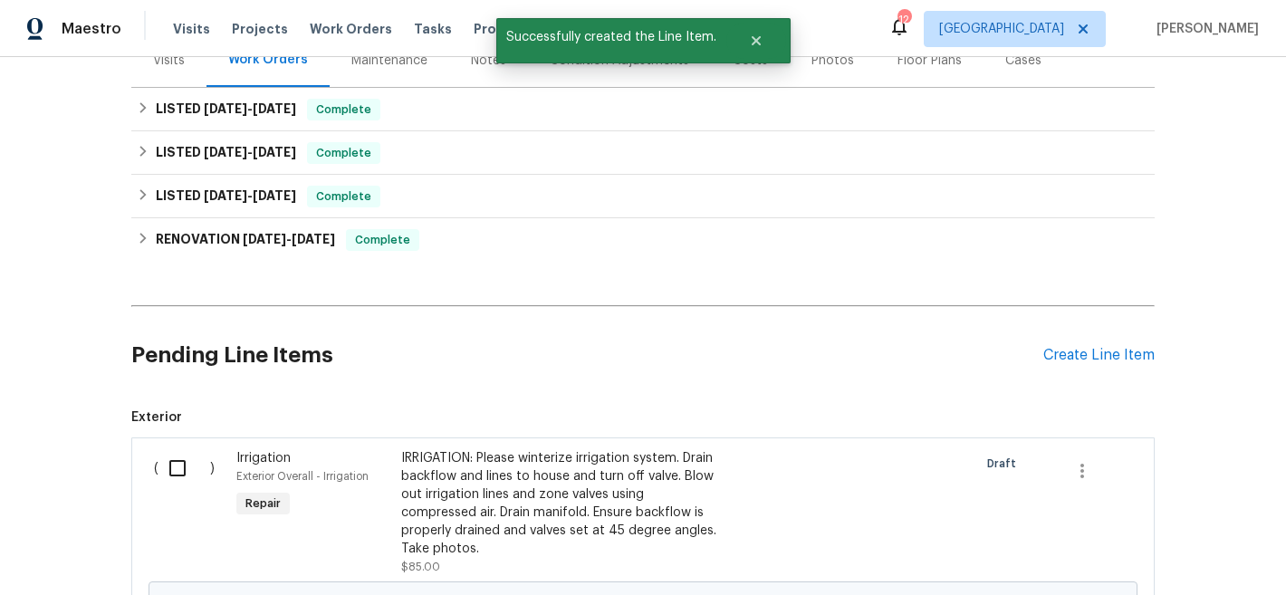
scroll to position [322, 0]
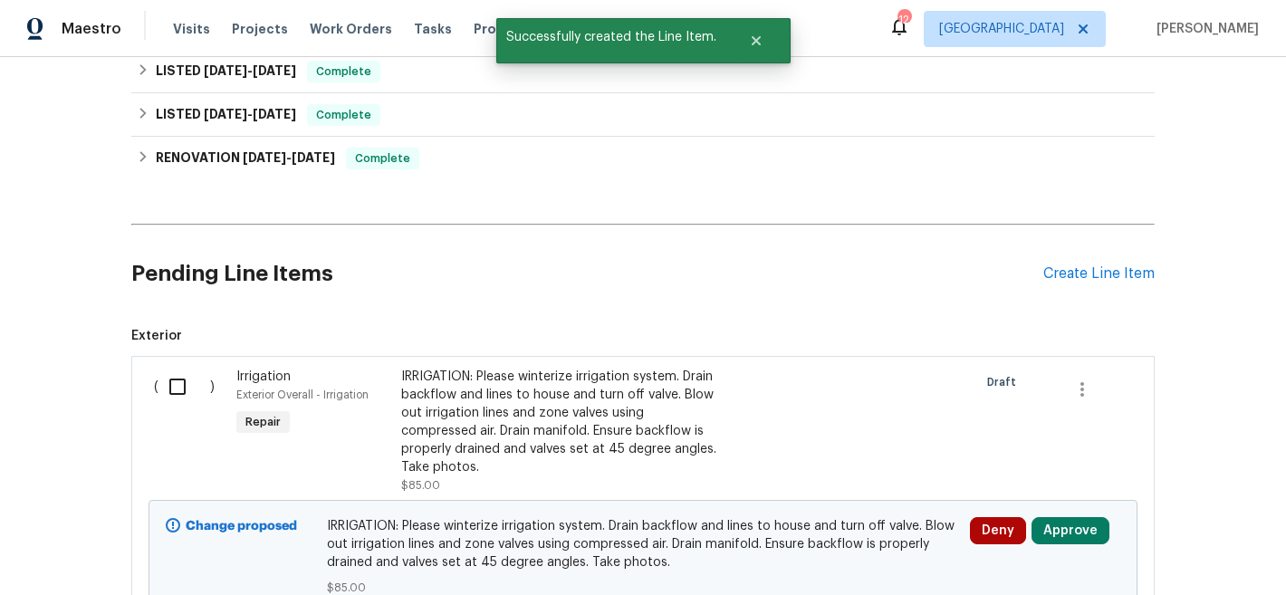
click at [177, 382] on input "checkbox" at bounding box center [184, 387] width 52 height 38
checkbox input "true"
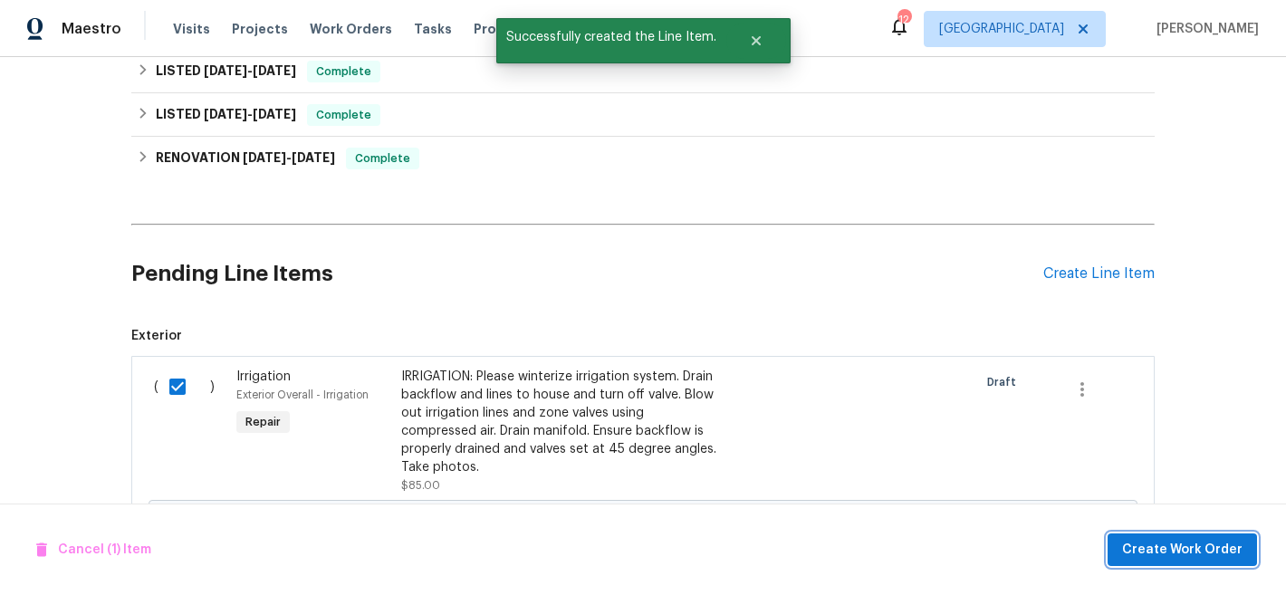
click at [1206, 556] on span "Create Work Order" at bounding box center [1182, 550] width 120 height 23
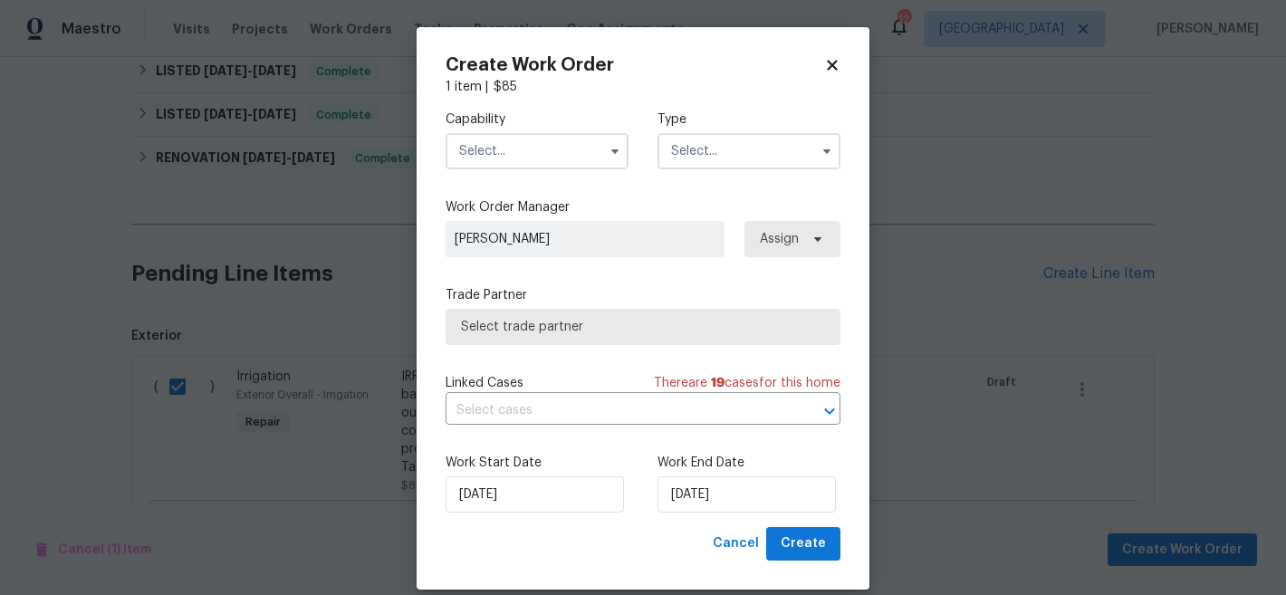
click at [540, 149] on input "text" at bounding box center [537, 151] width 183 height 36
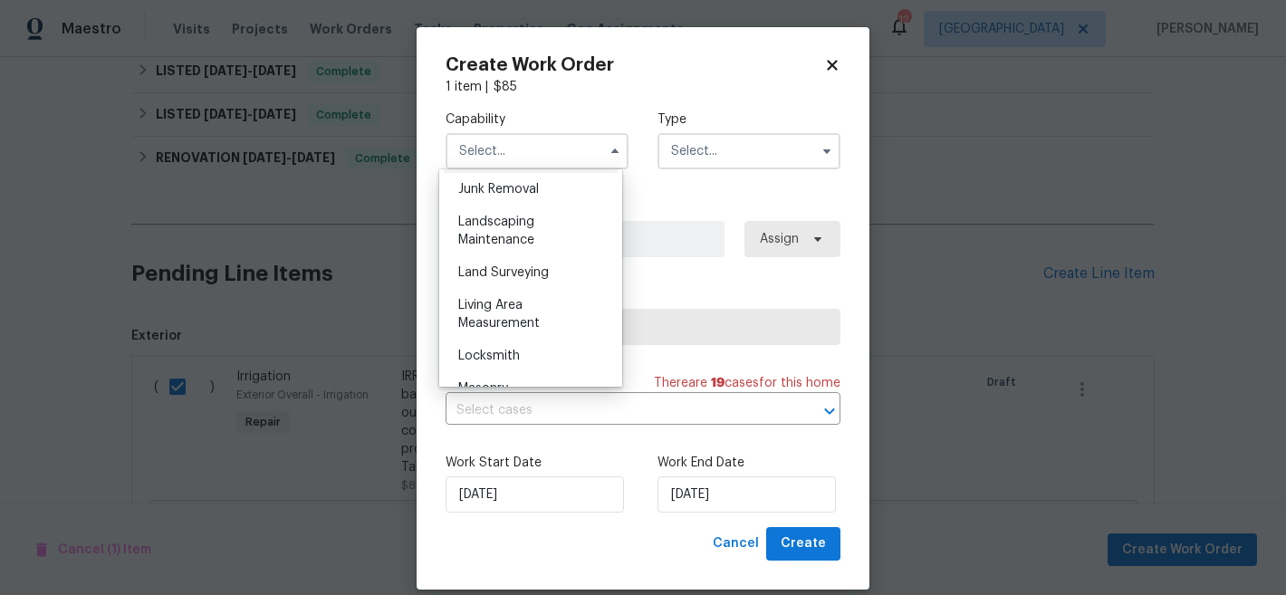
scroll to position [1204, 0]
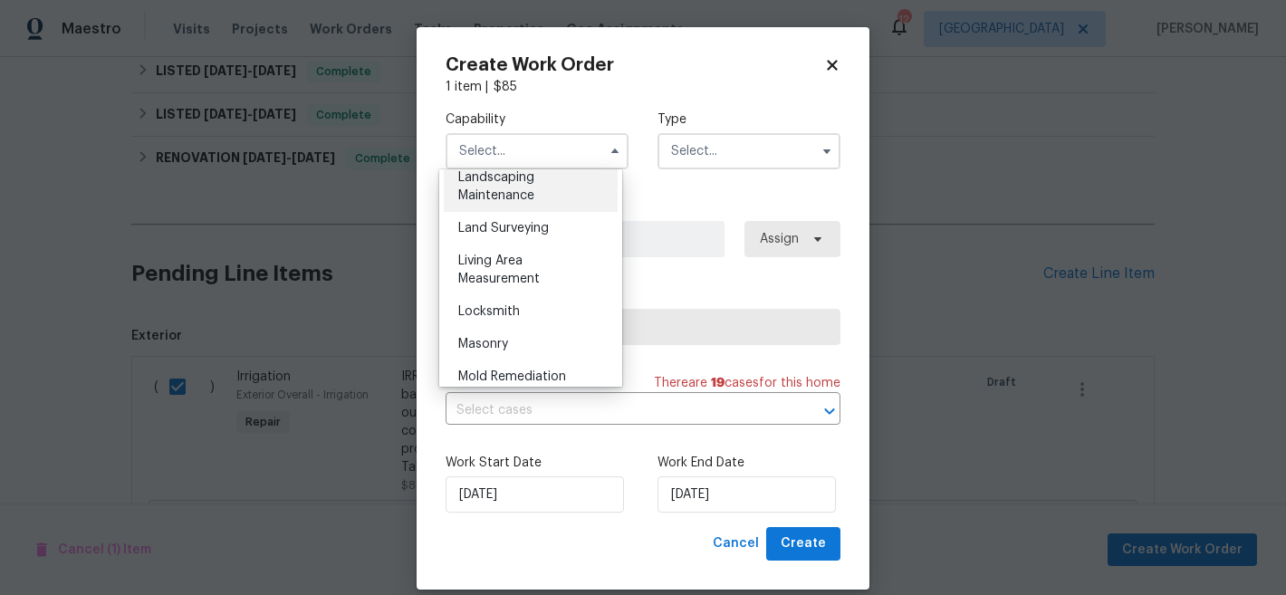
click at [547, 212] on div "Landscaping Maintenance" at bounding box center [531, 186] width 174 height 51
type input "Landscaping Maintenance"
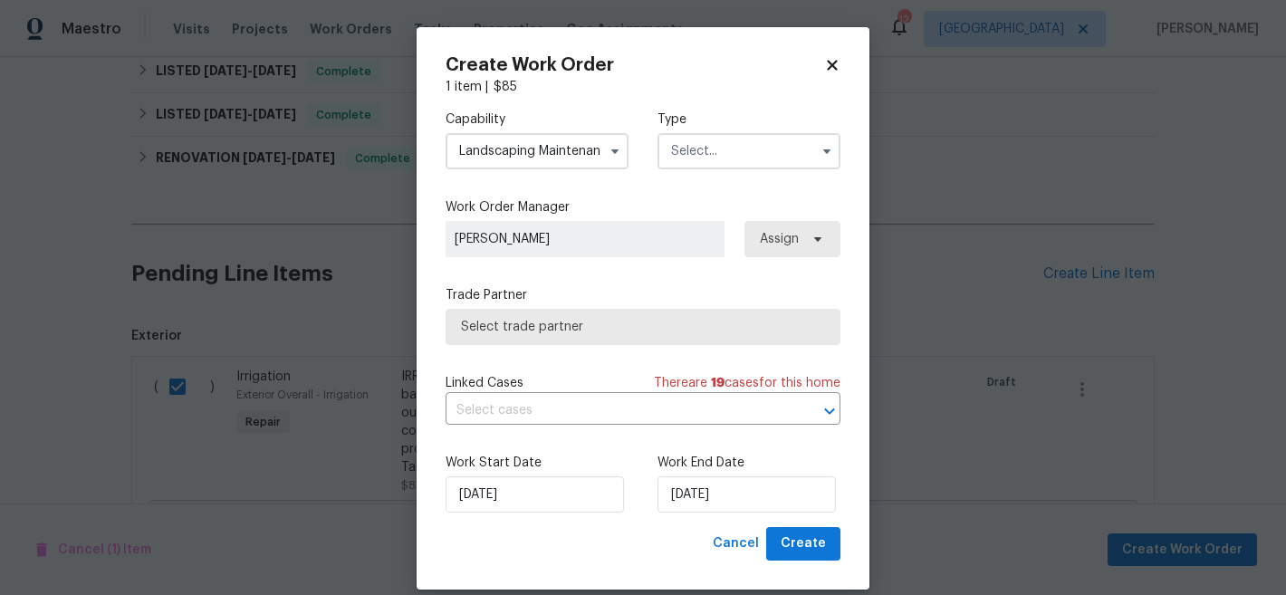
click at [699, 144] on input "text" at bounding box center [748, 151] width 183 height 36
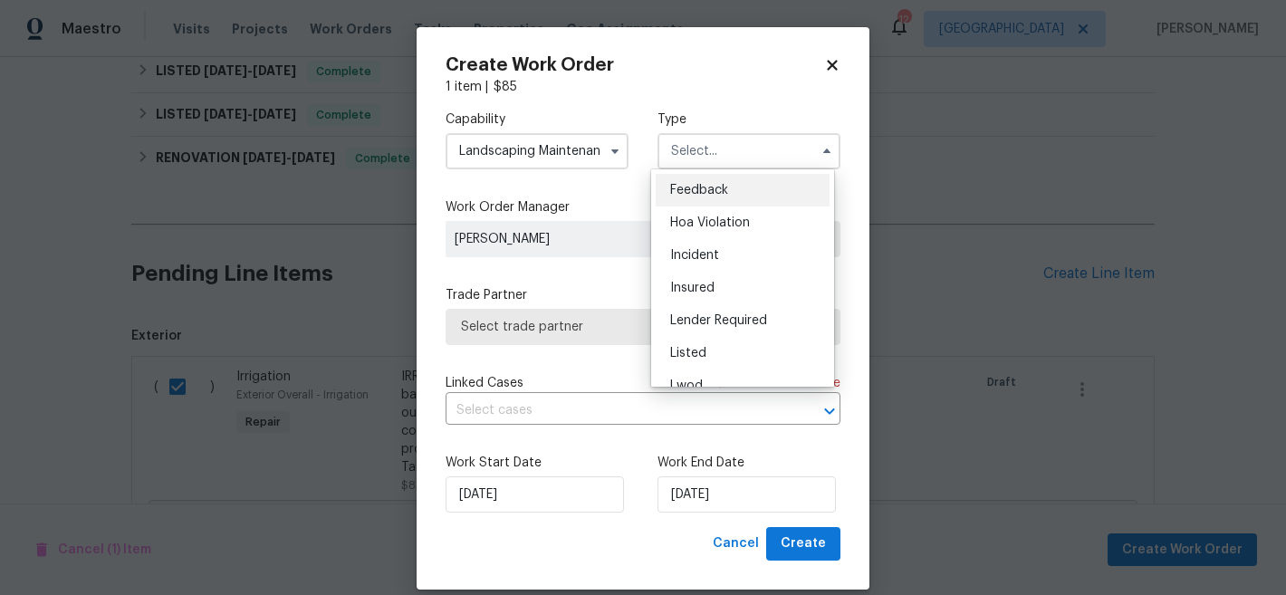
click at [714, 360] on div "Listed" at bounding box center [743, 353] width 174 height 33
type input "Listed"
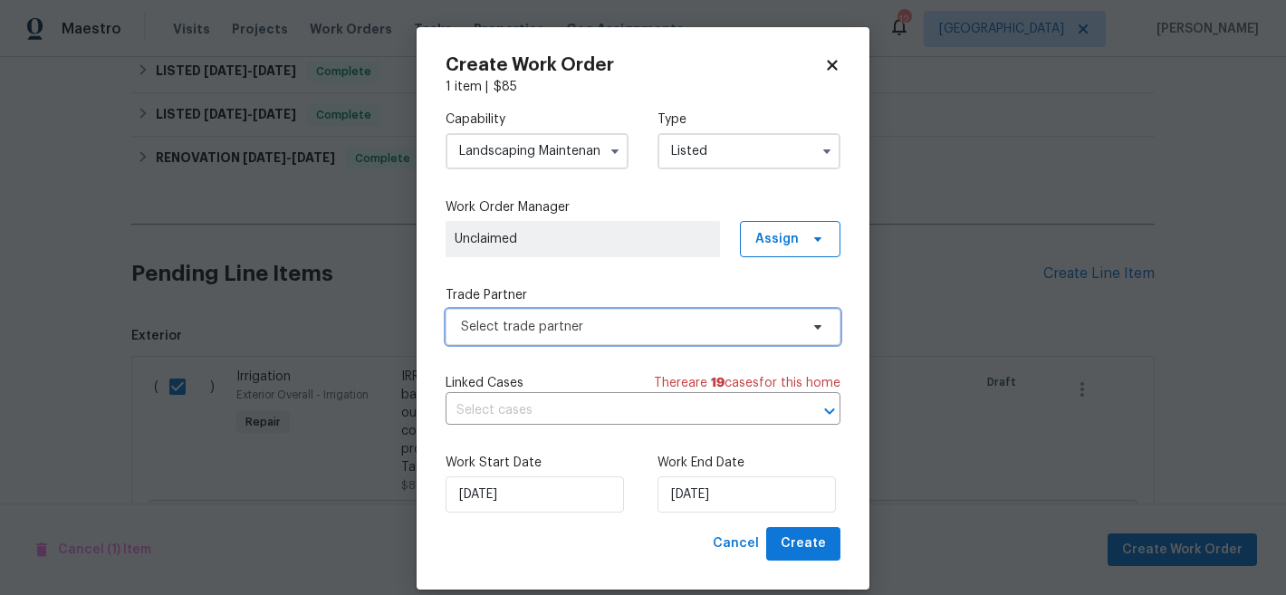
click at [704, 328] on span "Select trade partner" at bounding box center [630, 327] width 338 height 18
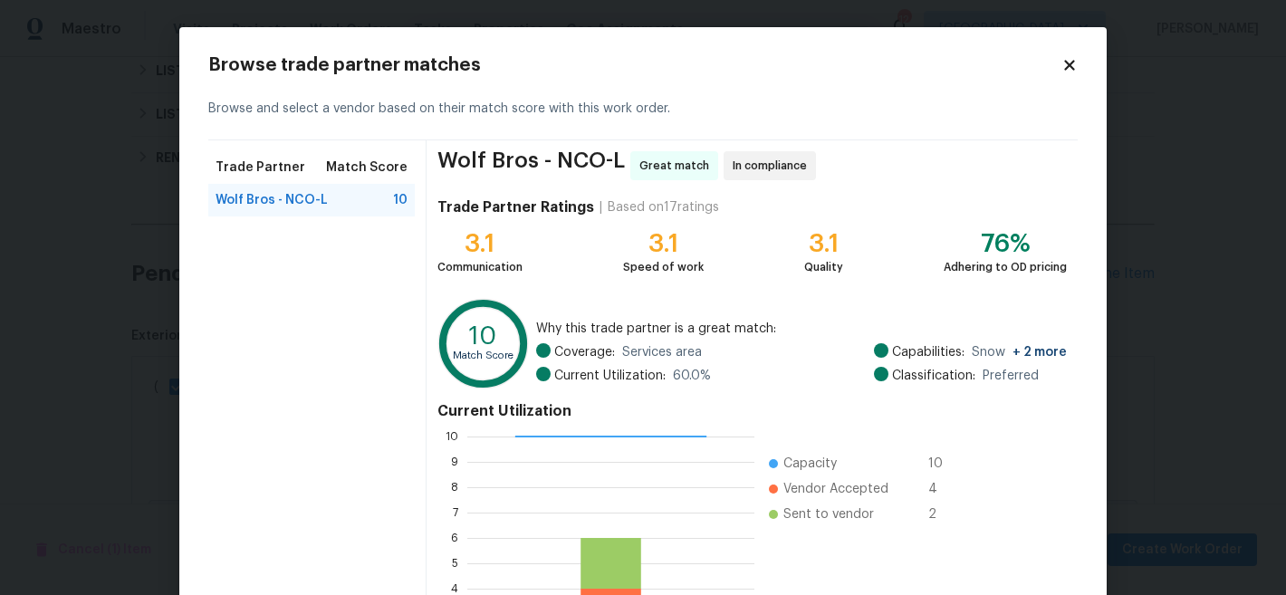
scroll to position [204, 0]
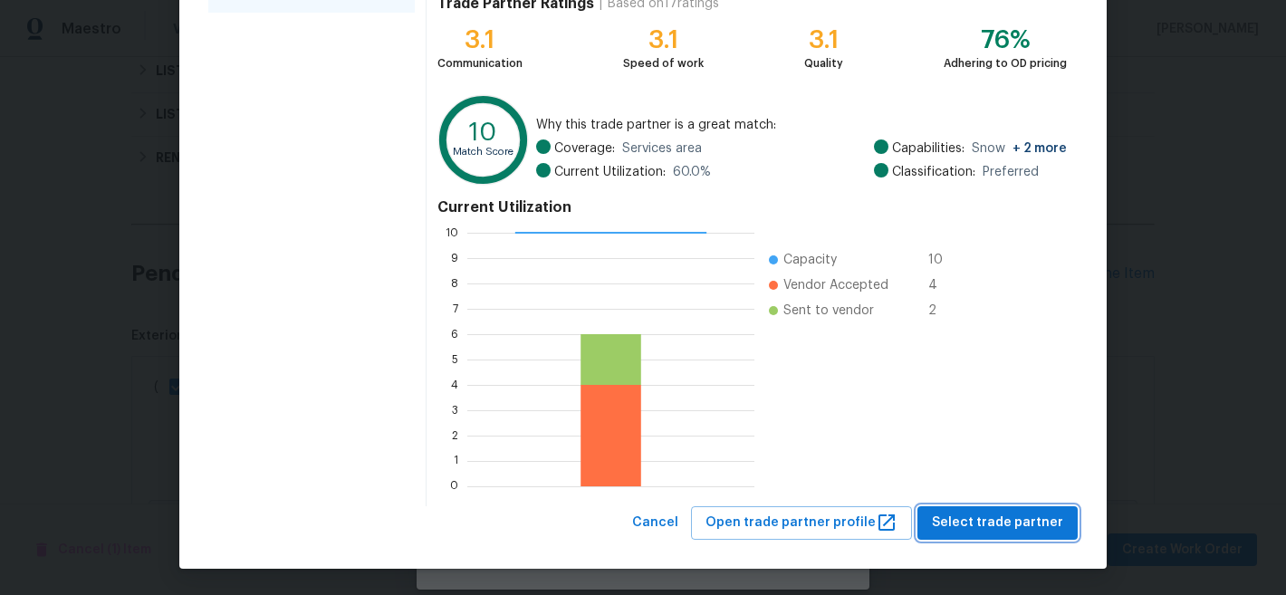
click at [986, 531] on span "Select trade partner" at bounding box center [997, 523] width 131 height 23
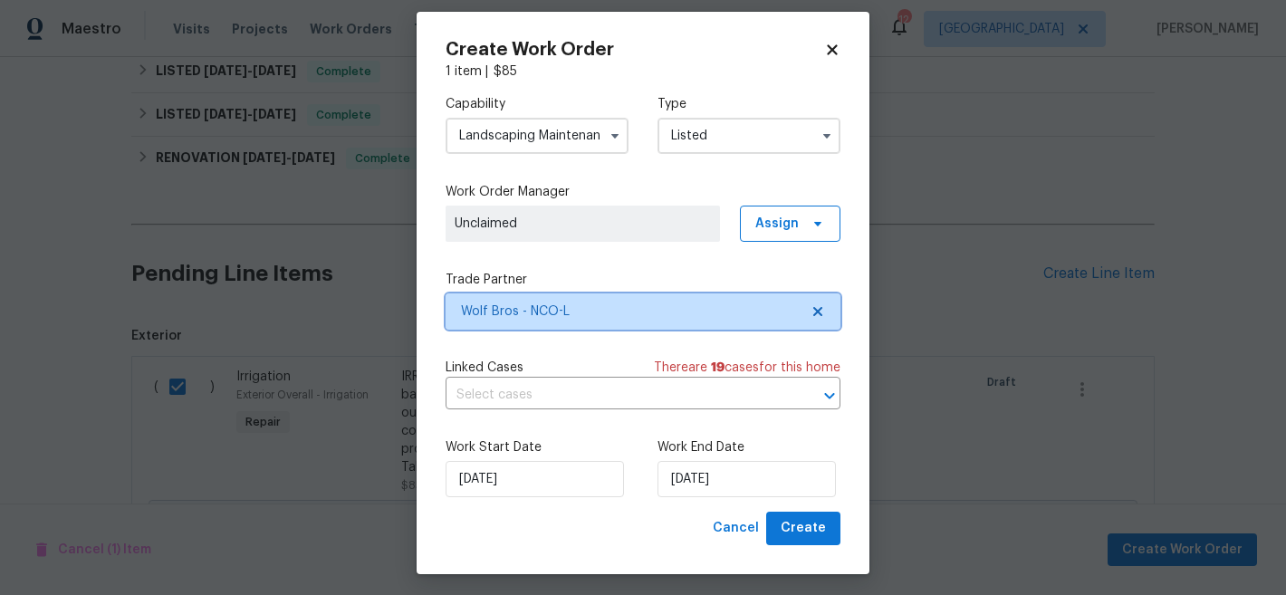
scroll to position [22, 0]
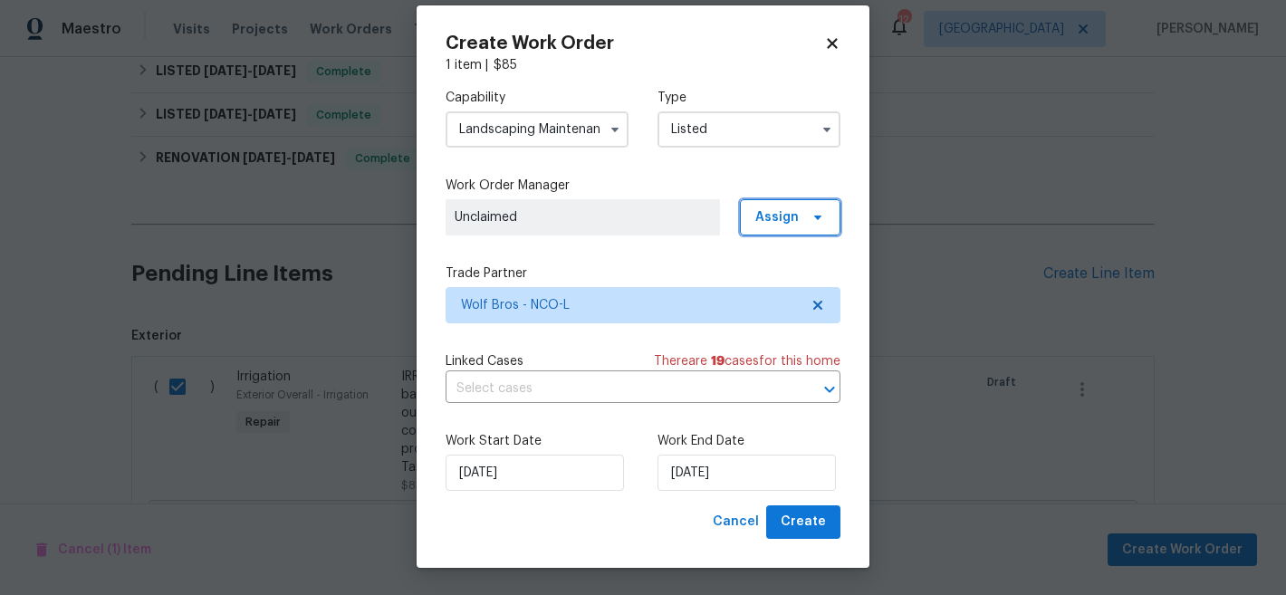
click at [791, 212] on span "Assign" at bounding box center [790, 217] width 101 height 36
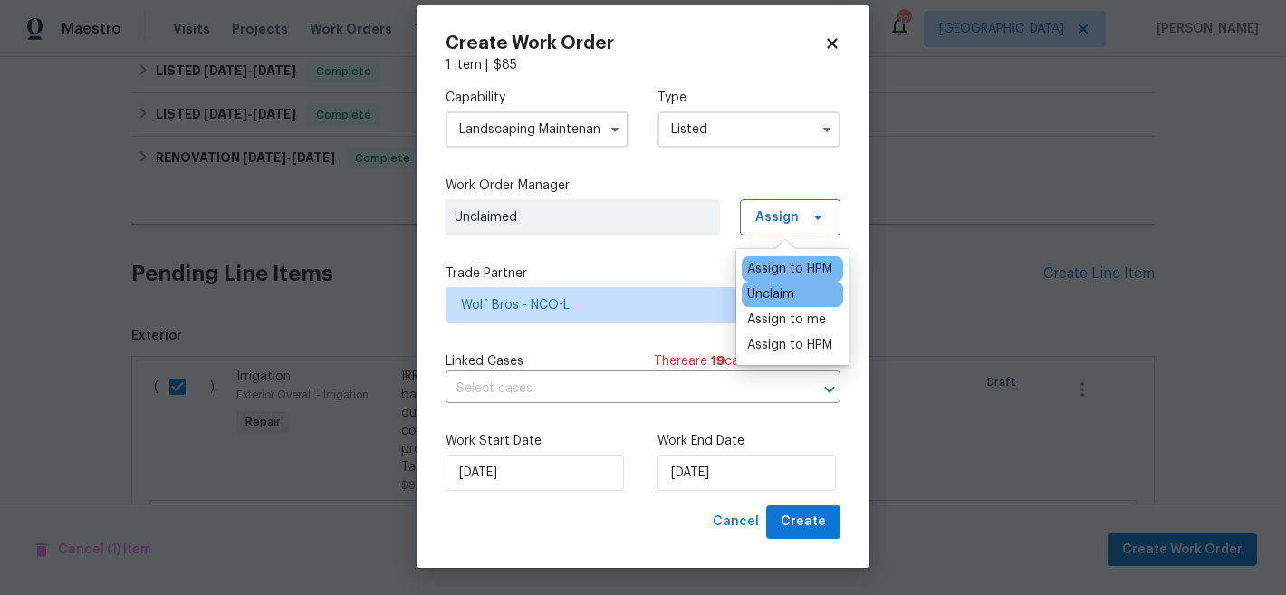
click at [795, 268] on div "Assign to HPM" at bounding box center [789, 269] width 85 height 18
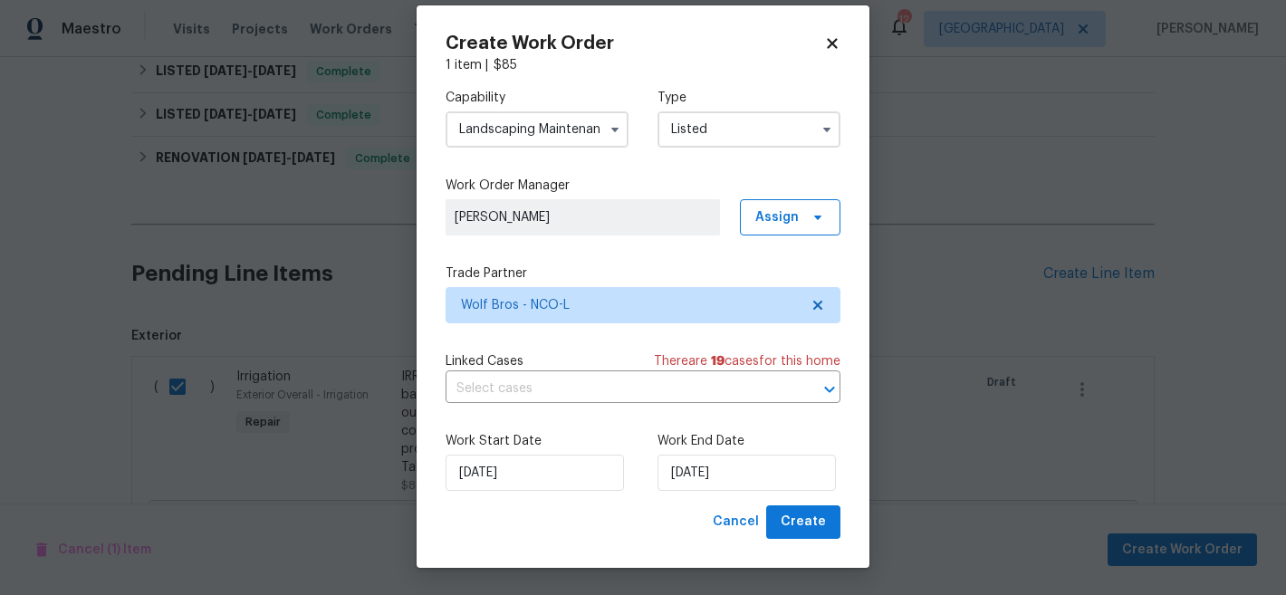
click at [800, 427] on div "Work Start Date 9/29/2025 Work End Date 9/29/2025" at bounding box center [643, 461] width 395 height 88
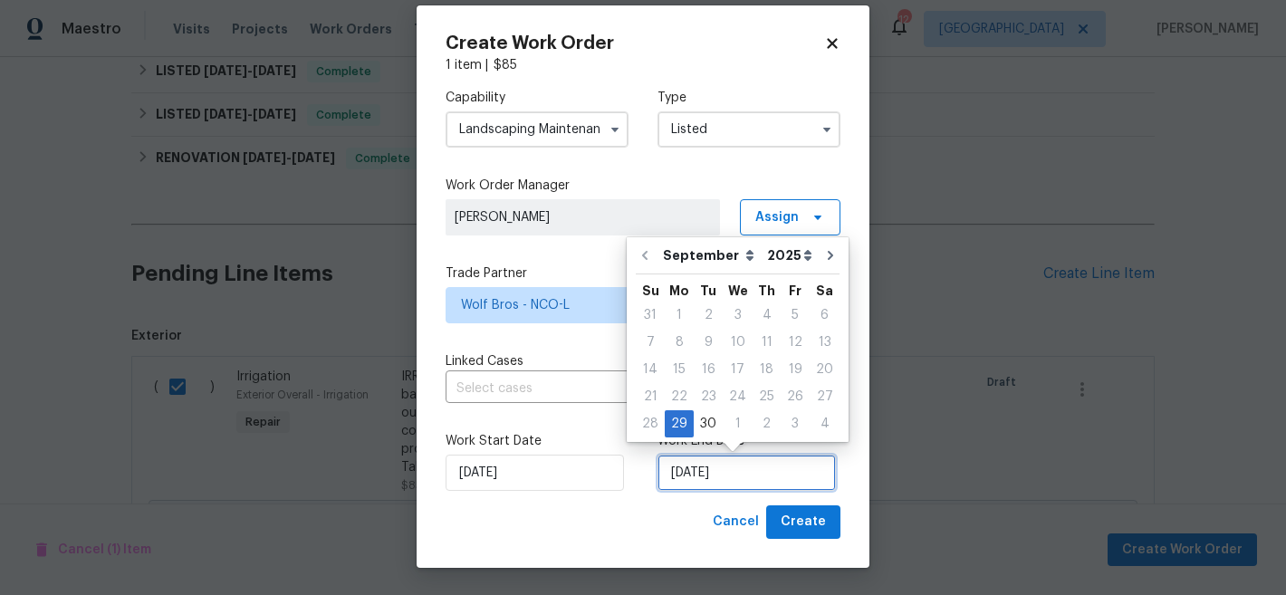
click at [741, 476] on input "[DATE]" at bounding box center [746, 473] width 178 height 36
click at [819, 263] on button "Go to next month" at bounding box center [830, 255] width 27 height 36
type input "[DATE]"
select select "9"
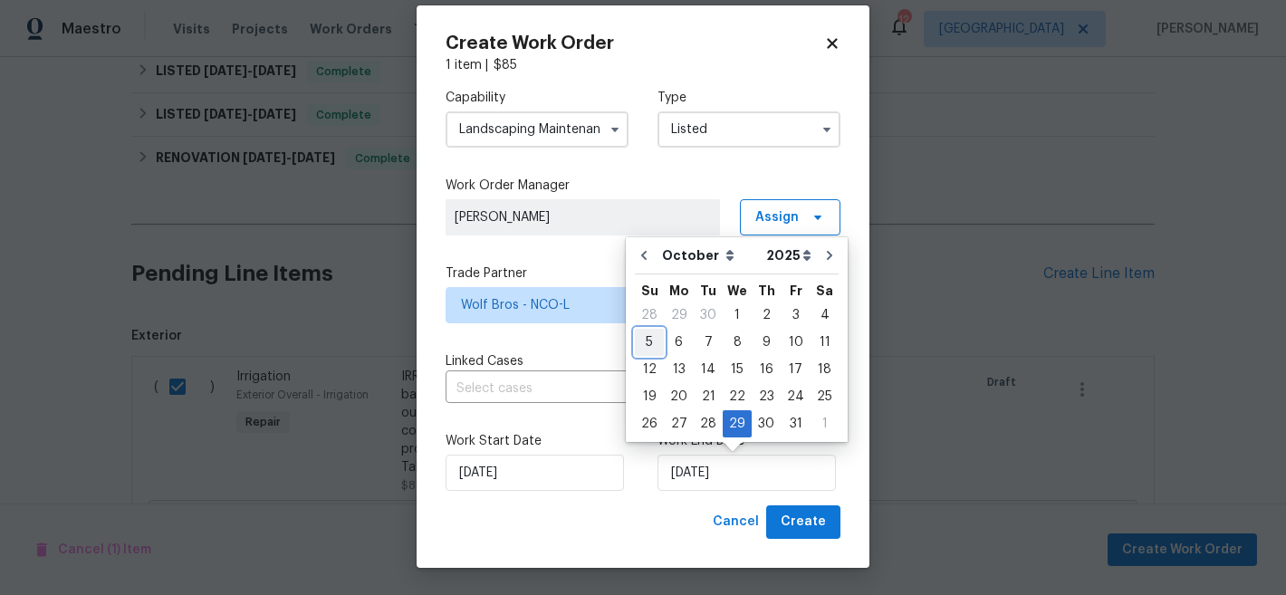
click at [654, 347] on div "5" at bounding box center [649, 342] width 29 height 25
type input "[DATE]"
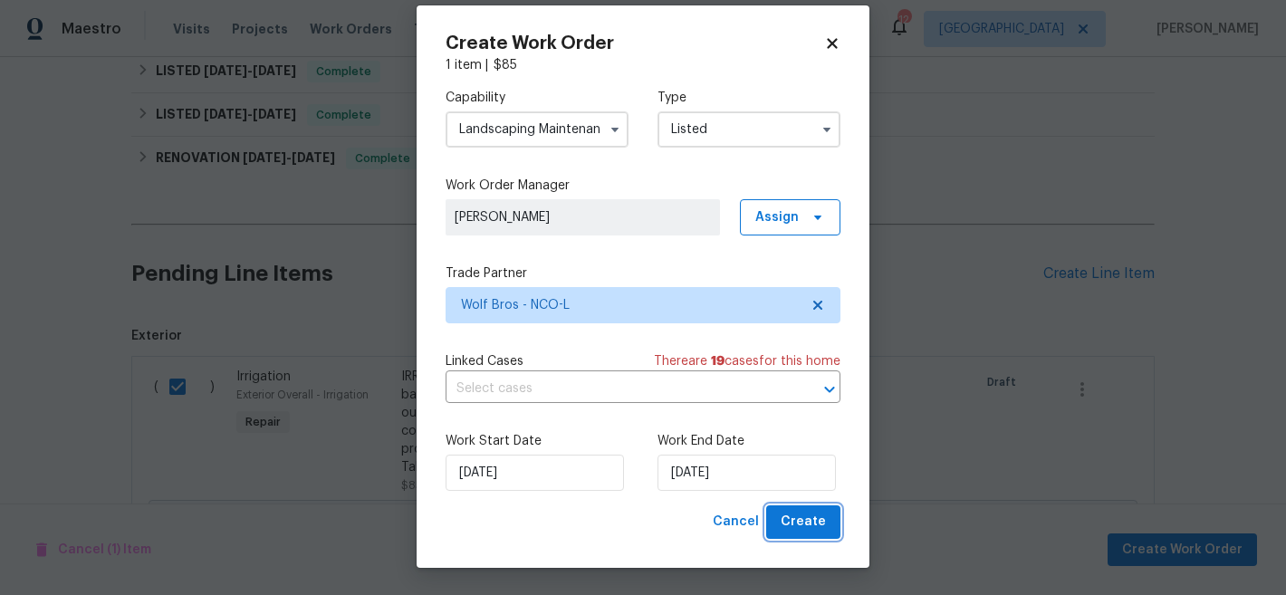
click at [803, 519] on span "Create" at bounding box center [803, 522] width 45 height 23
checkbox input "false"
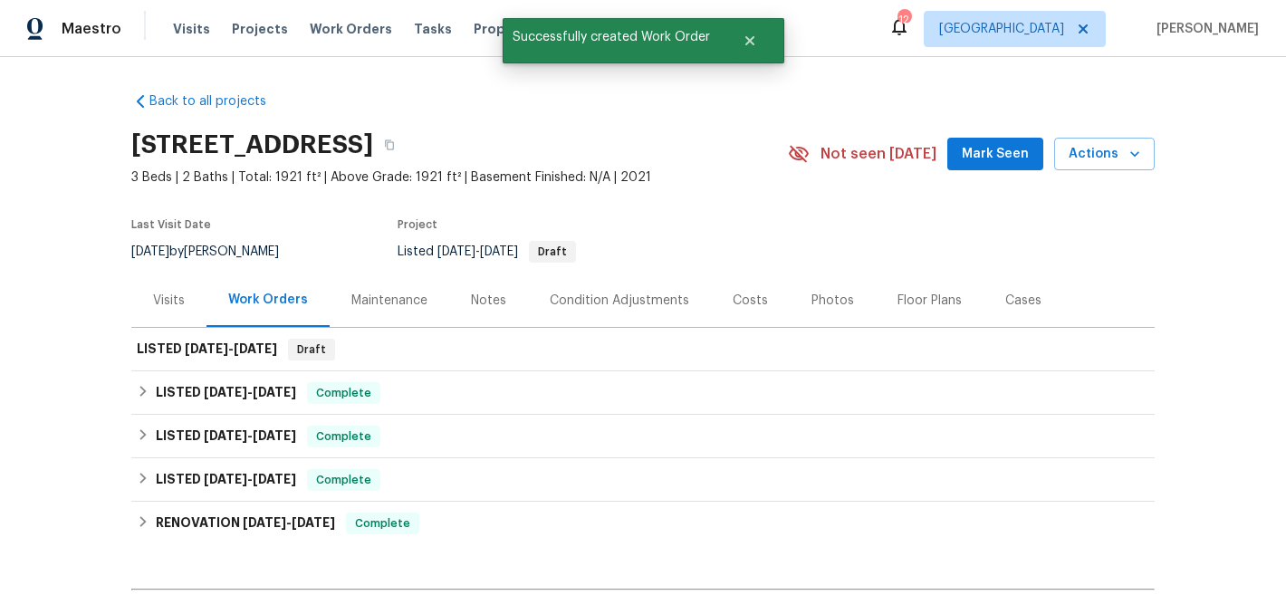
scroll to position [0, 0]
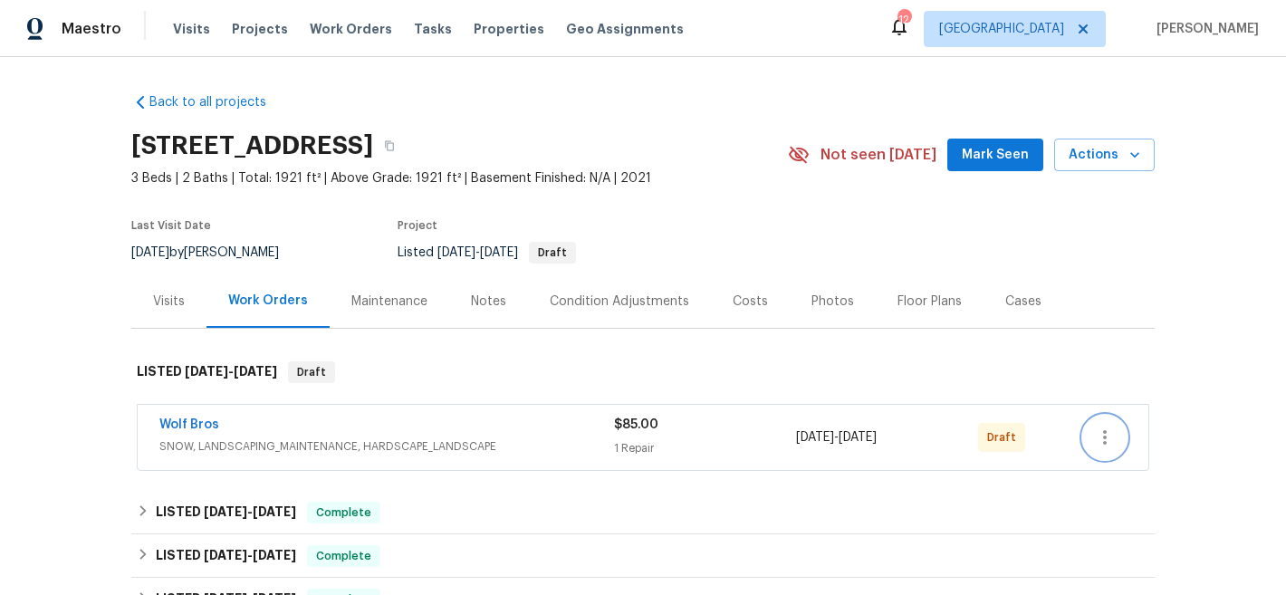
click at [1103, 447] on icon "button" at bounding box center [1105, 437] width 22 height 22
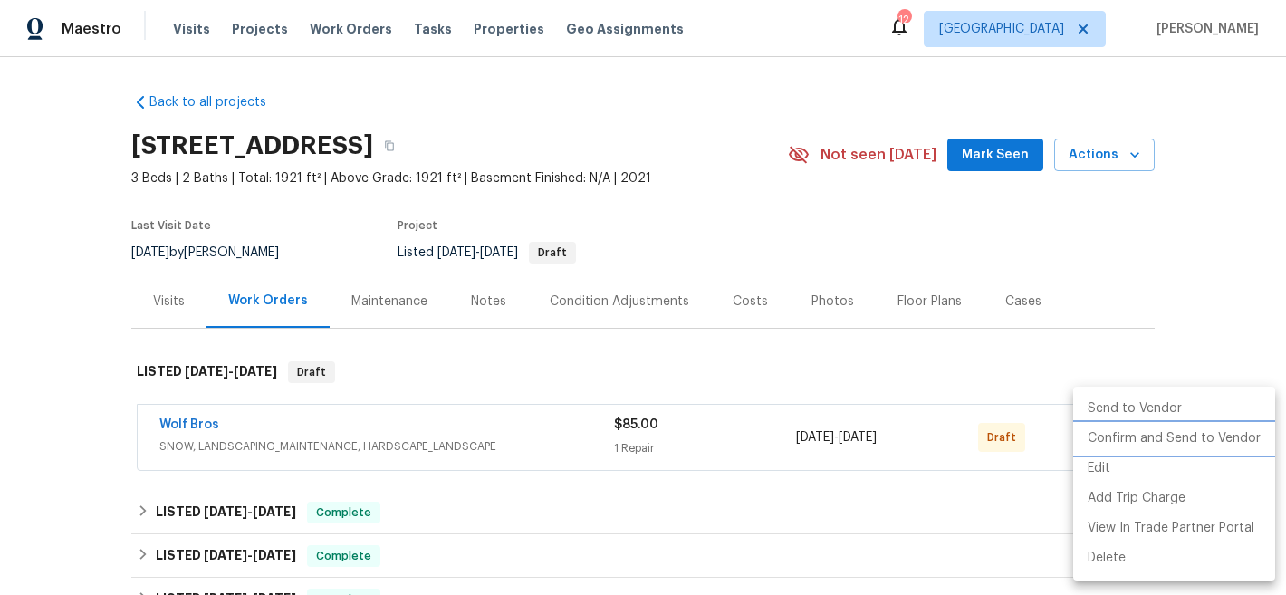
click at [1134, 438] on li "Confirm and Send to Vendor" at bounding box center [1174, 439] width 202 height 30
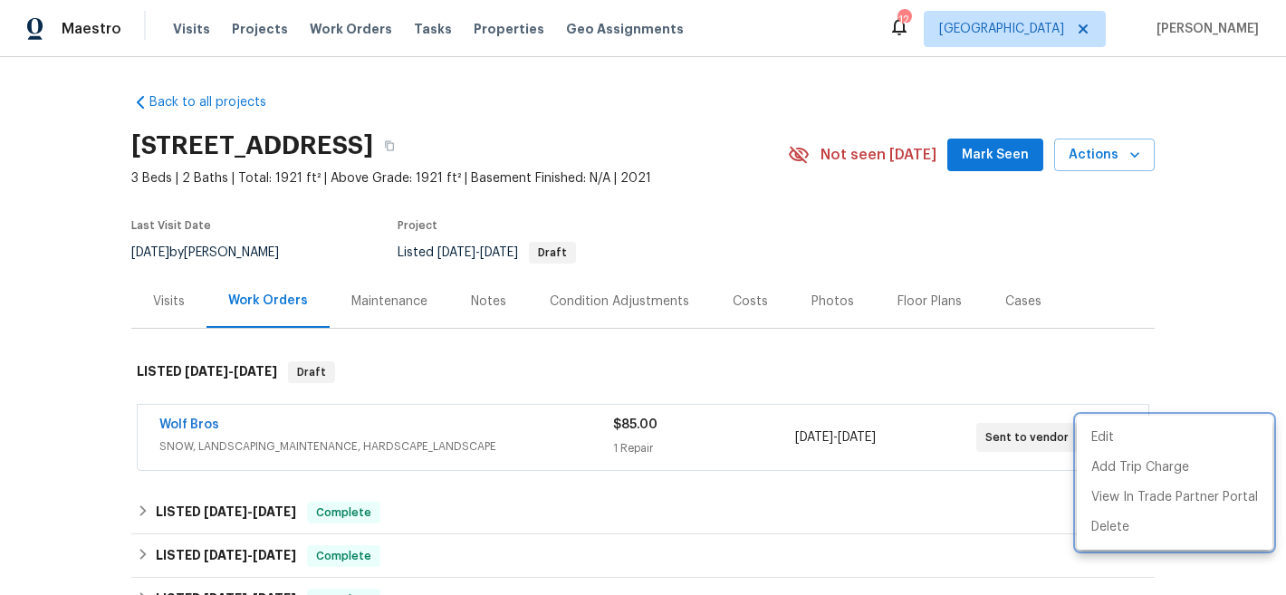
click at [858, 216] on div at bounding box center [643, 297] width 1286 height 595
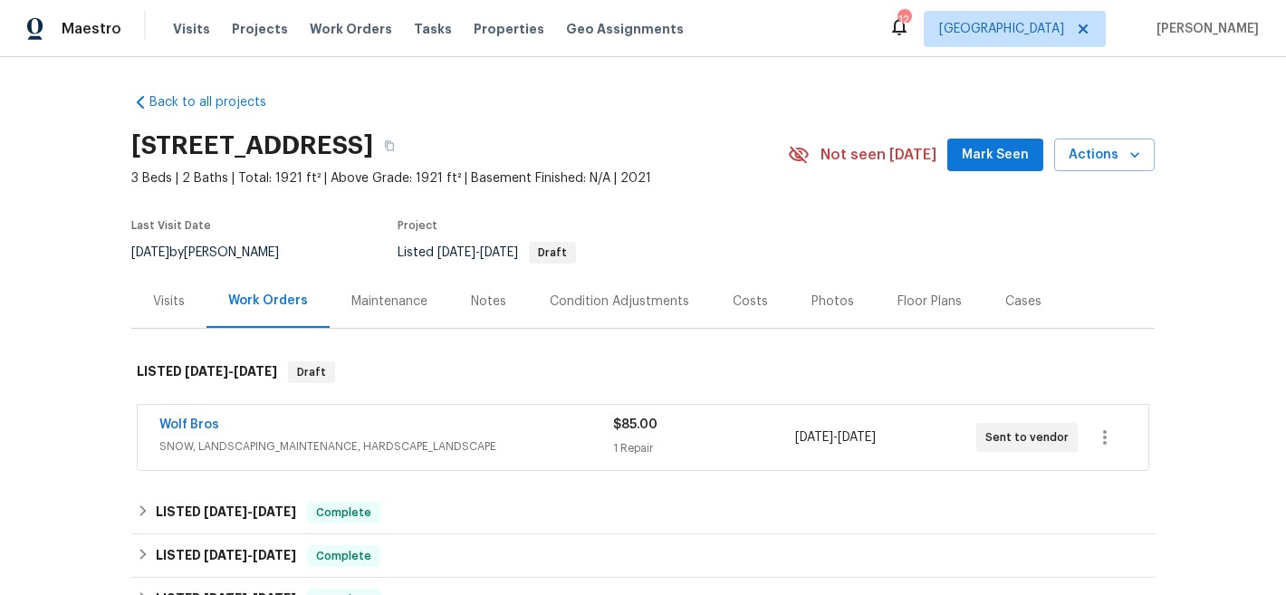
click at [714, 75] on div "Back to all projects 983 Cascade Falls St, Severance, CO 80550 3 Beds | 2 Baths…" at bounding box center [643, 326] width 1286 height 538
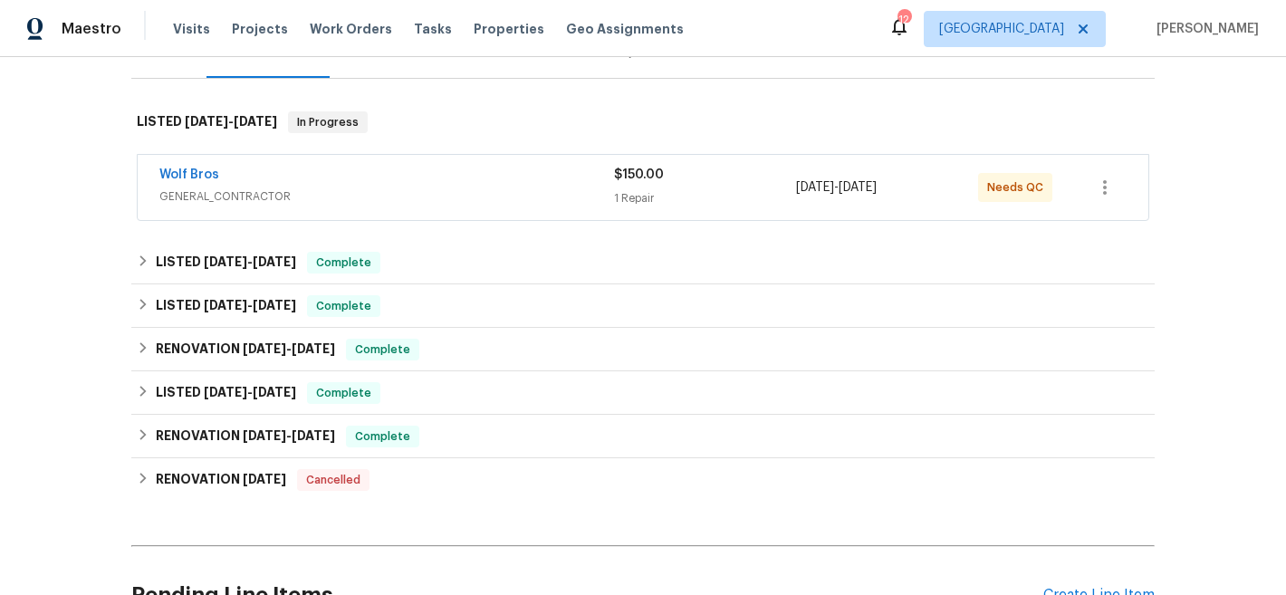
scroll to position [447, 0]
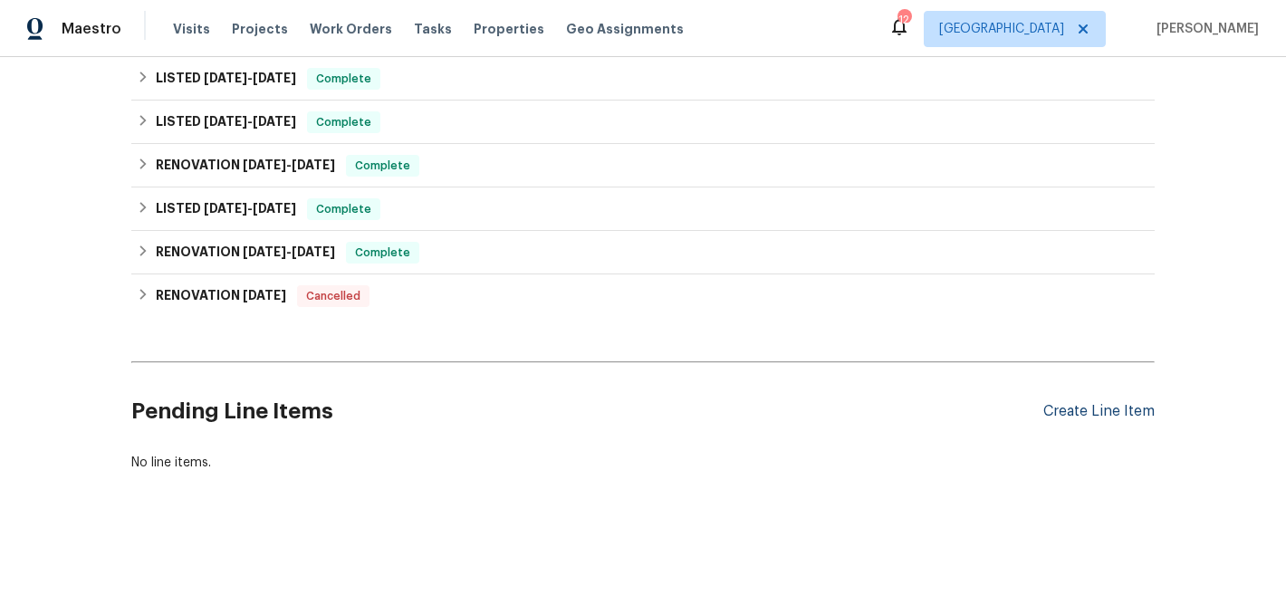
click at [1088, 403] on div "Create Line Item" at bounding box center [1098, 411] width 111 height 17
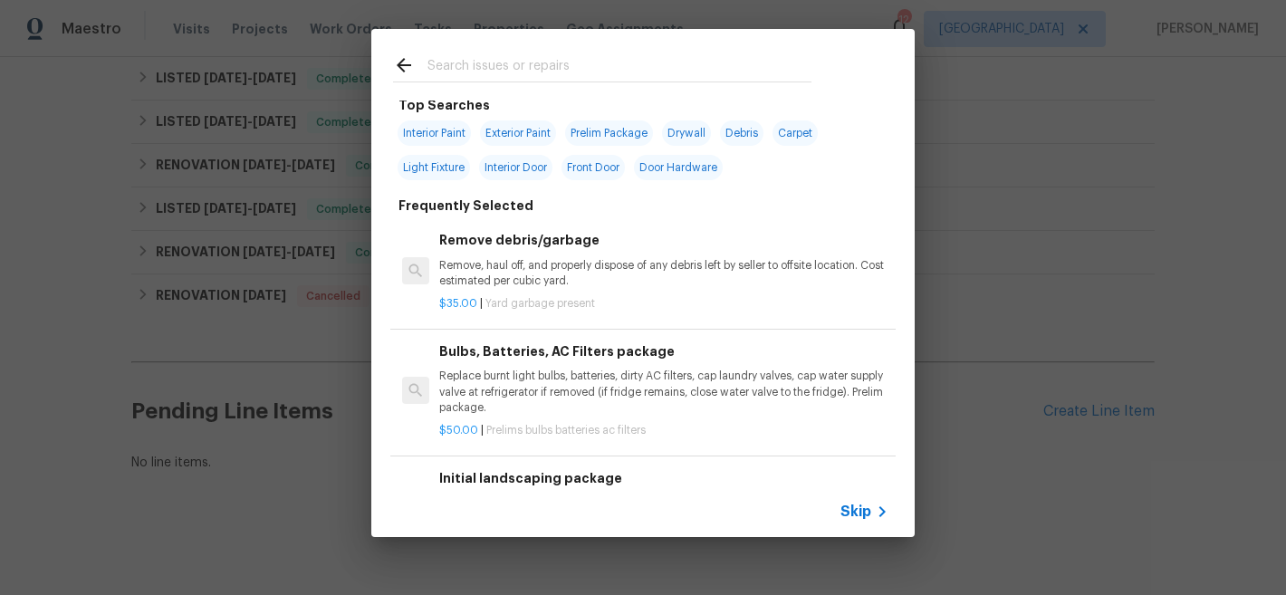
scroll to position [0, 0]
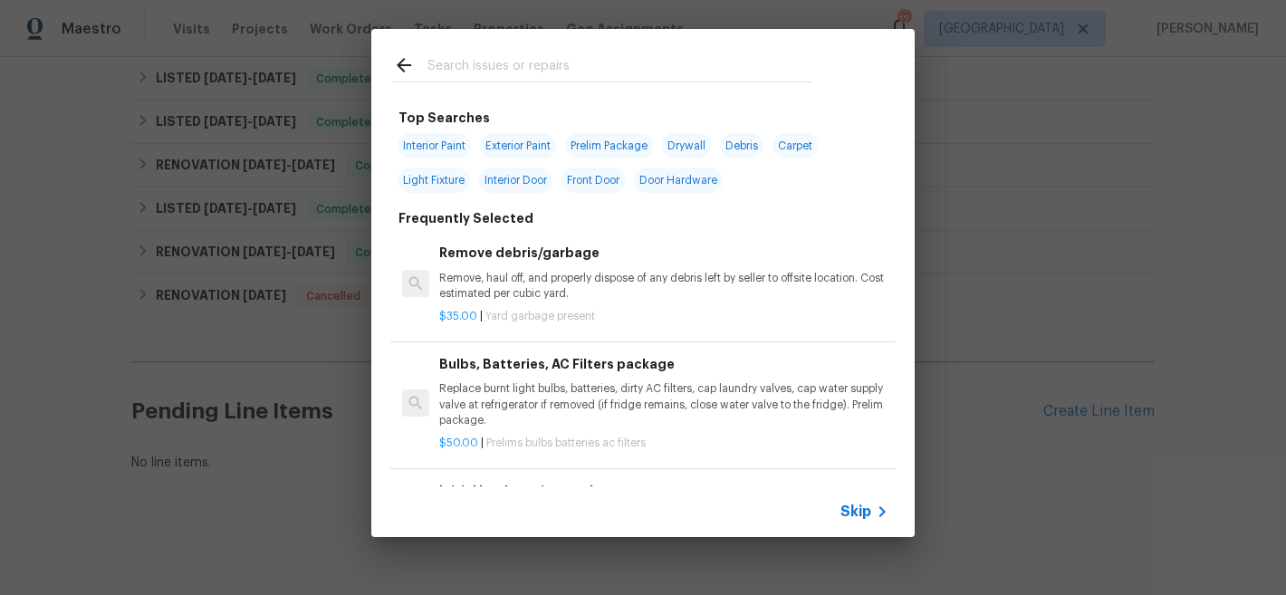
click at [539, 66] on input "text" at bounding box center [619, 67] width 384 height 27
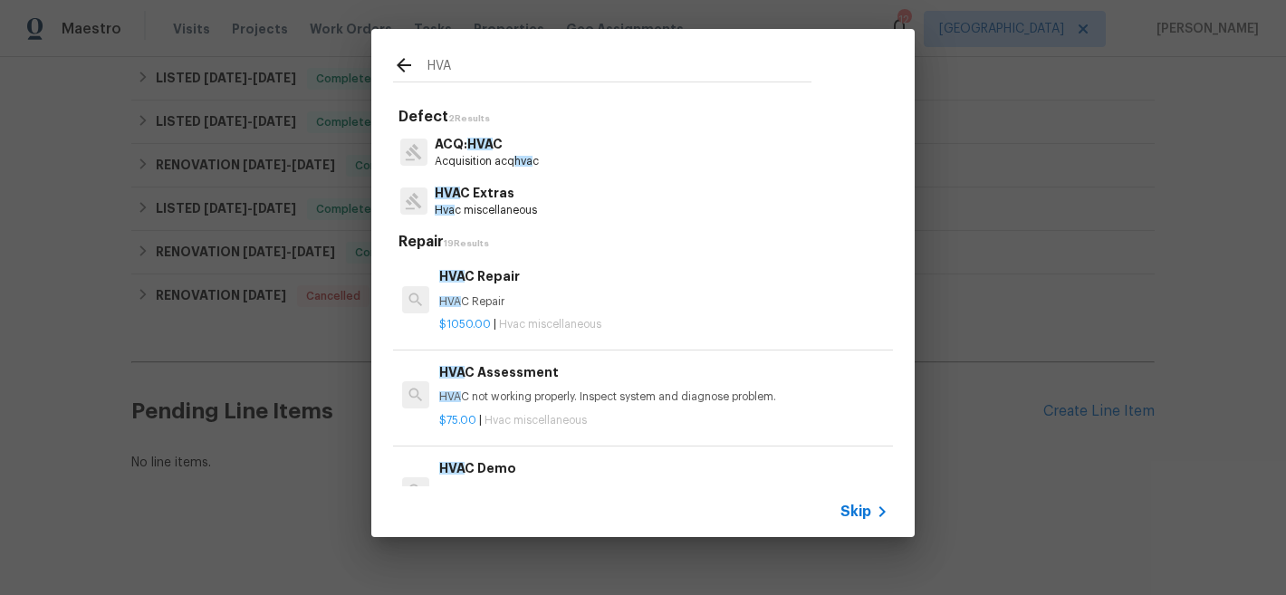
type input "HVA"
click at [488, 193] on p "HVA C Extras" at bounding box center [486, 193] width 102 height 19
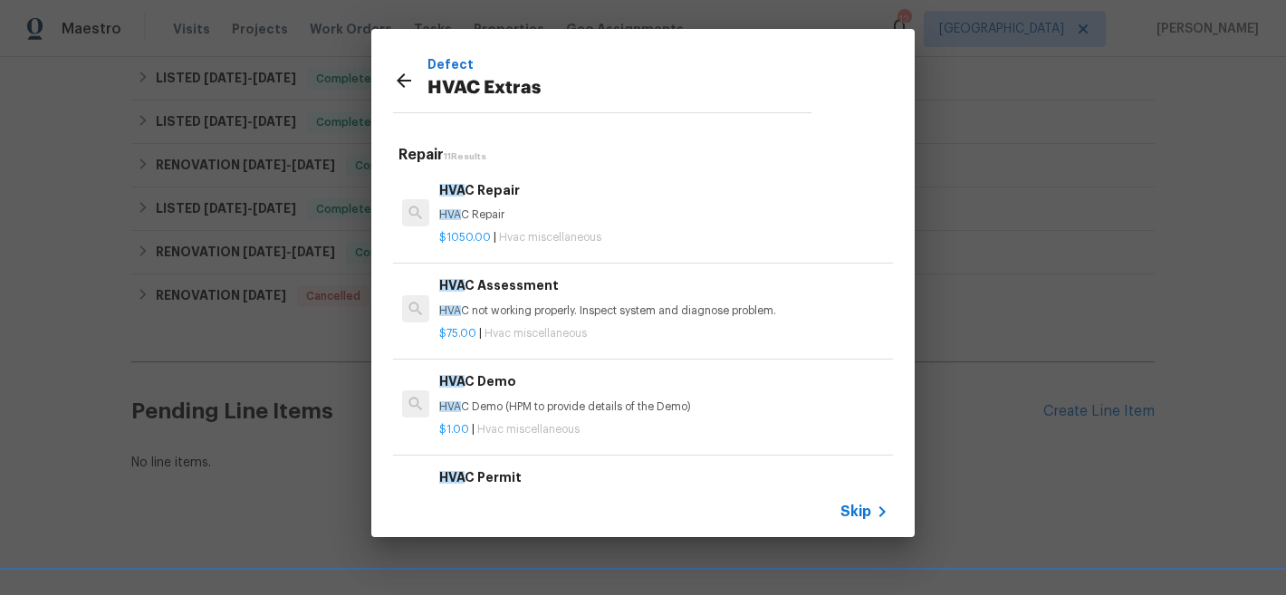
click at [517, 212] on p "HVA C Repair" at bounding box center [663, 214] width 449 height 15
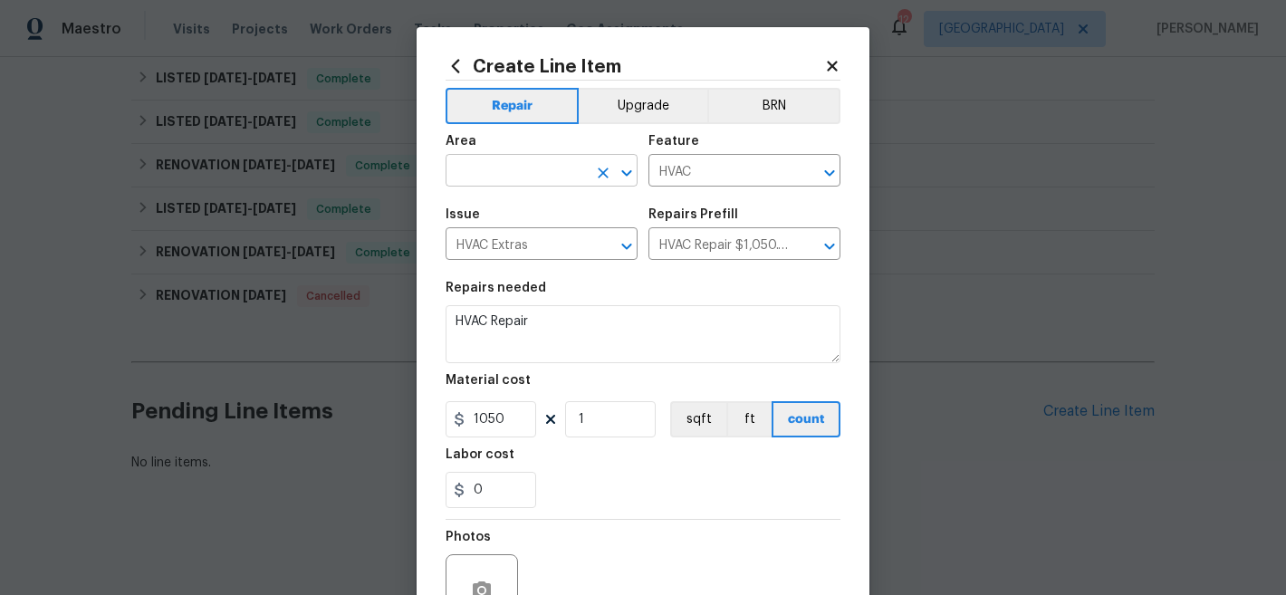
click at [527, 175] on input "text" at bounding box center [516, 172] width 141 height 28
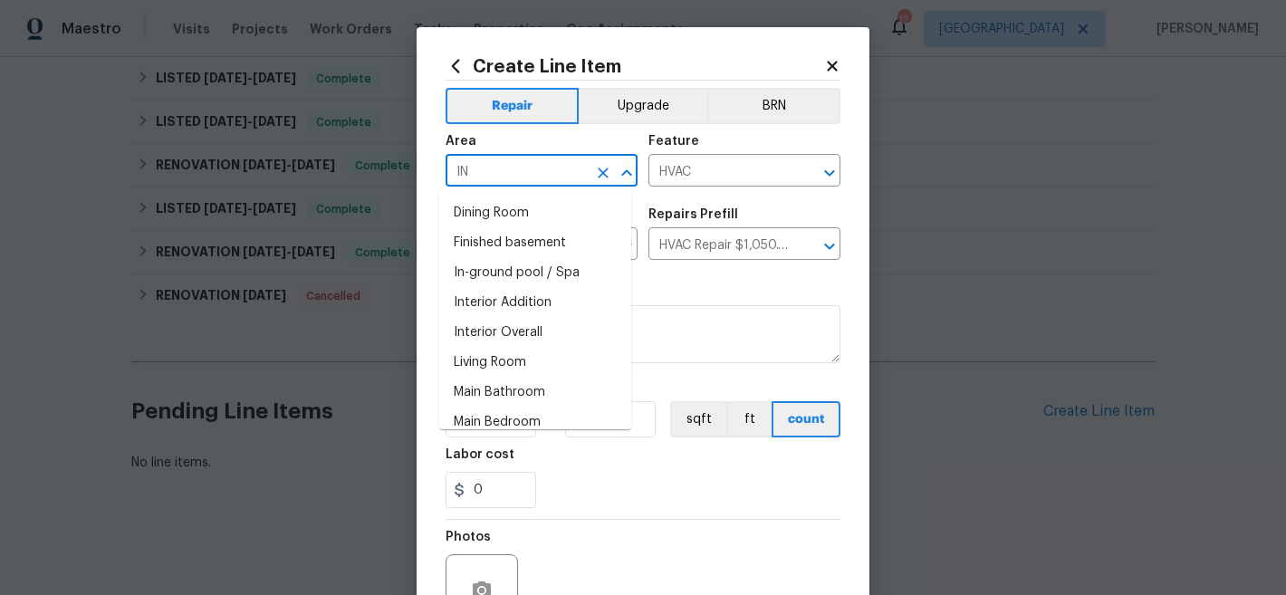
type input "I"
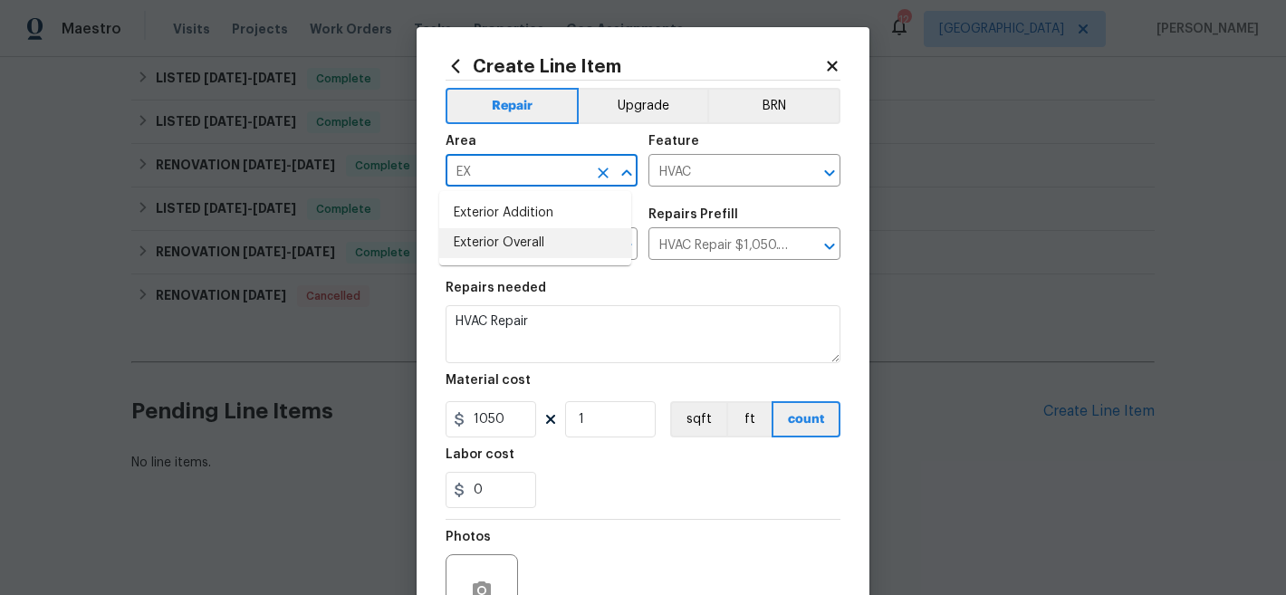
click at [536, 245] on li "Exterior Overall" at bounding box center [535, 243] width 192 height 30
type input "Exterior Overall"
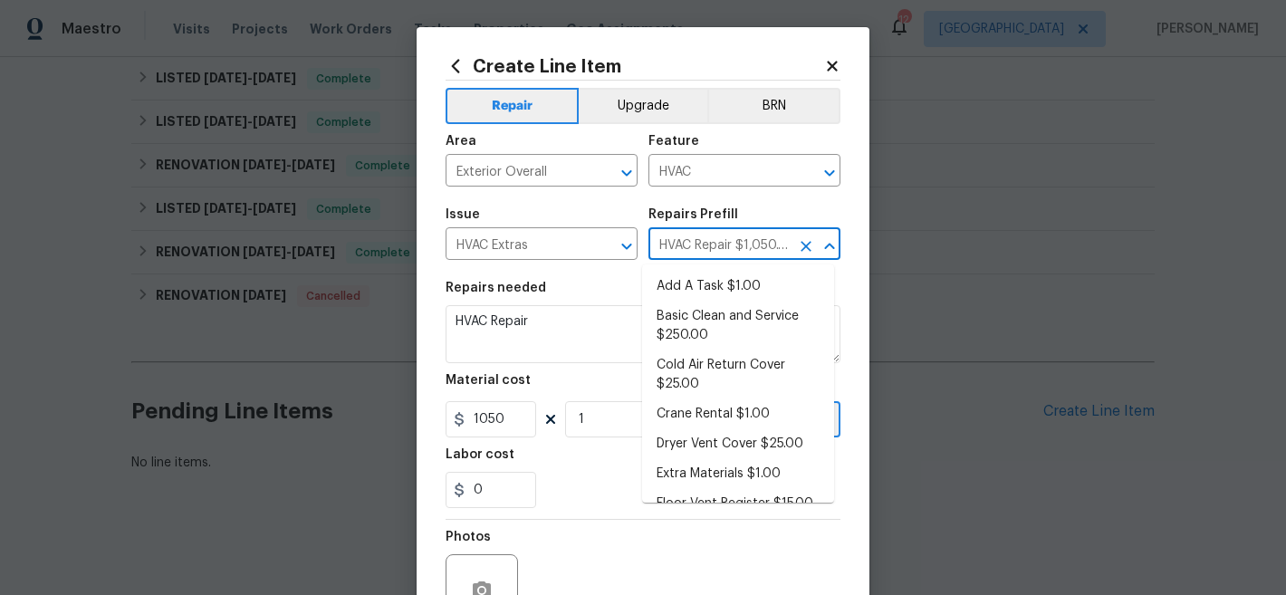
click at [733, 243] on input "HVAC Repair $1,050.00" at bounding box center [718, 246] width 141 height 28
click at [731, 286] on li "Add A Task $1.00" at bounding box center [738, 287] width 192 height 30
type input "Add A Task $1.00"
type textarea "HPM to detail"
type input "1"
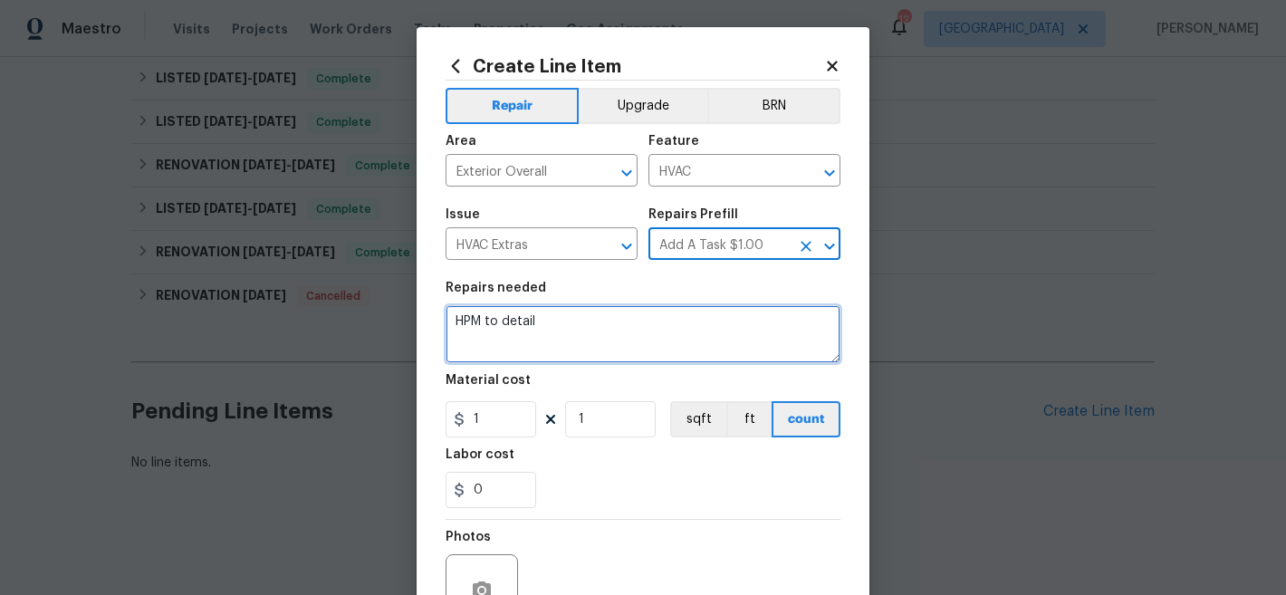
click at [532, 324] on textarea "HPM to detail" at bounding box center [643, 334] width 395 height 58
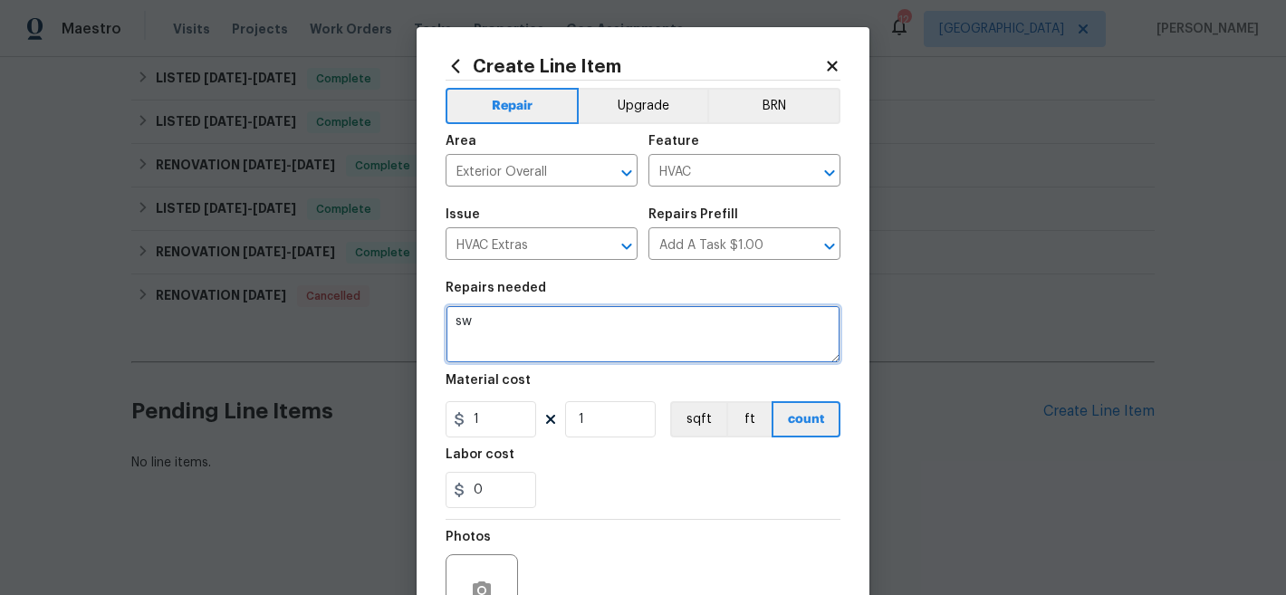
type textarea "s"
type textarea "W"
type textarea "SWAMP COOLER: Please cover and winterize swamp cooler."
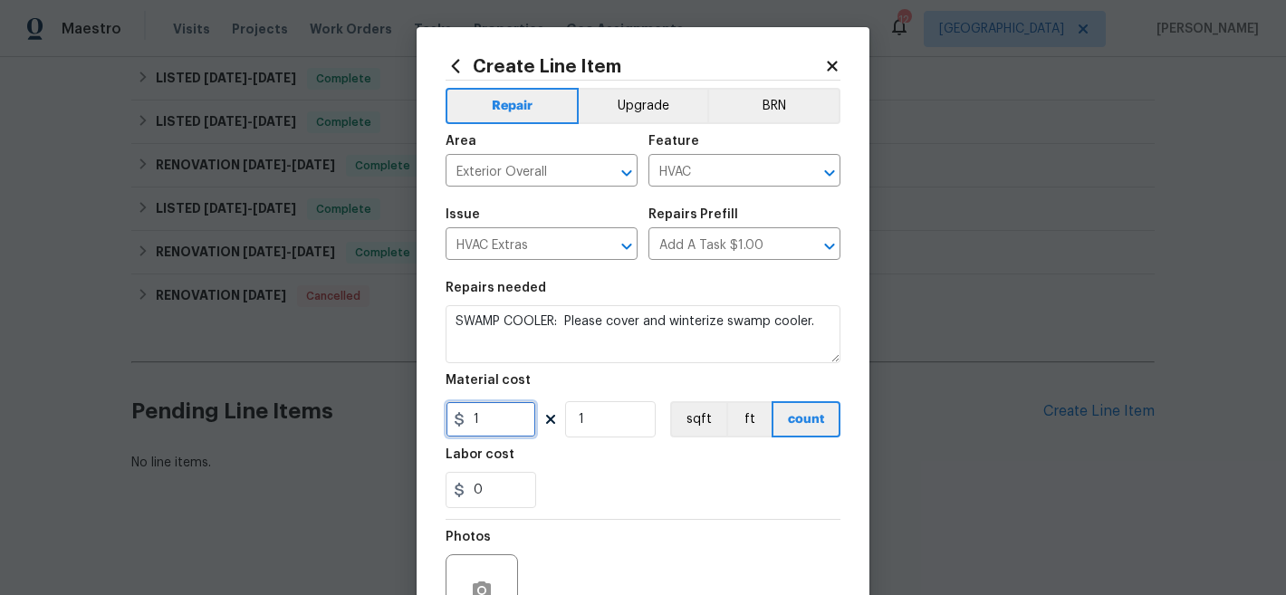
click at [514, 426] on input "1" at bounding box center [491, 419] width 91 height 36
type input "150"
click at [666, 479] on div "0" at bounding box center [643, 490] width 395 height 36
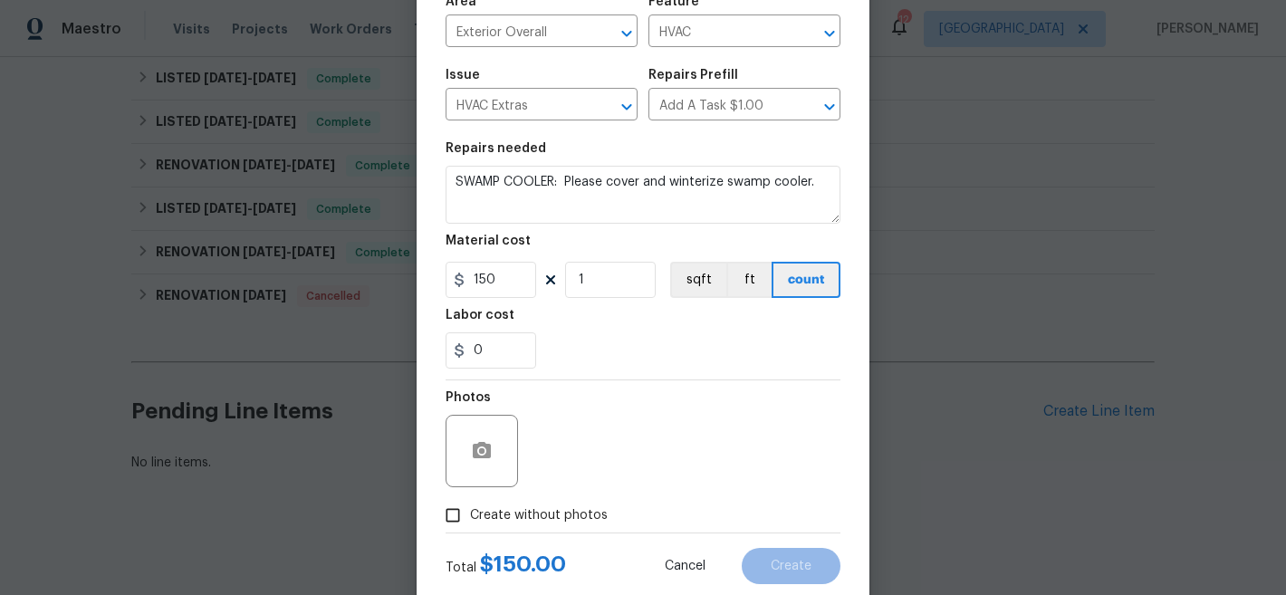
scroll to position [153, 0]
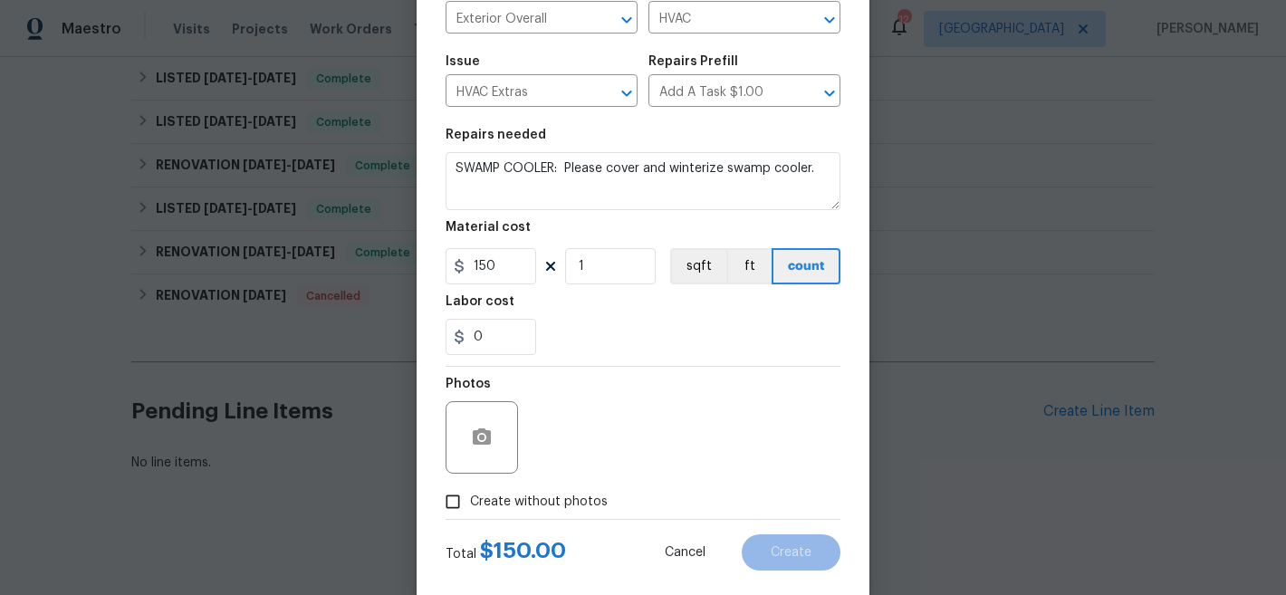
click at [558, 498] on span "Create without photos" at bounding box center [539, 502] width 138 height 19
click at [470, 498] on input "Create without photos" at bounding box center [453, 501] width 34 height 34
checkbox input "true"
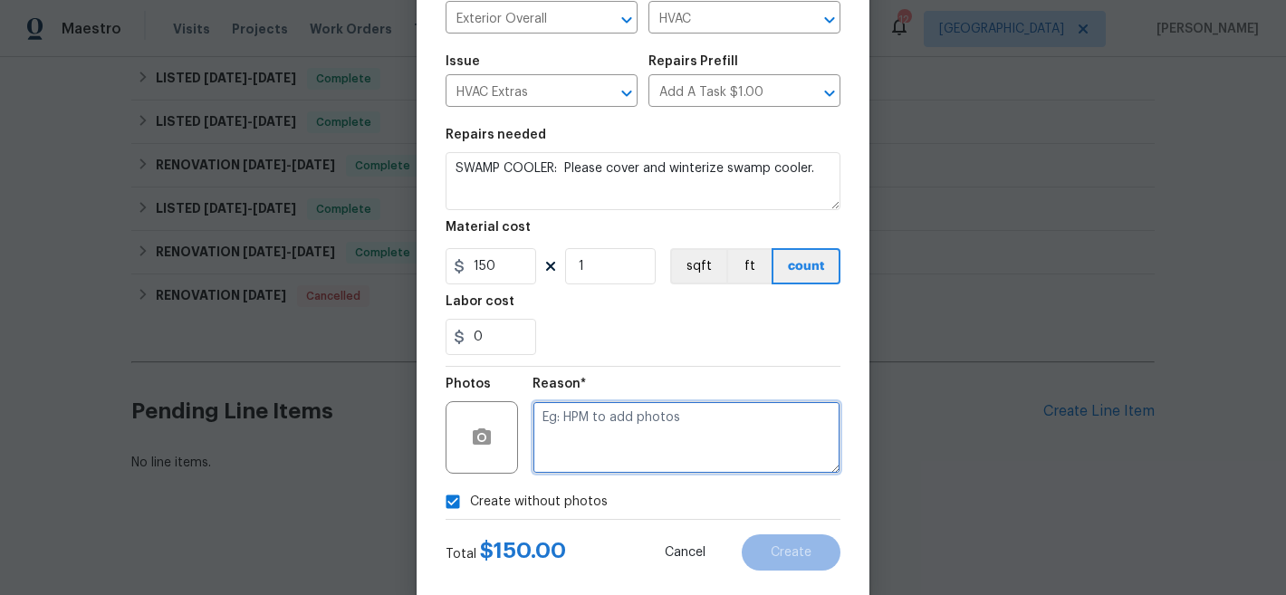
click at [670, 444] on textarea at bounding box center [686, 437] width 308 height 72
type textarea "Later"
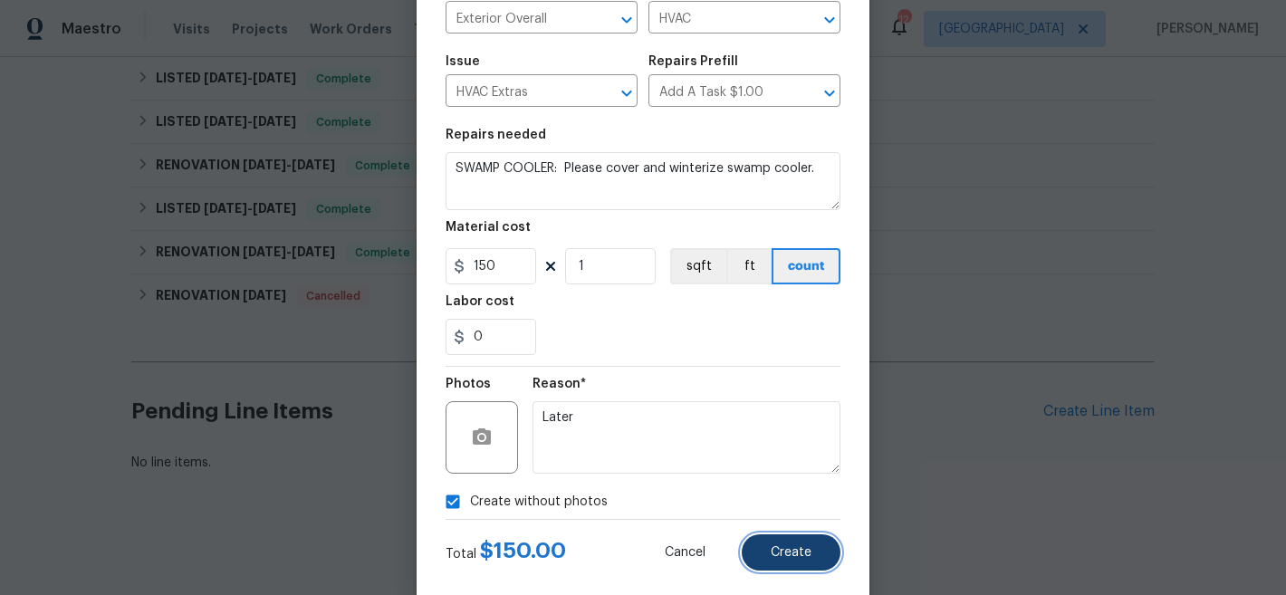
click at [802, 566] on button "Create" at bounding box center [791, 552] width 99 height 36
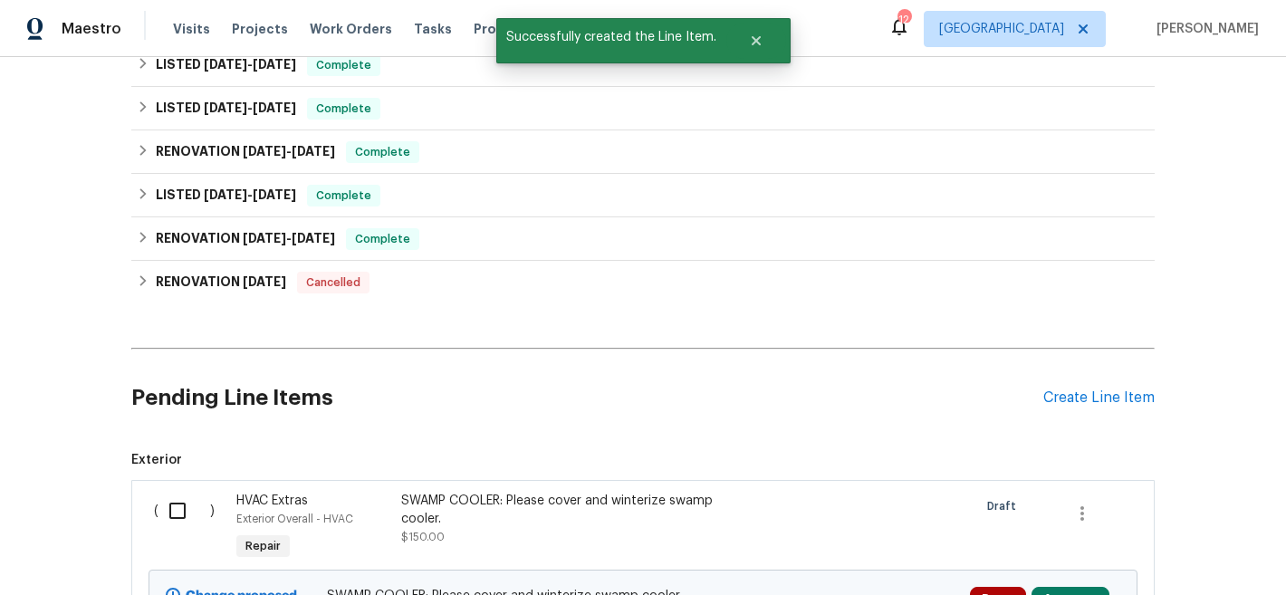
click at [169, 514] on input "checkbox" at bounding box center [184, 511] width 52 height 38
checkbox input "true"
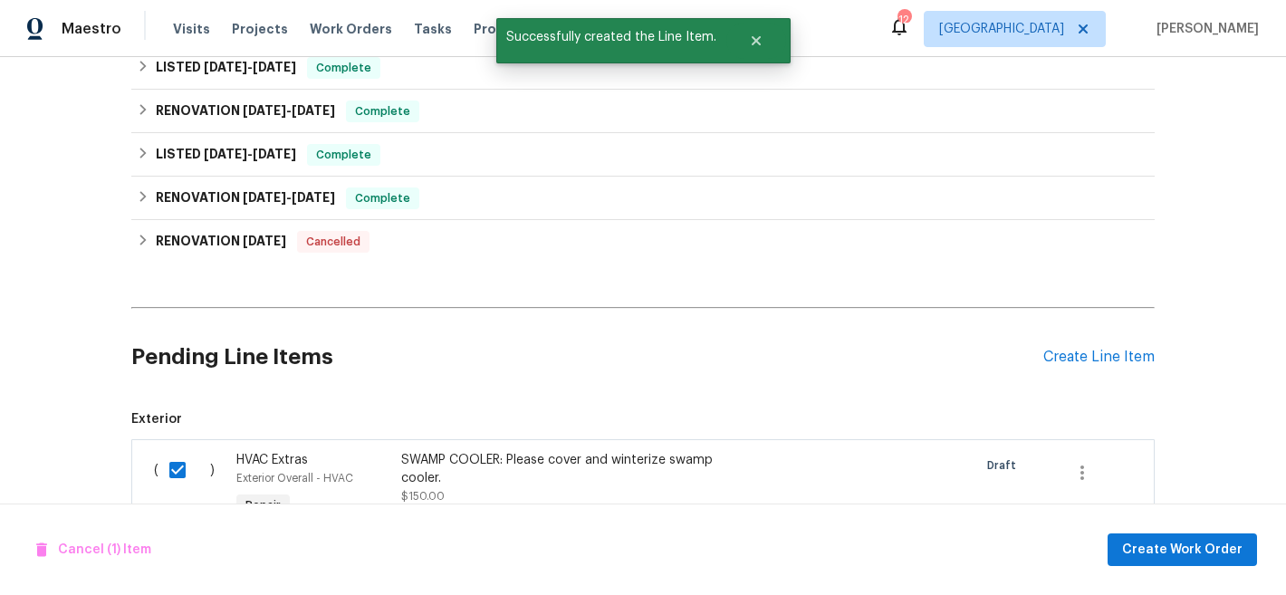
scroll to position [654, 0]
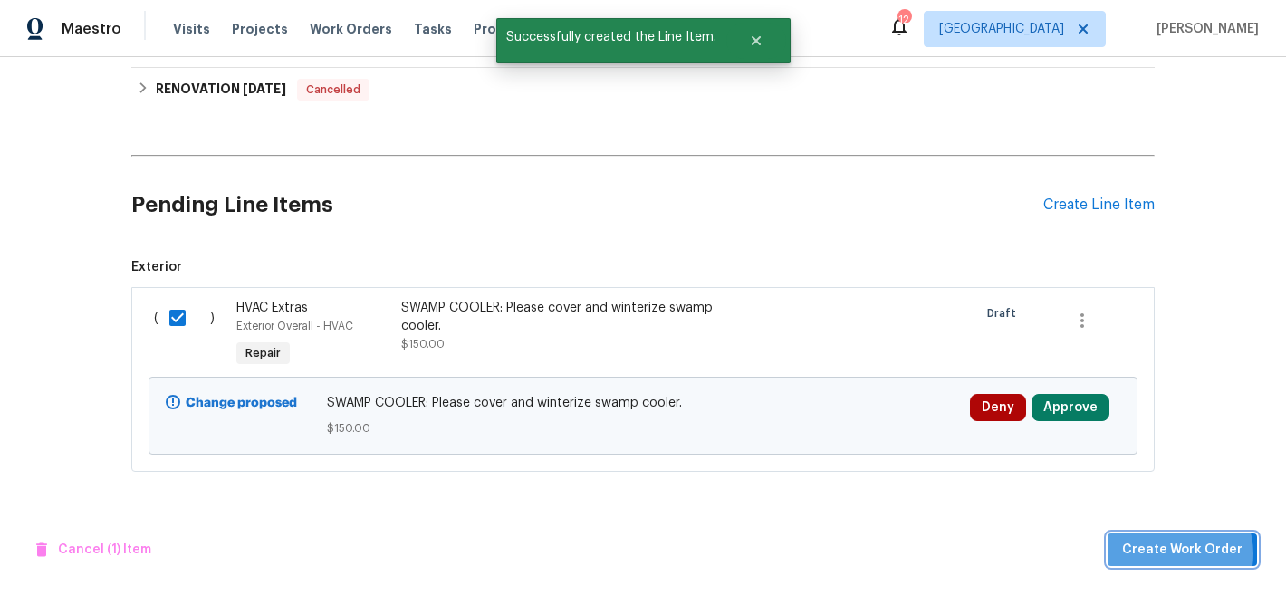
click at [1180, 553] on span "Create Work Order" at bounding box center [1182, 550] width 120 height 23
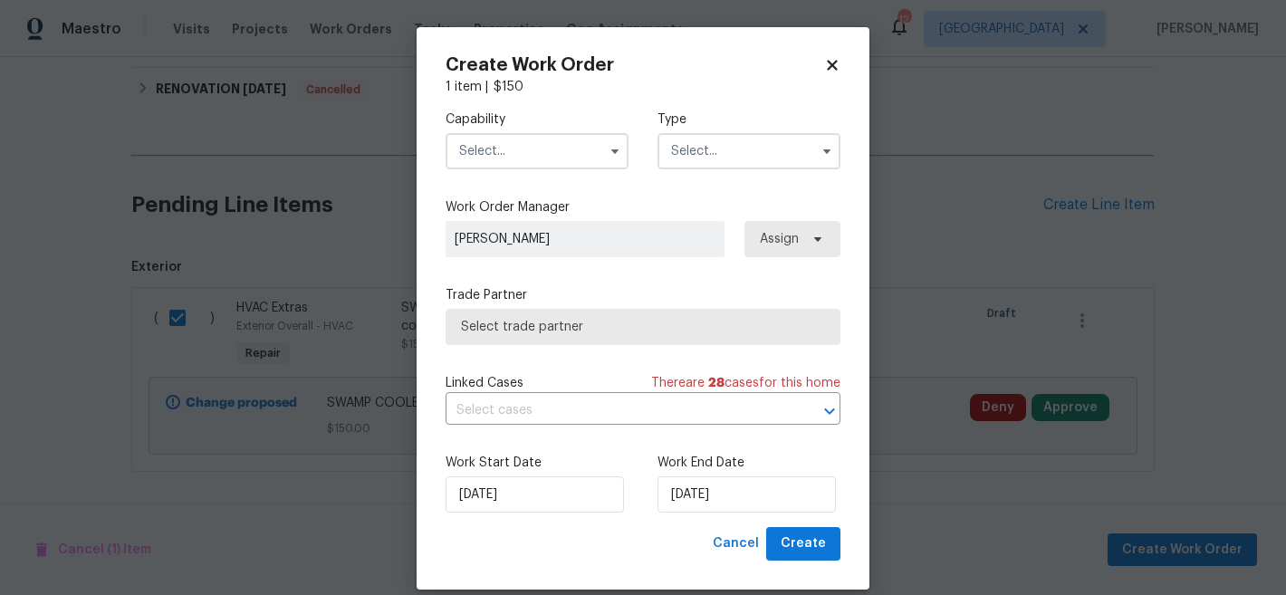
click at [532, 158] on input "text" at bounding box center [537, 151] width 183 height 36
click at [532, 160] on input "text" at bounding box center [537, 151] width 183 height 36
click at [541, 160] on input "text" at bounding box center [537, 151] width 183 height 36
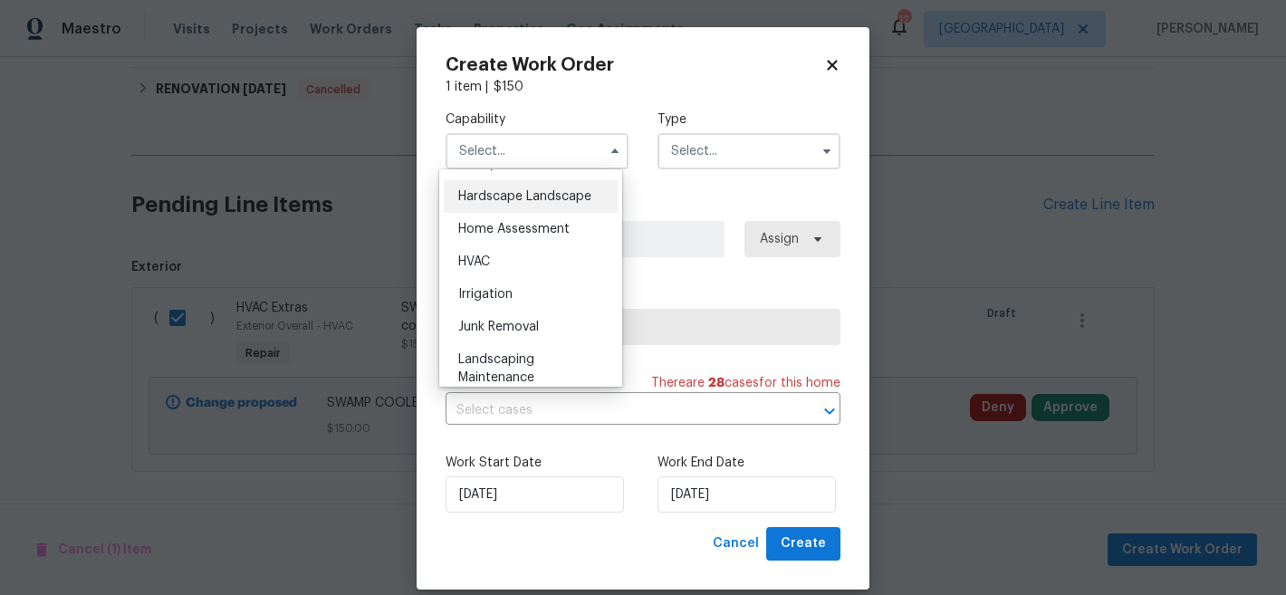
scroll to position [1059, 0]
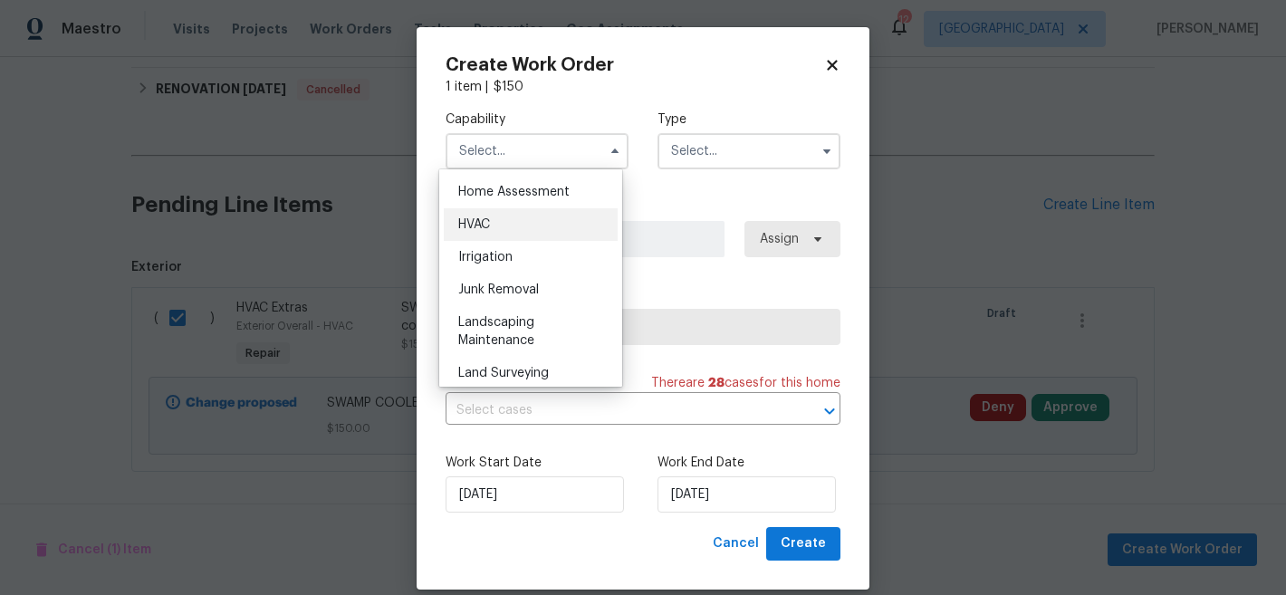
click at [510, 241] on div "HVAC" at bounding box center [531, 224] width 174 height 33
type input "HVAC"
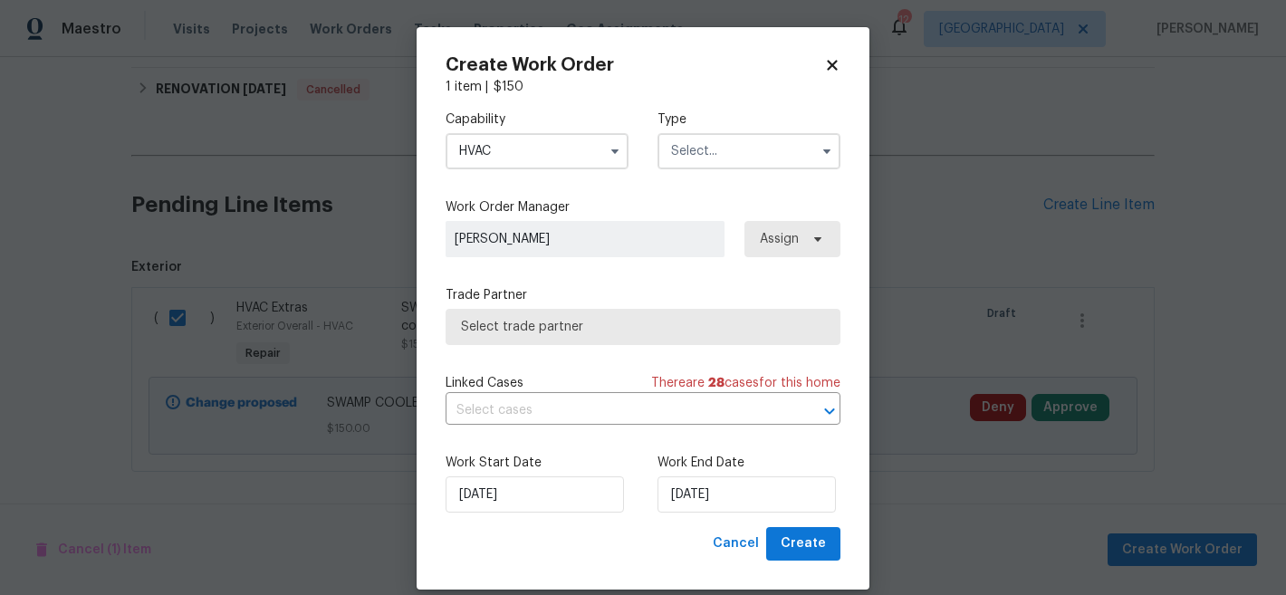
click at [721, 158] on input "text" at bounding box center [748, 151] width 183 height 36
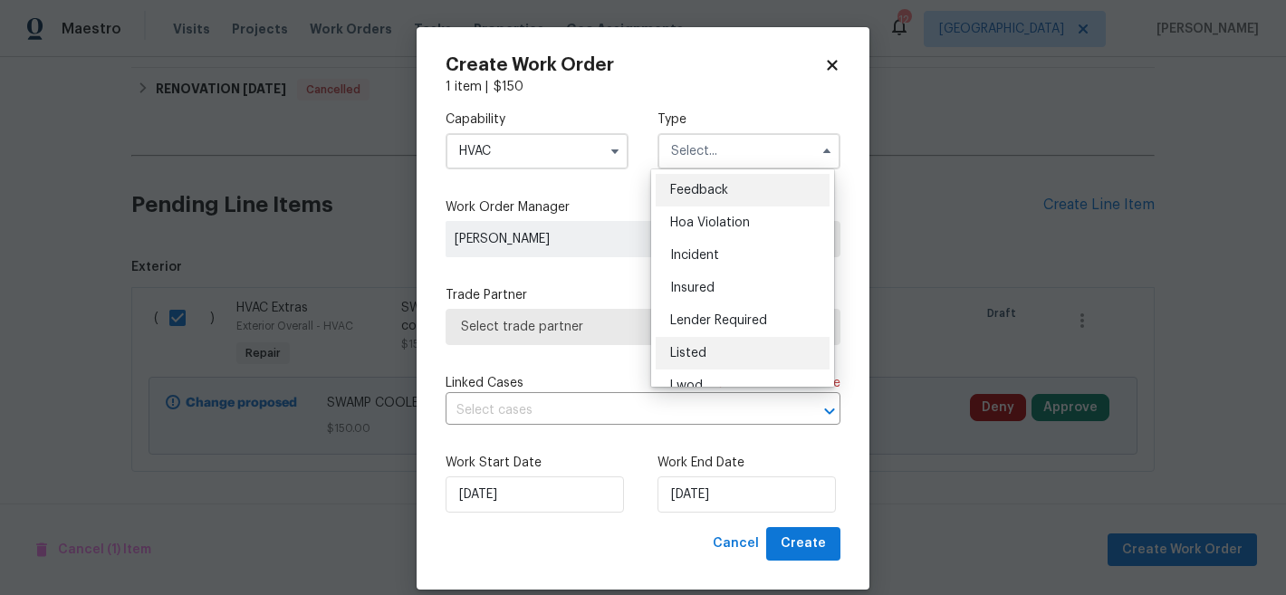
click at [741, 353] on div "Listed" at bounding box center [743, 353] width 174 height 33
type input "Listed"
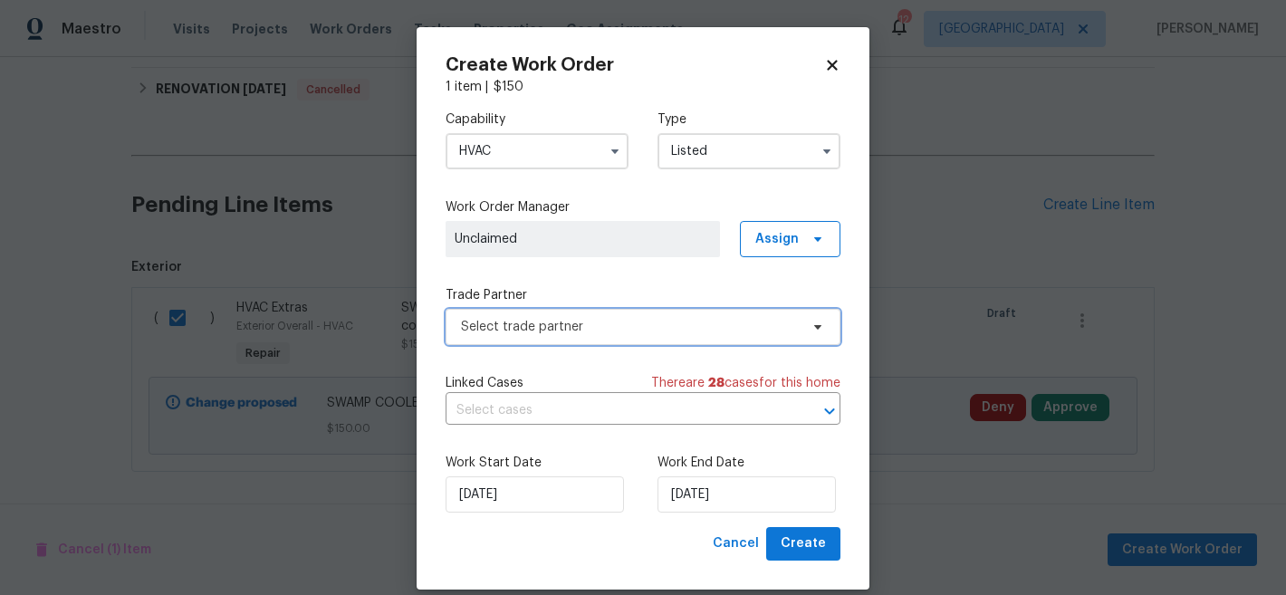
click at [661, 331] on span "Select trade partner" at bounding box center [630, 327] width 338 height 18
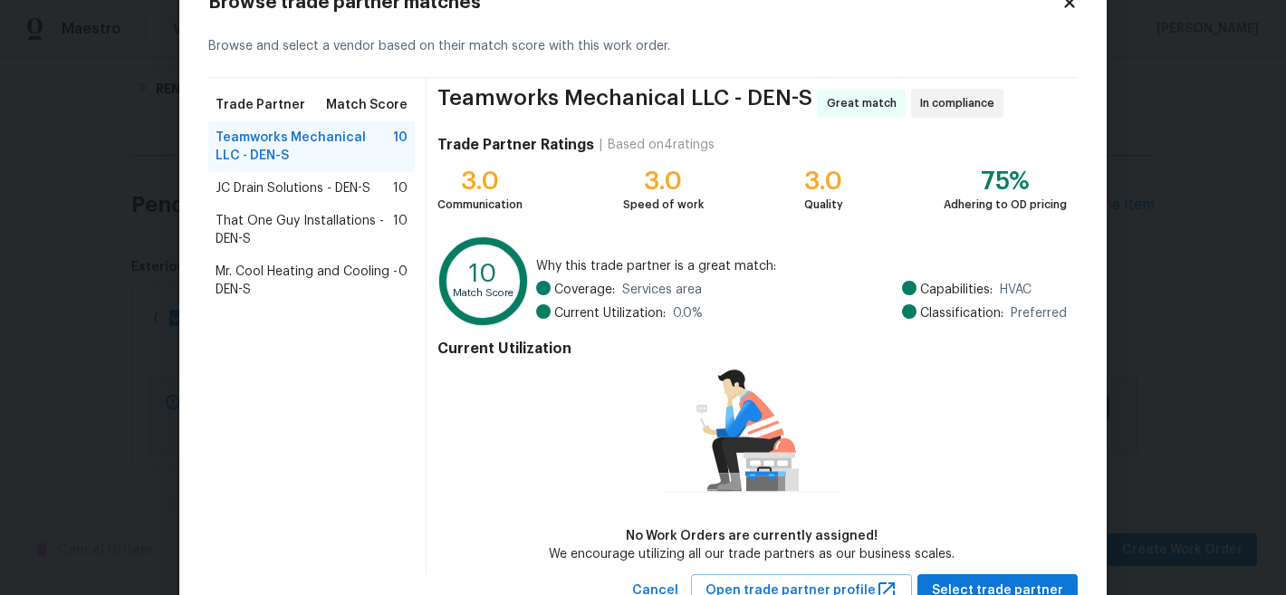
scroll to position [129, 0]
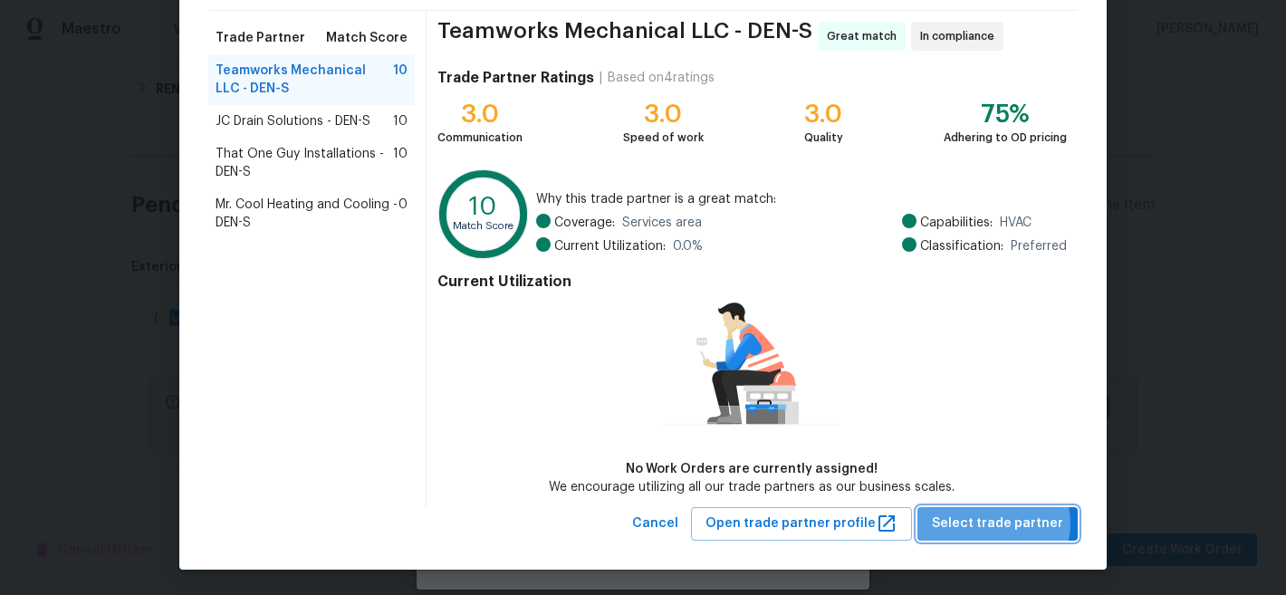
click at [994, 522] on span "Select trade partner" at bounding box center [997, 524] width 131 height 23
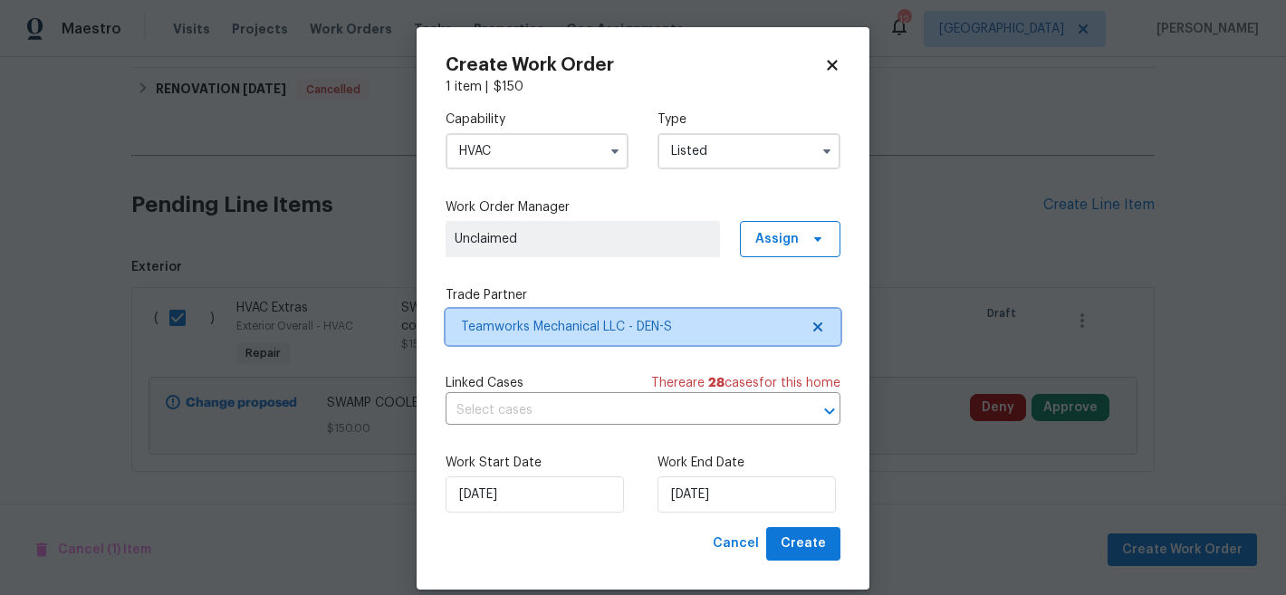
scroll to position [0, 0]
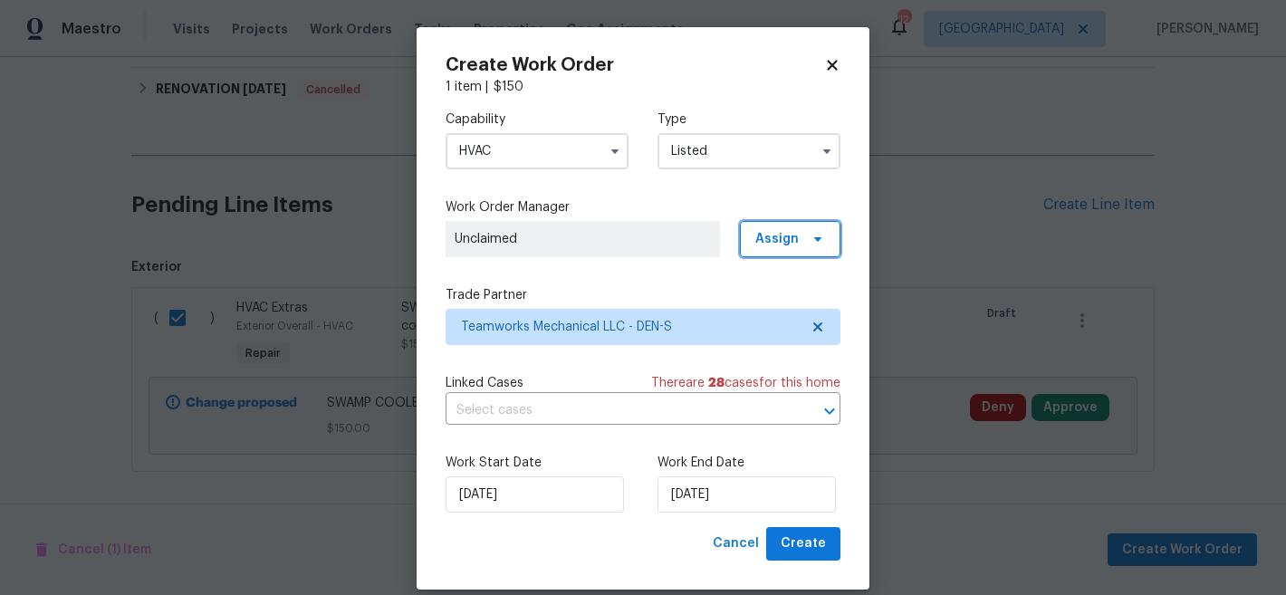
click at [805, 248] on span "Assign" at bounding box center [790, 239] width 101 height 36
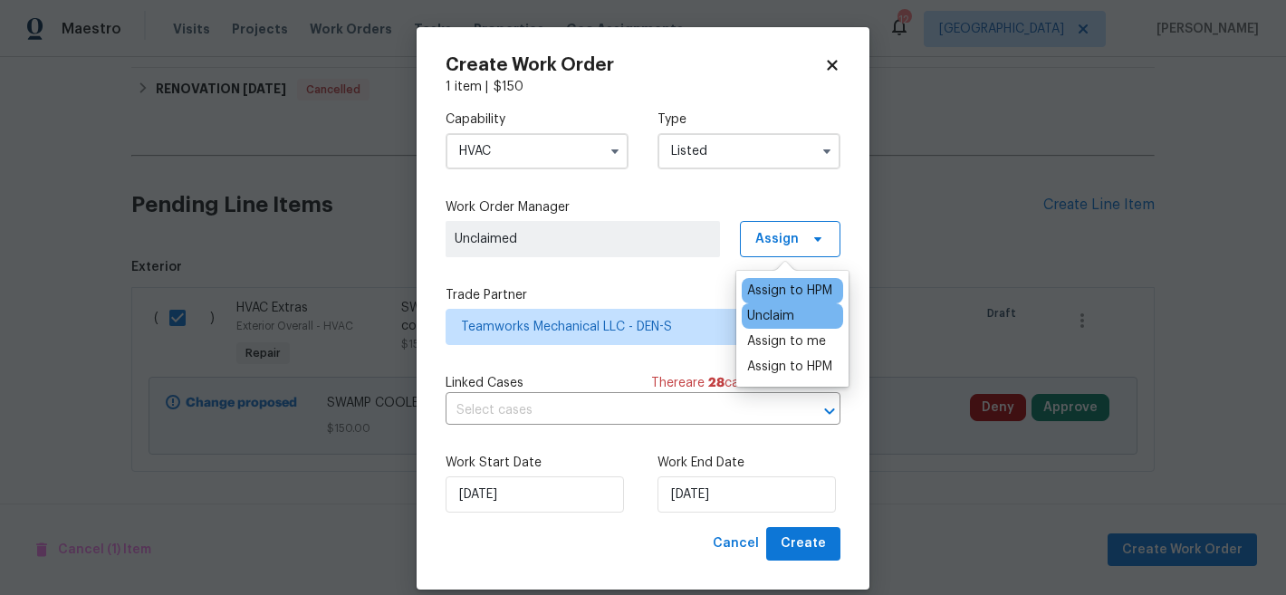
click at [801, 290] on div "Assign to HPM" at bounding box center [789, 291] width 85 height 18
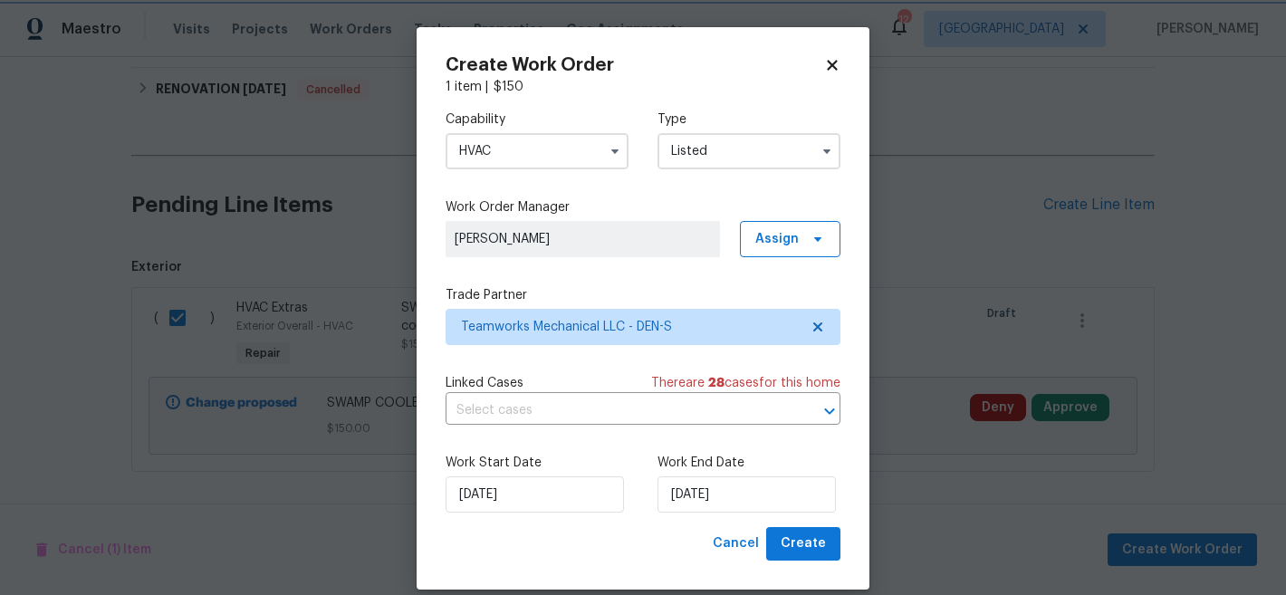
click at [640, 367] on div "Capability HVAC Type Listed Work Order Manager [PERSON_NAME] Assign Trade Partn…" at bounding box center [643, 311] width 395 height 431
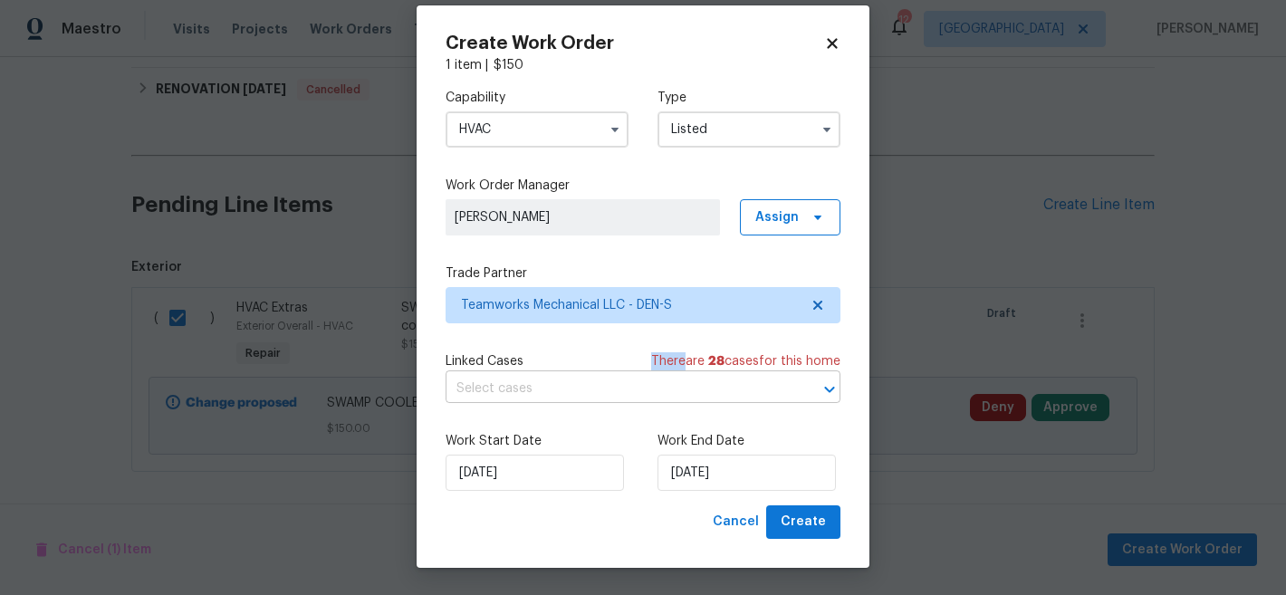
scroll to position [22, 0]
click at [736, 478] on input "[DATE]" at bounding box center [746, 473] width 178 height 36
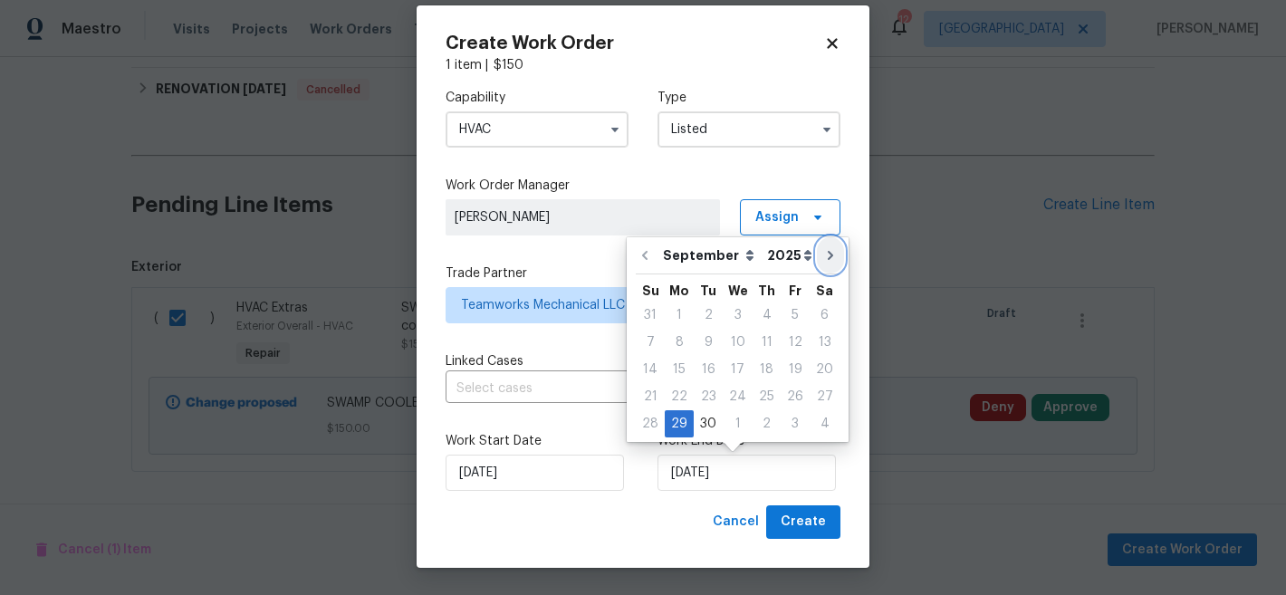
click at [828, 256] on icon "Go to next month" at bounding box center [830, 255] width 5 height 9
type input "[DATE]"
select select "9"
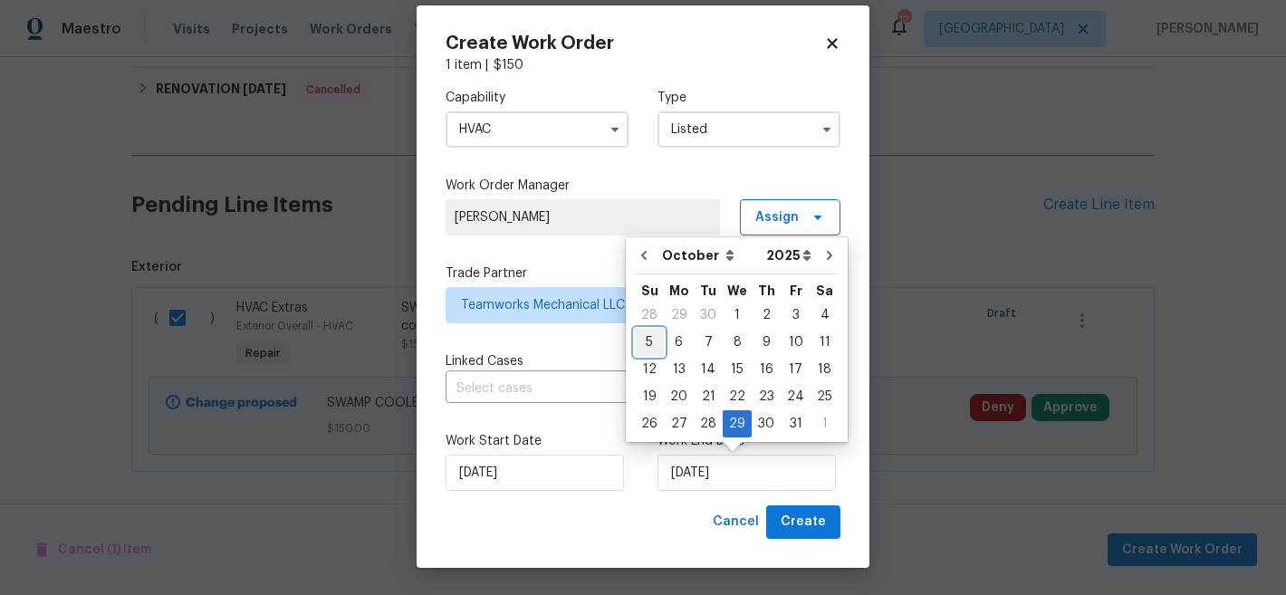
click at [648, 347] on div "5" at bounding box center [649, 342] width 29 height 25
type input "[DATE]"
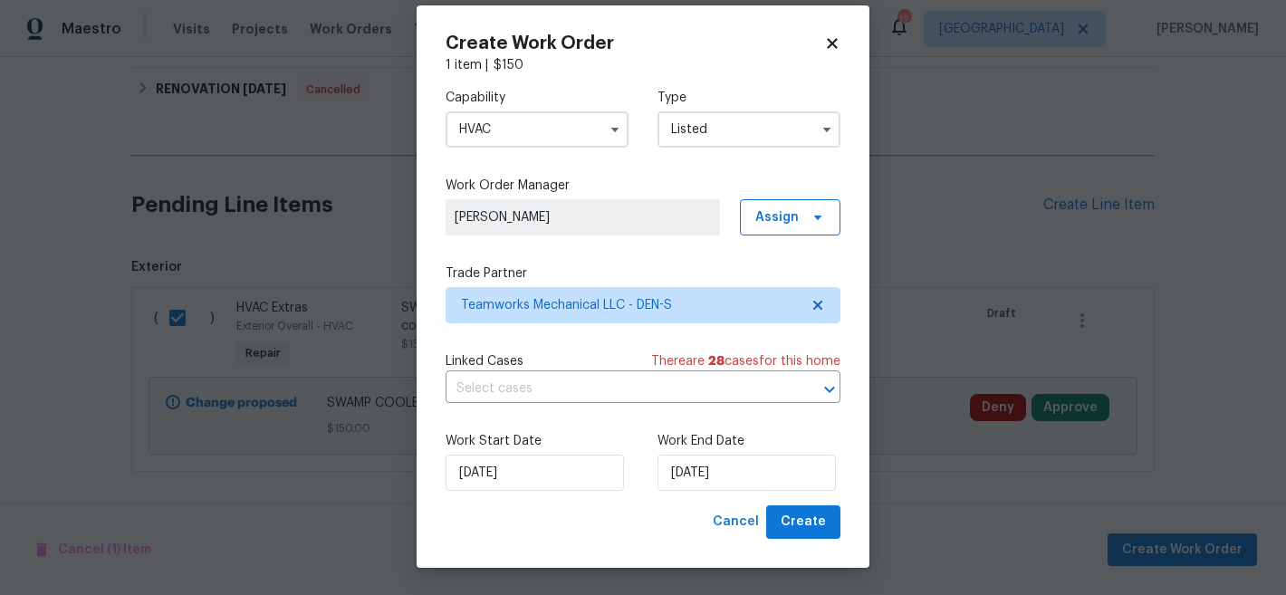
click at [627, 411] on div "Capability HVAC Type Listed Work Order Manager [PERSON_NAME] Assign Trade Partn…" at bounding box center [643, 289] width 395 height 431
click at [810, 521] on span "Create" at bounding box center [803, 522] width 45 height 23
checkbox input "false"
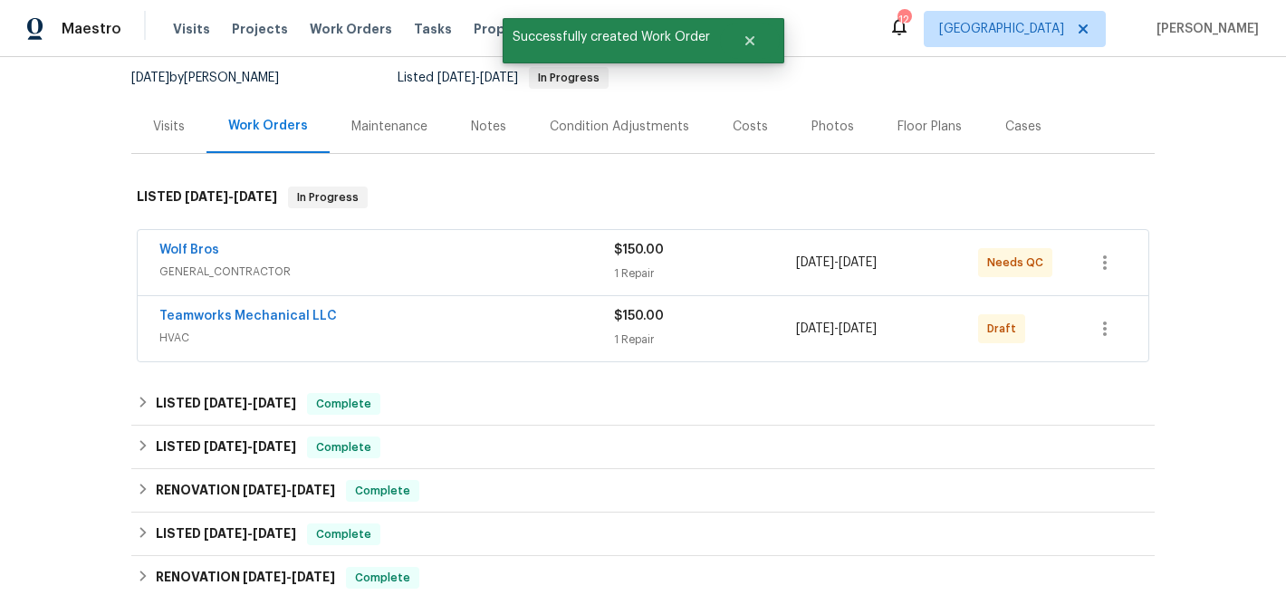
scroll to position [133, 0]
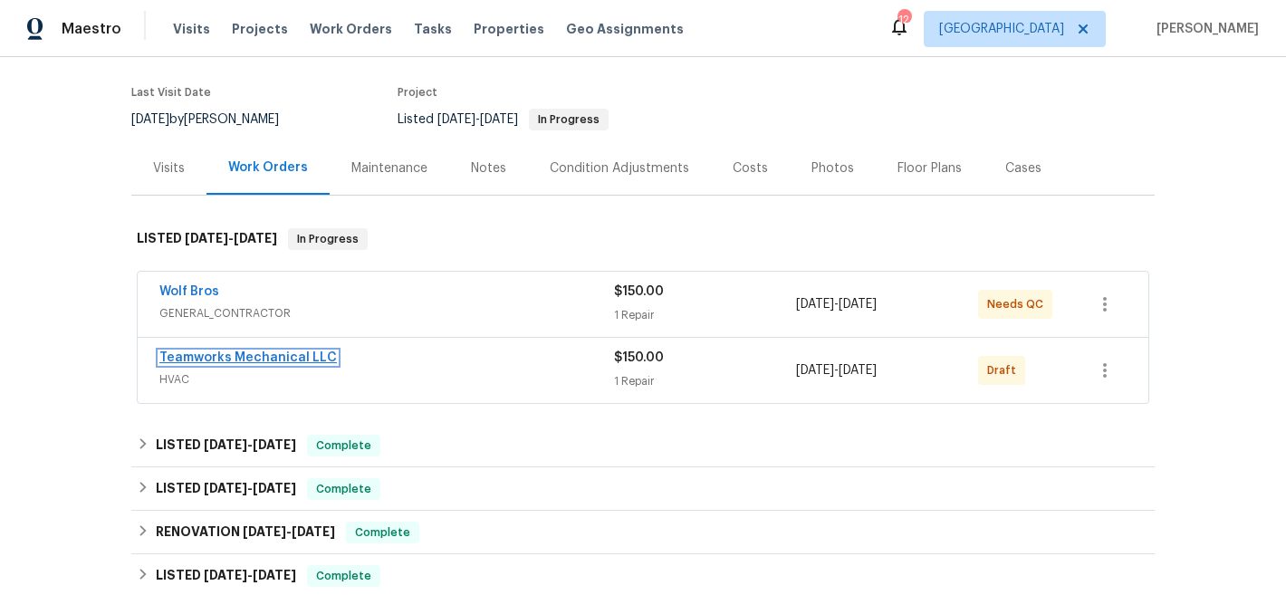
click at [239, 355] on link "Teamworks Mechanical LLC" at bounding box center [247, 357] width 177 height 13
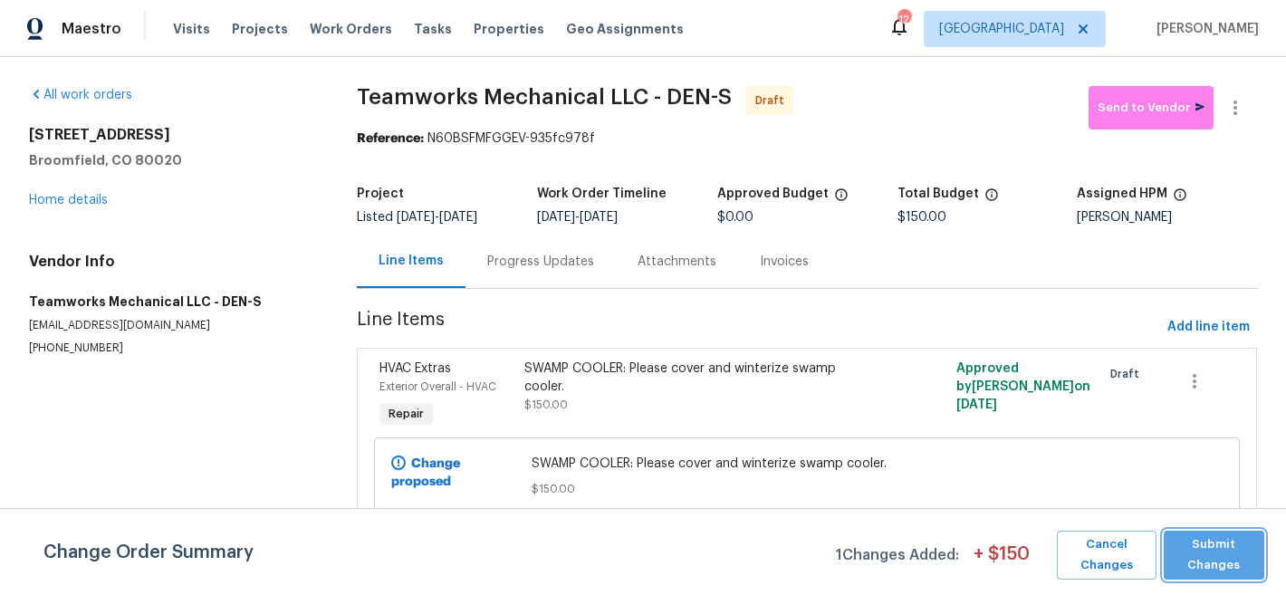
click at [1226, 556] on span "Submit Changes" at bounding box center [1214, 555] width 82 height 42
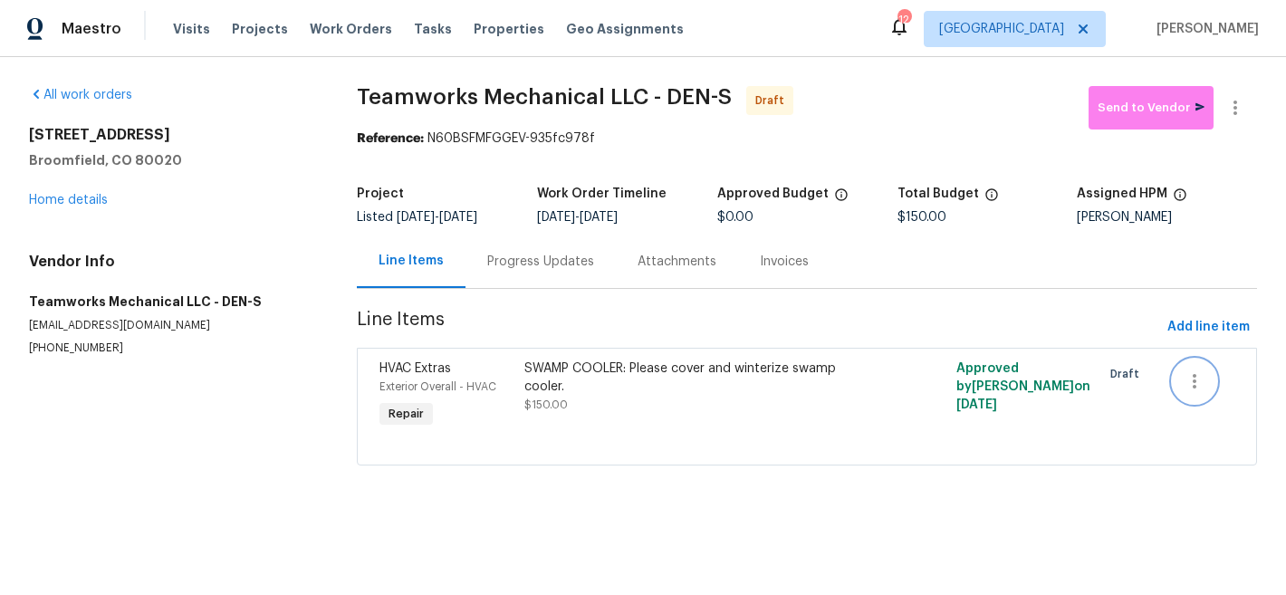
click at [1193, 385] on button "button" at bounding box center [1194, 380] width 43 height 43
click at [1193, 385] on li "Cancel" at bounding box center [1195, 382] width 70 height 30
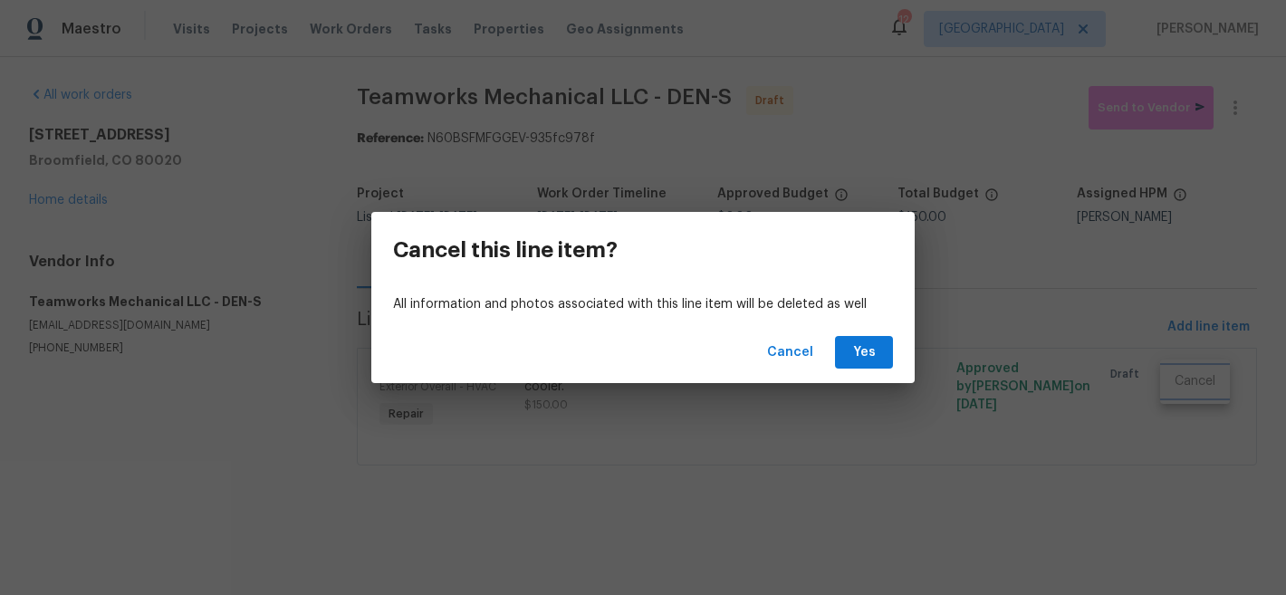
click at [750, 455] on div "Cancel this line item? All information and photos associated with this line ite…" at bounding box center [643, 297] width 1286 height 595
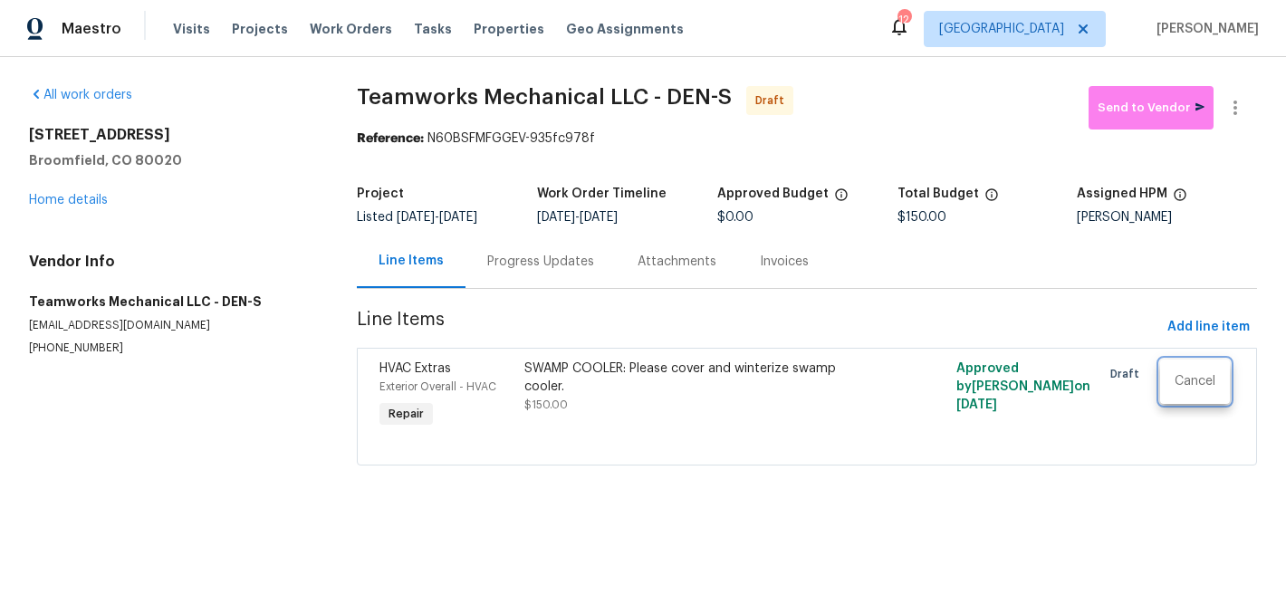
click at [1057, 455] on div at bounding box center [643, 297] width 1286 height 595
click at [1224, 116] on icon "button" at bounding box center [1235, 108] width 22 height 22
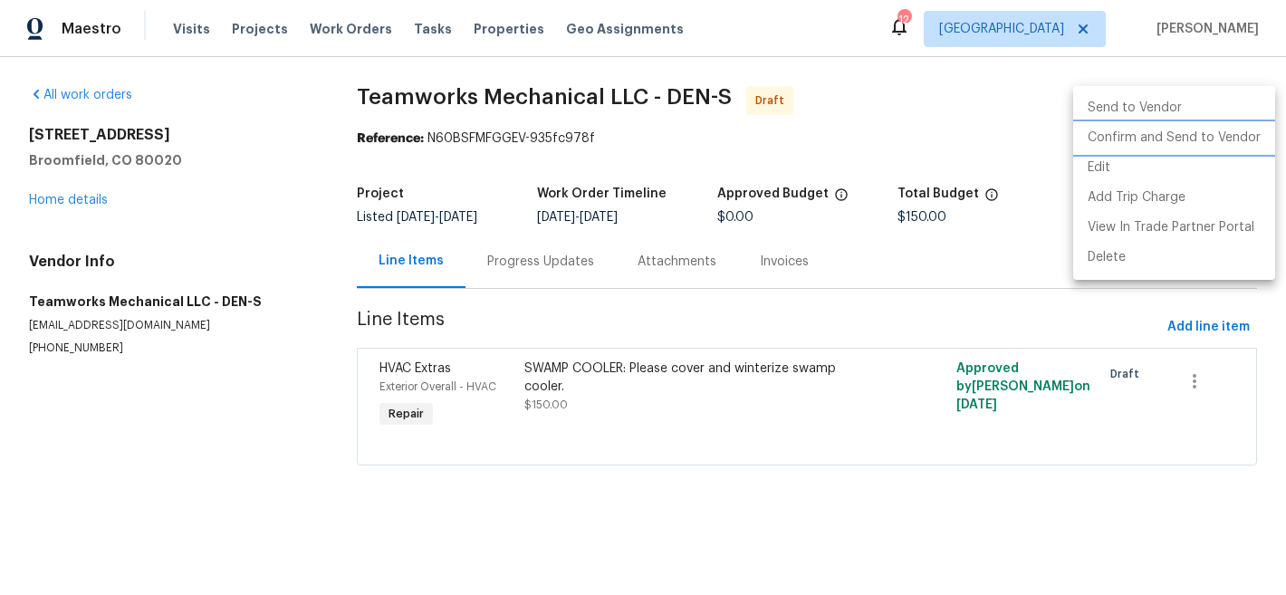
click at [1212, 134] on li "Confirm and Send to Vendor" at bounding box center [1174, 138] width 202 height 30
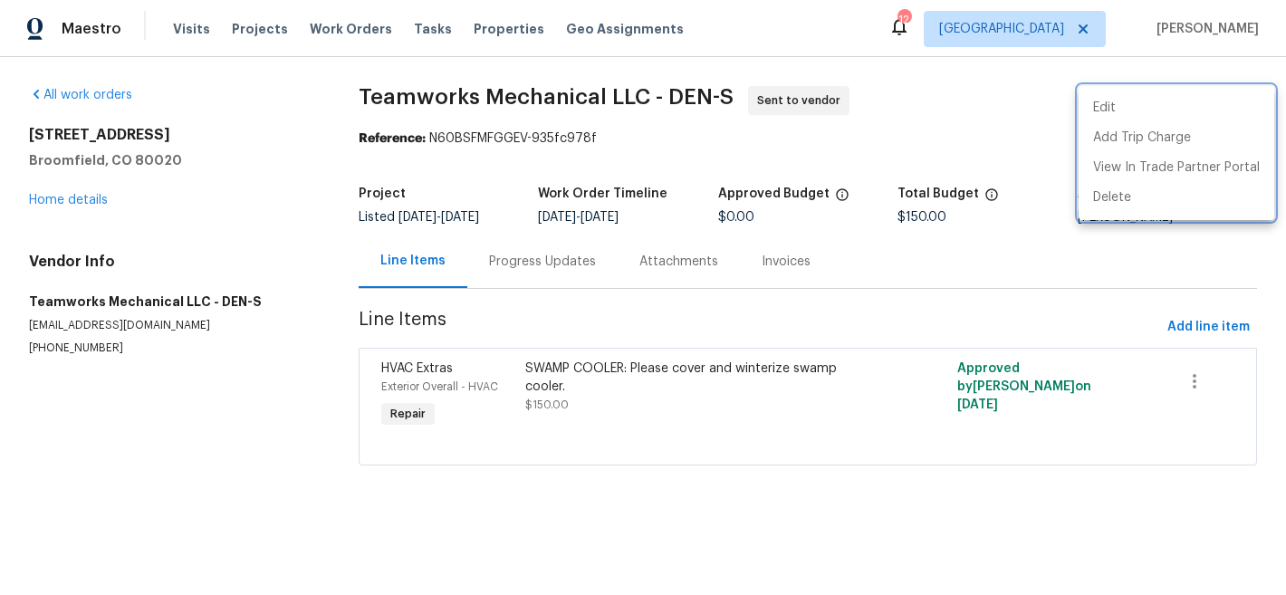
click at [499, 163] on div at bounding box center [643, 297] width 1286 height 595
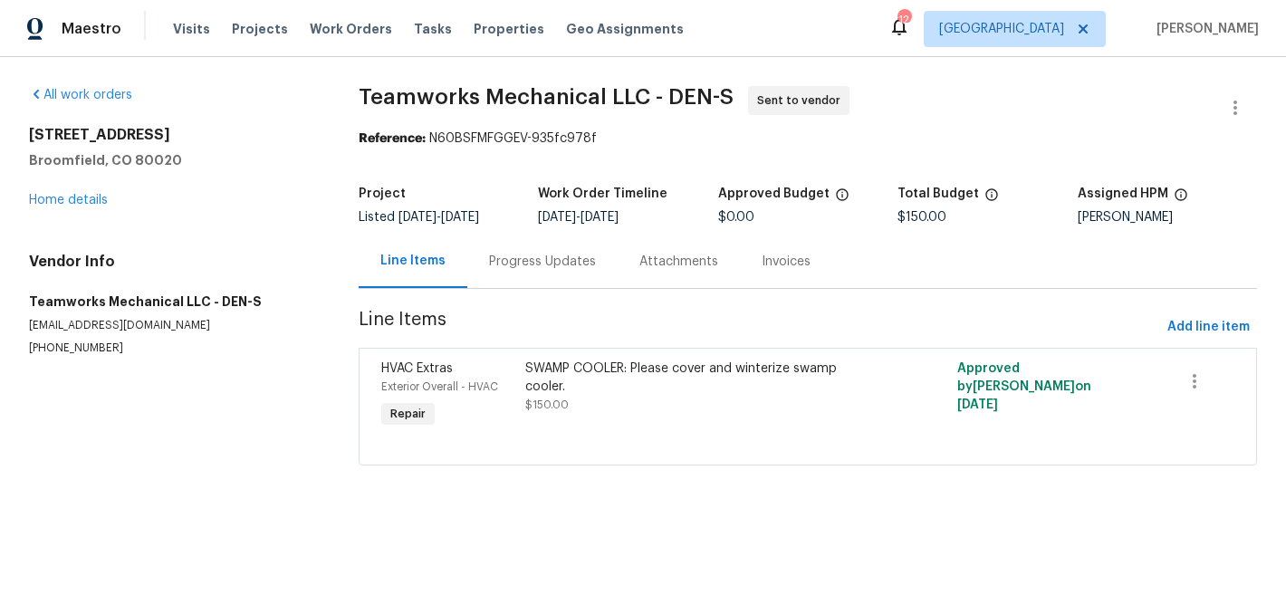
click at [546, 253] on div "Progress Updates" at bounding box center [542, 262] width 107 height 18
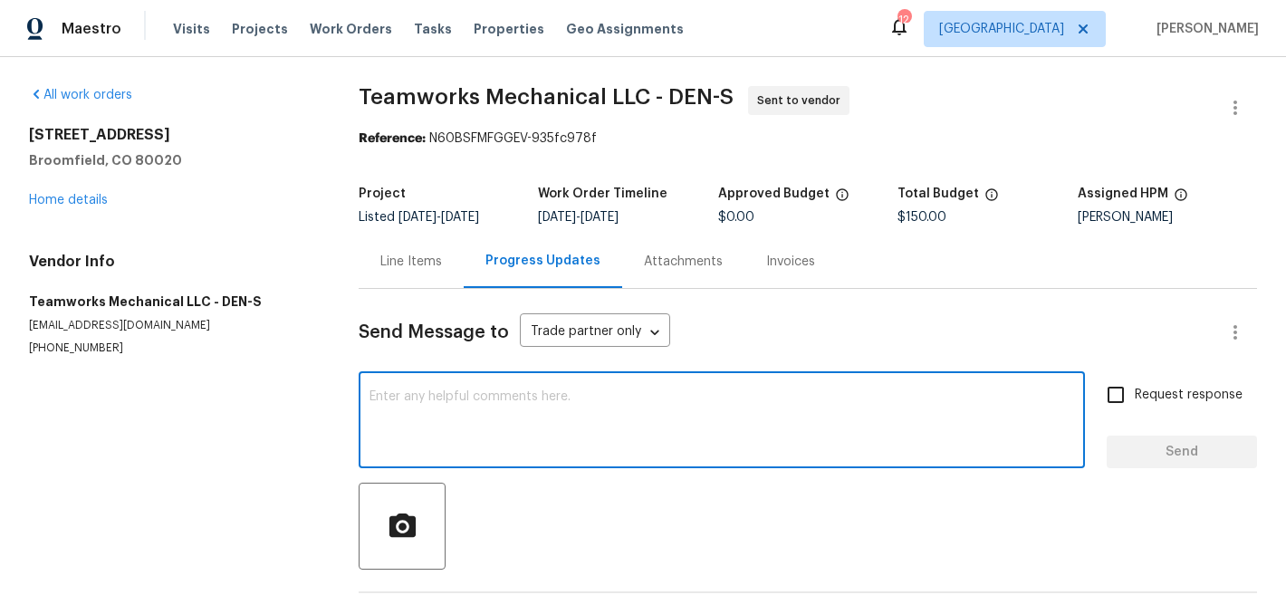
click at [650, 413] on textarea at bounding box center [721, 421] width 704 height 63
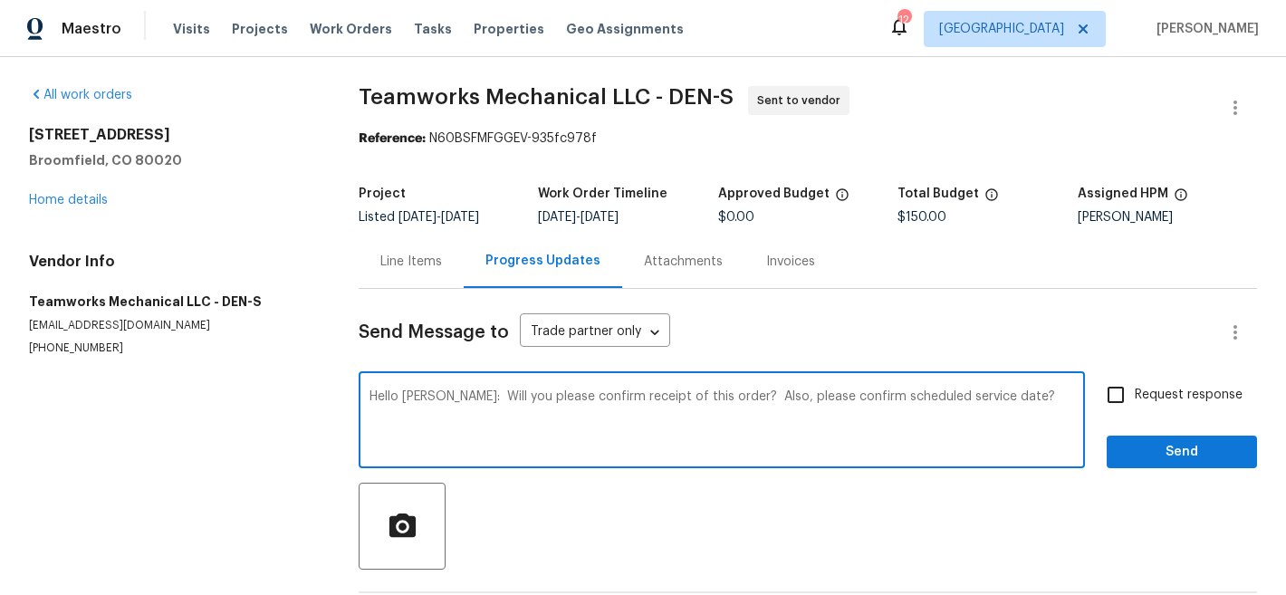
type textarea "Hello [PERSON_NAME]: Will you please confirm receipt of this order? Also, pleas…"
click at [1098, 398] on input "Request response" at bounding box center [1116, 395] width 38 height 38
checkbox input "true"
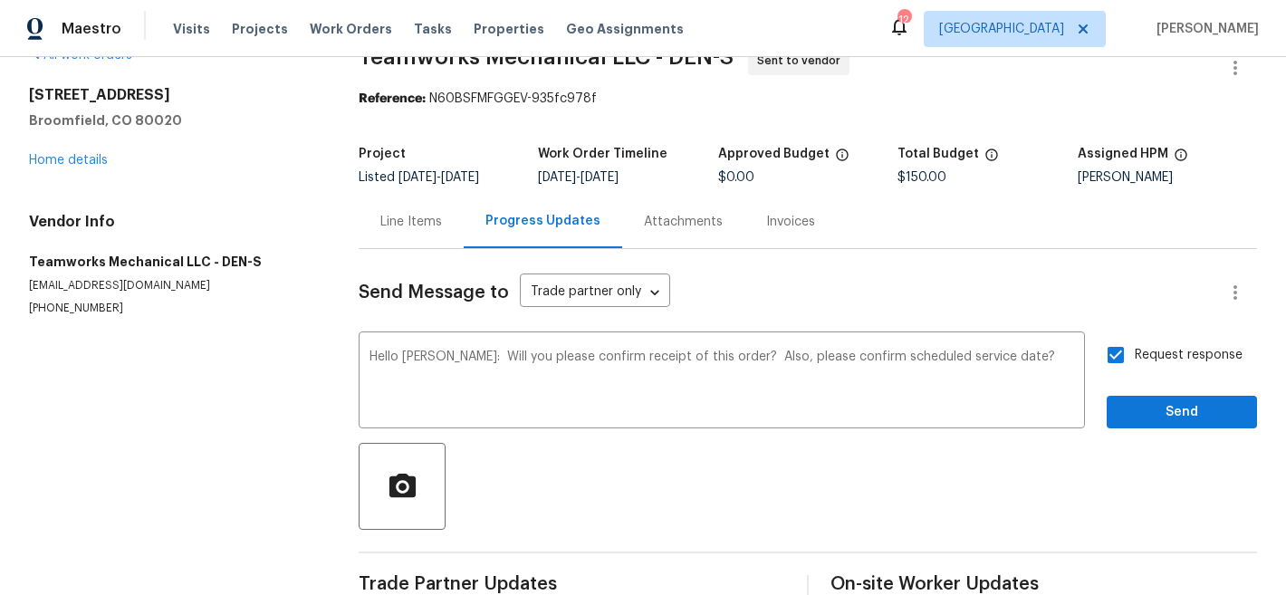
scroll to position [46, 0]
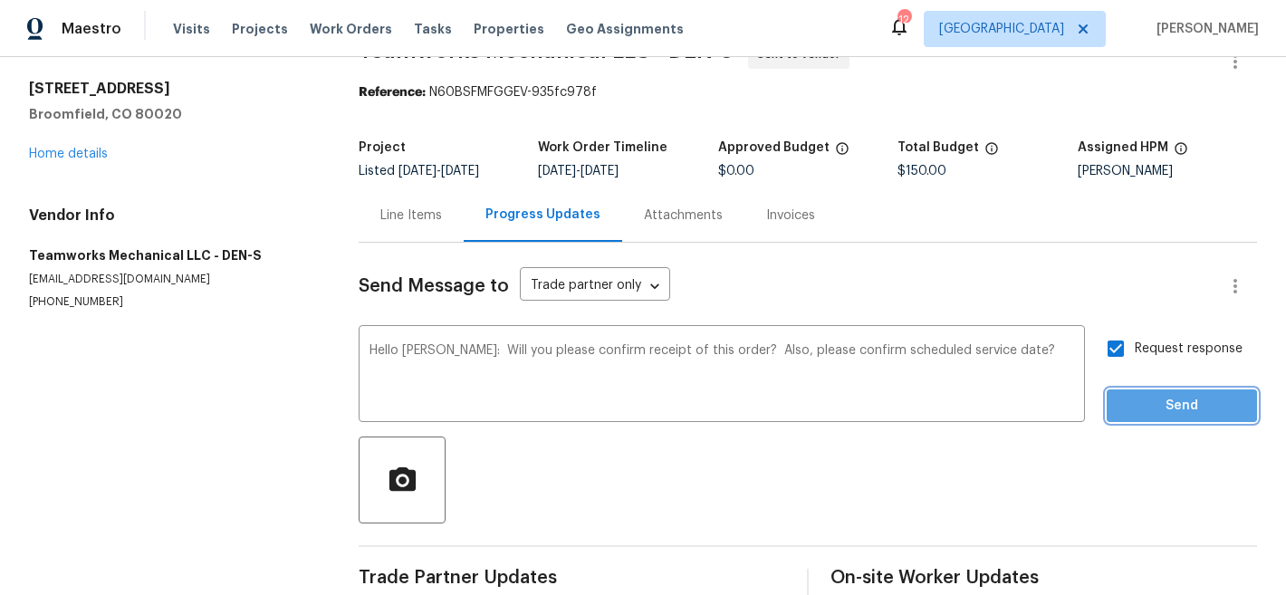
click at [1173, 403] on span "Send" at bounding box center [1181, 406] width 121 height 23
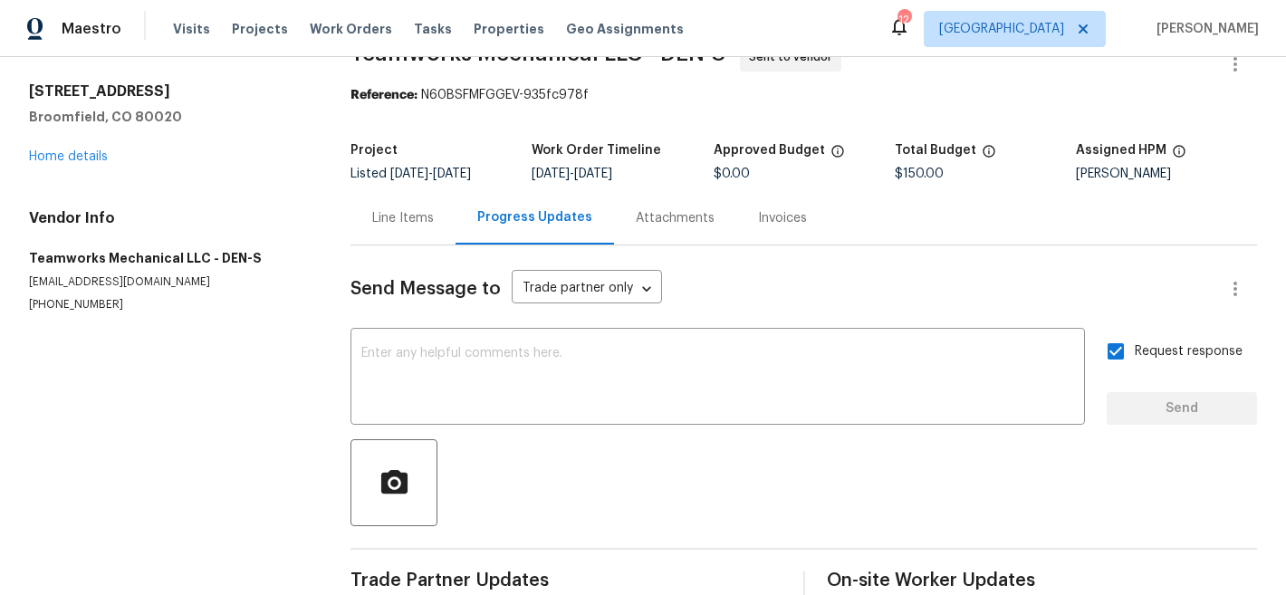
scroll to position [0, 0]
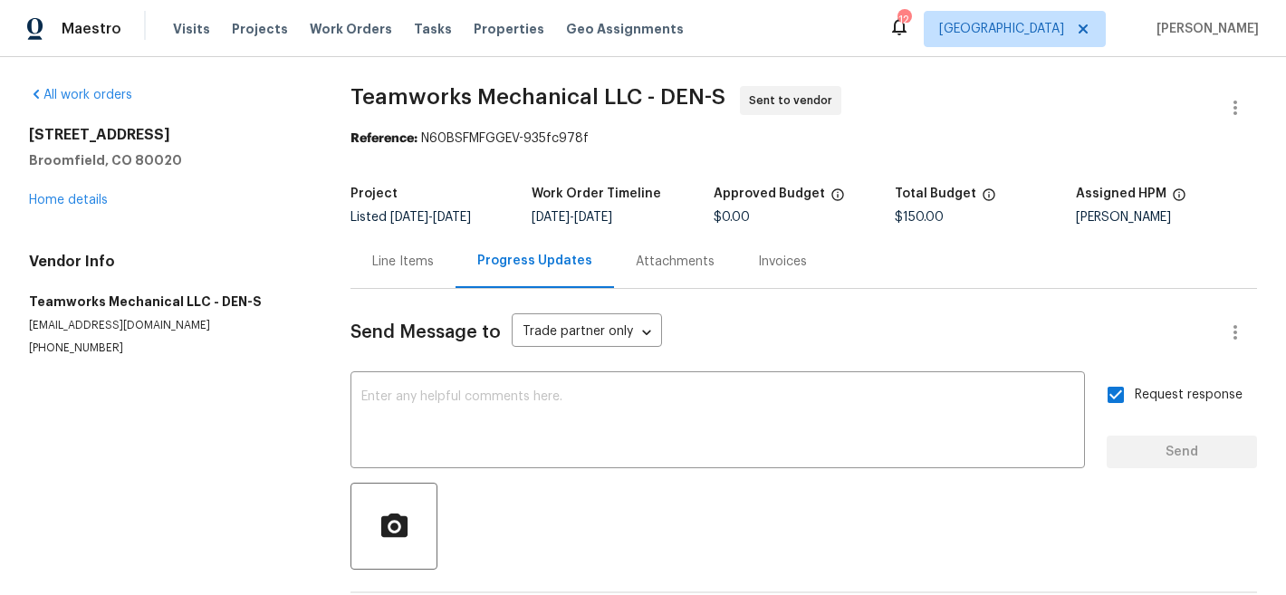
click at [960, 137] on div "Reference: N60BSFMFGGEV-935fc978f" at bounding box center [803, 138] width 906 height 18
click at [98, 198] on link "Home details" at bounding box center [68, 200] width 79 height 13
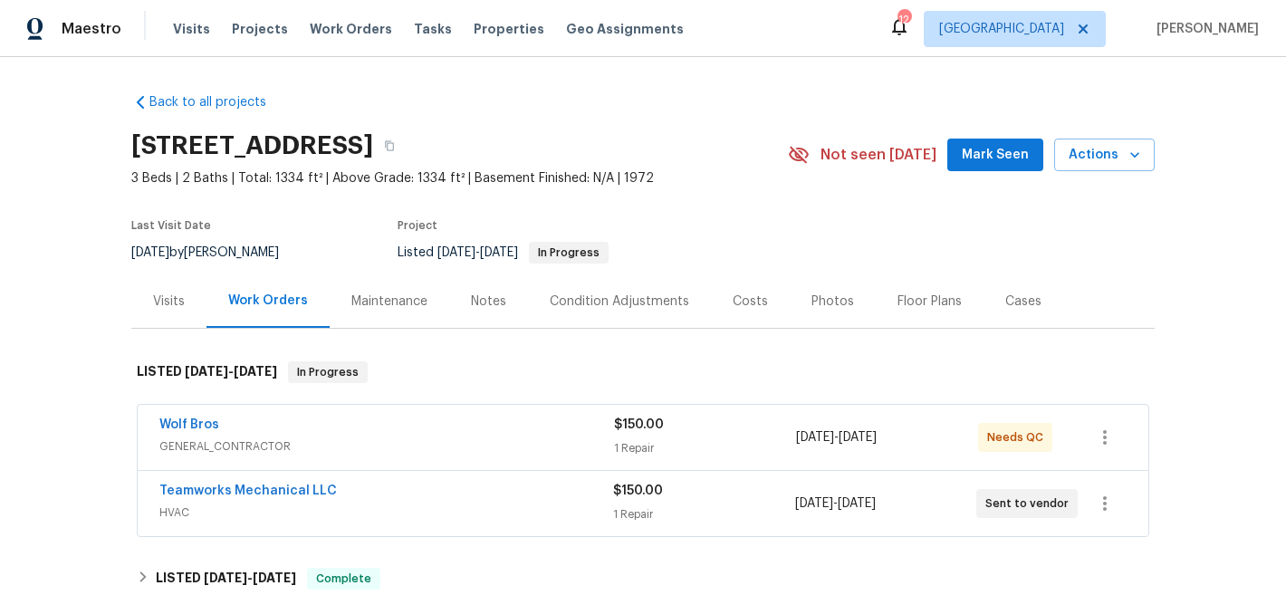
click at [776, 203] on section "[STREET_ADDRESS] 3 Beds | 2 Baths | Total: 1334 ft² | Above Grade: 1334 ft² | B…" at bounding box center [642, 198] width 1023 height 152
